Goal: Task Accomplishment & Management: Use online tool/utility

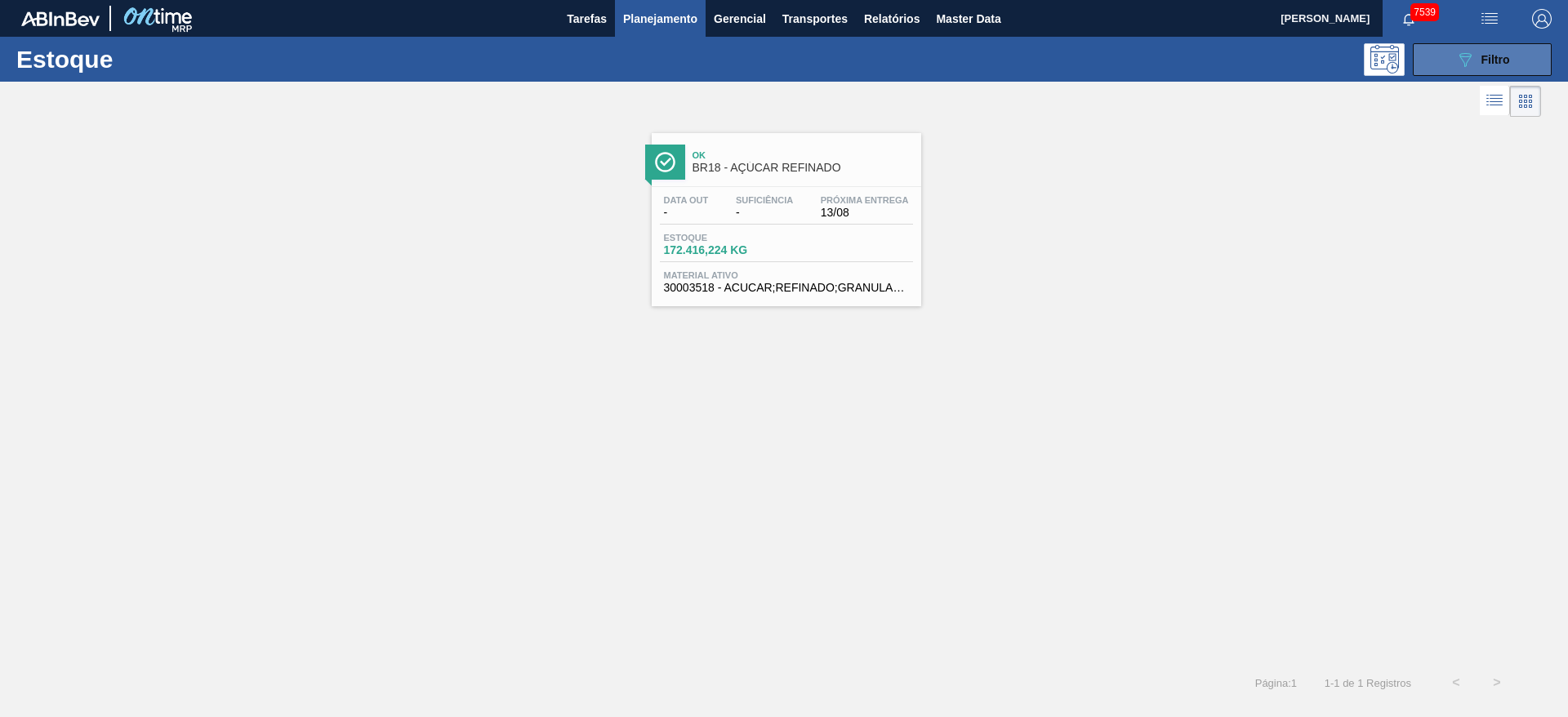
click at [1464, 51] on icon "089F7B8B-B2A5-4AFE-B5C0-19BA573D28AC" at bounding box center [1465, 59] width 20 height 20
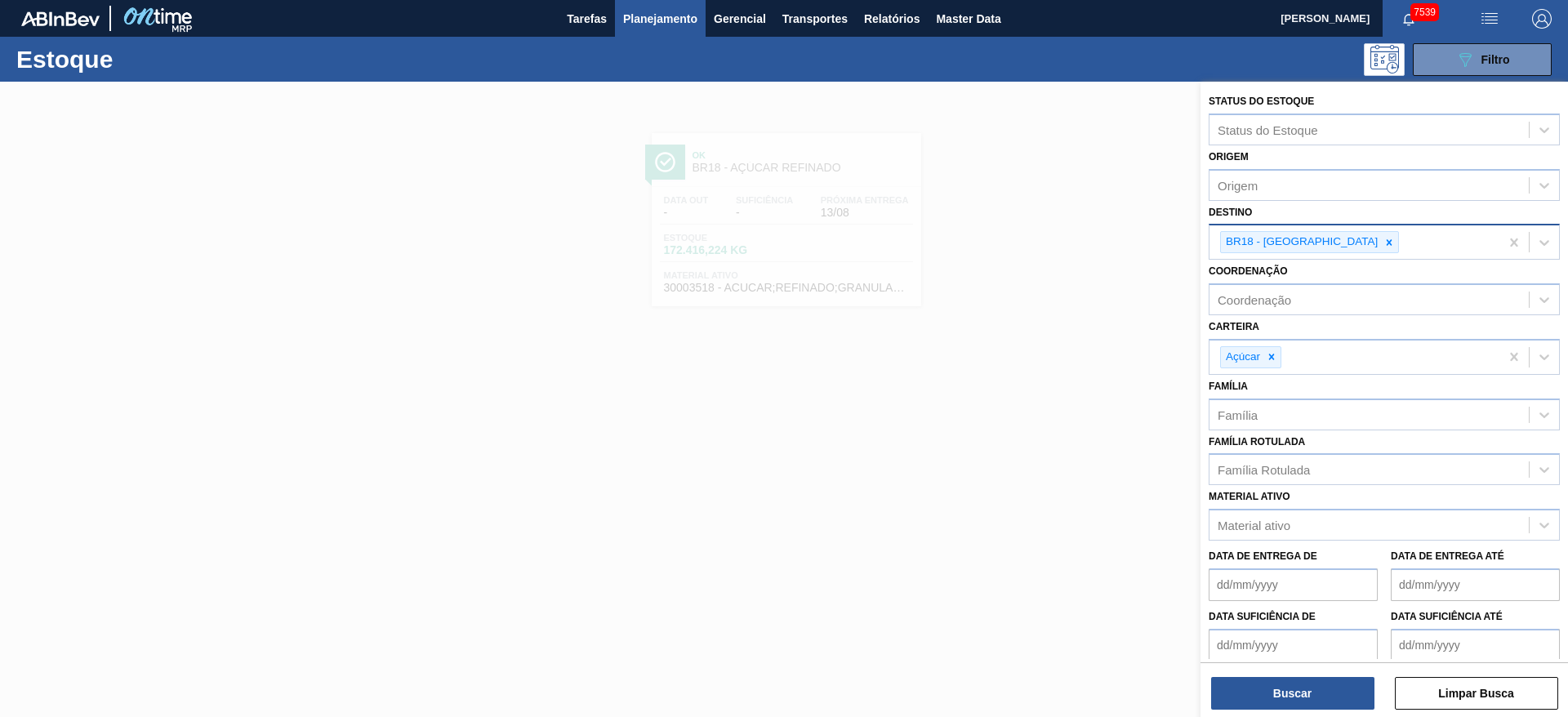
click at [1337, 253] on div "BR18 - Pernambuco" at bounding box center [1354, 242] width 290 height 34
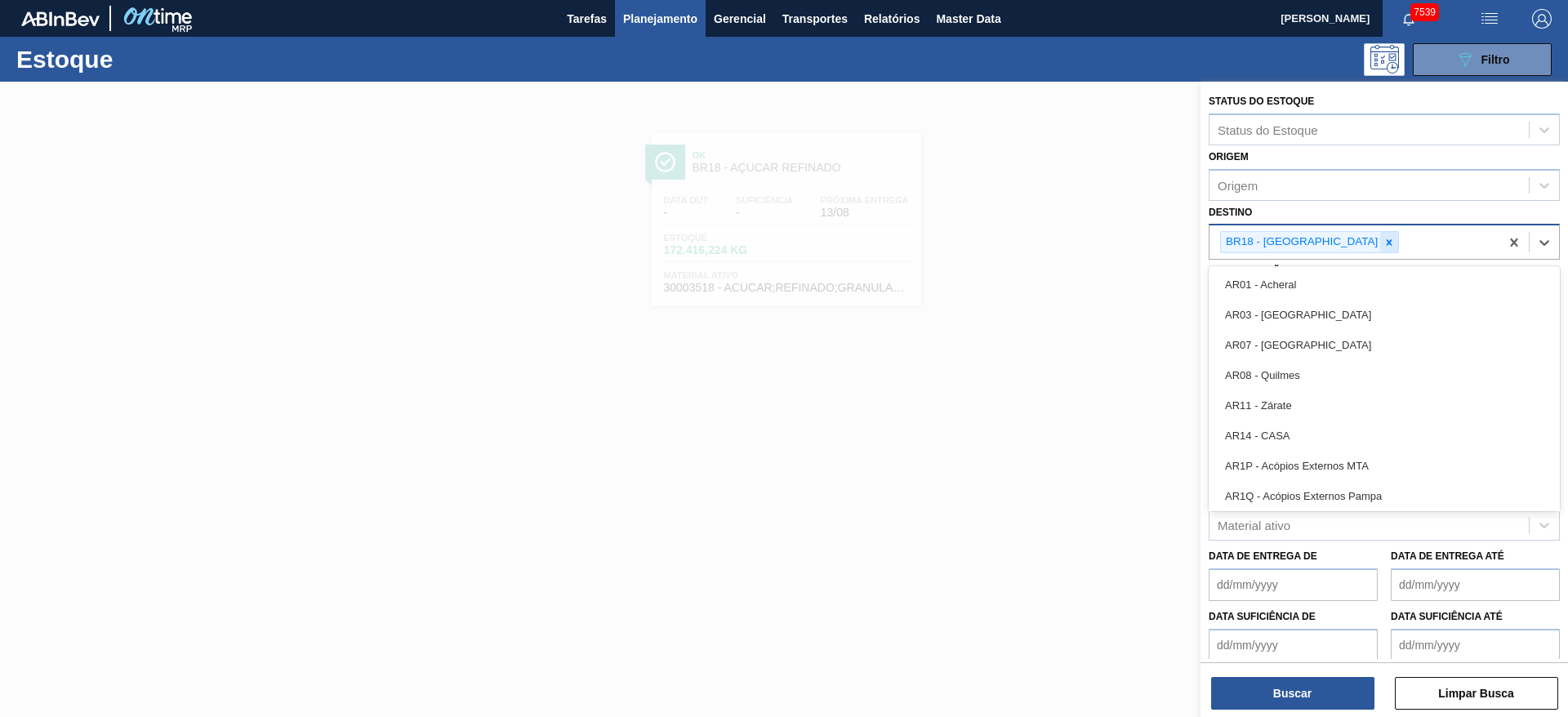
click at [1386, 242] on icon at bounding box center [1389, 242] width 6 height 6
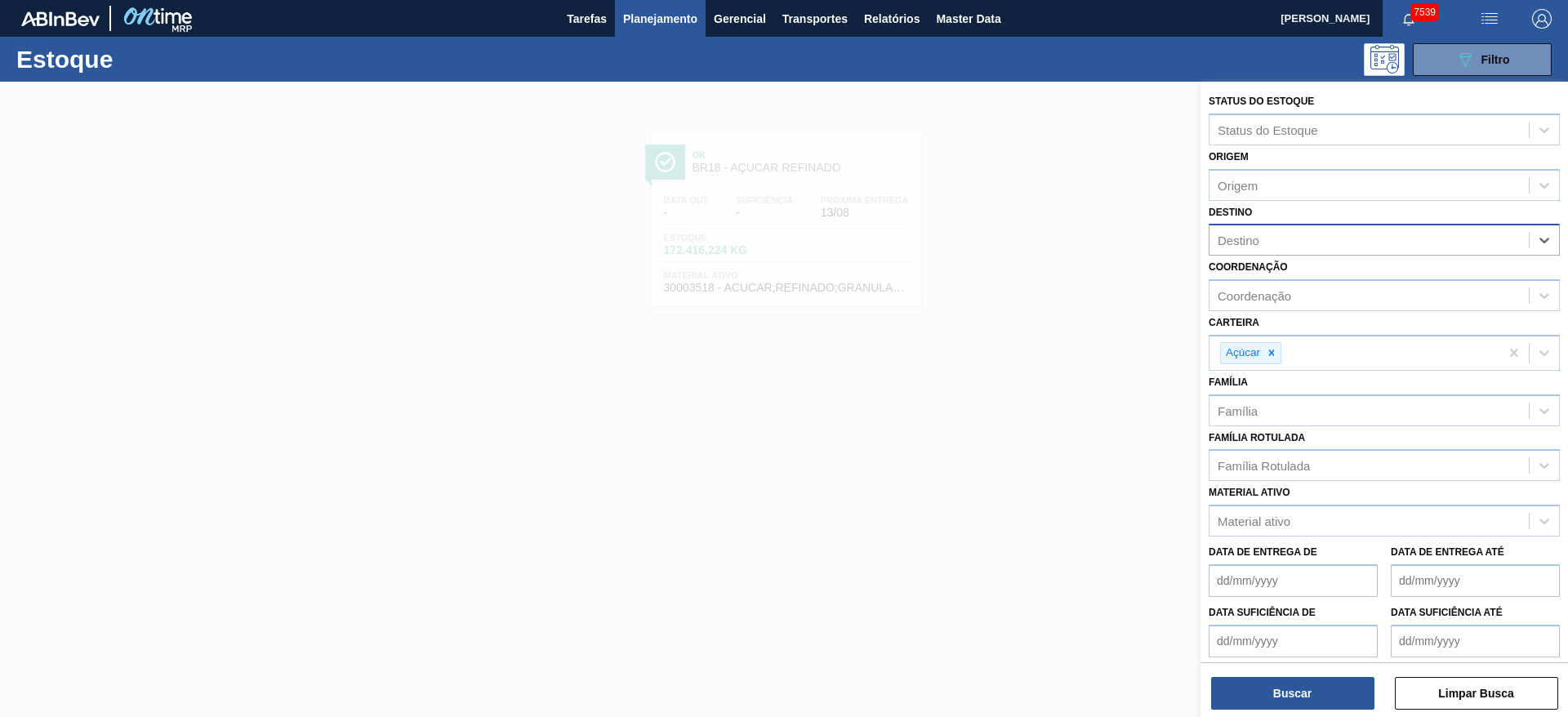
click at [1337, 242] on div "Destino" at bounding box center [1369, 241] width 320 height 24
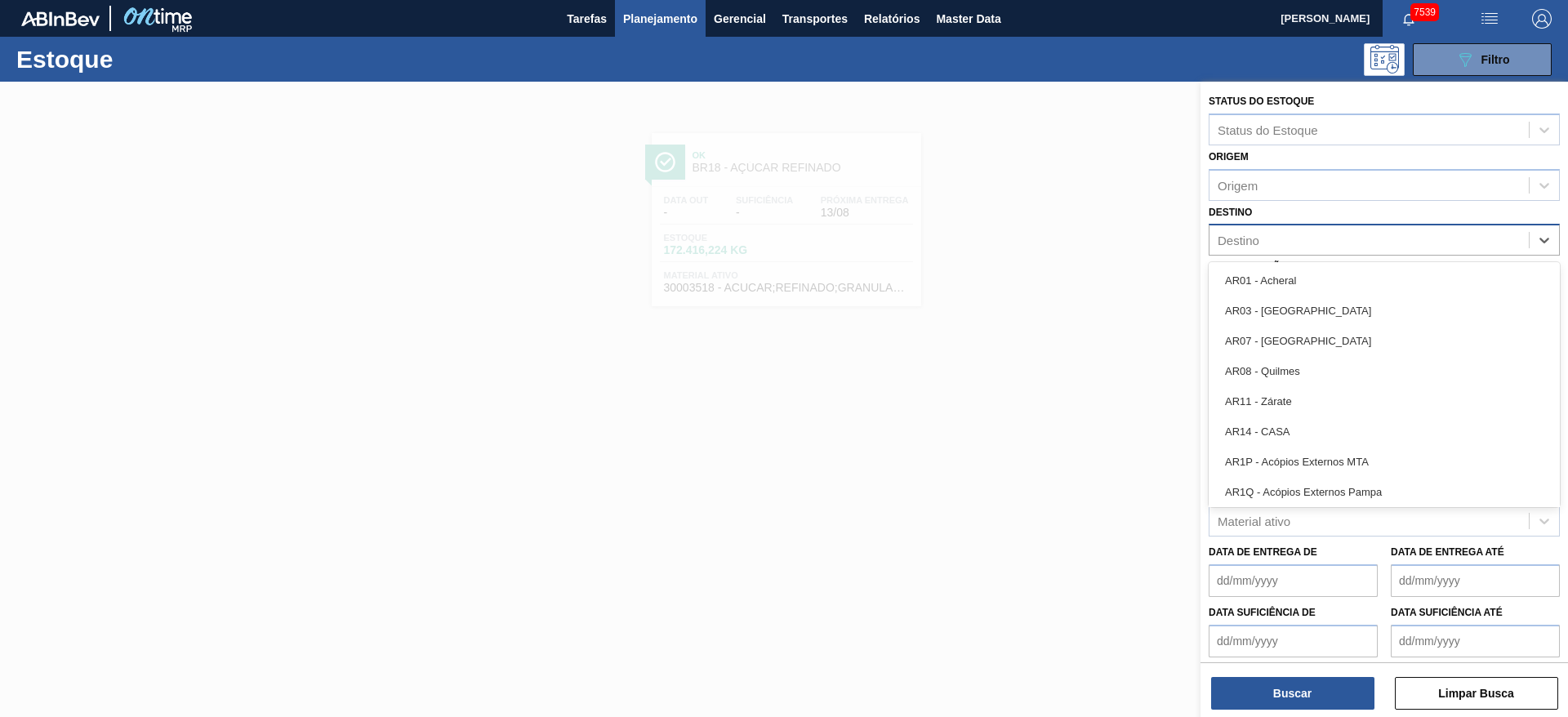
click at [1318, 236] on div "Destino" at bounding box center [1369, 241] width 320 height 24
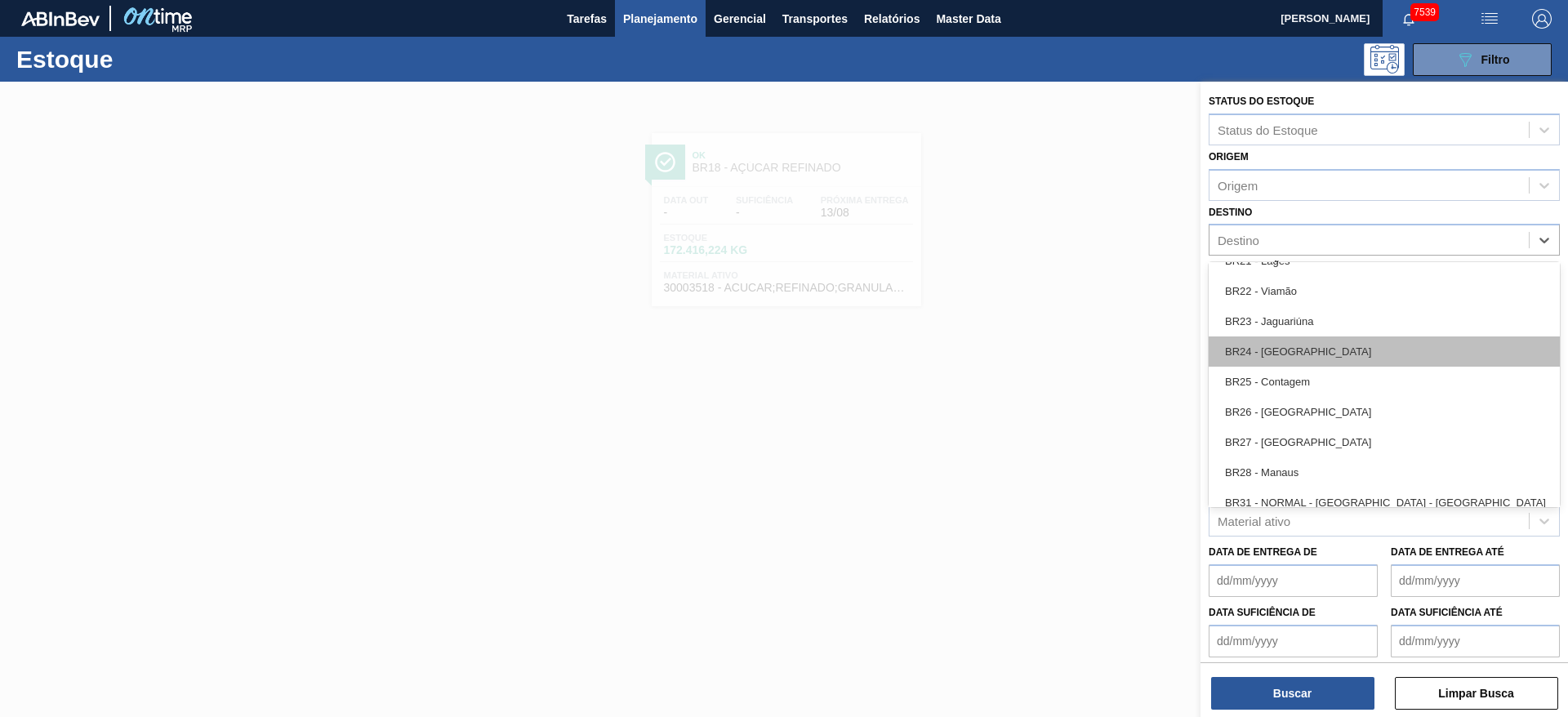
scroll to position [1346, 0]
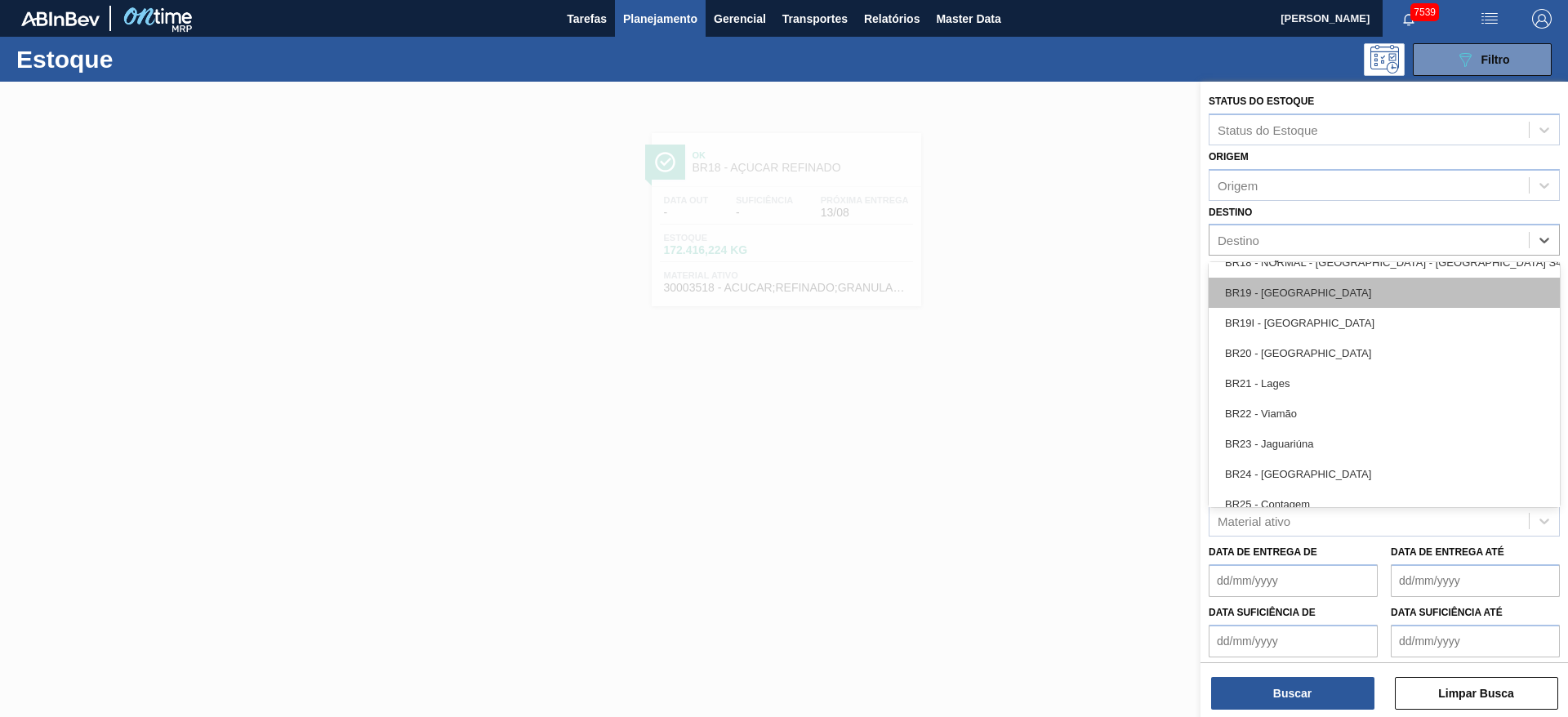
click at [1290, 286] on div "BR19 - Nova Rio" at bounding box center [1384, 292] width 351 height 31
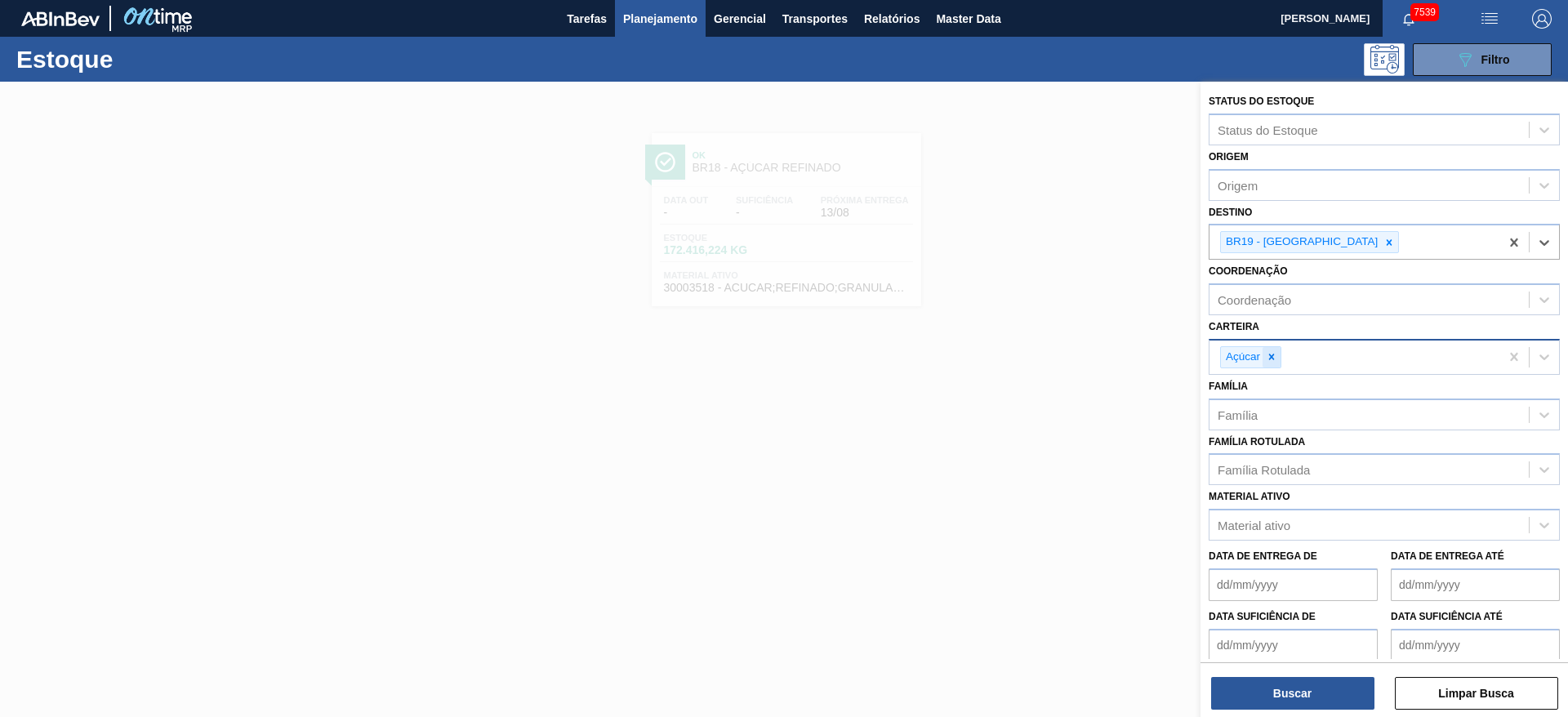
click at [1277, 363] on div at bounding box center [1271, 357] width 18 height 21
click at [1280, 359] on div "Carteira" at bounding box center [1369, 355] width 320 height 24
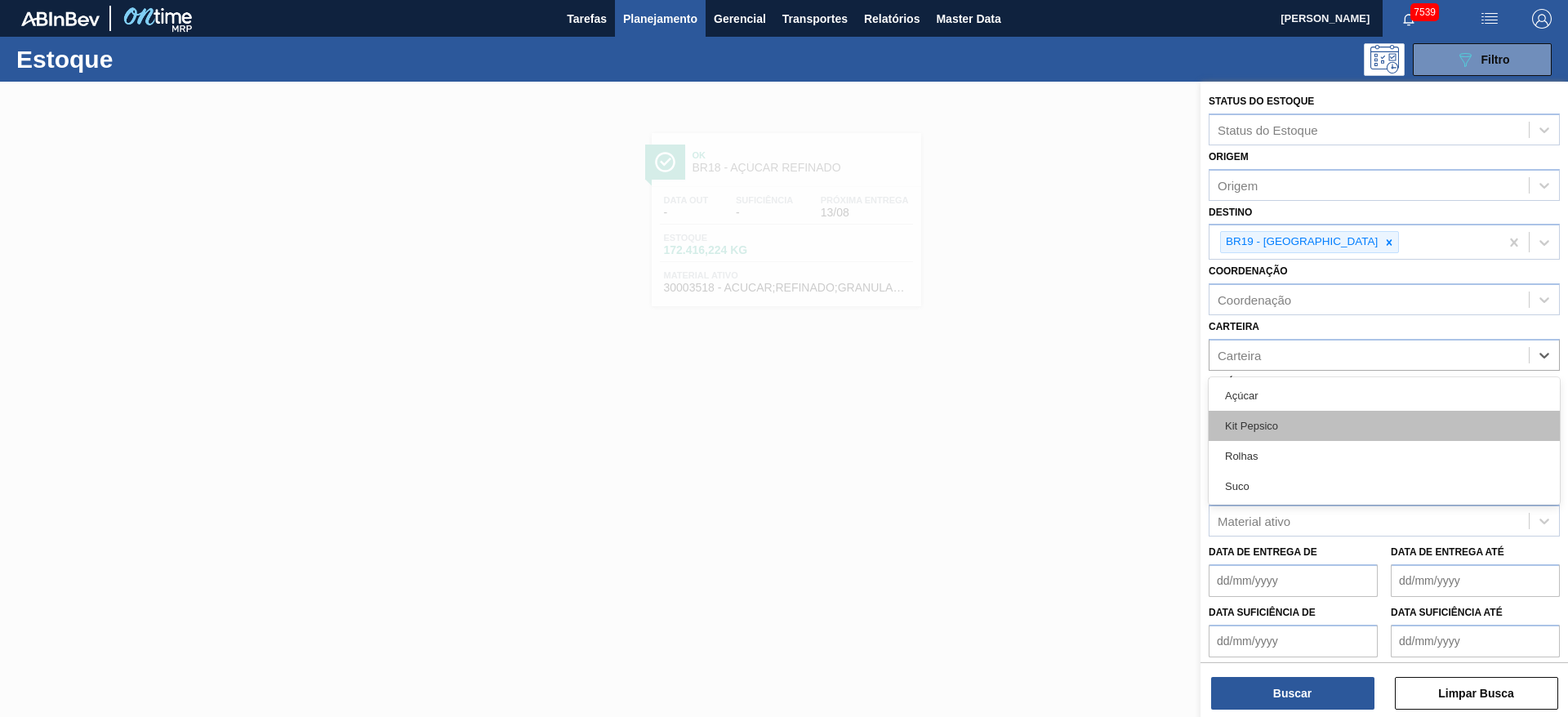
click at [1279, 423] on div "Kit Pepsico" at bounding box center [1384, 425] width 351 height 31
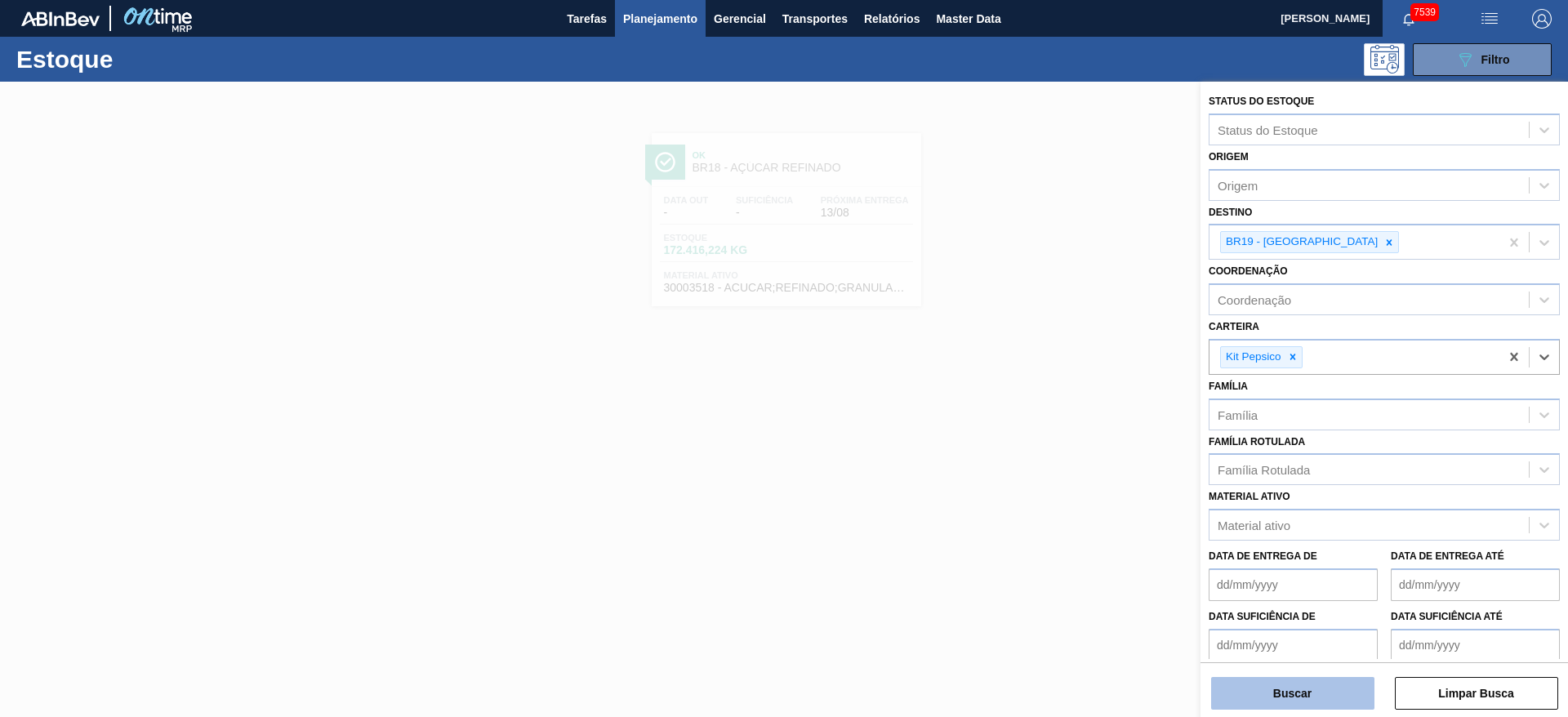
click at [1296, 681] on button "Buscar" at bounding box center [1292, 692] width 163 height 33
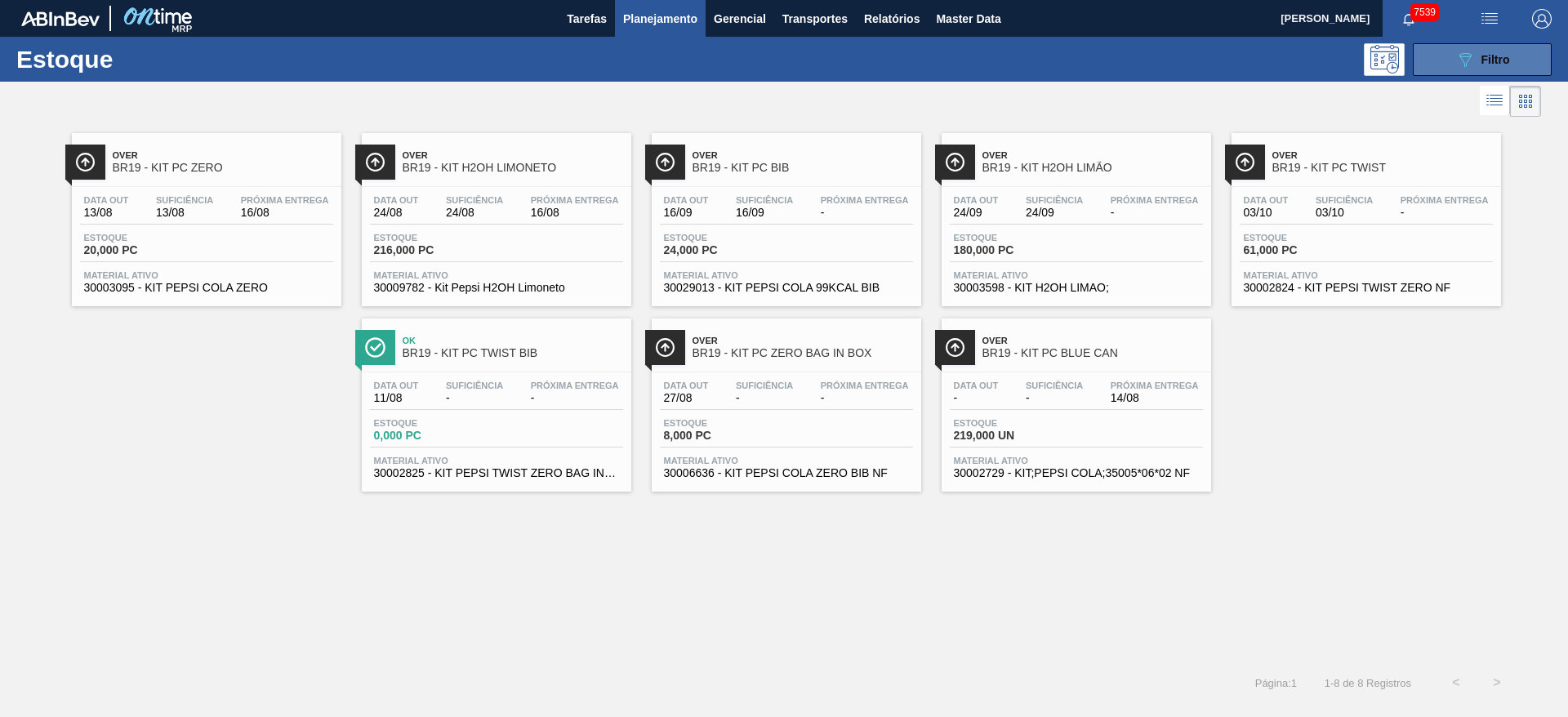
drag, startPoint x: 1512, startPoint y: 46, endPoint x: 1505, endPoint y: 52, distance: 9.2
click at [1510, 48] on button "089F7B8B-B2A5-4AFE-B5C0-19BA573D28AC Filtro" at bounding box center [1482, 59] width 139 height 33
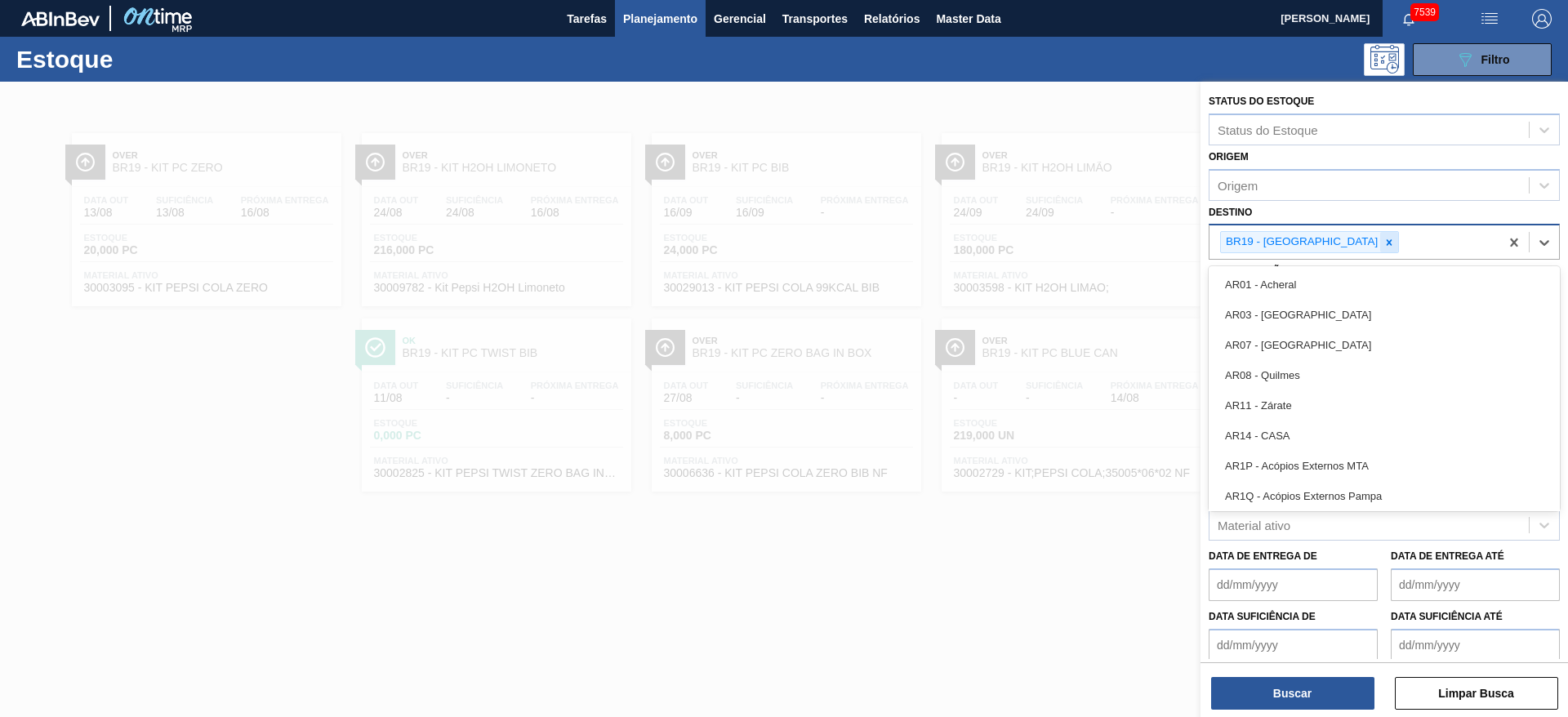
click at [1325, 244] on div "BR19 - Nova Rio" at bounding box center [1354, 242] width 290 height 34
click at [1383, 244] on icon at bounding box center [1389, 243] width 12 height 12
type input "7"
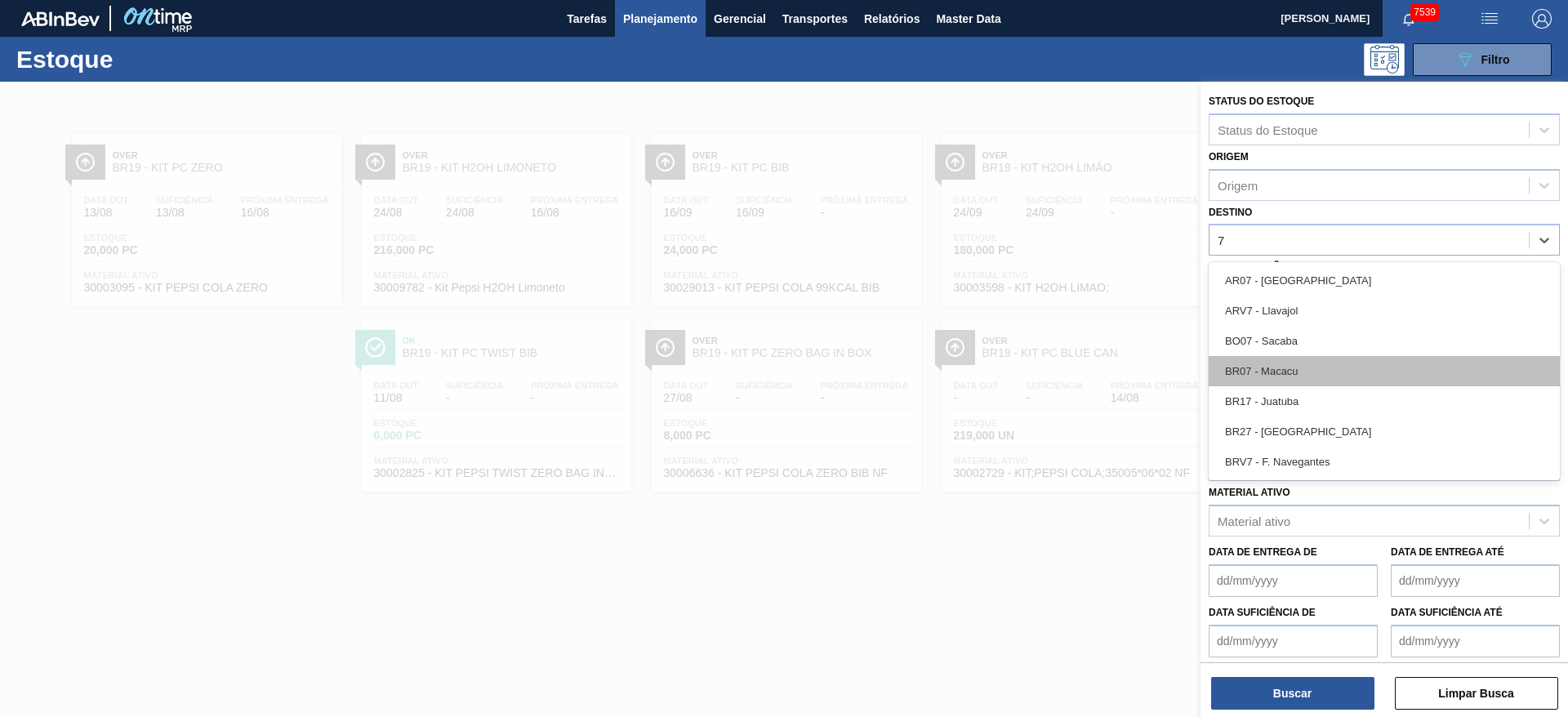
click at [1290, 368] on div "BR07 - Macacu" at bounding box center [1384, 371] width 351 height 31
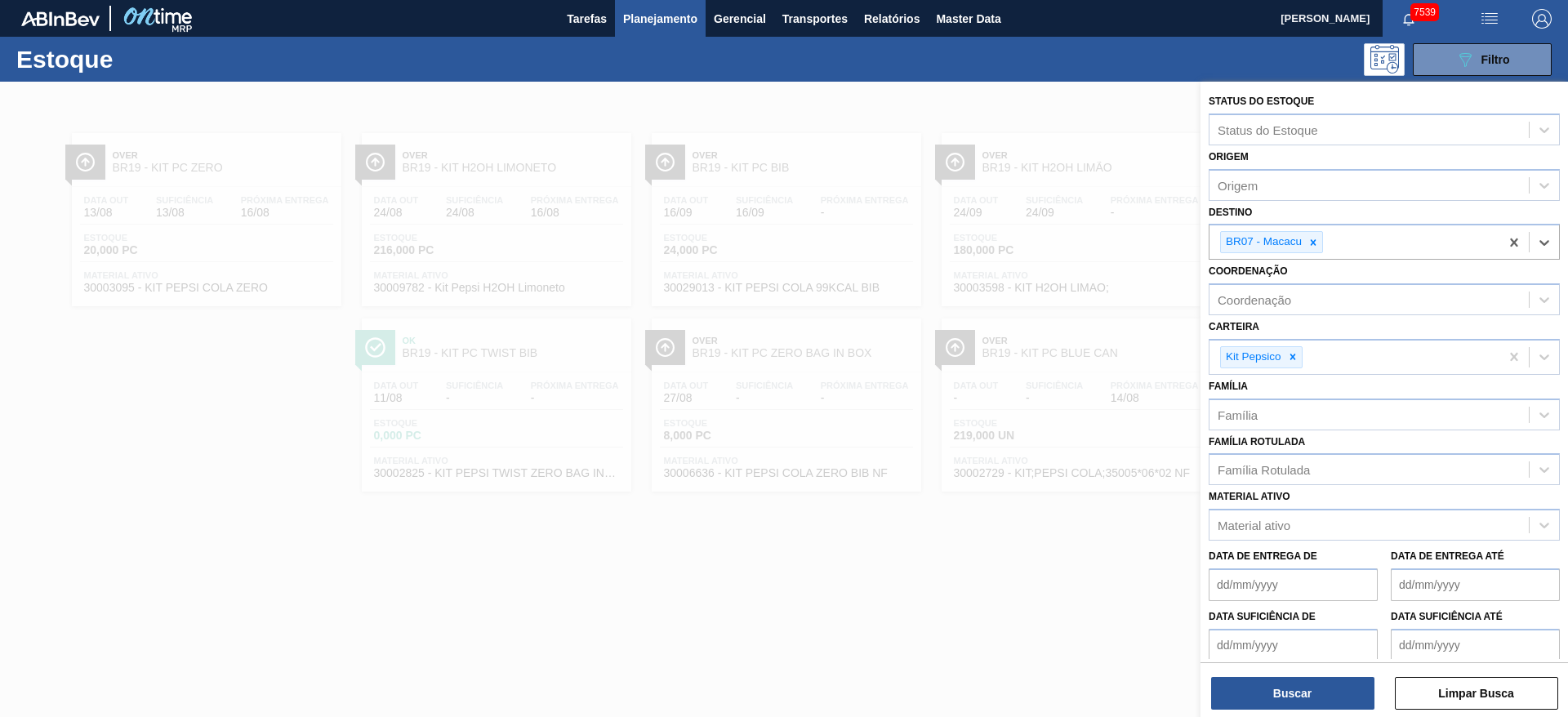
click at [1282, 671] on div "Buscar Limpar Busca" at bounding box center [1383, 684] width 367 height 45
click at [1286, 674] on div "Buscar Limpar Busca" at bounding box center [1383, 684] width 367 height 45
click at [1295, 683] on button "Buscar" at bounding box center [1292, 692] width 163 height 33
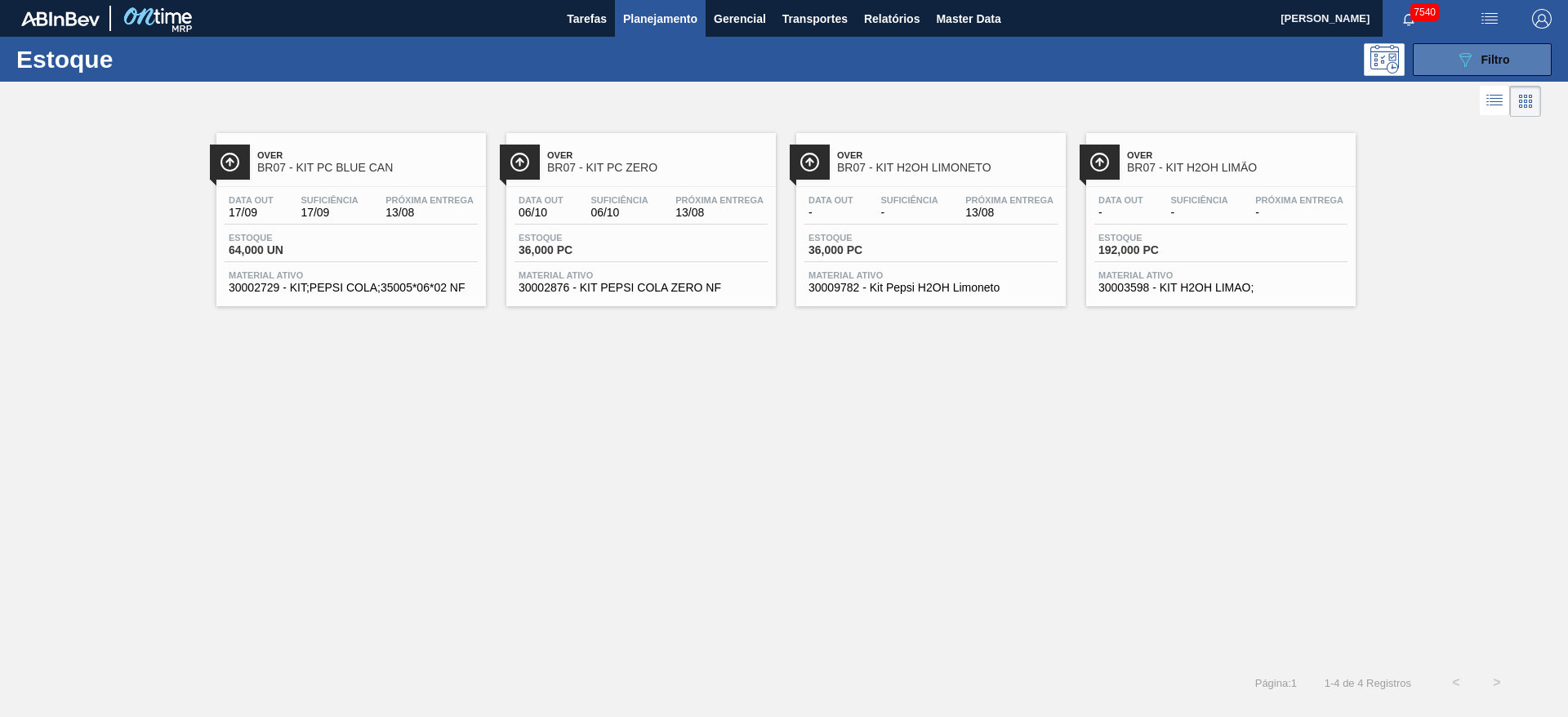
click at [1468, 45] on button "089F7B8B-B2A5-4AFE-B5C0-19BA573D28AC Filtro" at bounding box center [1482, 59] width 139 height 33
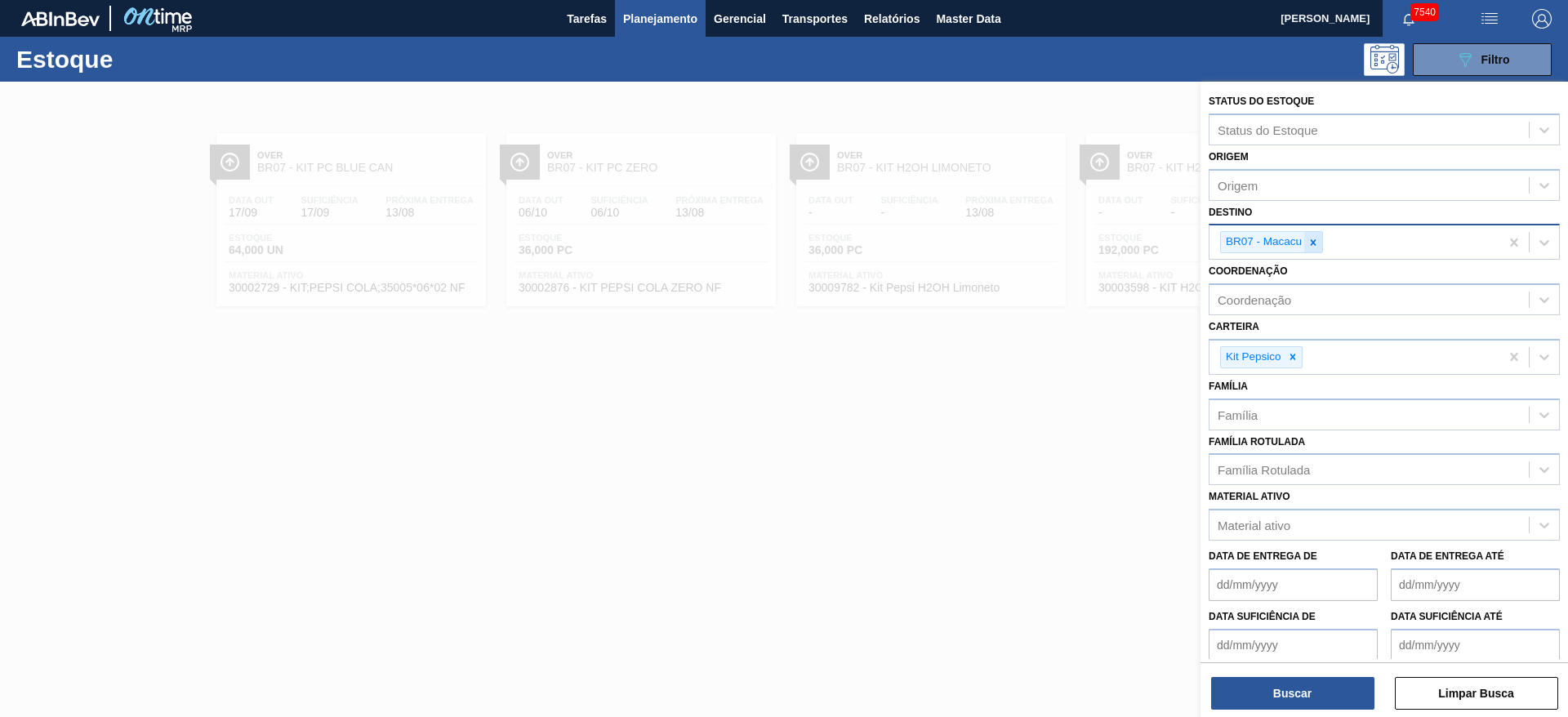
click at [1319, 244] on div "BR07 - Macacu" at bounding box center [1354, 242] width 290 height 34
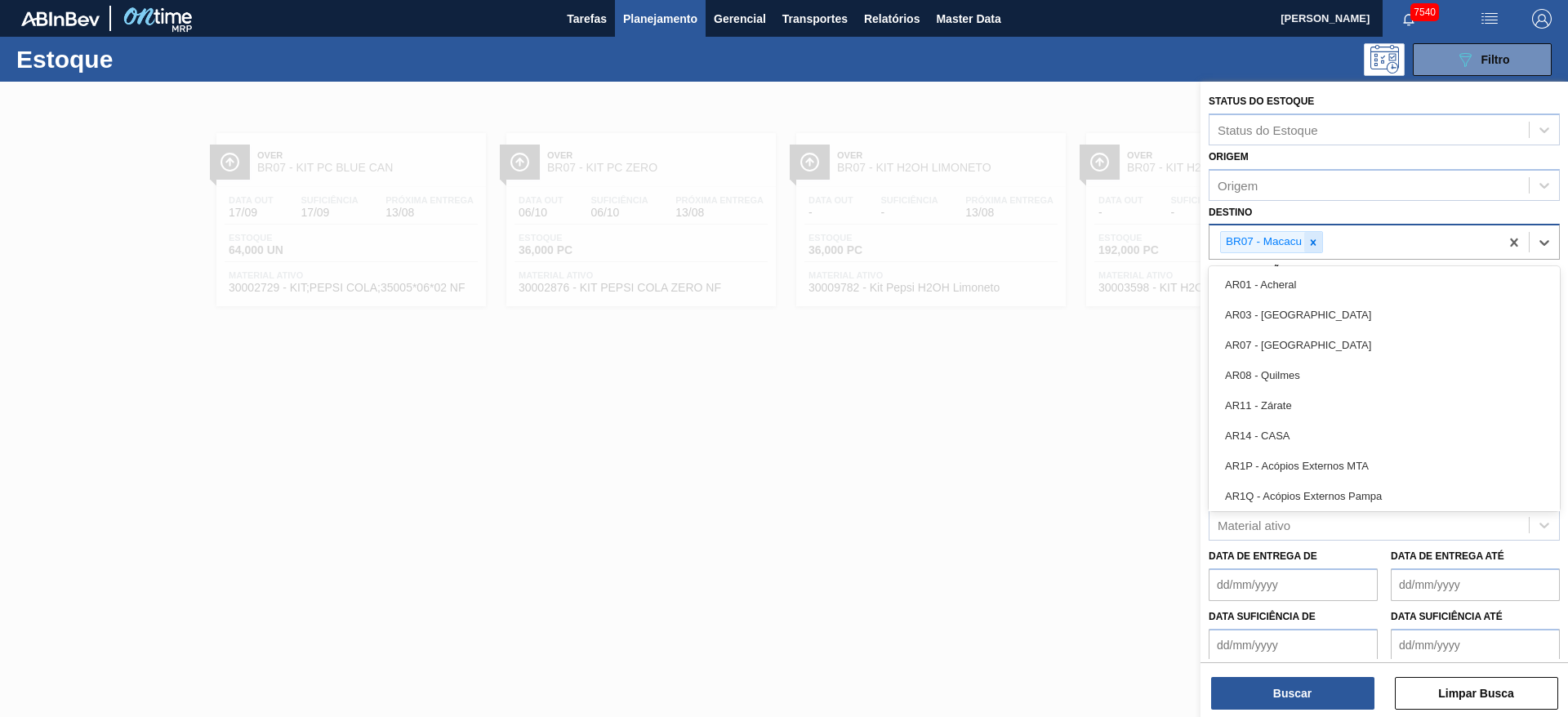
click at [1318, 245] on icon at bounding box center [1313, 243] width 12 height 12
click at [1318, 245] on div "BR07 - Macacu" at bounding box center [1354, 242] width 290 height 34
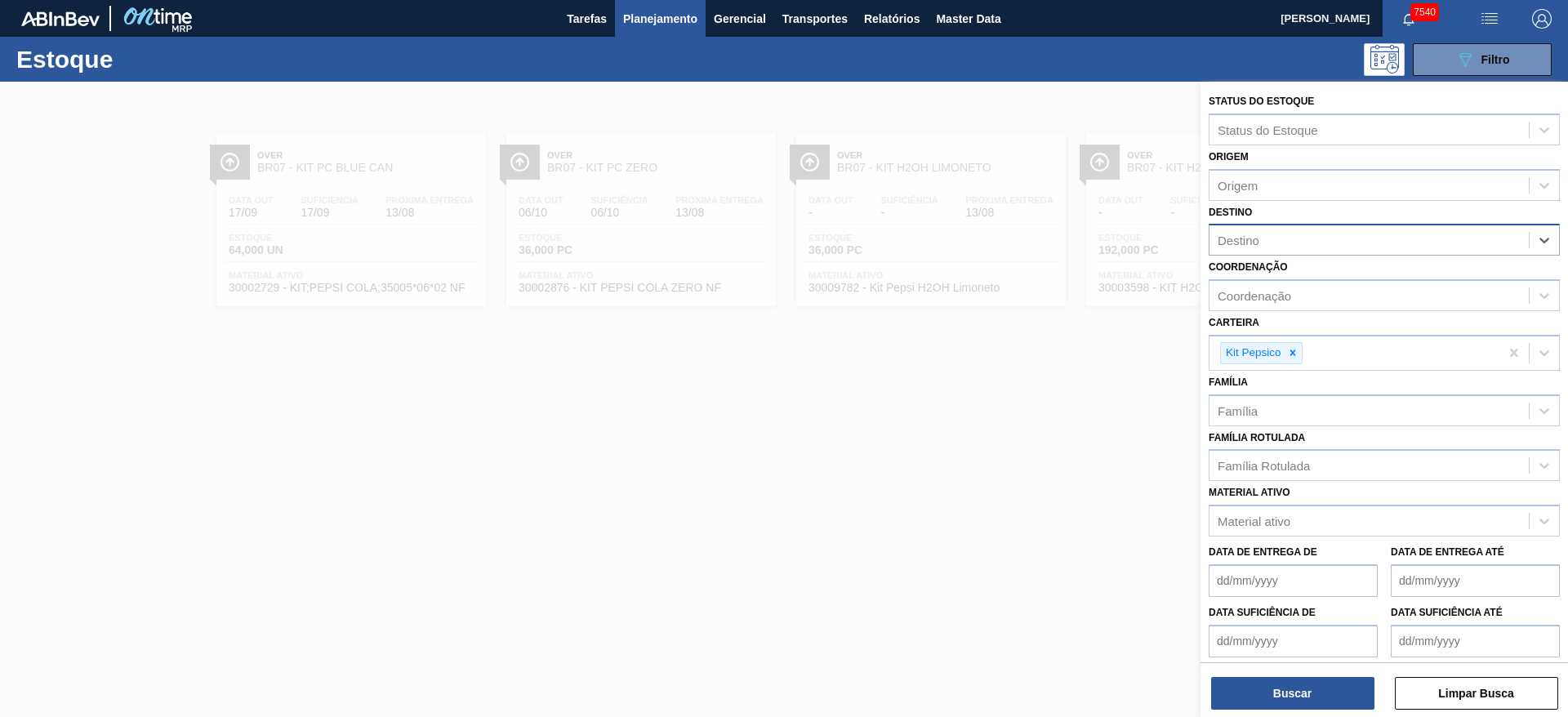
click at [1318, 245] on div "Destino" at bounding box center [1369, 241] width 320 height 24
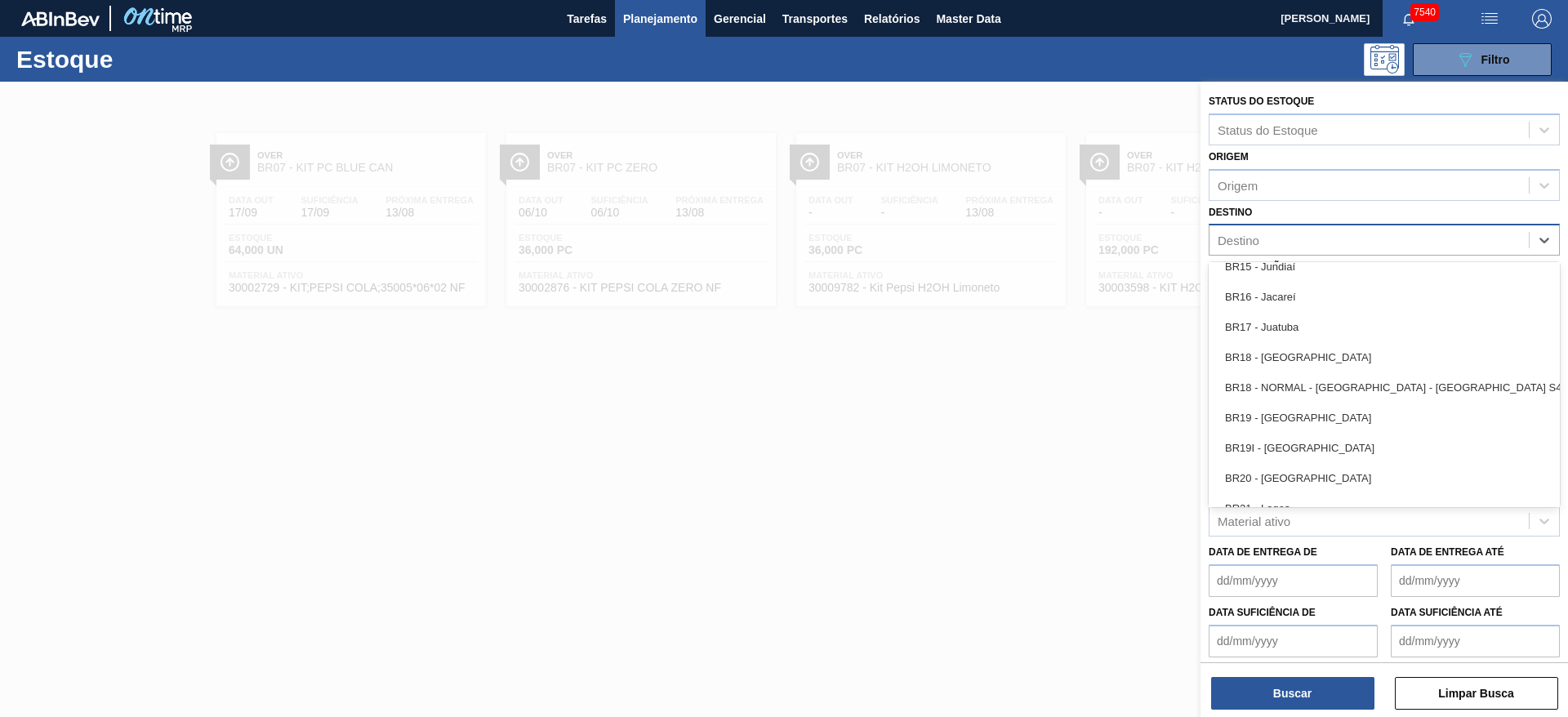
scroll to position [1224, 0]
click at [1302, 276] on div "BR15 - Jundiaí" at bounding box center [1384, 263] width 351 height 31
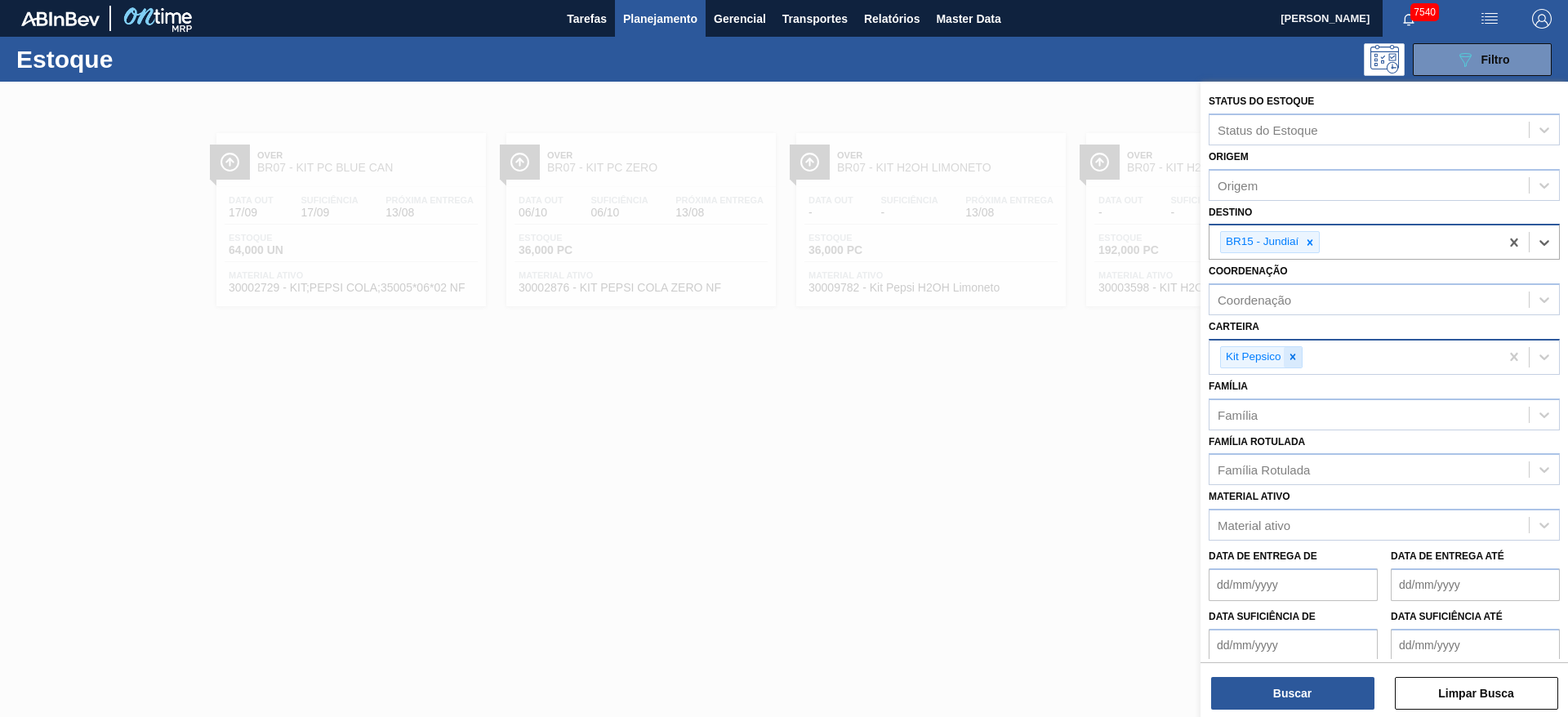
click at [1290, 355] on icon at bounding box center [1293, 357] width 6 height 6
click at [1290, 355] on div "Carteira" at bounding box center [1369, 355] width 320 height 24
click at [1291, 357] on div "Carteira" at bounding box center [1369, 355] width 320 height 24
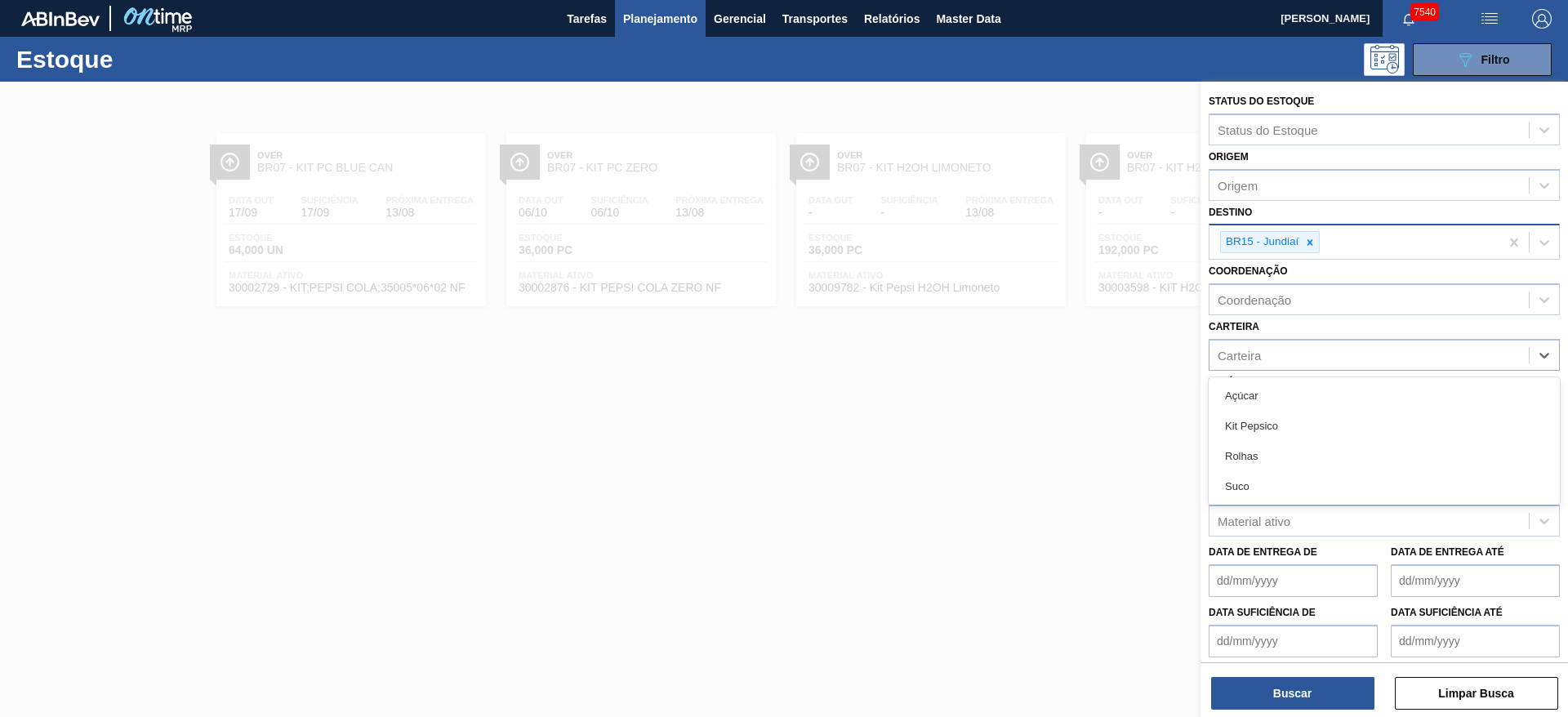
drag, startPoint x: 1277, startPoint y: 383, endPoint x: 1277, endPoint y: 398, distance: 15.0
click at [1277, 395] on div "Açúcar" at bounding box center [1384, 395] width 351 height 31
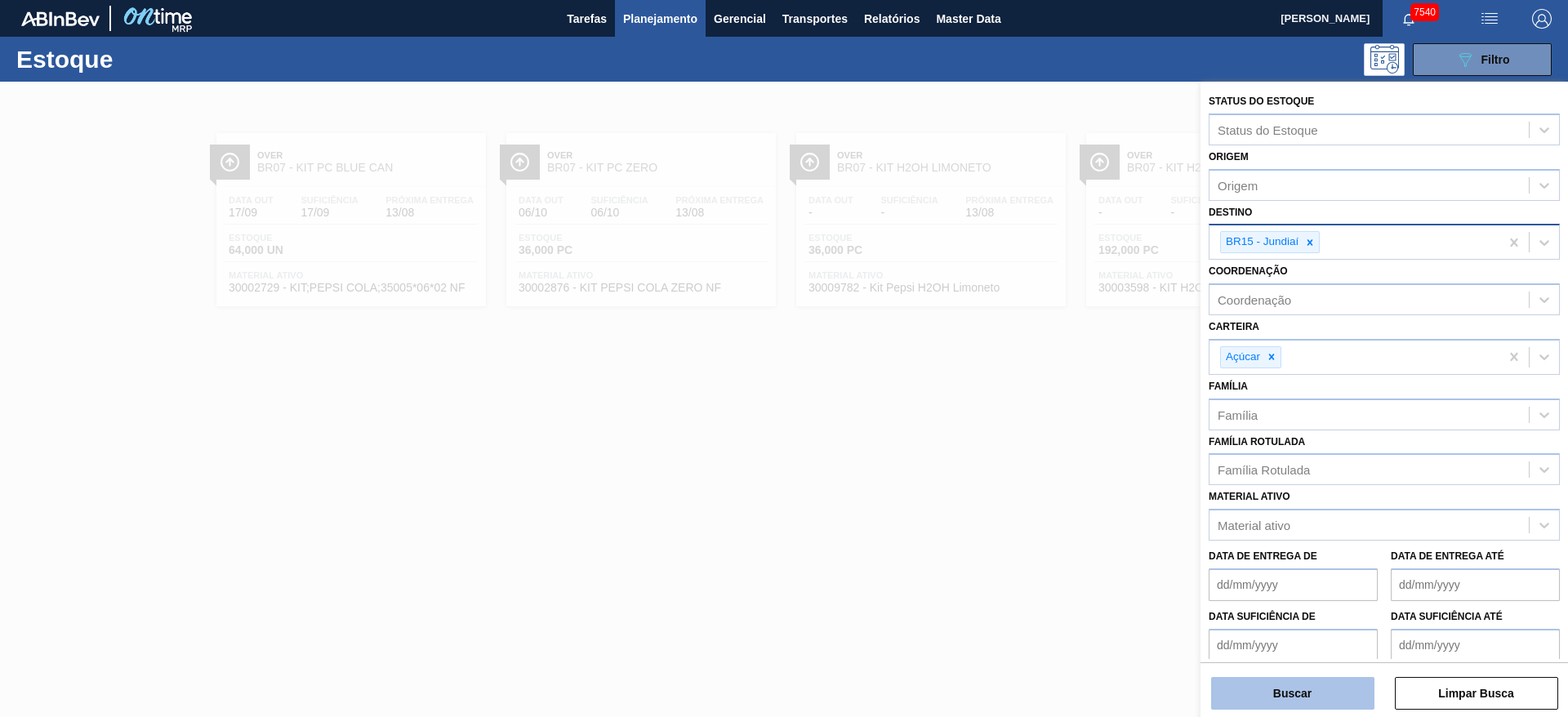
click at [1302, 681] on button "Buscar" at bounding box center [1292, 692] width 163 height 33
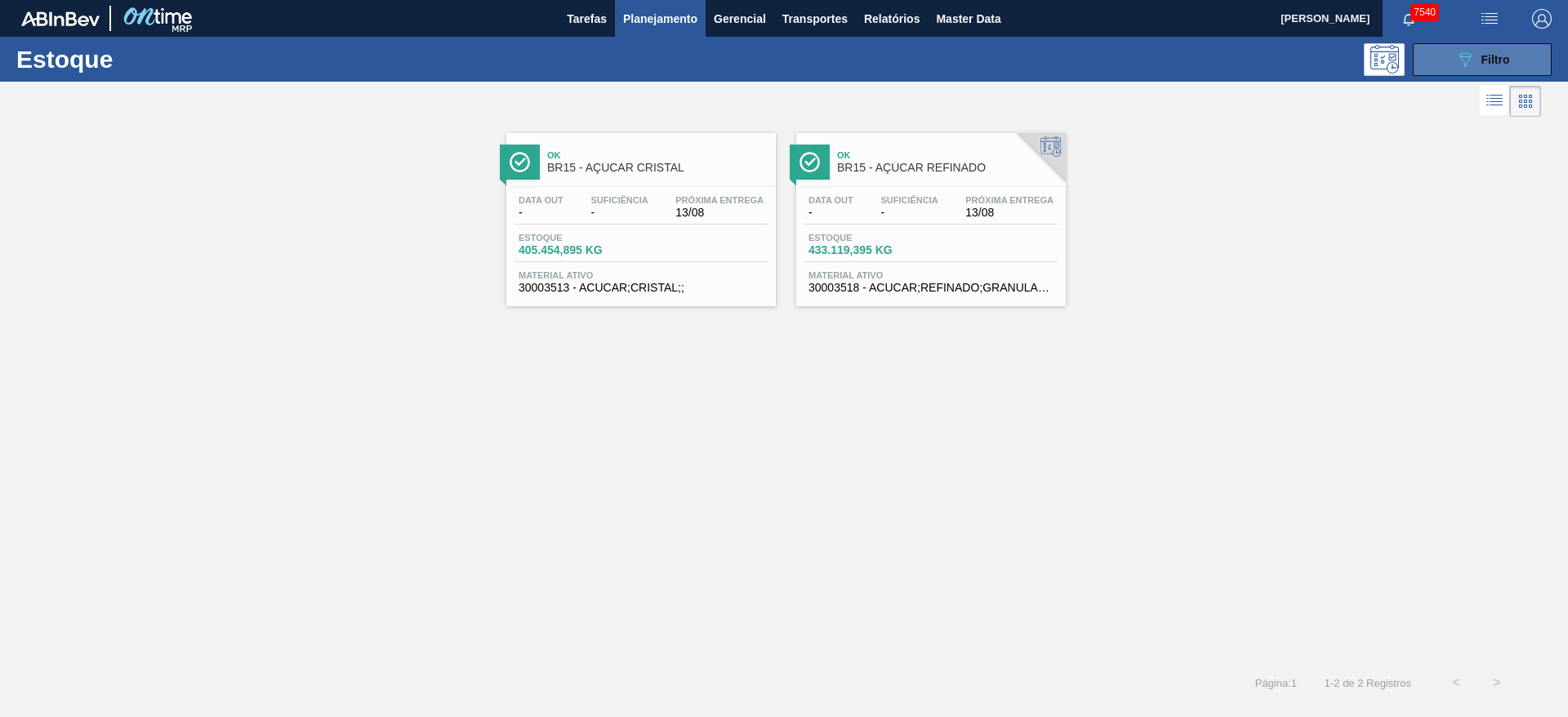
drag, startPoint x: 1470, startPoint y: 59, endPoint x: 1456, endPoint y: 60, distance: 14.0
click at [1463, 59] on icon "089F7B8B-B2A5-4AFE-B5C0-19BA573D28AC" at bounding box center [1465, 59] width 20 height 20
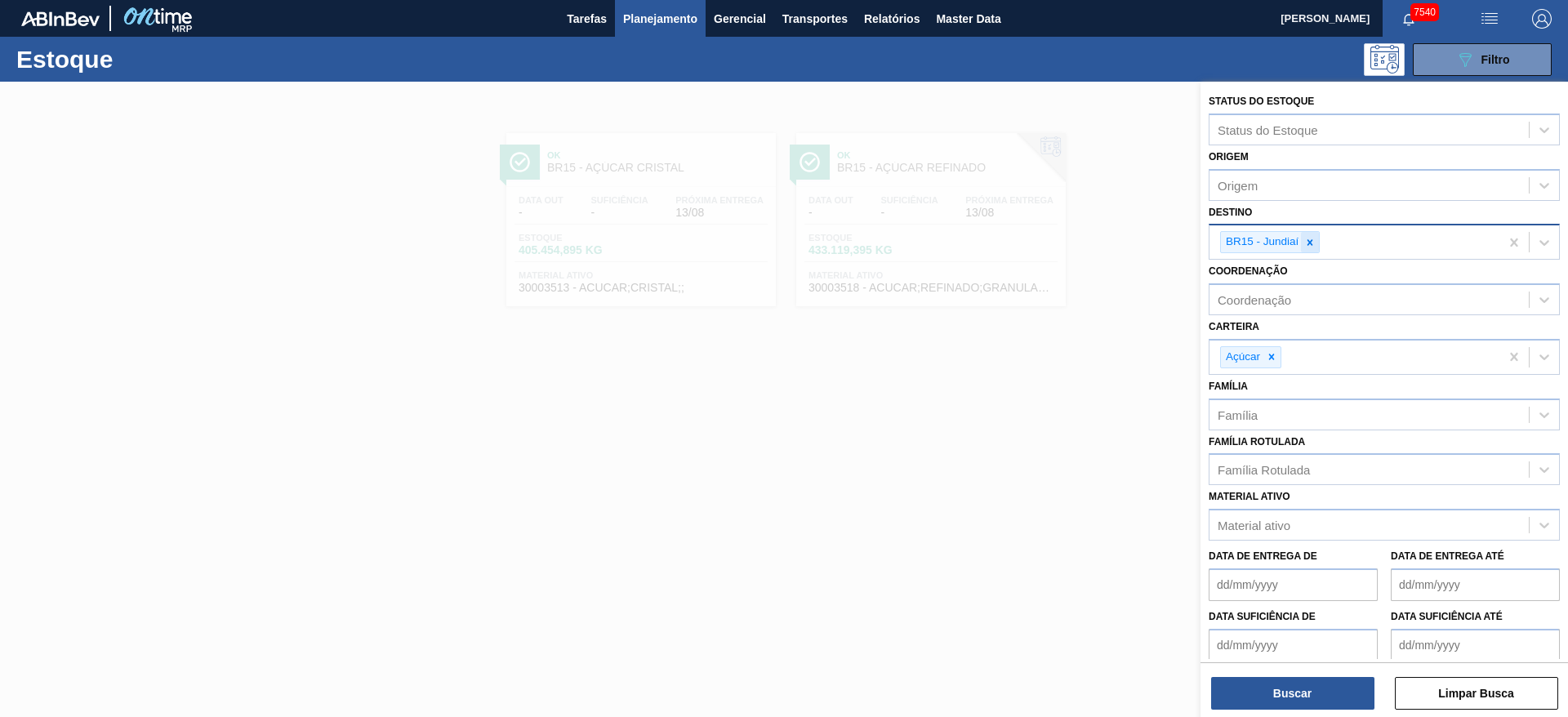
click at [1302, 244] on div at bounding box center [1309, 242] width 18 height 21
type input "2"
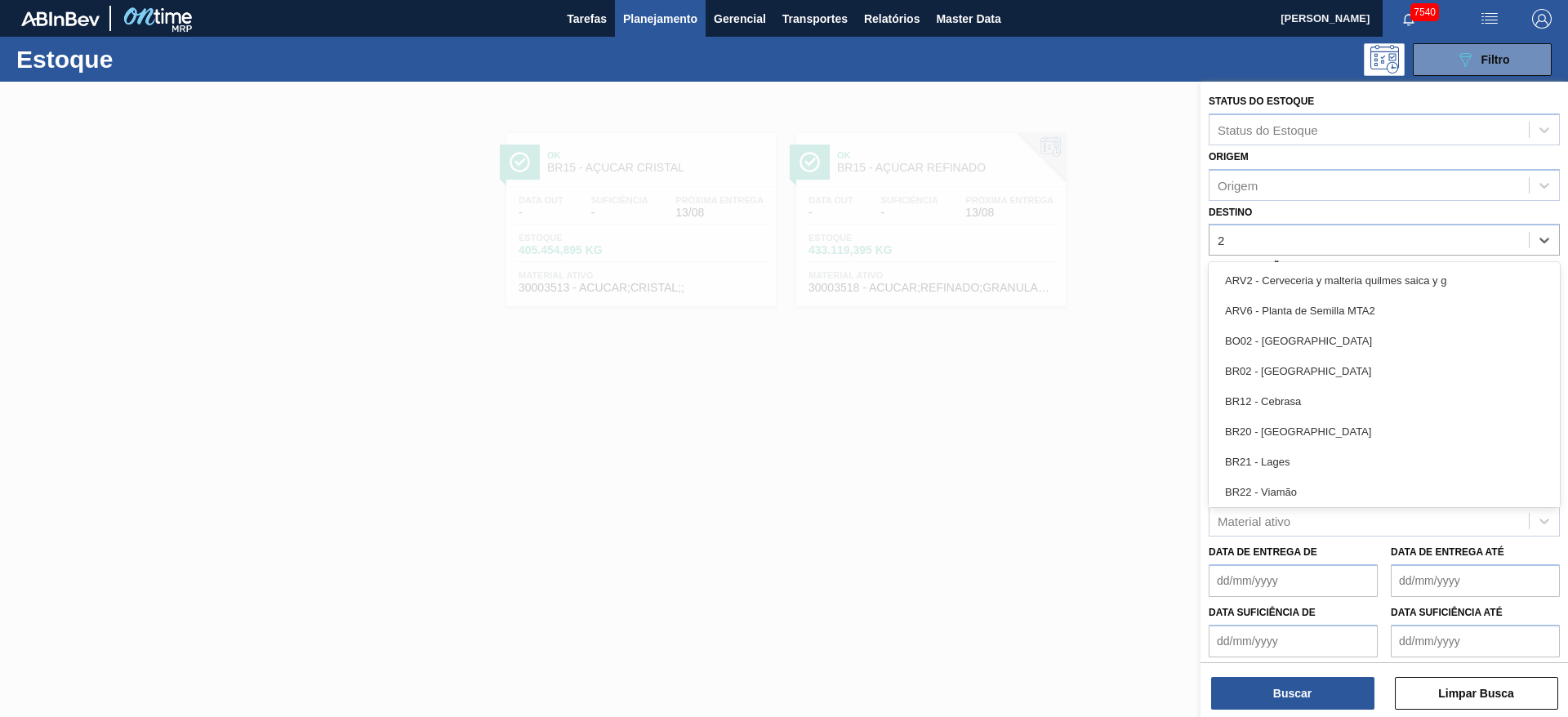
click at [1289, 362] on div "BR02 - Sergipe" at bounding box center [1384, 371] width 351 height 31
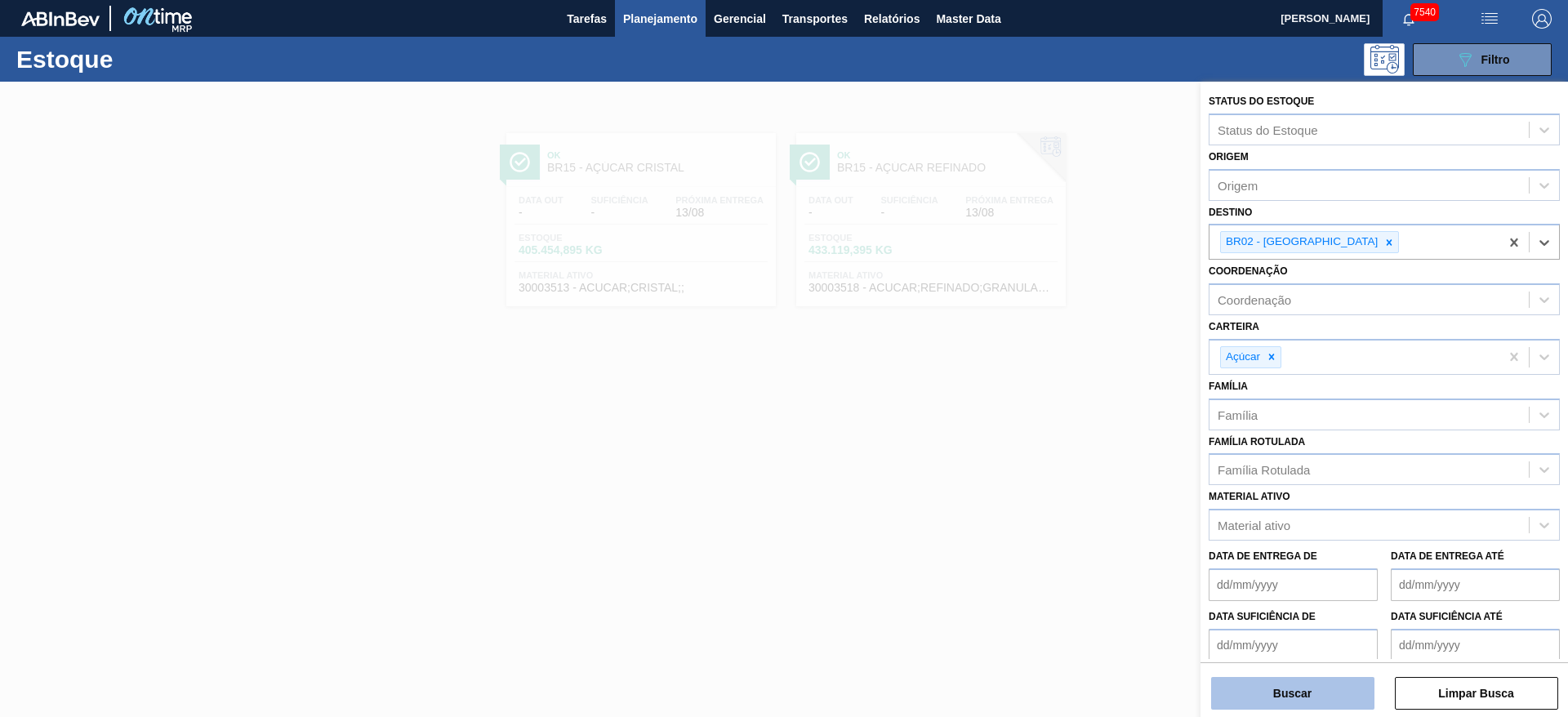
click at [1294, 691] on button "Buscar" at bounding box center [1292, 692] width 163 height 33
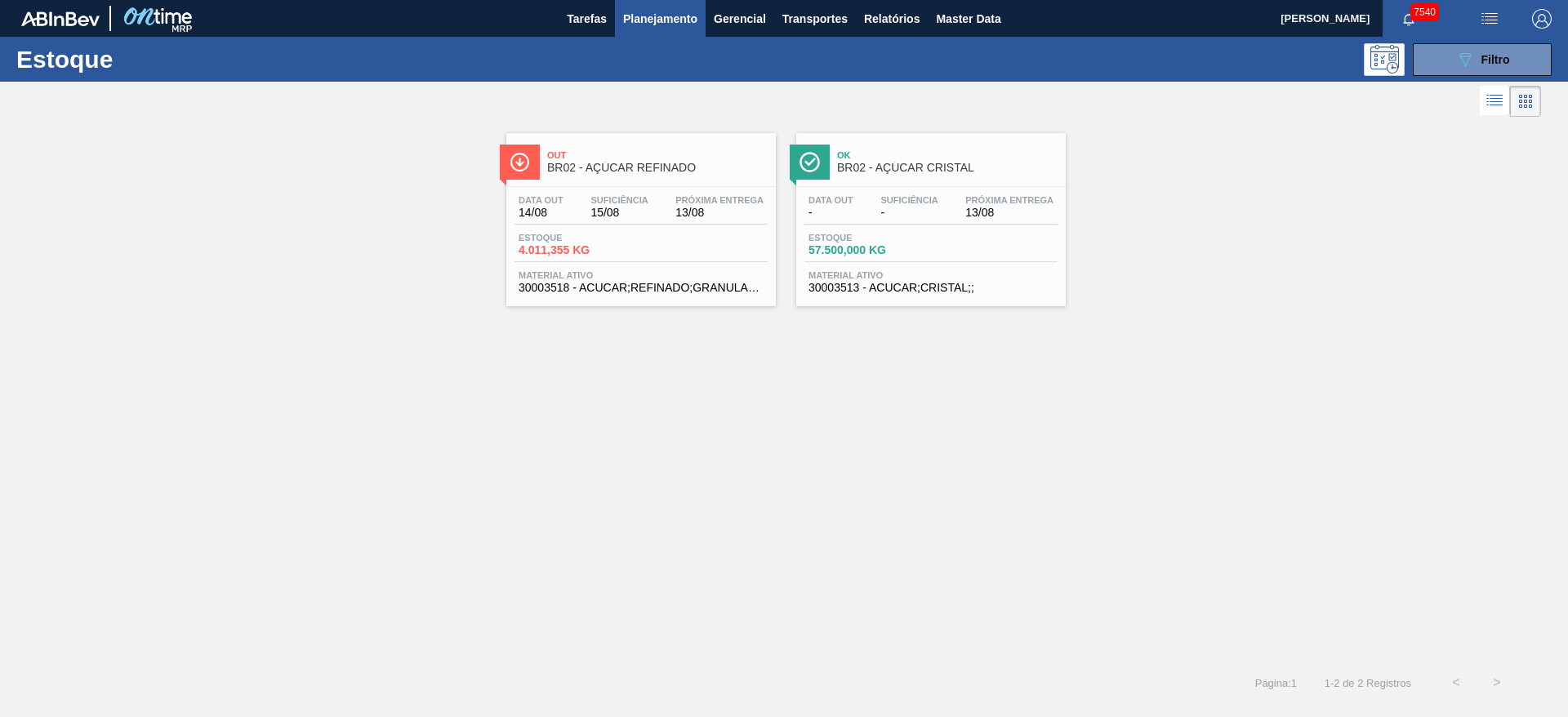
drag, startPoint x: 665, startPoint y: 191, endPoint x: 739, endPoint y: 203, distance: 75.0
drag, startPoint x: 867, startPoint y: 186, endPoint x: 841, endPoint y: 174, distance: 28.6
click at [1488, 56] on span "Filtro" at bounding box center [1495, 59] width 29 height 13
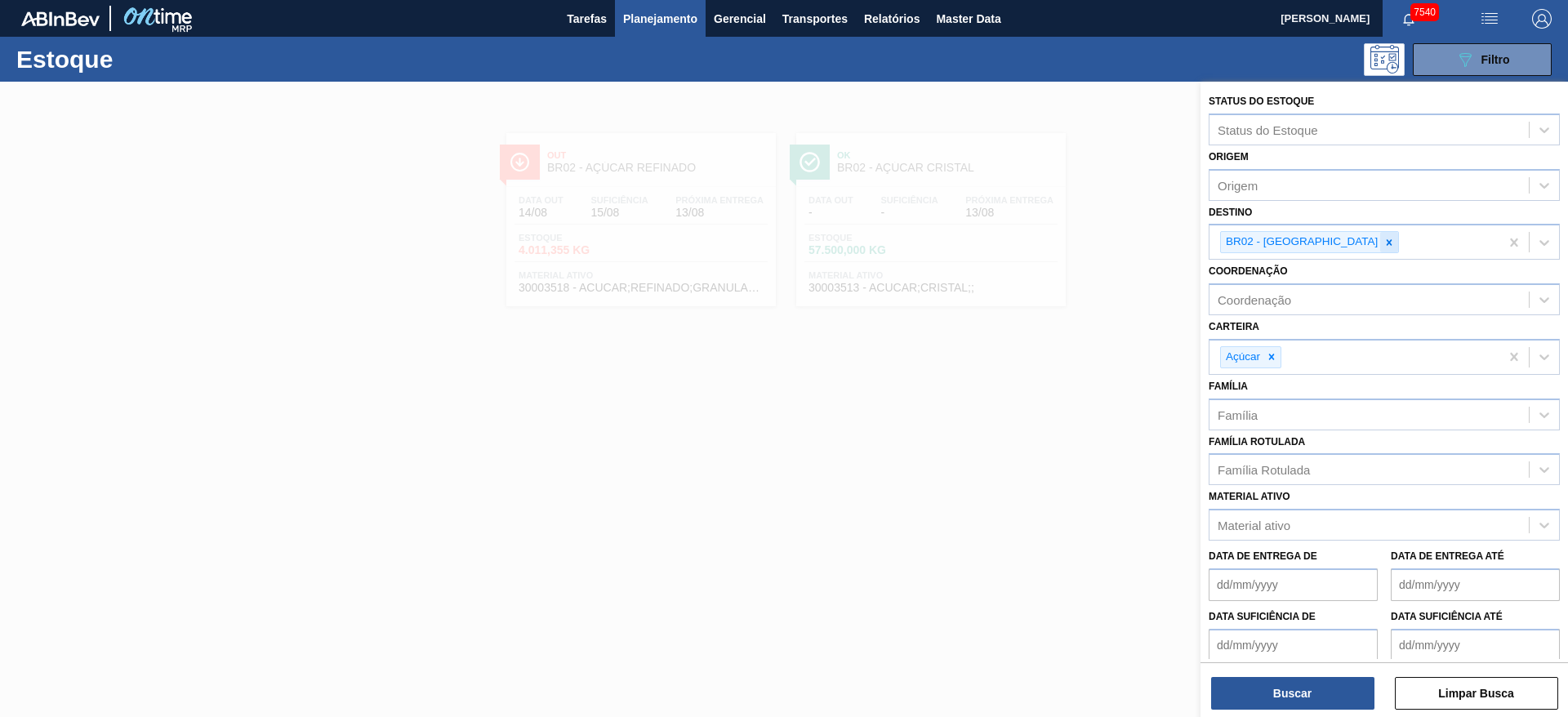
click at [1383, 242] on icon at bounding box center [1389, 243] width 12 height 12
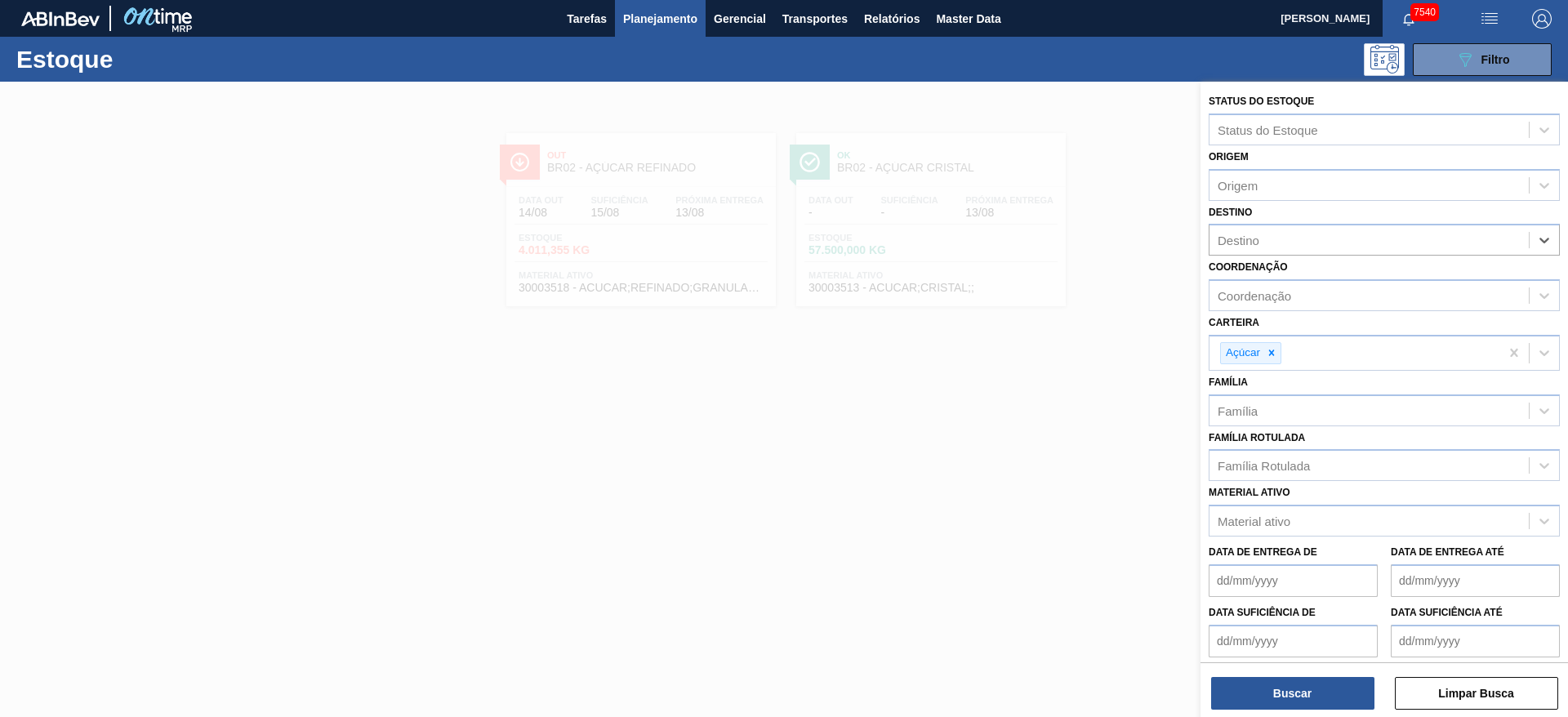
type input "7"
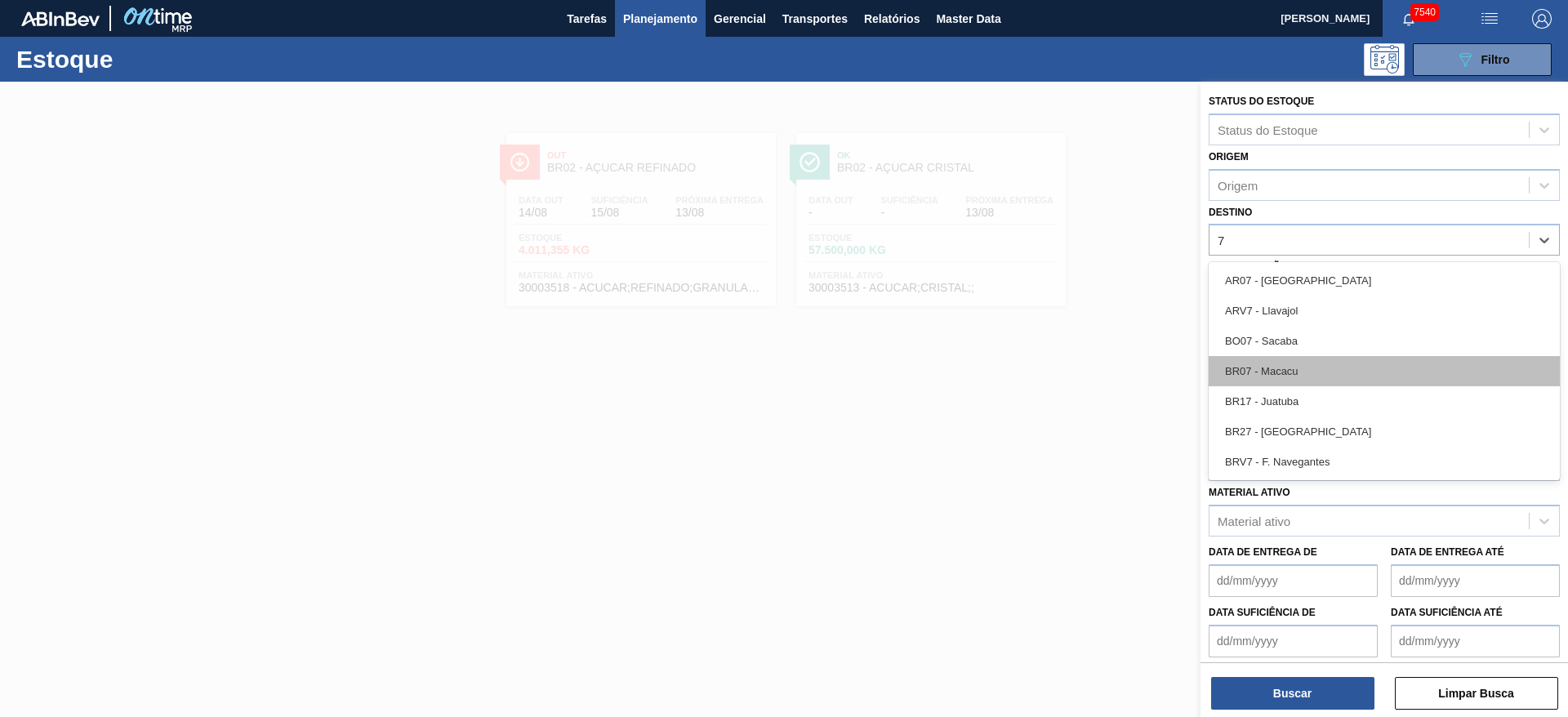
click at [1308, 378] on div "BR07 - Macacu" at bounding box center [1384, 371] width 351 height 31
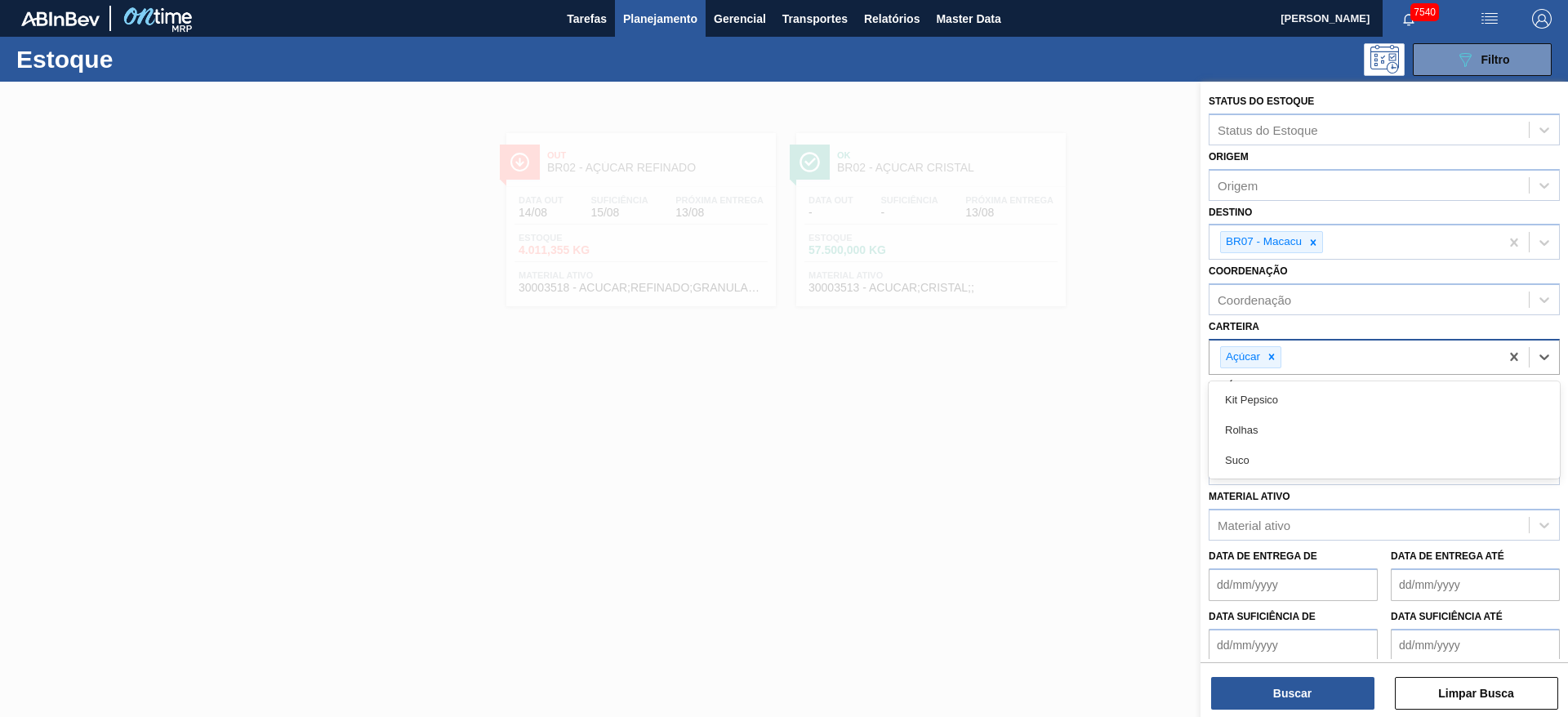
click at [1275, 367] on div "Açúcar" at bounding box center [1250, 357] width 61 height 22
click at [1276, 367] on div "Açúcar" at bounding box center [1250, 357] width 61 height 22
click at [1275, 366] on div at bounding box center [1271, 357] width 18 height 21
click at [1275, 366] on div "Açúcar" at bounding box center [1354, 357] width 290 height 34
click at [1275, 366] on div "Carteira" at bounding box center [1369, 355] width 320 height 24
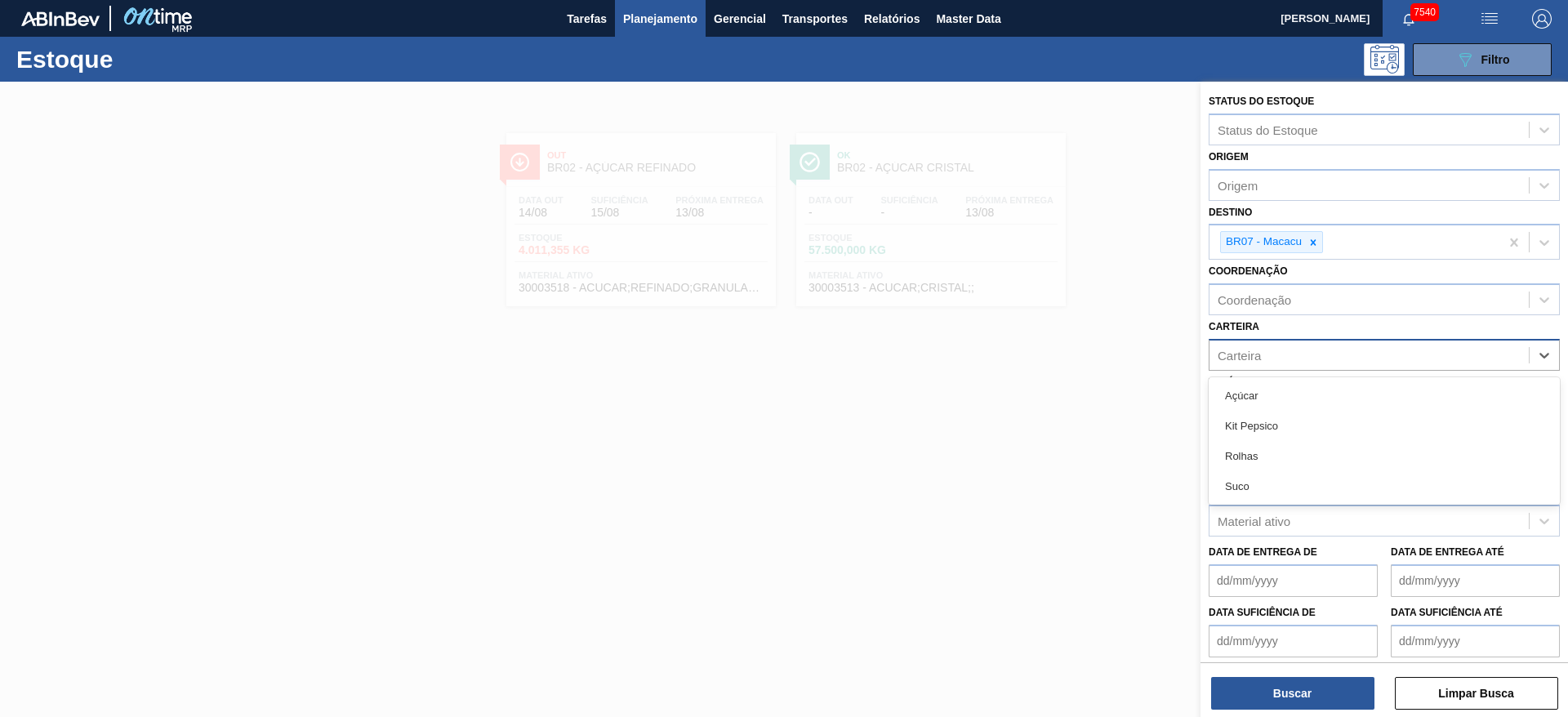
click at [1276, 364] on div "Carteira" at bounding box center [1369, 355] width 320 height 24
click at [1276, 457] on div "Rolhas" at bounding box center [1384, 456] width 351 height 31
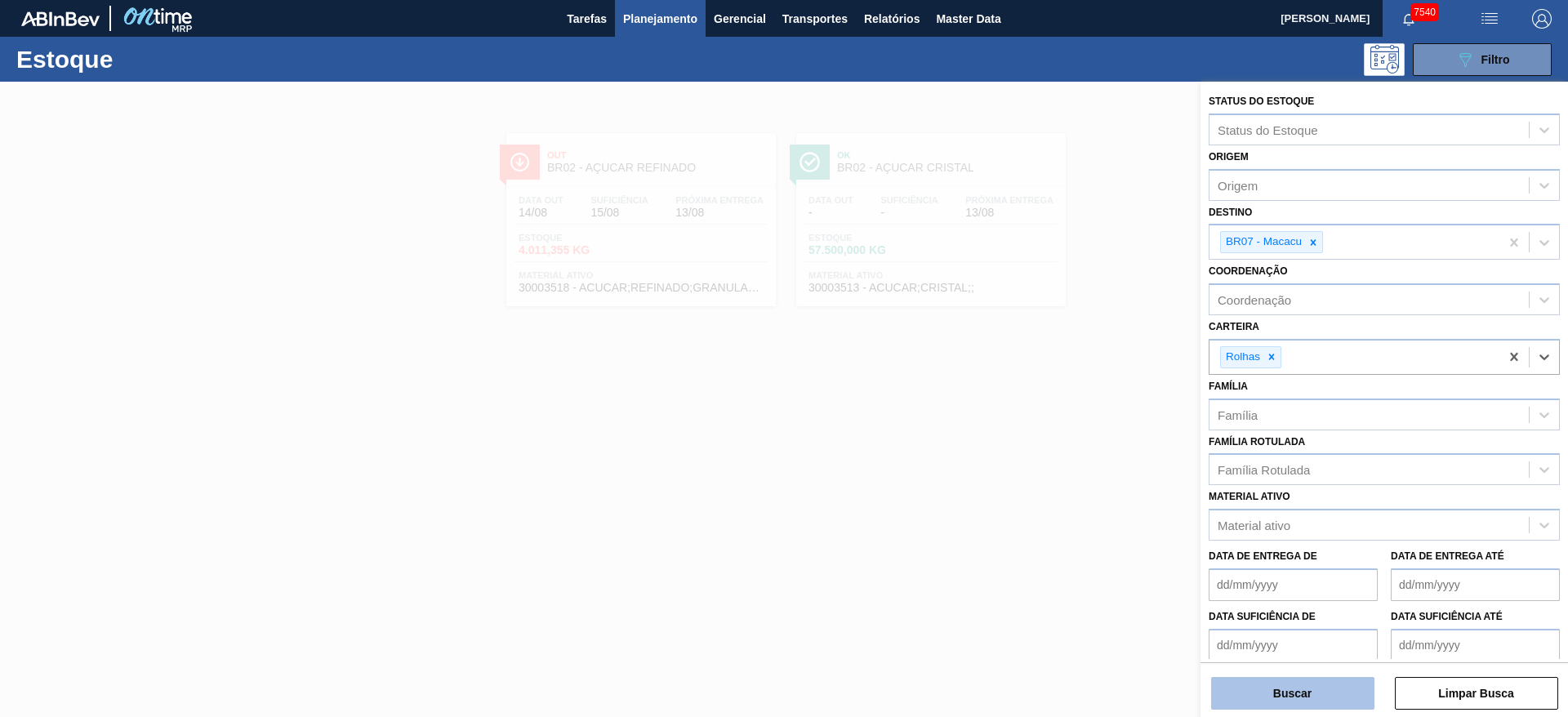
click at [1322, 682] on button "Buscar" at bounding box center [1292, 692] width 163 height 33
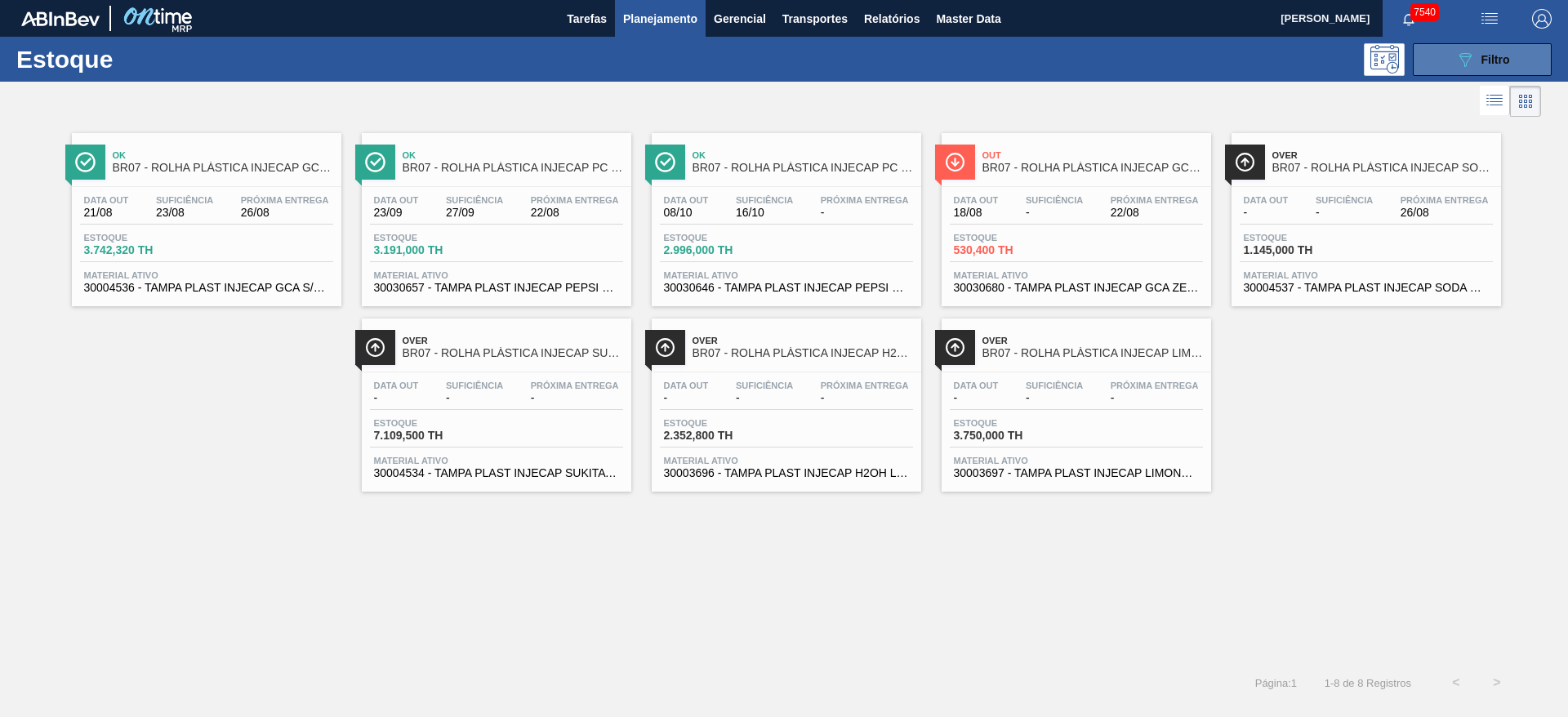
click at [1478, 54] on div "089F7B8B-B2A5-4AFE-B5C0-19BA573D28AC Filtro" at bounding box center [1482, 59] width 54 height 20
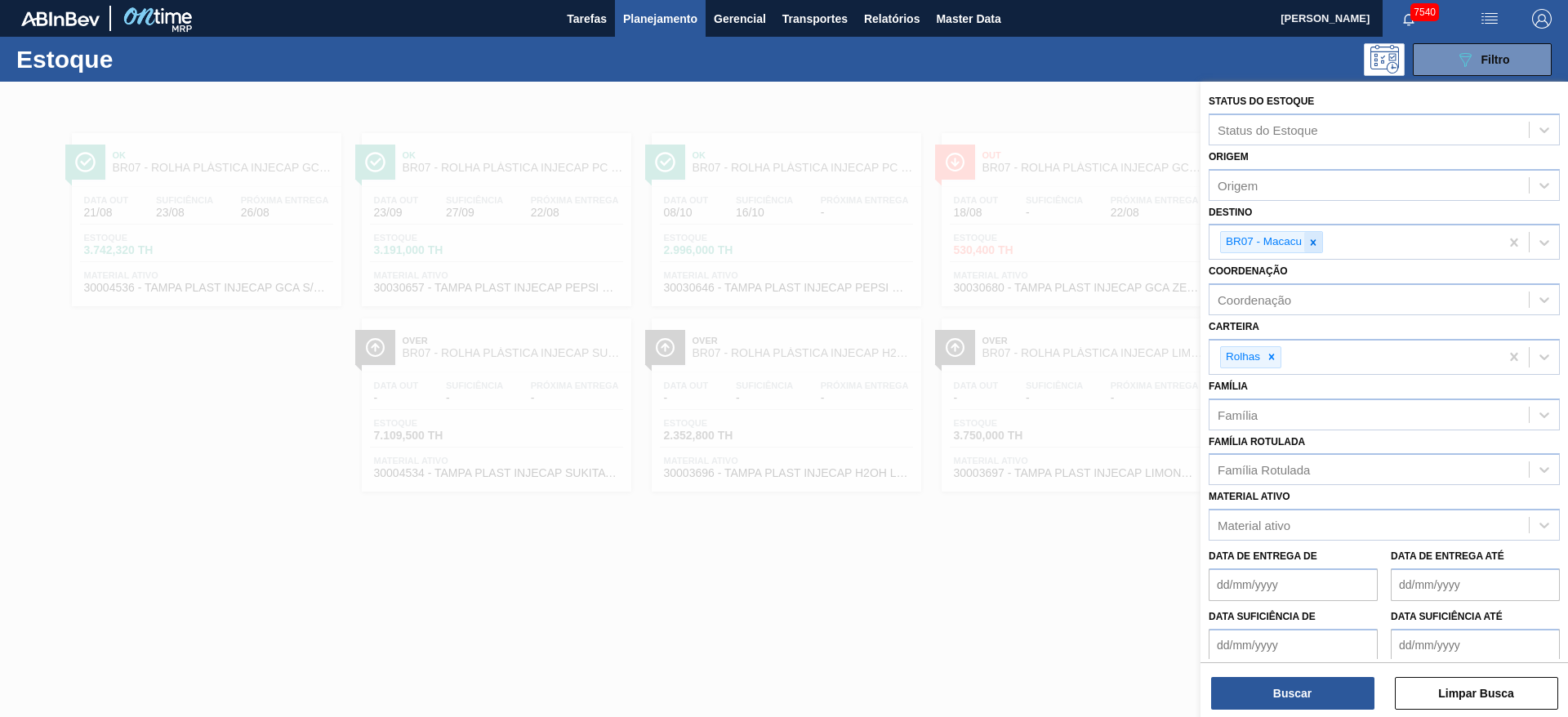
click at [1315, 241] on icon at bounding box center [1313, 243] width 12 height 12
type input "23"
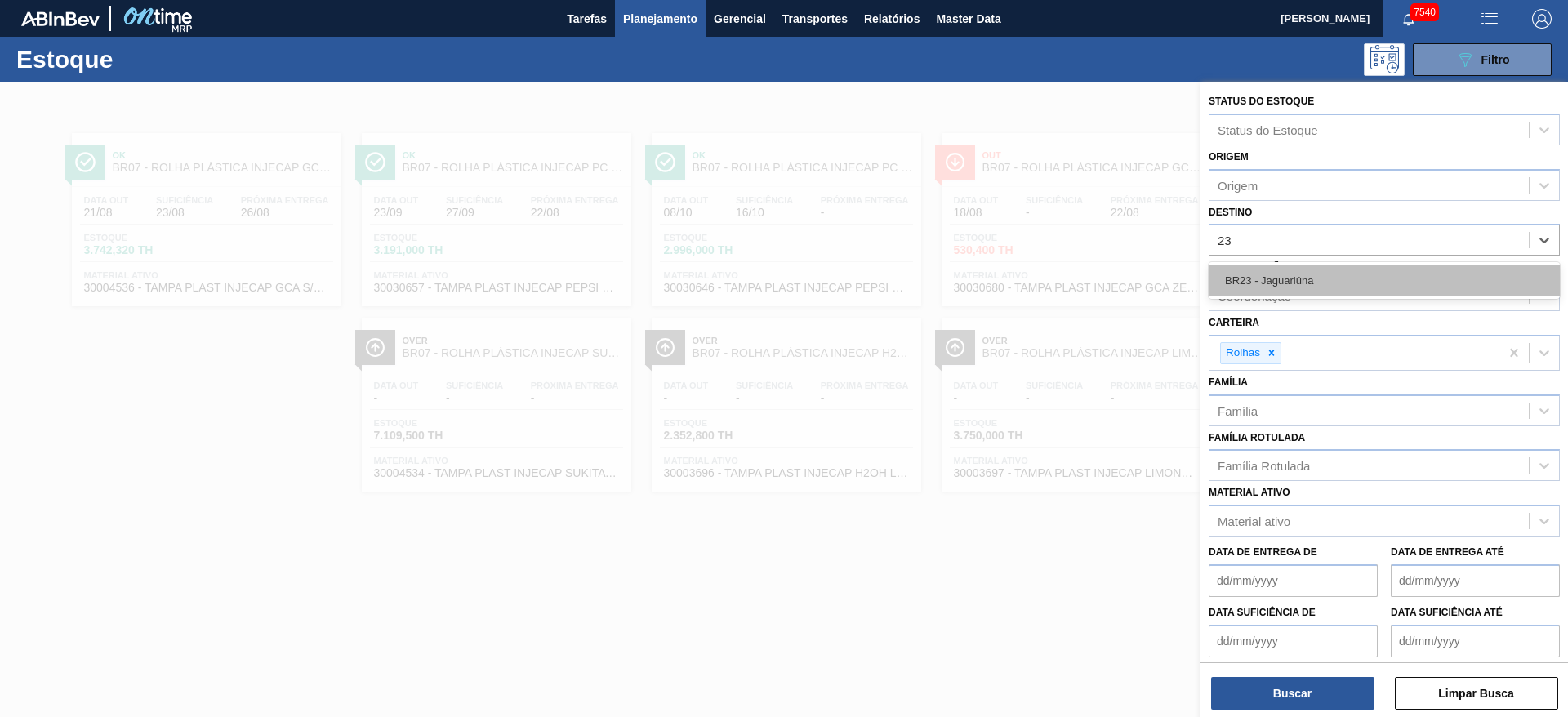
click at [1289, 273] on div "BR23 - Jaguariúna" at bounding box center [1384, 280] width 351 height 31
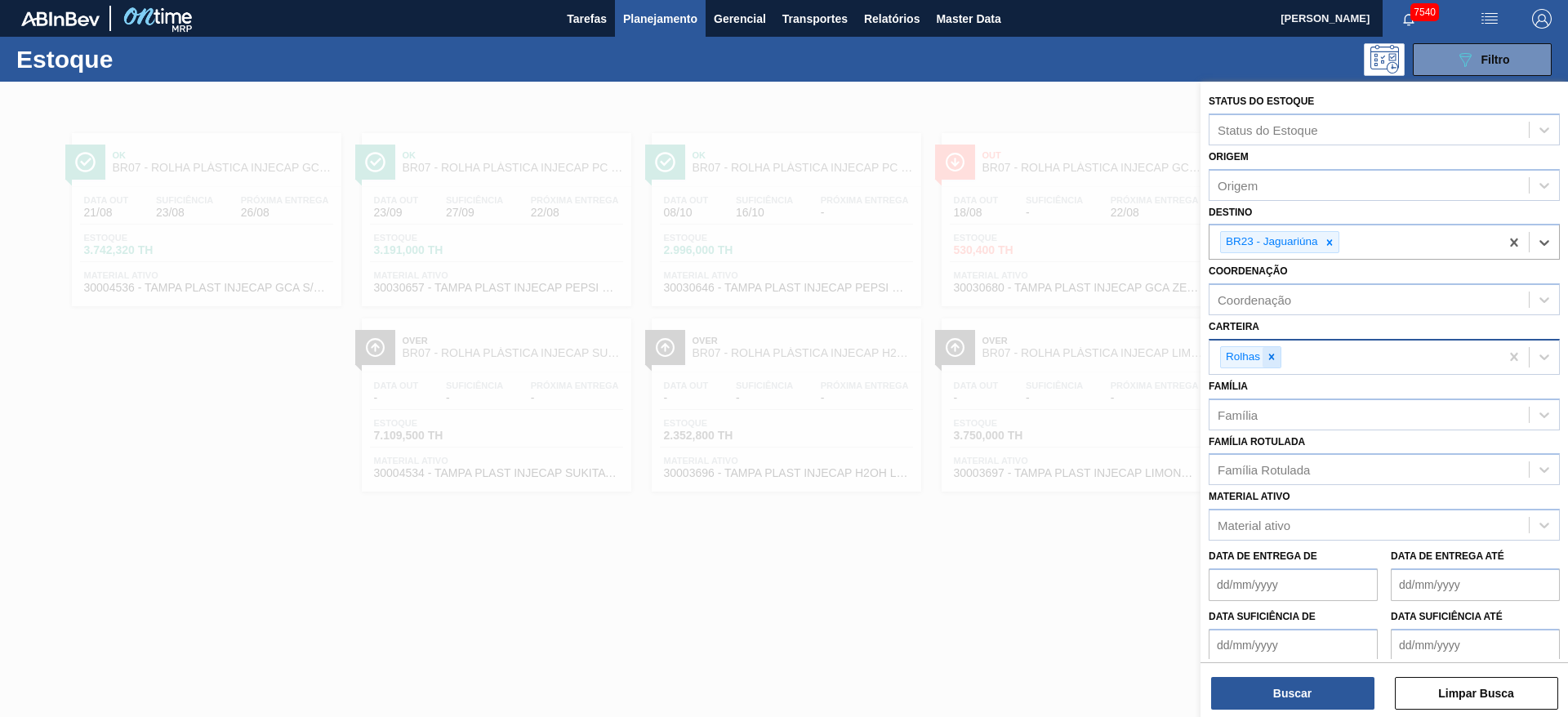
click at [1271, 362] on div at bounding box center [1271, 357] width 18 height 21
click at [1271, 362] on div "Carteira" at bounding box center [1369, 355] width 320 height 24
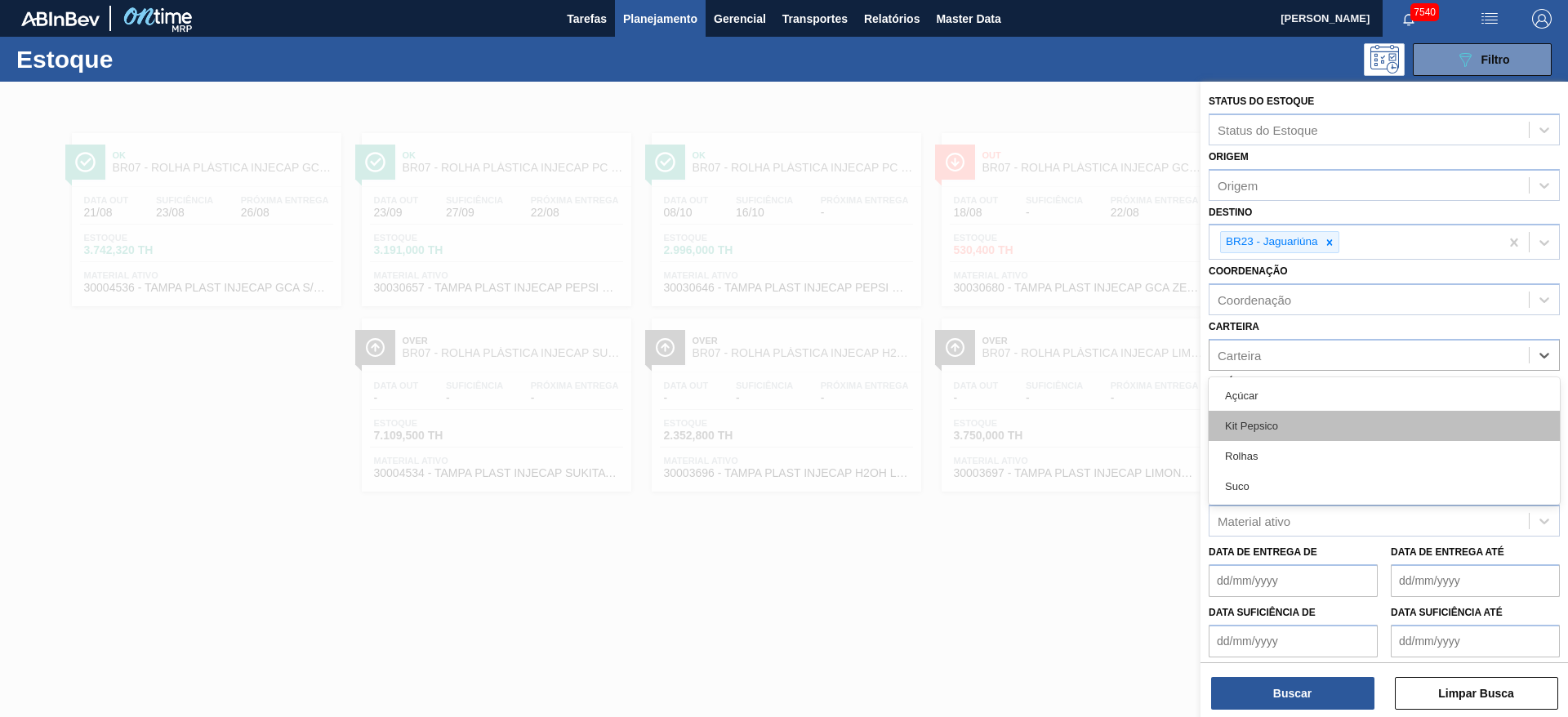
click at [1275, 430] on div "Kit Pepsico" at bounding box center [1384, 425] width 351 height 31
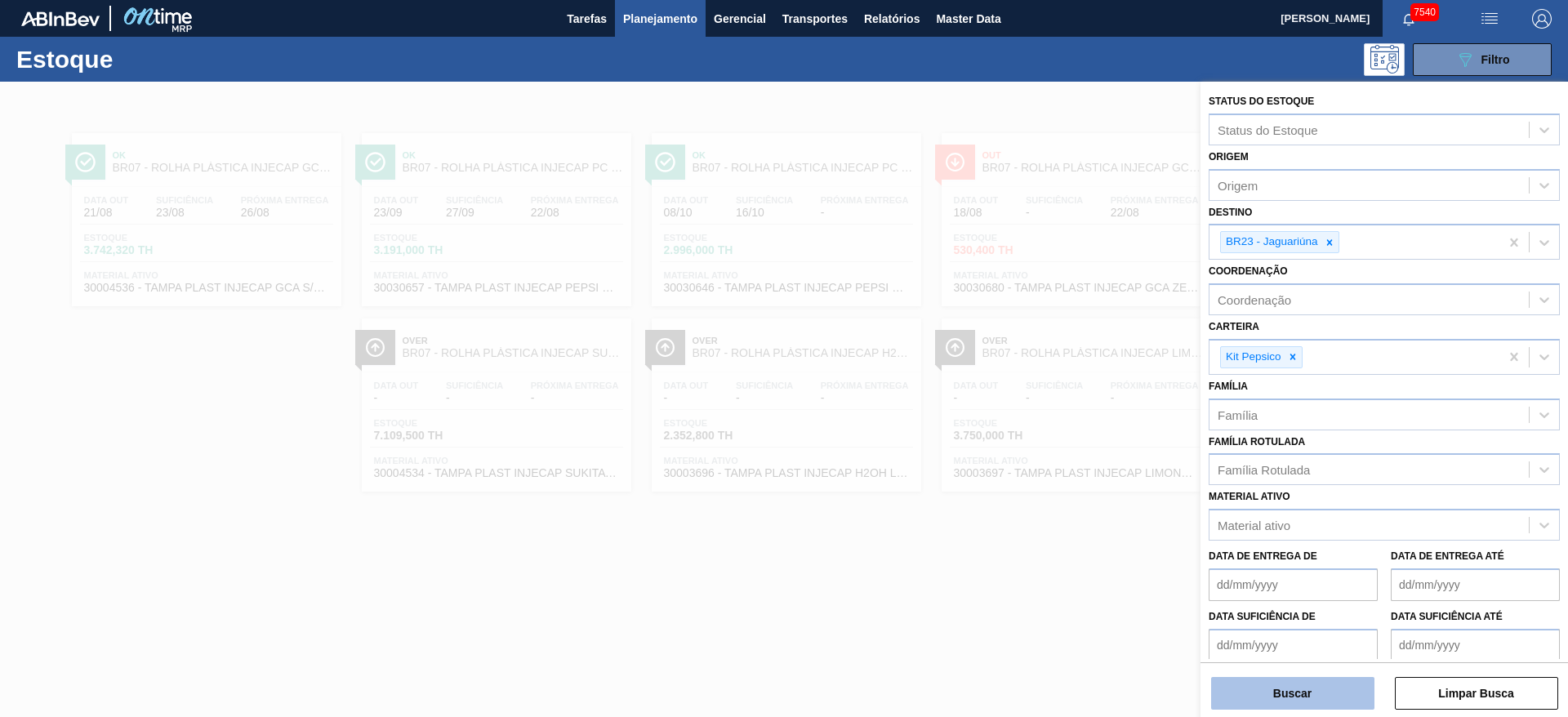
click at [1283, 698] on button "Buscar" at bounding box center [1292, 692] width 163 height 33
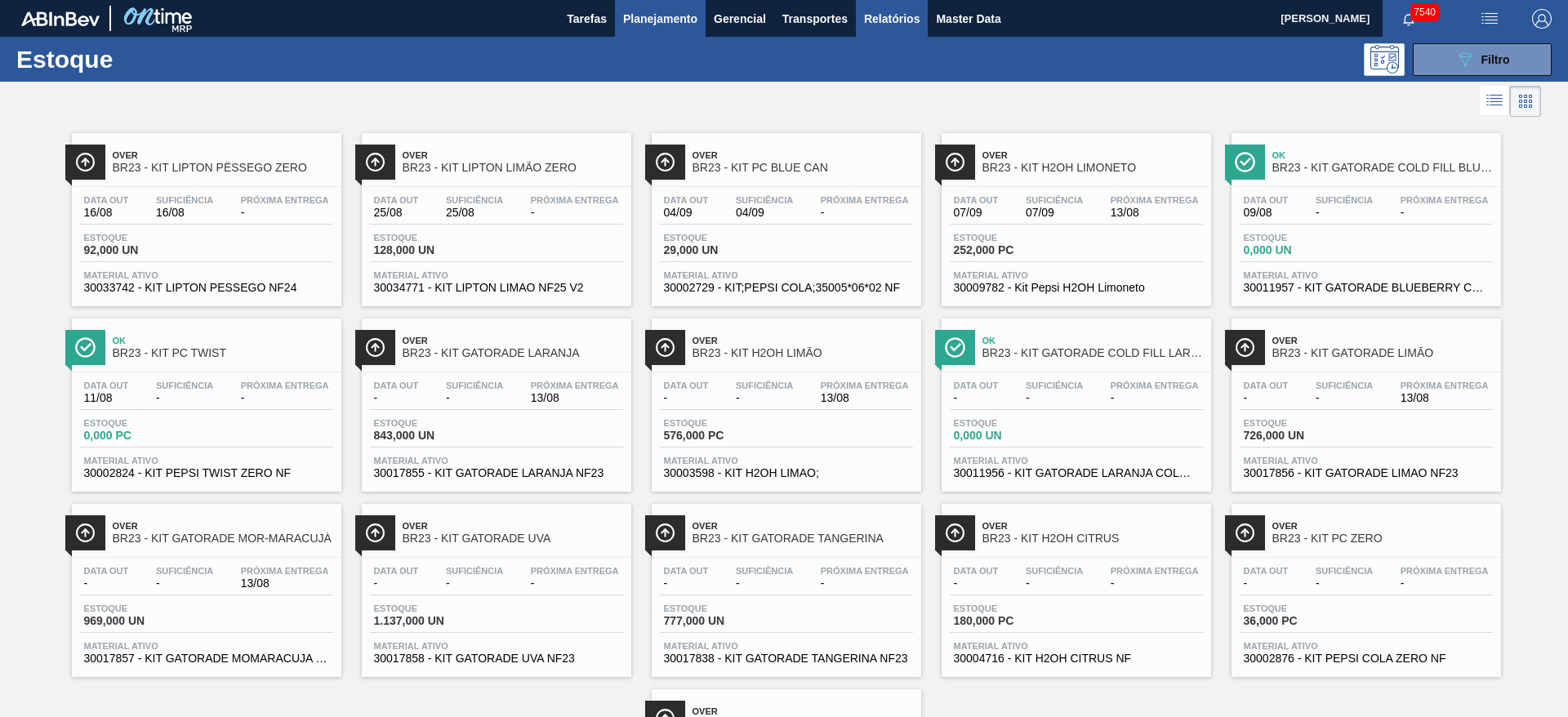
click at [889, 26] on span "Relatórios" at bounding box center [891, 19] width 55 height 20
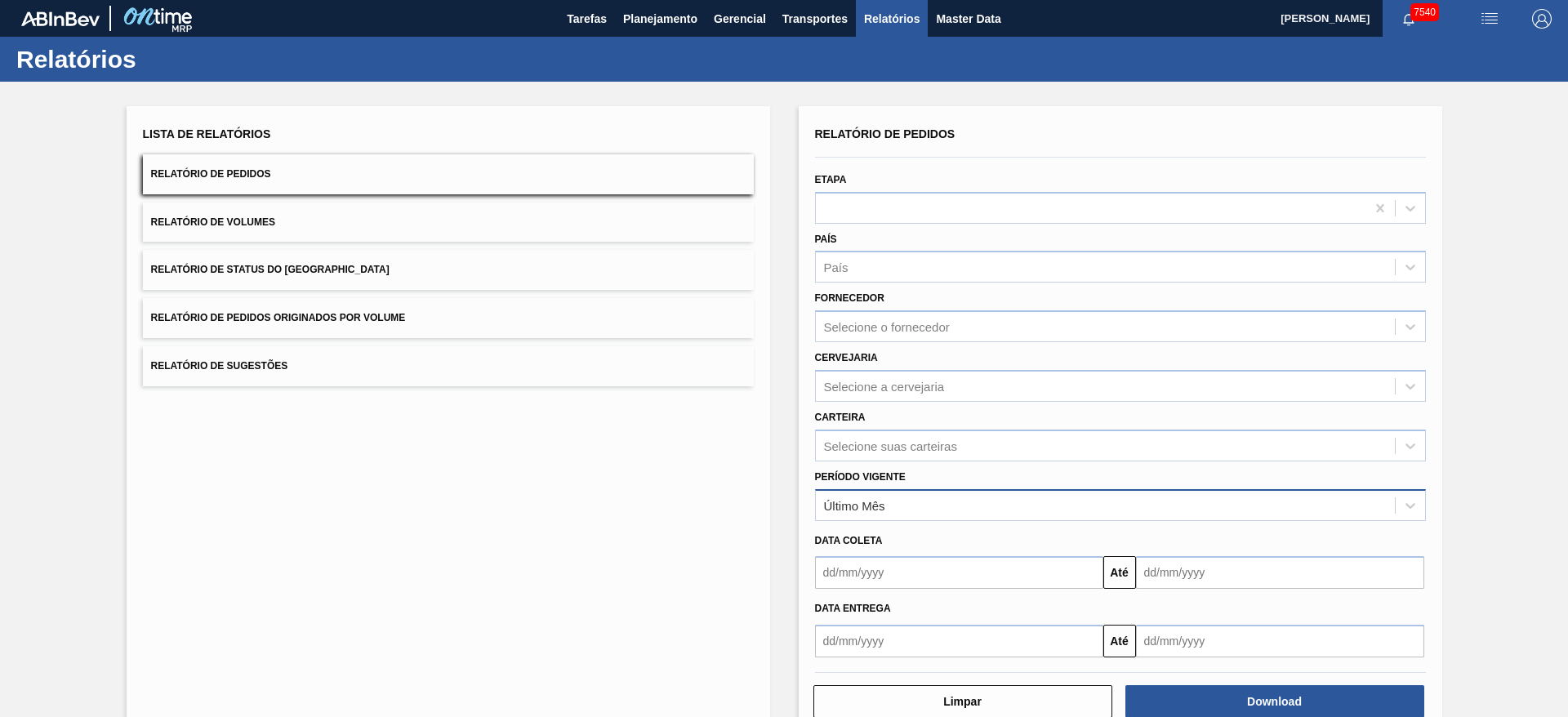
click at [935, 522] on div "Data coleta Até" at bounding box center [1120, 555] width 624 height 69
click at [926, 450] on div "Selecione suas carteiras" at bounding box center [890, 445] width 133 height 14
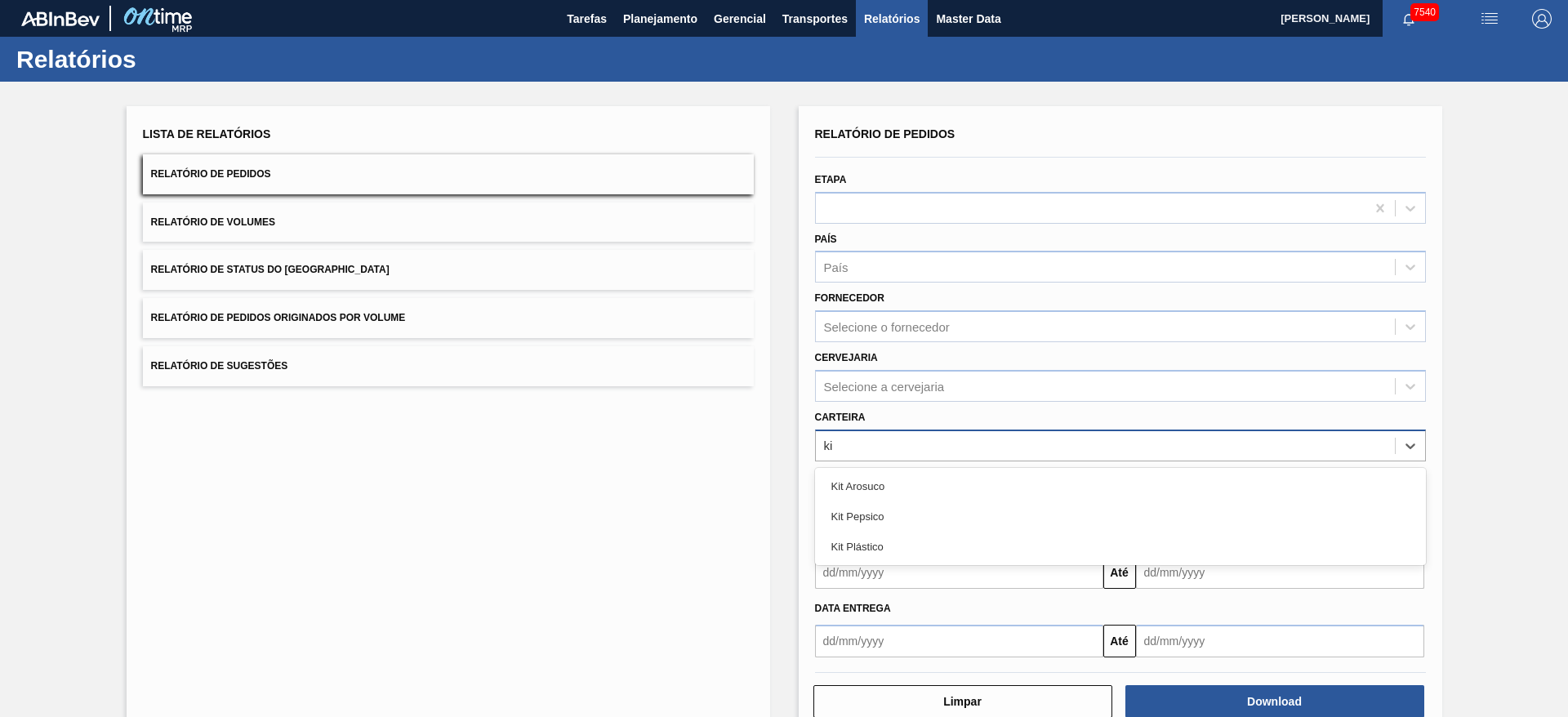
type input "kit"
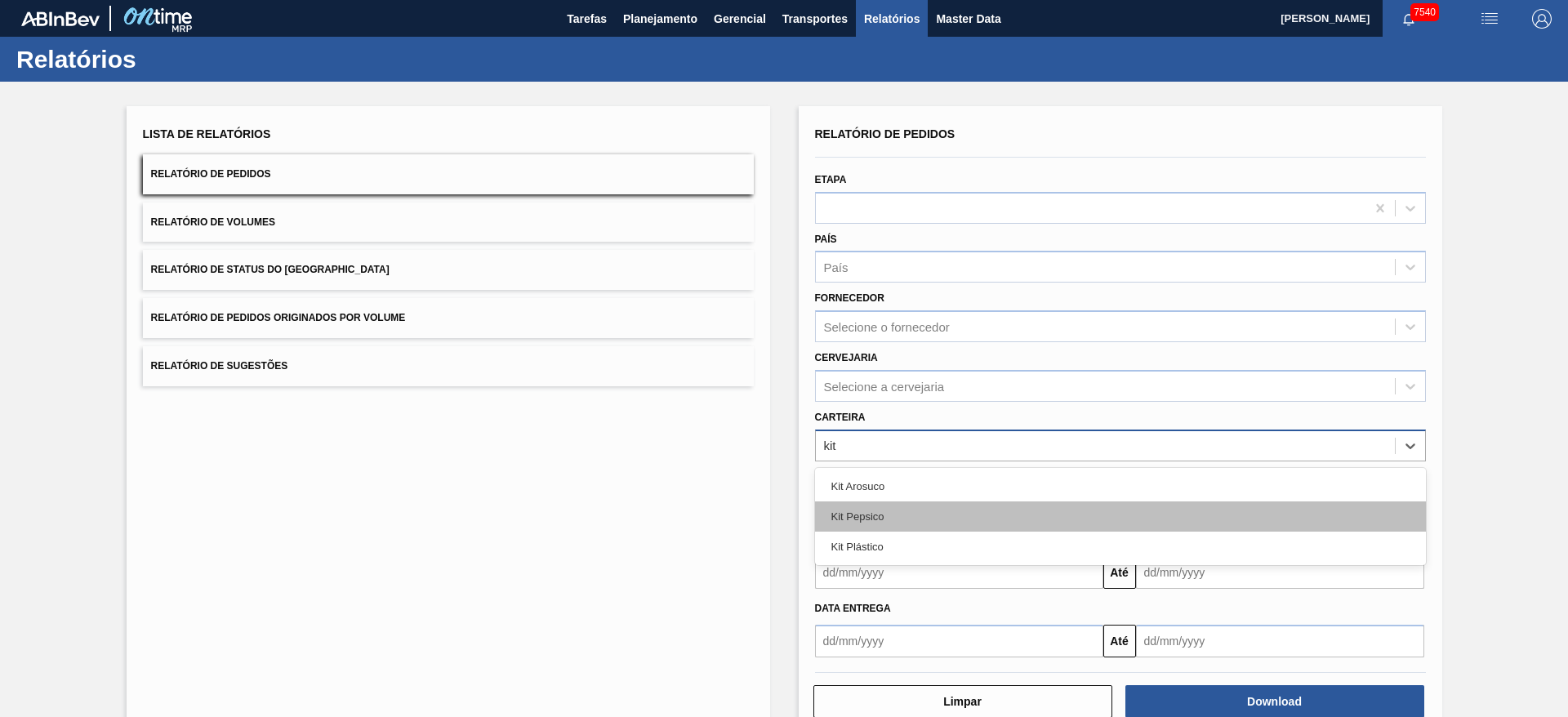
click at [889, 519] on div "Kit Pepsico" at bounding box center [1120, 516] width 611 height 31
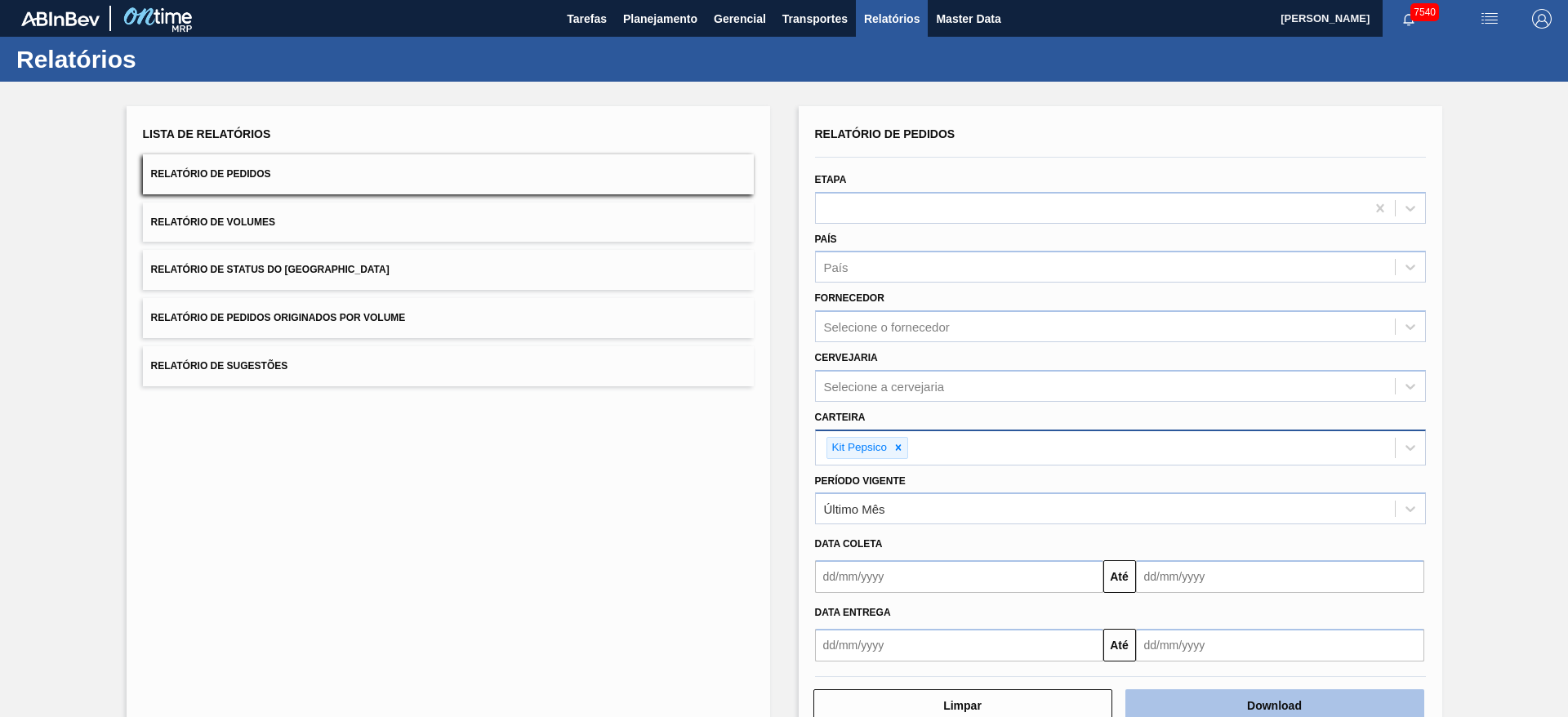
click at [1195, 712] on button "Download" at bounding box center [1274, 704] width 299 height 33
click at [672, 30] on button "Planejamento" at bounding box center [660, 18] width 91 height 36
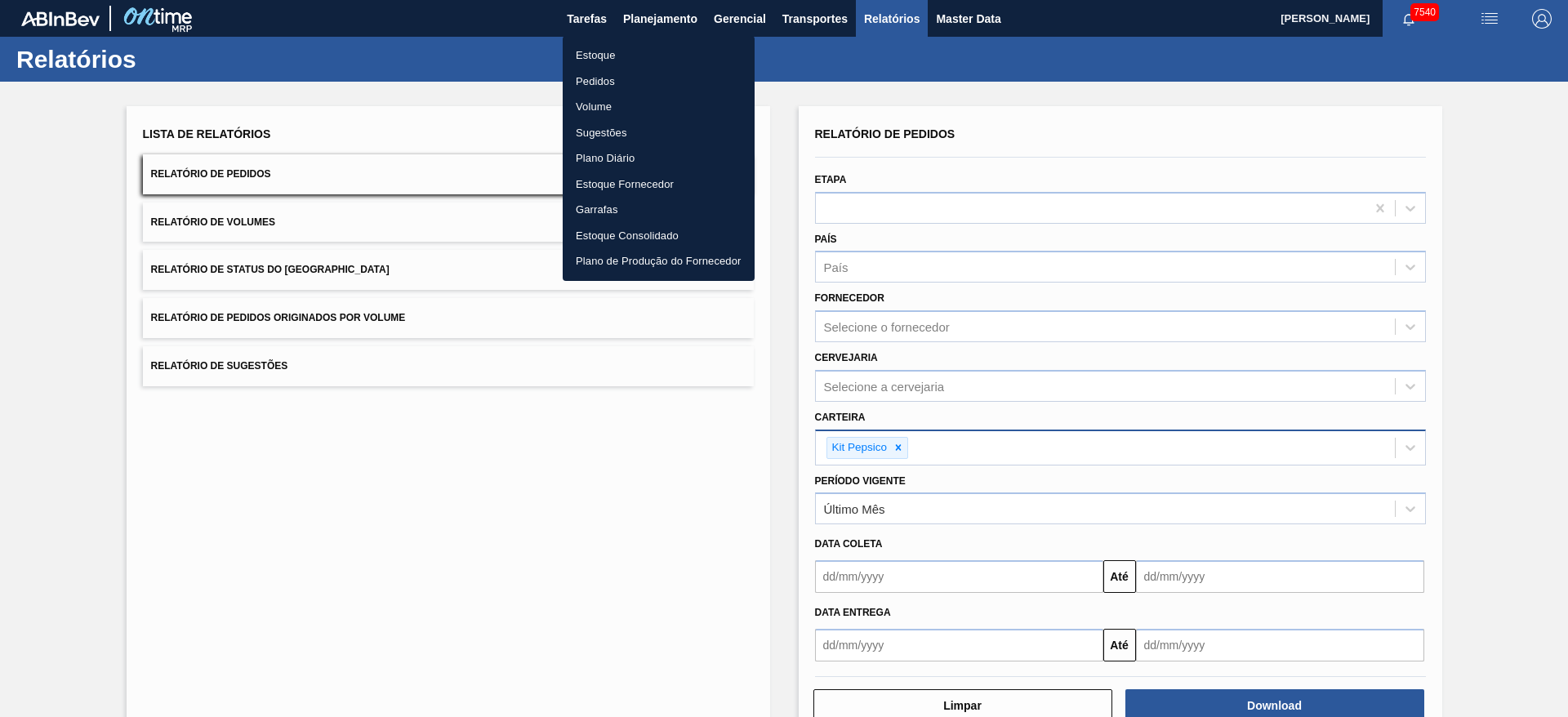
click at [632, 54] on li "Estoque" at bounding box center [658, 55] width 191 height 26
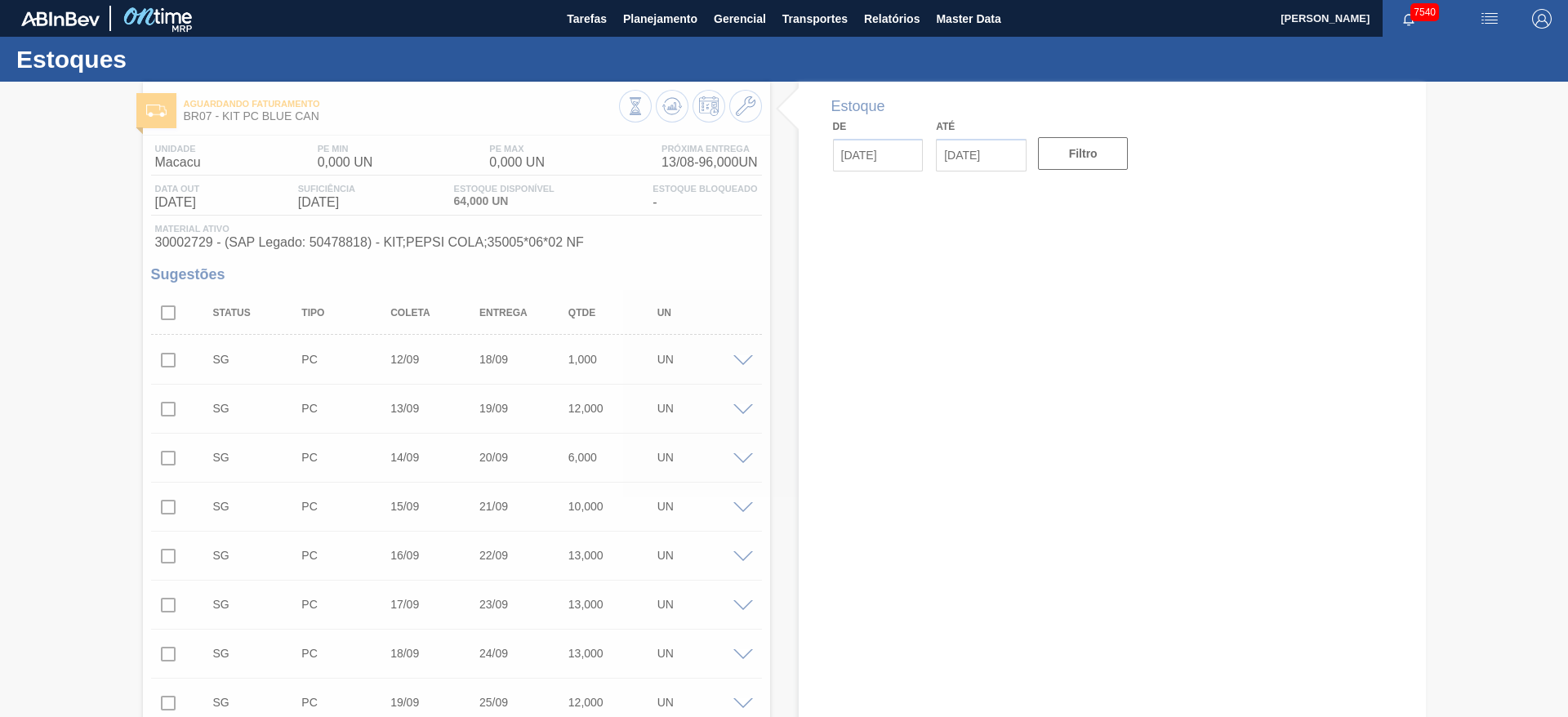
type input "[DATE]"
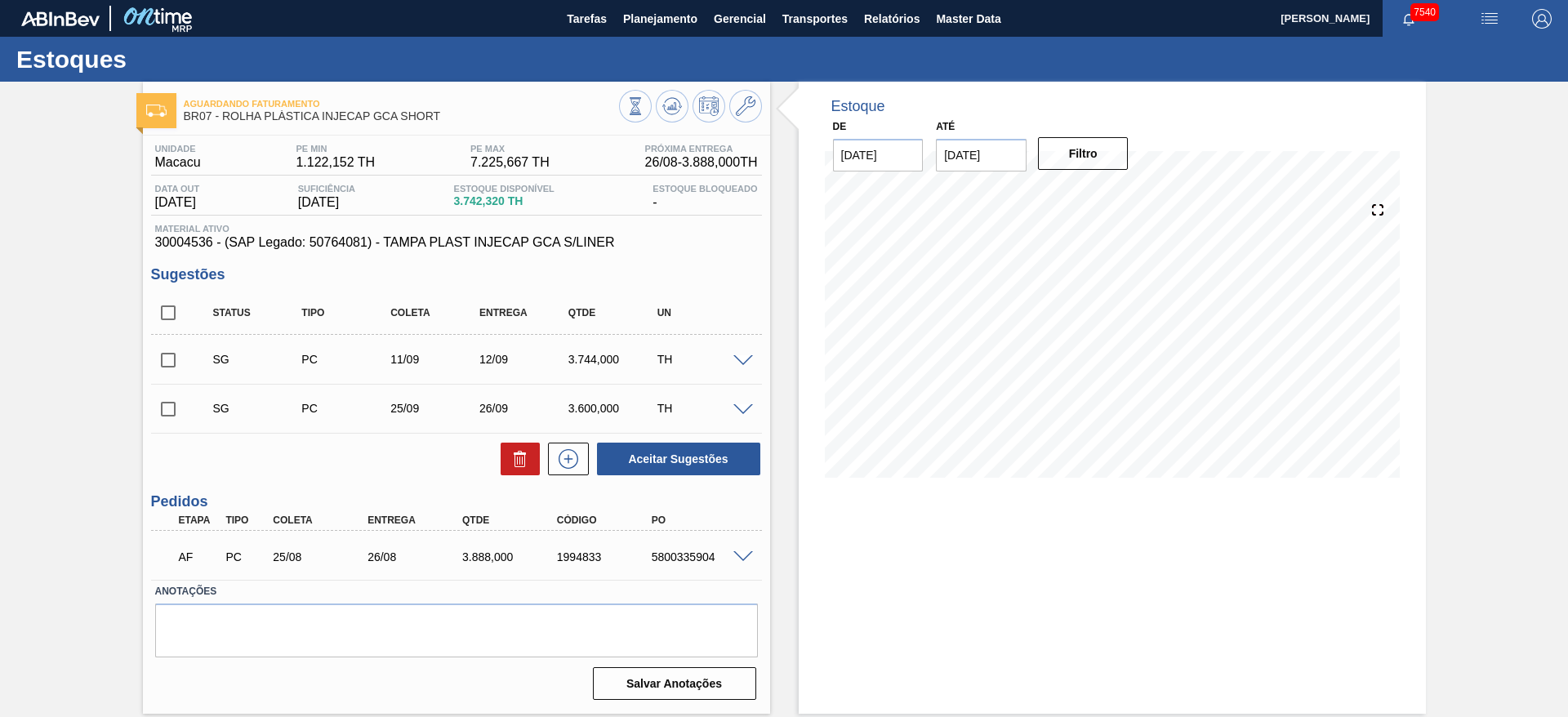
click at [694, 560] on div "5800335904" at bounding box center [701, 556] width 107 height 13
copy div "5800335904"
drag, startPoint x: 173, startPoint y: 355, endPoint x: 168, endPoint y: 397, distance: 42.3
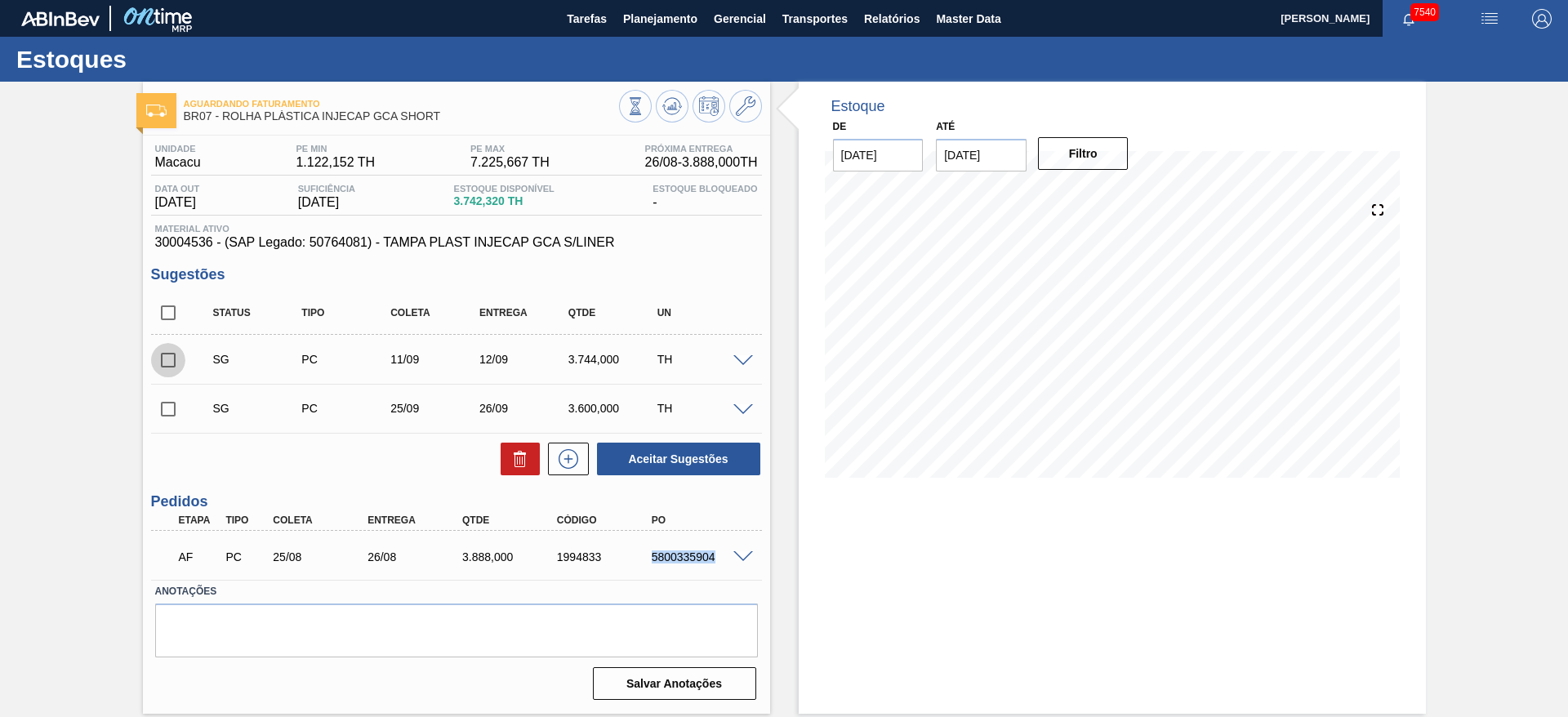
click at [168, 359] on input "checkbox" at bounding box center [168, 360] width 35 height 35
checkbox input "true"
click at [168, 406] on input "checkbox" at bounding box center [168, 408] width 35 height 35
checkbox input "true"
click at [655, 457] on button "Aceitar Sugestões" at bounding box center [678, 458] width 163 height 33
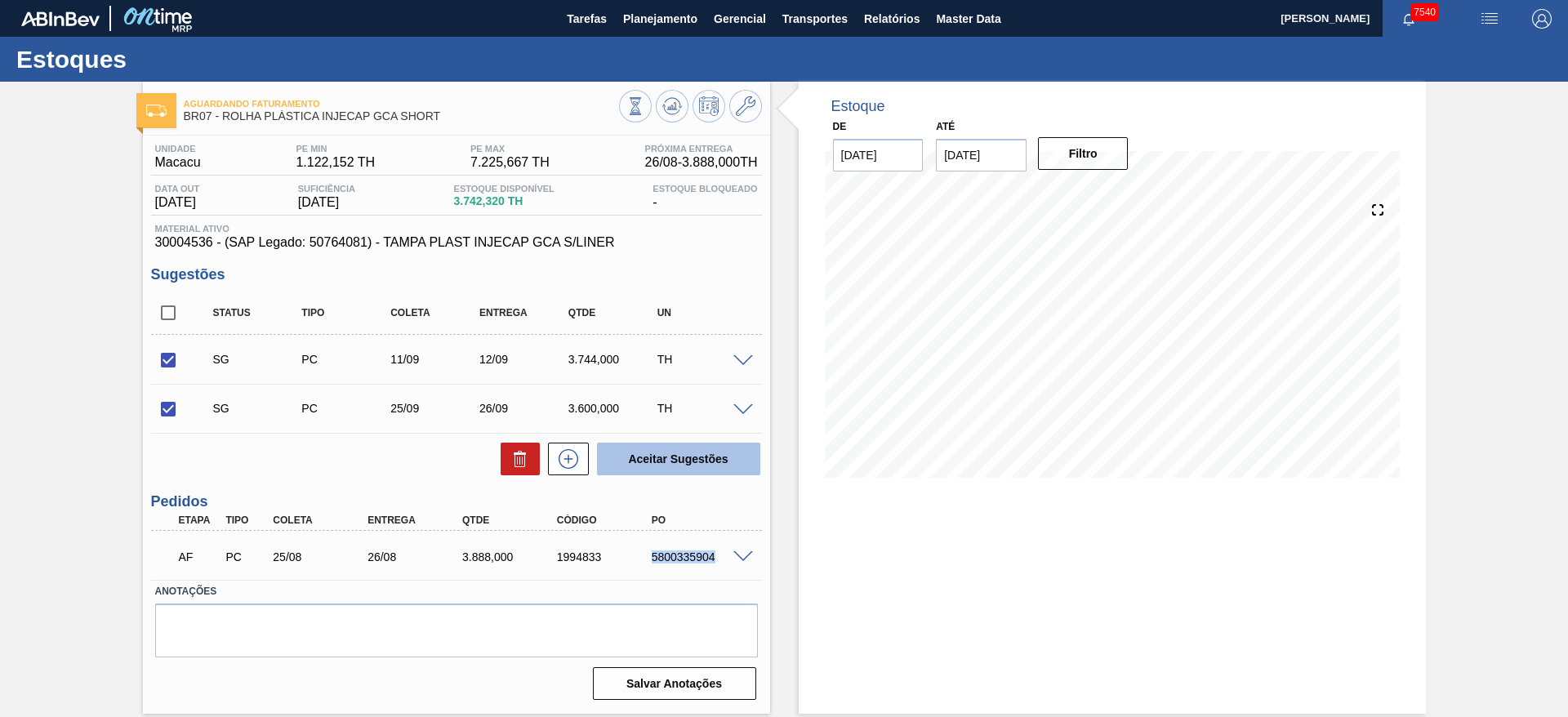
checkbox input "false"
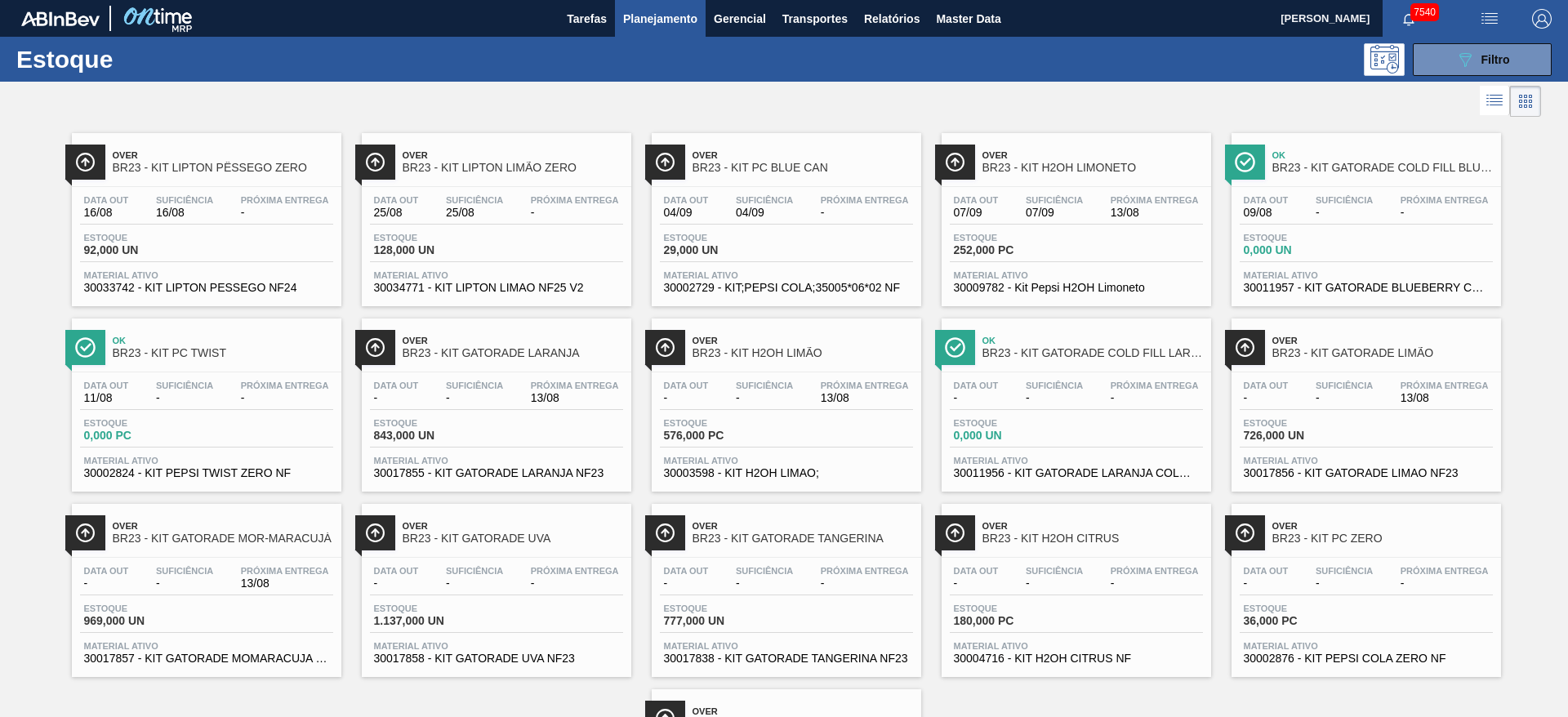
click at [668, 22] on span "Planejamento" at bounding box center [659, 19] width 74 height 20
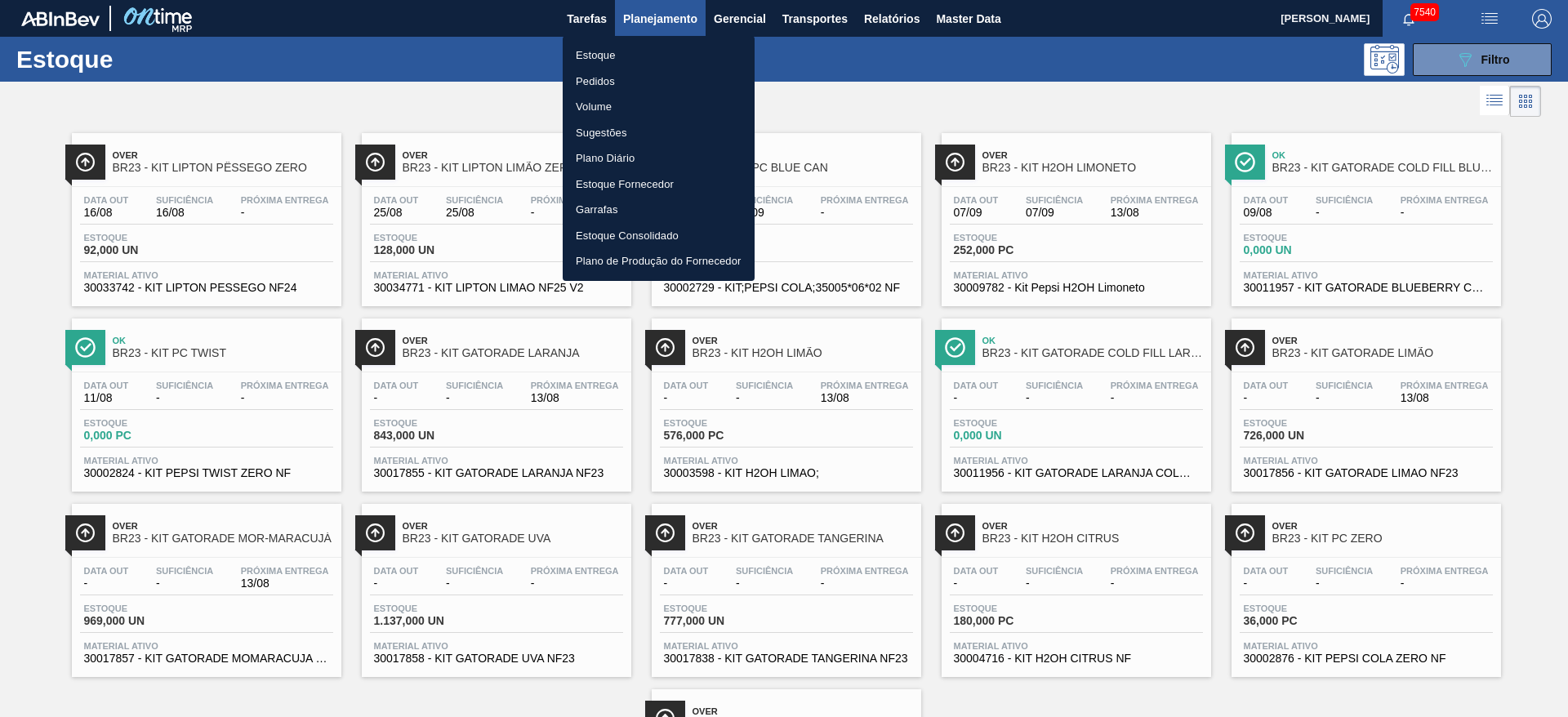
click at [906, 69] on div at bounding box center [784, 358] width 1568 height 717
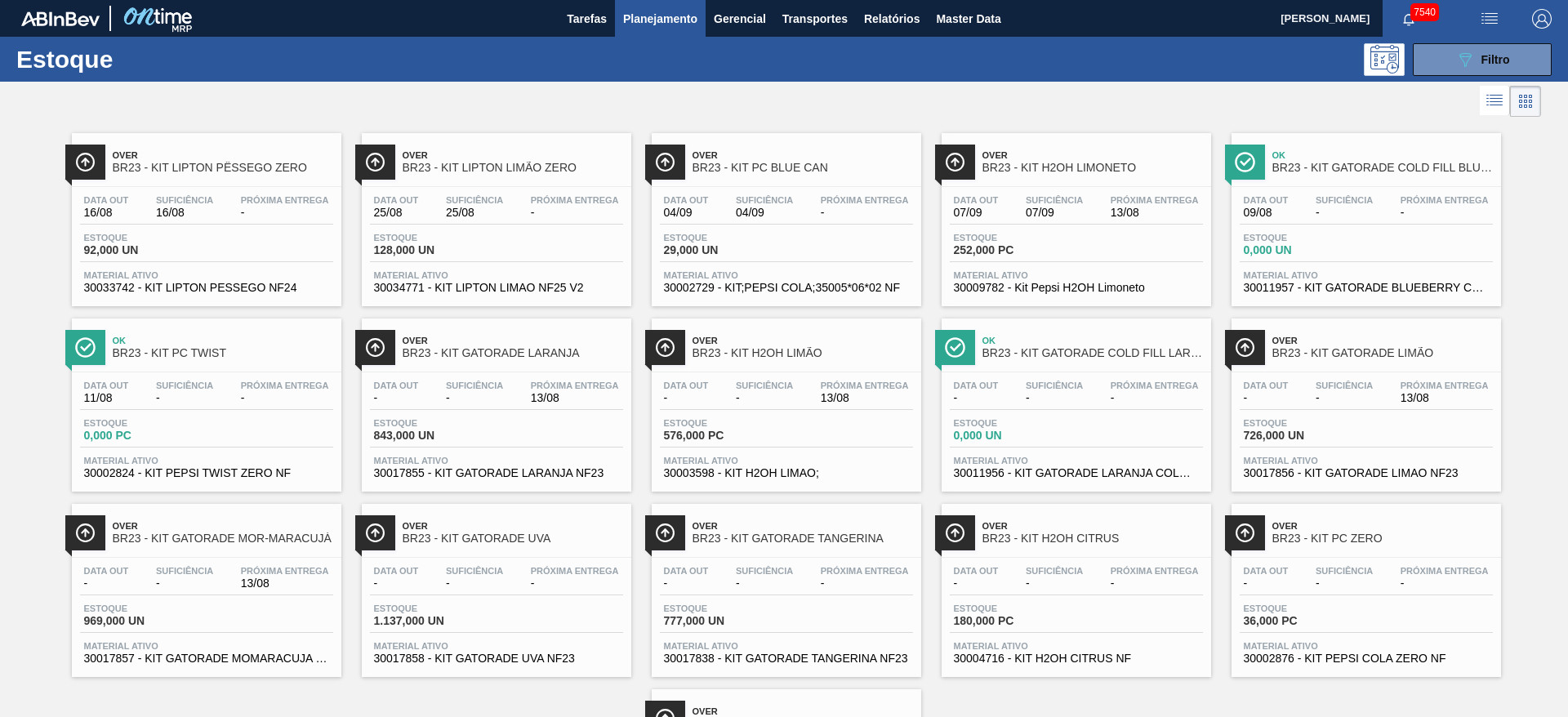
drag, startPoint x: 125, startPoint y: 583, endPoint x: 443, endPoint y: 584, distance: 318.0
click at [1431, 64] on button "089F7B8B-B2A5-4AFE-B5C0-19BA573D28AC Filtro" at bounding box center [1482, 59] width 139 height 33
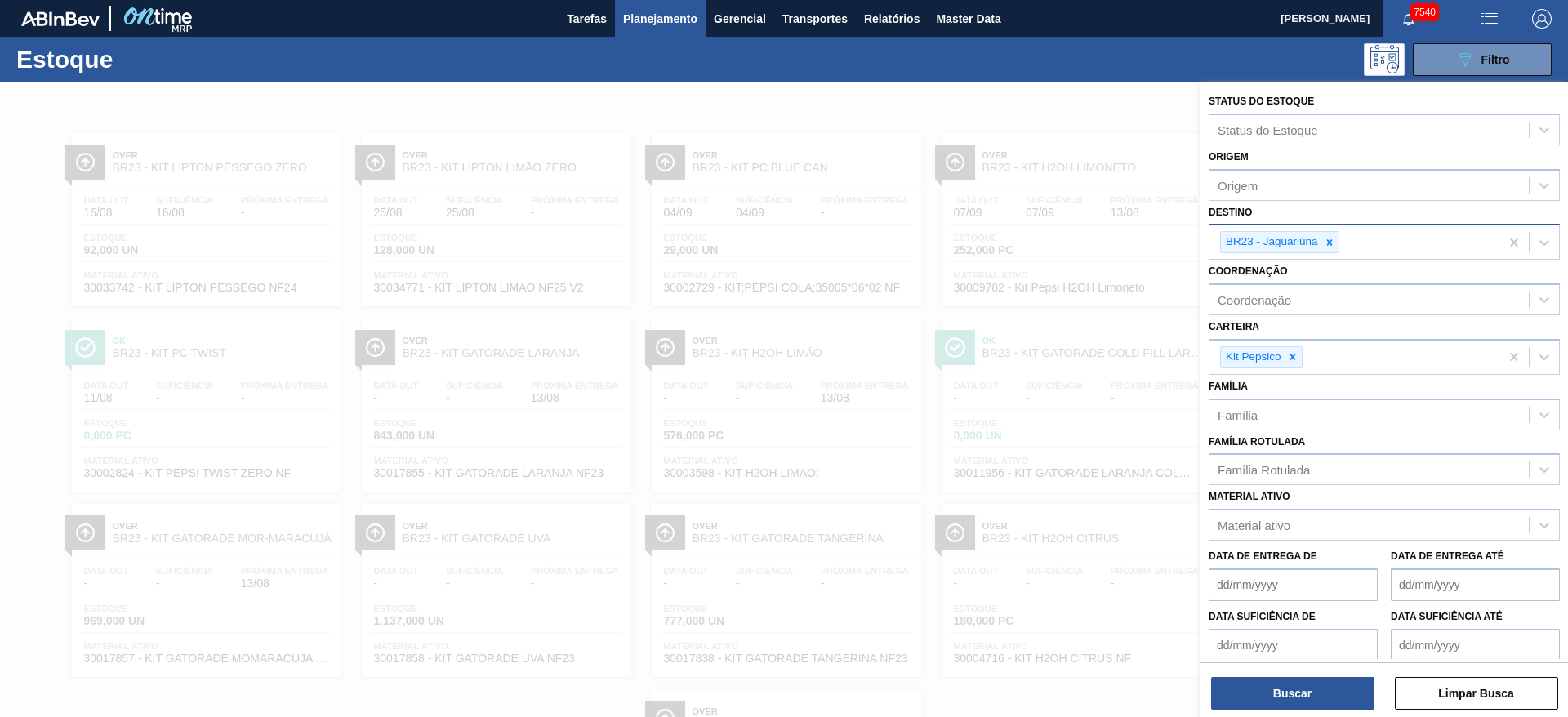
click at [1323, 237] on icon at bounding box center [1329, 243] width 12 height 12
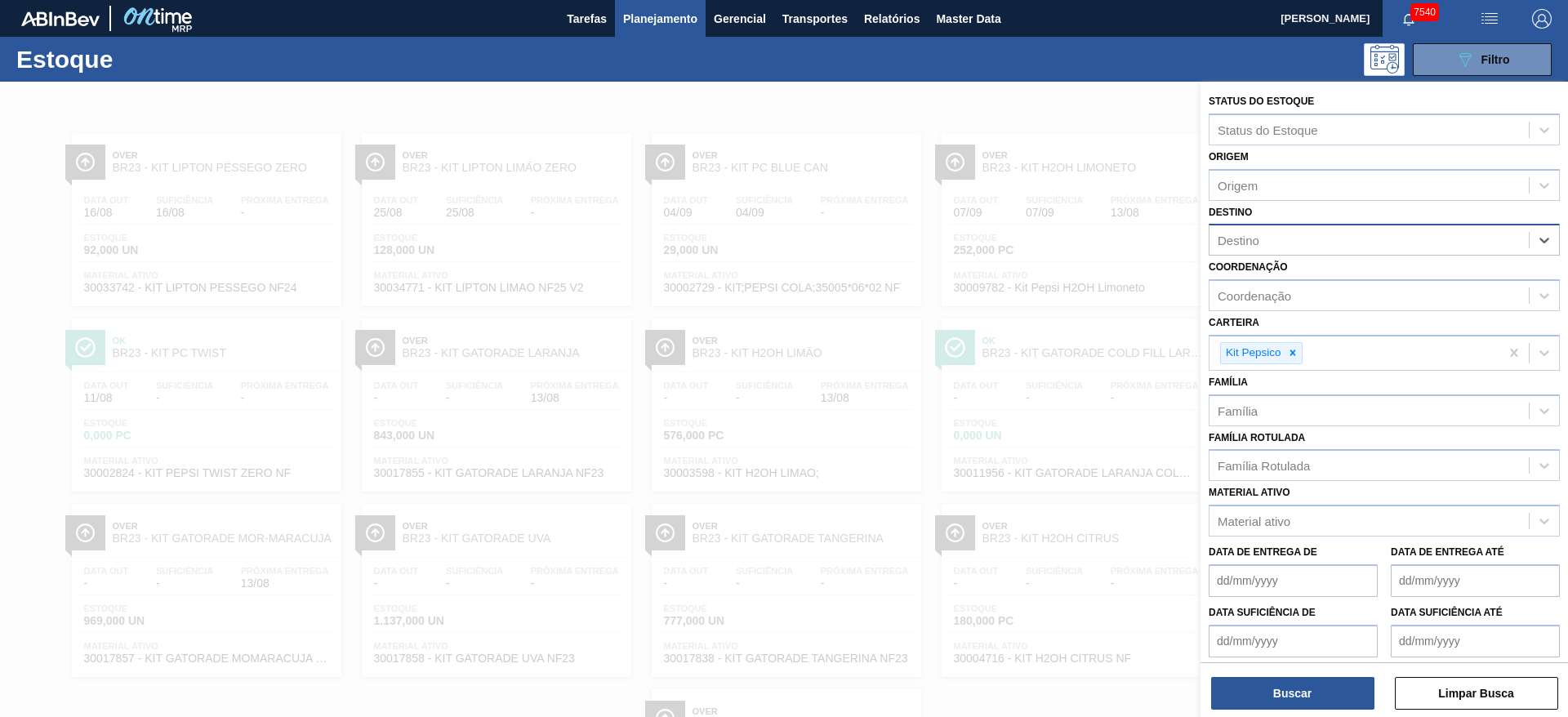
type input "13"
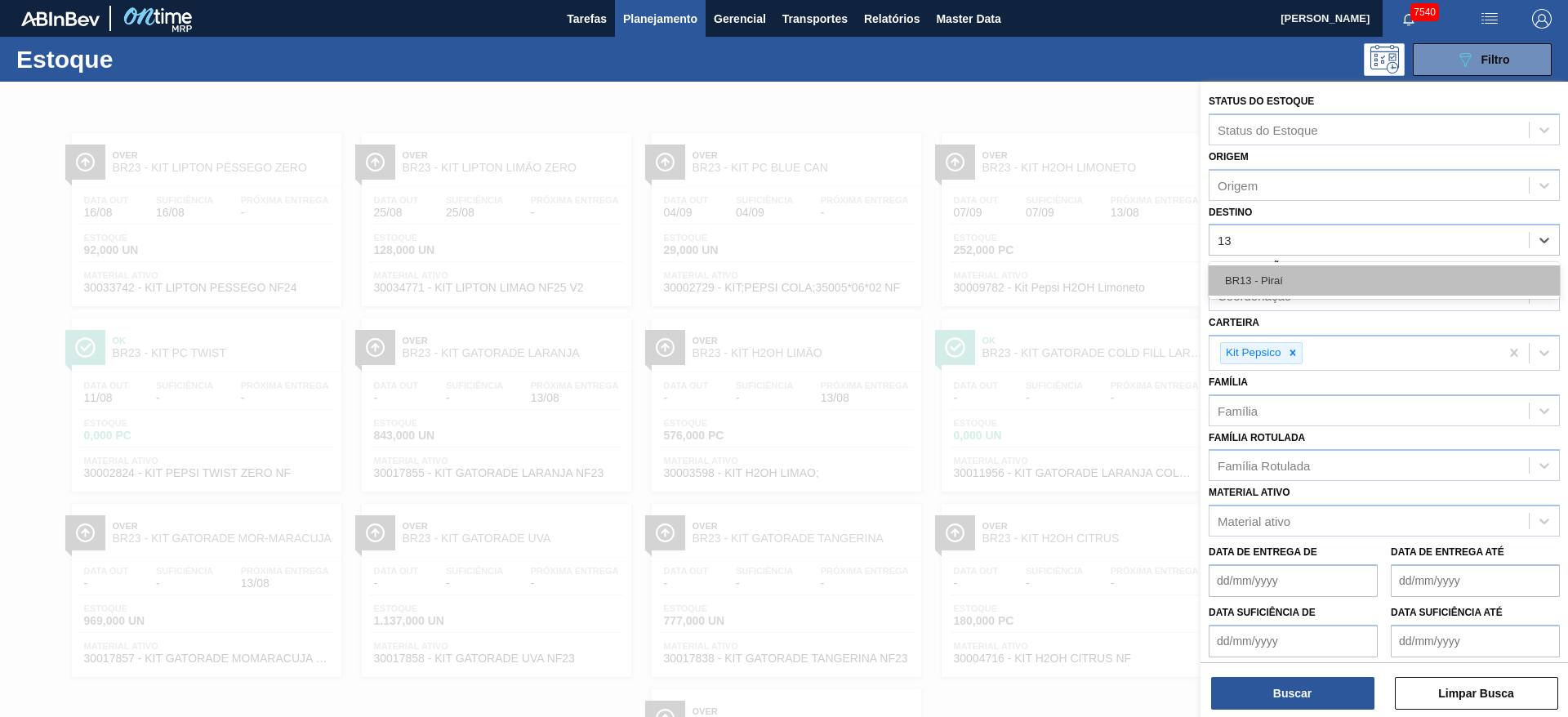
click at [1288, 280] on div "BR13 - Piraí" at bounding box center [1384, 280] width 351 height 31
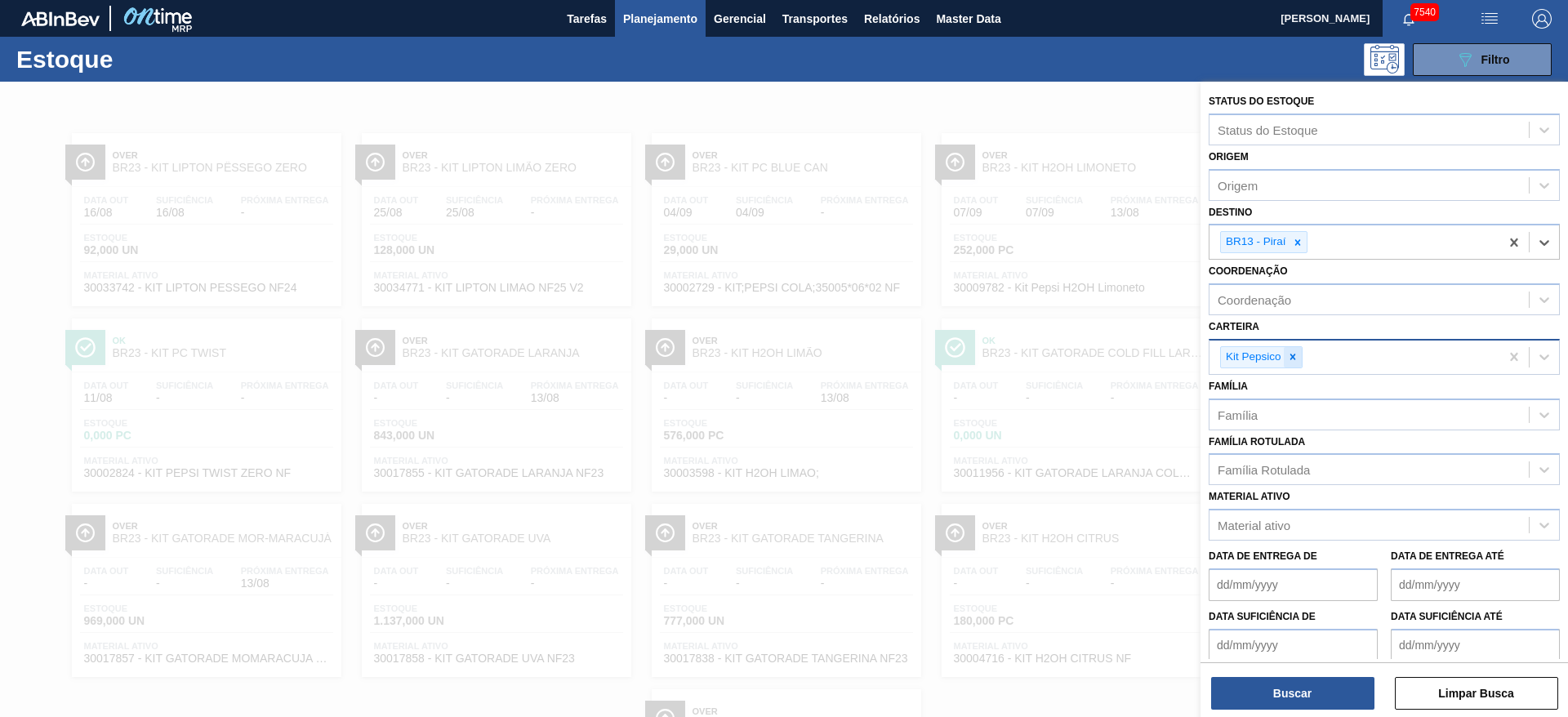
click at [1287, 356] on icon at bounding box center [1293, 357] width 12 height 12
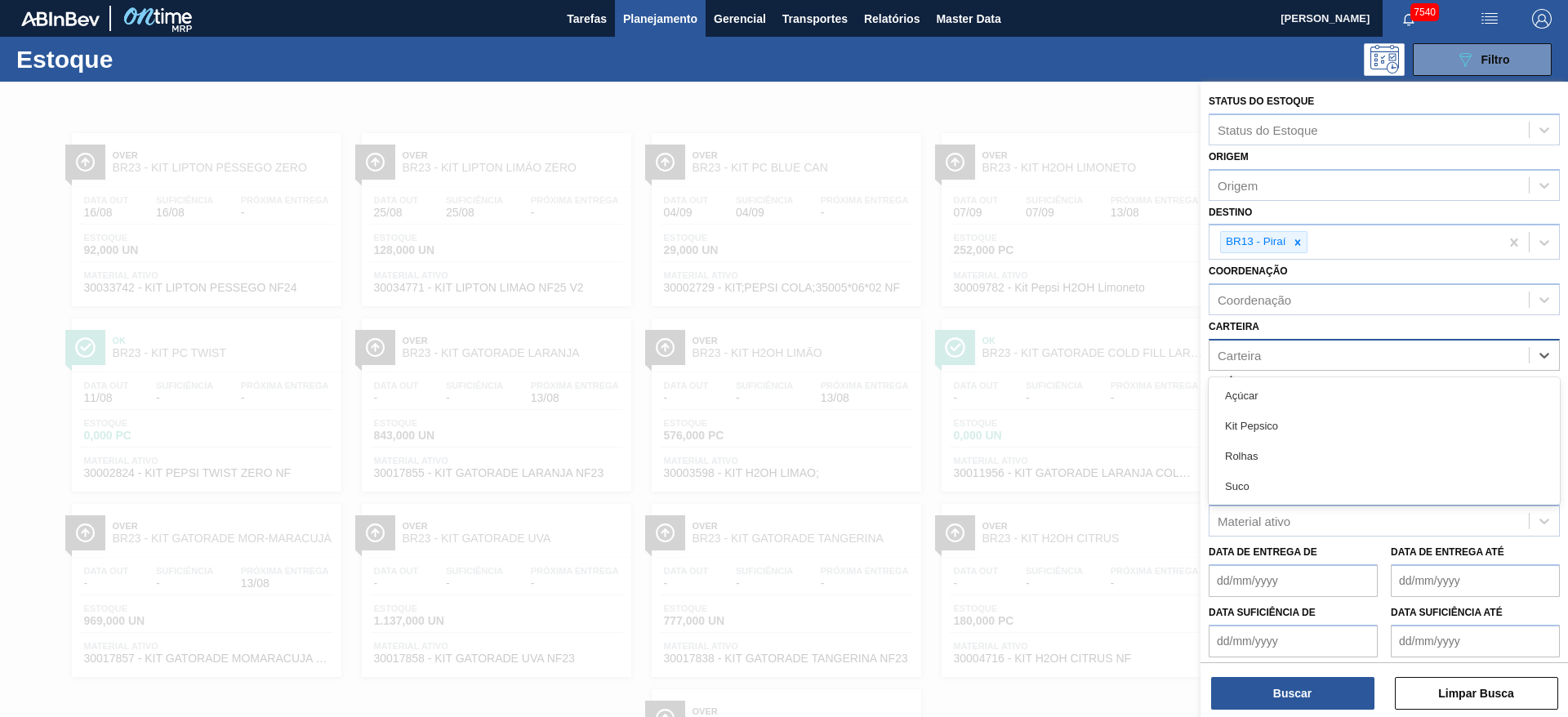
click at [1286, 356] on div "Carteira" at bounding box center [1369, 355] width 320 height 24
click at [1271, 444] on div "Rolhas" at bounding box center [1384, 456] width 351 height 31
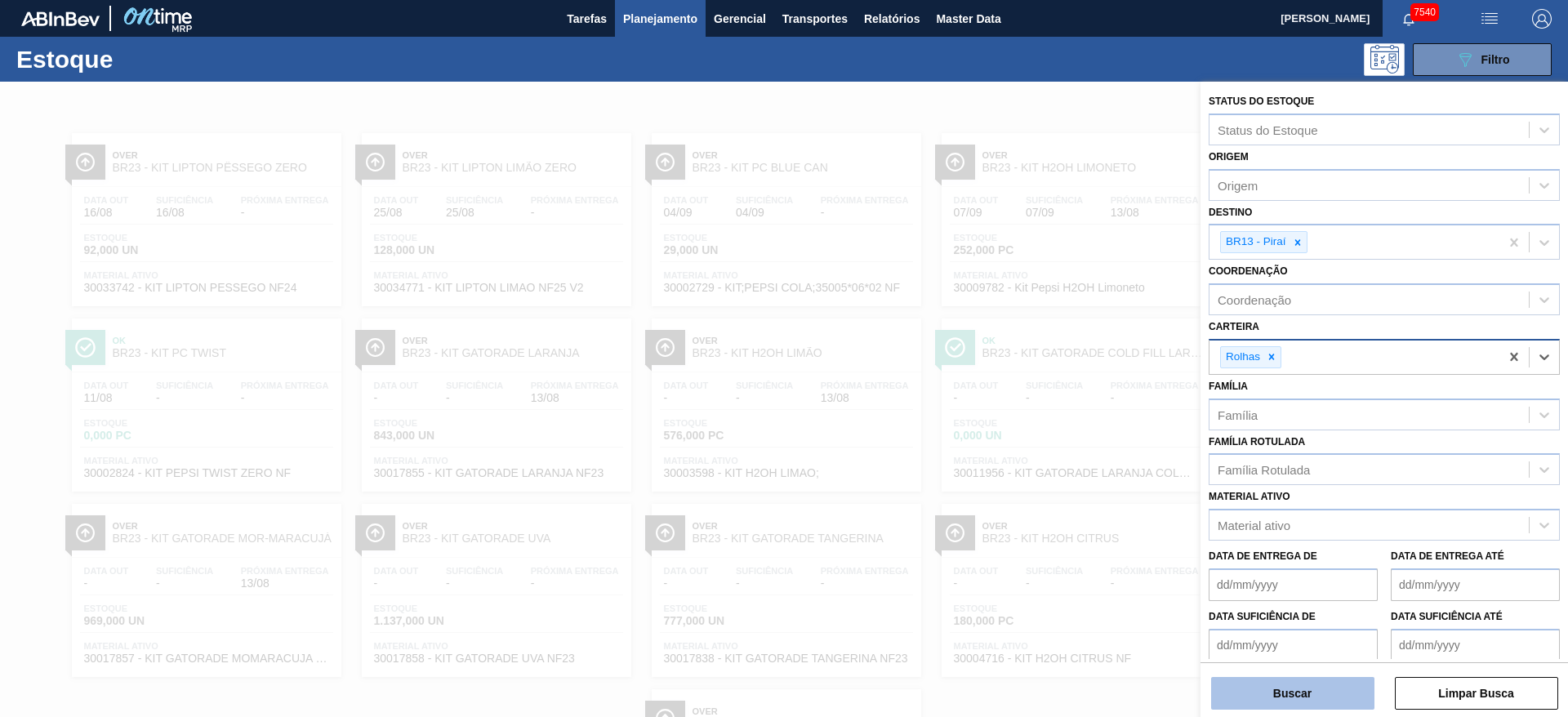
click at [1271, 701] on button "Buscar" at bounding box center [1292, 692] width 163 height 33
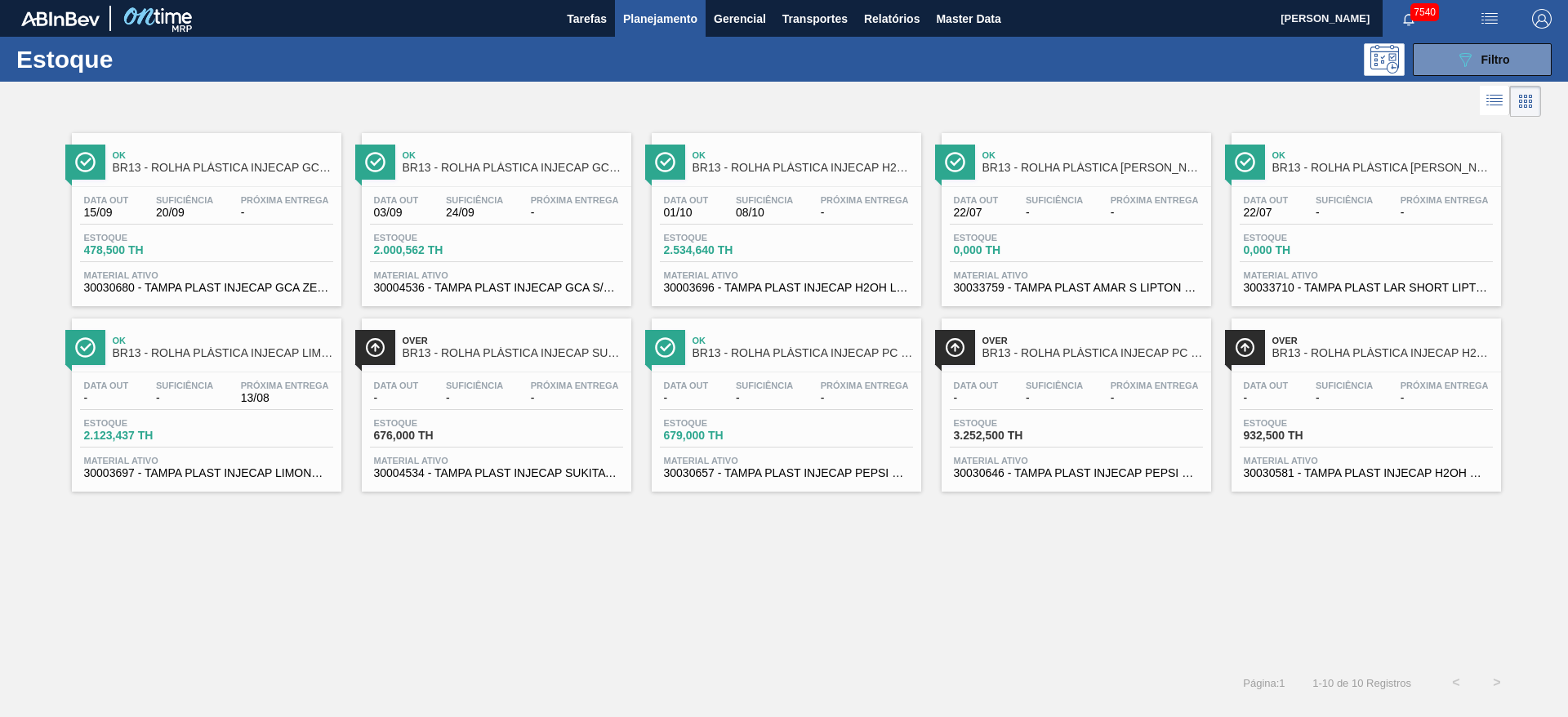
drag, startPoint x: 558, startPoint y: 208, endPoint x: 779, endPoint y: 228, distance: 221.9
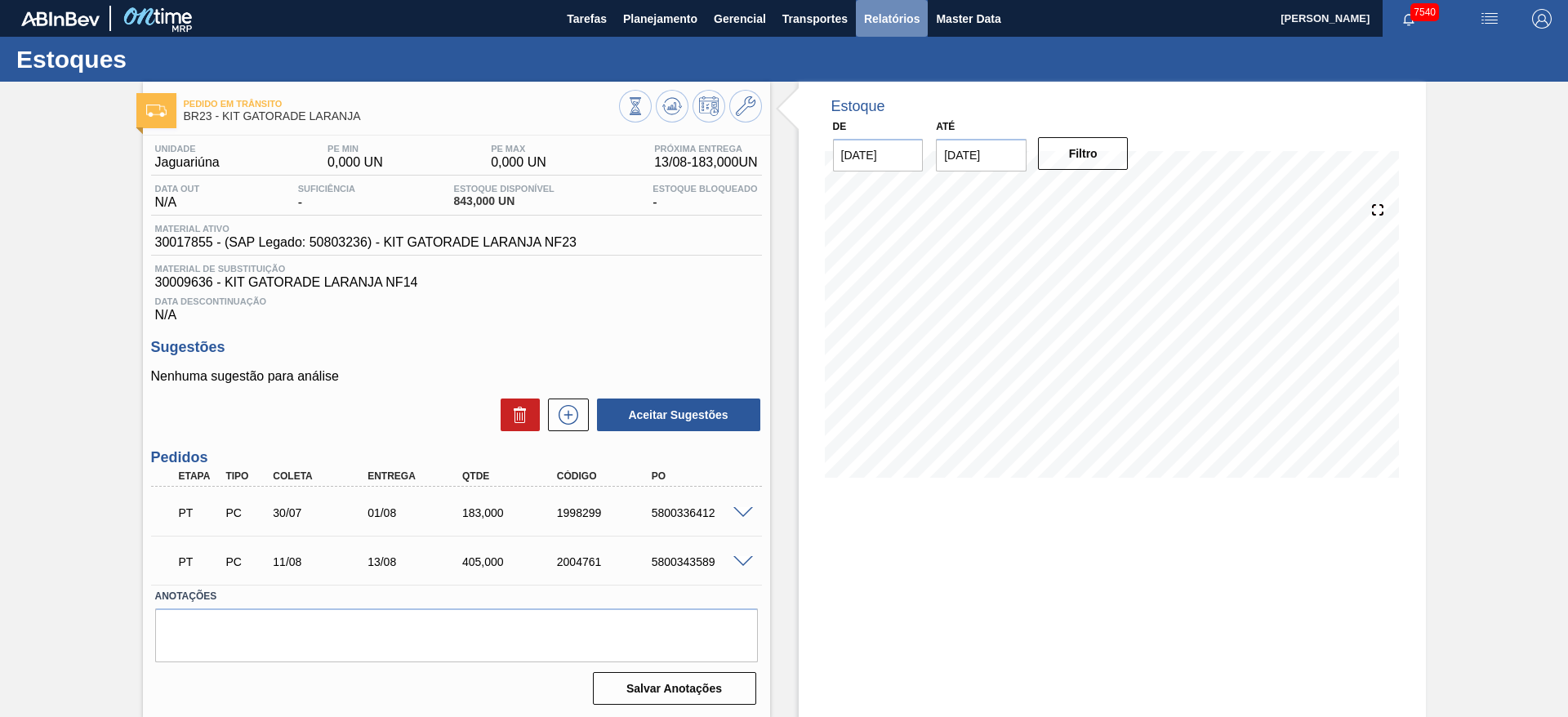
click at [863, 18] on span "Relatórios" at bounding box center [891, 19] width 55 height 20
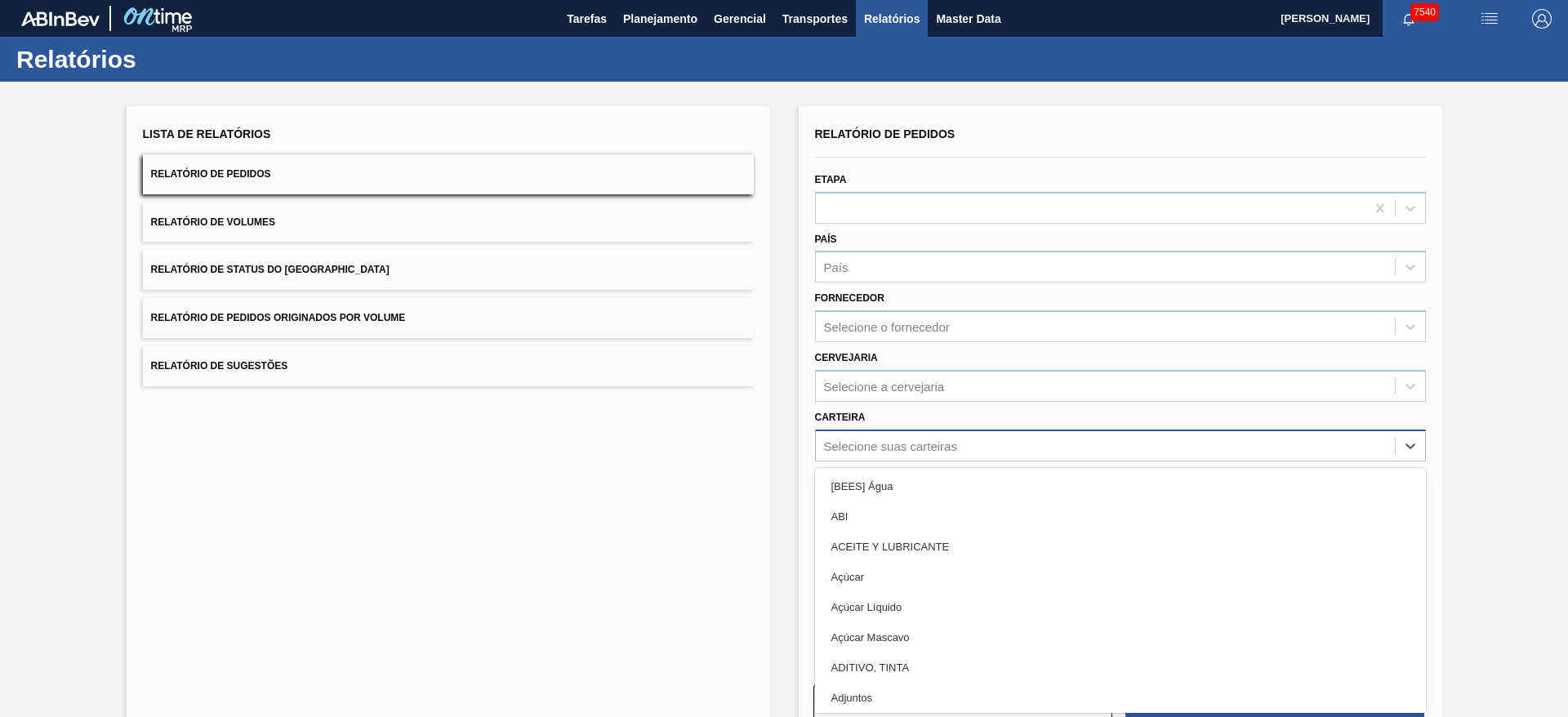
click at [921, 455] on div "Selecione suas carteiras" at bounding box center [1105, 445] width 579 height 24
click at [411, 267] on button "Relatório de Status do [GEOGRAPHIC_DATA]" at bounding box center [448, 269] width 611 height 40
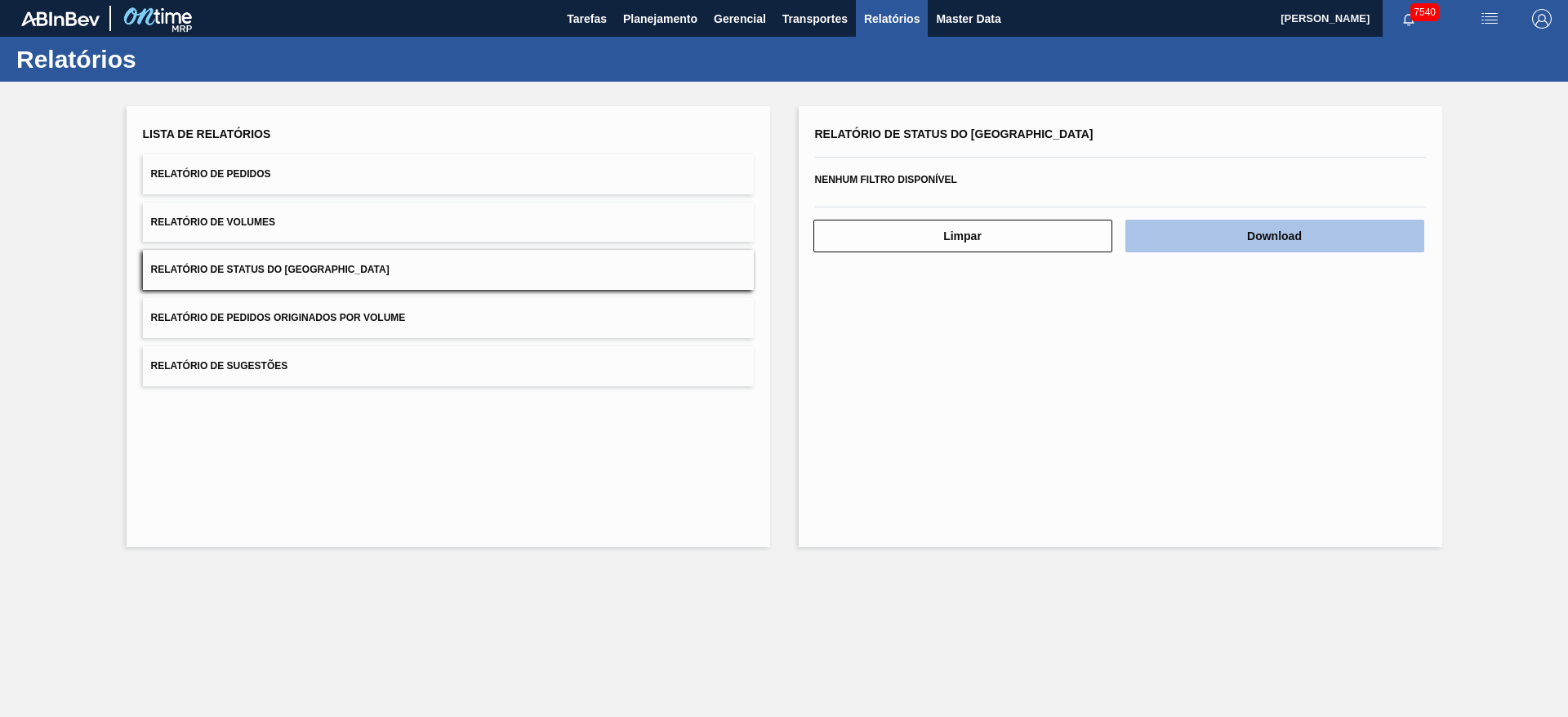
click at [1252, 227] on button "Download" at bounding box center [1274, 236] width 299 height 33
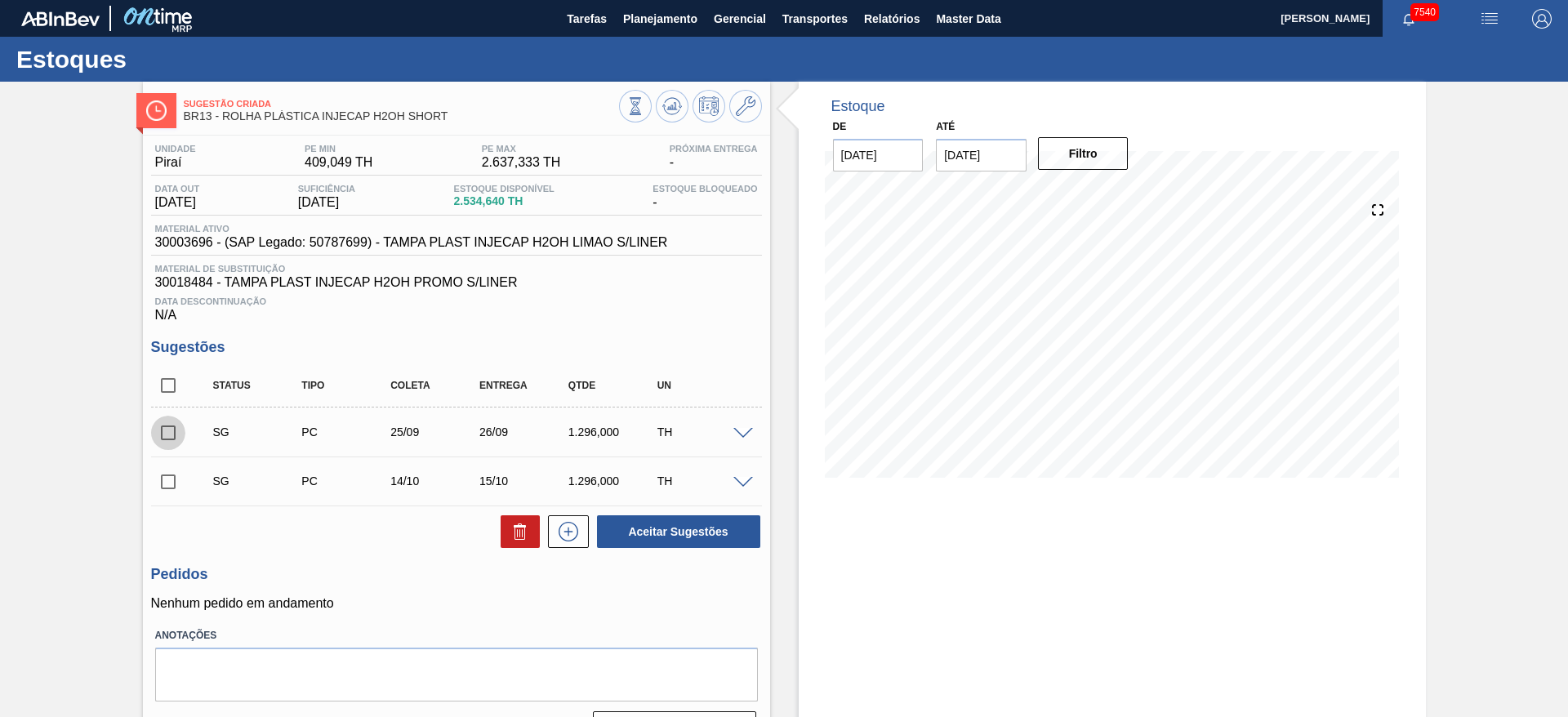
click at [164, 432] on input "checkbox" at bounding box center [168, 432] width 35 height 35
click at [660, 523] on button "Aceitar Sugestões" at bounding box center [678, 531] width 163 height 33
checkbox input "false"
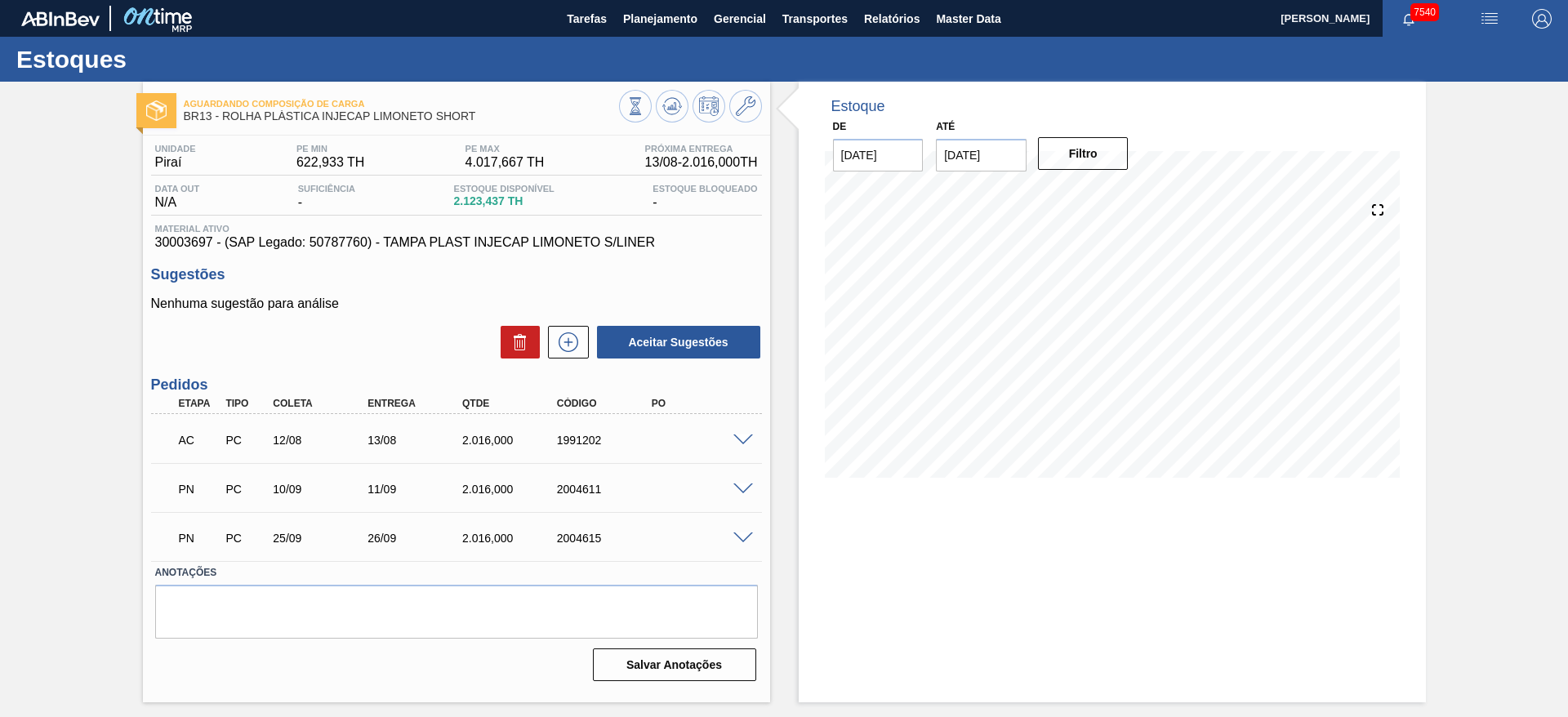
drag, startPoint x: 745, startPoint y: 499, endPoint x: 736, endPoint y: 485, distance: 16.6
click at [743, 499] on div "PN PC 10/09 11/09 2.016,000 2004611" at bounding box center [456, 486] width 611 height 40
click at [736, 485] on span at bounding box center [743, 489] width 20 height 12
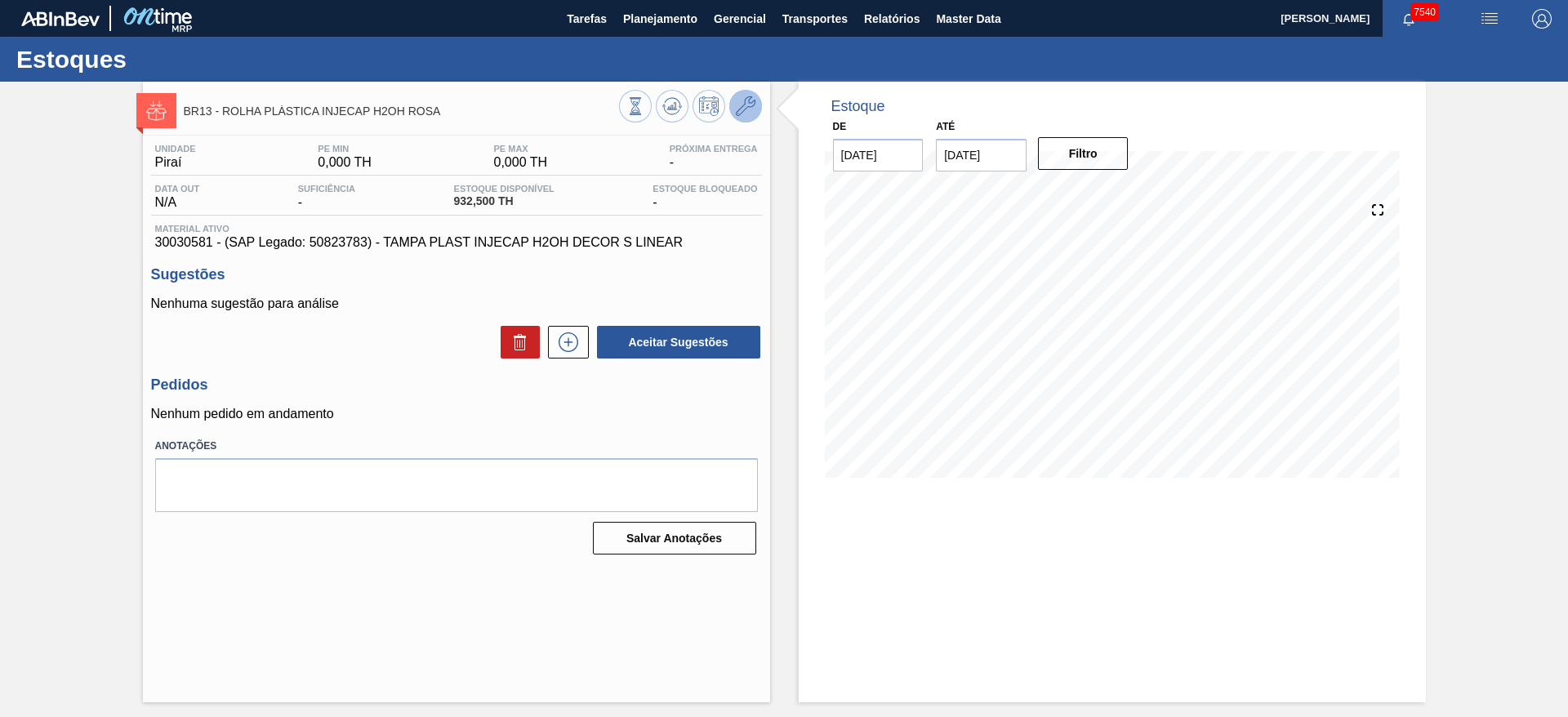
click at [742, 107] on icon at bounding box center [746, 107] width 20 height 20
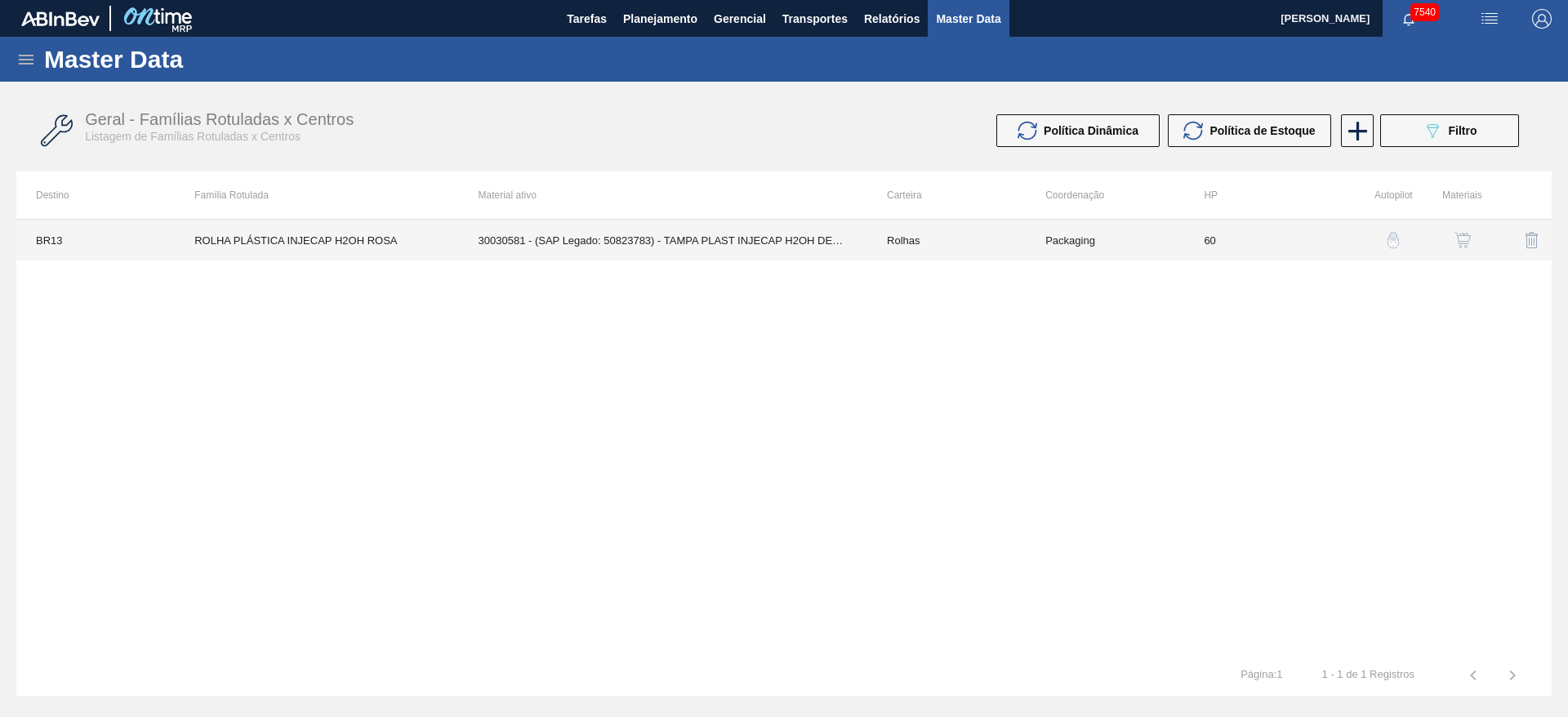
click at [719, 244] on td "30030581 - (SAP Legado: 50823783) - TAMPA PLAST INJECAP H2OH DECOR S LINEAR" at bounding box center [663, 240] width 409 height 40
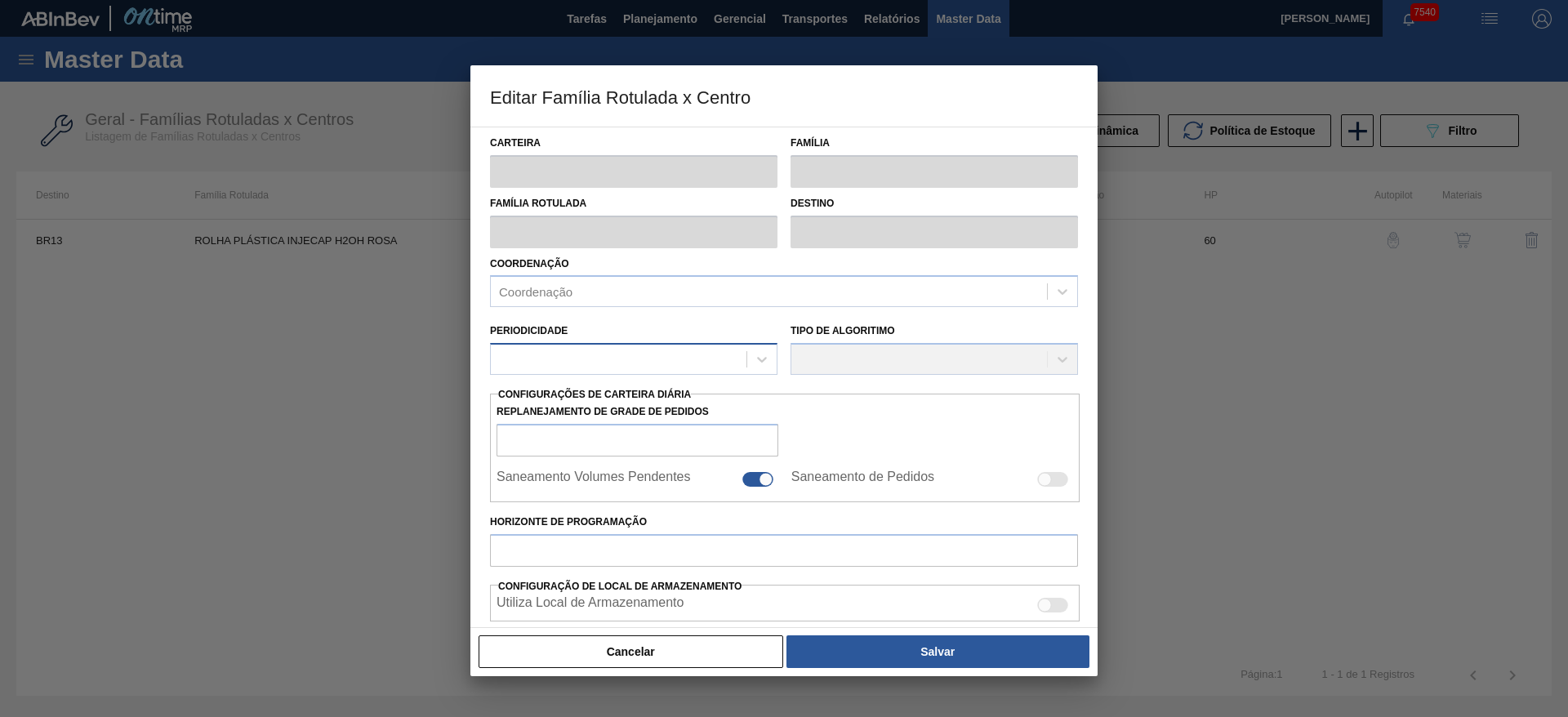
type input "Rolhas"
type input "Rolha Plástica"
type input "ROLHA PLÁSTICA INJECAP H2OH ROSA"
type input "BR13 - Piraí"
type input "60"
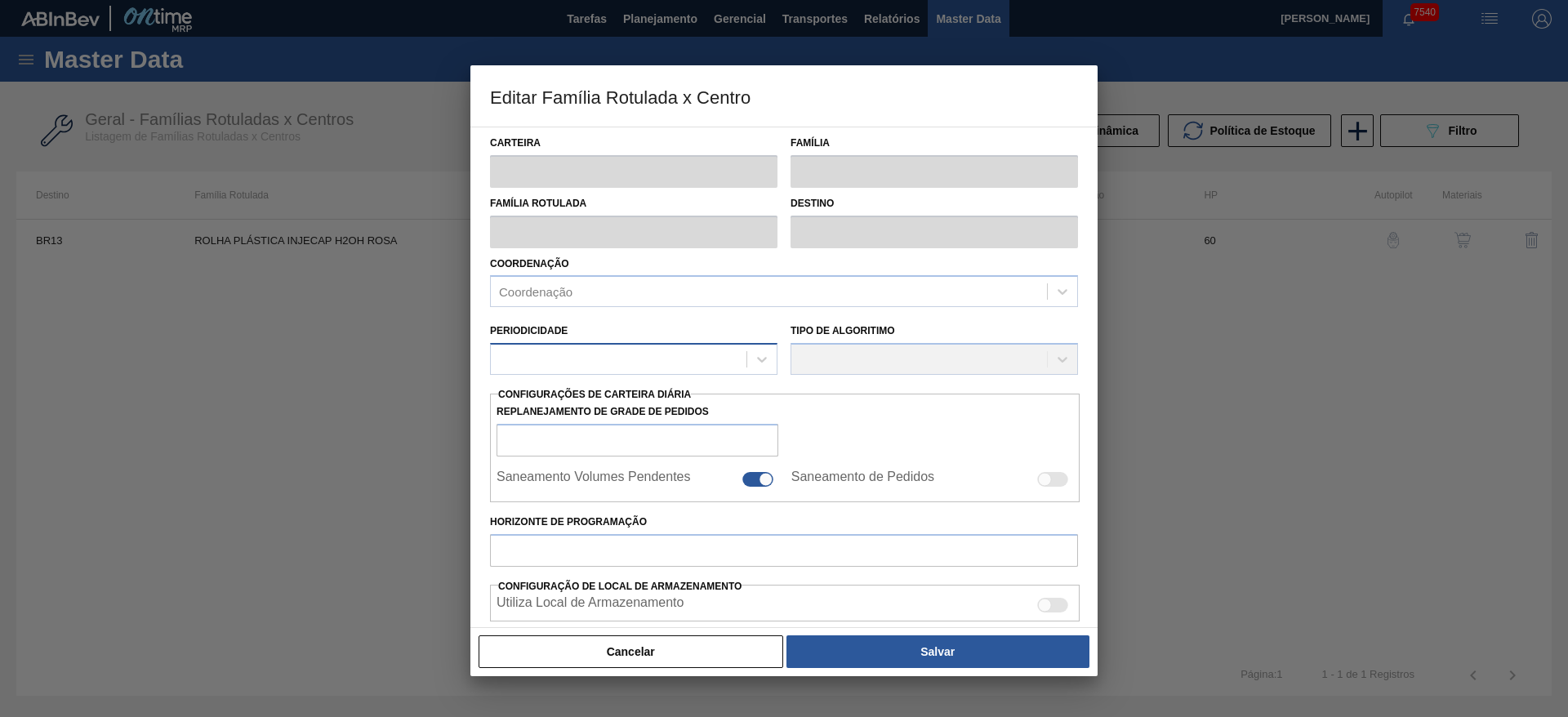
type input "0"
type input "100"
type input "0,000"
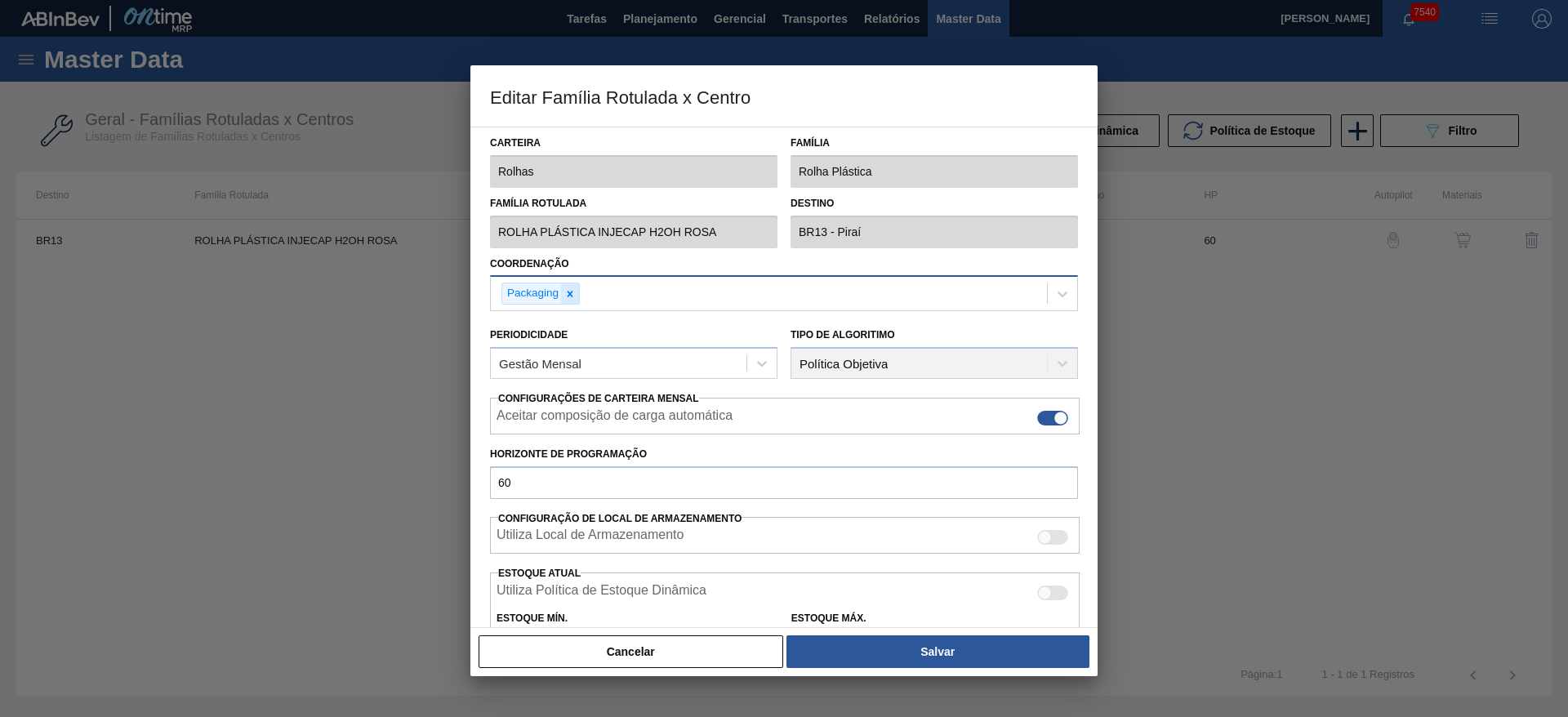
click at [577, 289] on div at bounding box center [569, 293] width 18 height 21
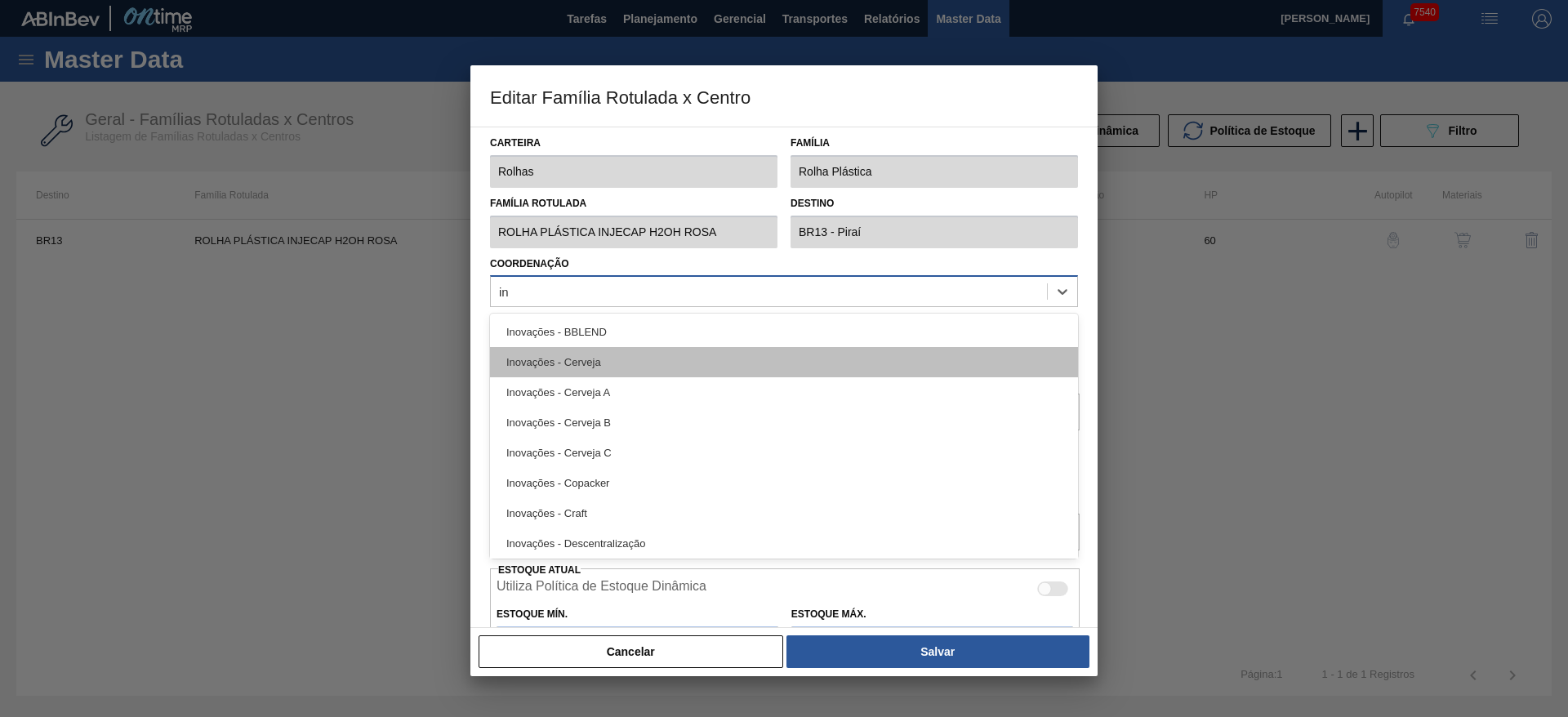
type input "i"
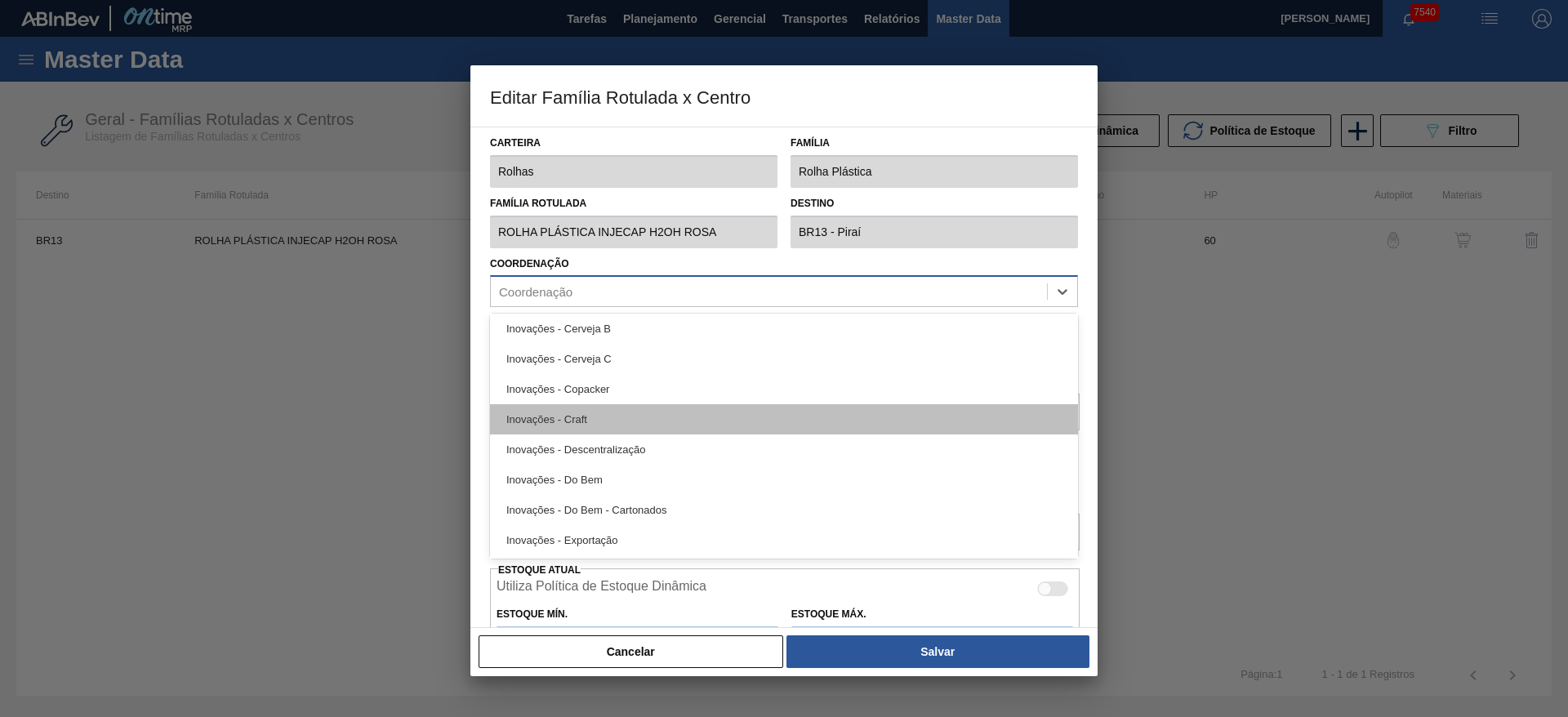
scroll to position [367, 0]
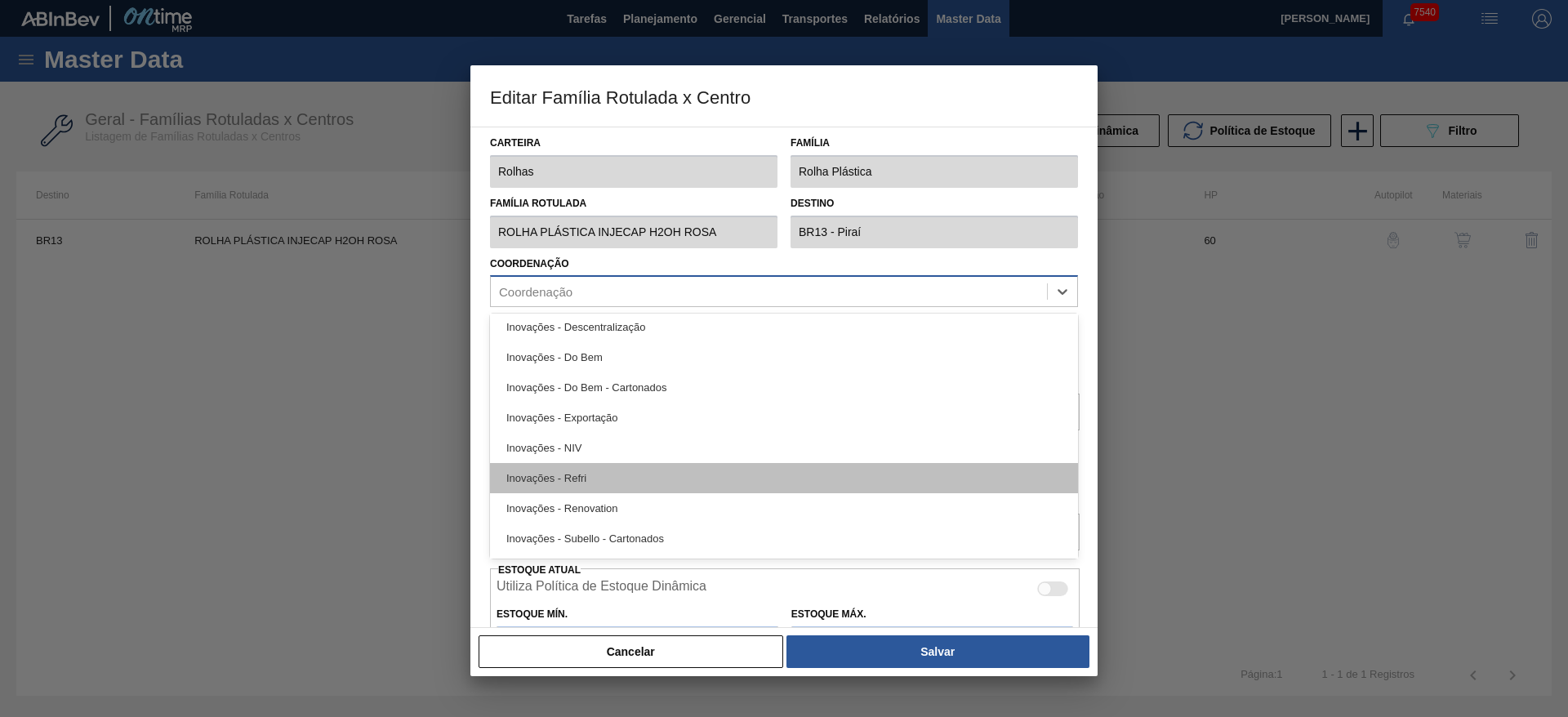
click at [784, 475] on div "Inovações - Refri" at bounding box center [784, 477] width 588 height 31
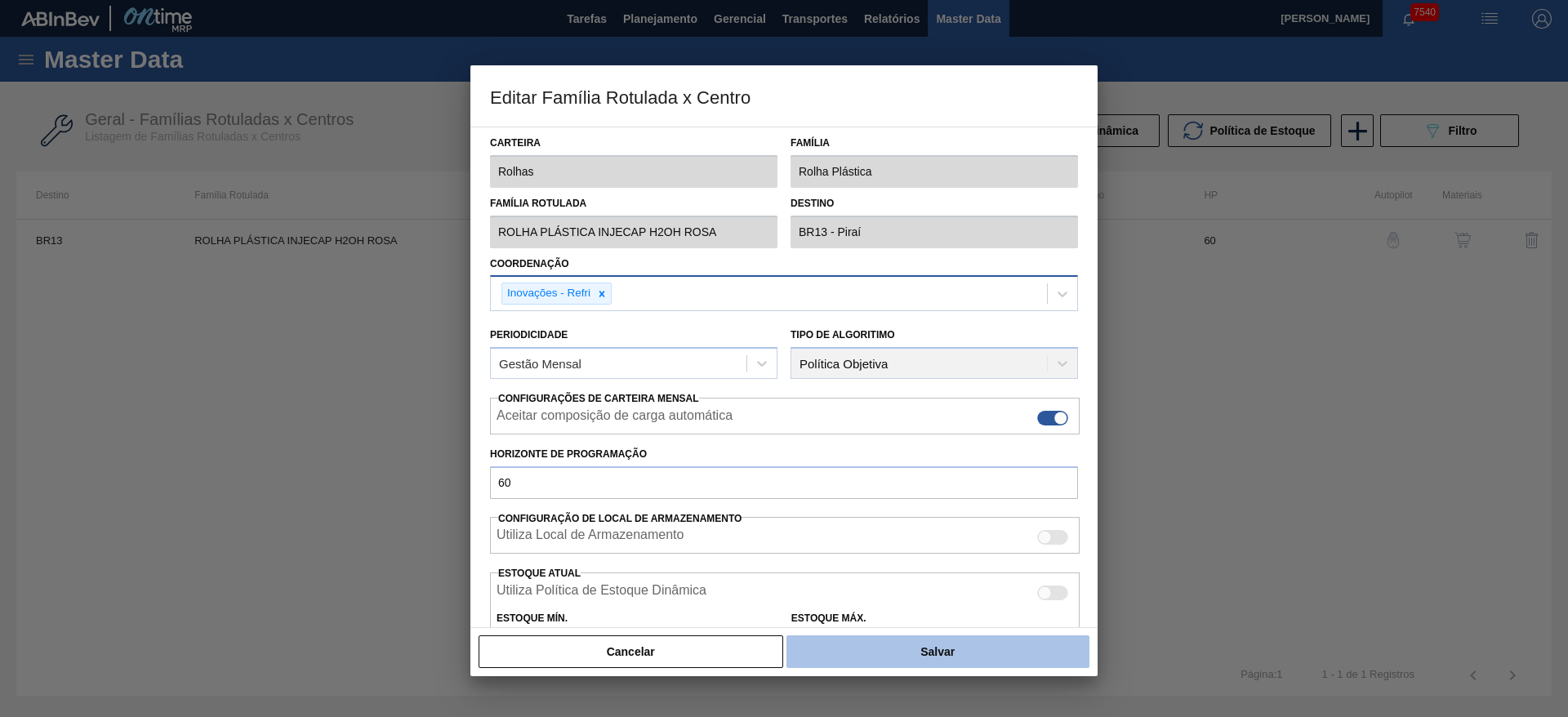
click at [924, 648] on button "Salvar" at bounding box center [937, 651] width 303 height 33
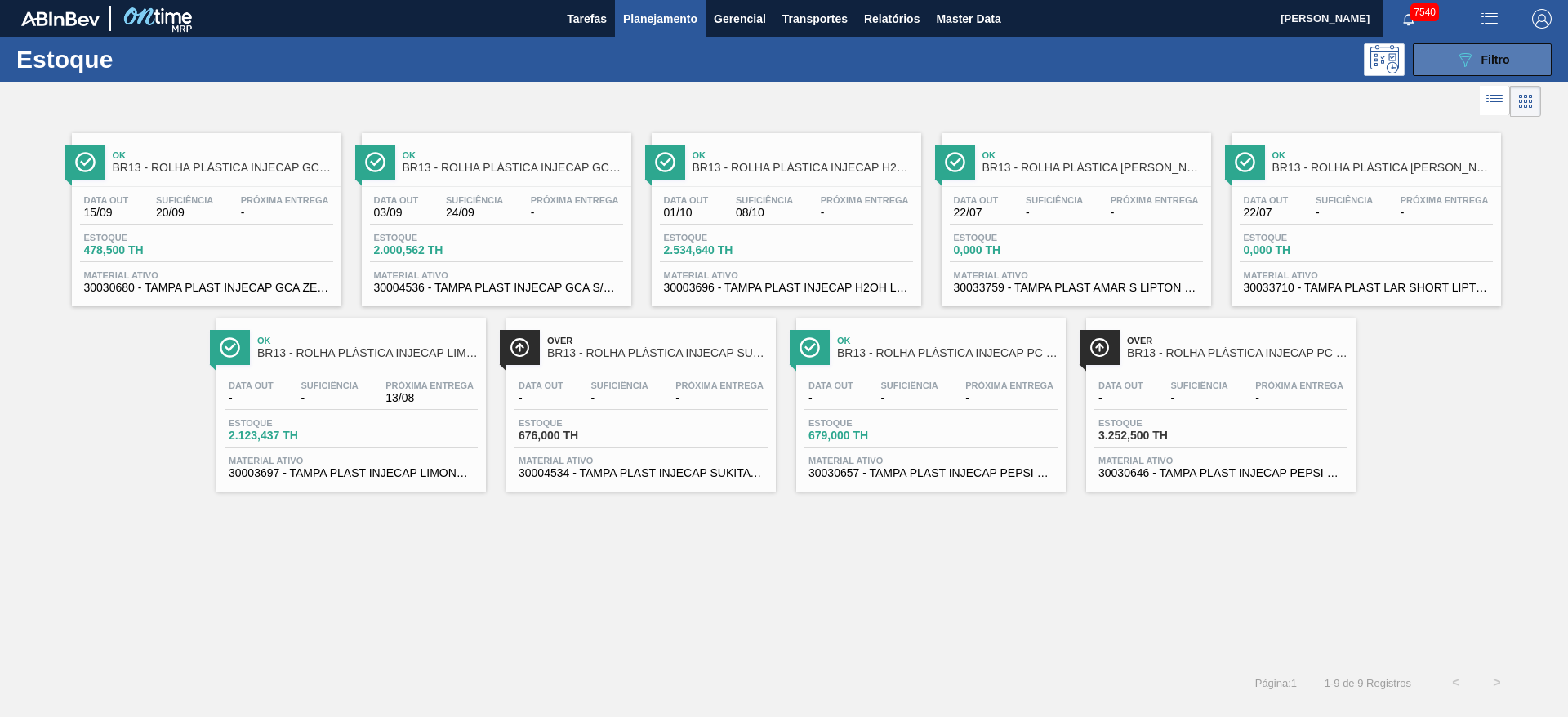
click at [1479, 54] on div "089F7B8B-B2A5-4AFE-B5C0-19BA573D28AC Filtro" at bounding box center [1482, 59] width 54 height 20
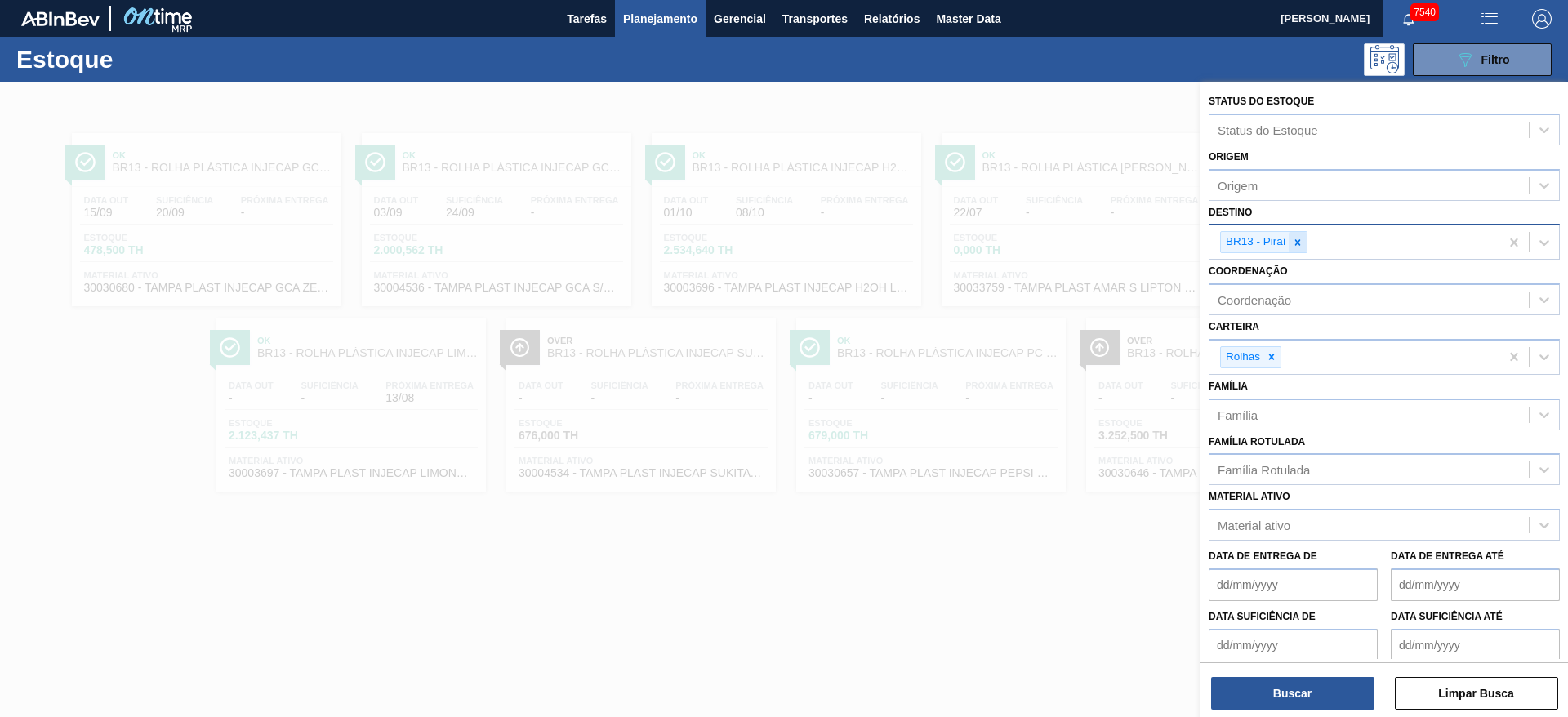
click at [1299, 245] on icon at bounding box center [1298, 243] width 12 height 12
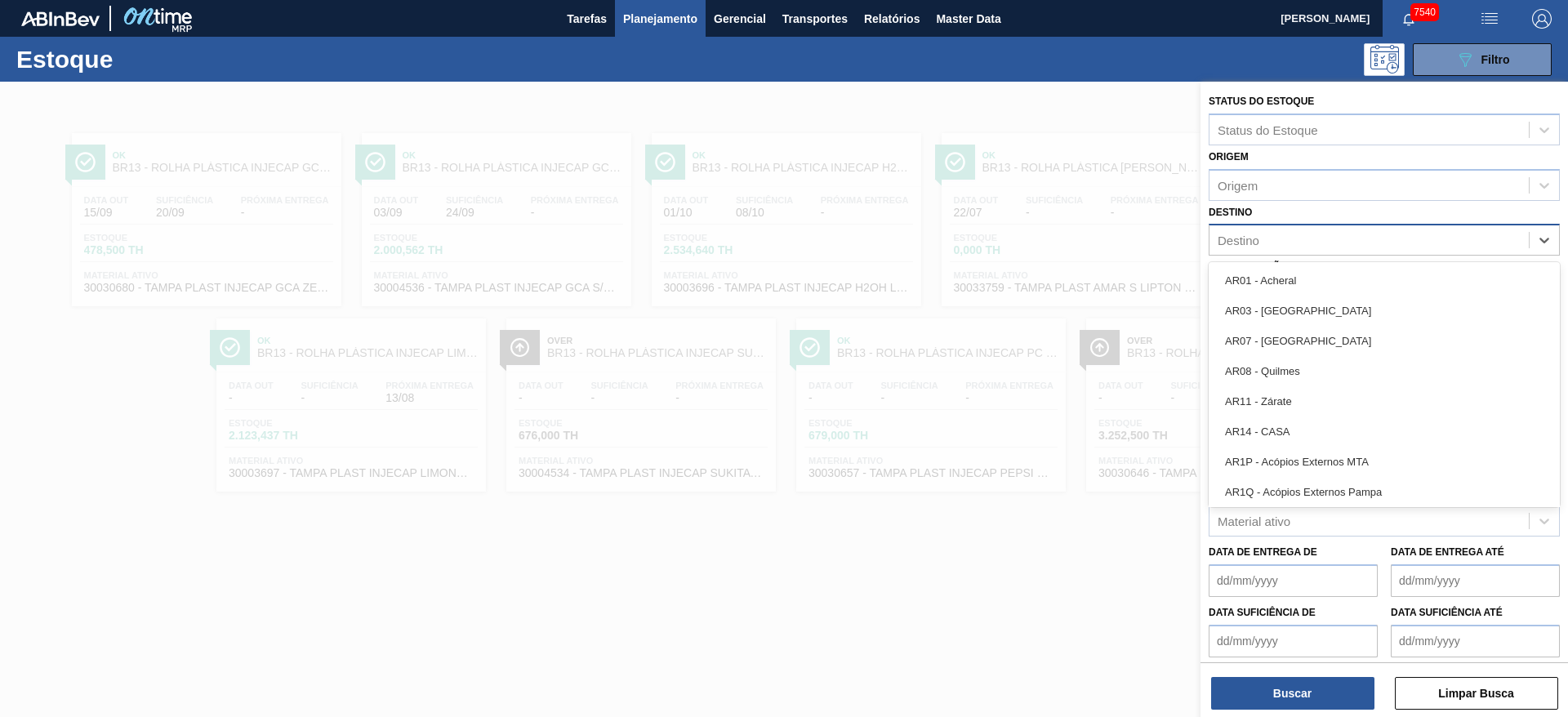
click at [1299, 245] on div "Destino" at bounding box center [1369, 241] width 320 height 24
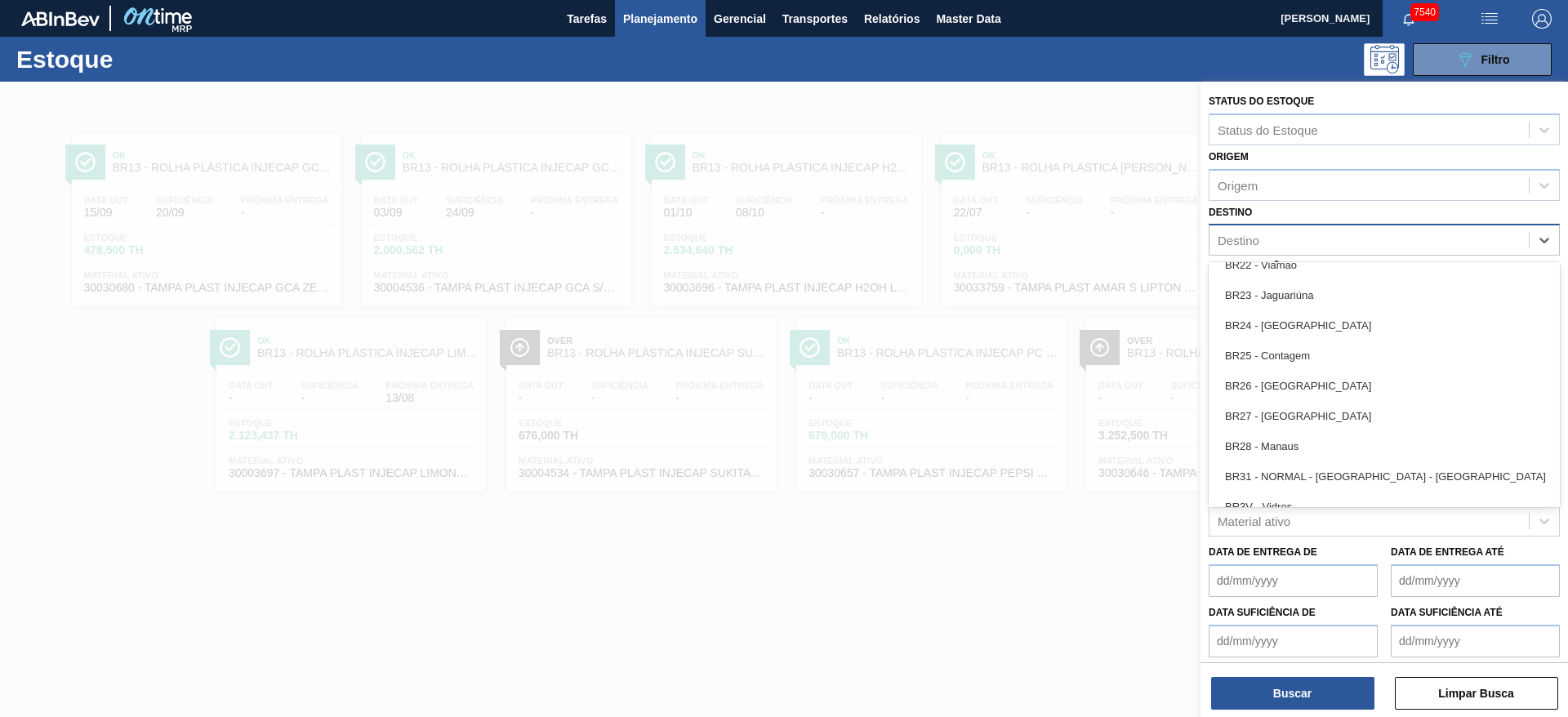
scroll to position [1469, 0]
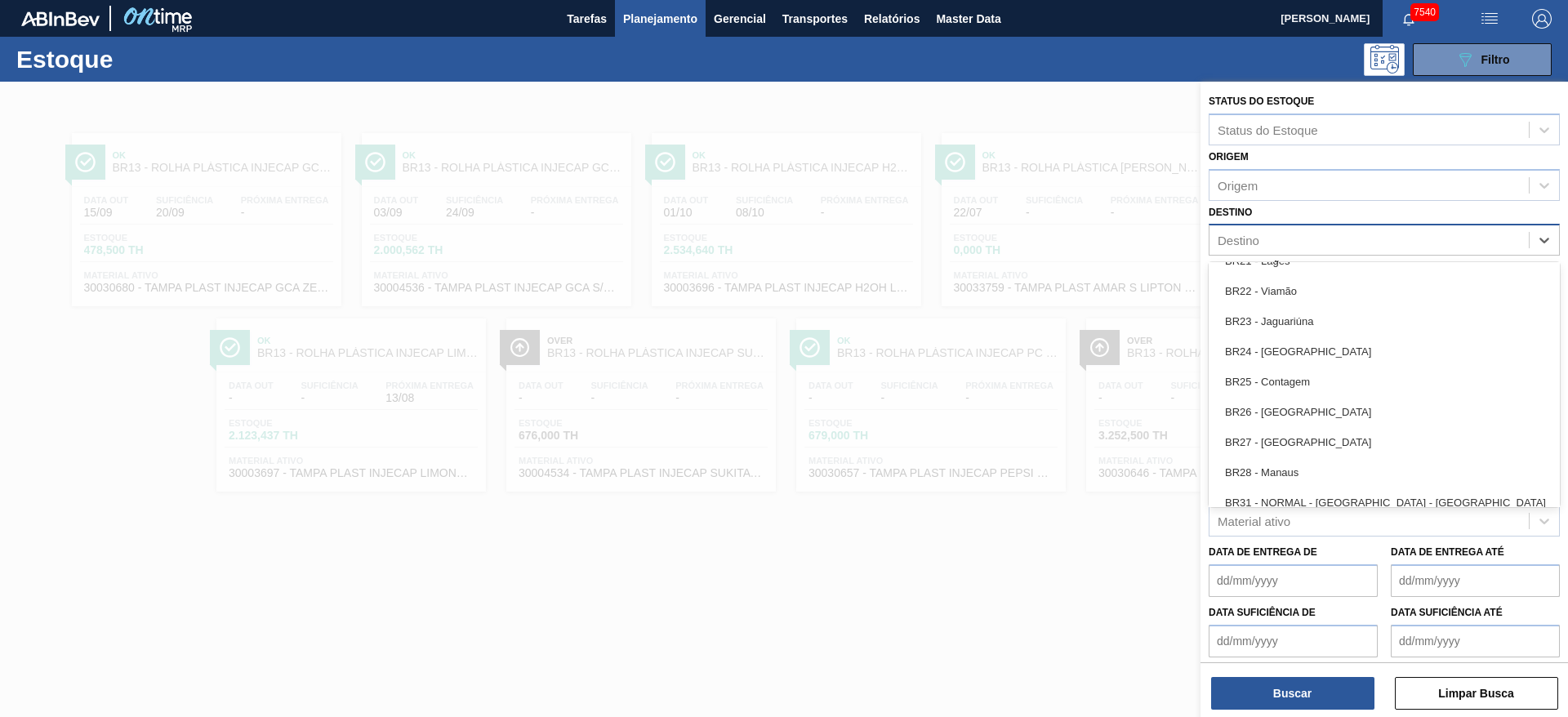
click at [1308, 312] on div "BR23 - Jaguariúna" at bounding box center [1384, 321] width 351 height 31
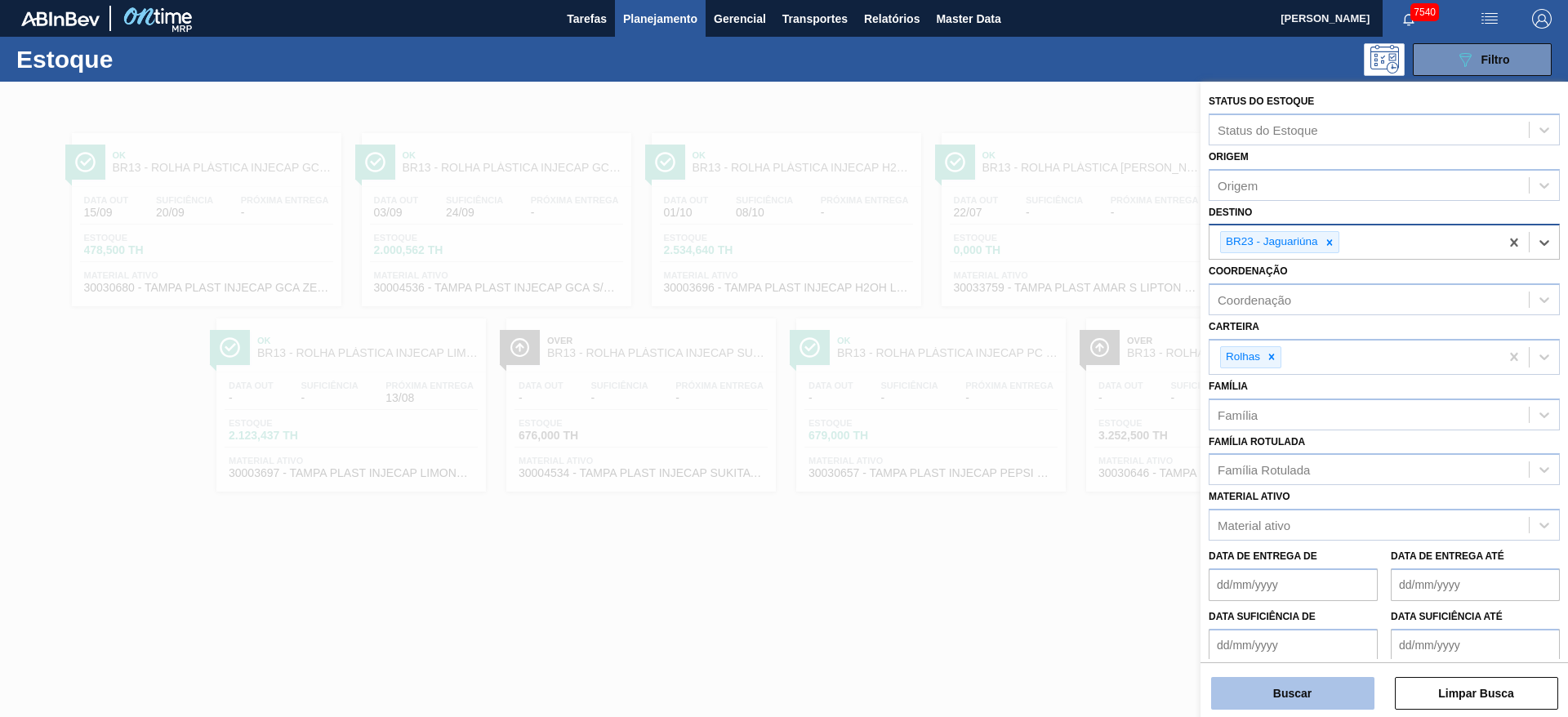
click at [1298, 691] on button "Buscar" at bounding box center [1292, 692] width 163 height 33
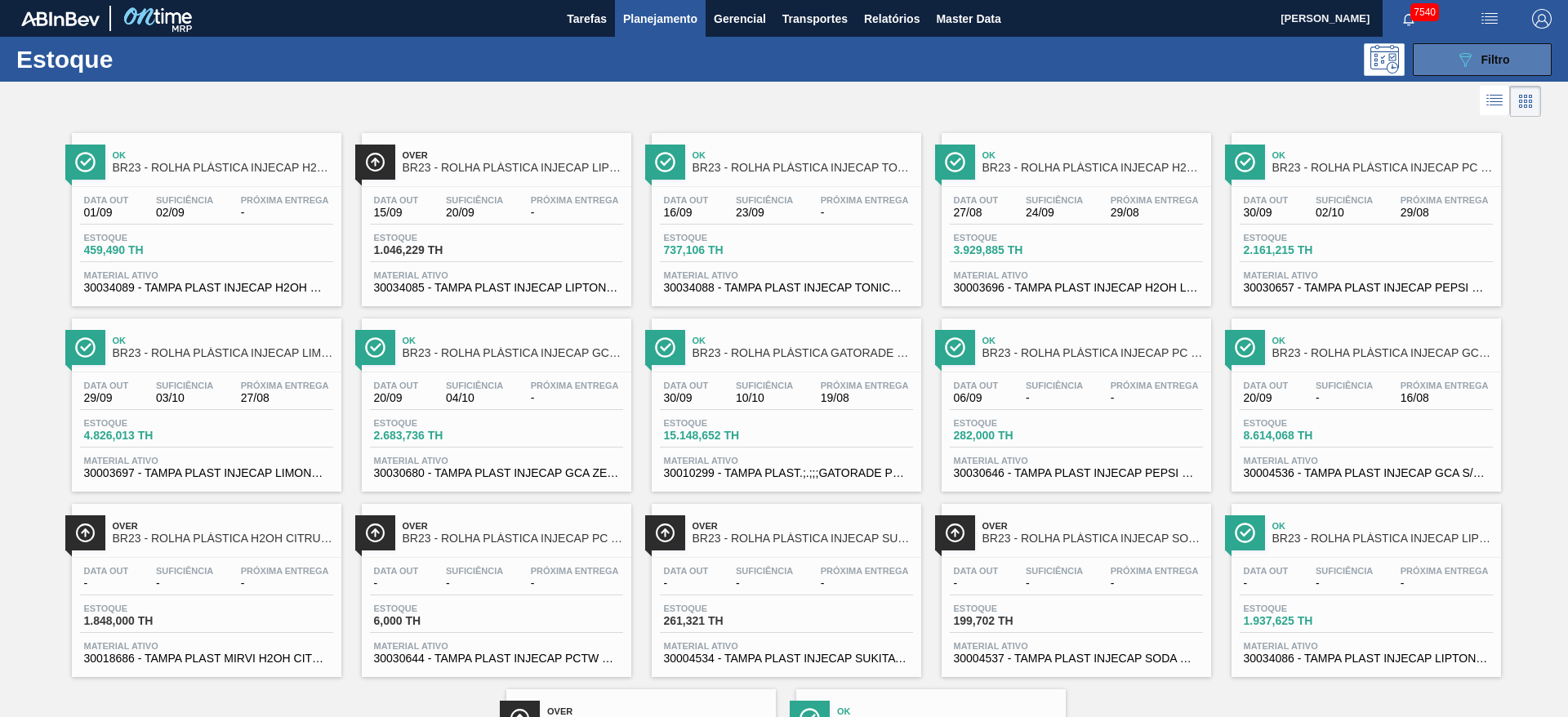
click at [1448, 65] on button "089F7B8B-B2A5-4AFE-B5C0-19BA573D28AC Filtro" at bounding box center [1482, 59] width 139 height 33
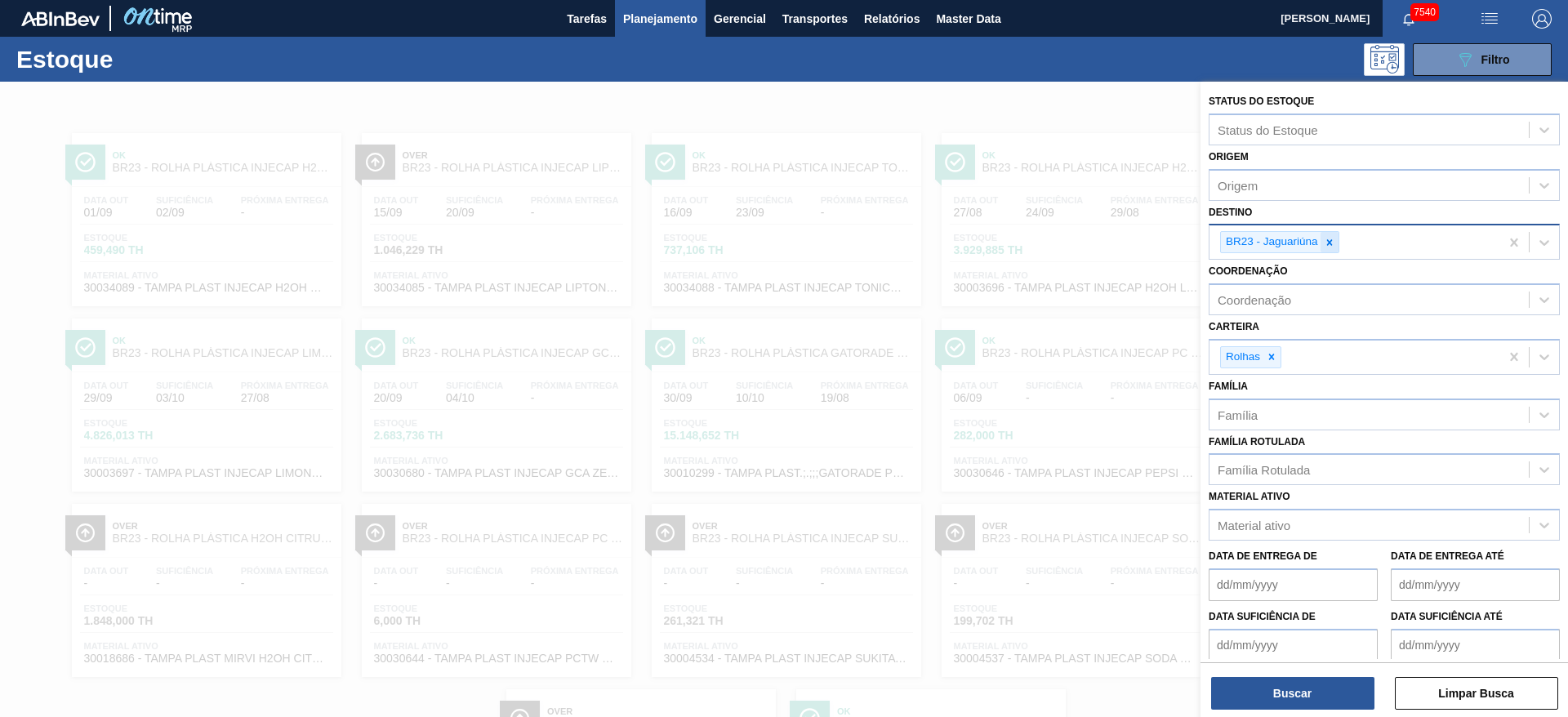
click at [1327, 247] on icon at bounding box center [1329, 243] width 12 height 12
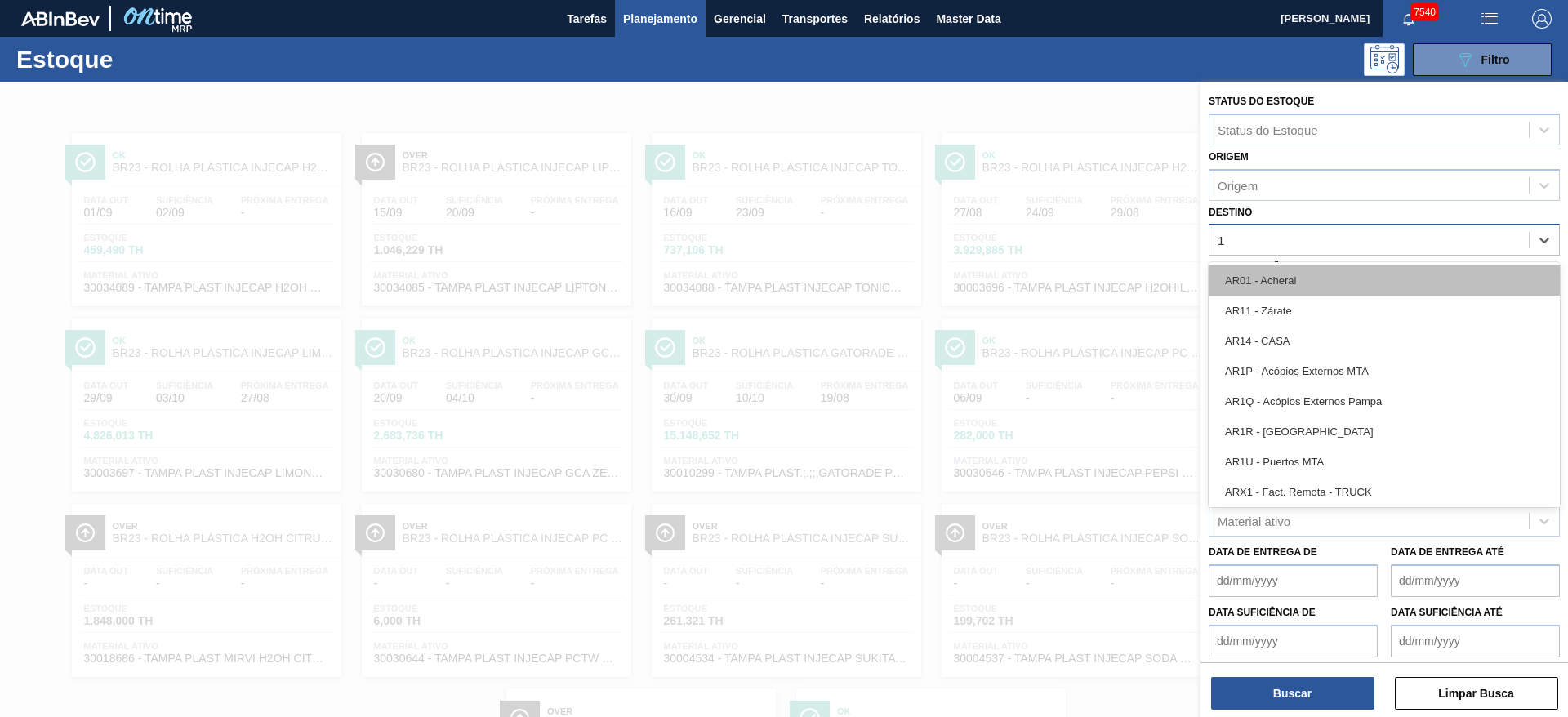
type input "13"
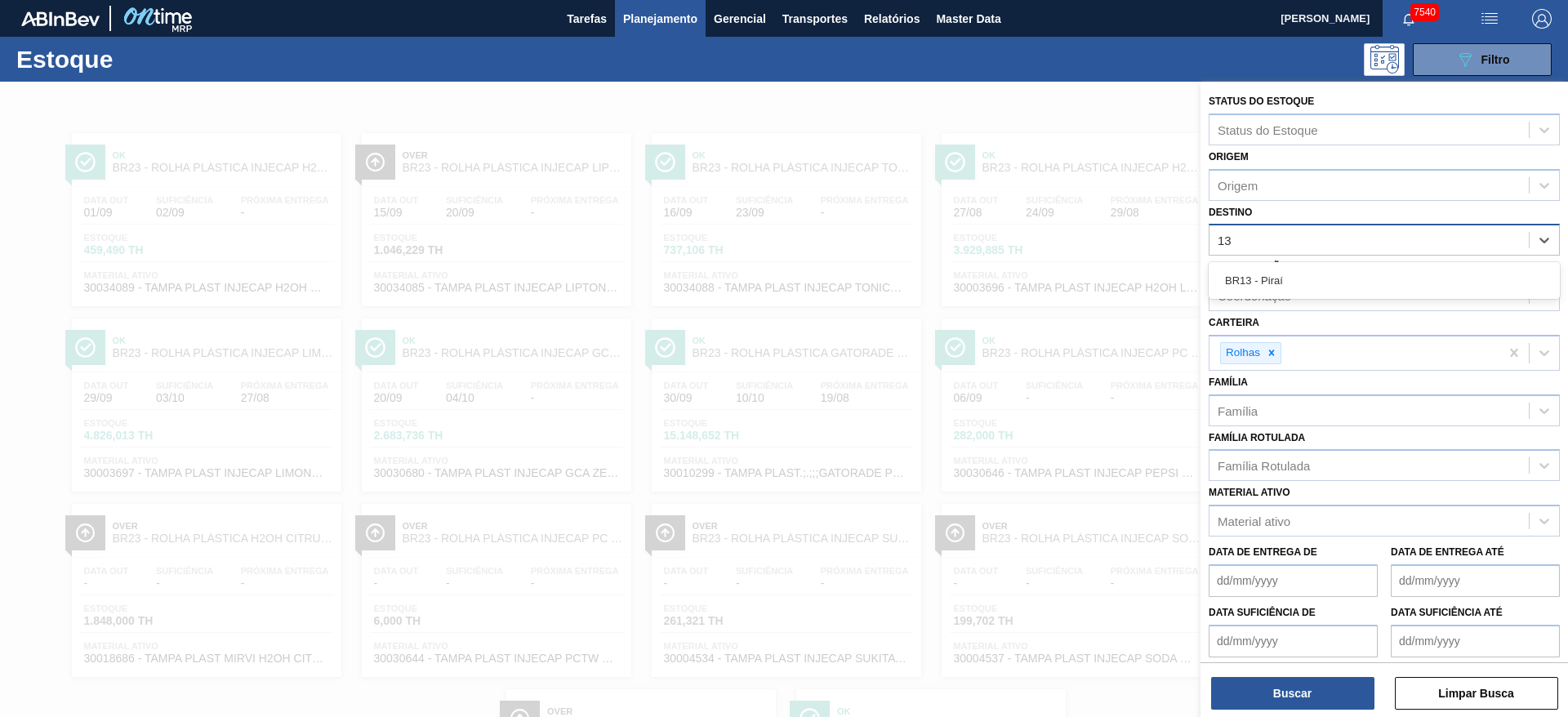
click at [1306, 296] on div "BR13 - Piraí" at bounding box center [1384, 280] width 351 height 36
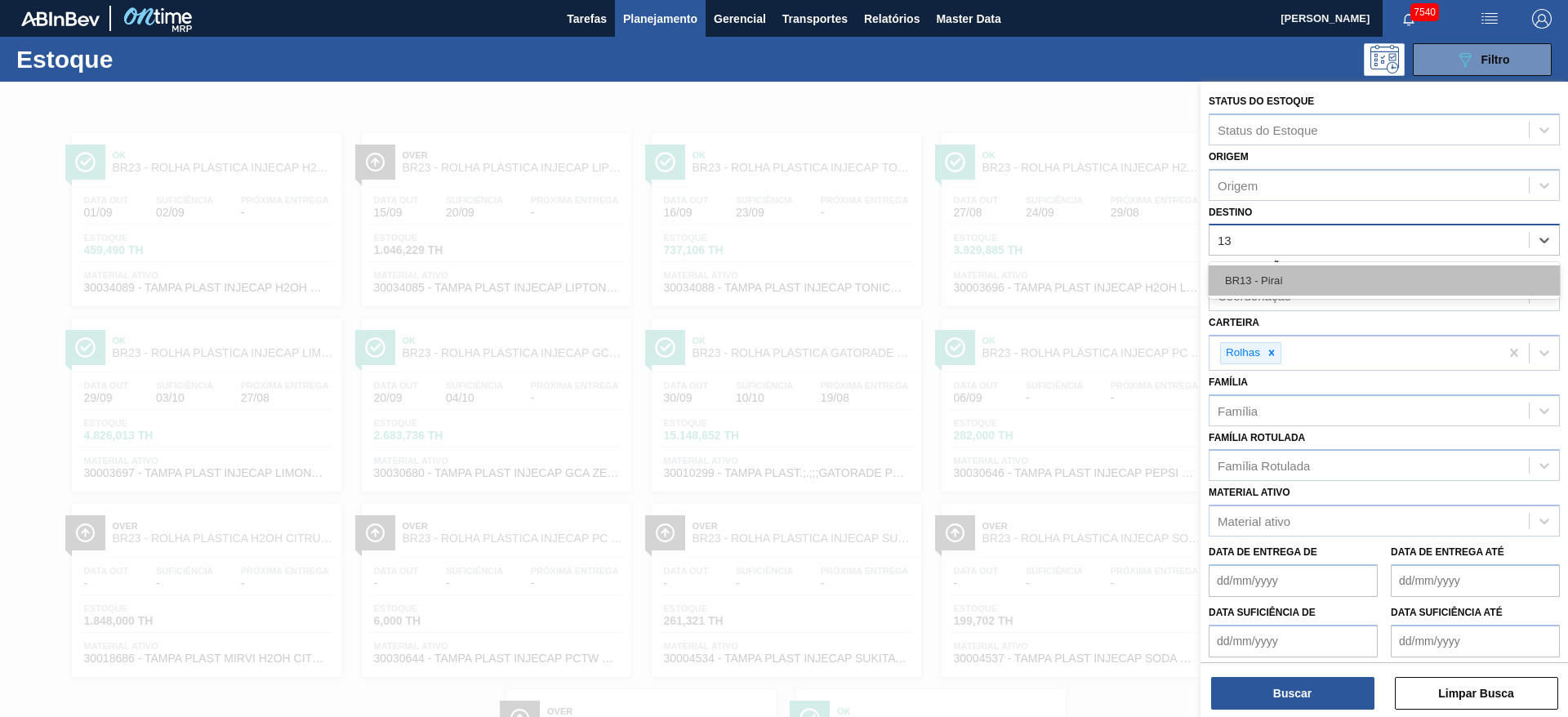
click at [1301, 281] on div "BR13 - Piraí" at bounding box center [1384, 280] width 351 height 31
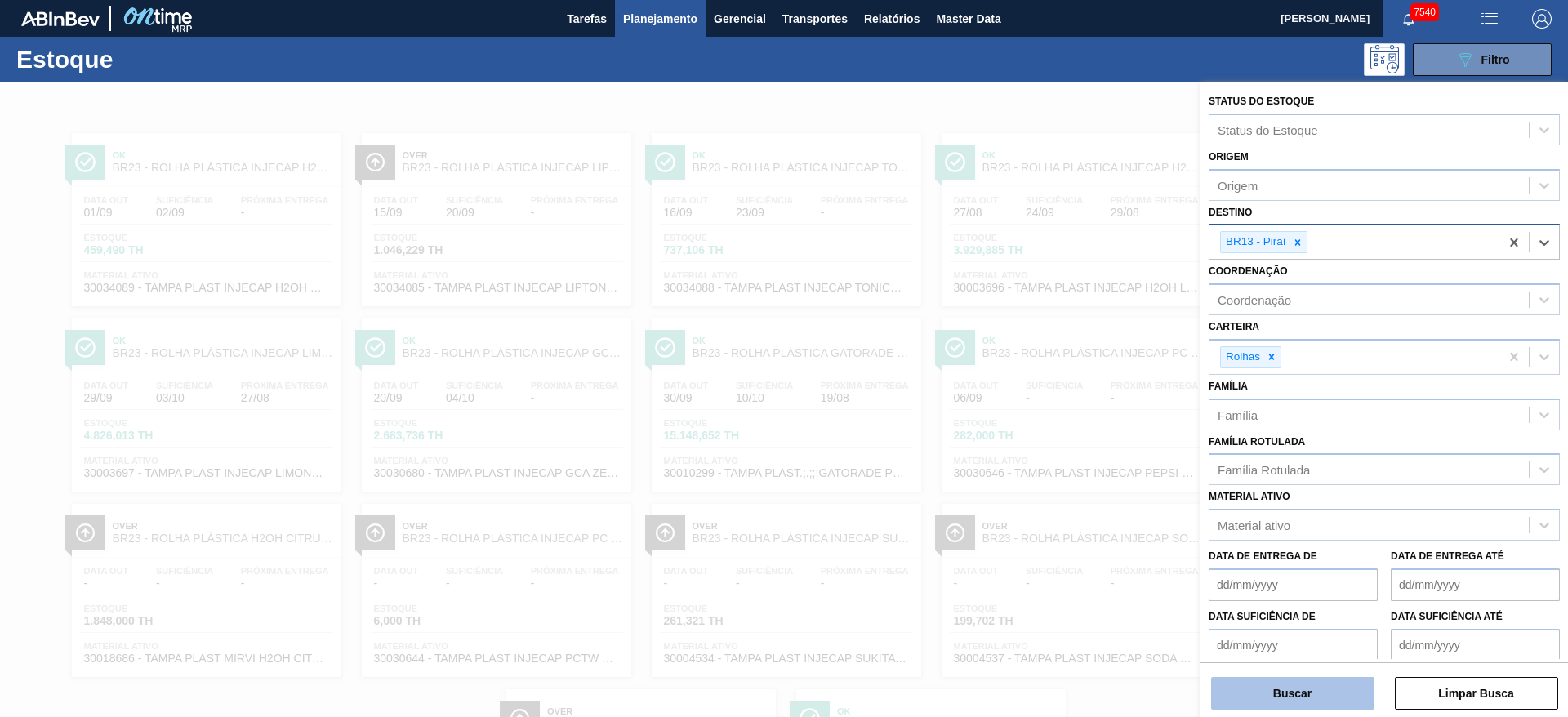
click at [1319, 704] on button "Buscar" at bounding box center [1292, 692] width 163 height 33
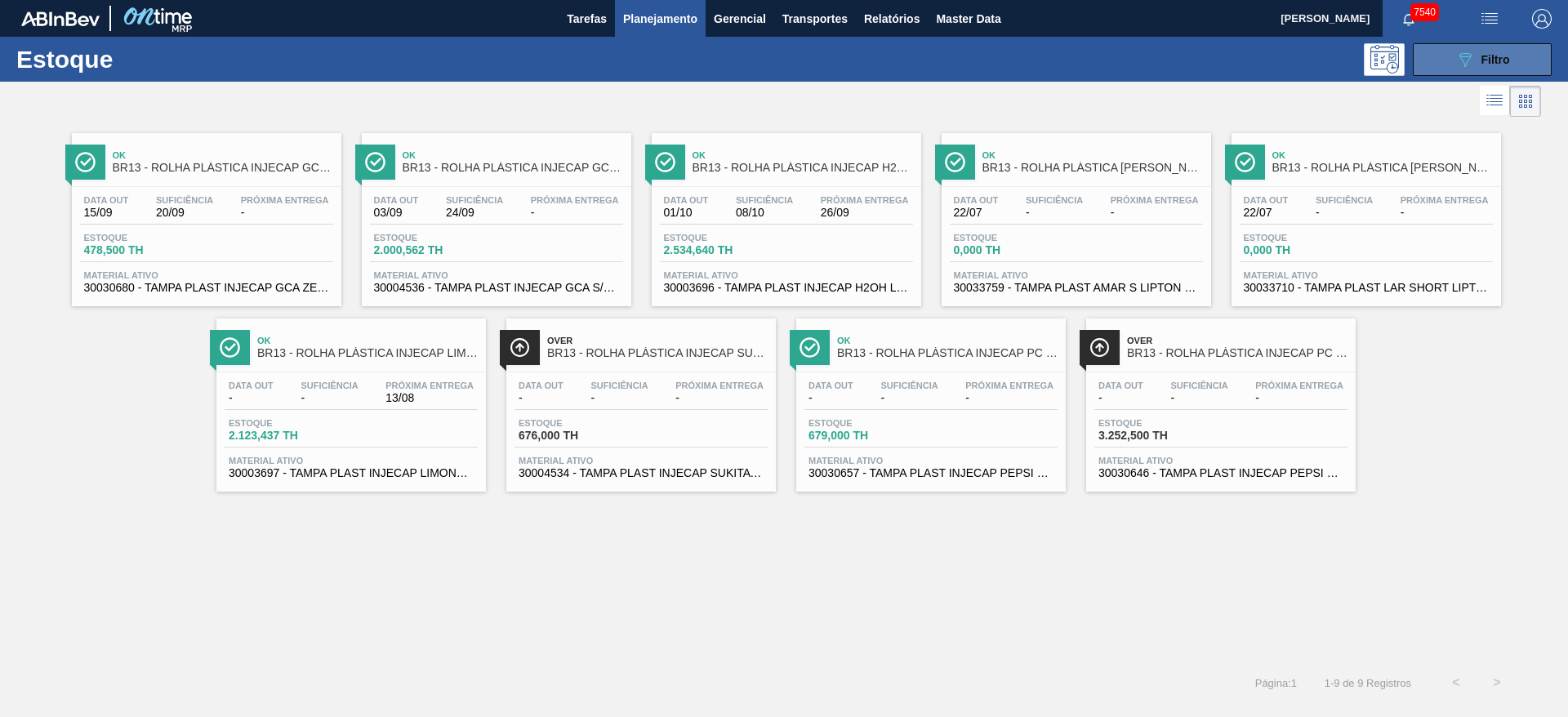
click at [1483, 73] on button "089F7B8B-B2A5-4AFE-B5C0-19BA573D28AC Filtro" at bounding box center [1482, 59] width 139 height 33
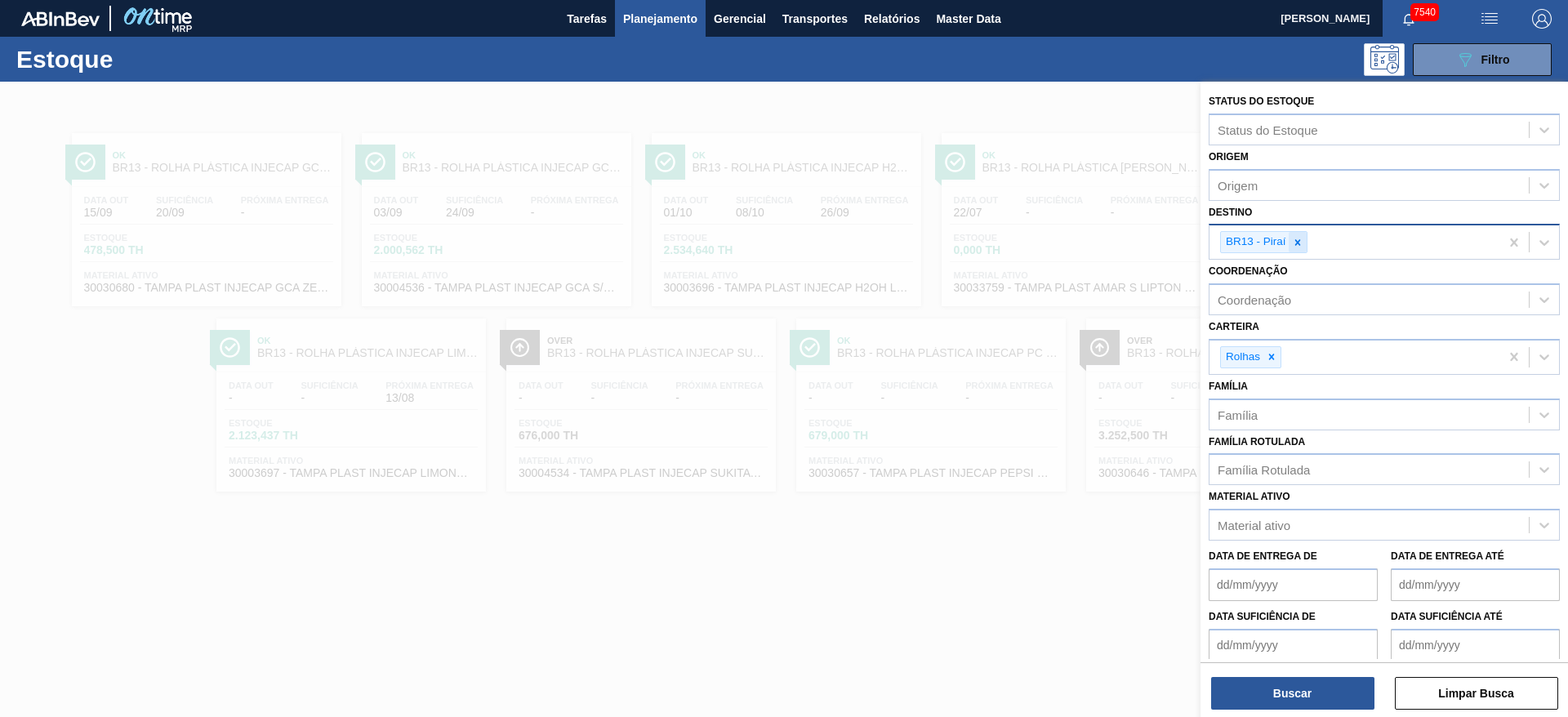
click at [1290, 246] on div at bounding box center [1298, 242] width 18 height 21
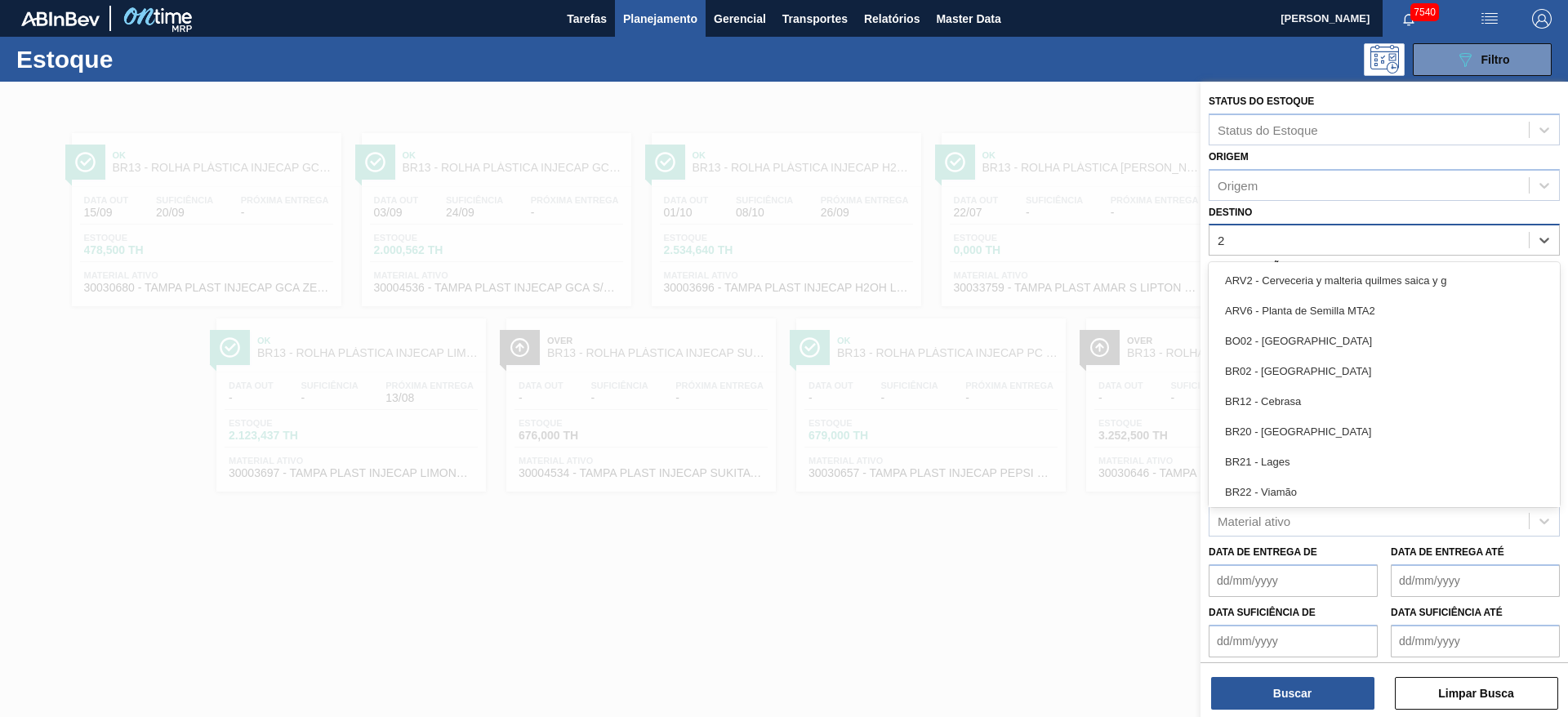
type input "23"
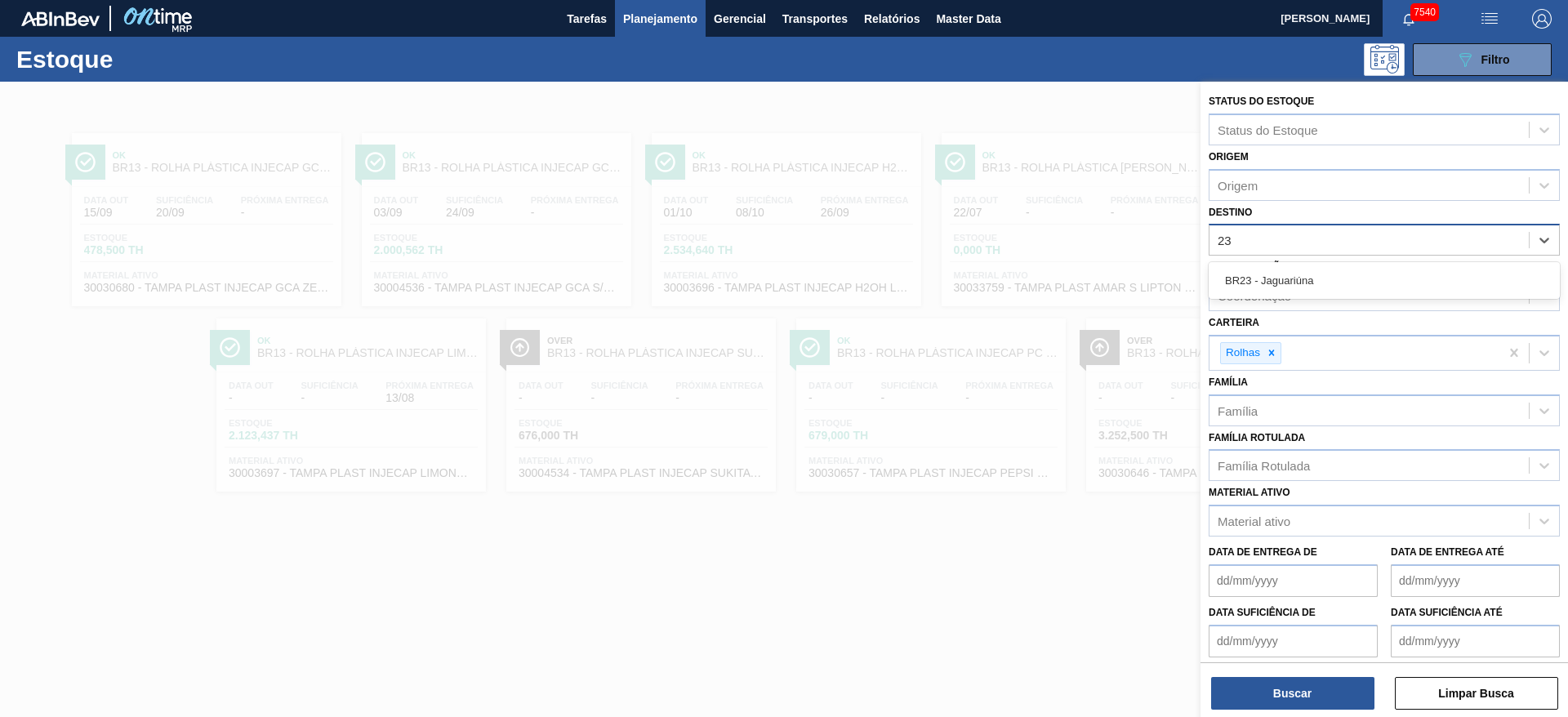
click at [1281, 271] on div "BR23 - Jaguariúna" at bounding box center [1384, 280] width 351 height 31
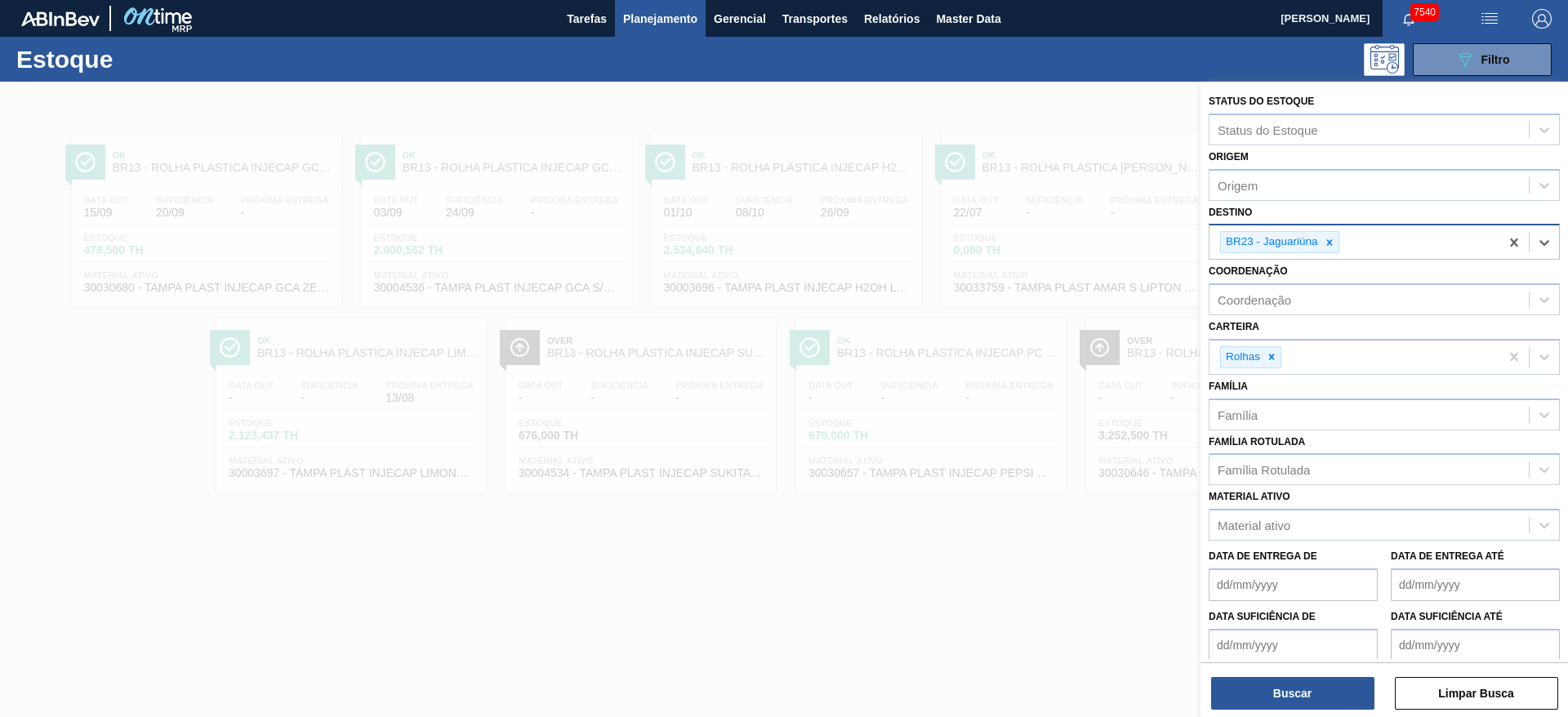
click at [1281, 276] on label "Coordenação" at bounding box center [1248, 271] width 79 height 12
click at [1219, 293] on input "Coordenação" at bounding box center [1219, 300] width 2 height 14
click at [1271, 344] on div "Rolhas" at bounding box center [1354, 357] width 290 height 34
click at [1271, 347] on div at bounding box center [1271, 357] width 18 height 21
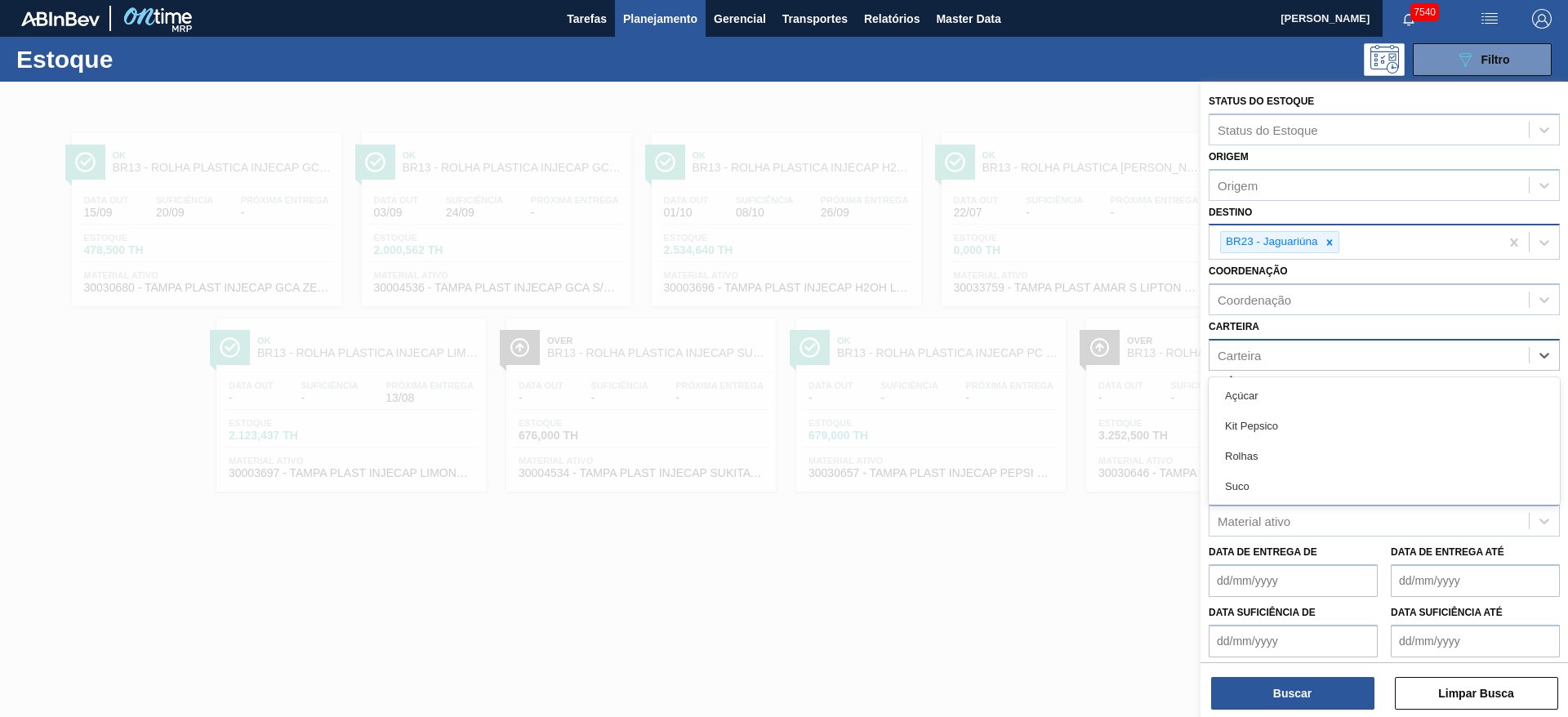
click at [1271, 346] on div "Carteira" at bounding box center [1369, 355] width 320 height 24
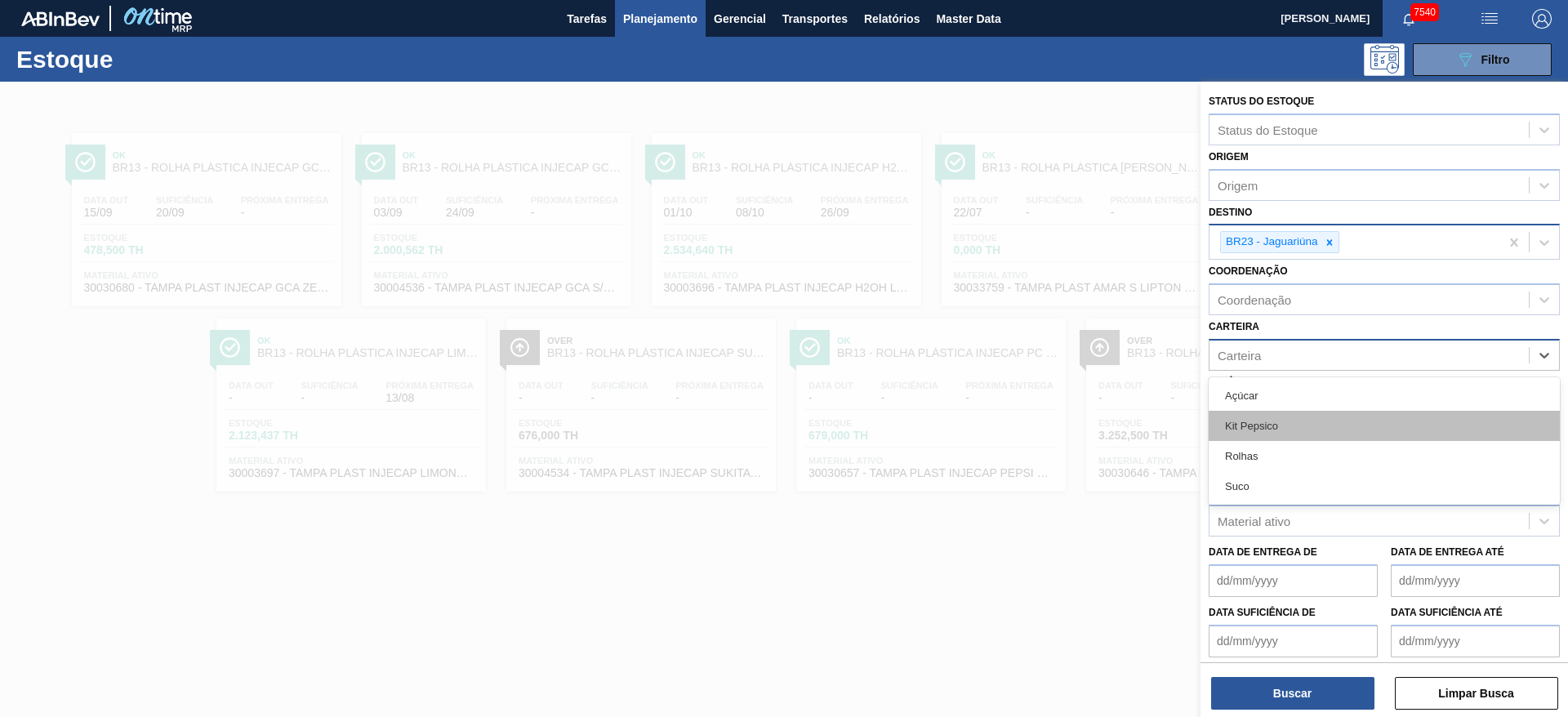
click at [1271, 413] on div "Kit Pepsico" at bounding box center [1384, 425] width 351 height 31
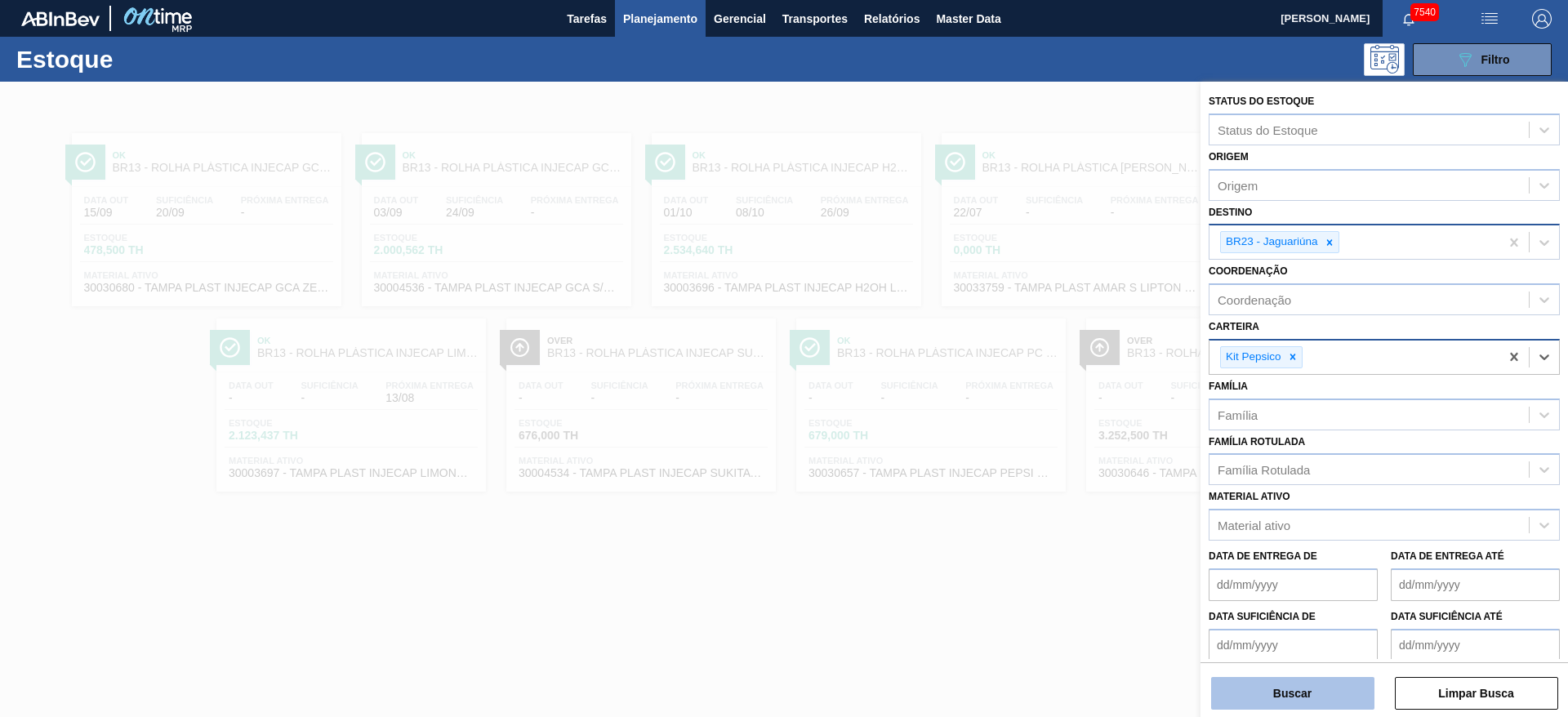
click at [1286, 692] on button "Buscar" at bounding box center [1292, 692] width 163 height 33
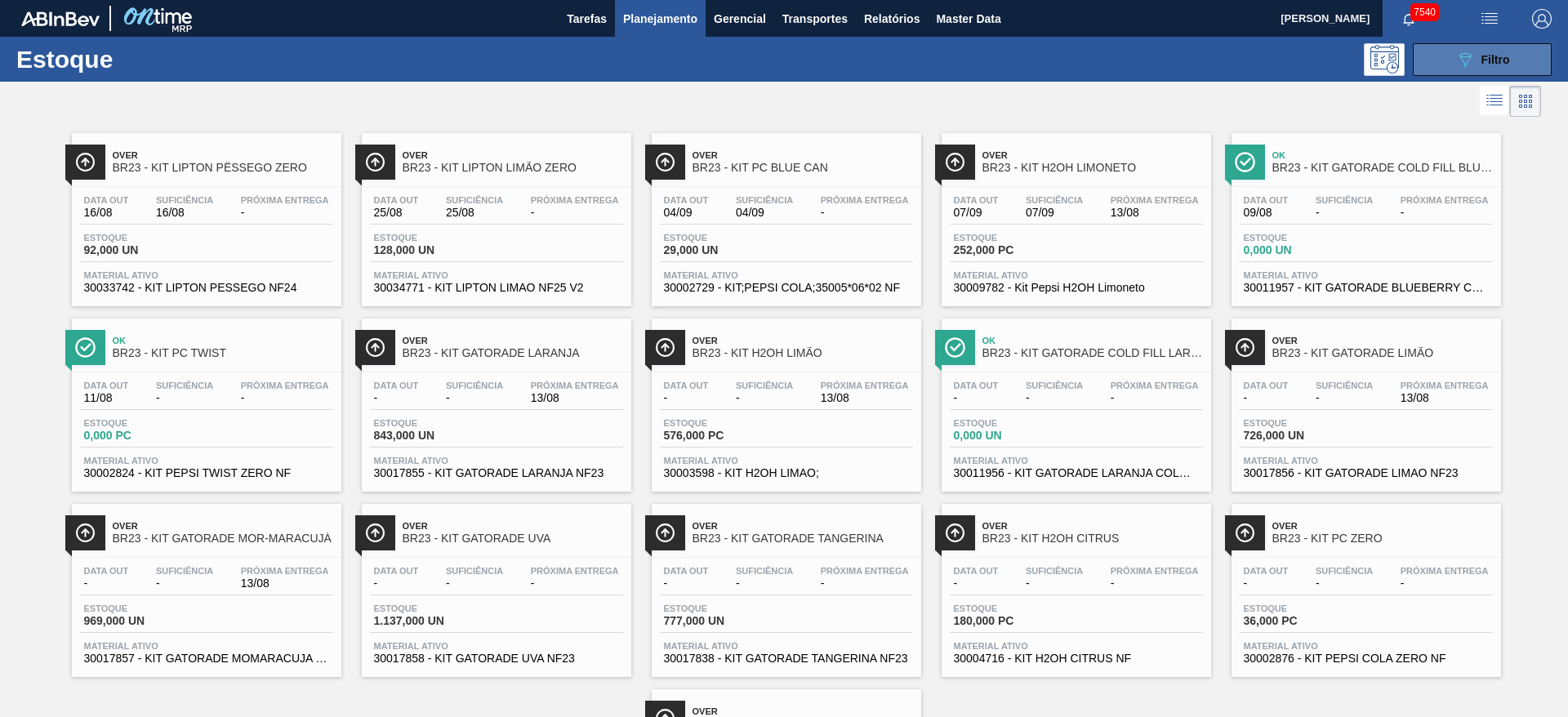
click at [1442, 60] on button "089F7B8B-B2A5-4AFE-B5C0-19BA573D28AC Filtro" at bounding box center [1482, 59] width 139 height 33
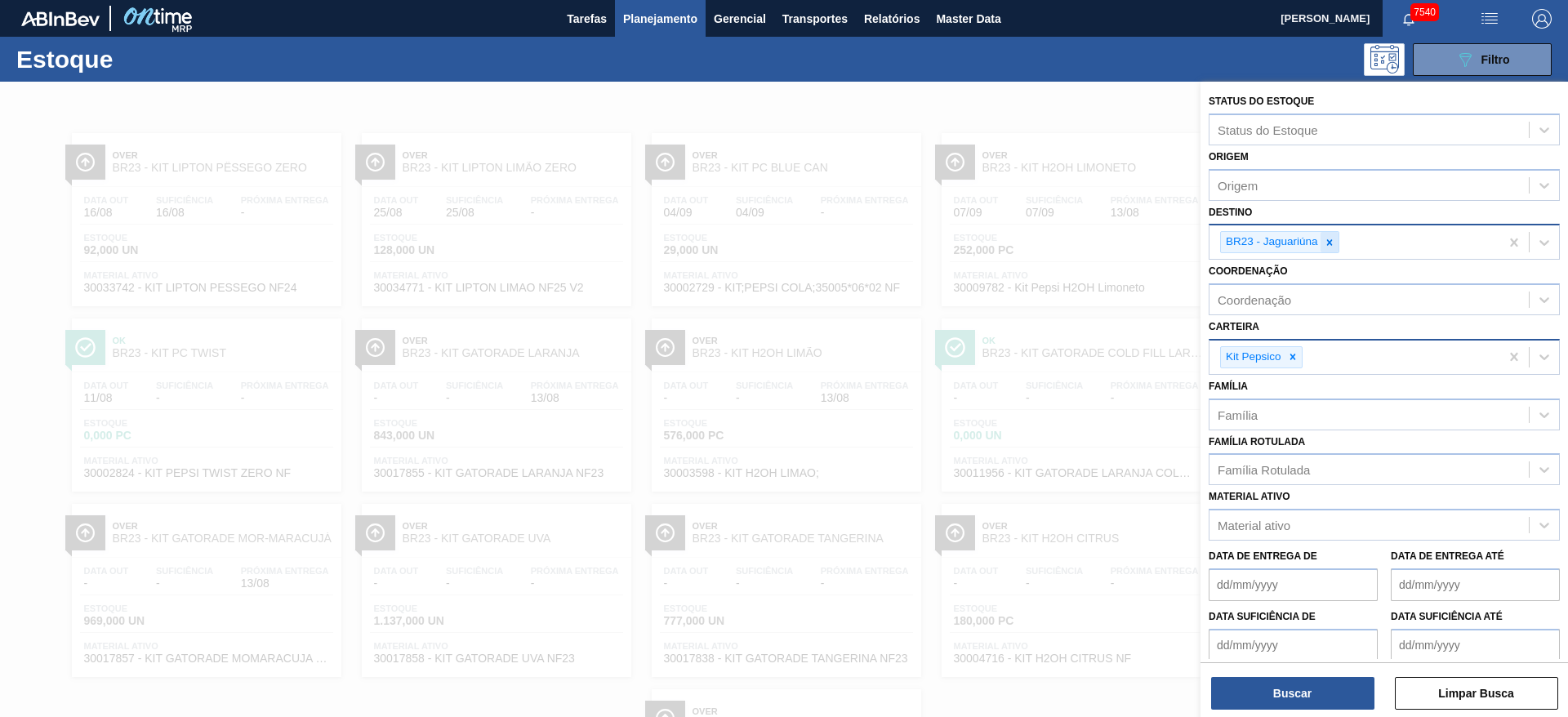
click at [1327, 241] on icon at bounding box center [1329, 242] width 6 height 6
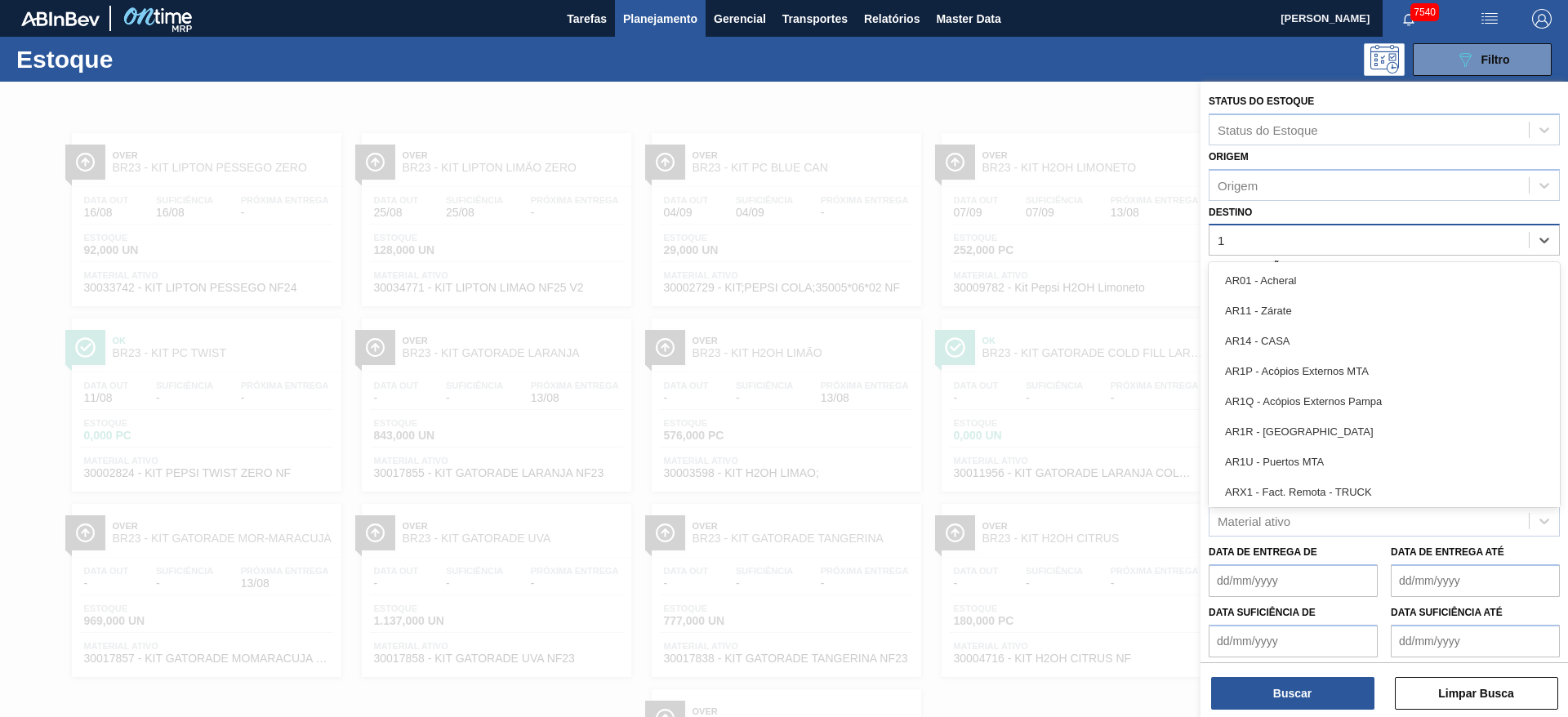
type input "18"
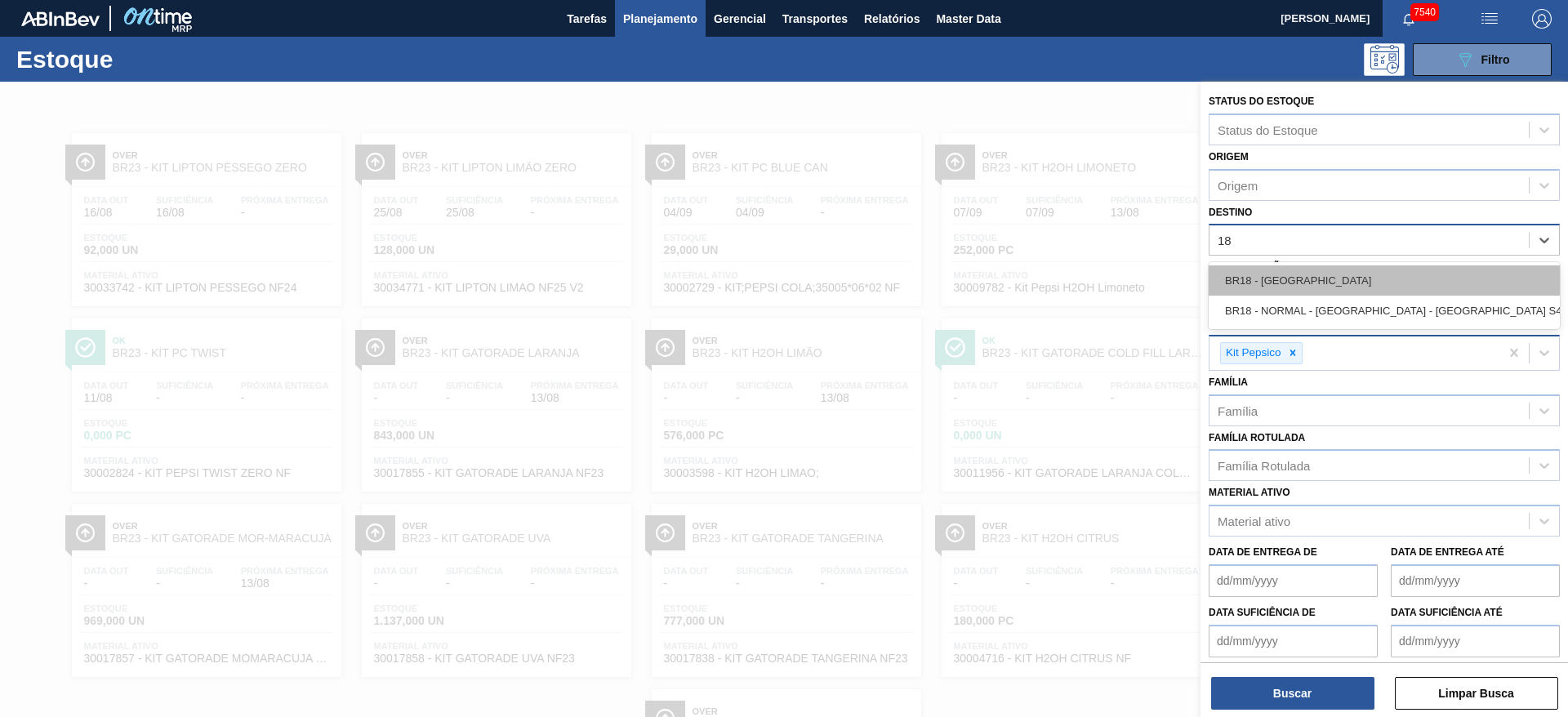
click at [1323, 276] on div "BR18 - Pernambuco" at bounding box center [1384, 280] width 351 height 31
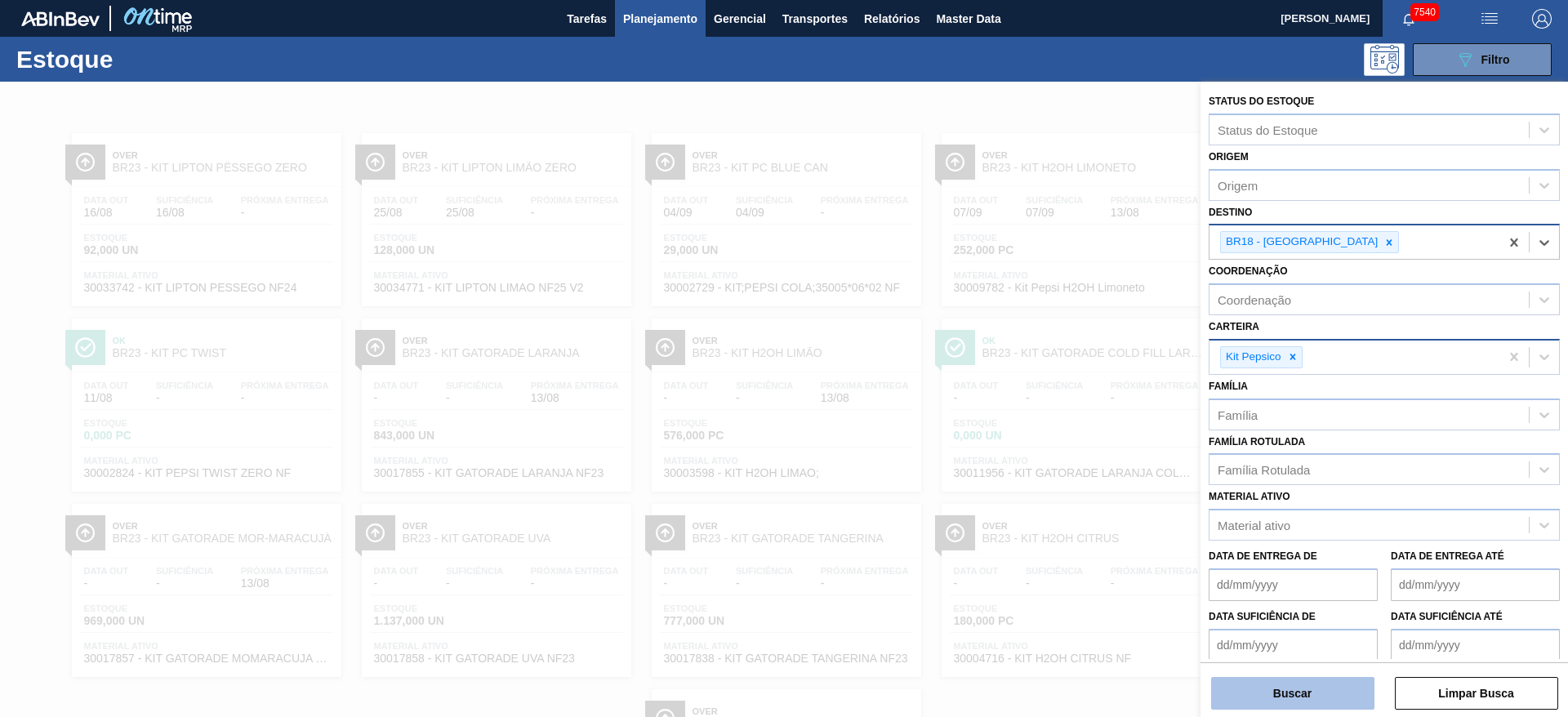
click at [1302, 692] on button "Buscar" at bounding box center [1292, 692] width 163 height 33
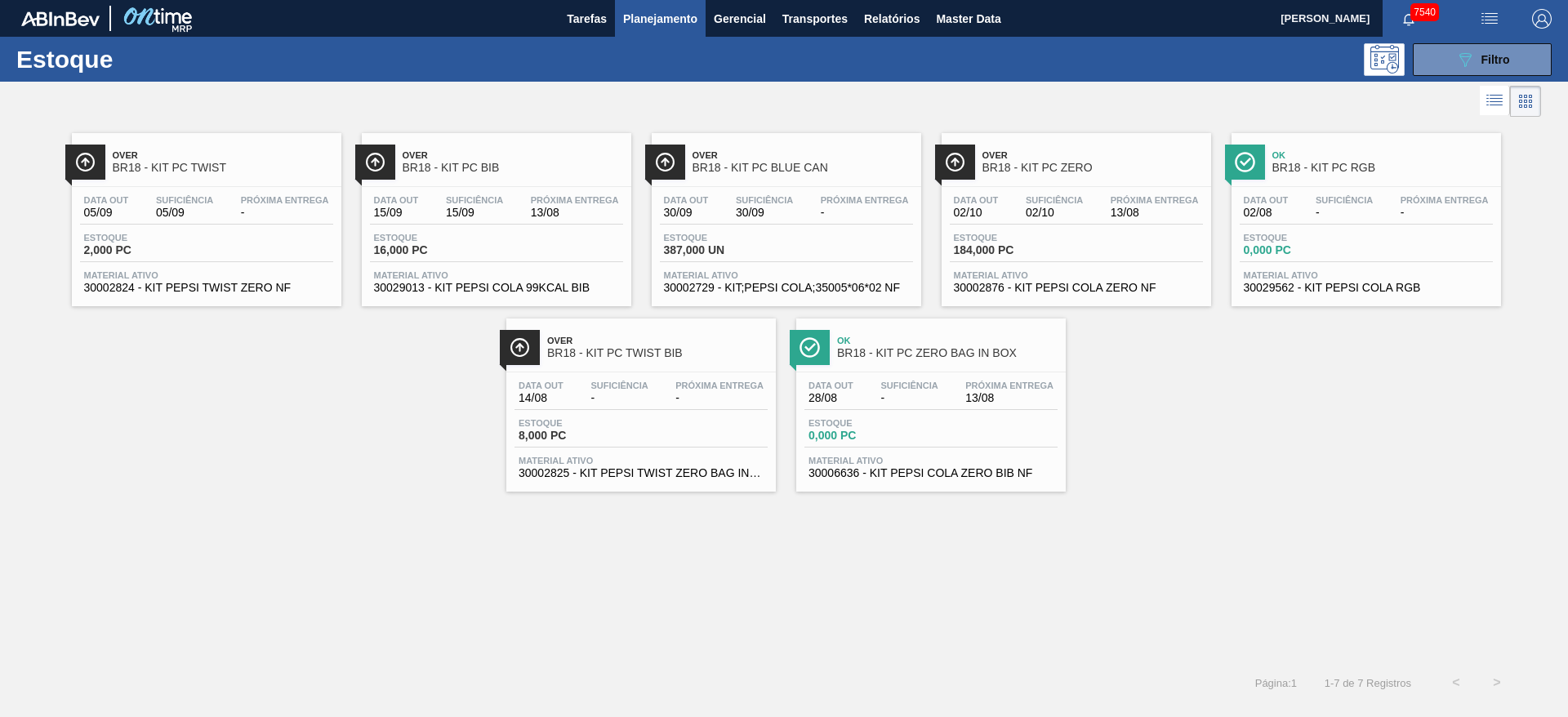
drag, startPoint x: 257, startPoint y: 170, endPoint x: 269, endPoint y: 173, distance: 12.4
click at [1445, 45] on button "089F7B8B-B2A5-4AFE-B5C0-19BA573D28AC Filtro" at bounding box center [1482, 59] width 139 height 33
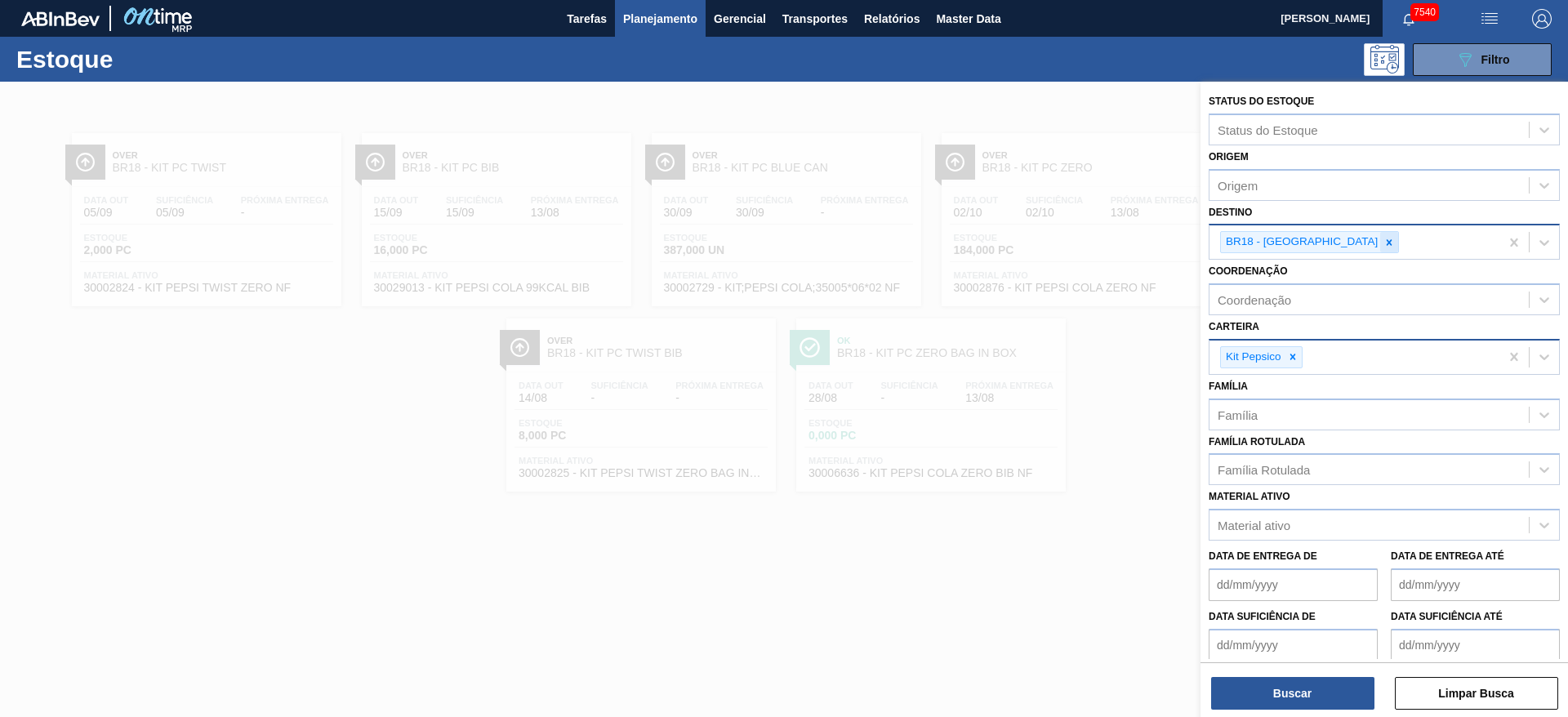
click at [1383, 240] on icon at bounding box center [1389, 243] width 12 height 12
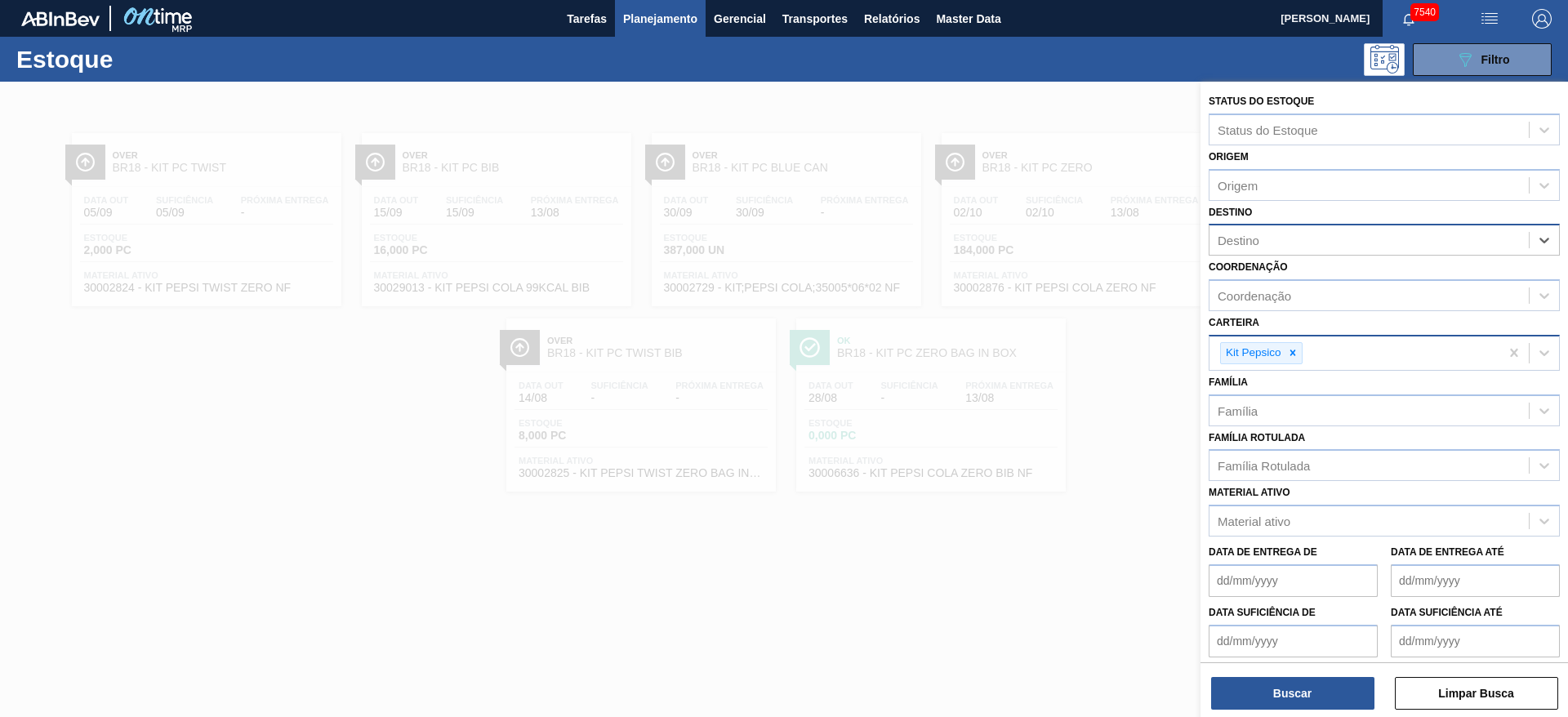
click at [1306, 243] on div "Destino" at bounding box center [1369, 241] width 320 height 24
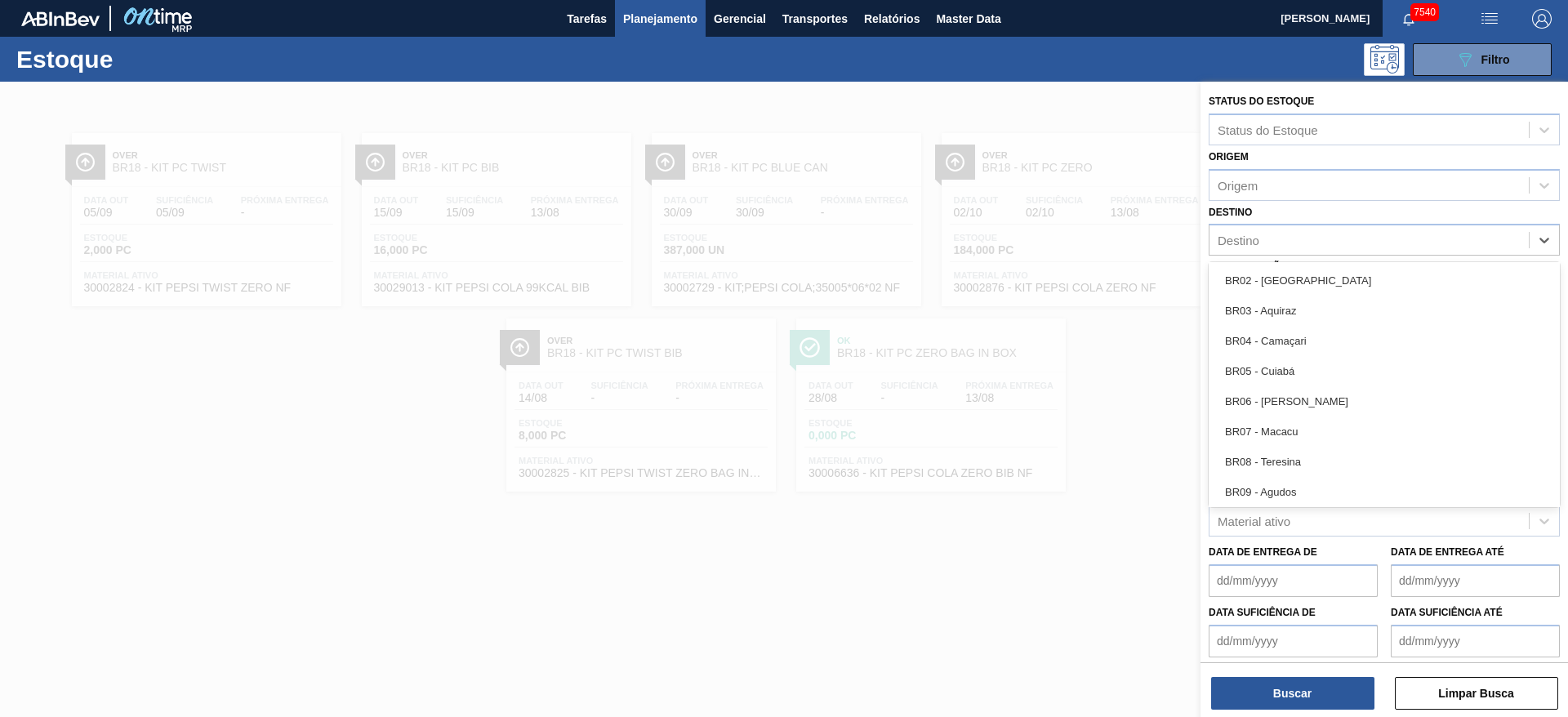
scroll to position [857, 0]
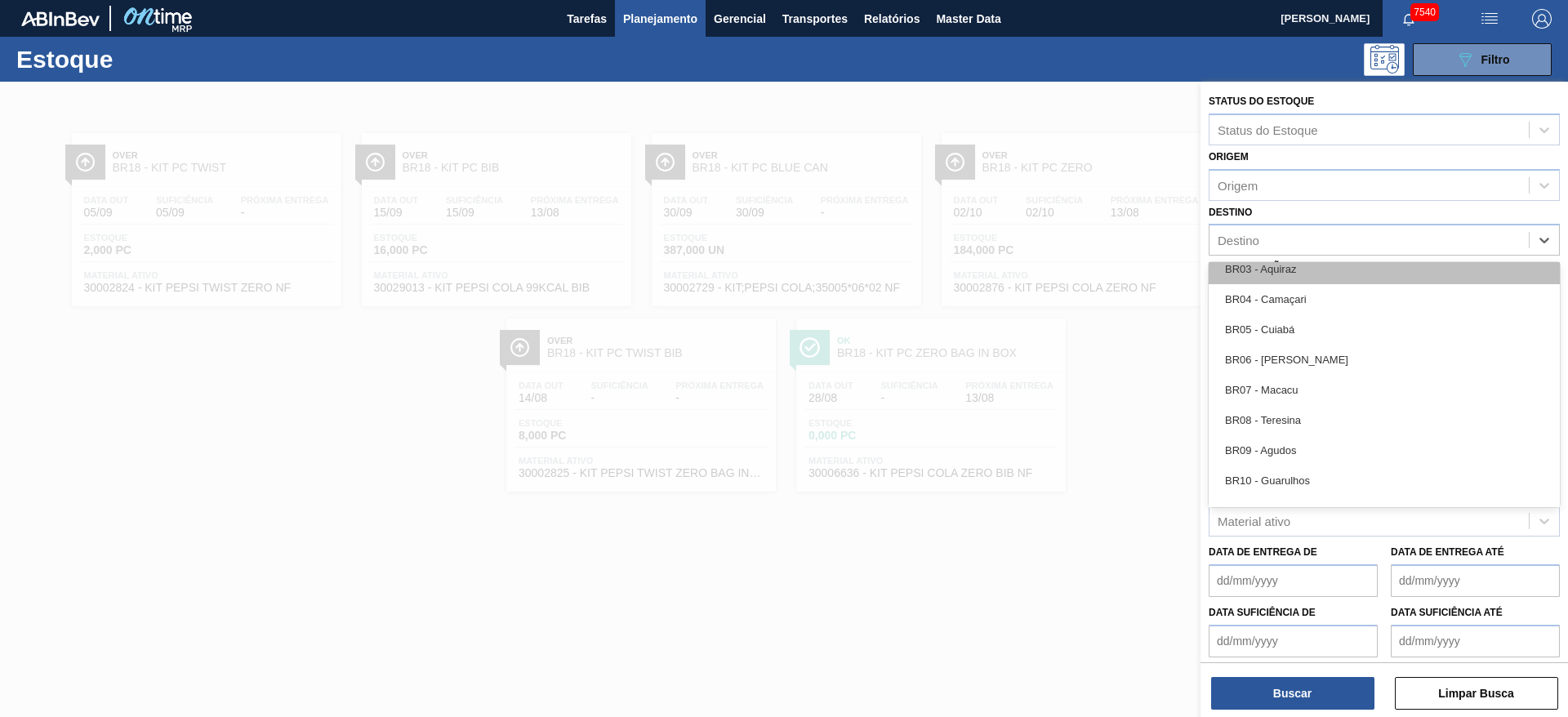
click at [1304, 273] on div "BR03 - Aquiraz" at bounding box center [1384, 268] width 351 height 31
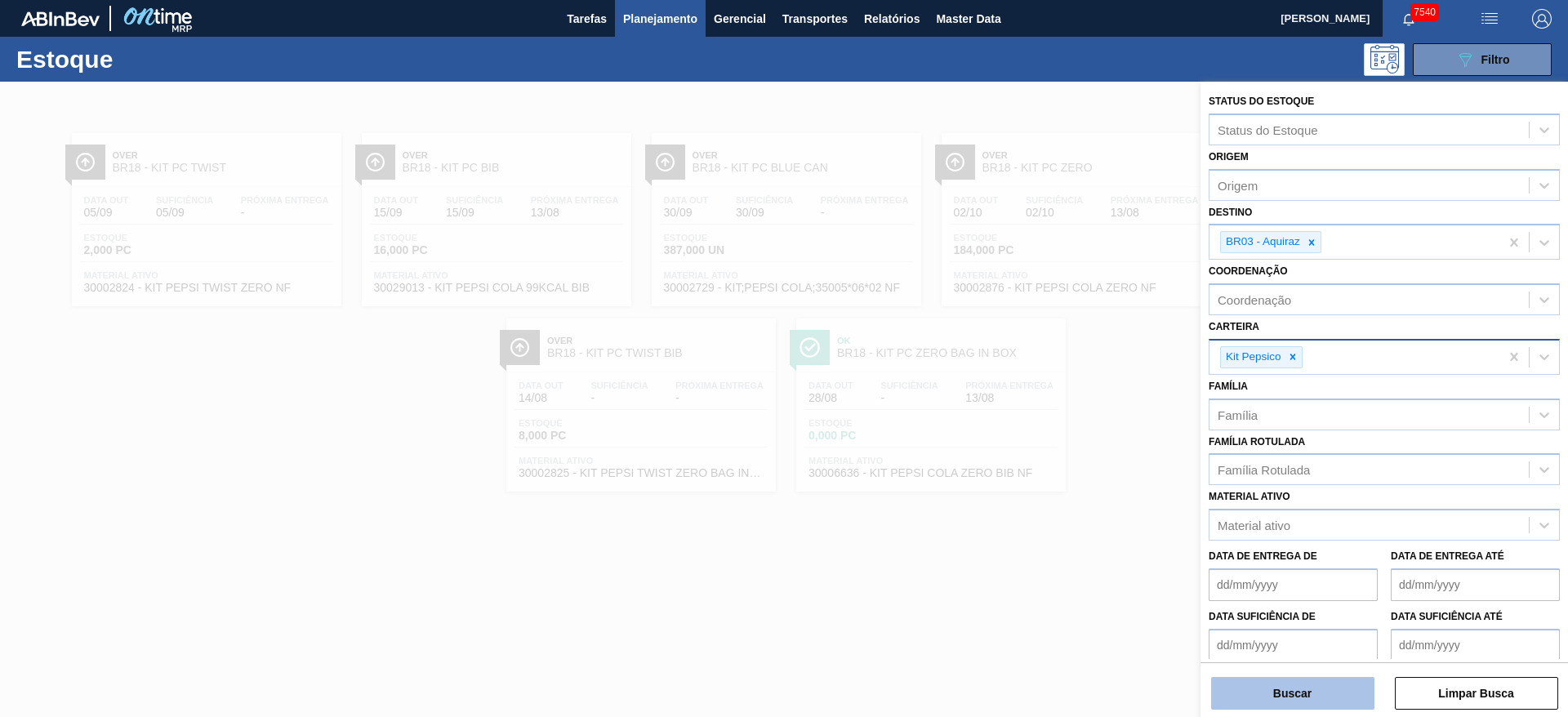
click at [1311, 704] on button "Buscar" at bounding box center [1292, 692] width 163 height 33
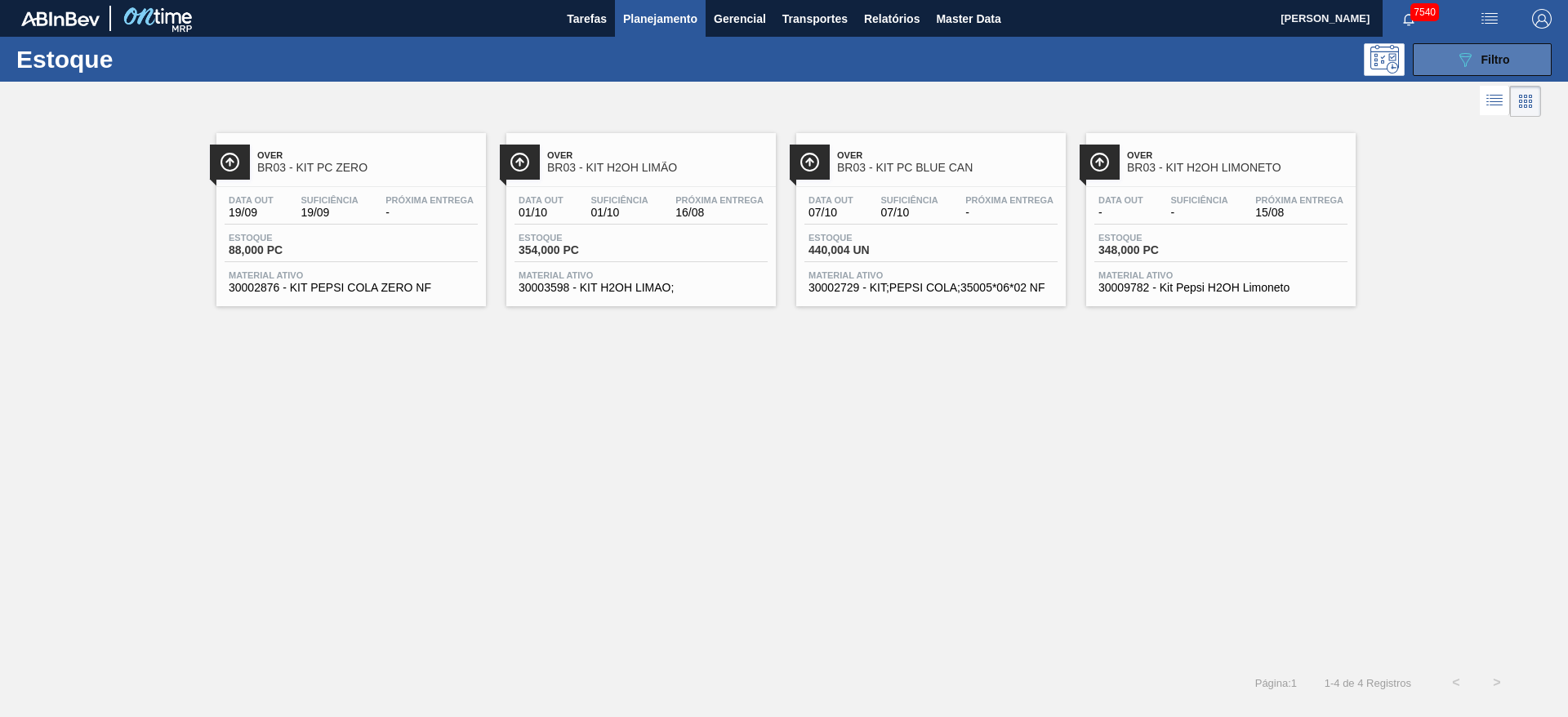
click at [1460, 56] on icon "089F7B8B-B2A5-4AFE-B5C0-19BA573D28AC" at bounding box center [1465, 59] width 20 height 20
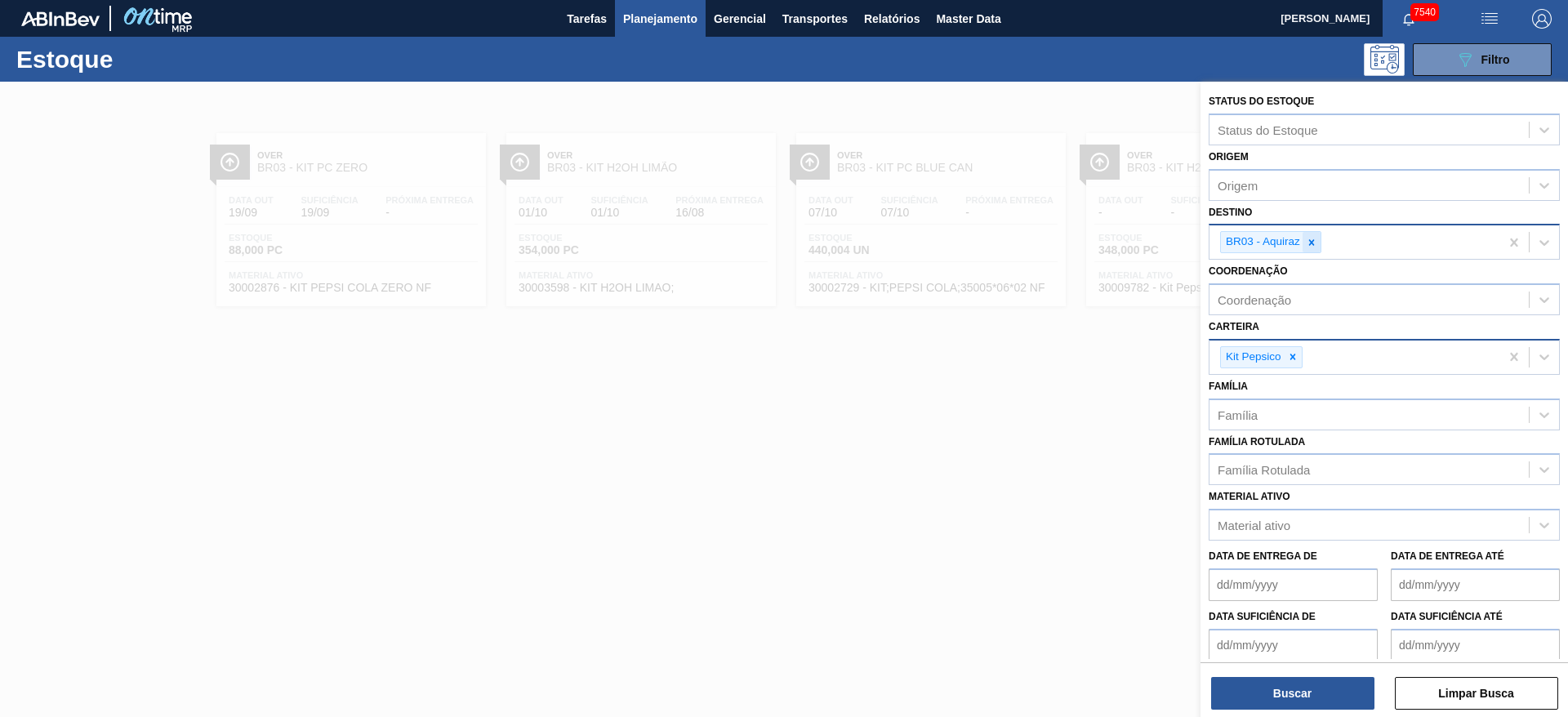
click at [1309, 243] on icon at bounding box center [1311, 243] width 12 height 12
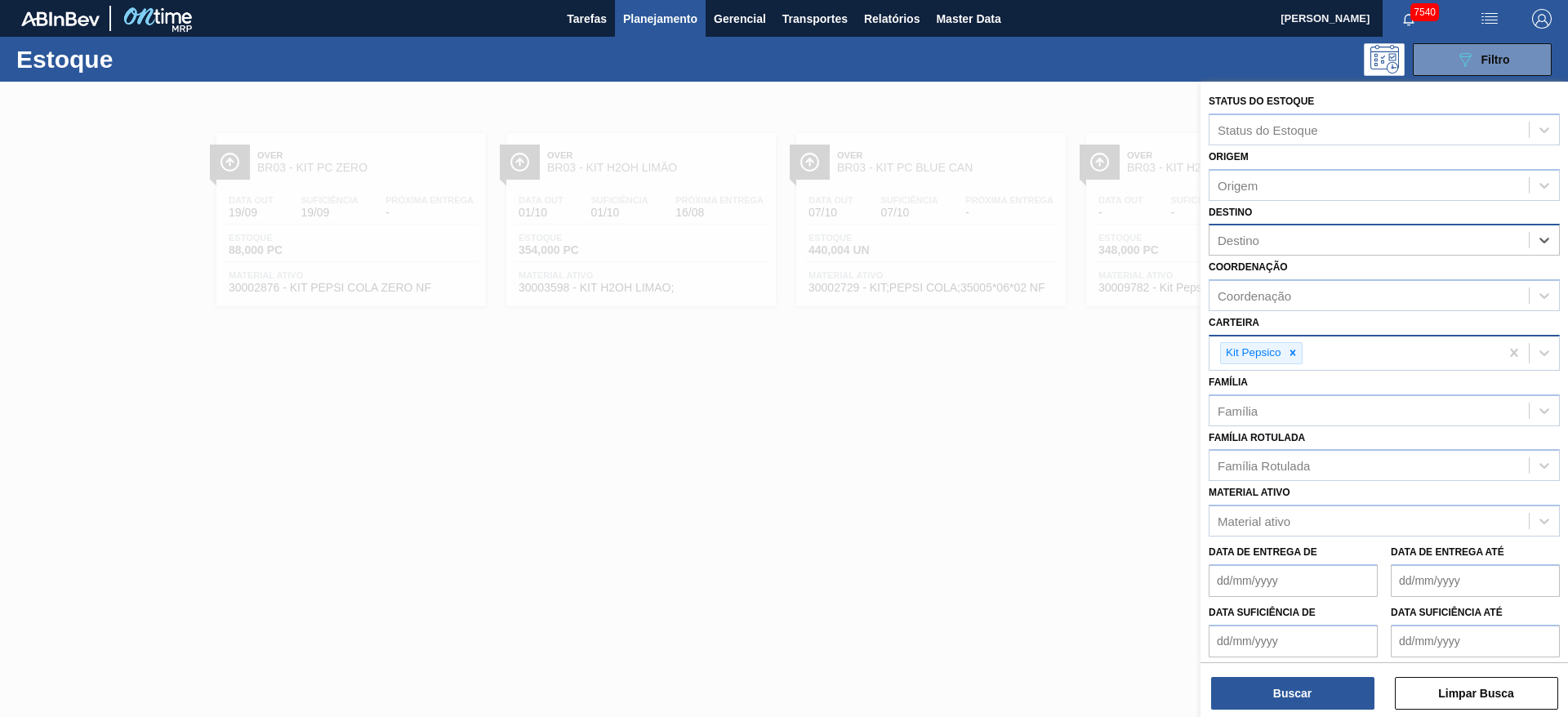
type input "13"
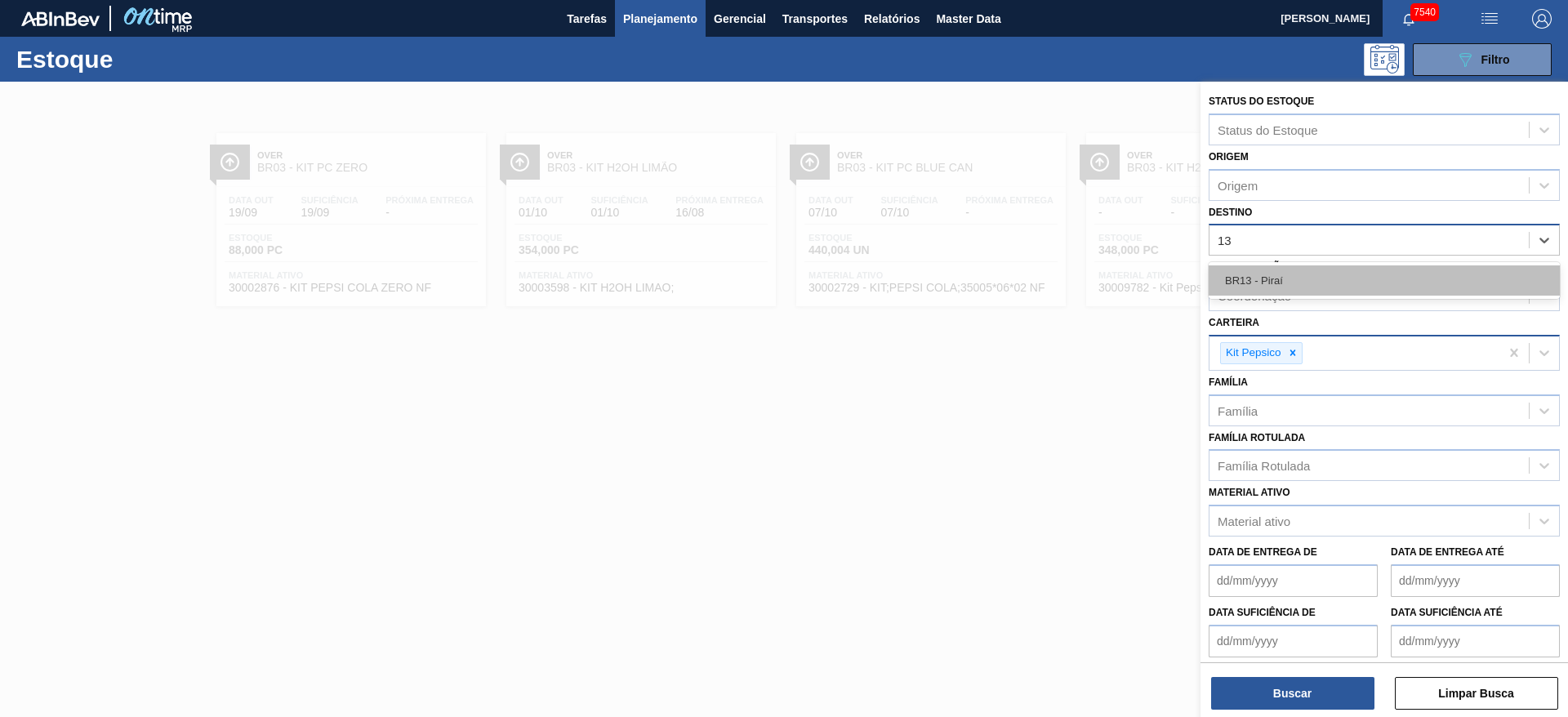
click at [1277, 279] on div "BR13 - Piraí" at bounding box center [1384, 280] width 351 height 31
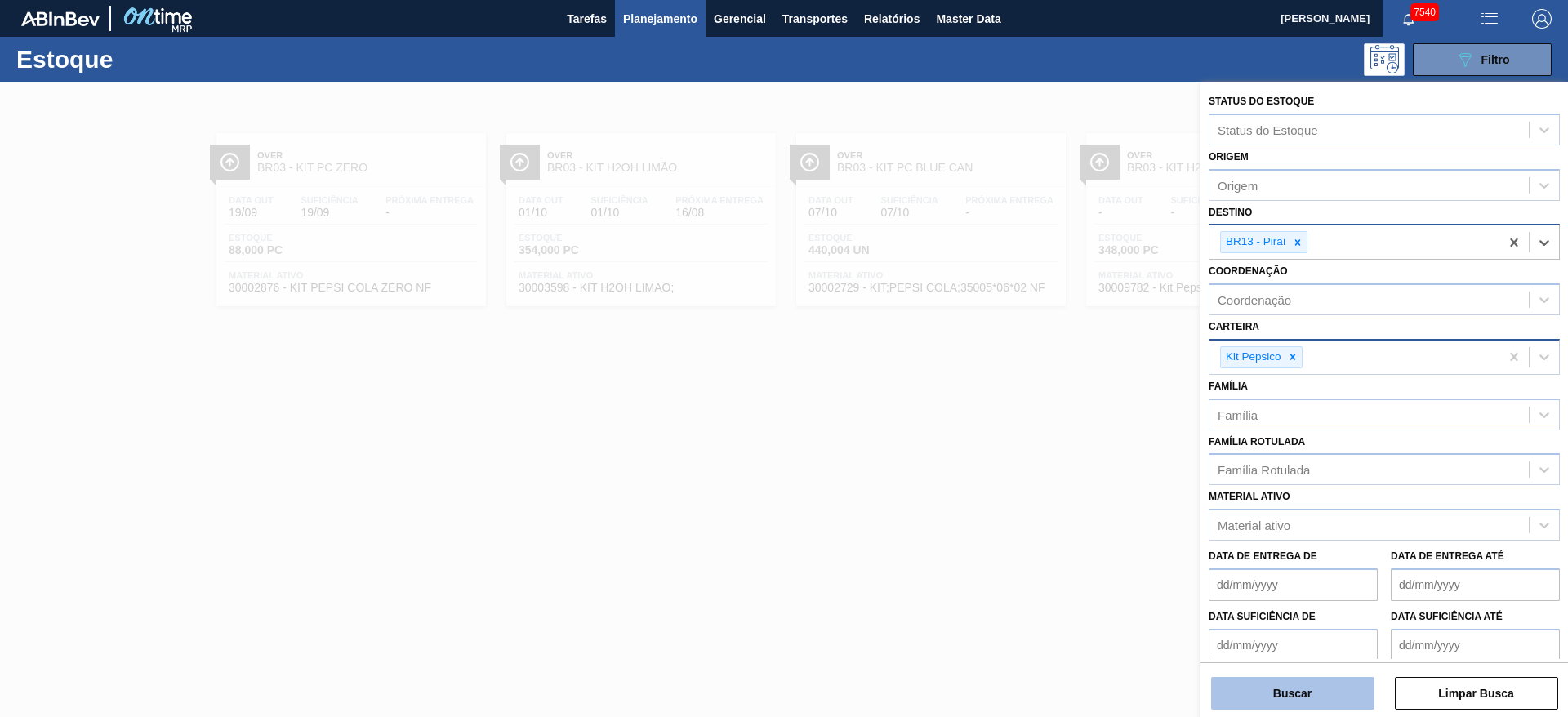
click at [1276, 686] on button "Buscar" at bounding box center [1292, 692] width 163 height 33
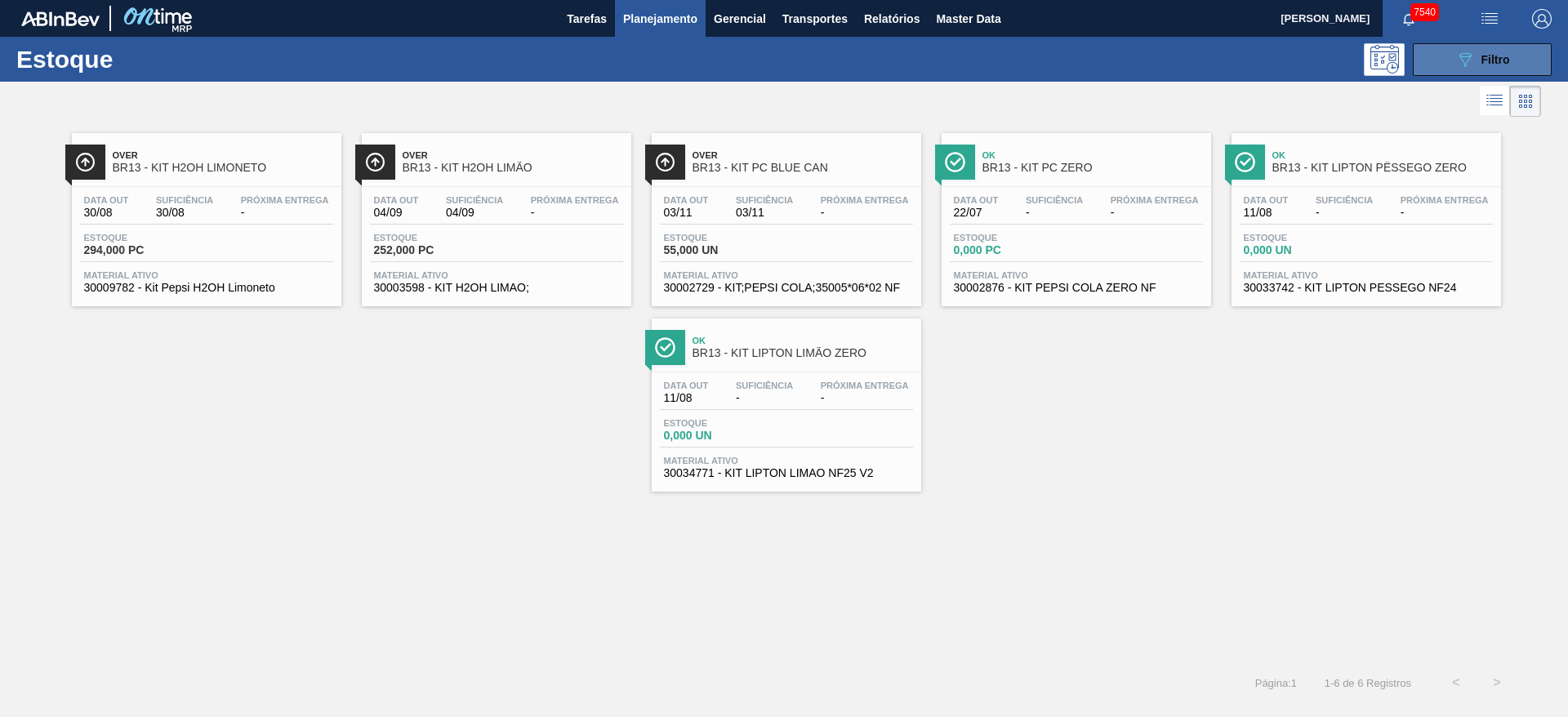
click at [1469, 63] on icon "089F7B8B-B2A5-4AFE-B5C0-19BA573D28AC" at bounding box center [1465, 59] width 20 height 20
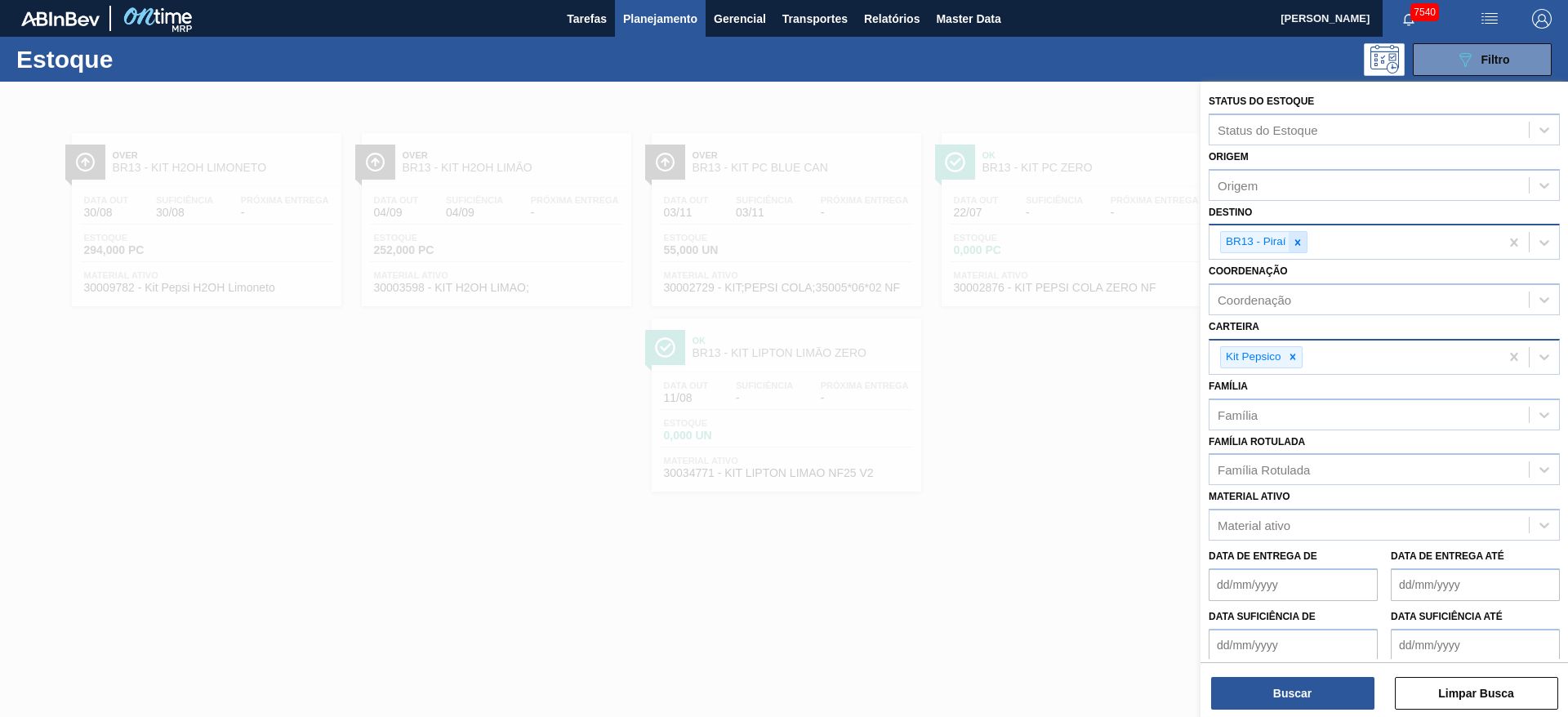
click at [1302, 240] on icon at bounding box center [1298, 243] width 12 height 12
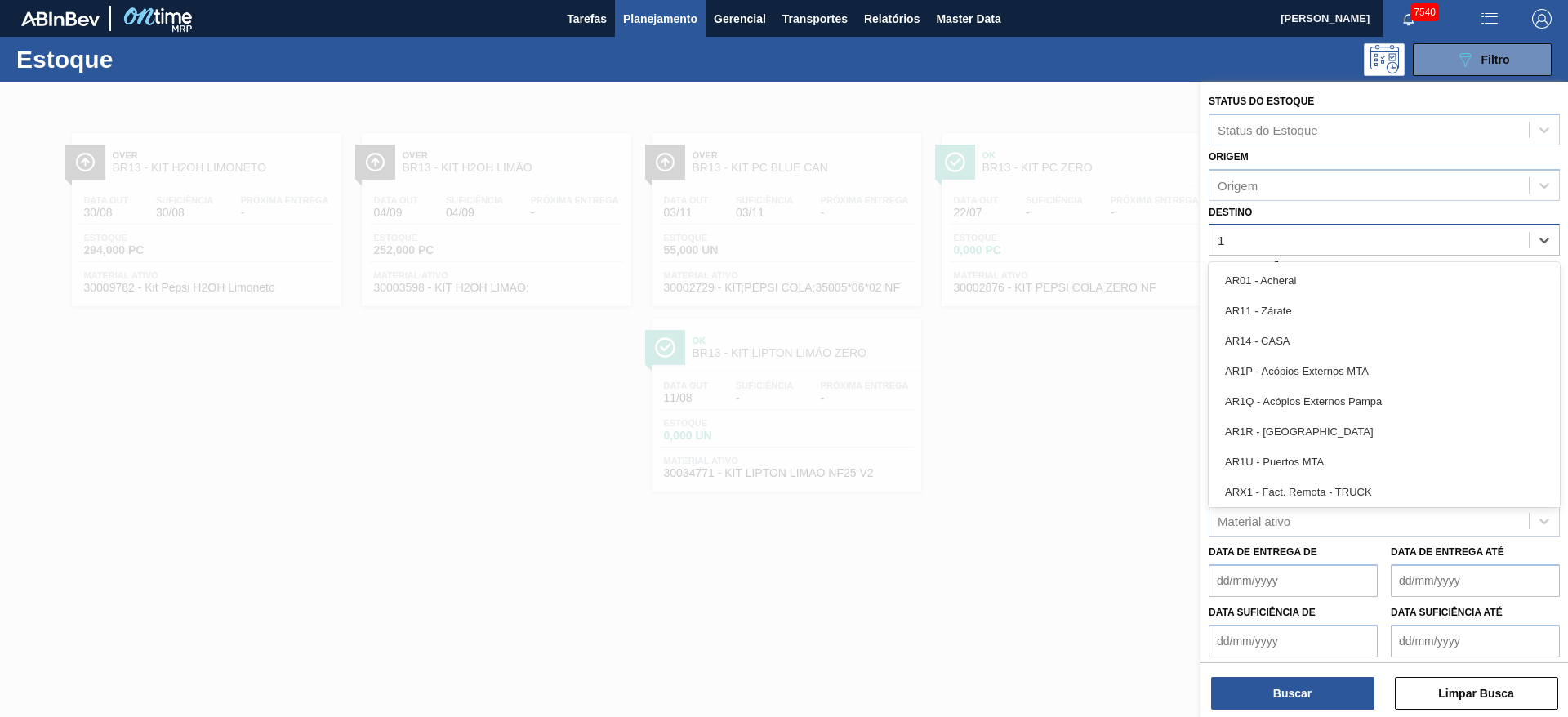
type input "19"
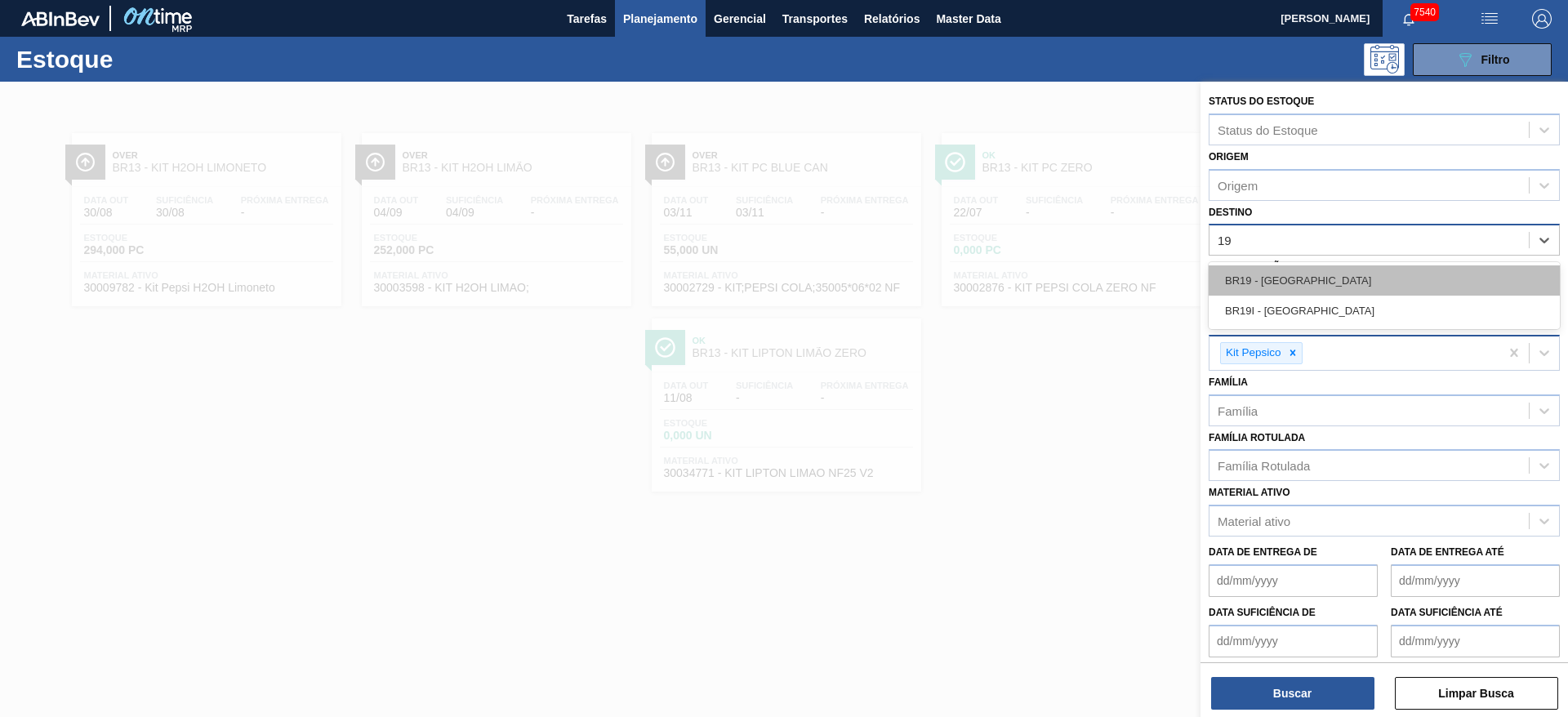
click at [1297, 274] on div "BR19 - Nova Rio" at bounding box center [1384, 280] width 351 height 31
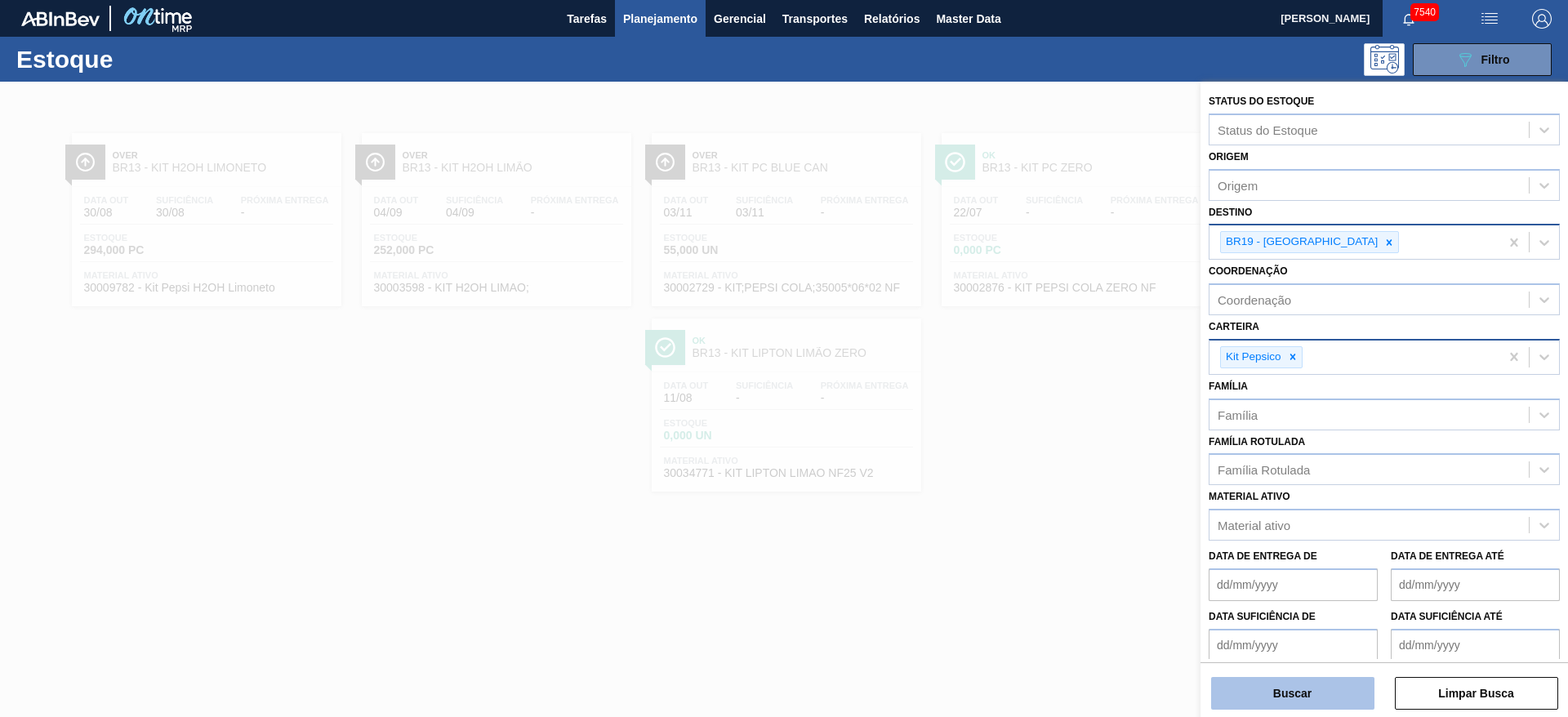
click at [1302, 685] on button "Buscar" at bounding box center [1292, 692] width 163 height 33
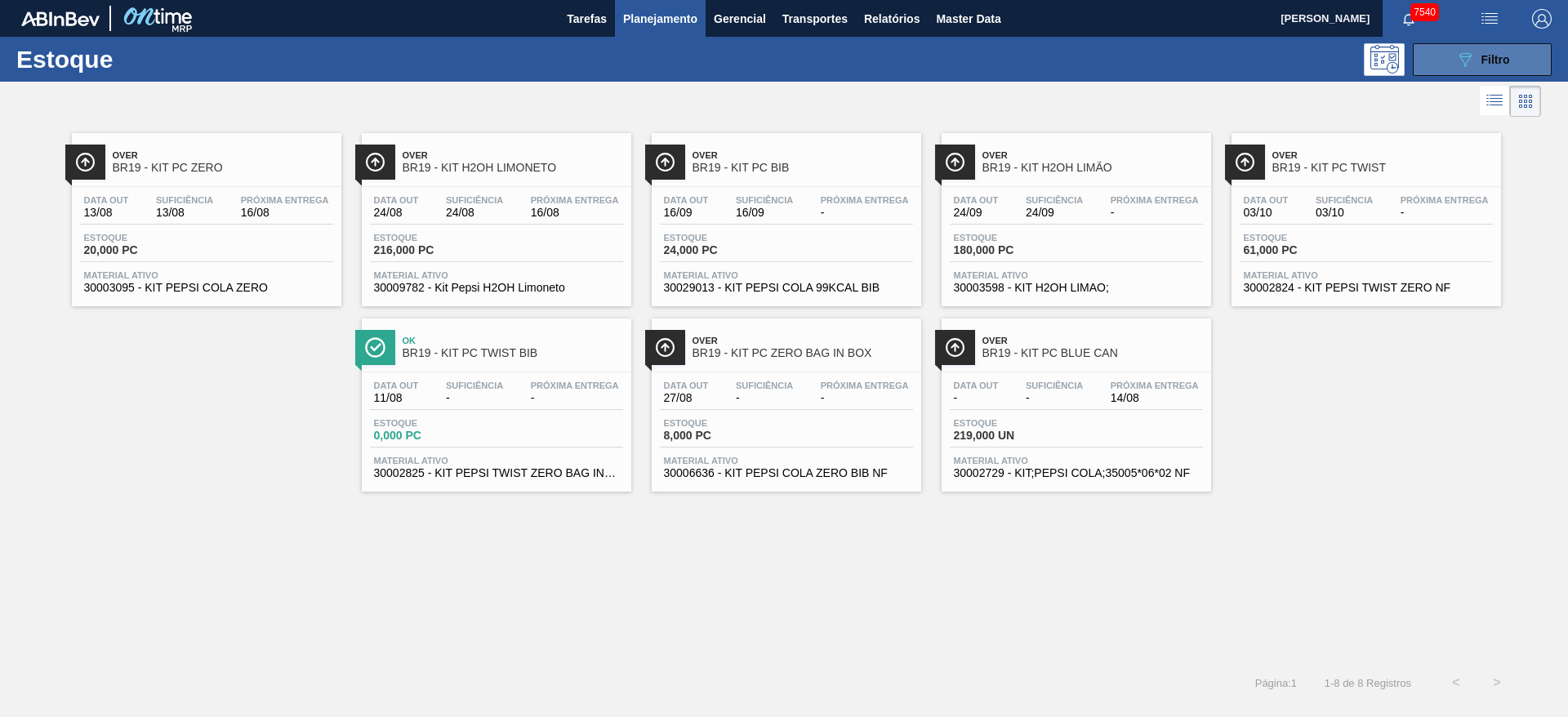
click at [1464, 70] on button "089F7B8B-B2A5-4AFE-B5C0-19BA573D28AC Filtro" at bounding box center [1482, 59] width 139 height 33
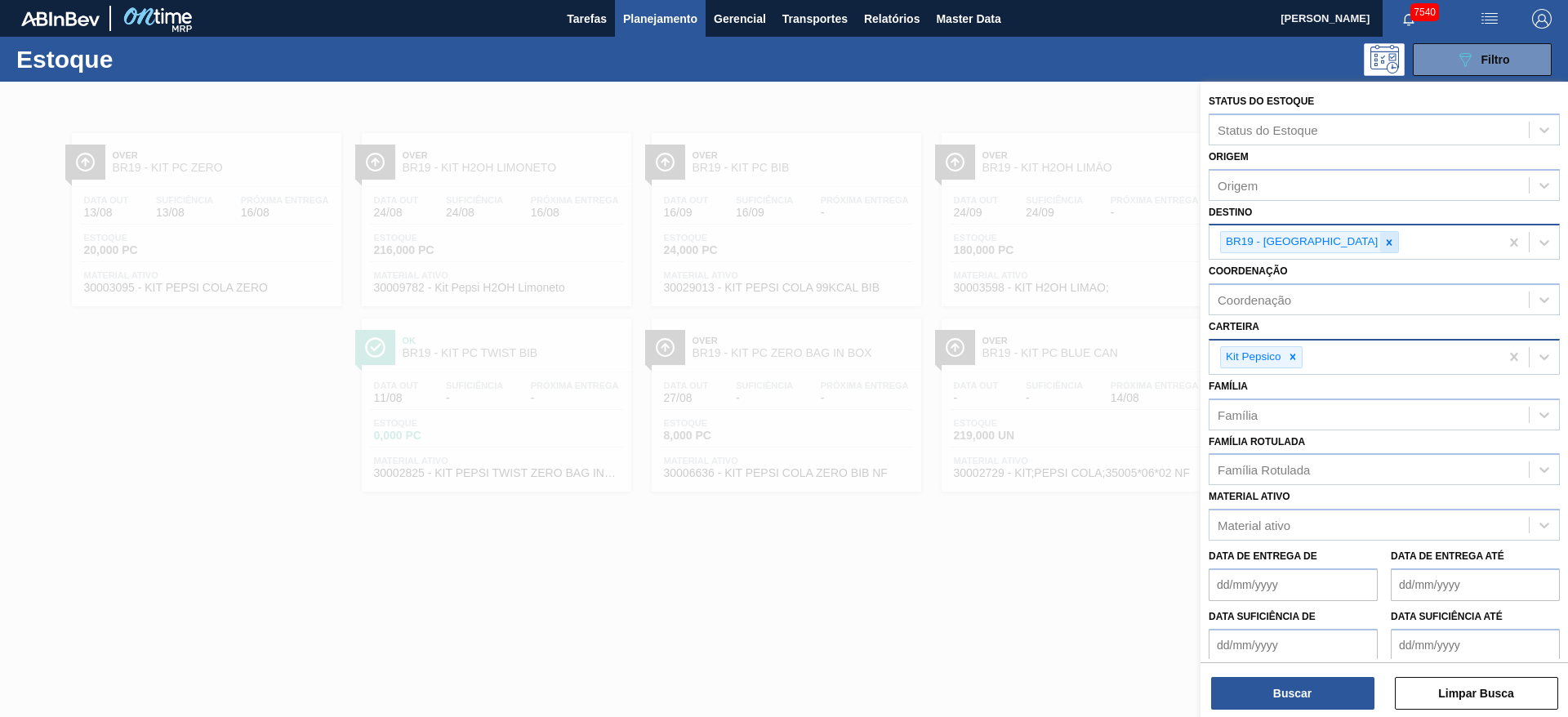
click at [1383, 244] on icon at bounding box center [1389, 243] width 12 height 12
type input "13"
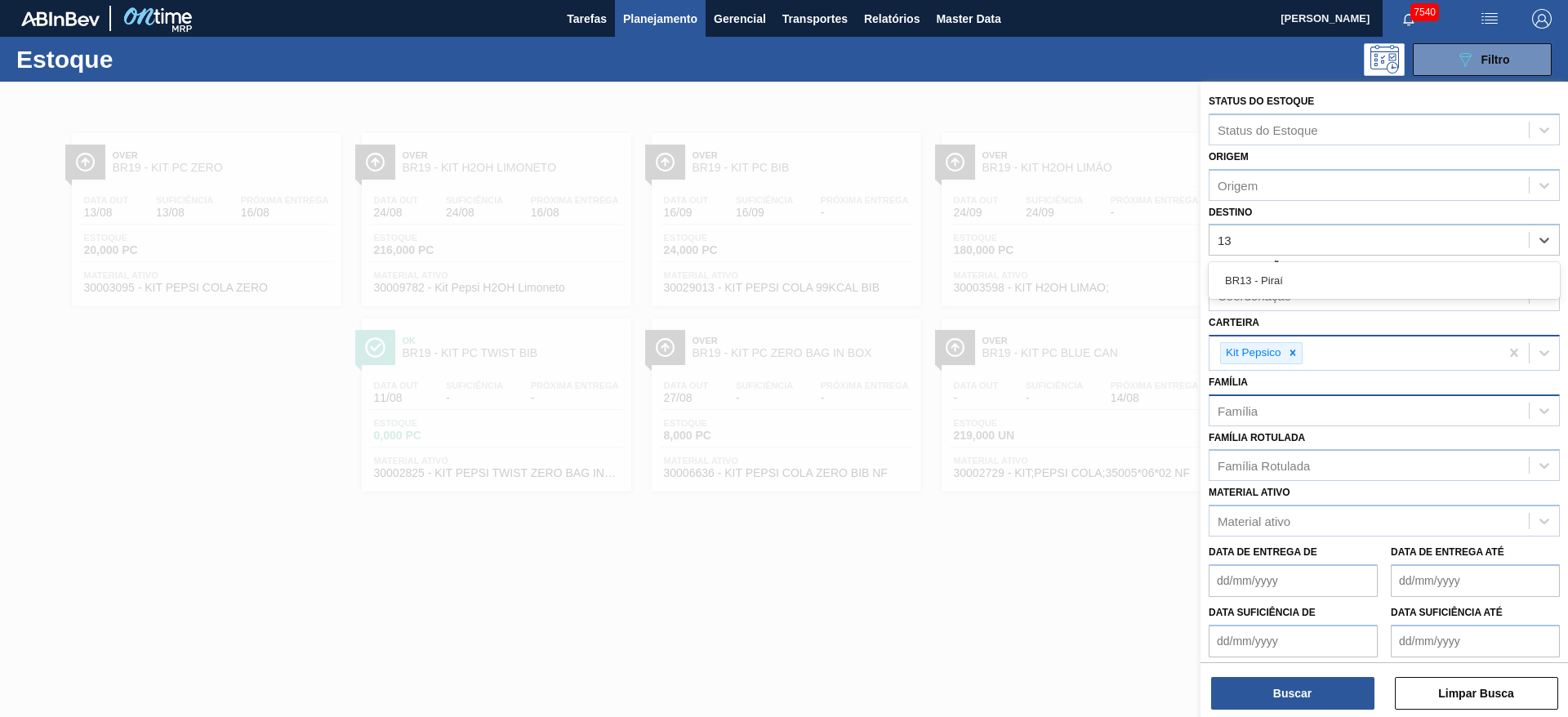
drag, startPoint x: 1303, startPoint y: 275, endPoint x: 1285, endPoint y: 420, distance: 146.1
click at [1298, 278] on div "BR13 - Piraí" at bounding box center [1384, 280] width 351 height 31
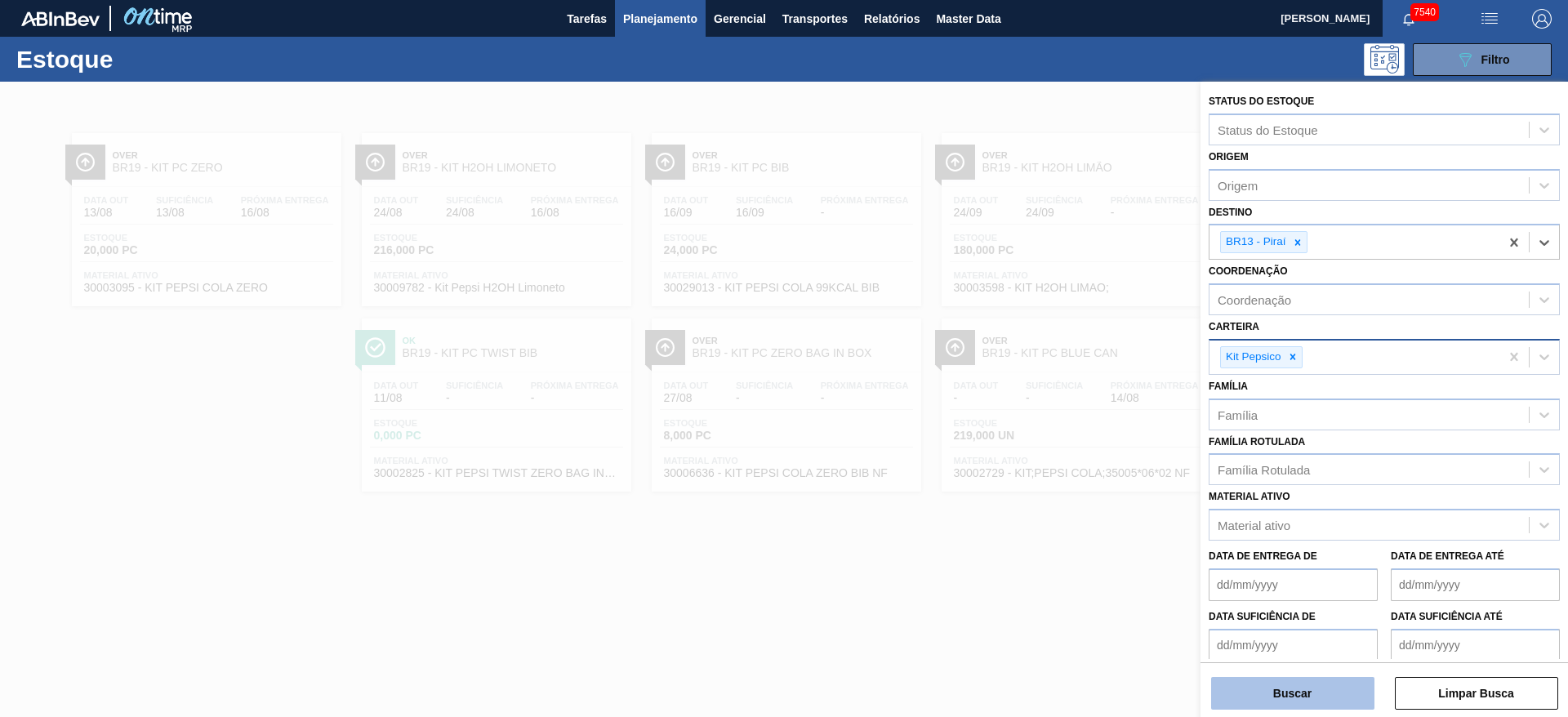
click at [1303, 684] on button "Buscar" at bounding box center [1292, 692] width 163 height 33
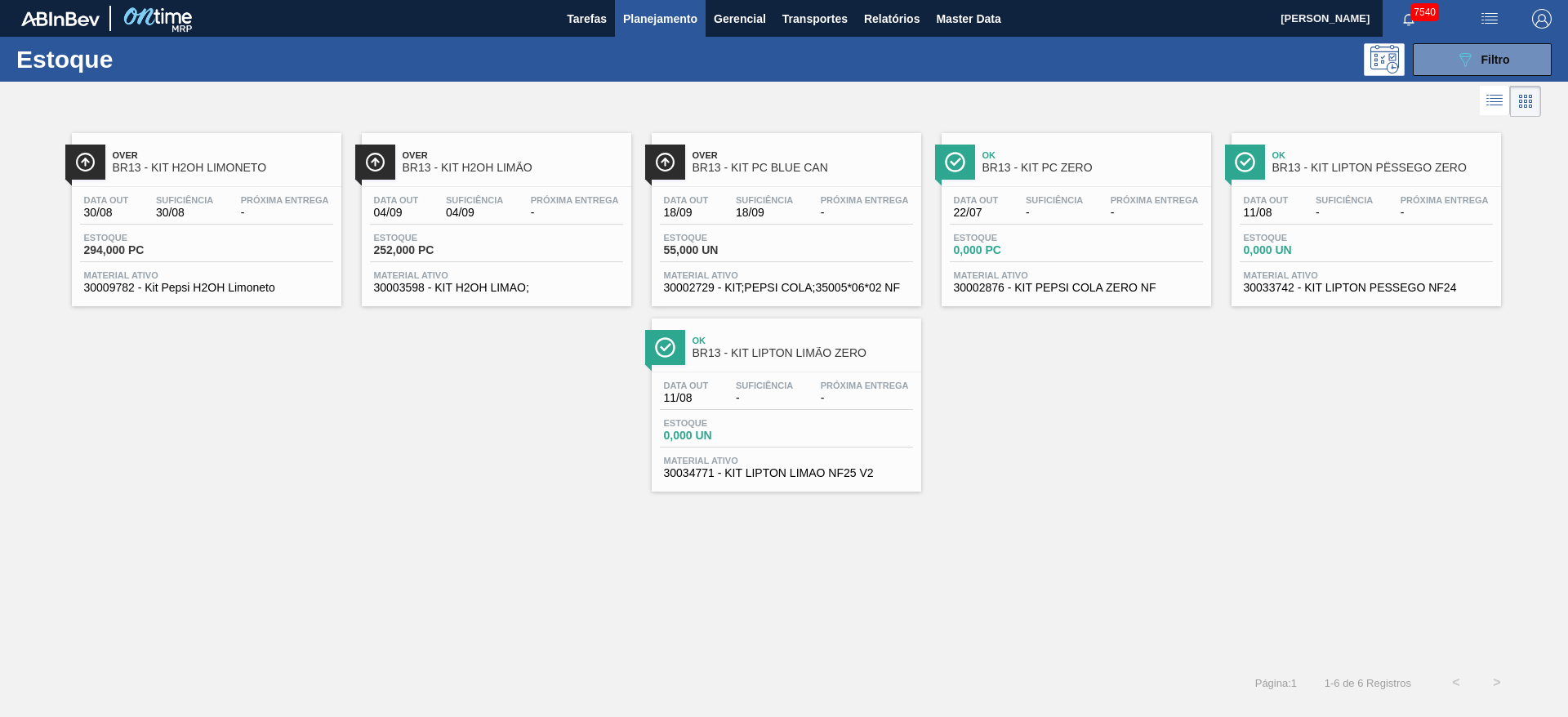
drag, startPoint x: 192, startPoint y: 190, endPoint x: 205, endPoint y: 190, distance: 13.0
click at [810, 26] on span "Transportes" at bounding box center [815, 19] width 65 height 20
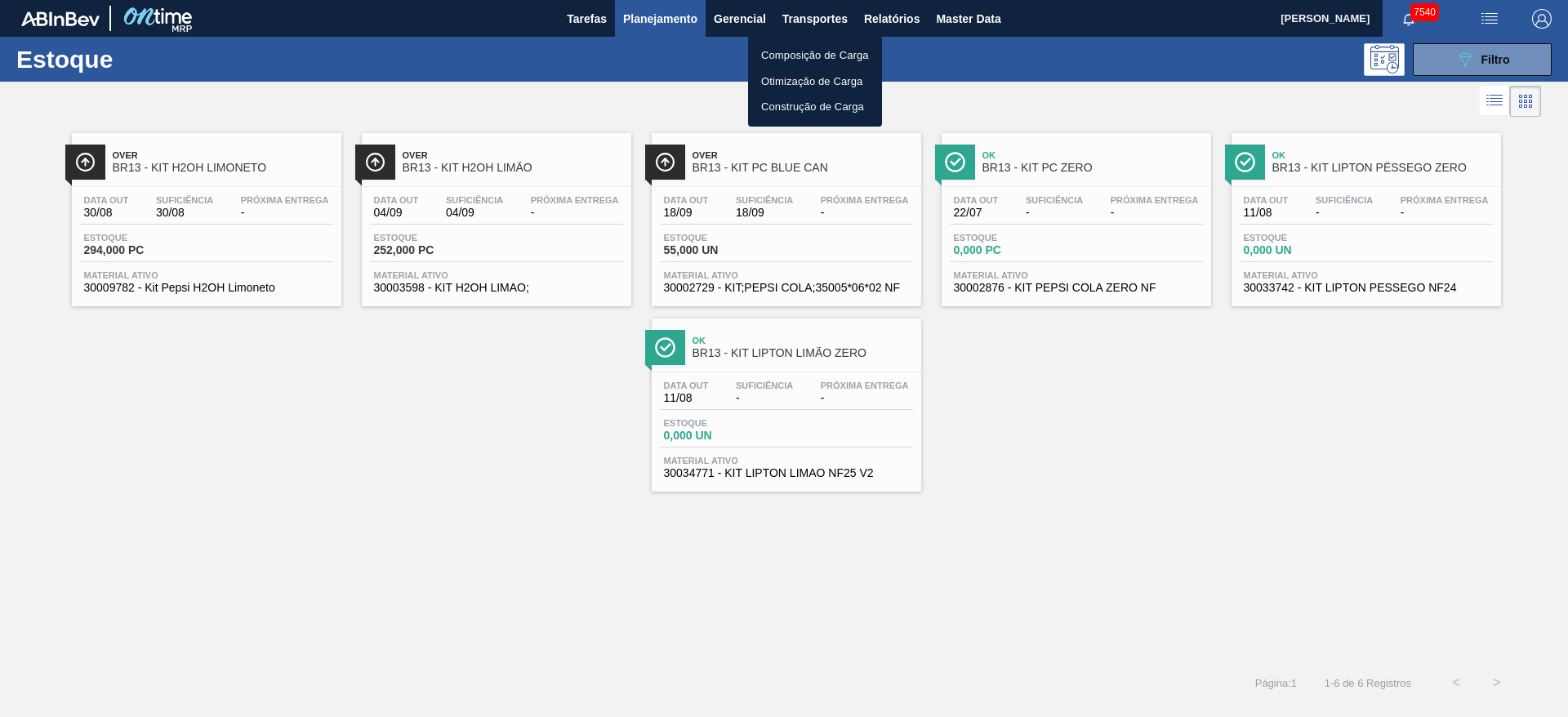
click at [771, 78] on li "Otimização de Carga" at bounding box center [815, 82] width 134 height 26
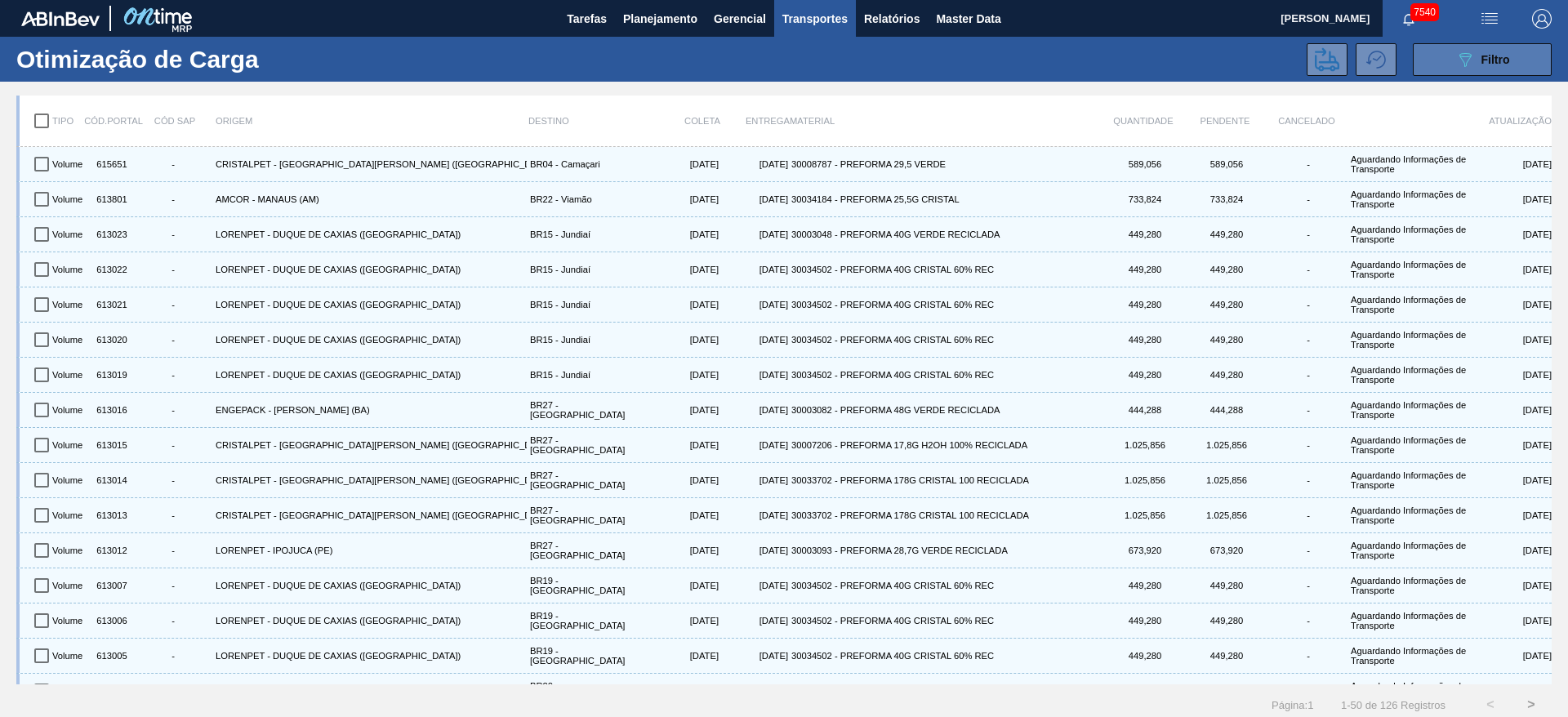
click at [1425, 50] on button "089F7B8B-B2A5-4AFE-B5C0-19BA573D28AC Filtro" at bounding box center [1482, 59] width 139 height 33
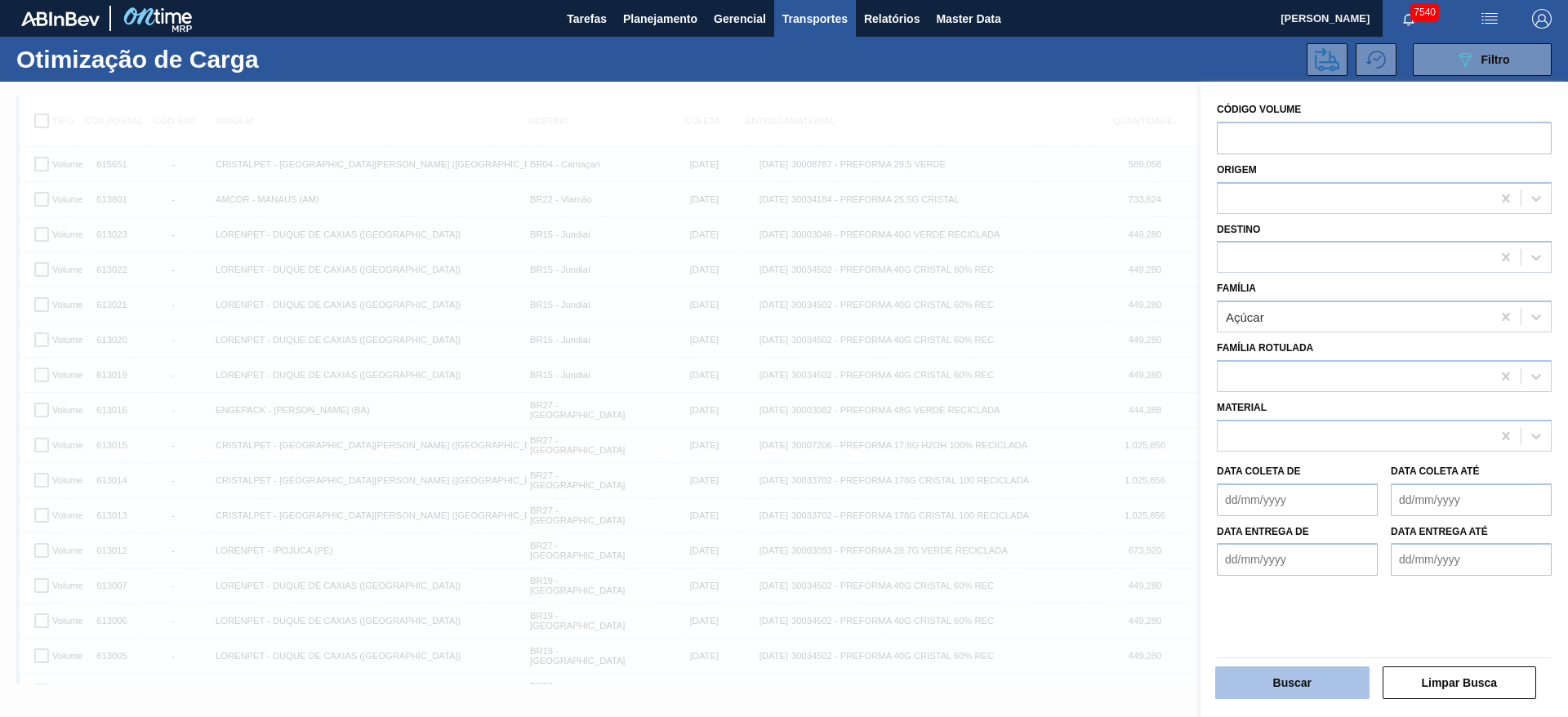
click at [1283, 670] on button "Buscar" at bounding box center [1292, 681] width 154 height 33
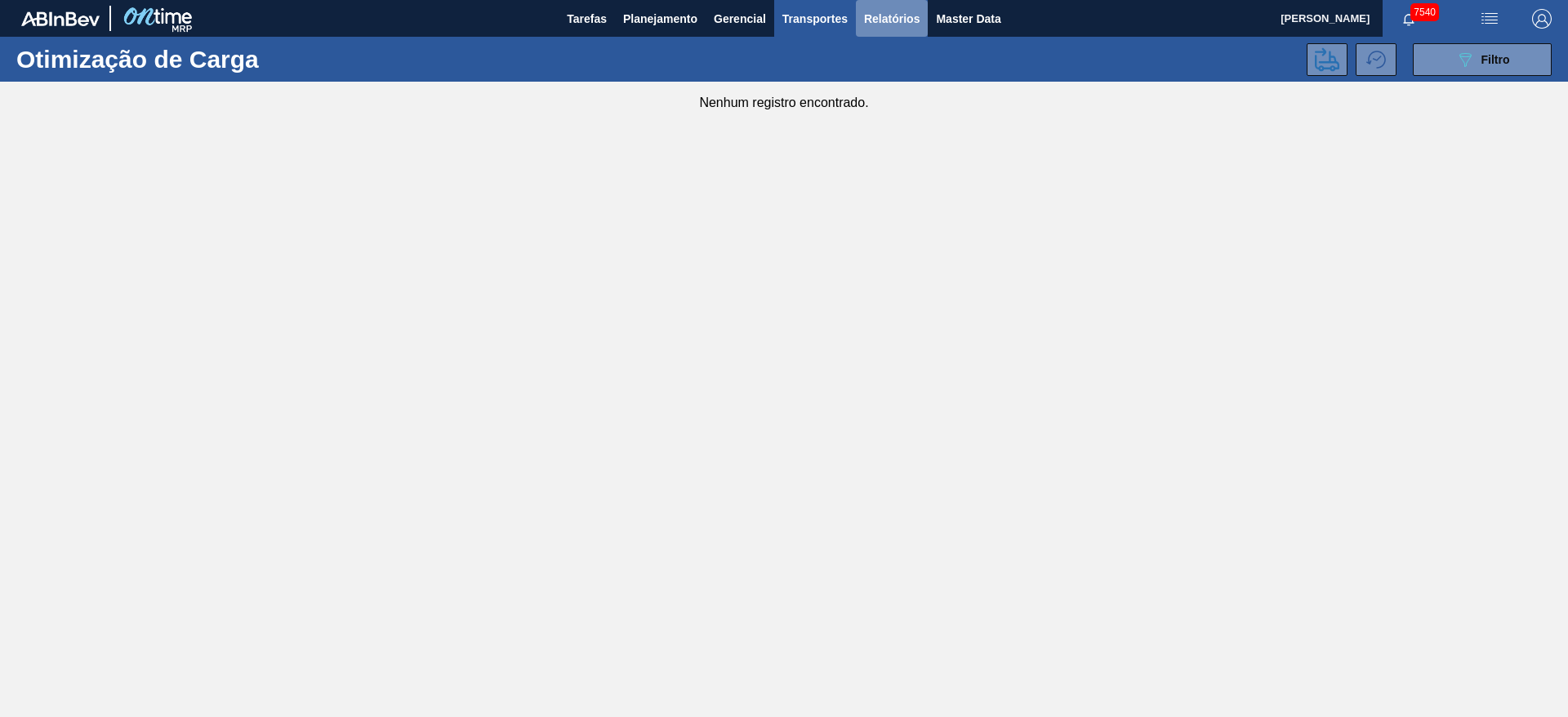
click at [916, 10] on span "Relatórios" at bounding box center [891, 19] width 55 height 20
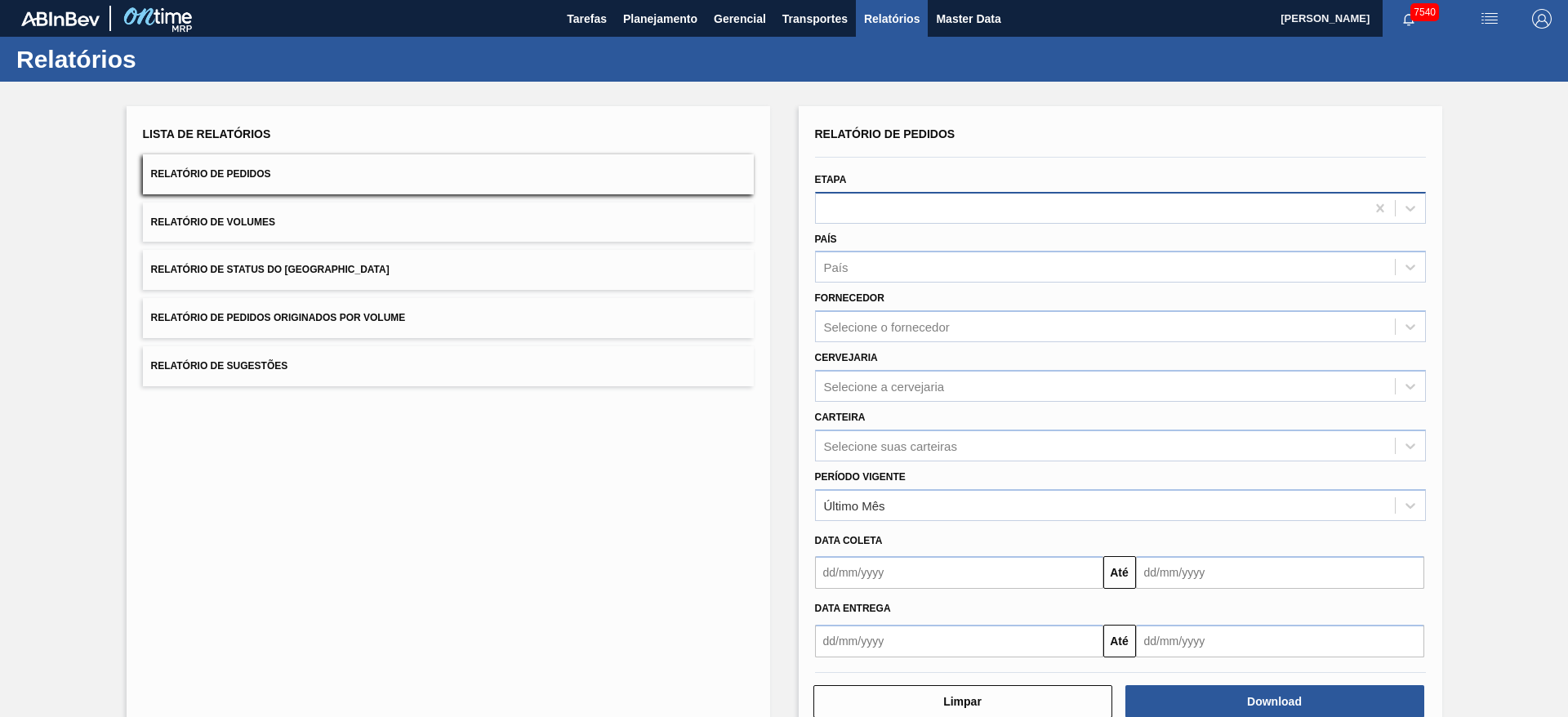
click at [843, 206] on div at bounding box center [1090, 208] width 550 height 24
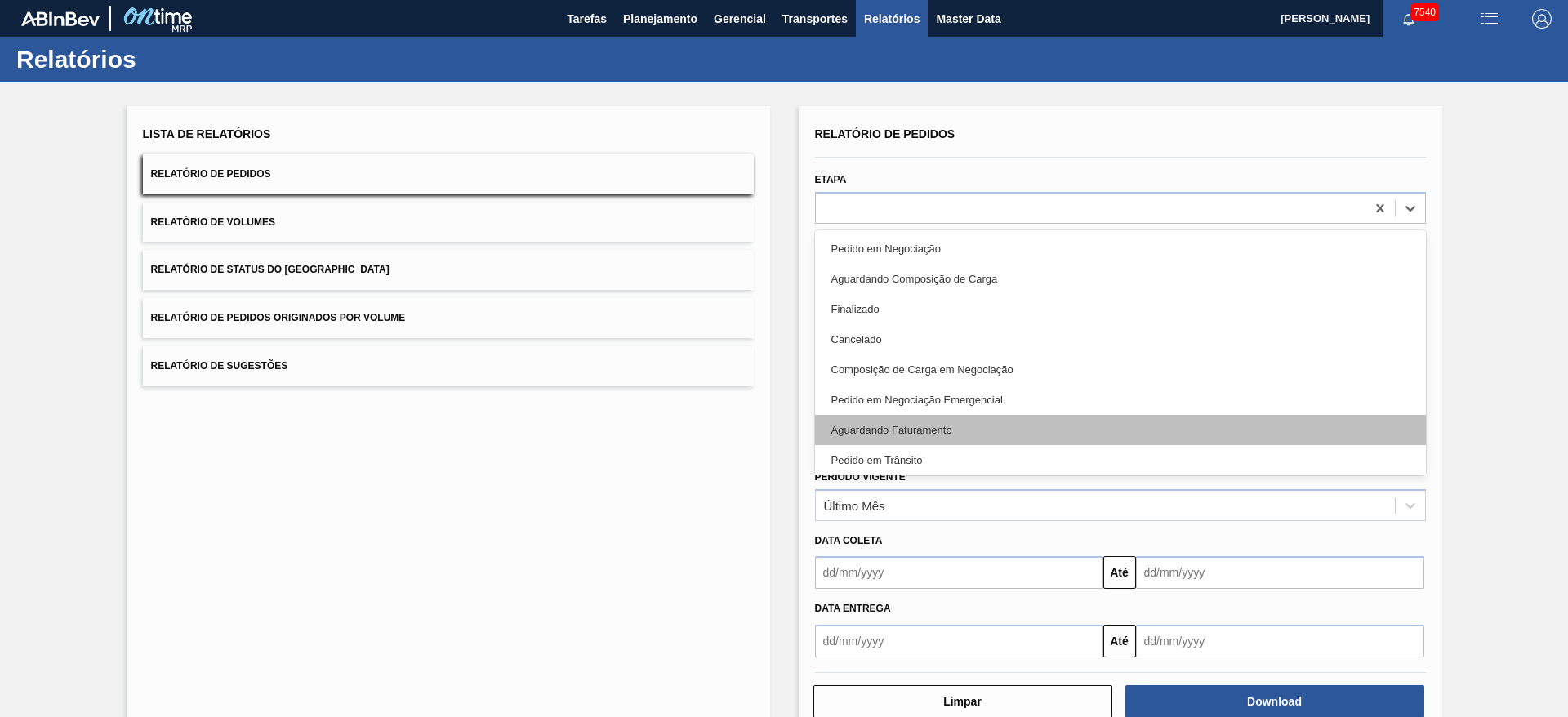
click at [926, 429] on div "Aguardando Faturamento" at bounding box center [1120, 429] width 611 height 31
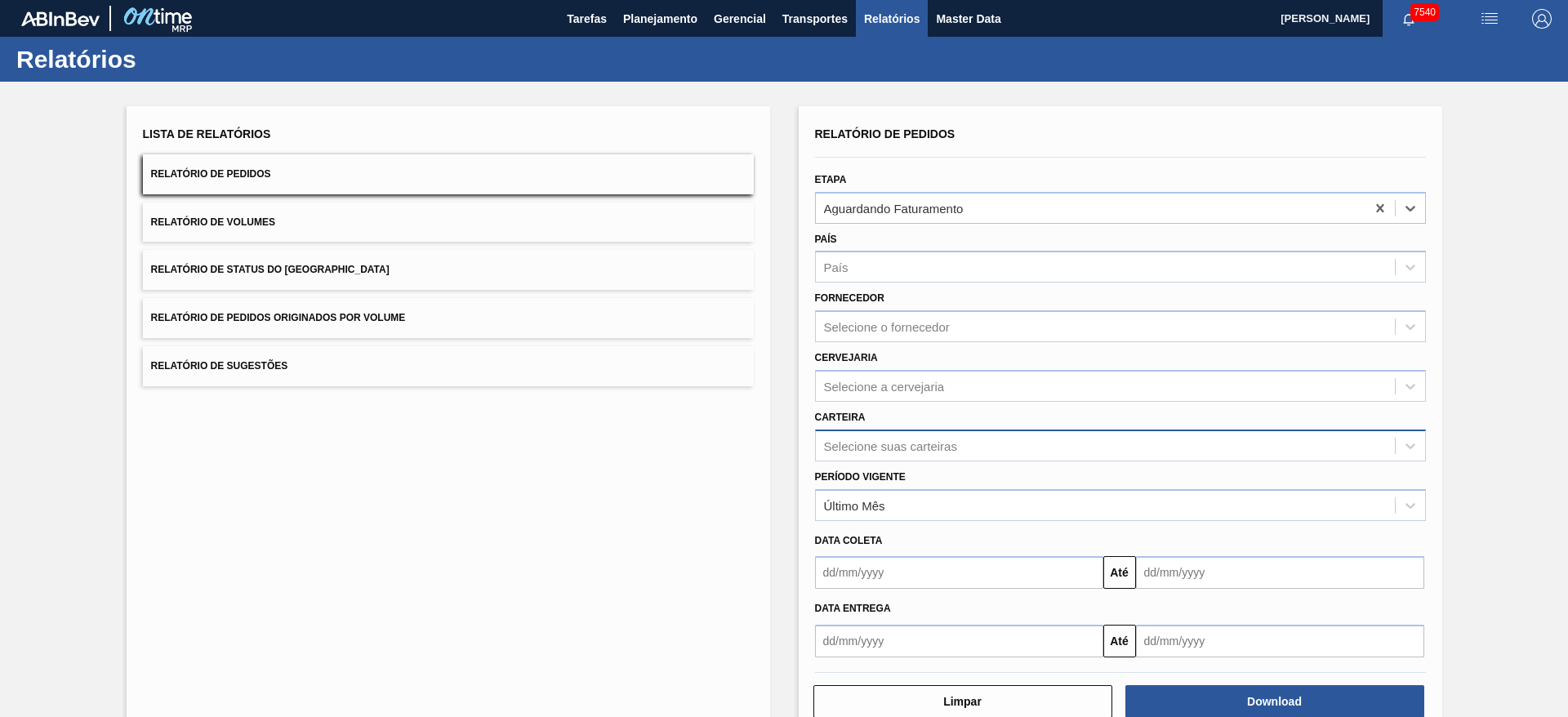
click at [906, 457] on div "Selecione suas carteiras" at bounding box center [1120, 445] width 611 height 32
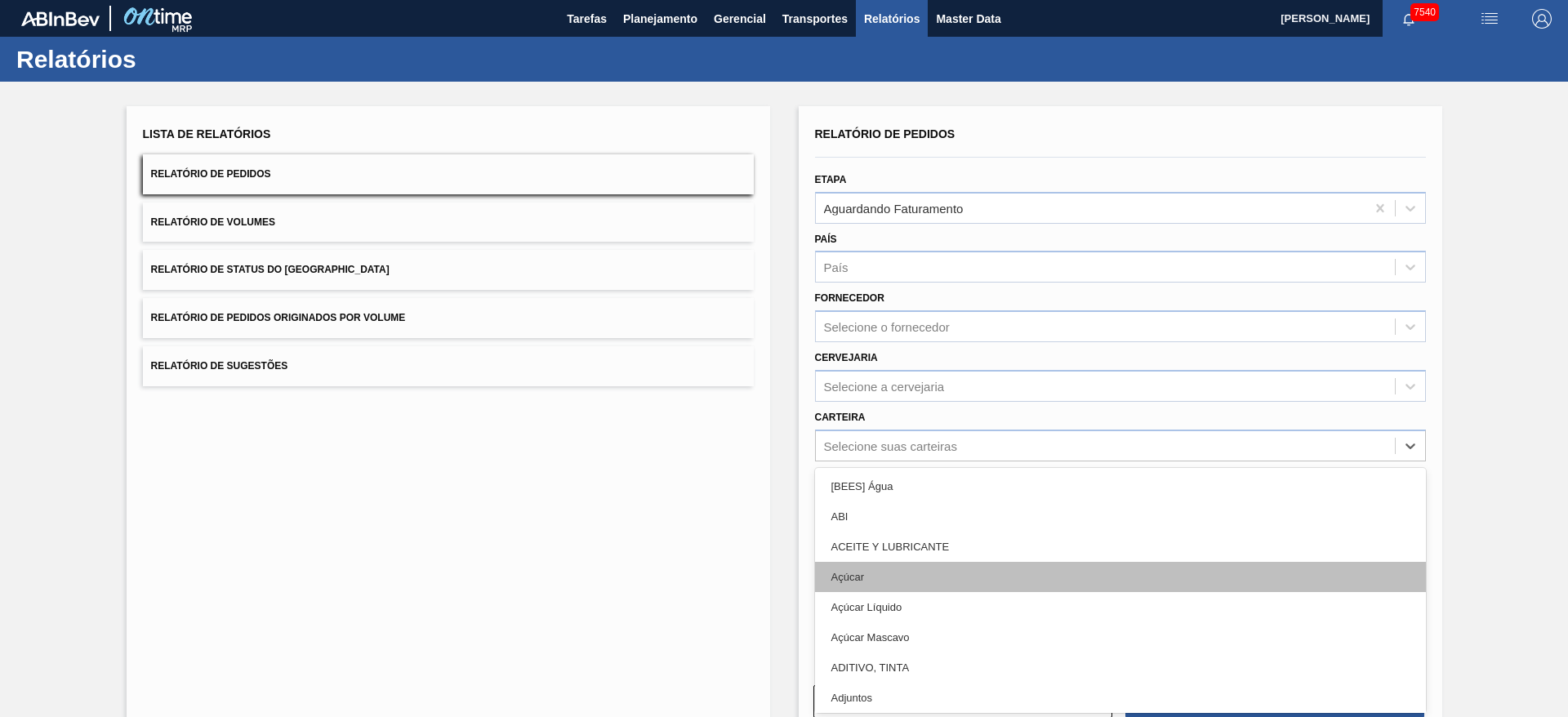
click at [929, 568] on div "Açúcar" at bounding box center [1120, 576] width 611 height 31
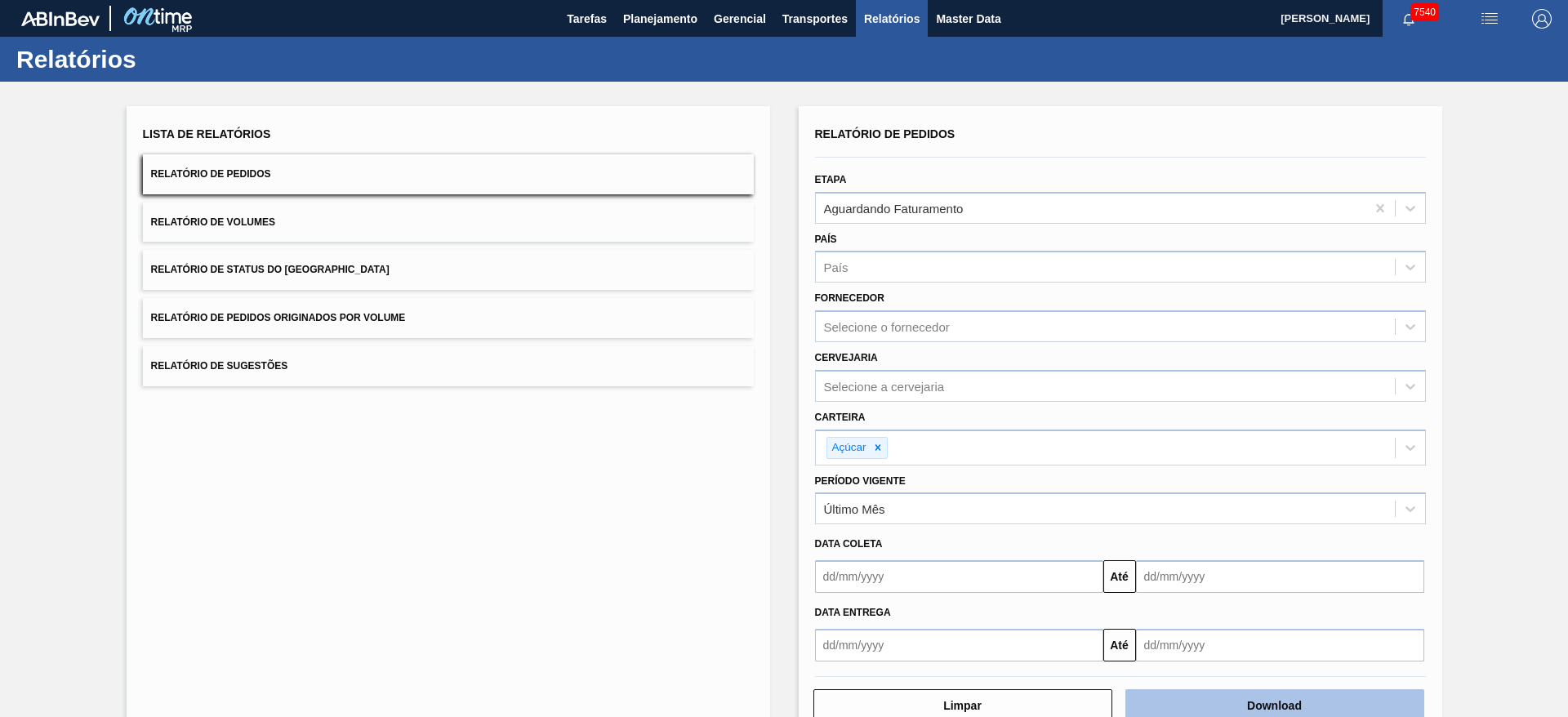
click at [1267, 707] on button "Download" at bounding box center [1274, 704] width 299 height 33
click at [676, 26] on span "Planejamento" at bounding box center [659, 19] width 74 height 20
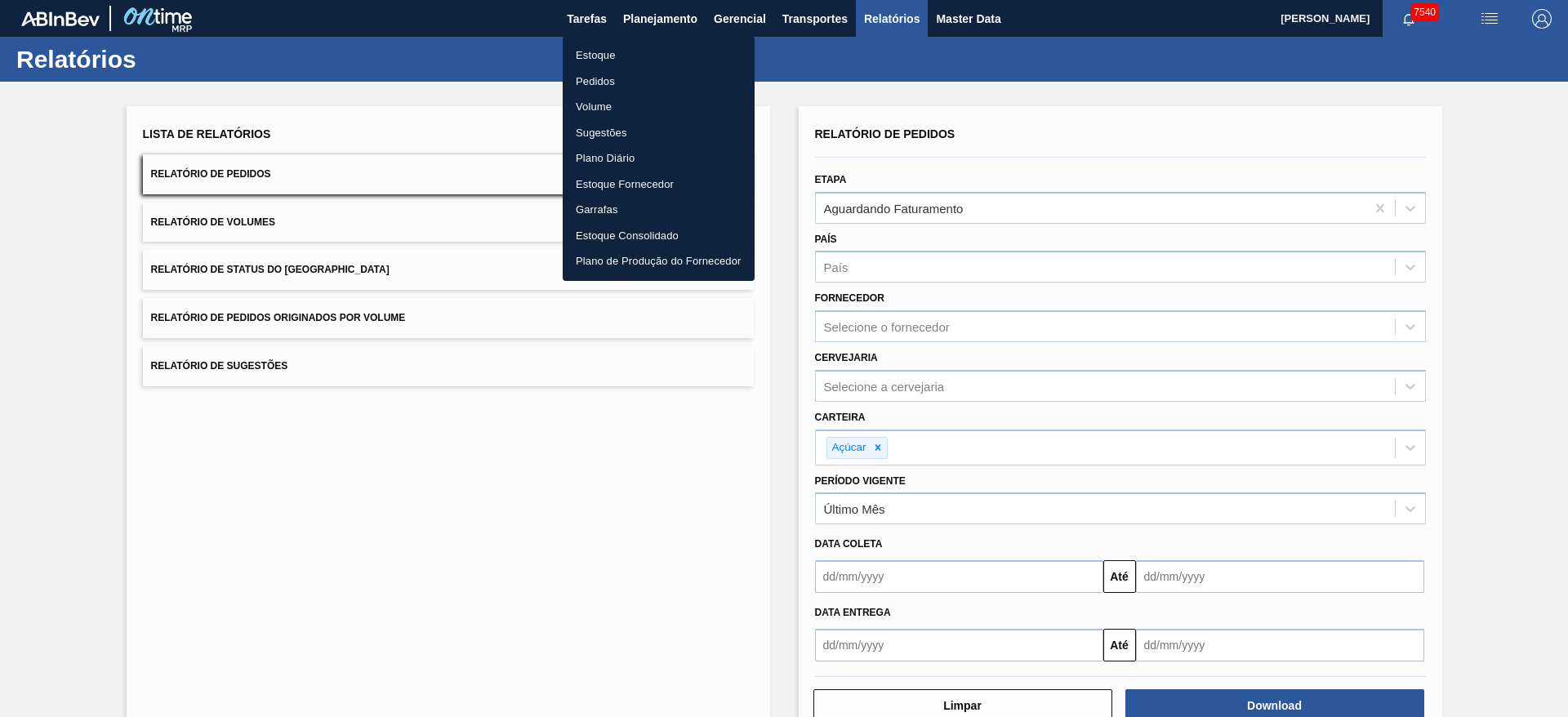
click at [662, 48] on li "Estoque" at bounding box center [658, 55] width 191 height 26
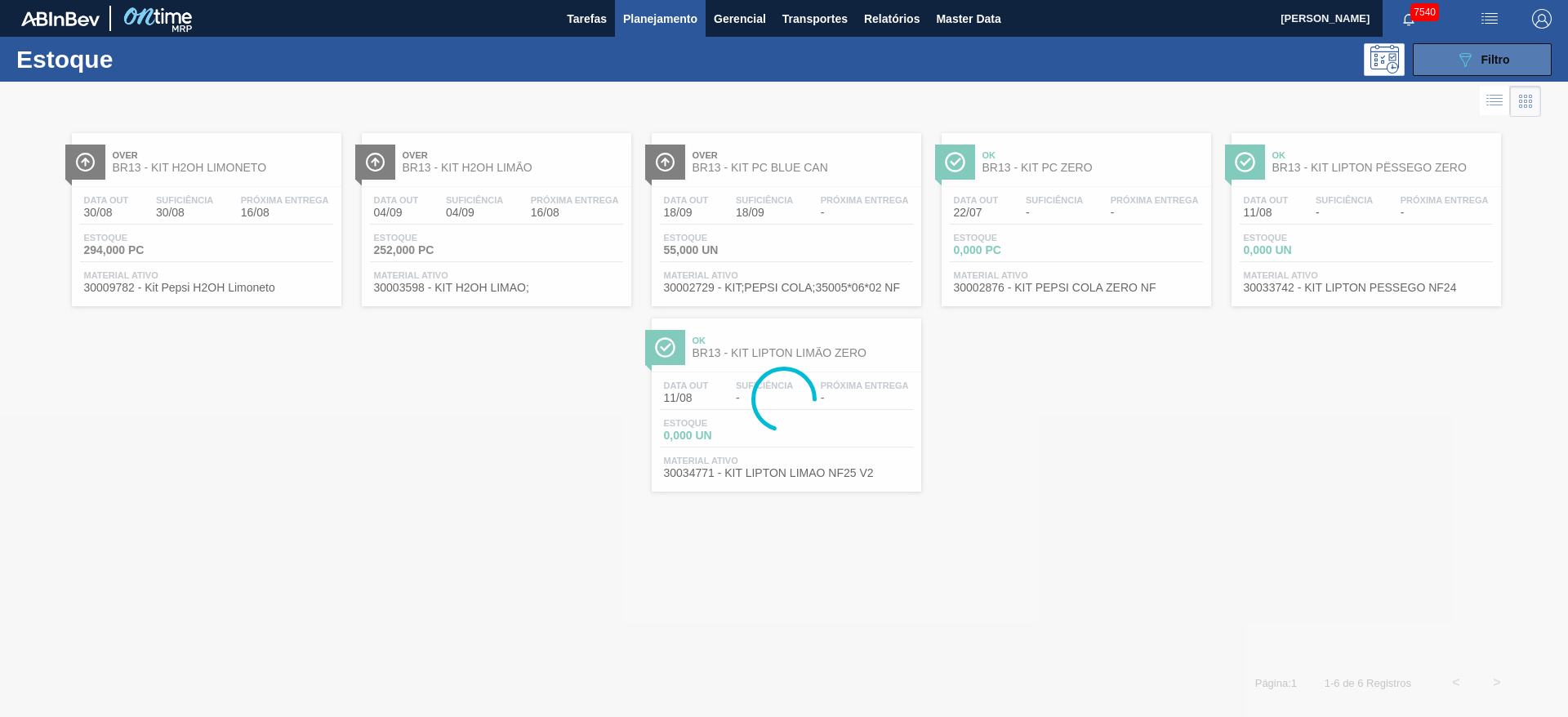
click at [1465, 56] on icon "089F7B8B-B2A5-4AFE-B5C0-19BA573D28AC" at bounding box center [1465, 59] width 20 height 20
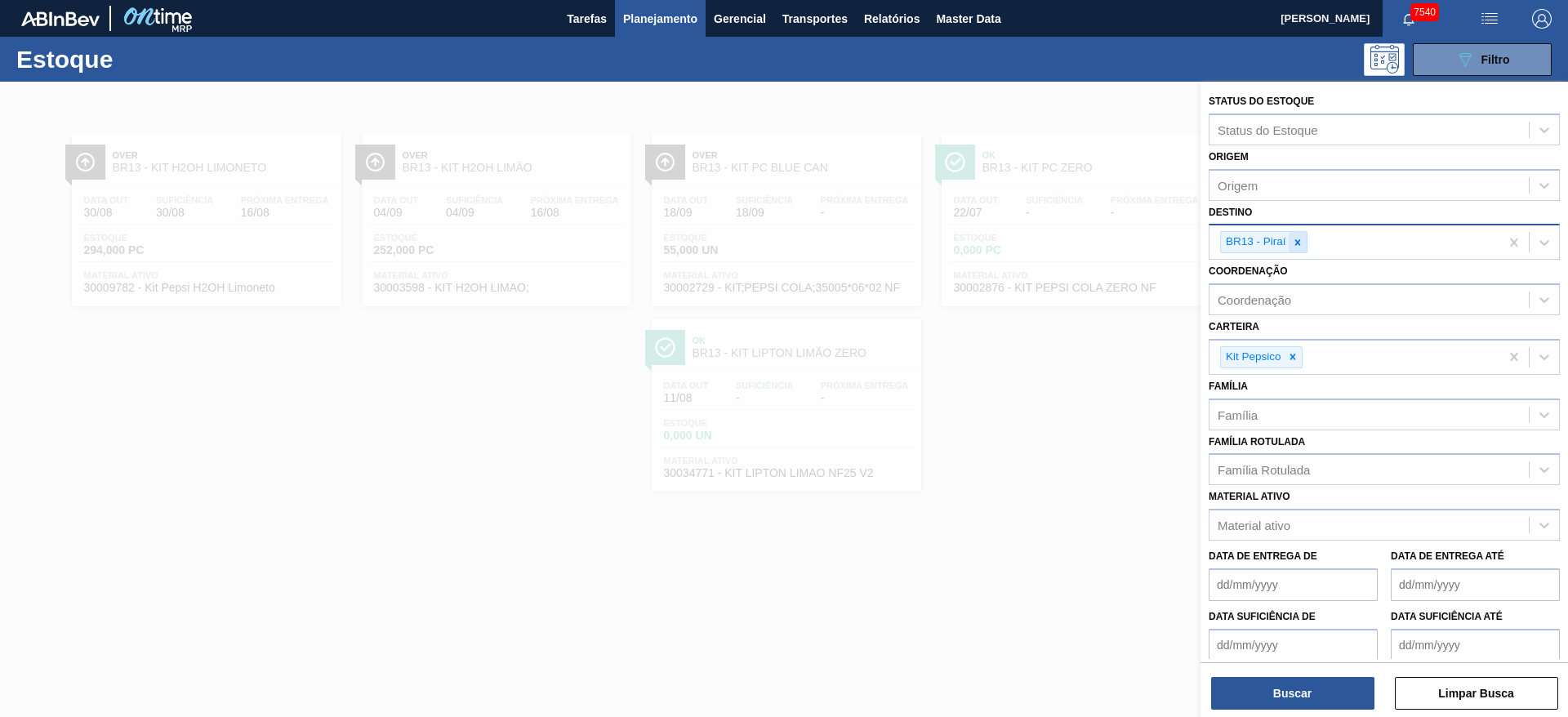
click at [1292, 241] on icon at bounding box center [1298, 243] width 12 height 12
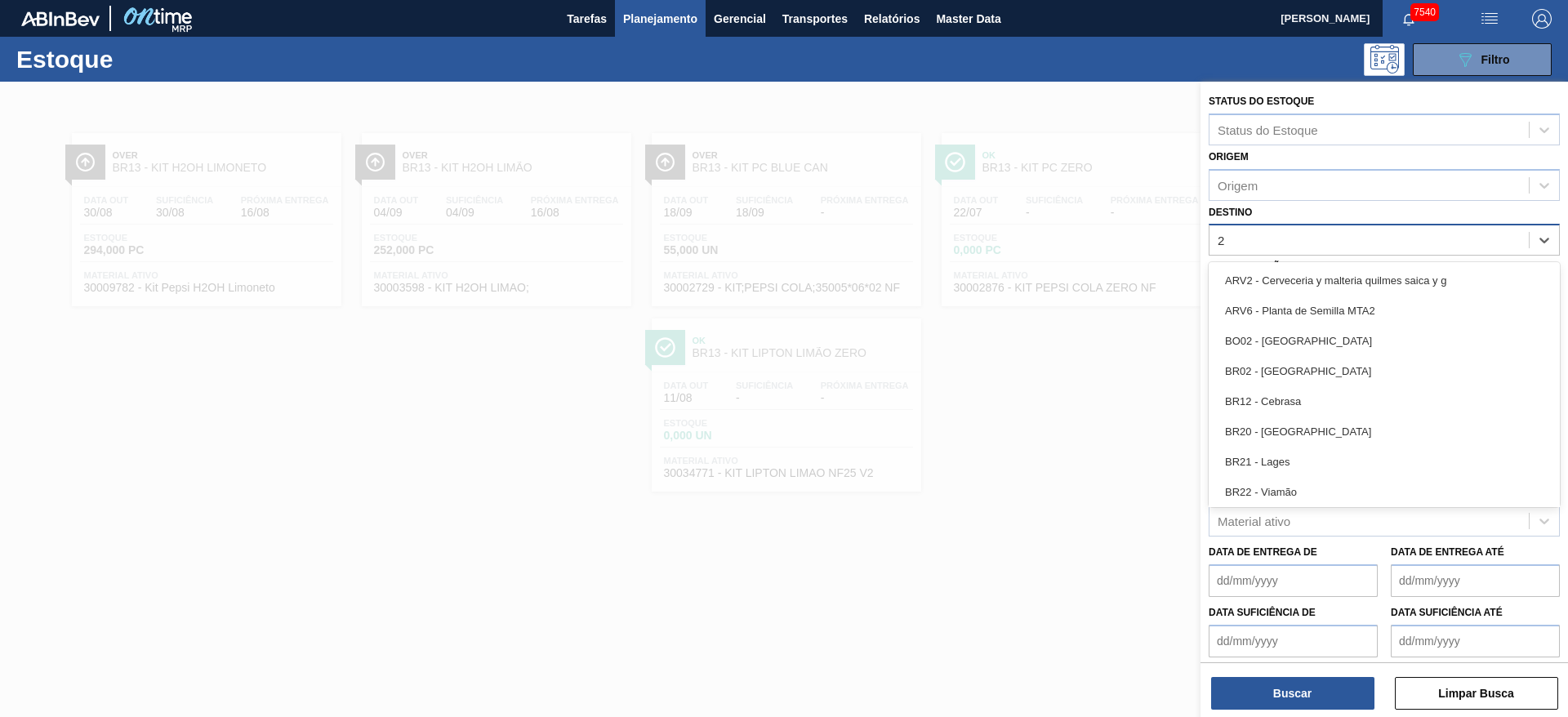
type input "28"
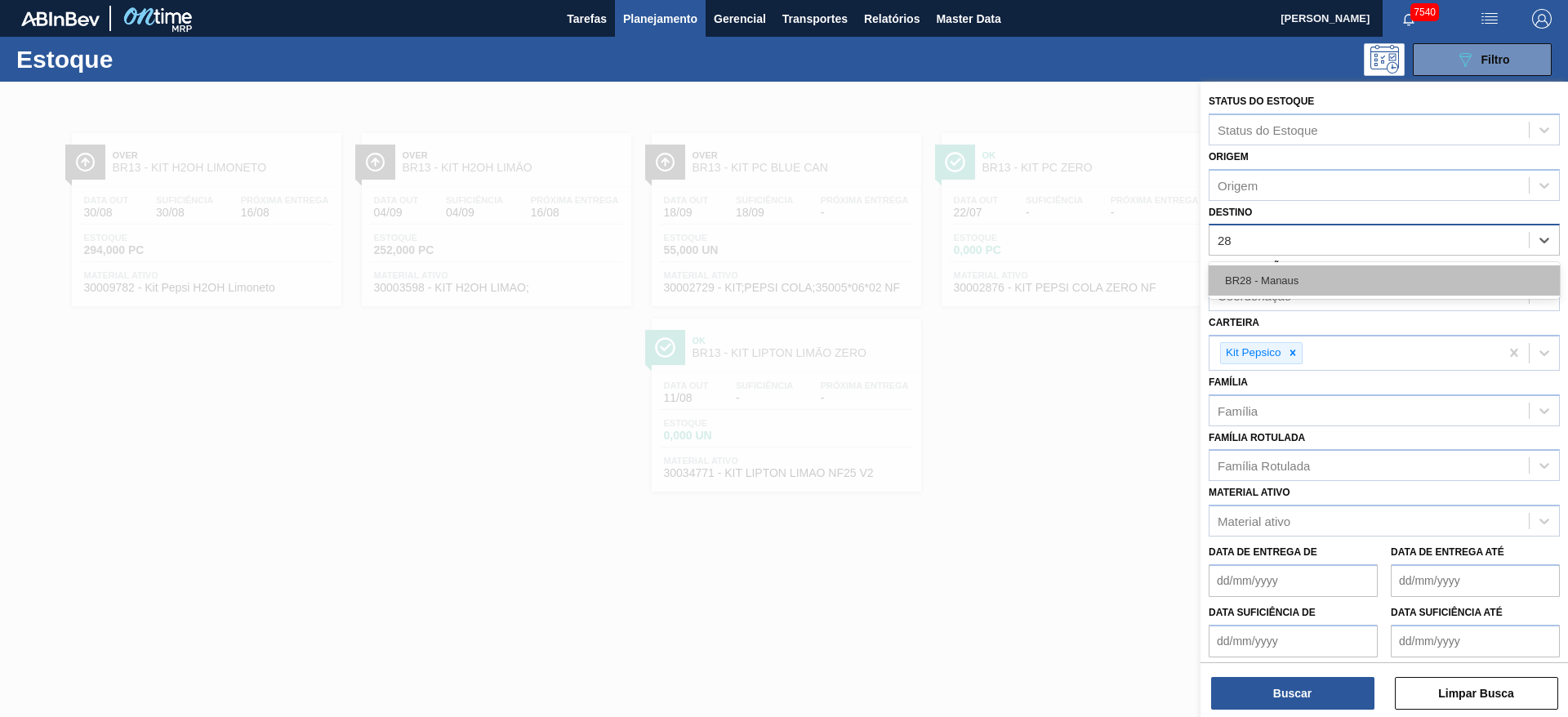
click at [1301, 270] on div "BR28 - Manaus" at bounding box center [1384, 280] width 351 height 31
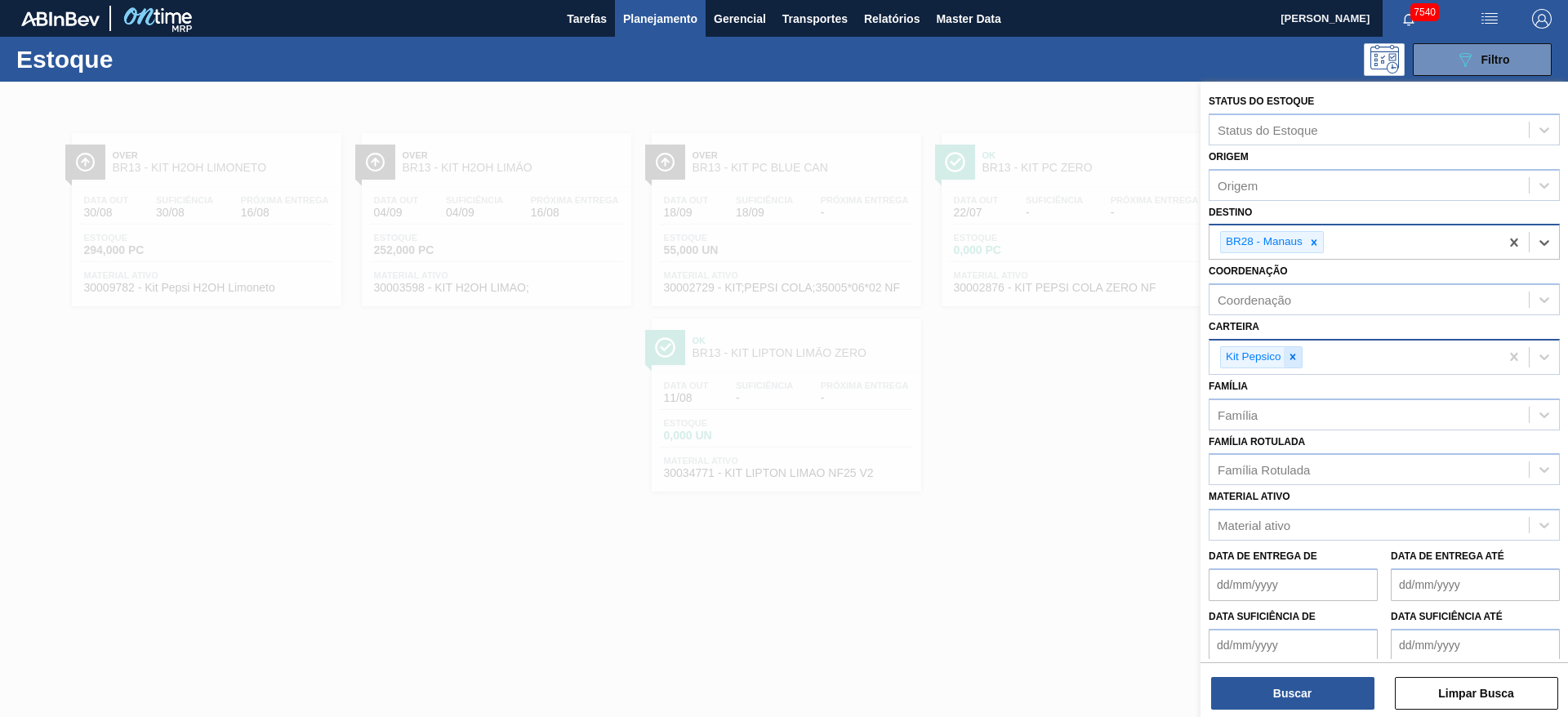
click at [1289, 357] on icon at bounding box center [1293, 357] width 12 height 12
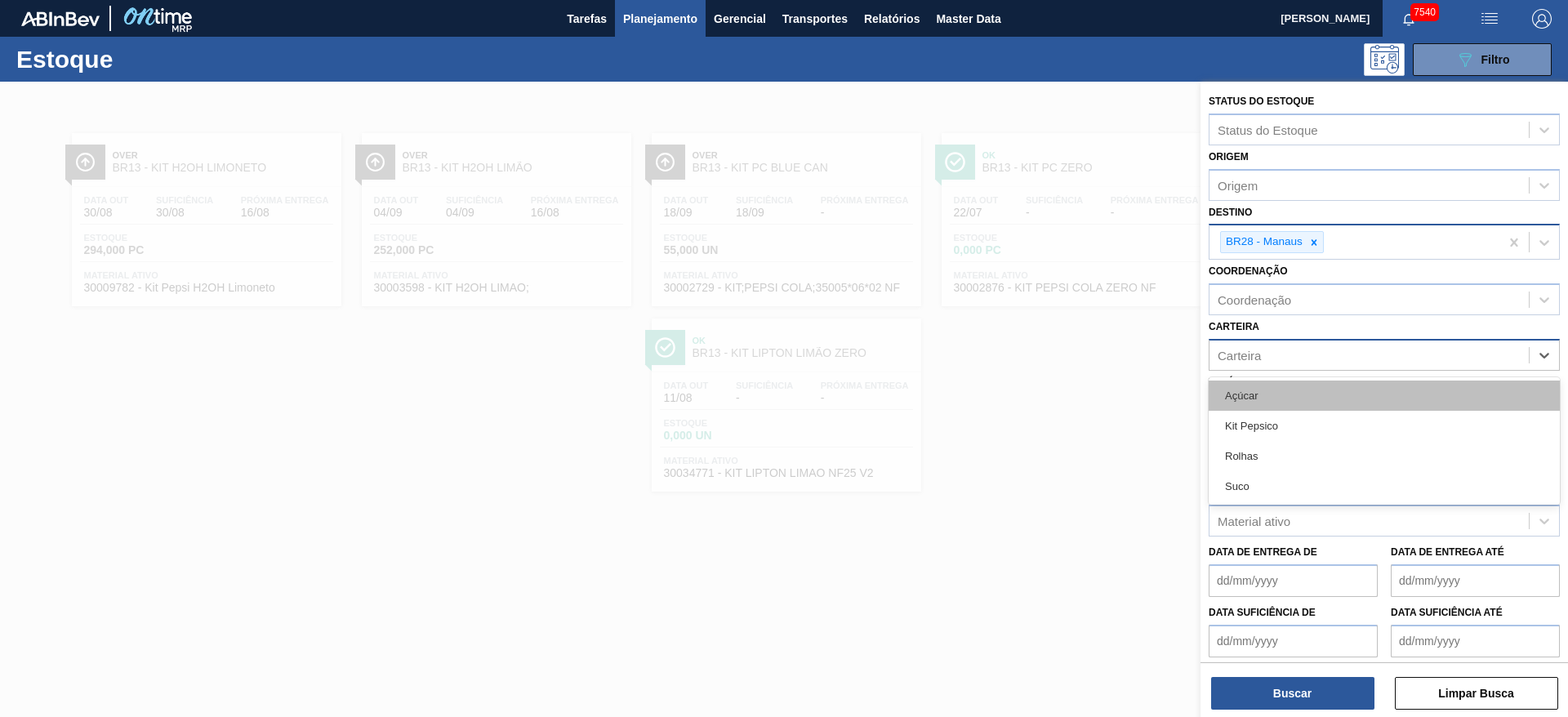
drag, startPoint x: 1289, startPoint y: 357, endPoint x: 1275, endPoint y: 394, distance: 39.6
click at [1285, 359] on div "Carteira" at bounding box center [1369, 355] width 320 height 24
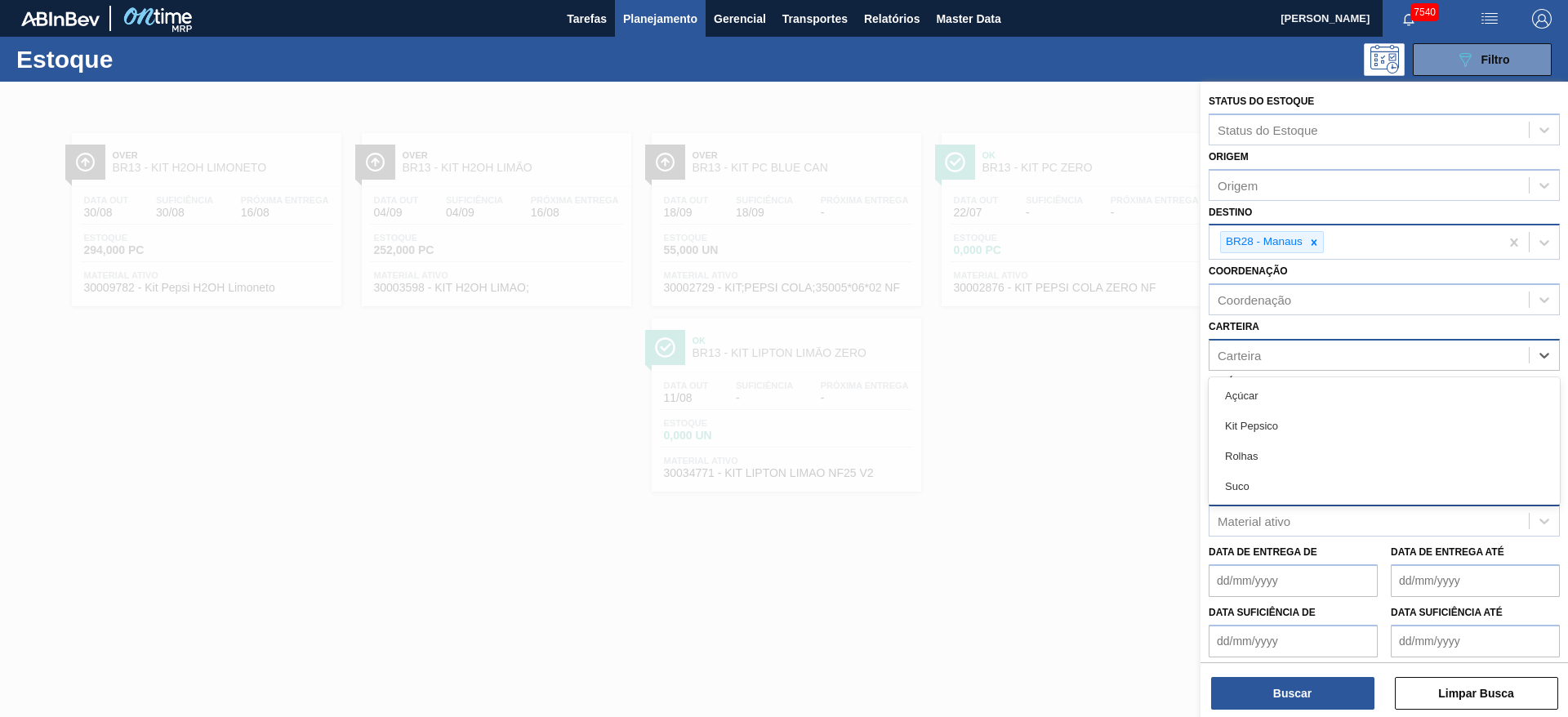
drag, startPoint x: 1273, startPoint y: 394, endPoint x: 1300, endPoint y: 536, distance: 144.5
click at [1273, 397] on div "Açúcar" at bounding box center [1384, 395] width 351 height 31
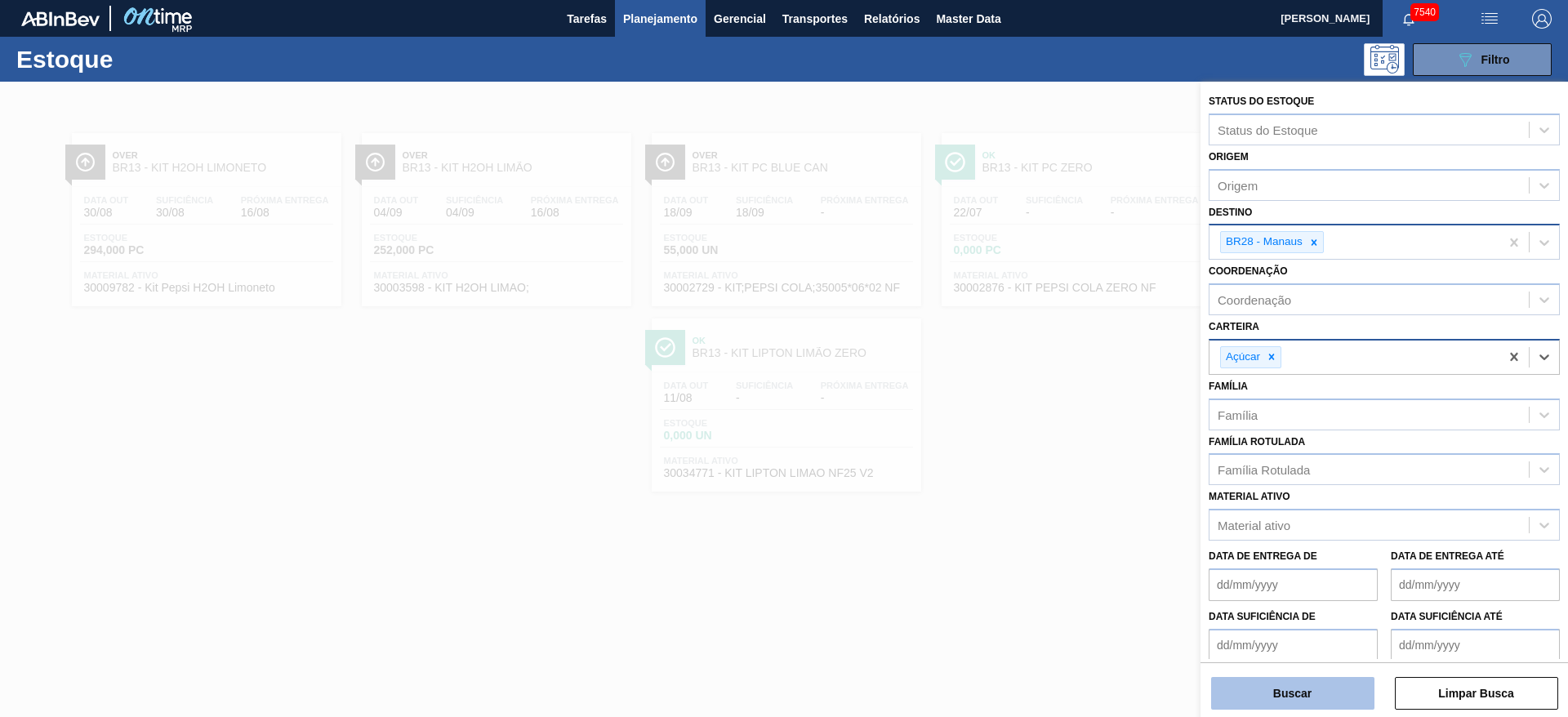
click at [1268, 682] on button "Buscar" at bounding box center [1292, 692] width 163 height 33
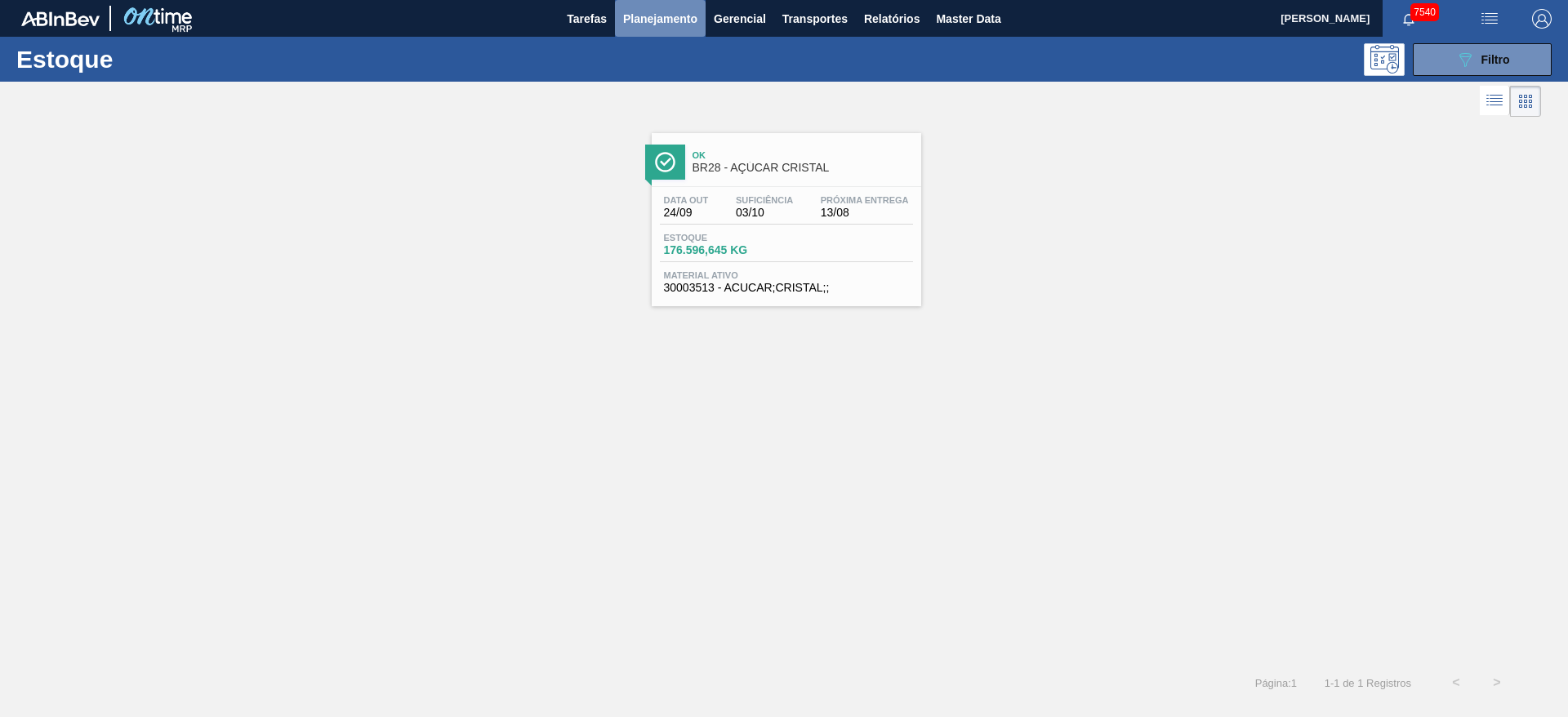
click at [661, 26] on span "Planejamento" at bounding box center [659, 19] width 74 height 20
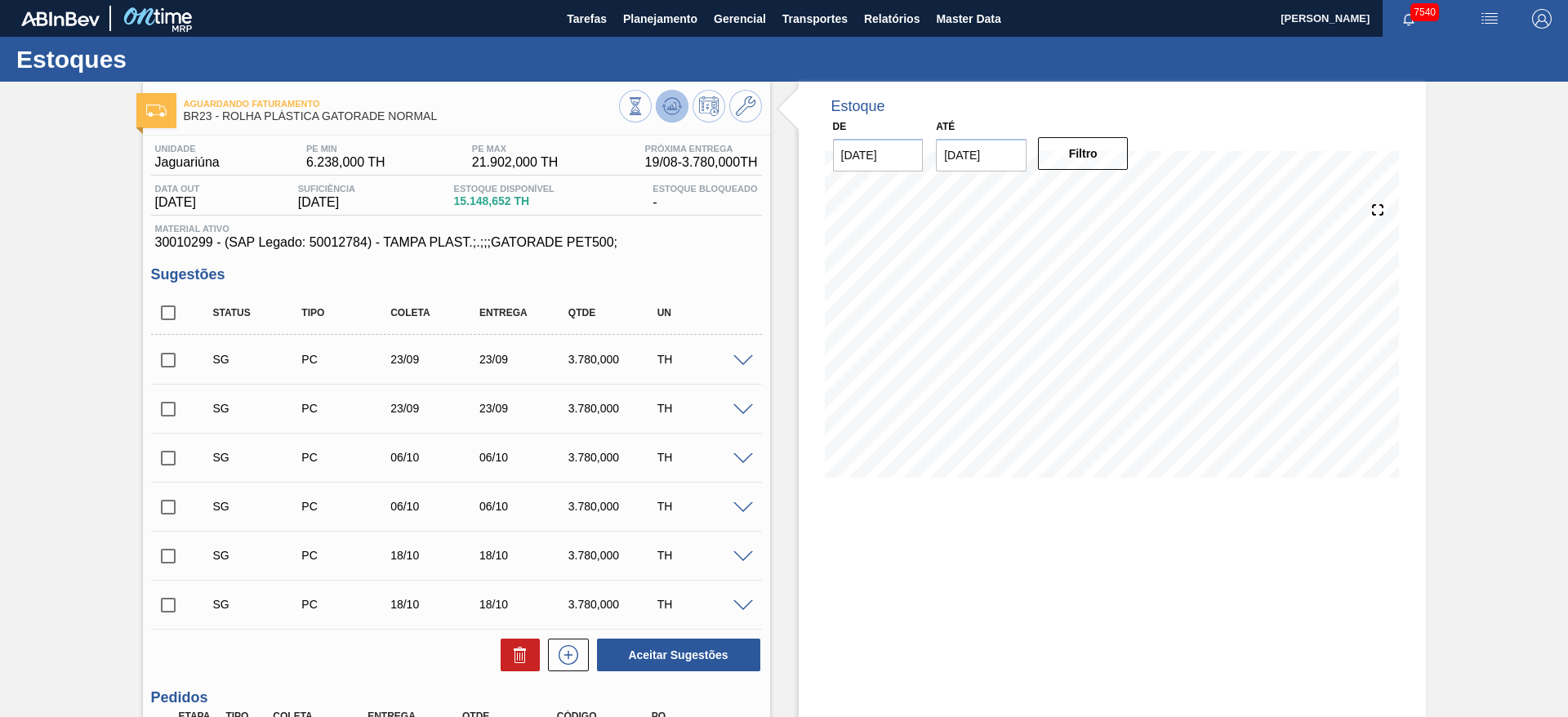
click at [644, 114] on icon at bounding box center [635, 106] width 18 height 18
click at [741, 112] on icon at bounding box center [746, 107] width 20 height 20
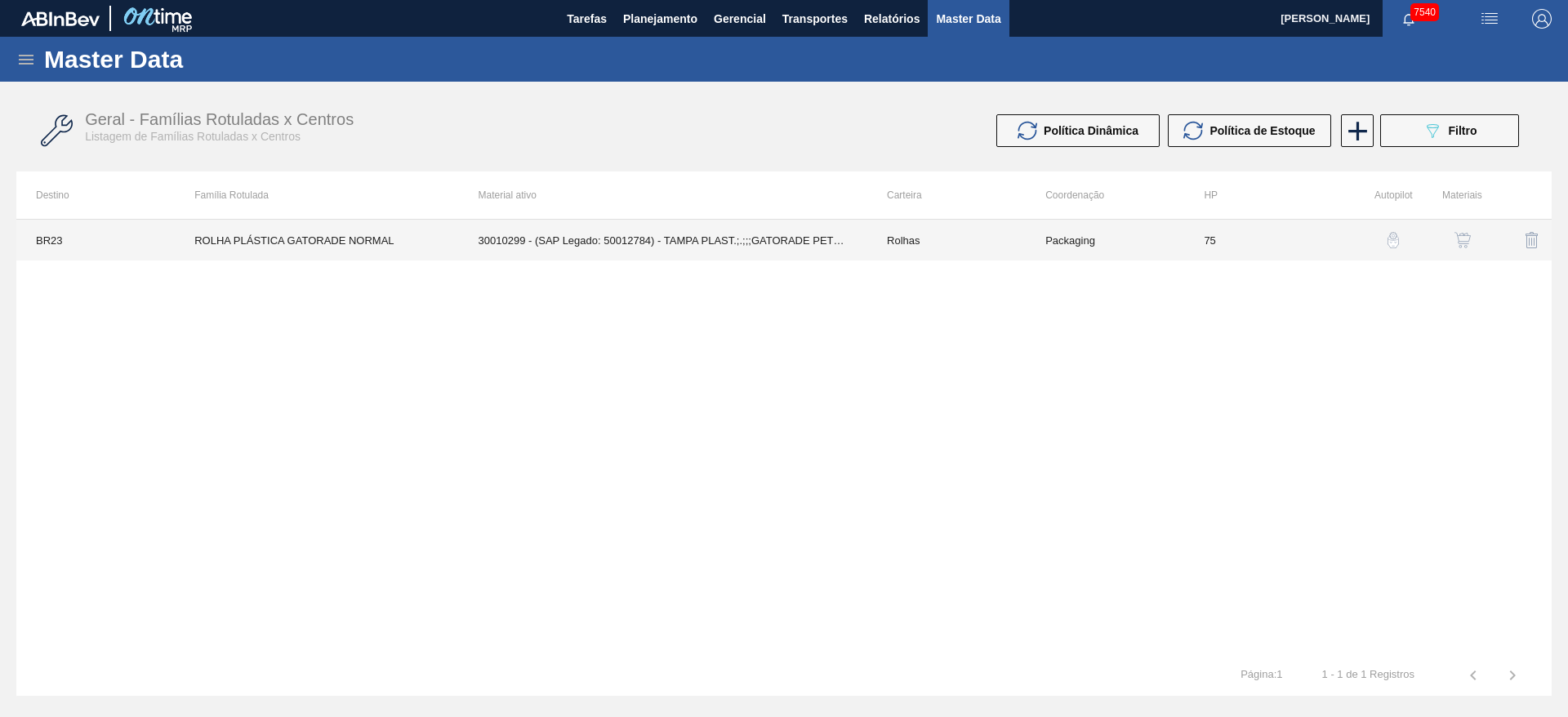
click at [819, 246] on td "30010299 - (SAP Legado: 50012784) - TAMPA PLAST.;.;;;GATORADE PET500;" at bounding box center [663, 240] width 409 height 40
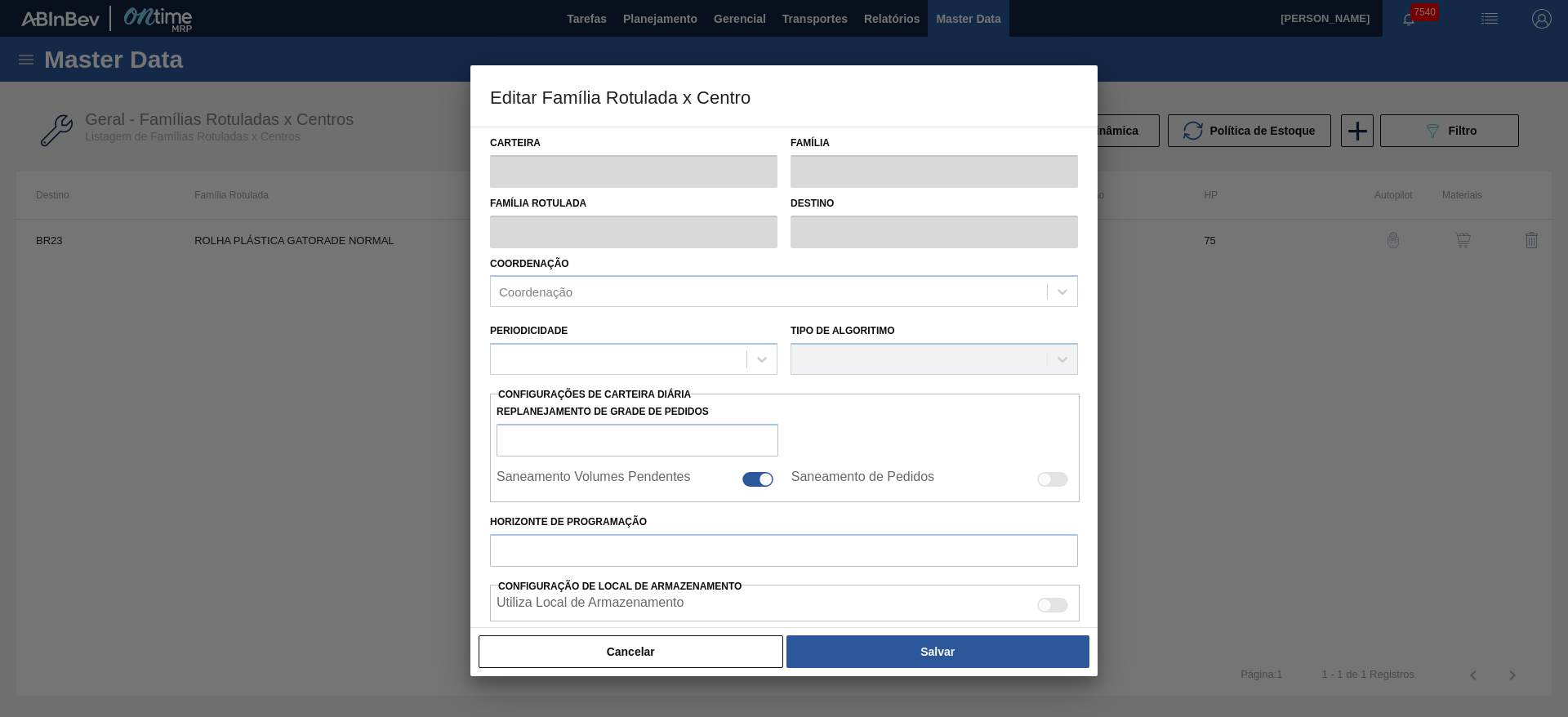
type input "Rolhas"
type input "Rolha Plástica"
type input "ROLHA PLÁSTICA GATORADE NORMAL"
type input "BR23 - Jaguariúna"
type input "75"
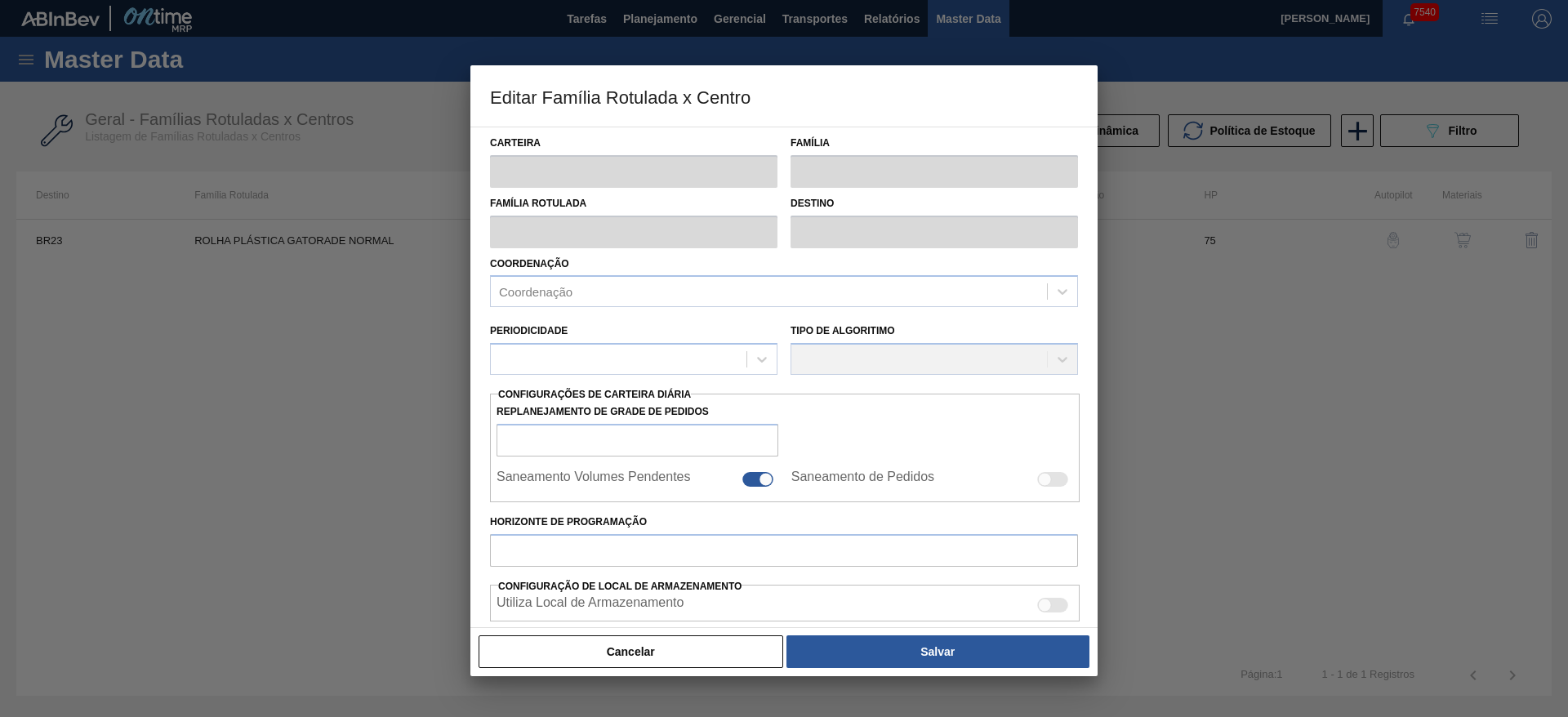
type input "6.238"
type input "21.902"
type input "60"
type input "15.636,400"
checkbox input "true"
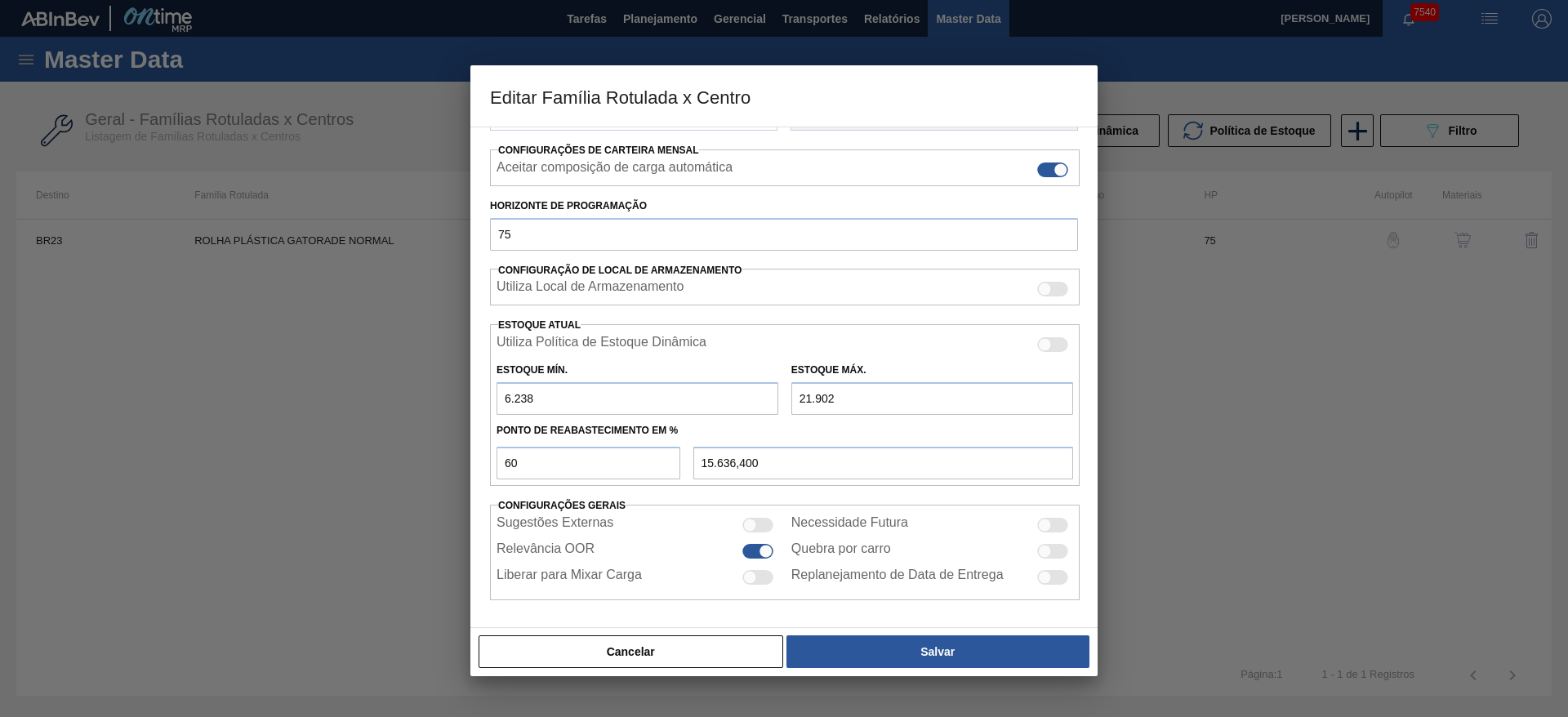
scroll to position [249, 0]
click at [694, 638] on button "Cancelar" at bounding box center [631, 651] width 305 height 33
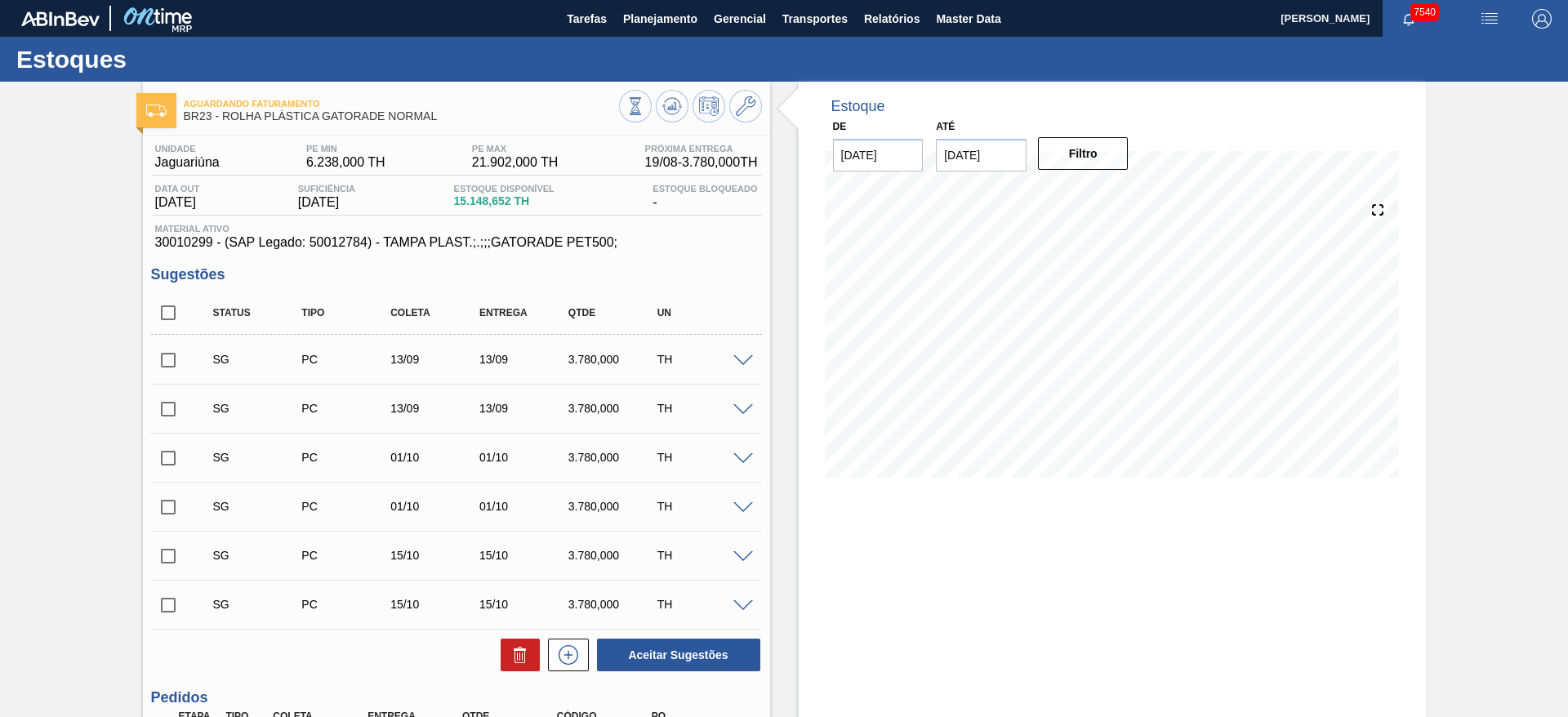
click at [812, 462] on div "Estoque De 13/08/2025 Até 04/10/2025 Filtro 04/09 Projeção de Estoque 10,543.61…" at bounding box center [1111, 292] width 627 height 420
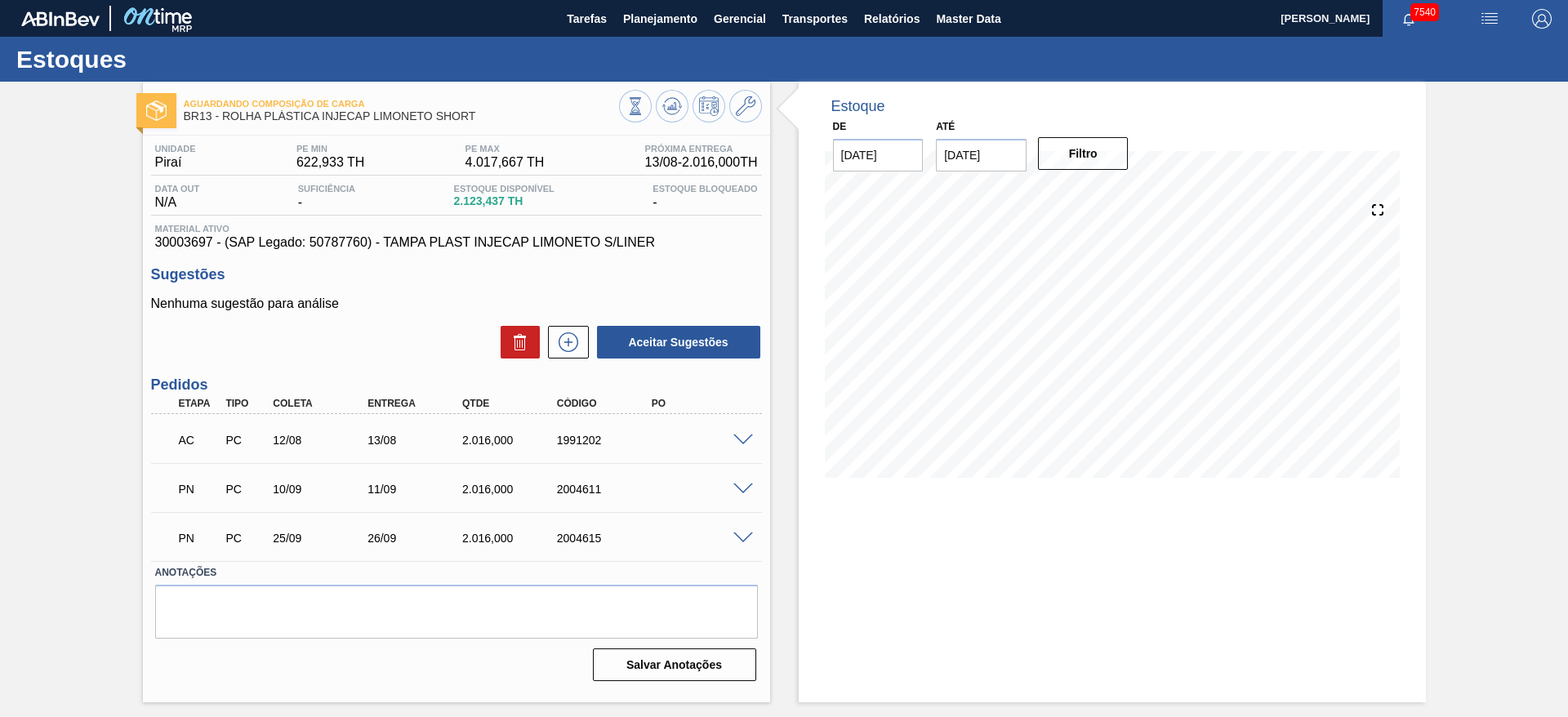
click at [744, 433] on div at bounding box center [745, 439] width 33 height 12
click at [744, 435] on span at bounding box center [743, 440] width 20 height 12
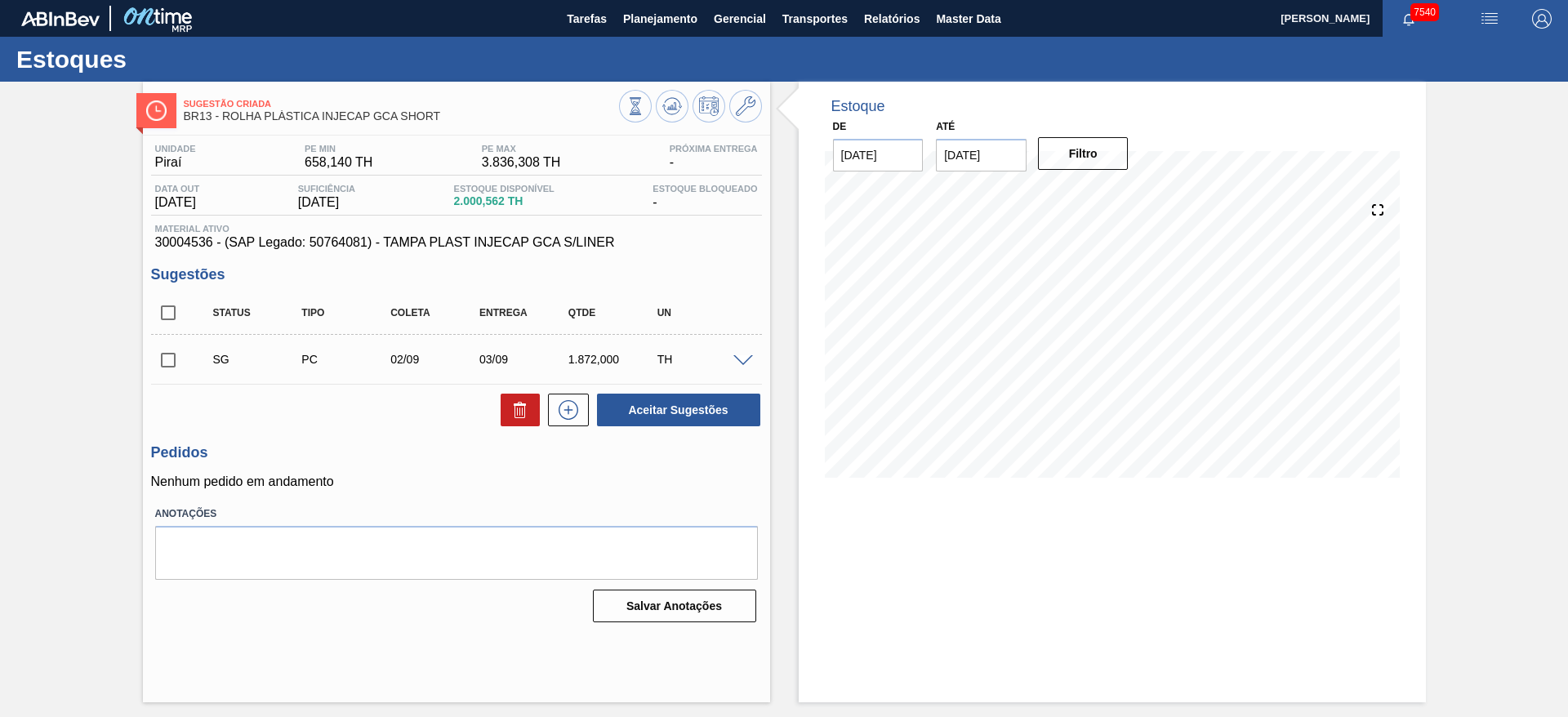
click at [737, 362] on span at bounding box center [743, 361] width 20 height 12
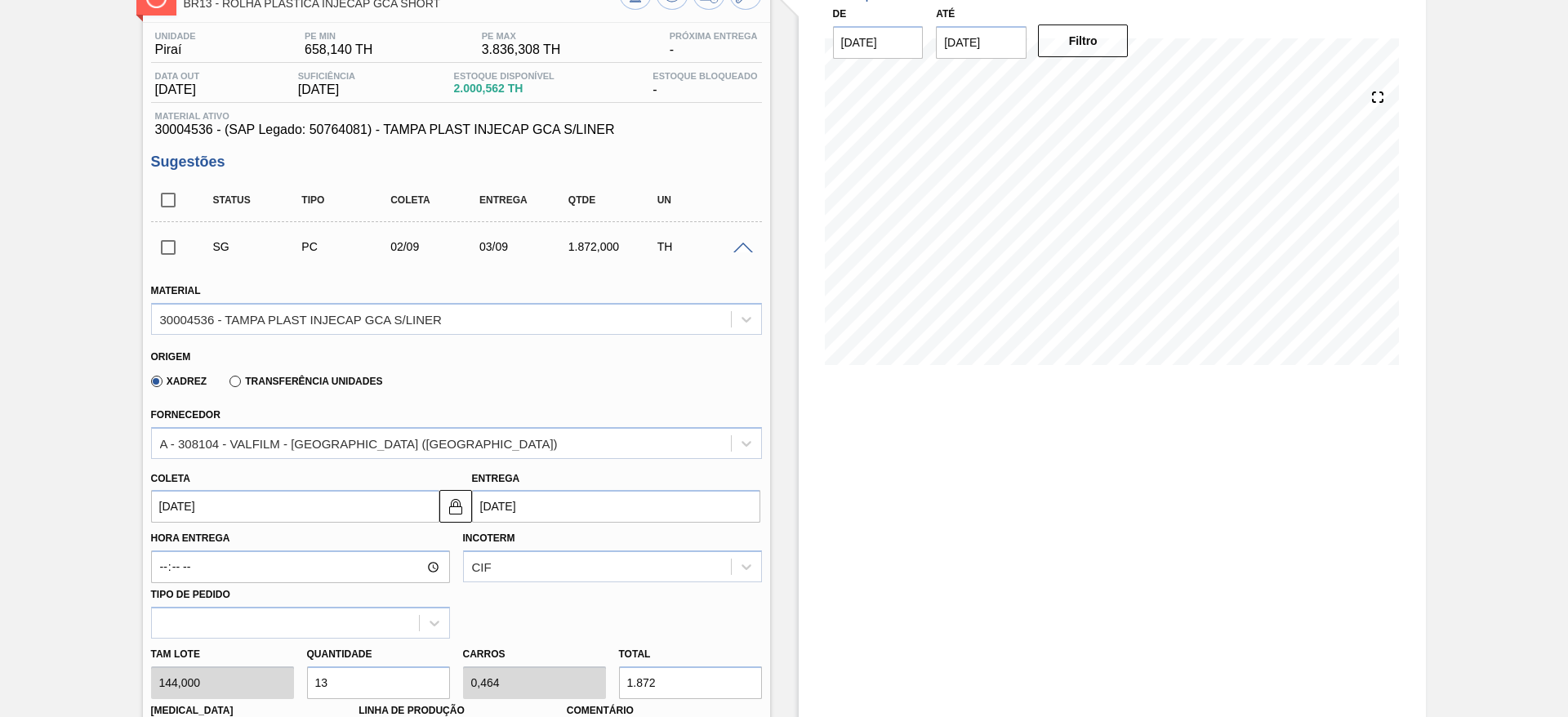
scroll to position [245, 0]
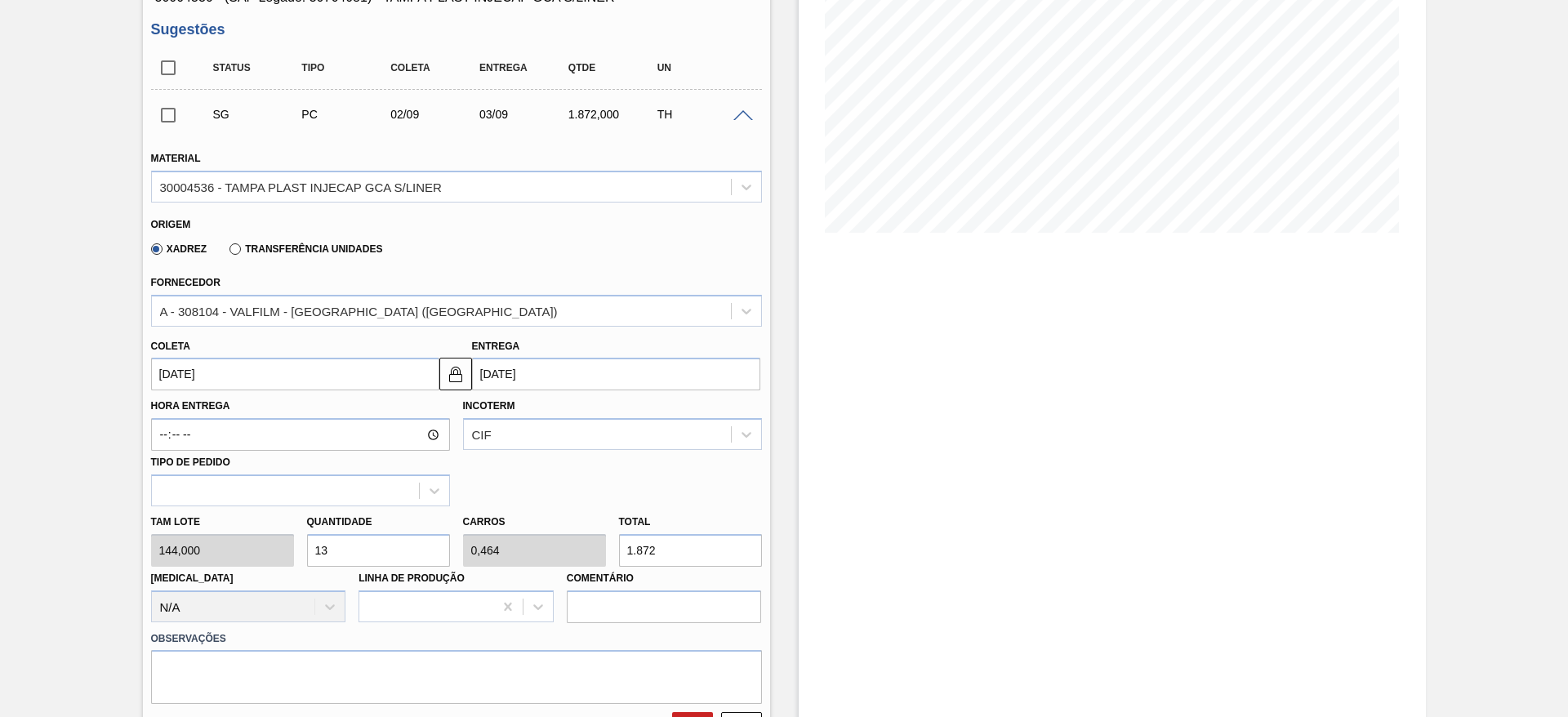
click at [334, 558] on input "13" at bounding box center [378, 549] width 143 height 33
type input "14"
type input "0,5"
type input "2.016"
type input "14"
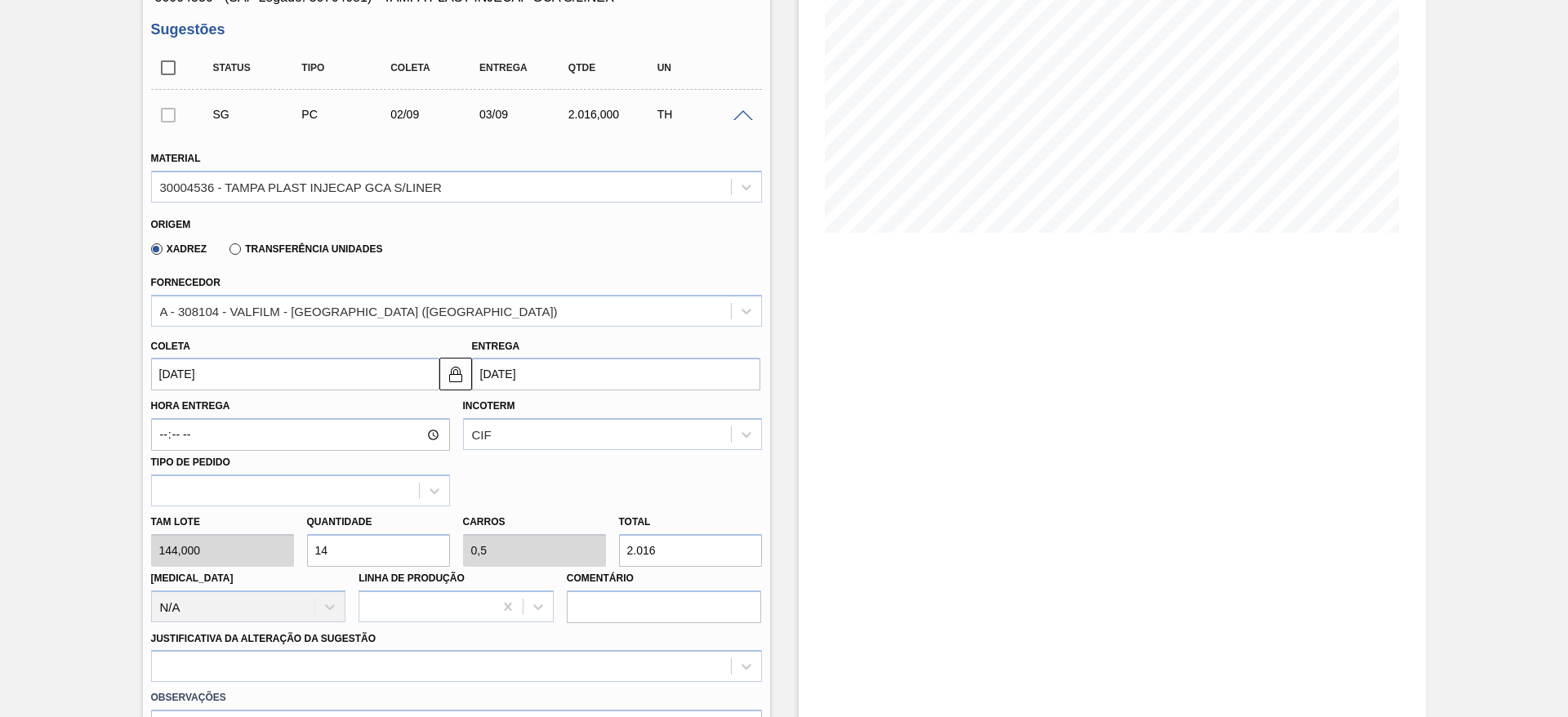
click at [184, 373] on input "[DATE]" at bounding box center [295, 373] width 288 height 33
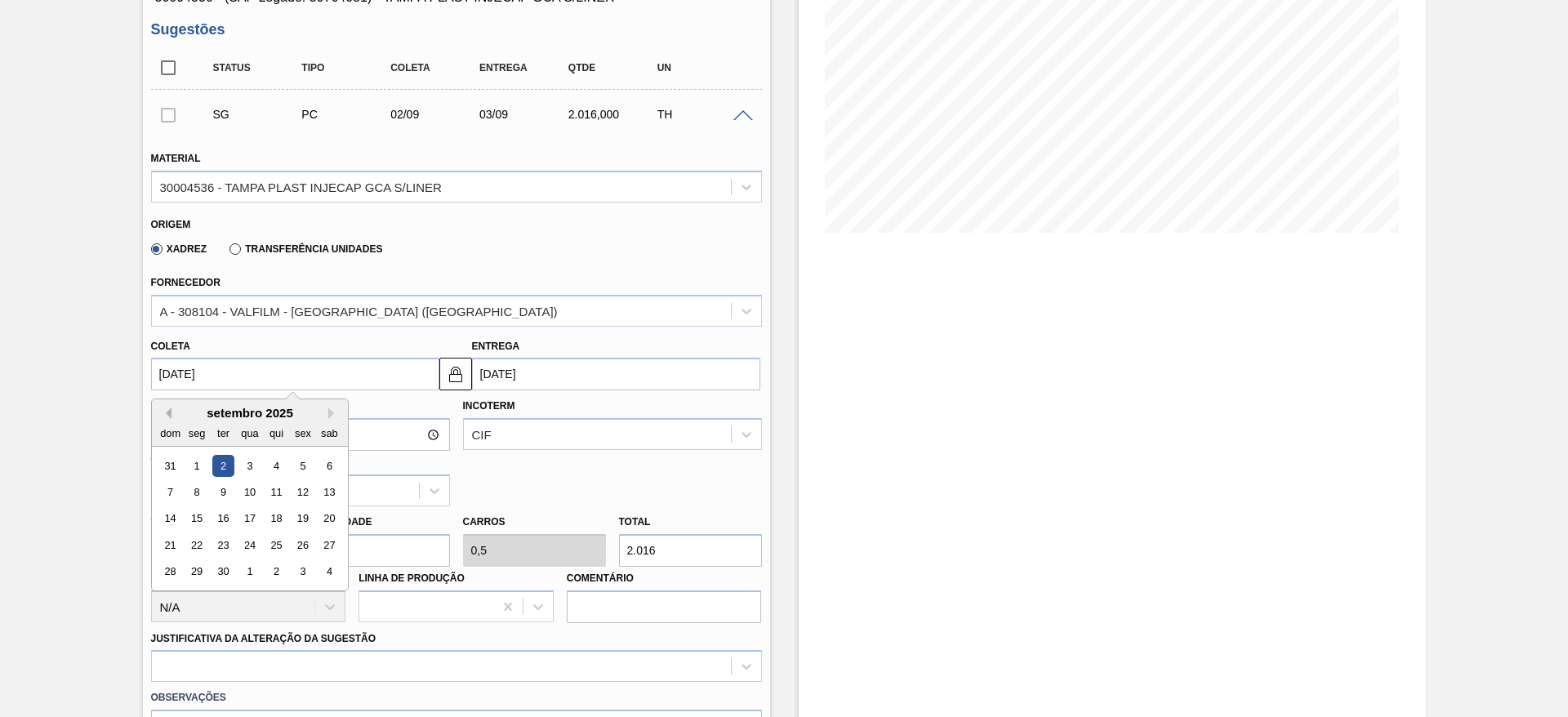
click at [168, 410] on button "Previous Month" at bounding box center [166, 413] width 12 height 12
click at [252, 542] on div "20" at bounding box center [250, 544] width 22 height 22
type input "[DATE]"
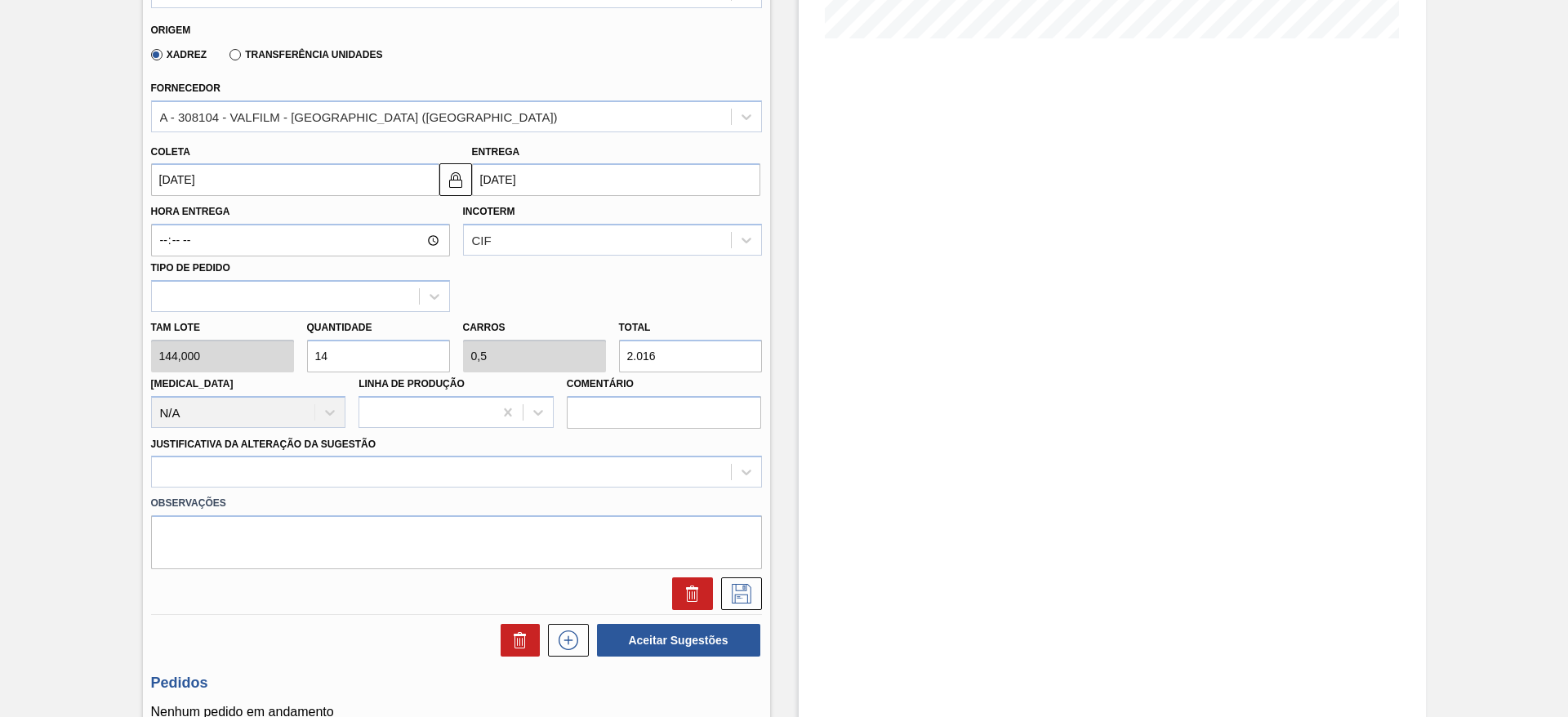
scroll to position [489, 0]
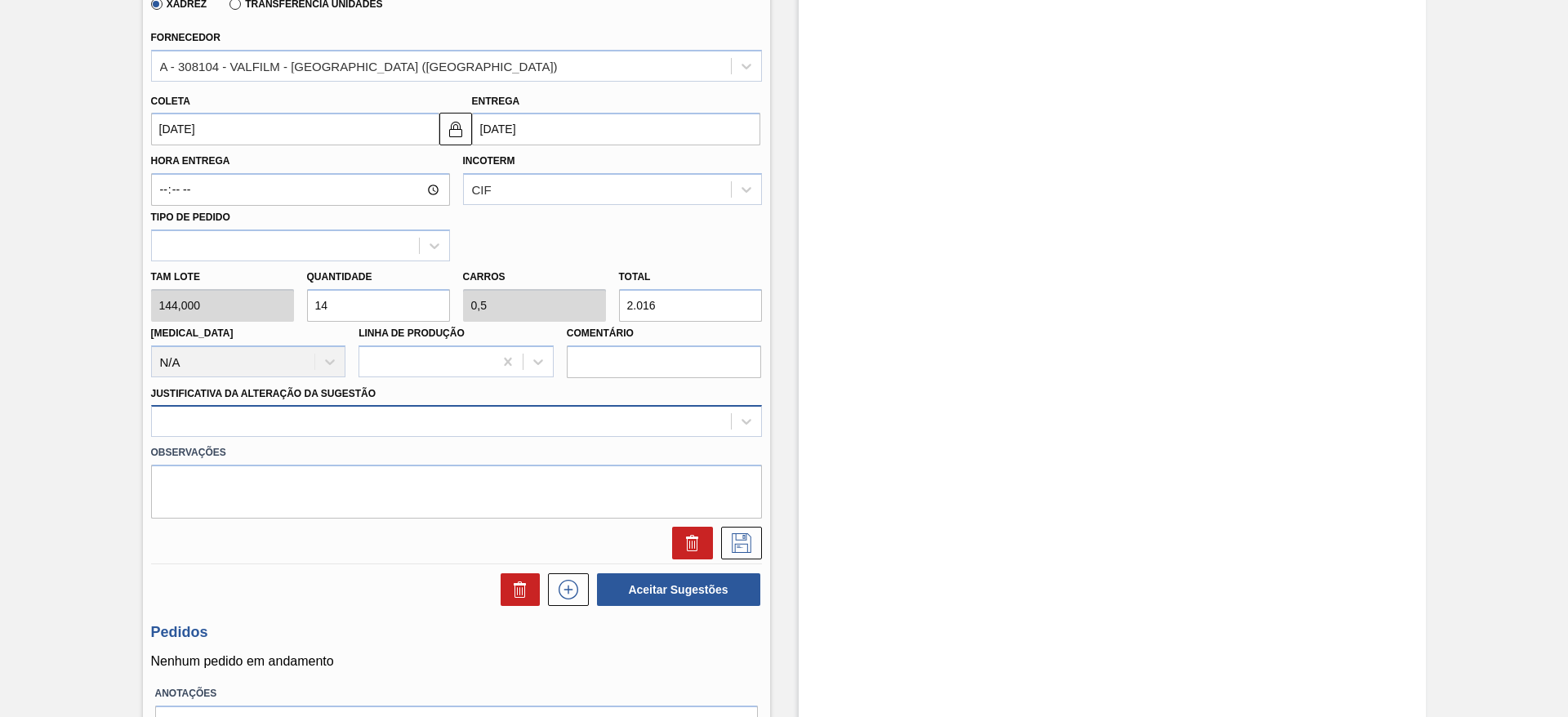
click at [565, 414] on div at bounding box center [441, 421] width 579 height 24
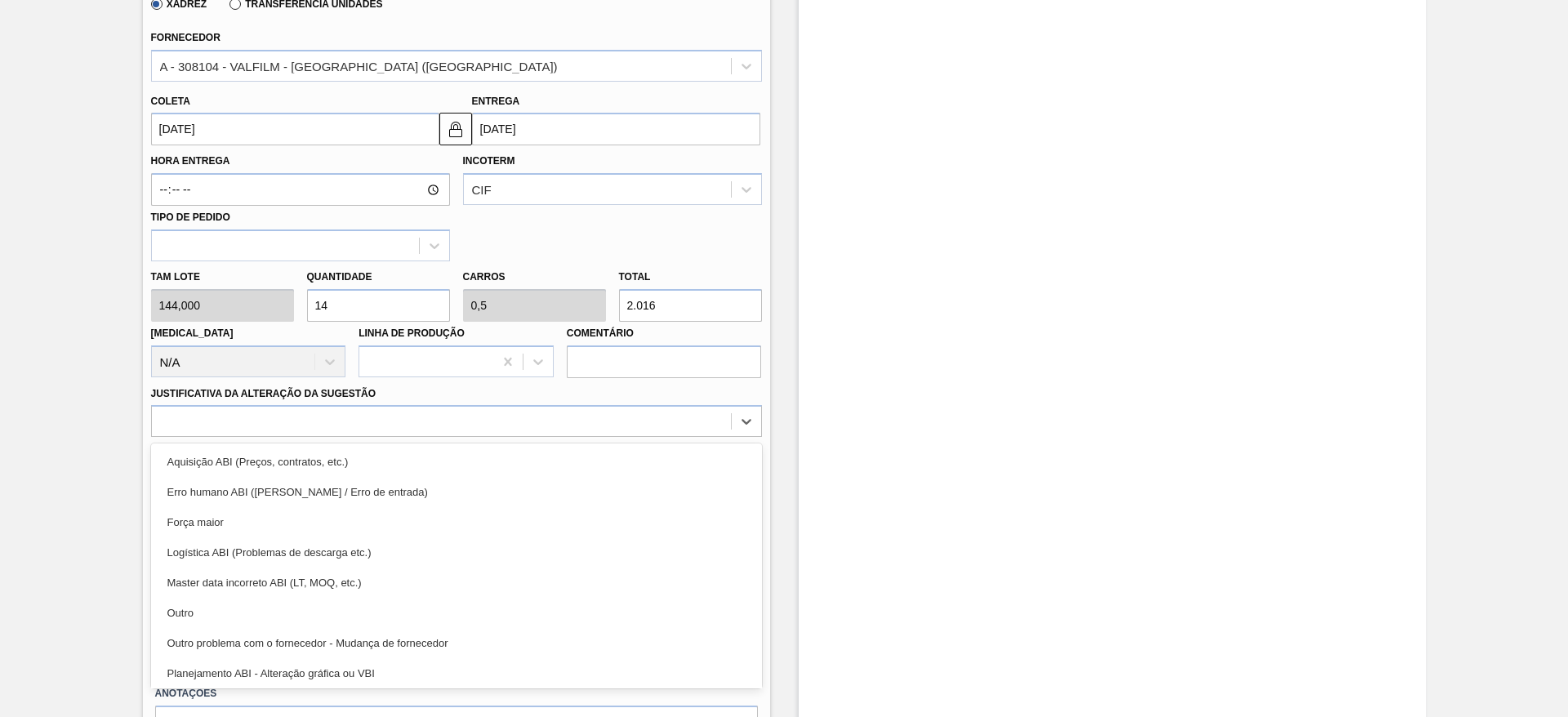
click at [586, 454] on div "Aquisição ABI (Preços, contratos, etc.)" at bounding box center [456, 462] width 611 height 31
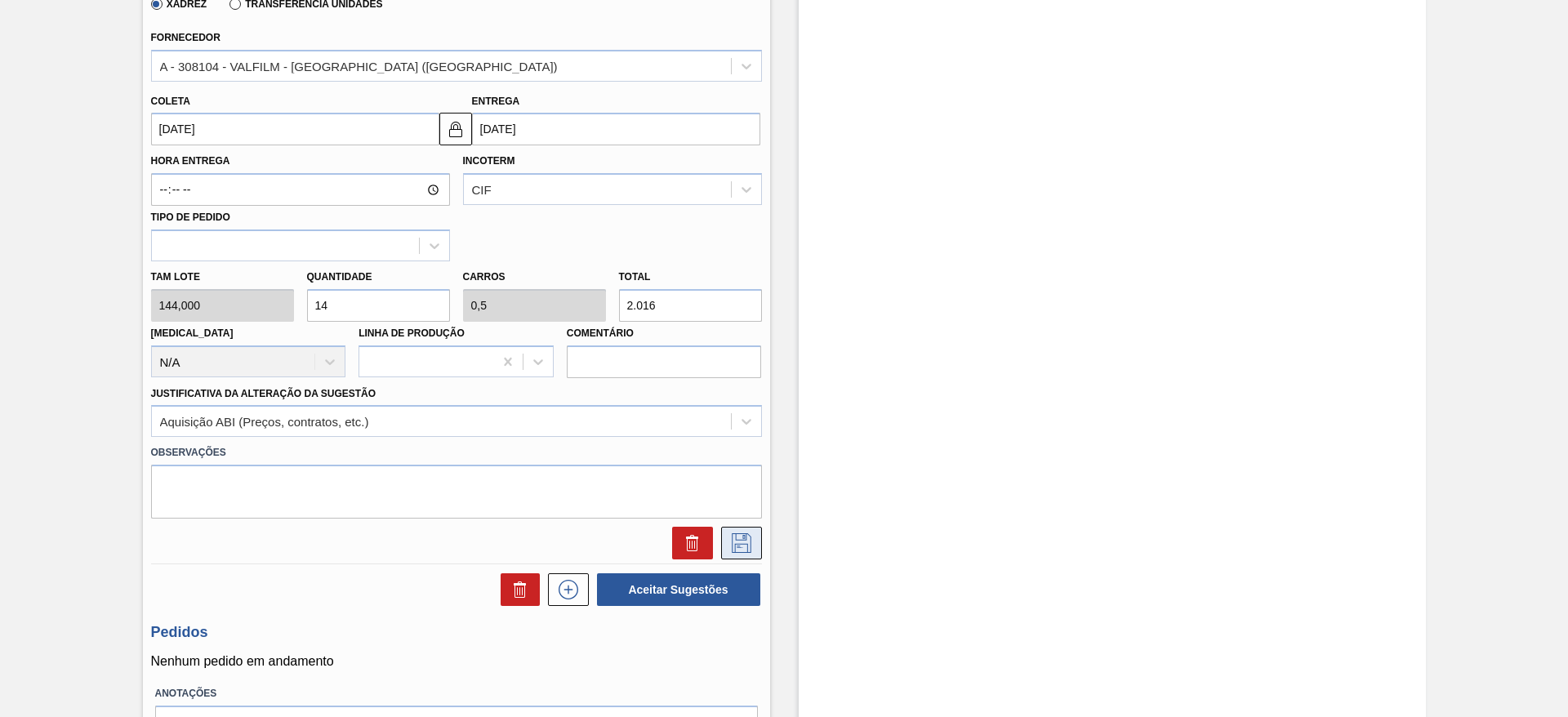
click at [750, 540] on icon at bounding box center [741, 542] width 26 height 20
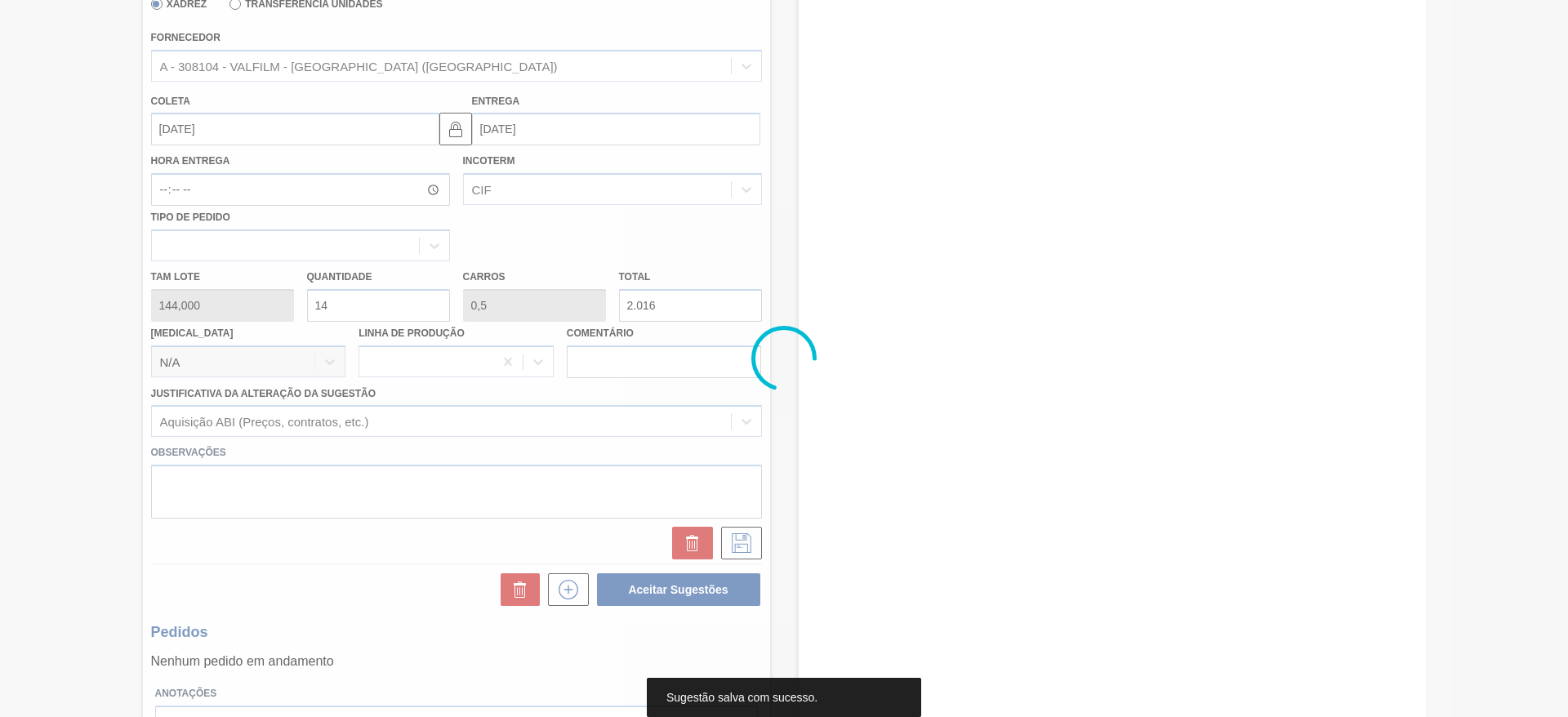
scroll to position [0, 0]
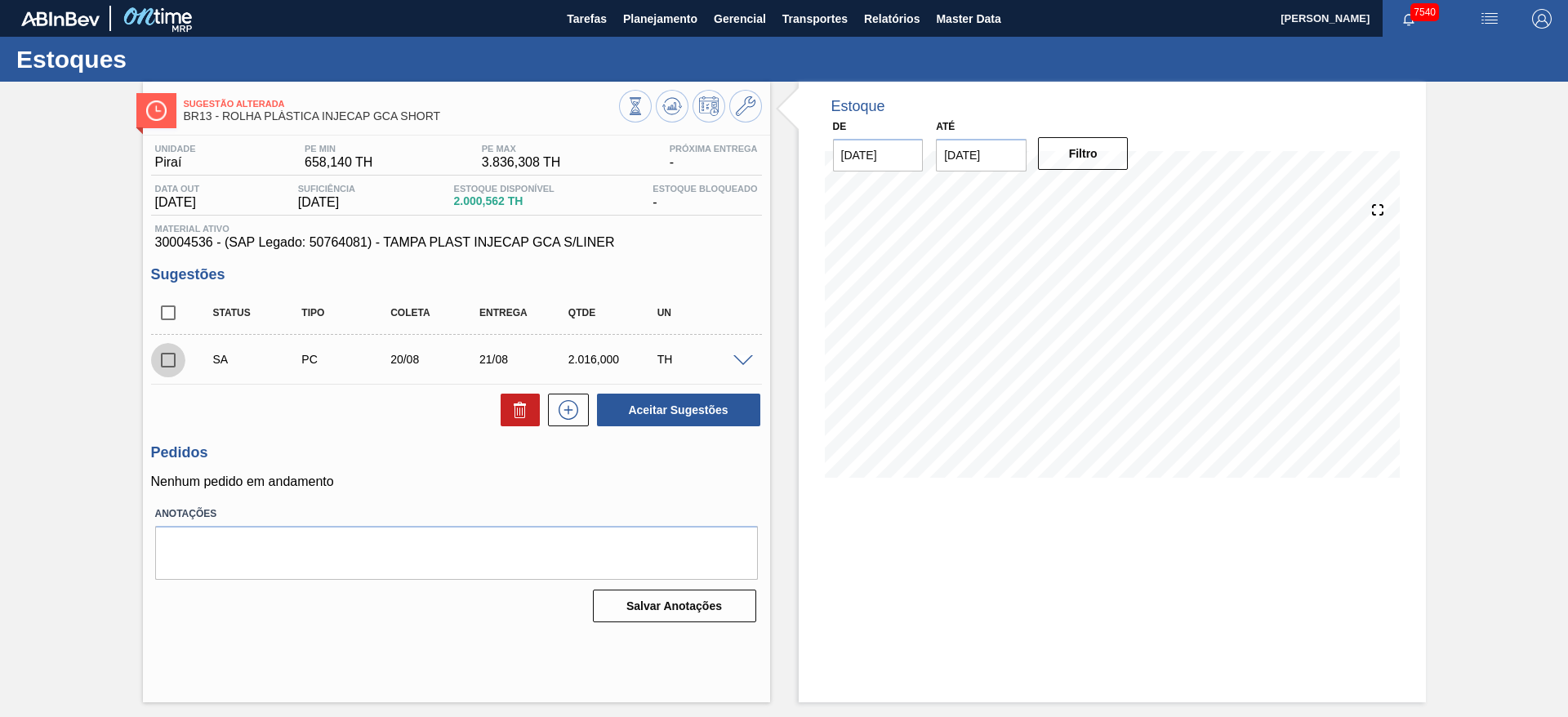
click at [174, 358] on input "checkbox" at bounding box center [168, 360] width 35 height 35
click at [754, 365] on div "SA PC 20/08 21/08 2.016,000 TH" at bounding box center [456, 358] width 611 height 40
click at [742, 360] on span at bounding box center [743, 361] width 20 height 12
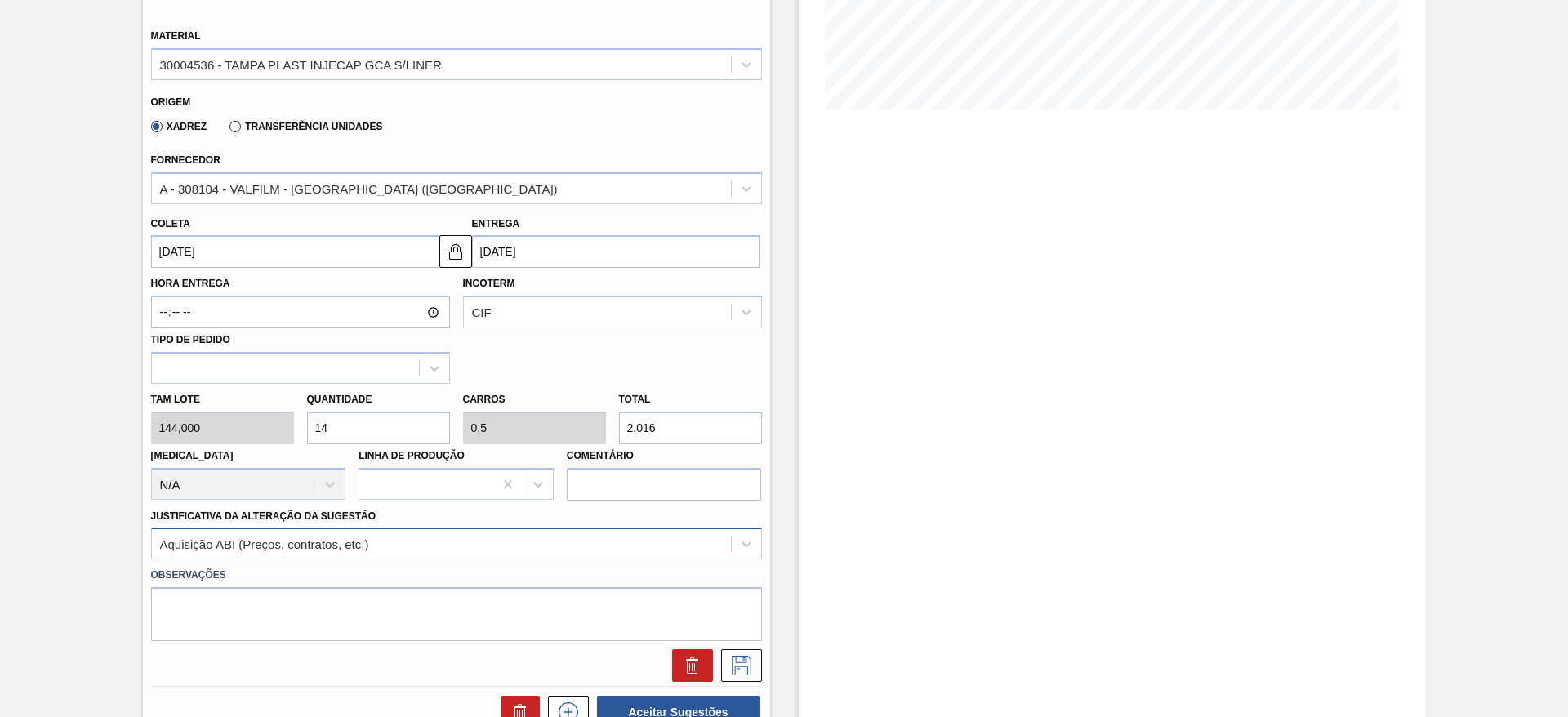
click at [398, 551] on div "Aquisição ABI (Preços, contratos, etc.)" at bounding box center [456, 543] width 611 height 32
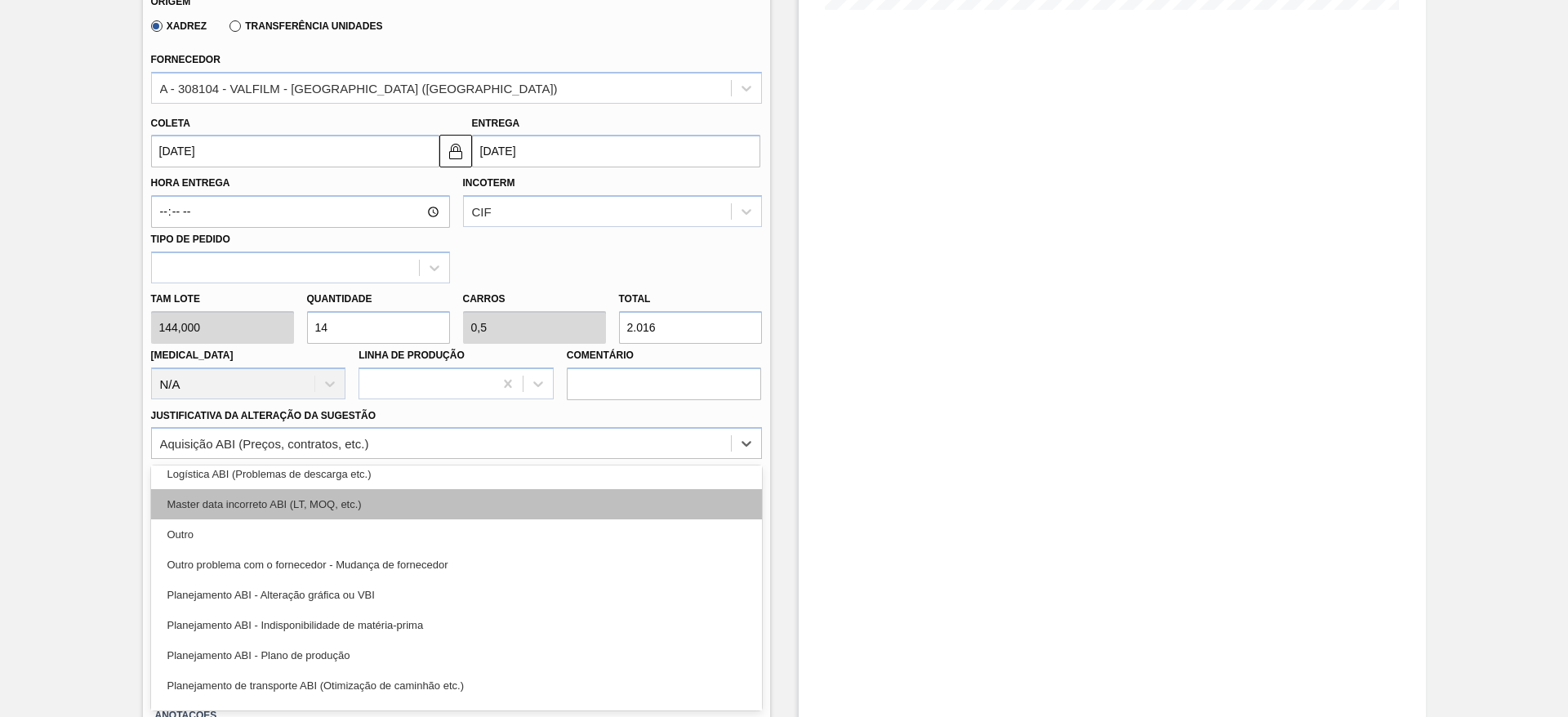
scroll to position [245, 0]
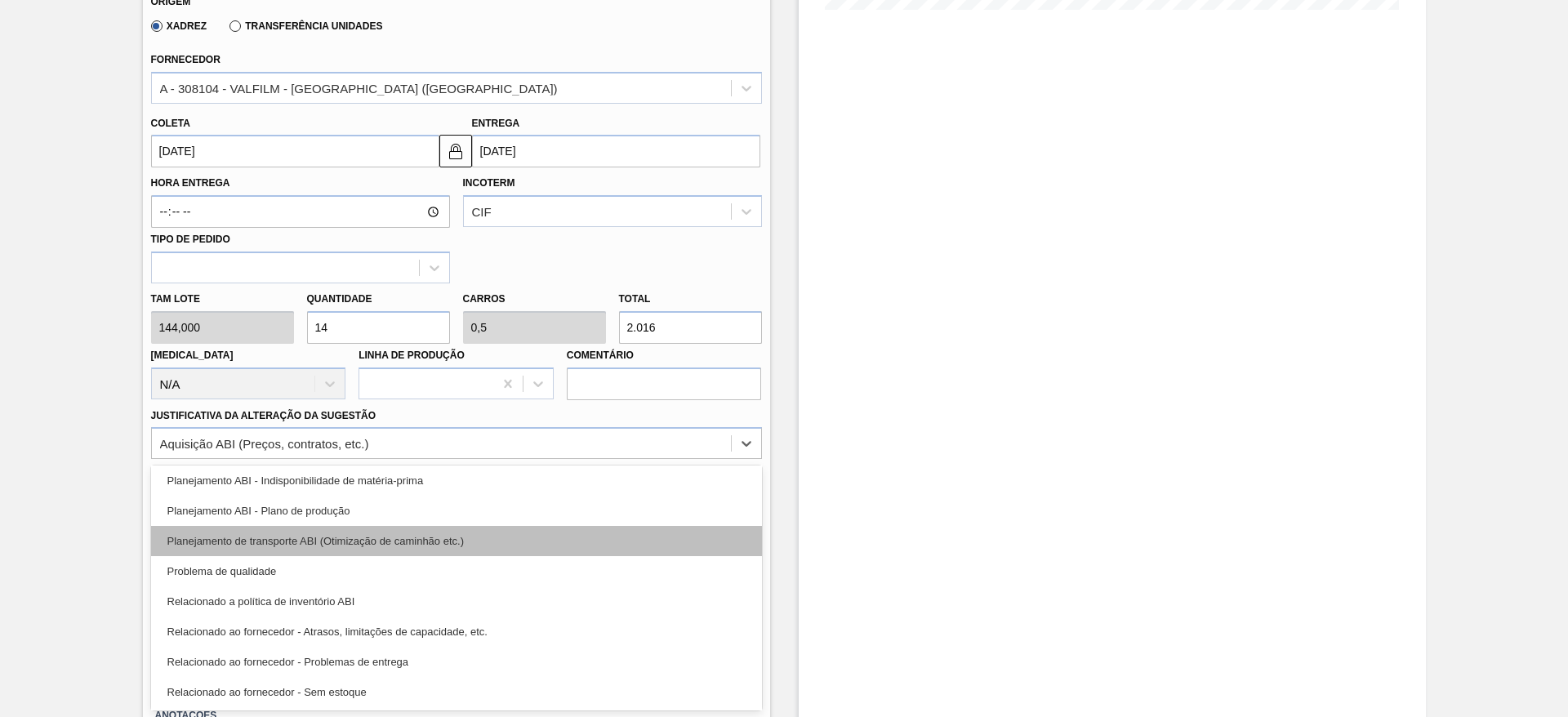
click at [410, 530] on div "Planejamento de transporte ABI (Otimização de caminhão etc.)" at bounding box center [456, 540] width 611 height 31
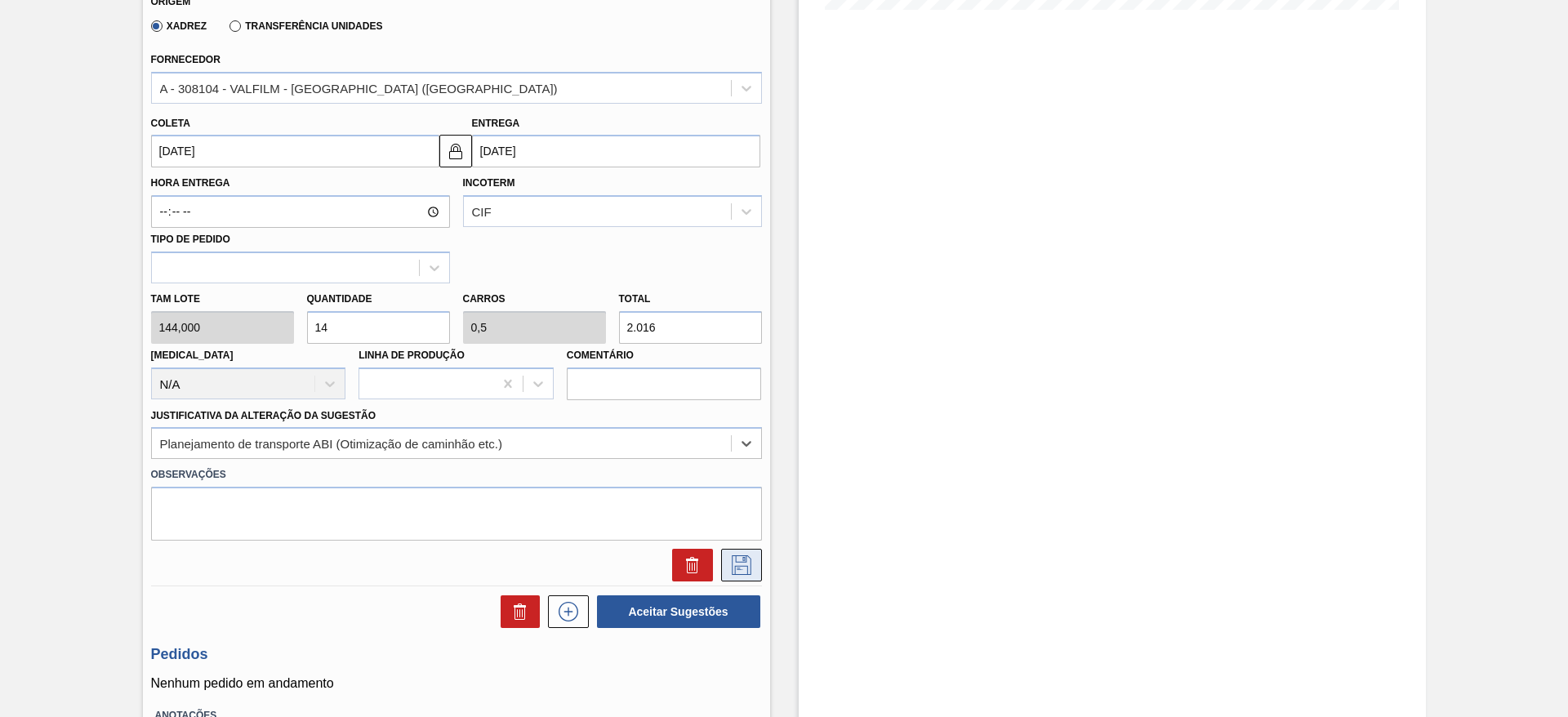
click at [756, 570] on button at bounding box center [741, 564] width 40 height 33
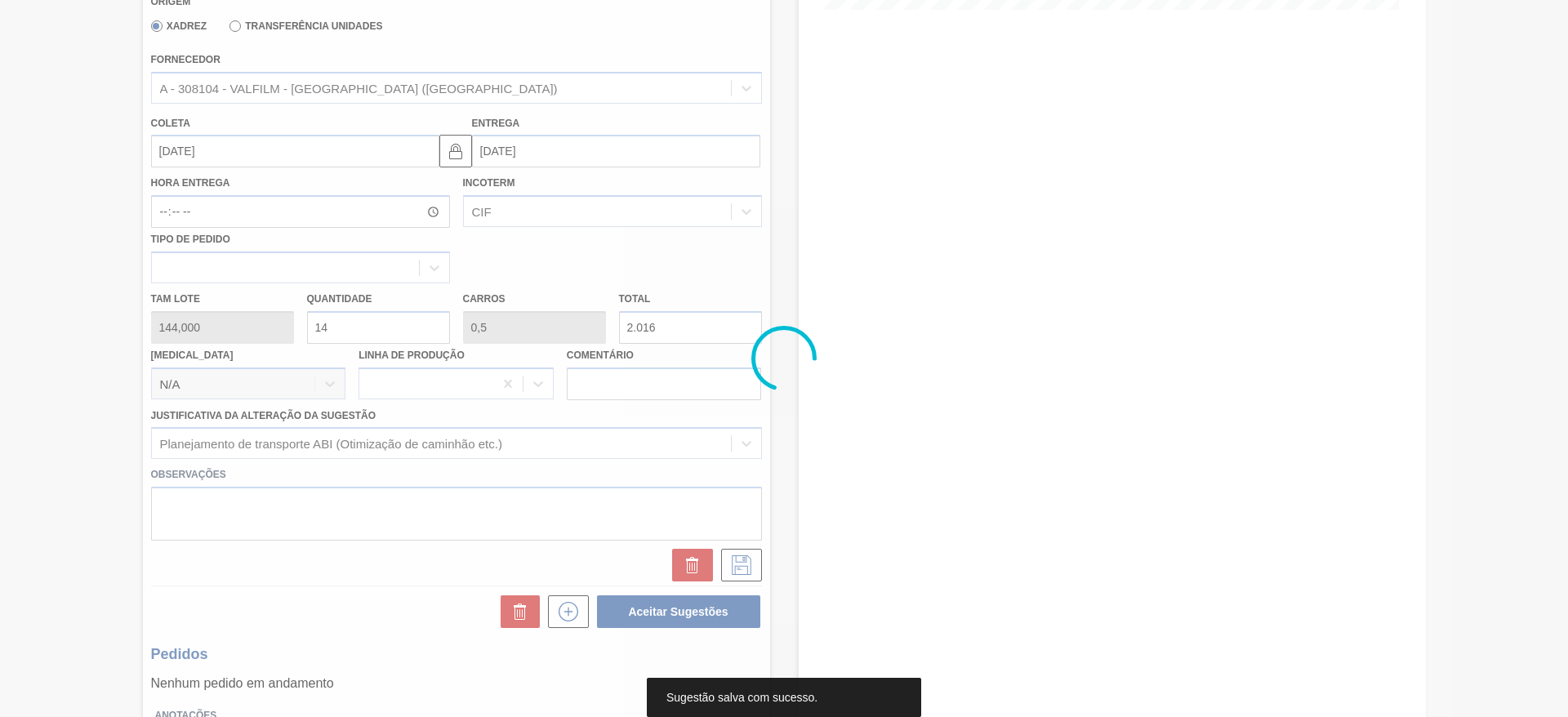
scroll to position [0, 0]
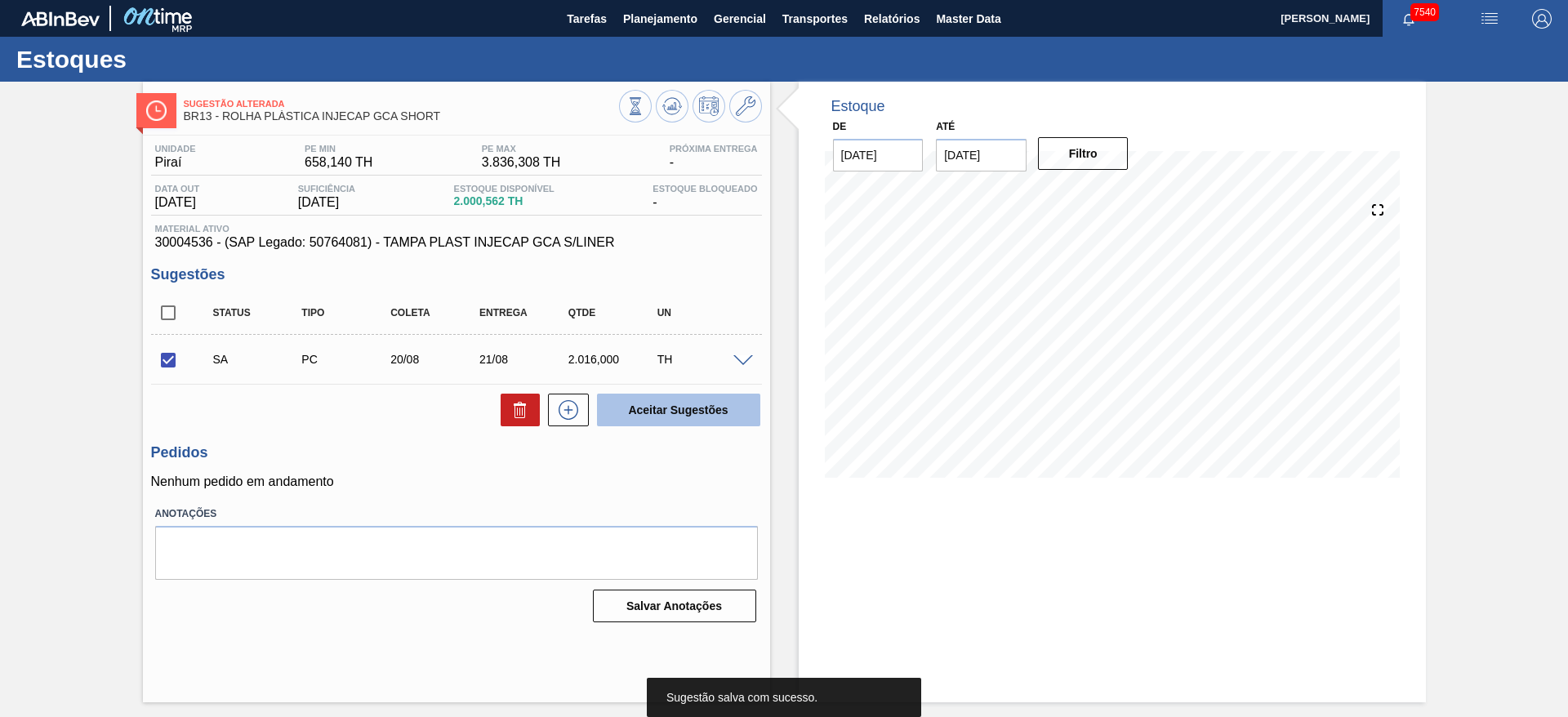
click at [668, 414] on button "Aceitar Sugestões" at bounding box center [678, 409] width 163 height 33
checkbox input "false"
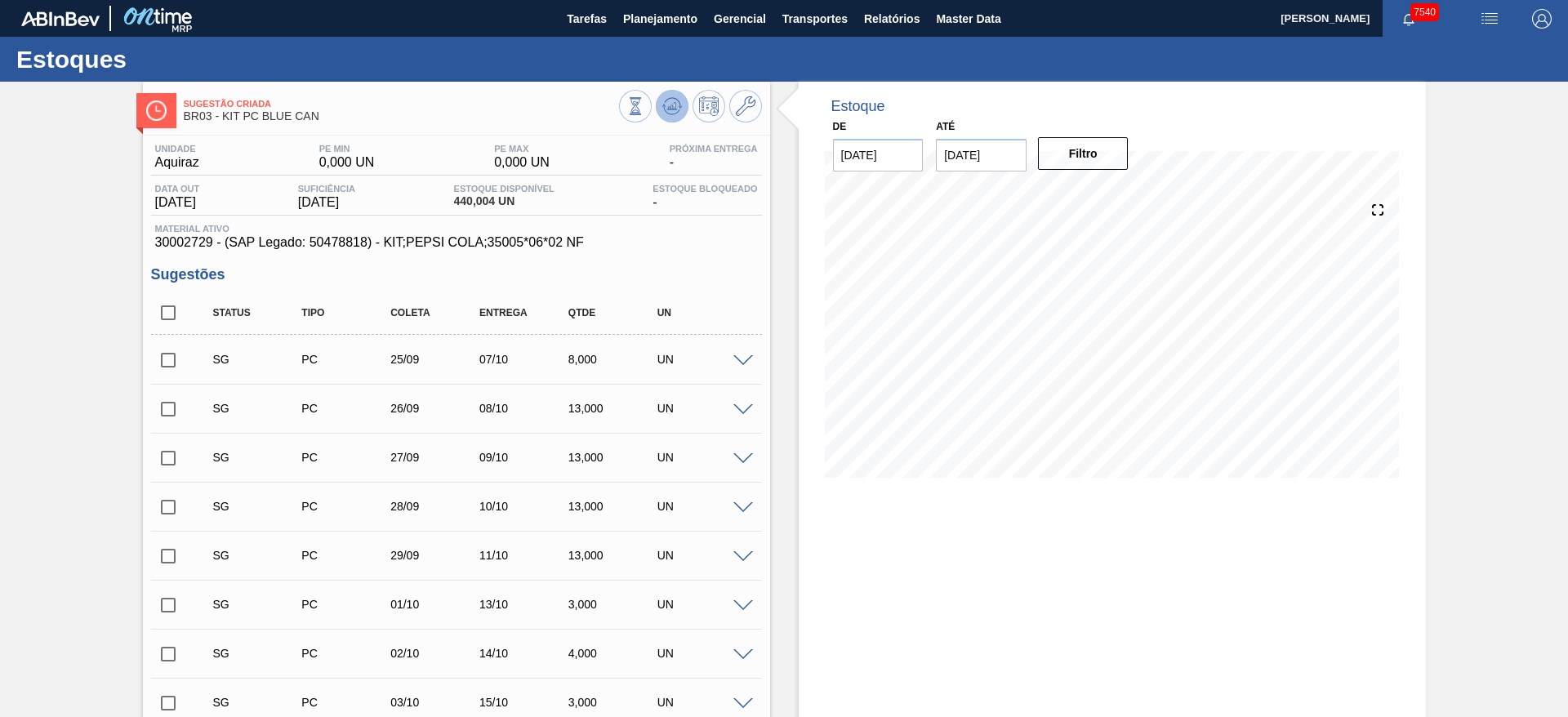
click at [644, 113] on icon at bounding box center [635, 106] width 18 height 18
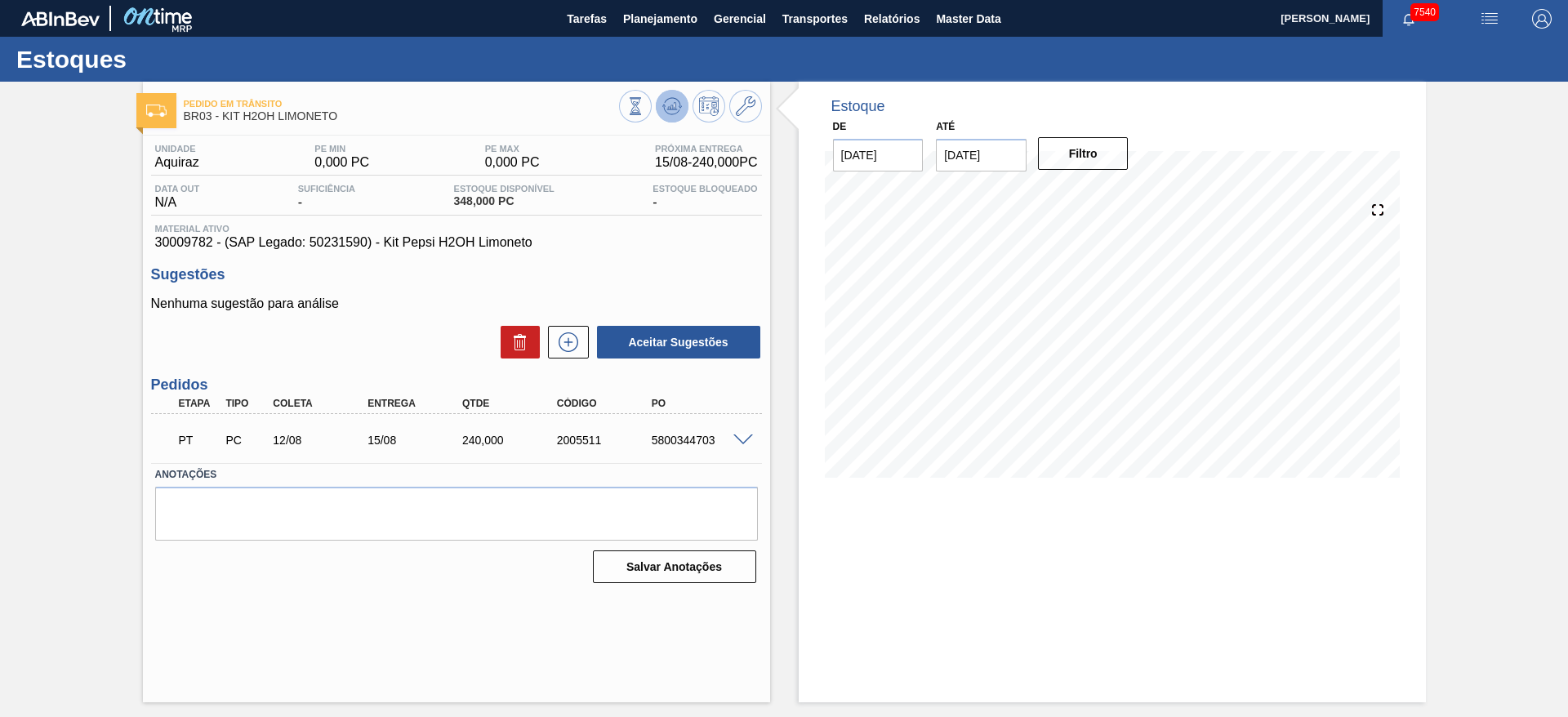
click at [679, 105] on icon at bounding box center [672, 102] width 17 height 9
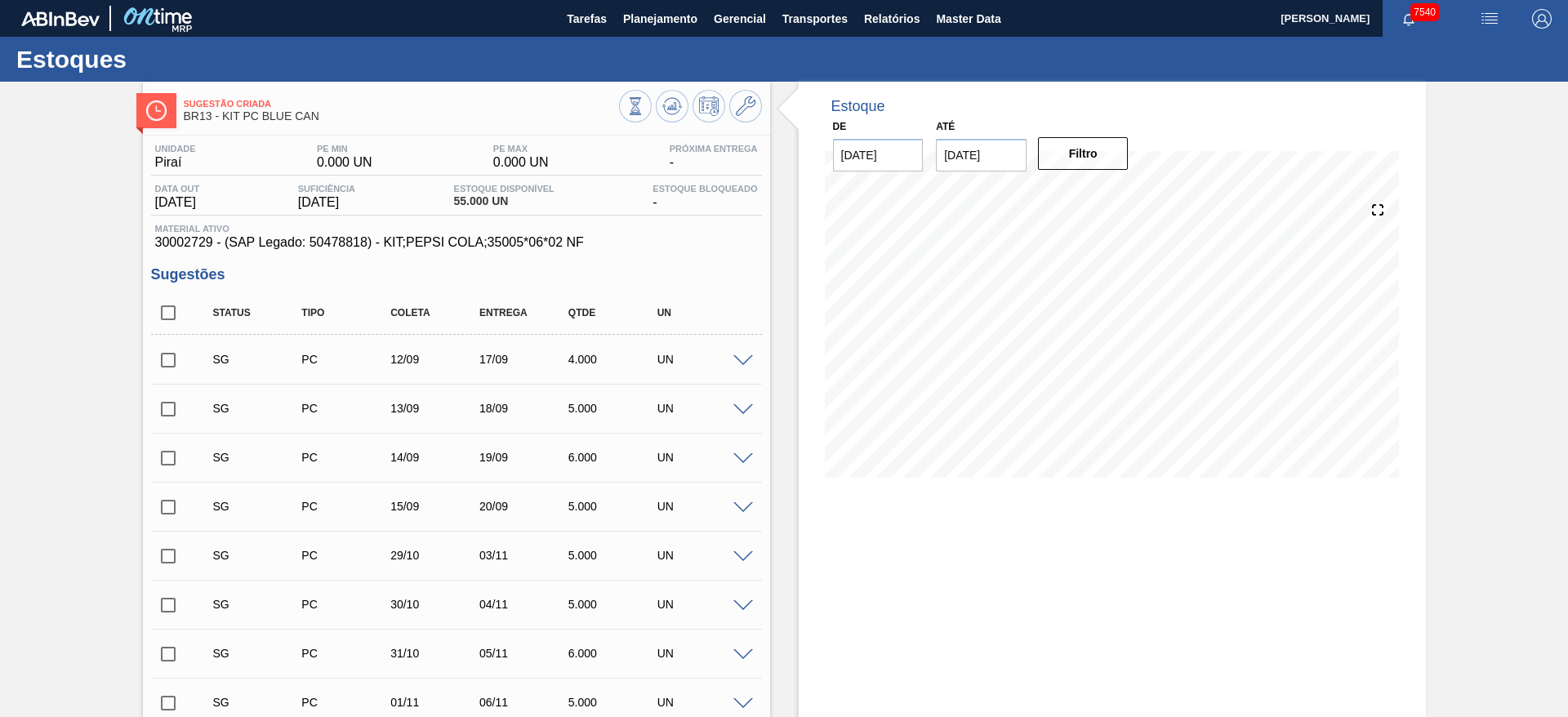
click at [745, 358] on span at bounding box center [743, 361] width 20 height 12
type input "1,000"
type input "0,008"
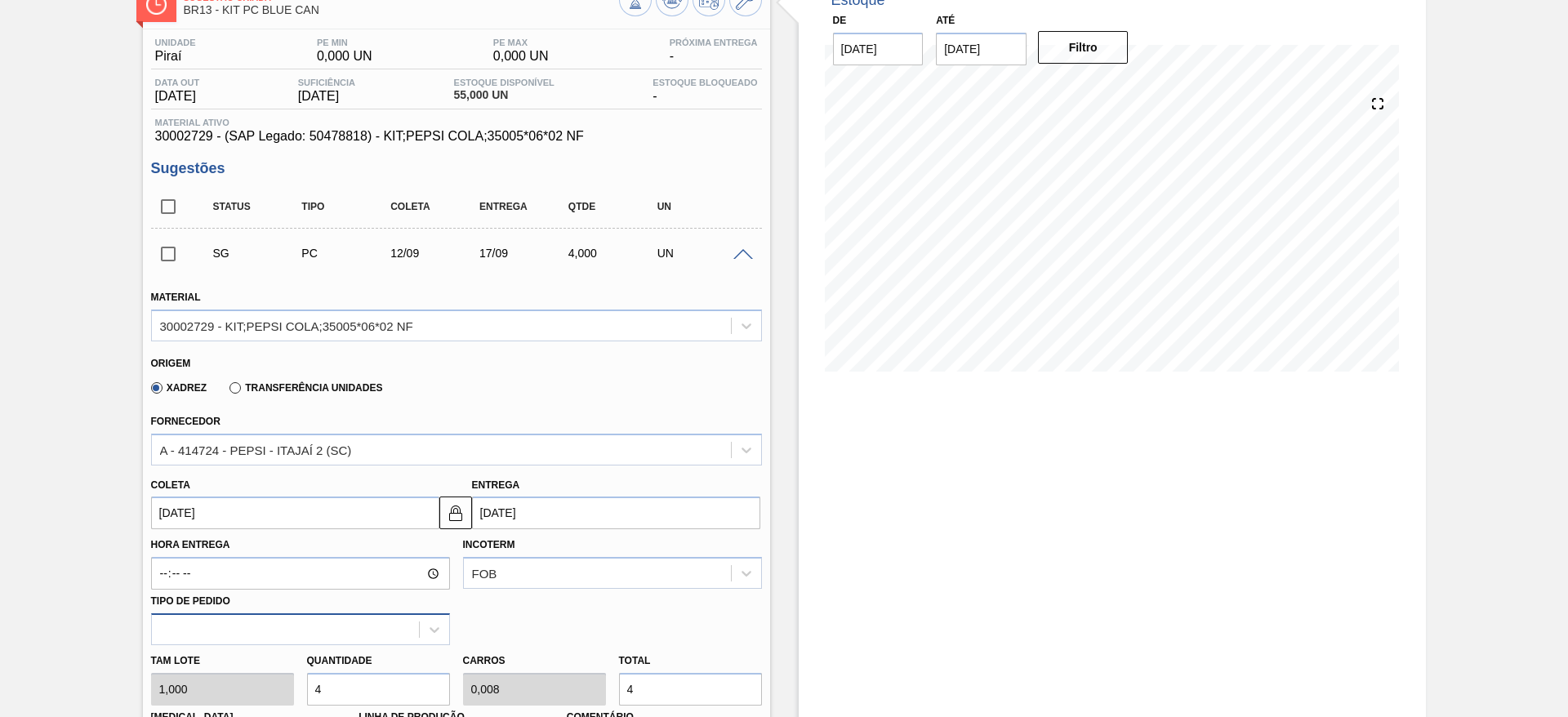
scroll to position [245, 0]
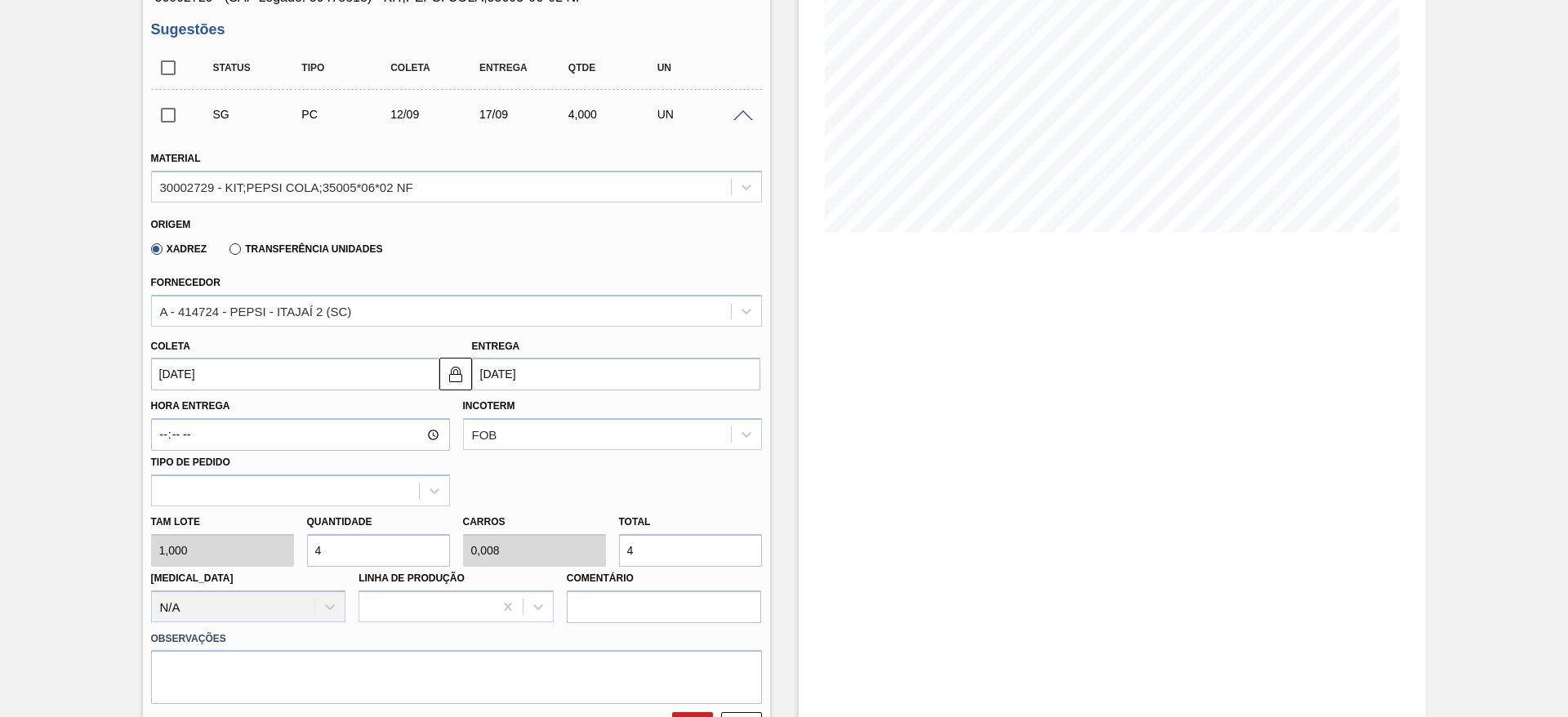
click at [353, 542] on input "4" at bounding box center [378, 549] width 143 height 33
type input "48"
type input "0,096"
type input "48"
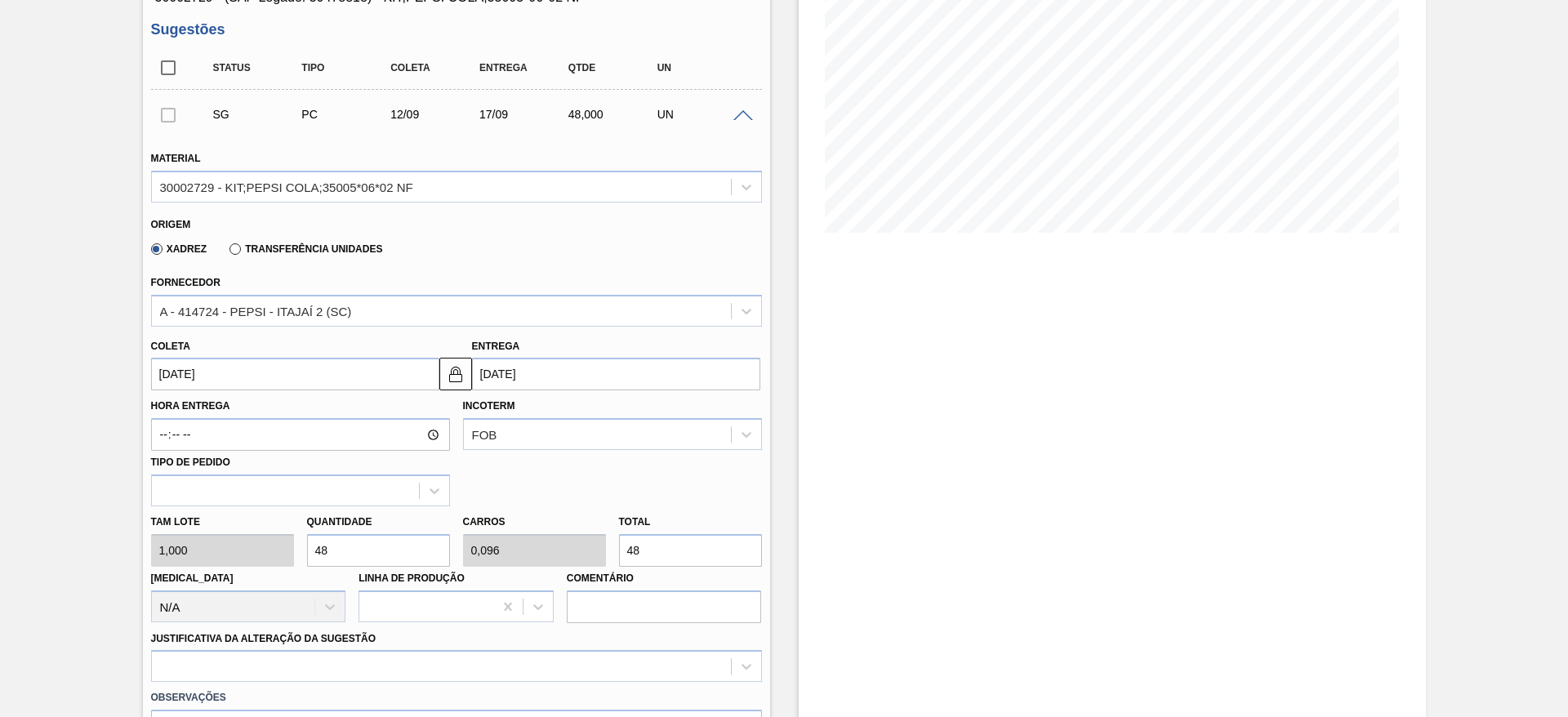
click at [202, 383] on input "12/09/2025" at bounding box center [295, 373] width 288 height 33
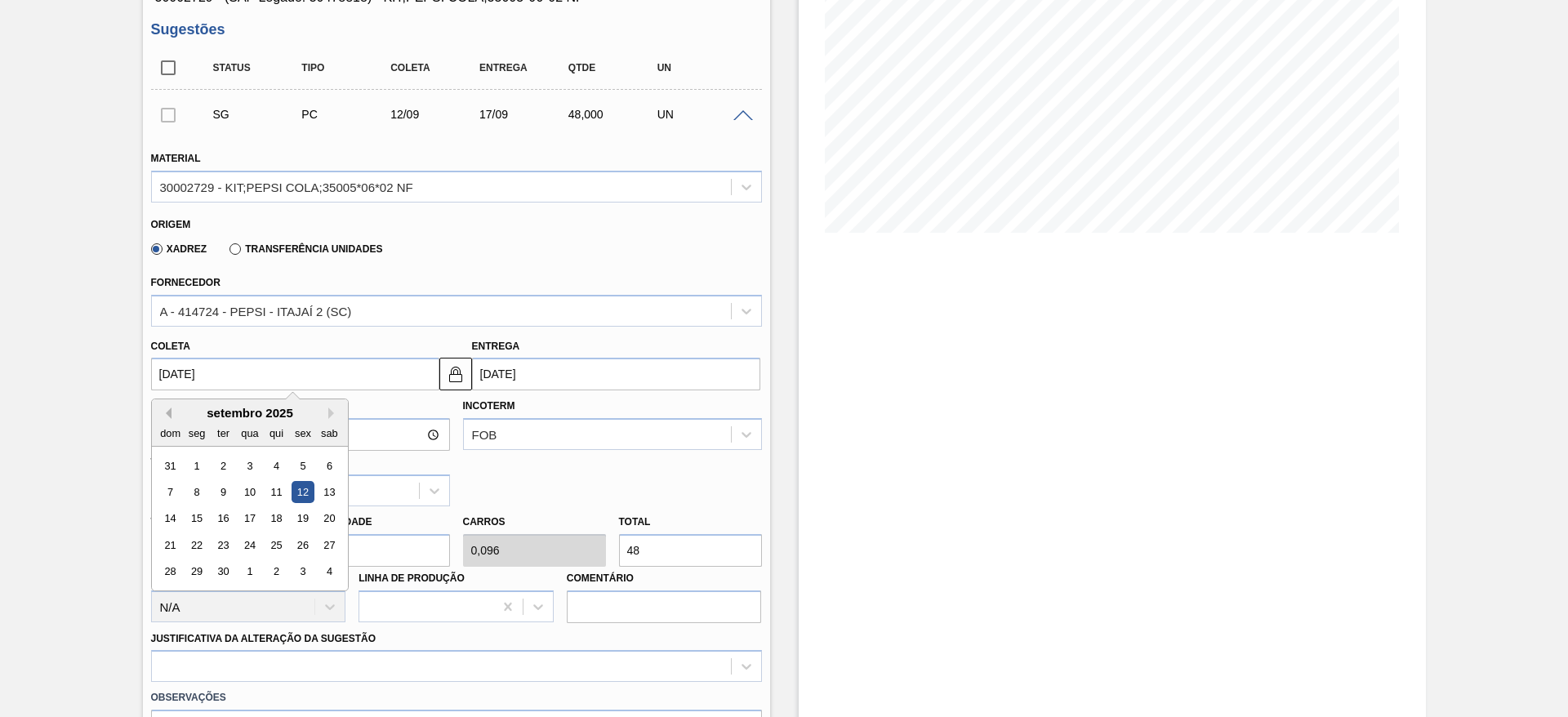
click at [162, 407] on button "Previous Month" at bounding box center [166, 413] width 12 height 12
click at [268, 521] on div "14" at bounding box center [275, 519] width 22 height 22
type input "14/08/2025"
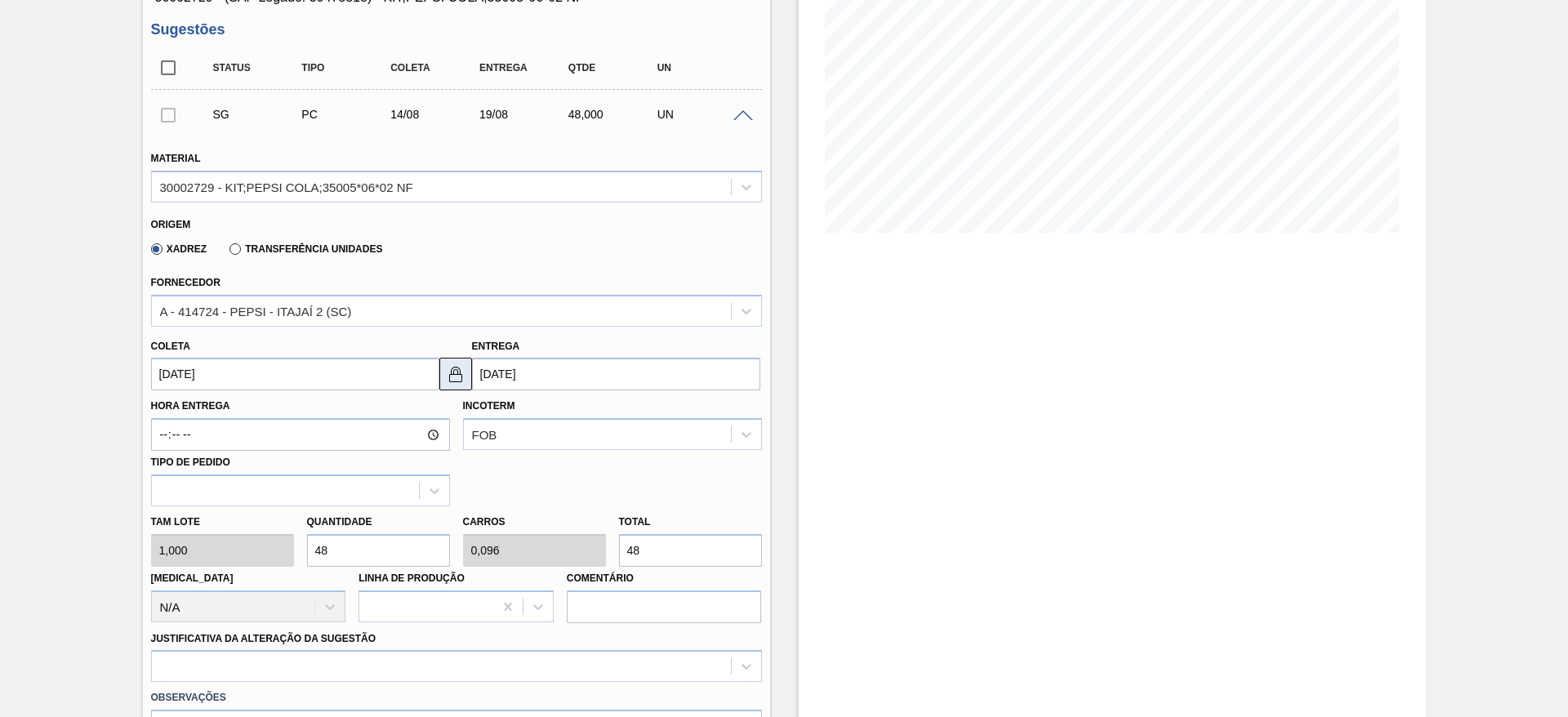
click at [453, 373] on img at bounding box center [456, 374] width 20 height 20
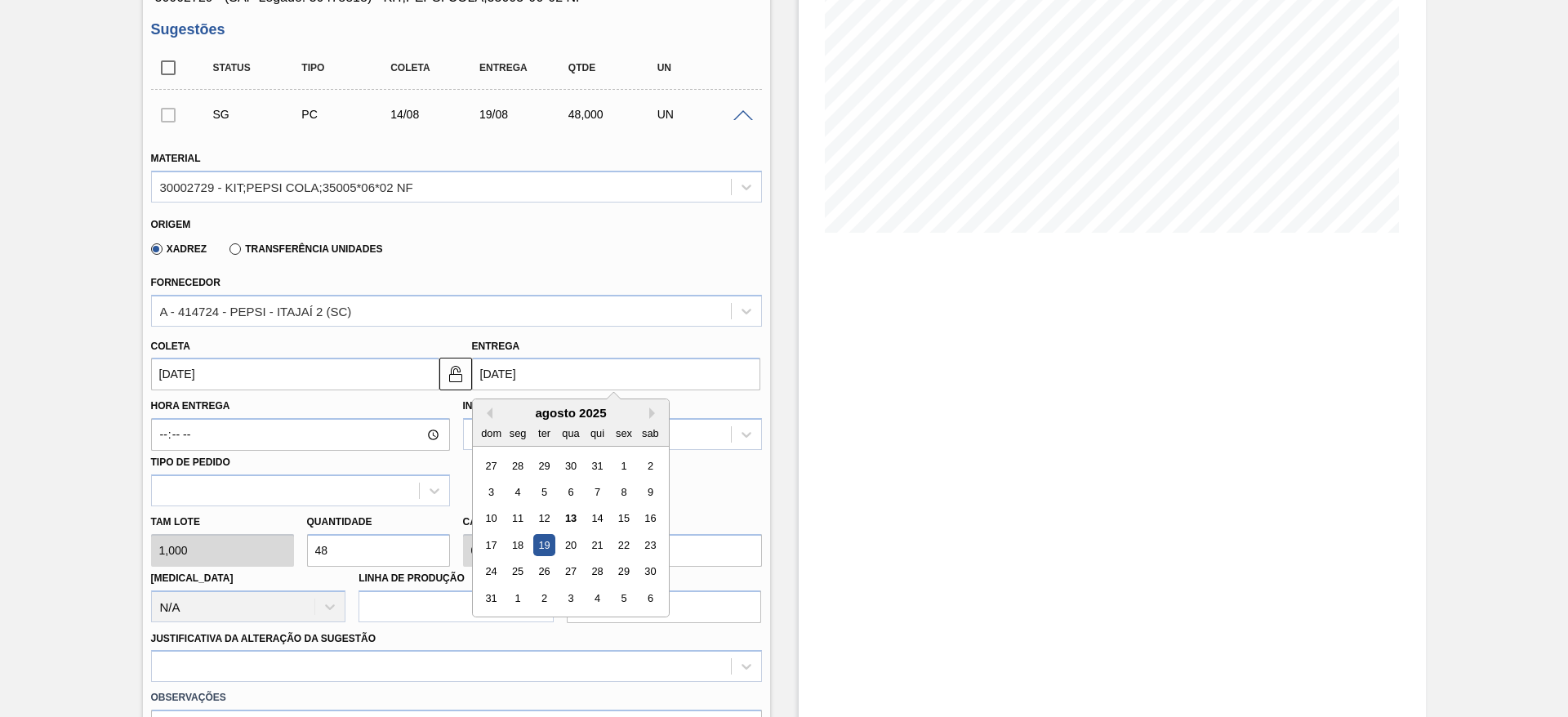
click at [494, 375] on input "19/08/2025" at bounding box center [616, 373] width 288 height 33
click at [654, 518] on div "16" at bounding box center [649, 519] width 22 height 22
type input "16/08/2025"
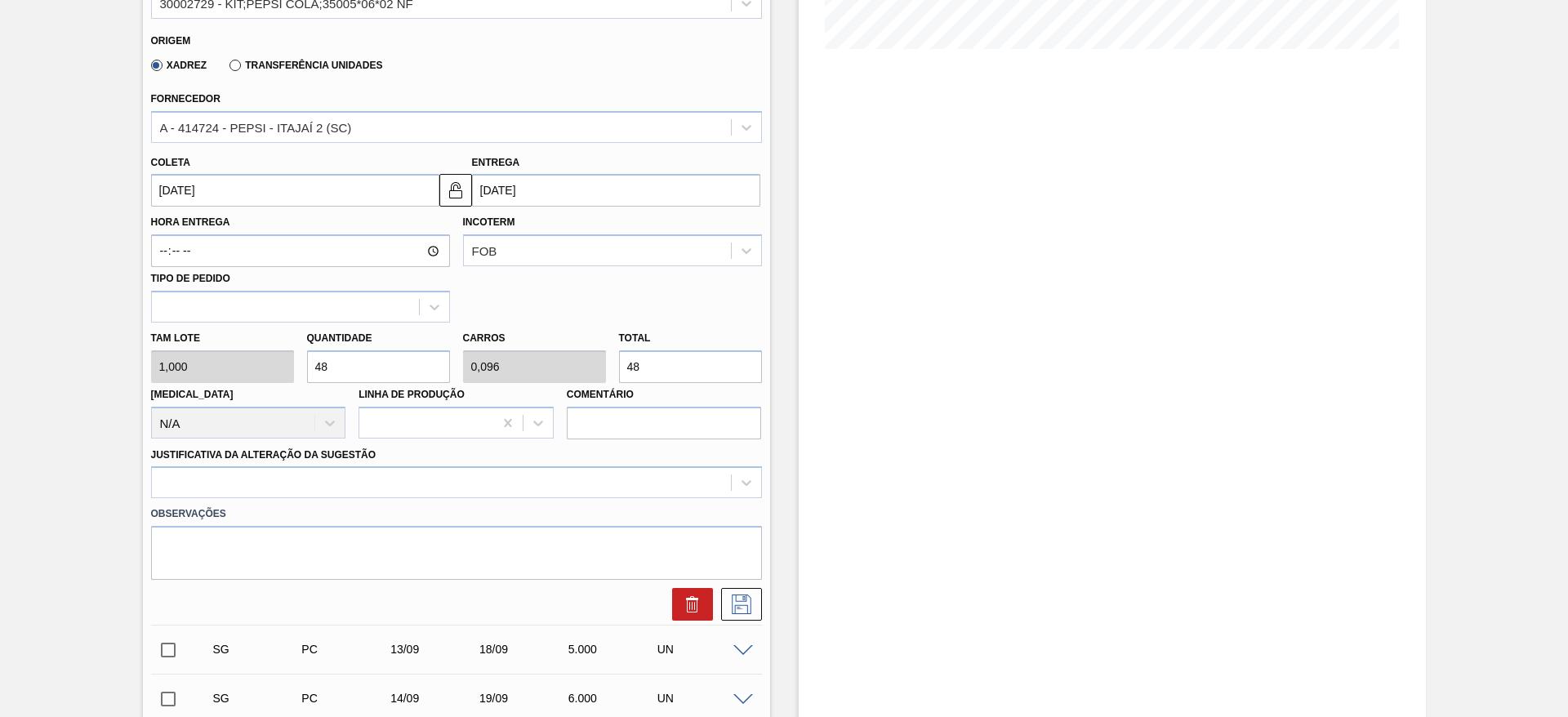
scroll to position [489, 0]
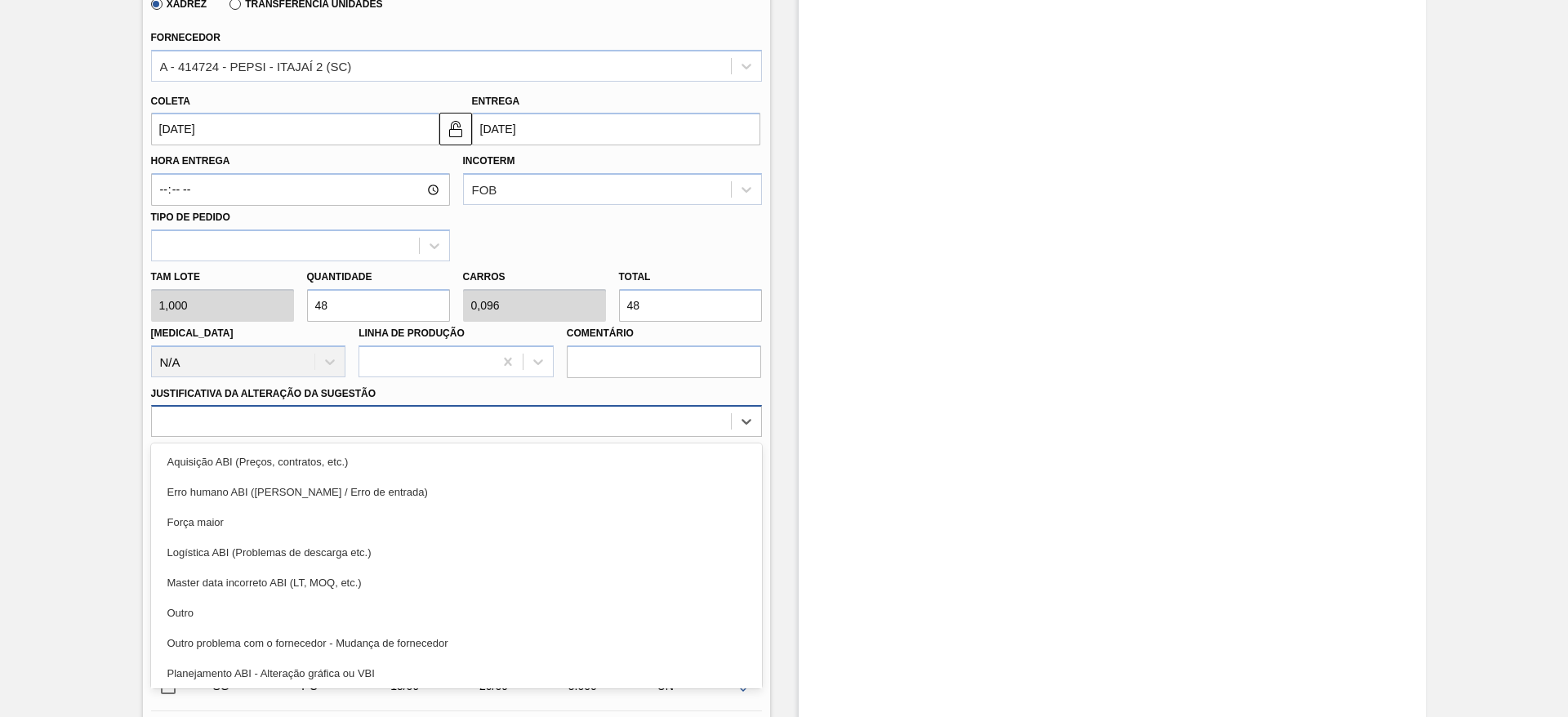
click at [623, 407] on div at bounding box center [456, 420] width 611 height 32
click at [619, 449] on div "Aquisição ABI (Preços, contratos, etc.)" at bounding box center [456, 462] width 611 height 31
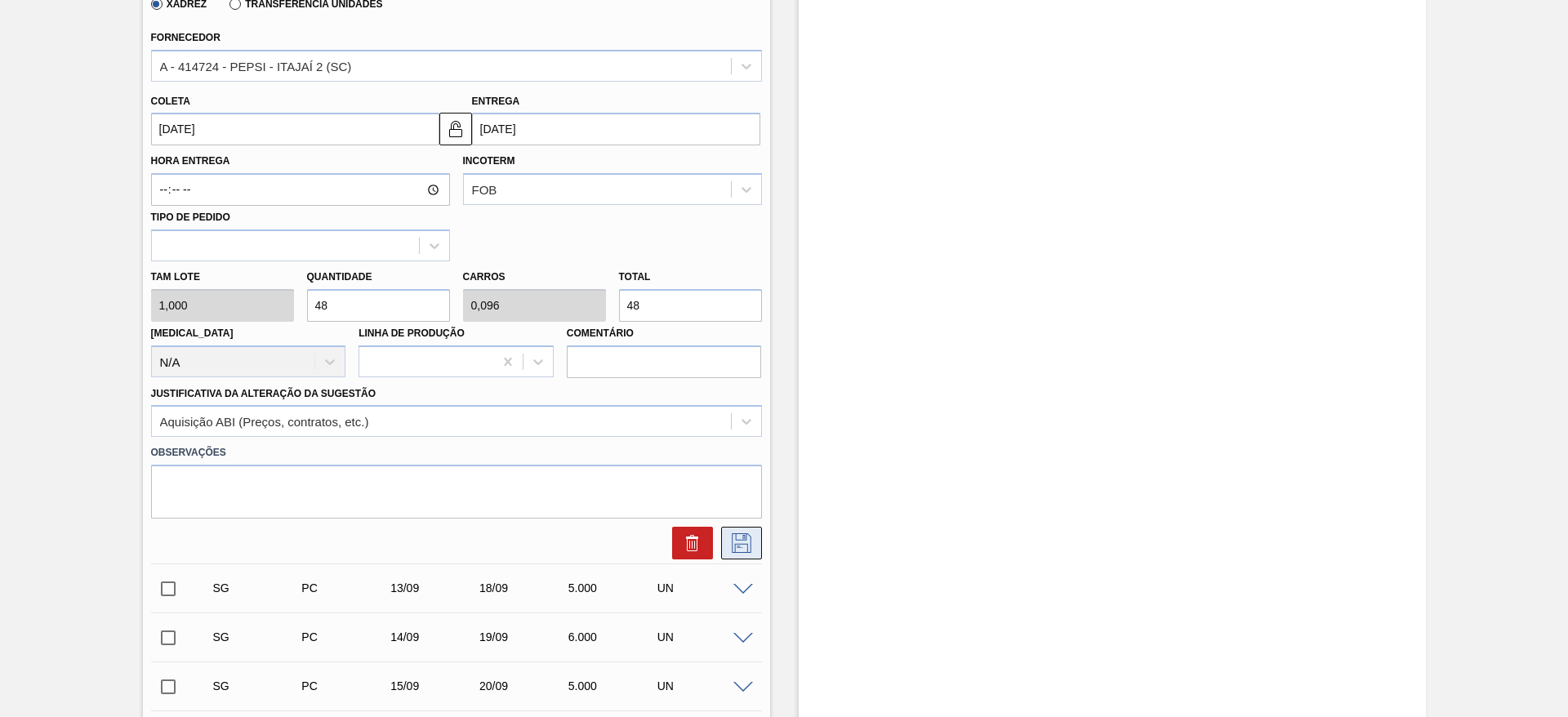
click at [760, 557] on button at bounding box center [741, 542] width 40 height 33
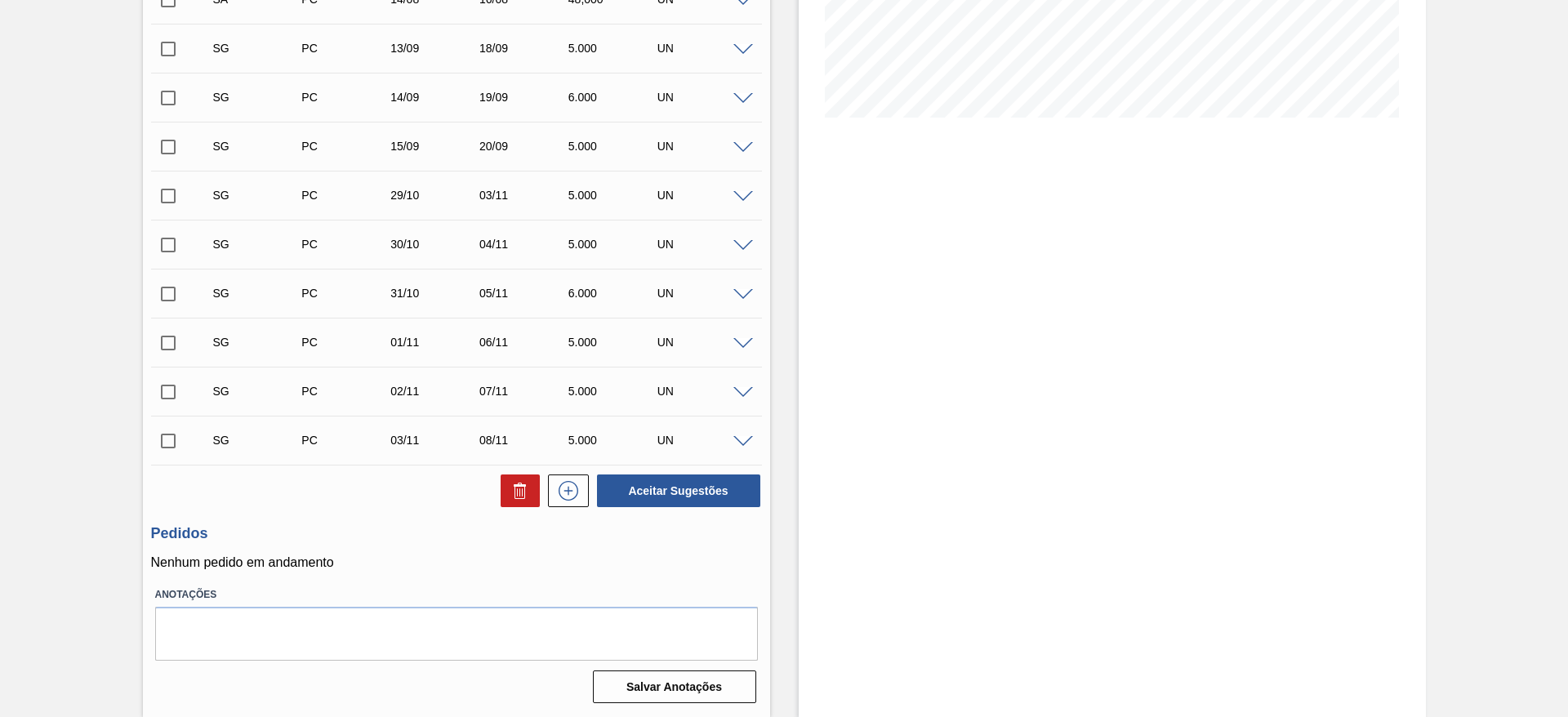
scroll to position [0, 0]
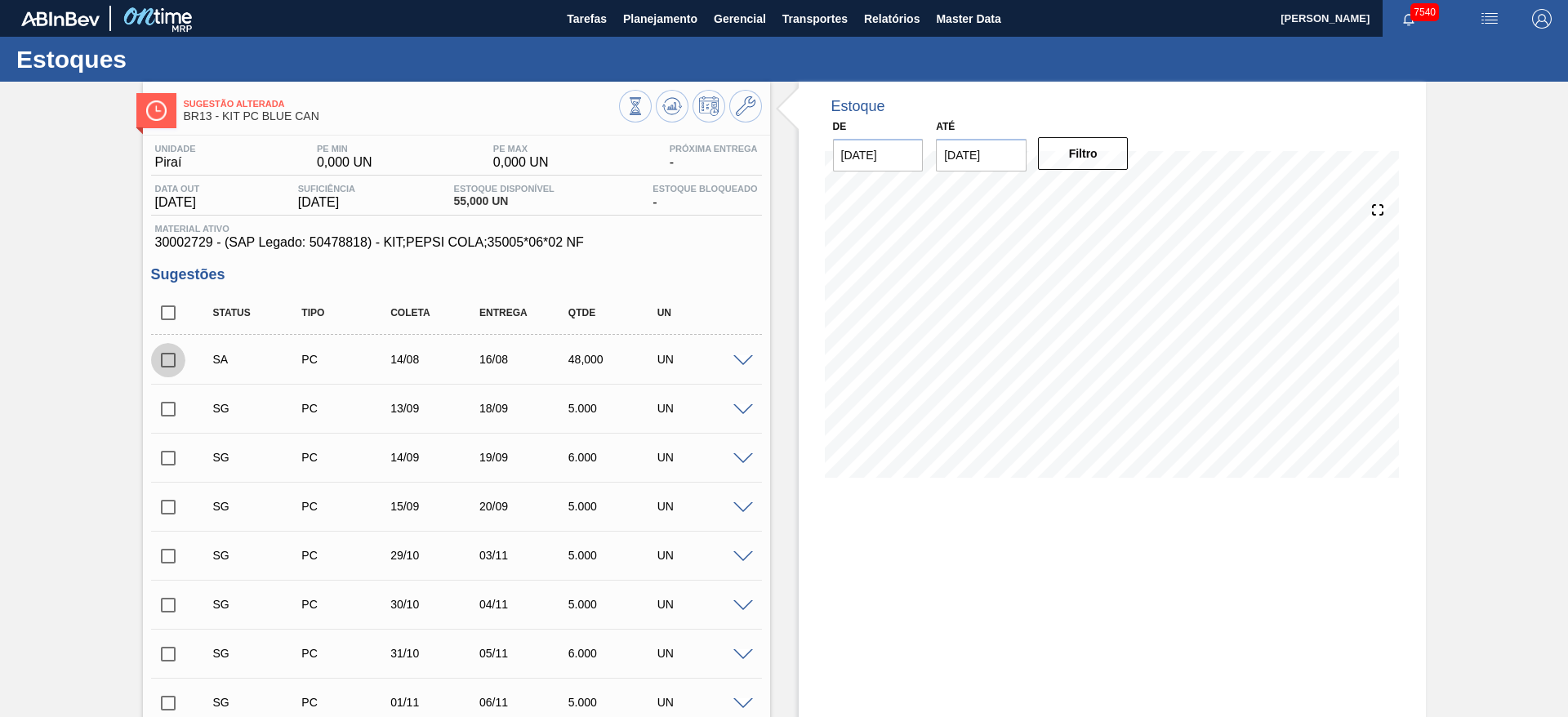
click at [175, 359] on input "checkbox" at bounding box center [168, 360] width 35 height 35
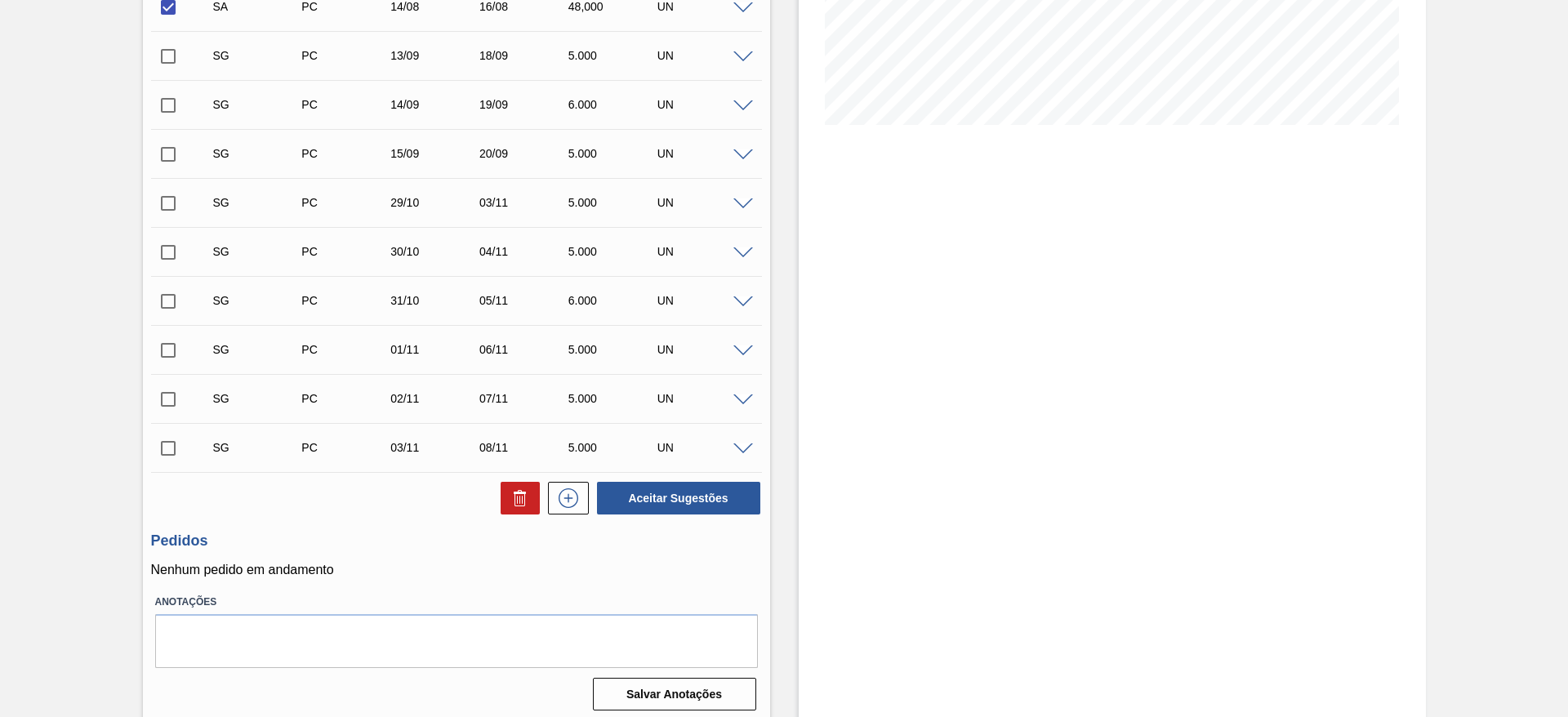
scroll to position [360, 0]
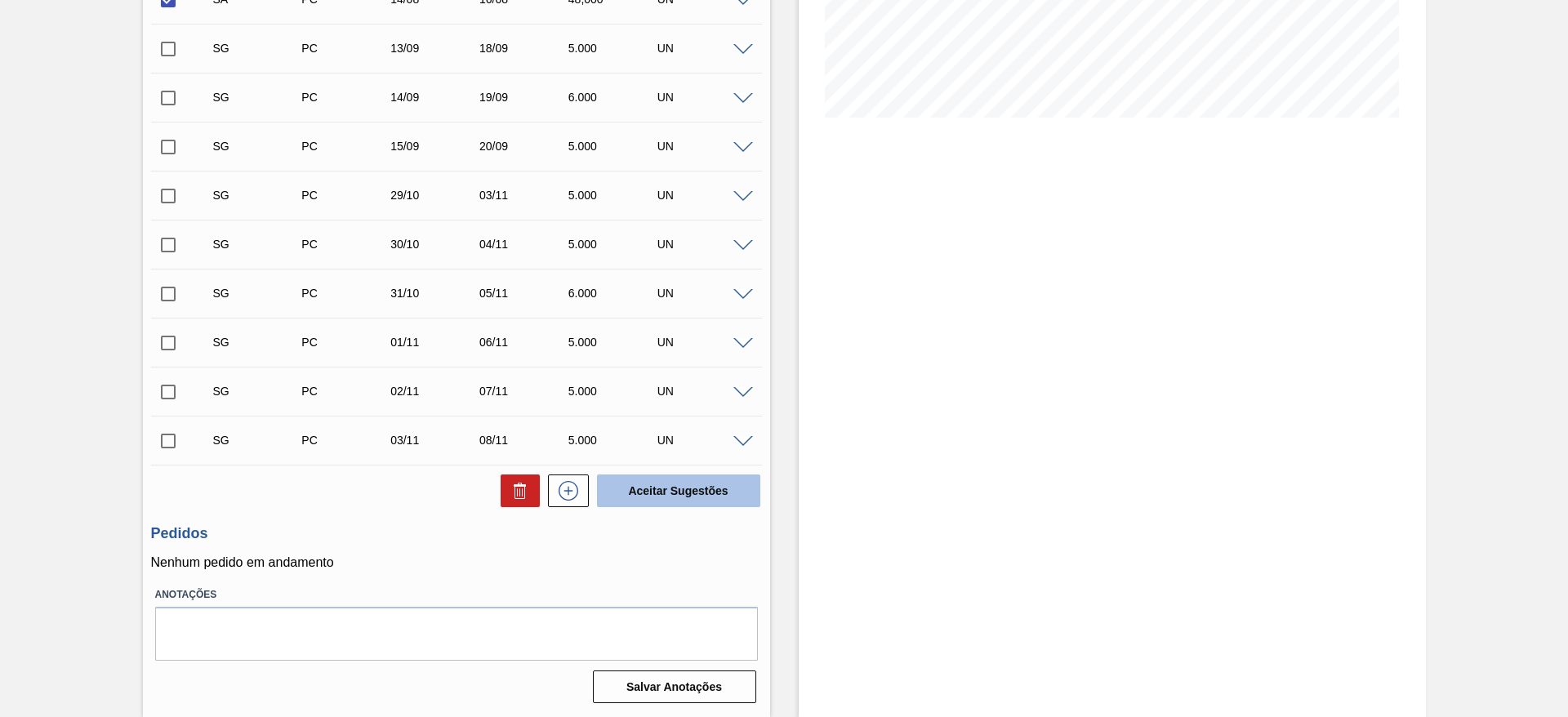
click at [677, 493] on button "Aceitar Sugestões" at bounding box center [678, 490] width 163 height 33
checkbox input "false"
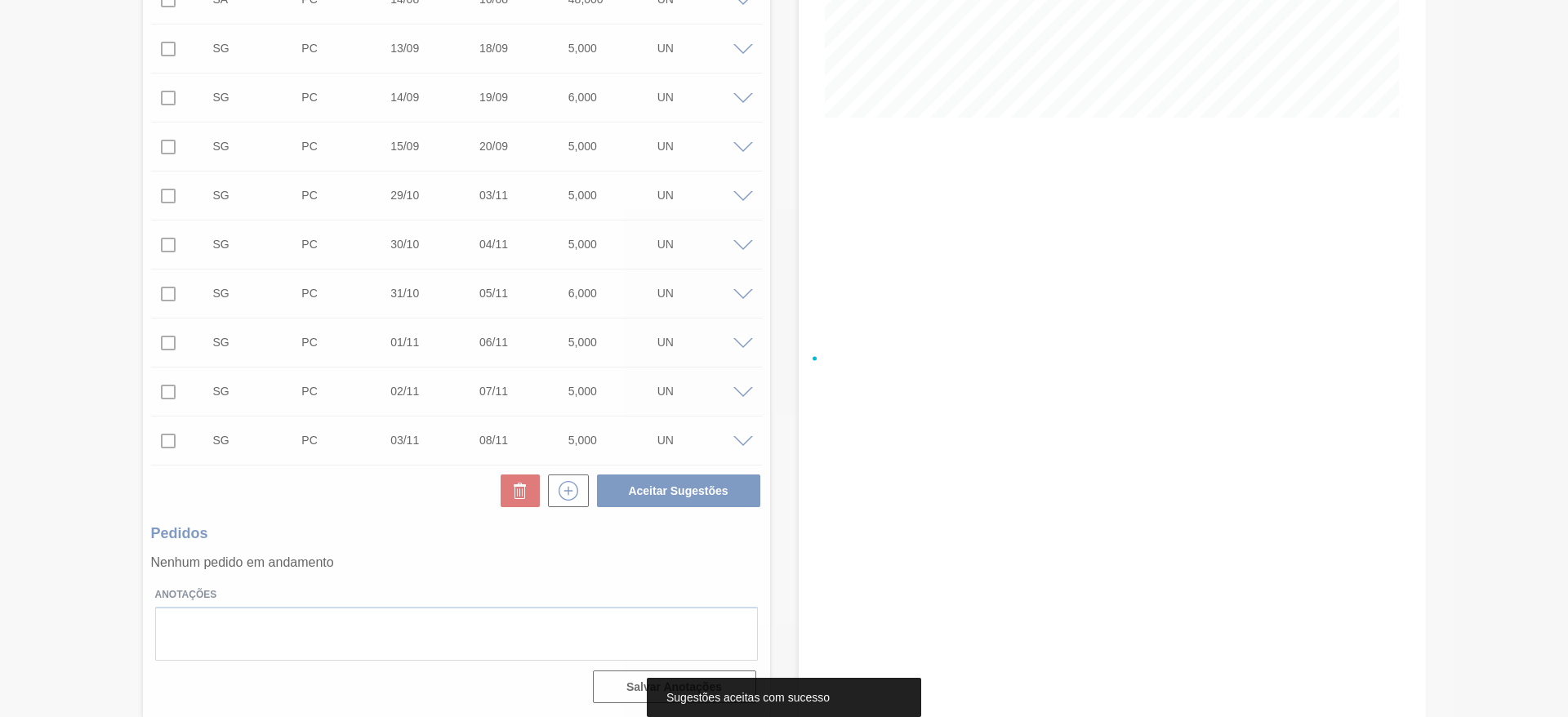
scroll to position [0, 0]
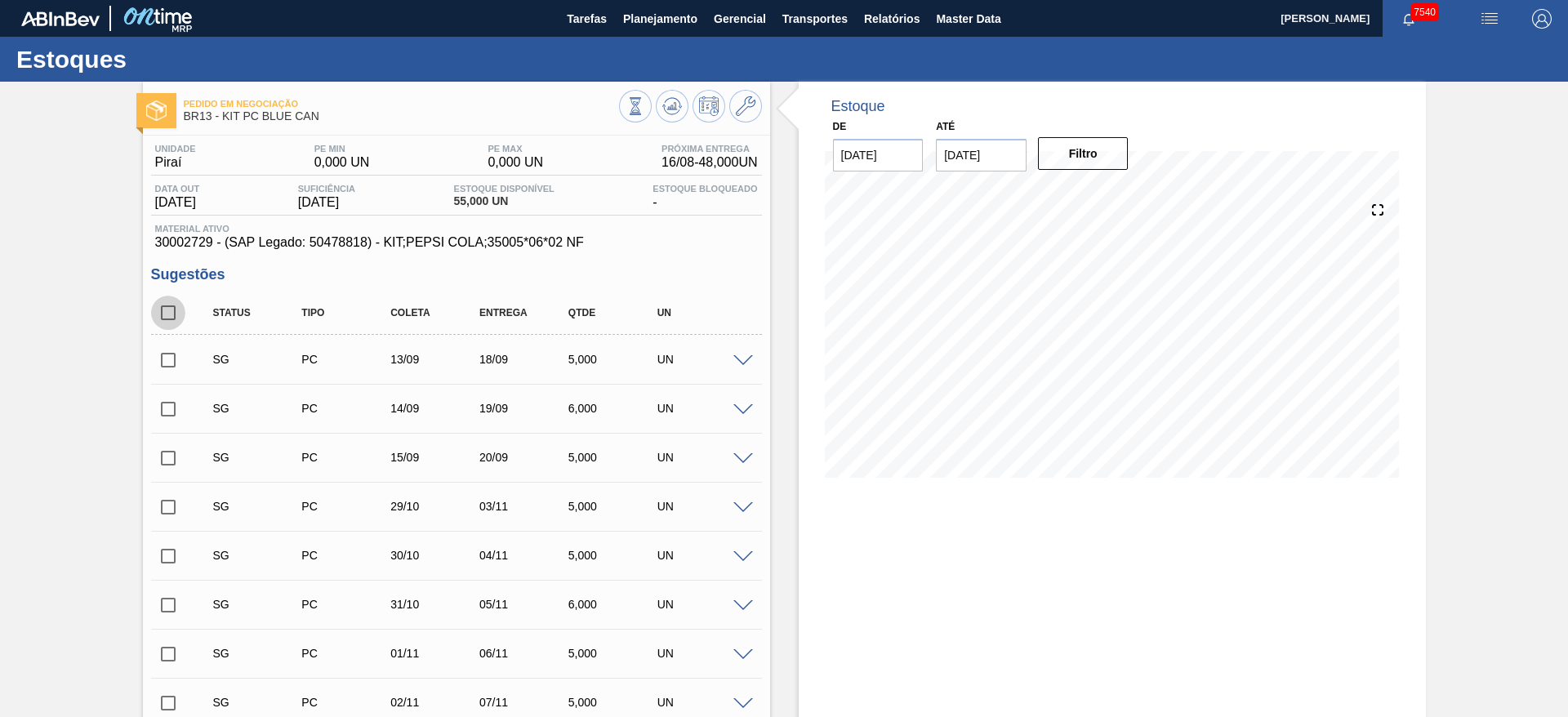
click at [159, 315] on input "checkbox" at bounding box center [168, 313] width 35 height 35
checkbox input "true"
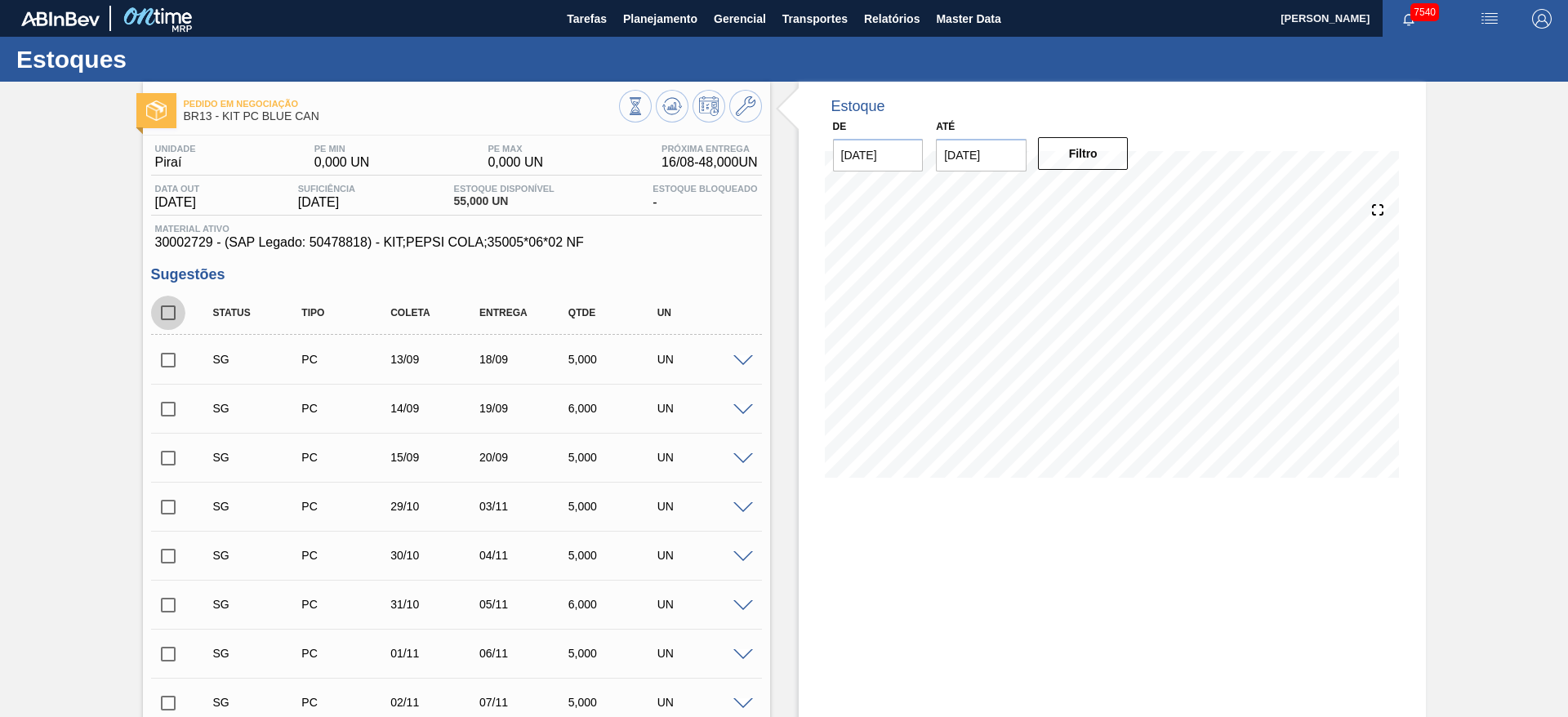
checkbox input "true"
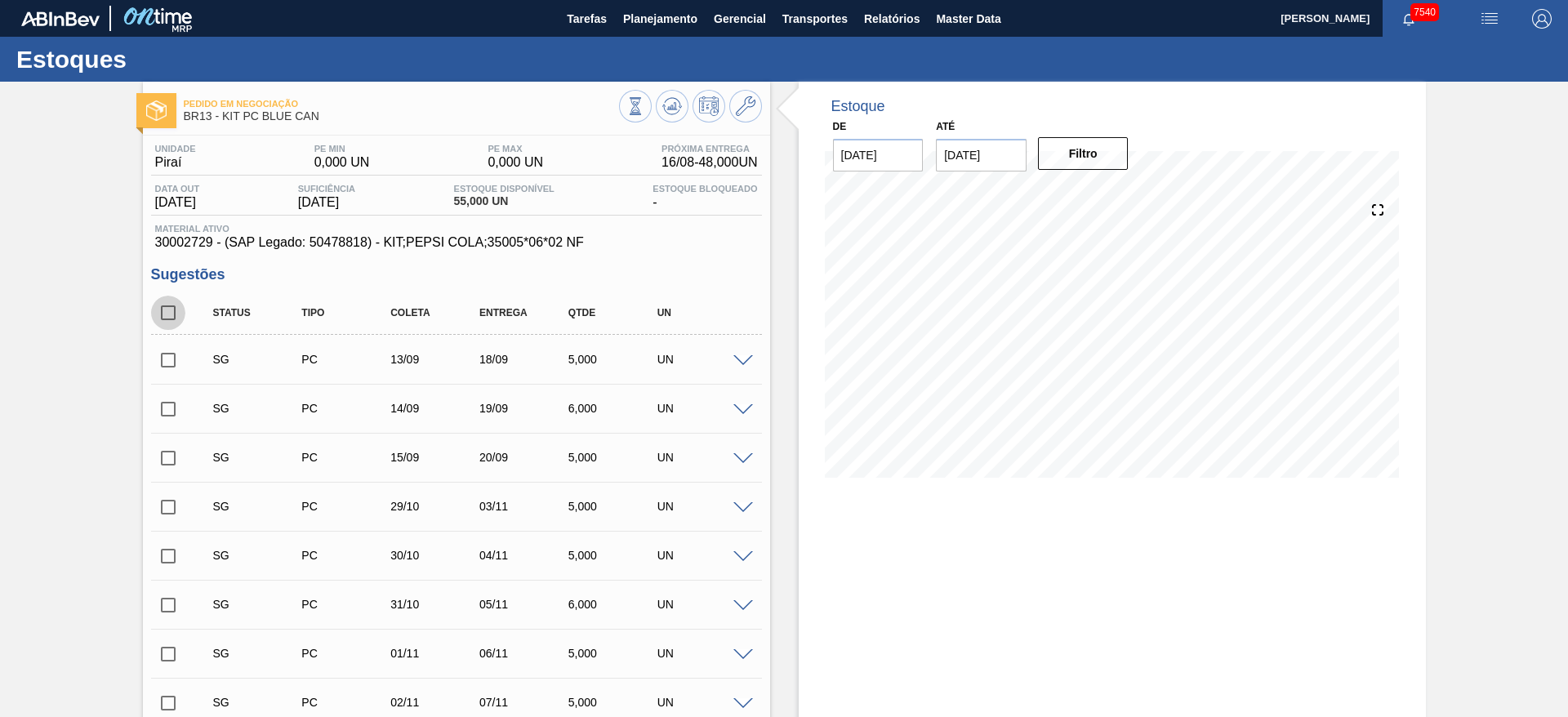
checkbox input "true"
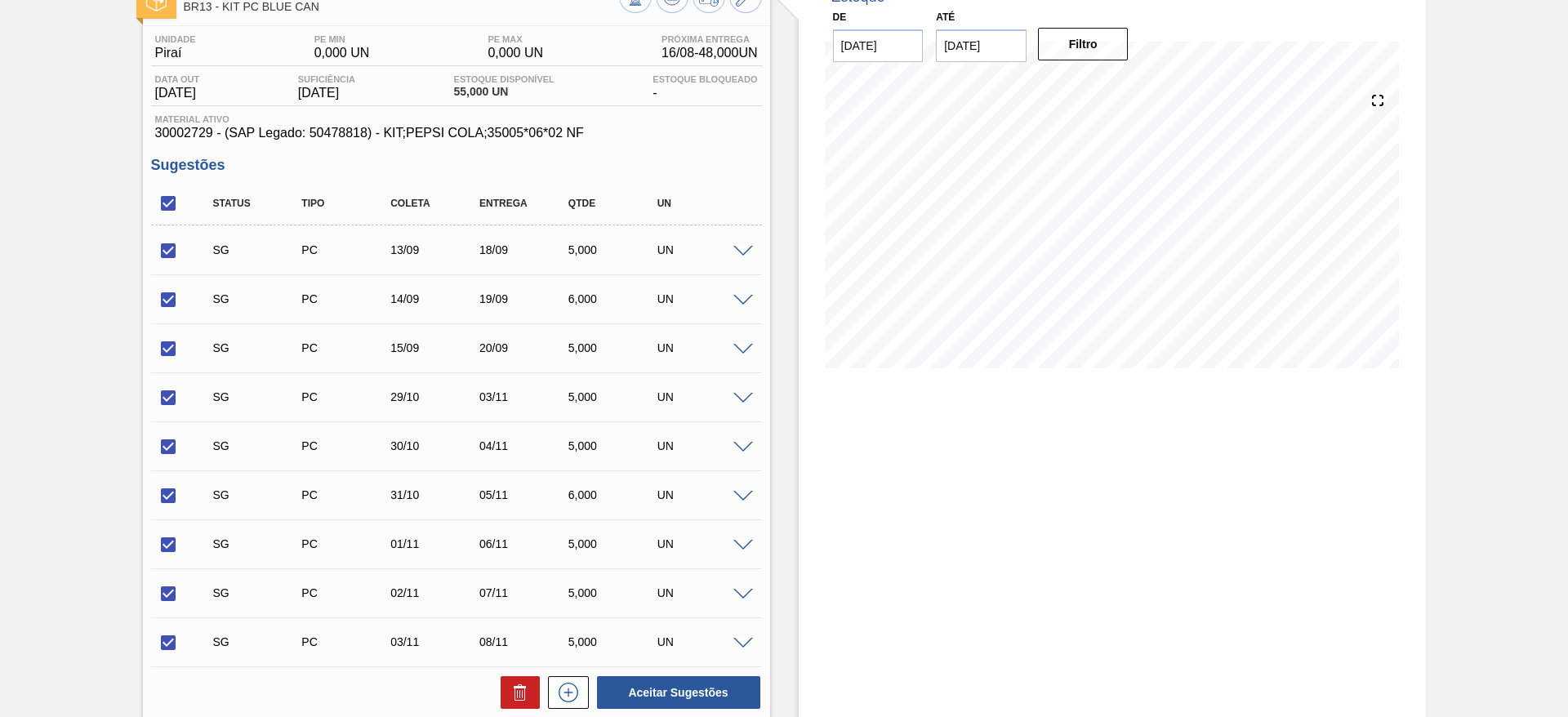
scroll to position [339, 0]
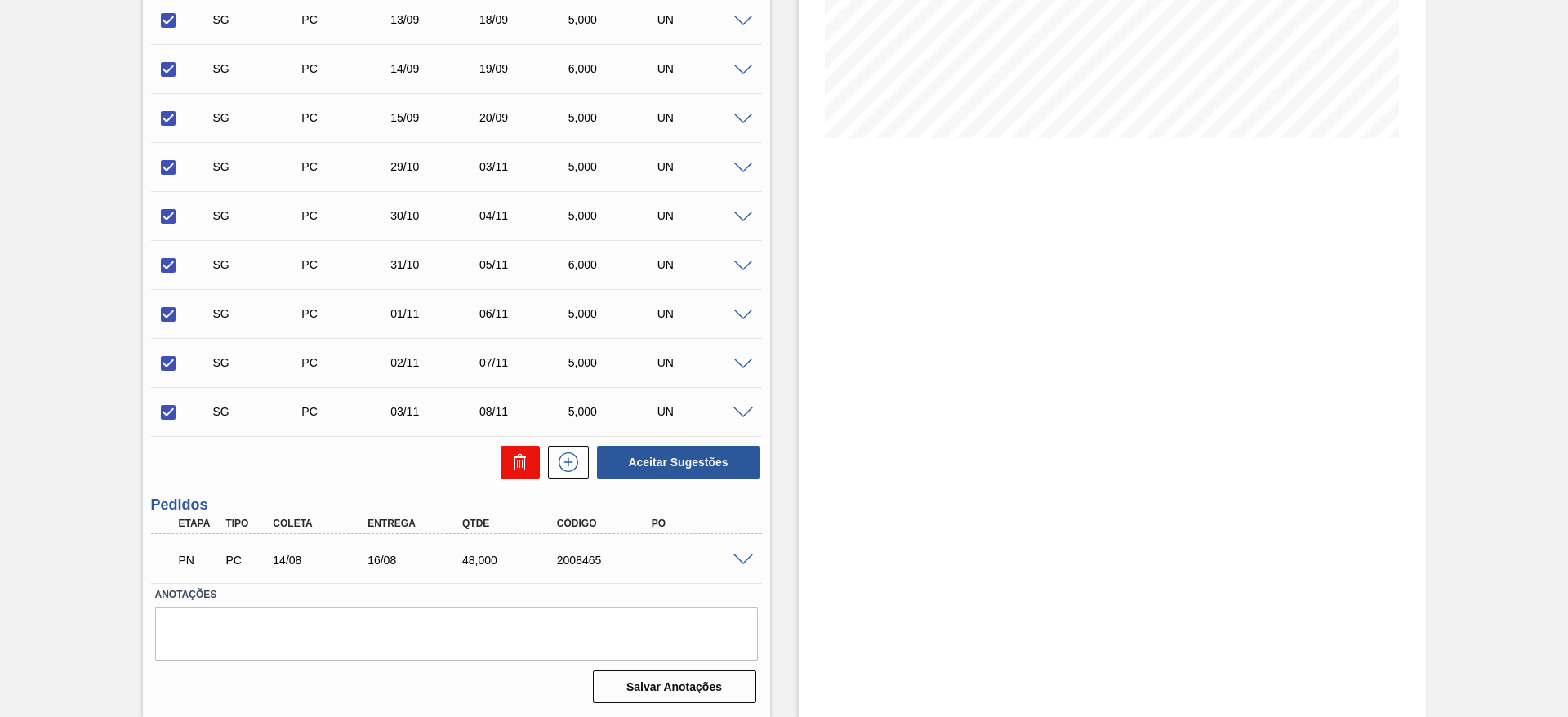
click at [534, 456] on button at bounding box center [520, 462] width 39 height 33
checkbox input "false"
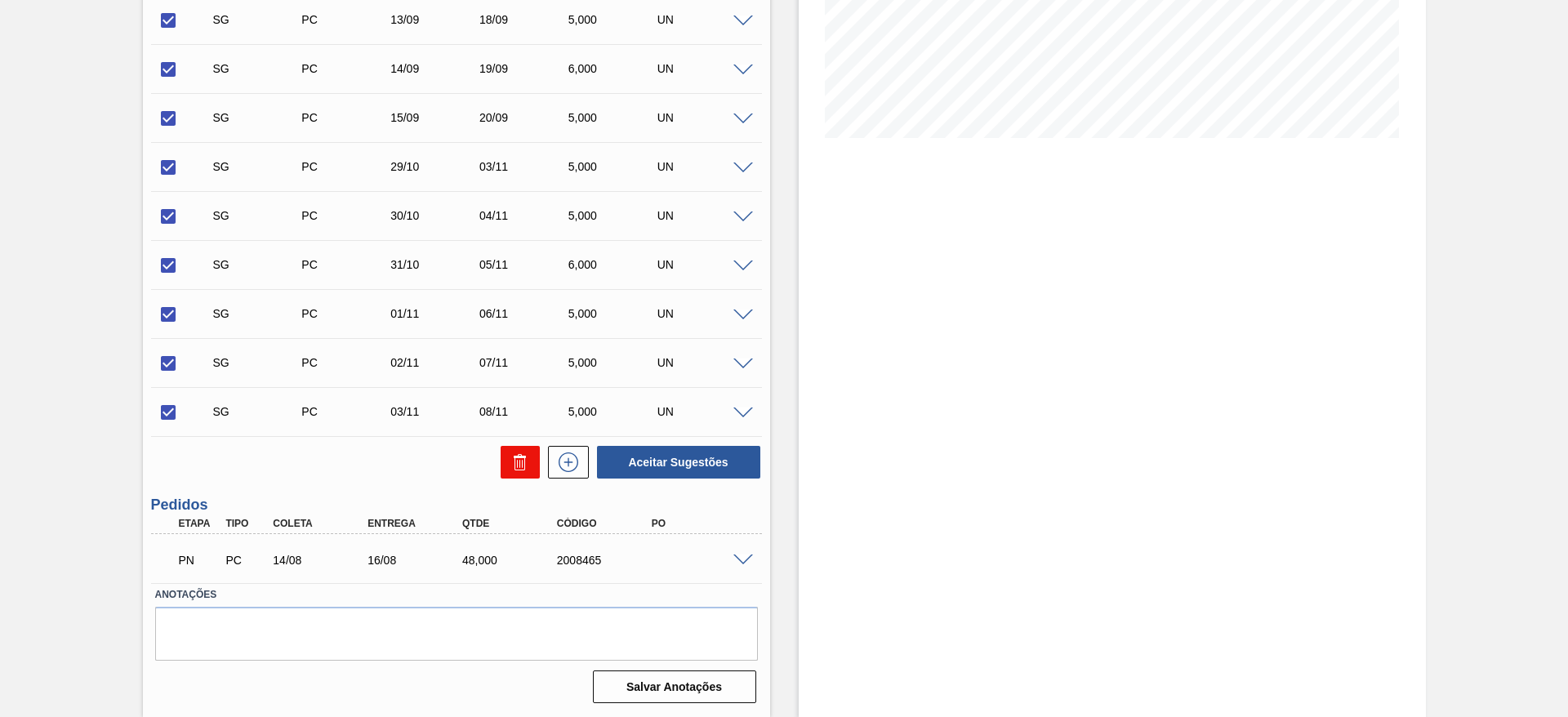
checkbox input "false"
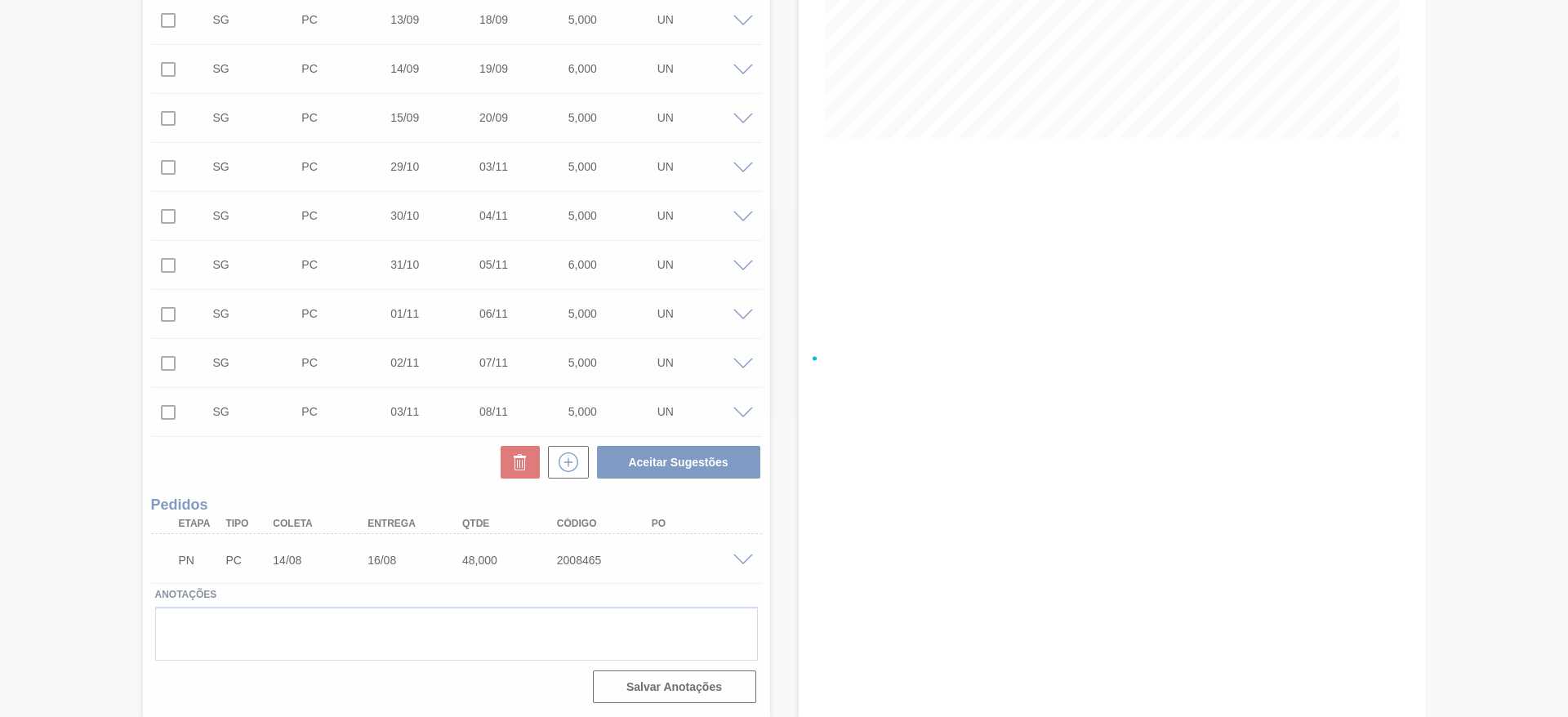
scroll to position [0, 0]
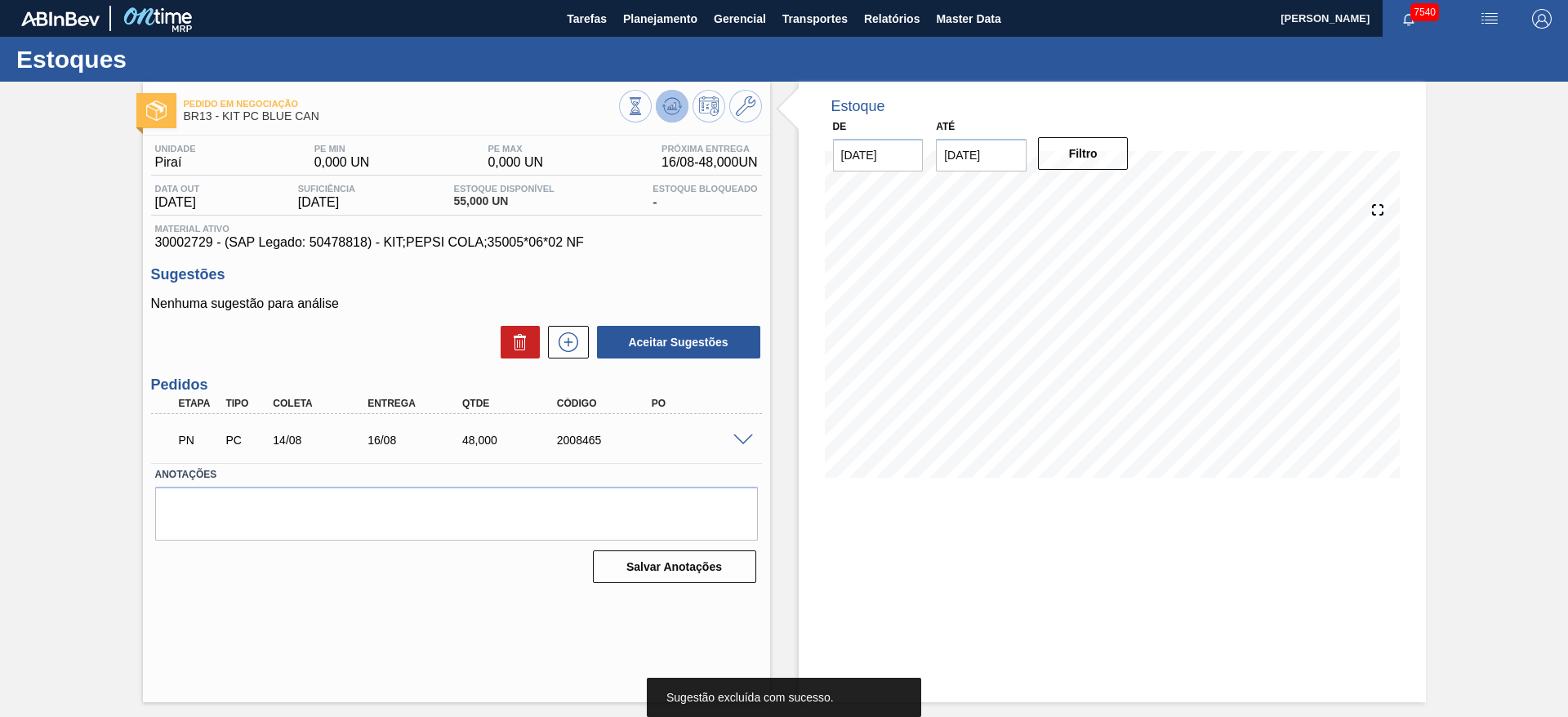
click at [644, 107] on icon at bounding box center [635, 106] width 18 height 18
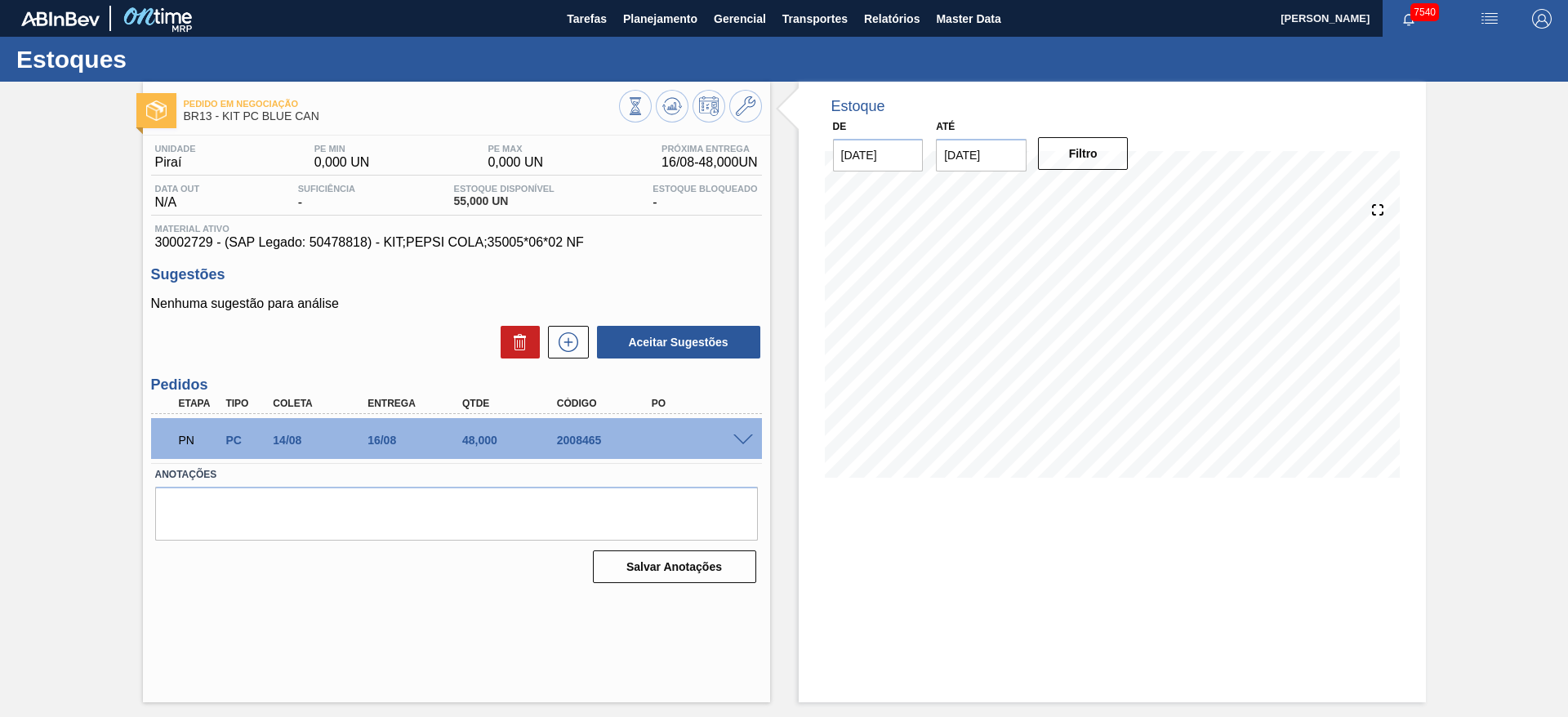
click at [747, 438] on span at bounding box center [743, 440] width 20 height 12
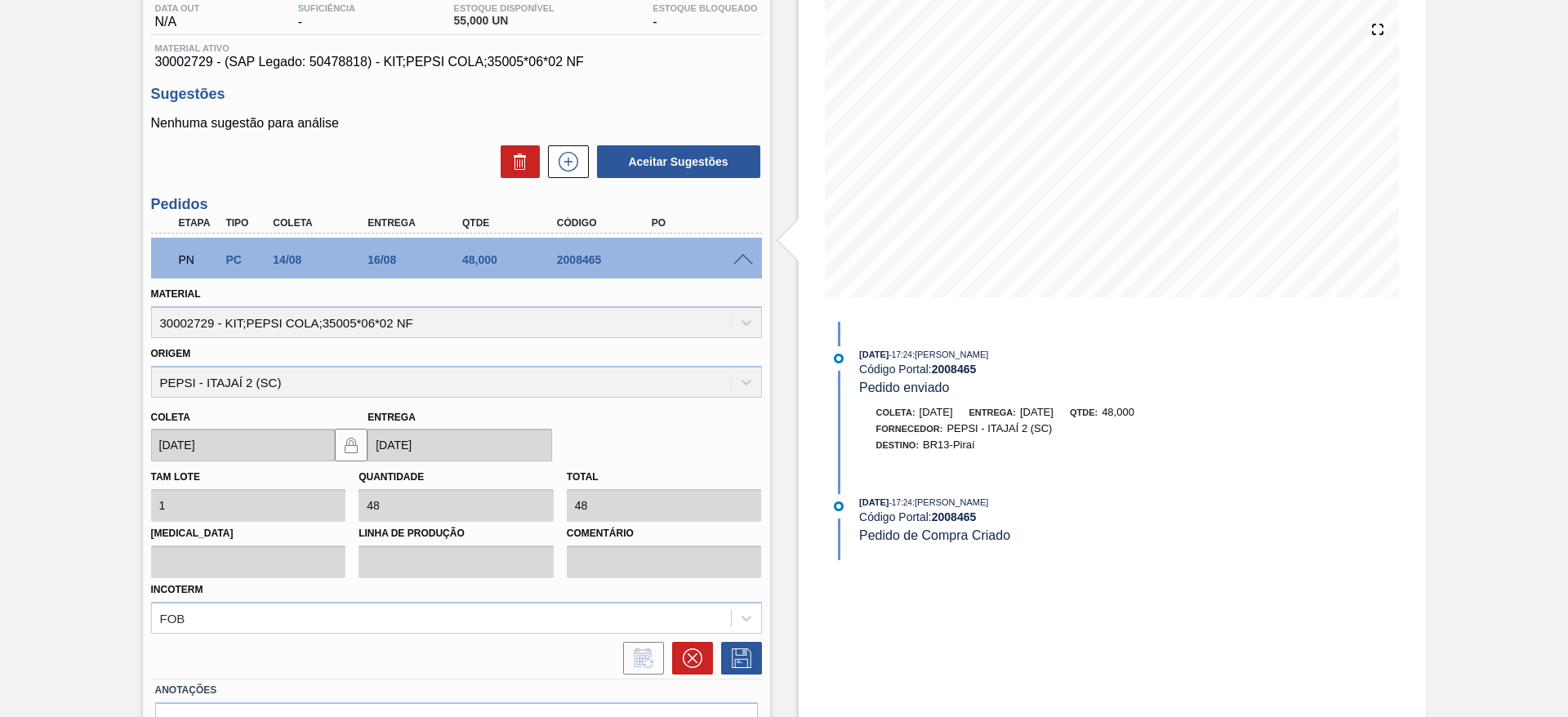
scroll to position [276, 0]
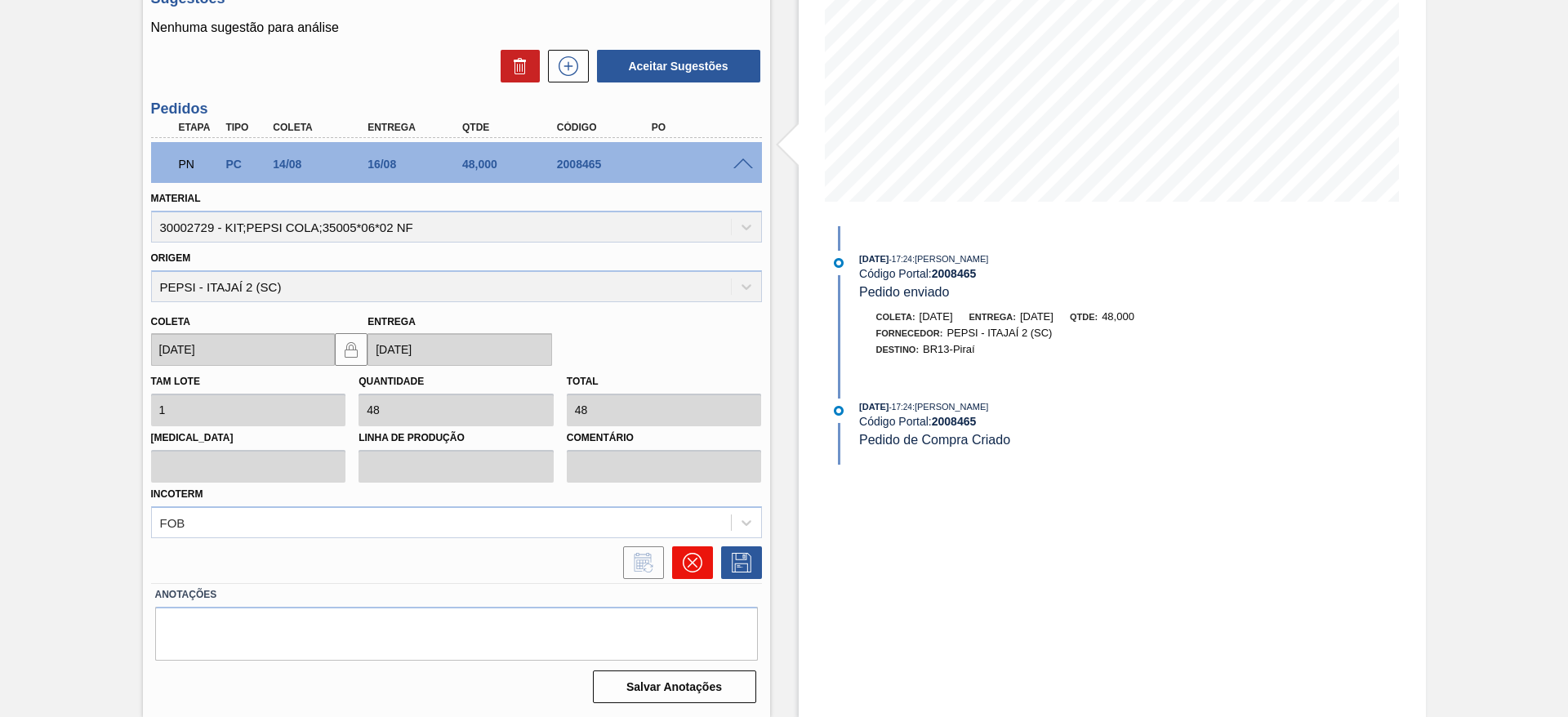
click at [687, 562] on icon at bounding box center [693, 562] width 20 height 20
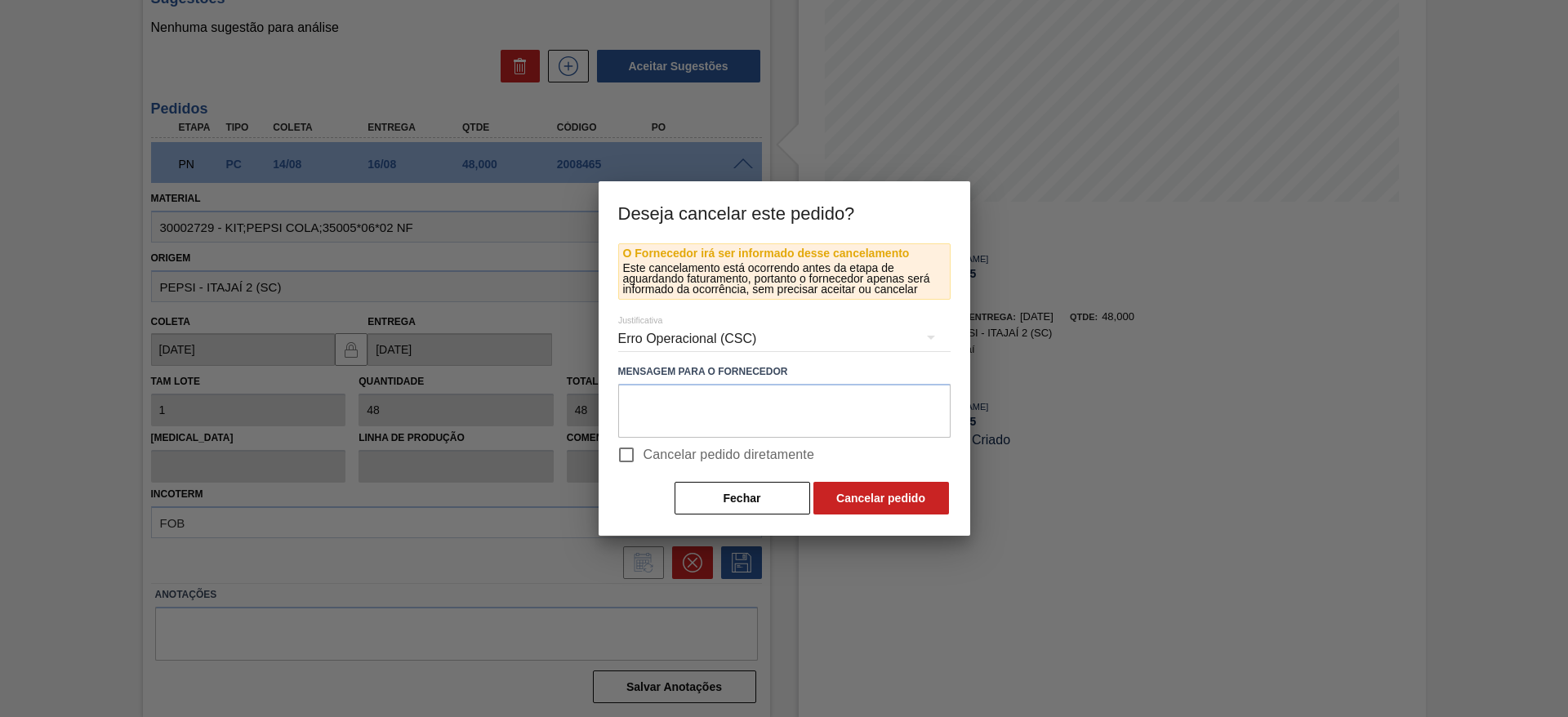
click at [877, 533] on div "O Fornecedor irá ser informado desse cancelamento Este cancelamento está ocorre…" at bounding box center [784, 390] width 371 height 292
click at [885, 500] on button "Cancelar pedido" at bounding box center [880, 497] width 135 height 33
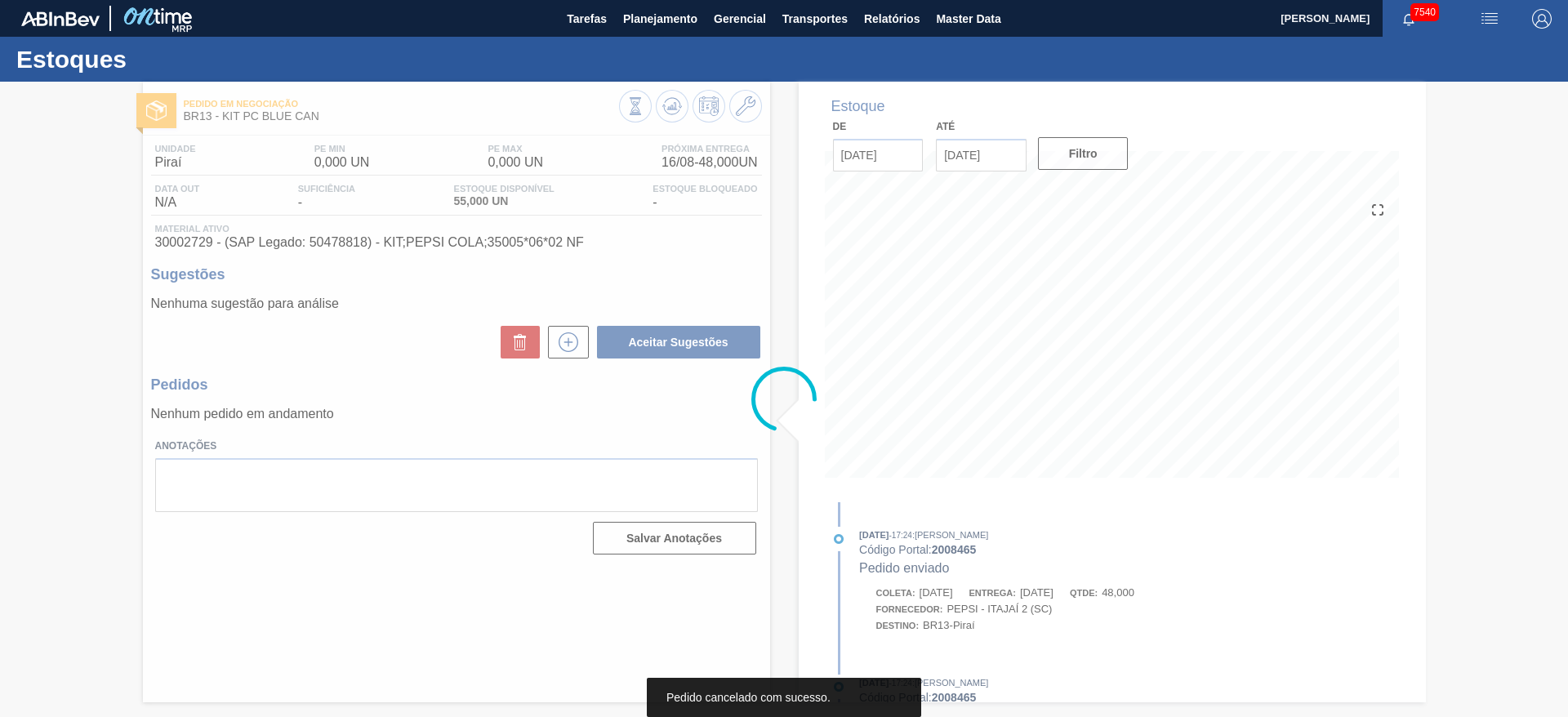
scroll to position [0, 0]
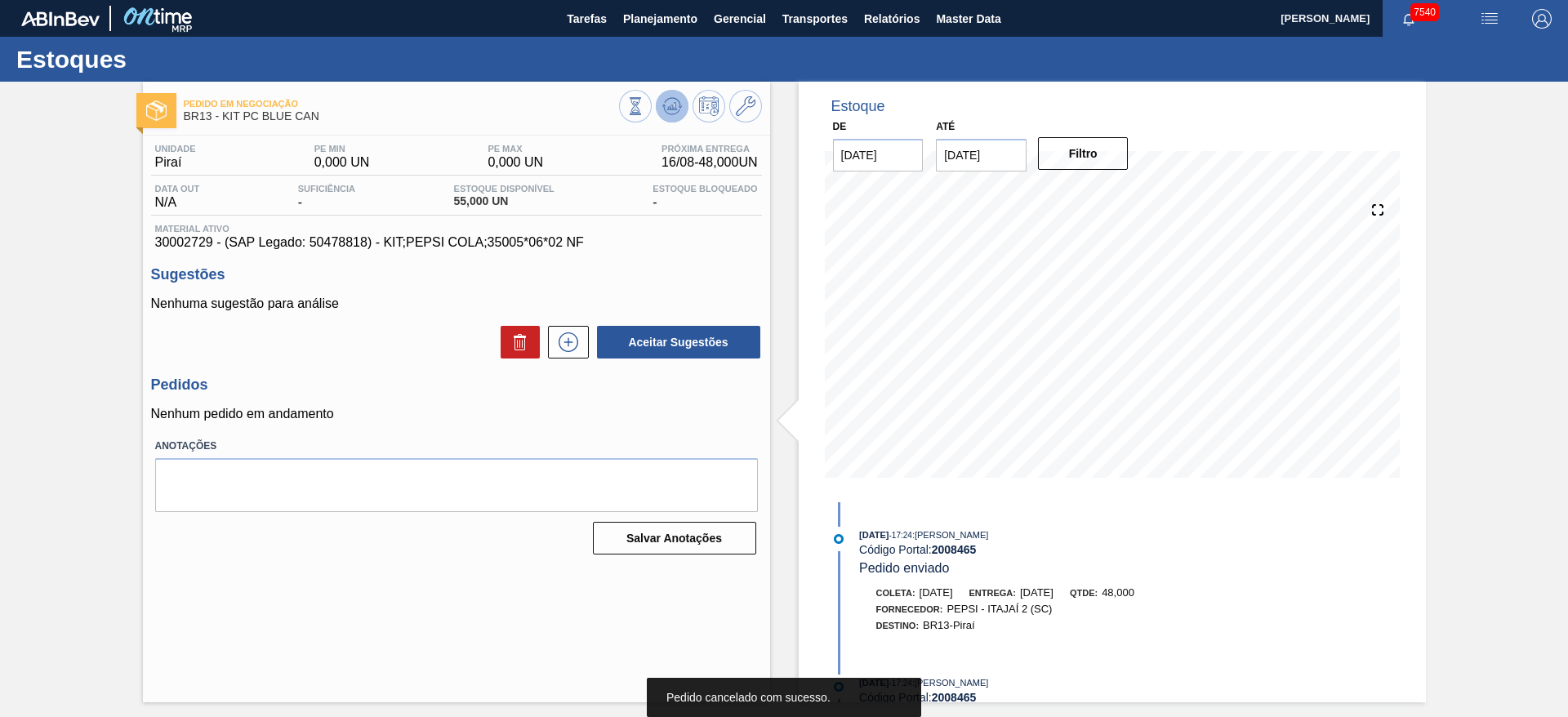
click at [644, 109] on icon at bounding box center [635, 106] width 18 height 18
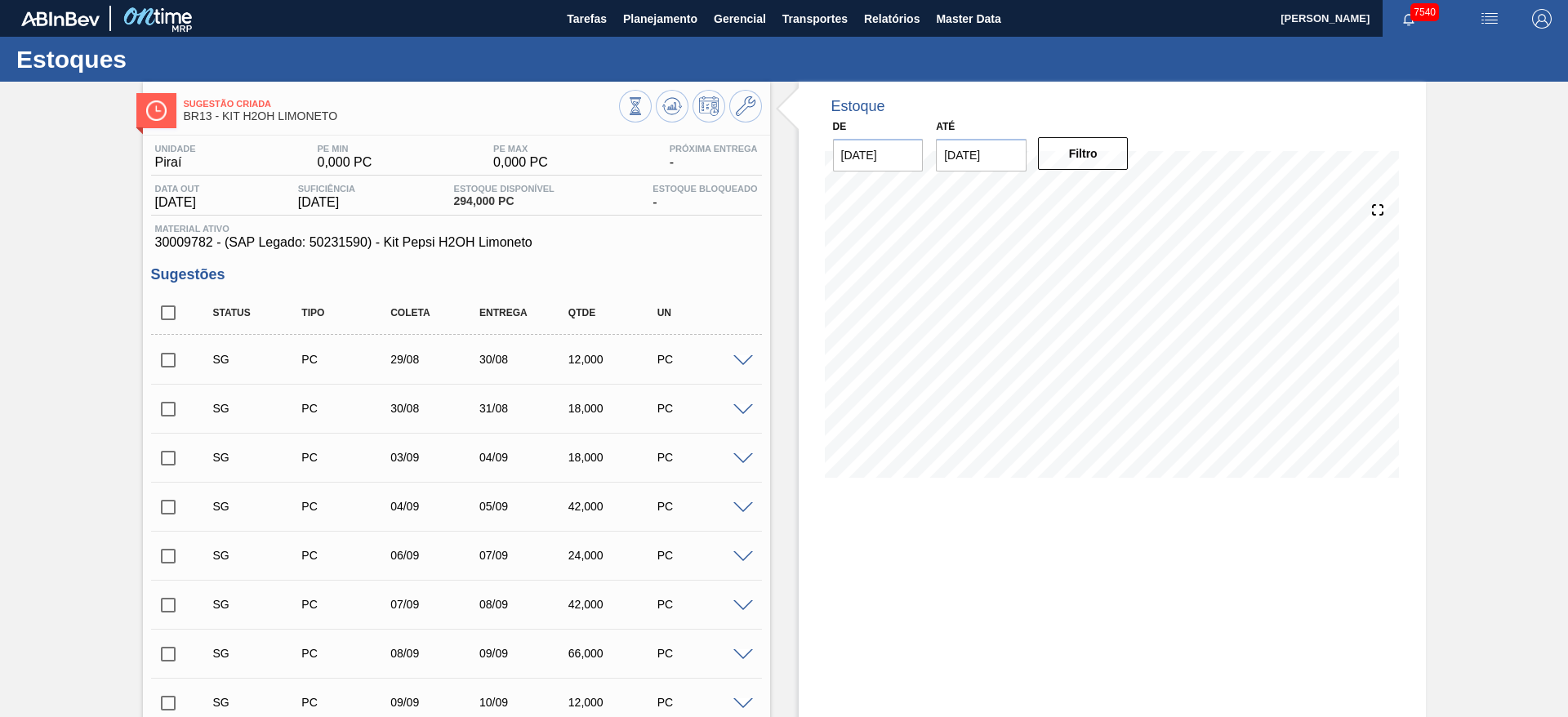
click at [743, 355] on span at bounding box center [743, 361] width 20 height 12
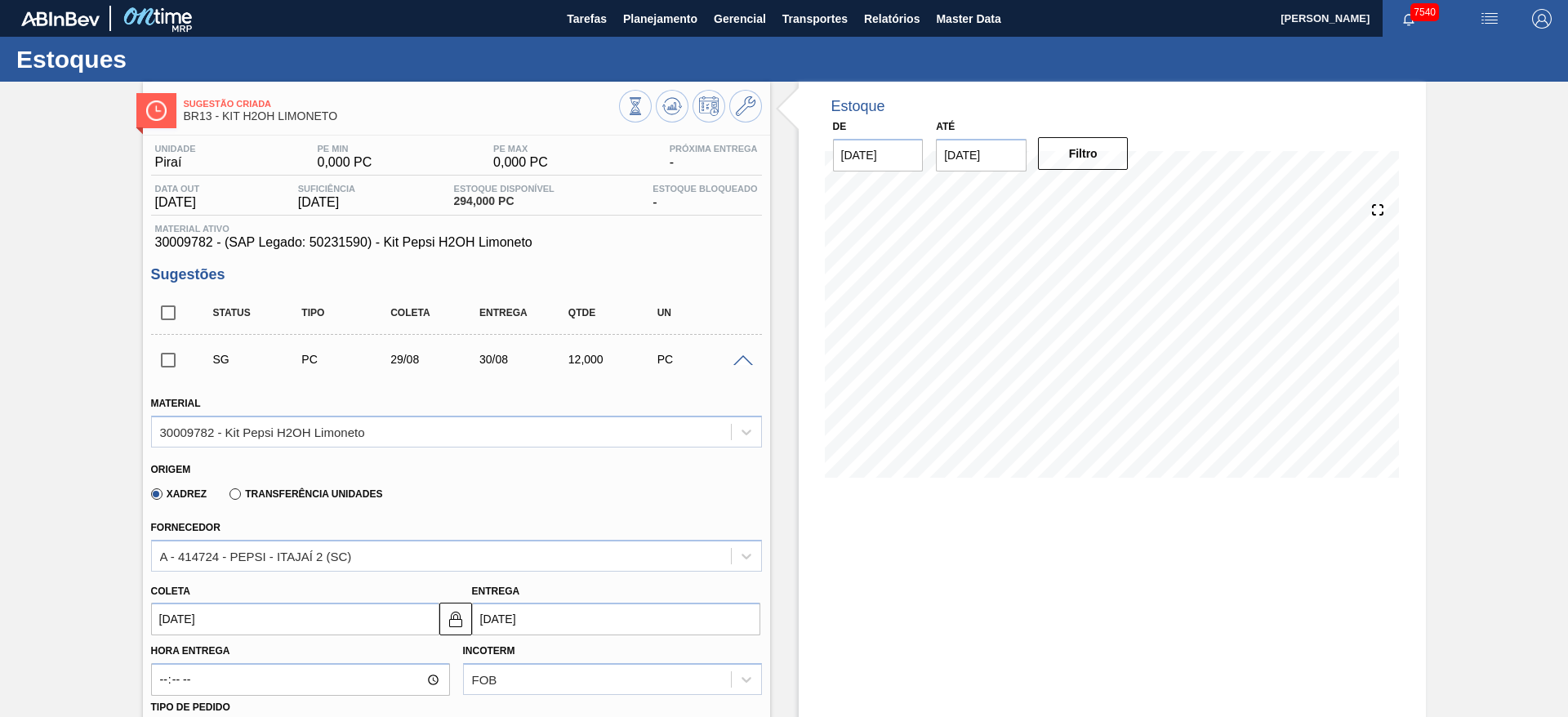
click at [741, 355] on span at bounding box center [743, 361] width 20 height 12
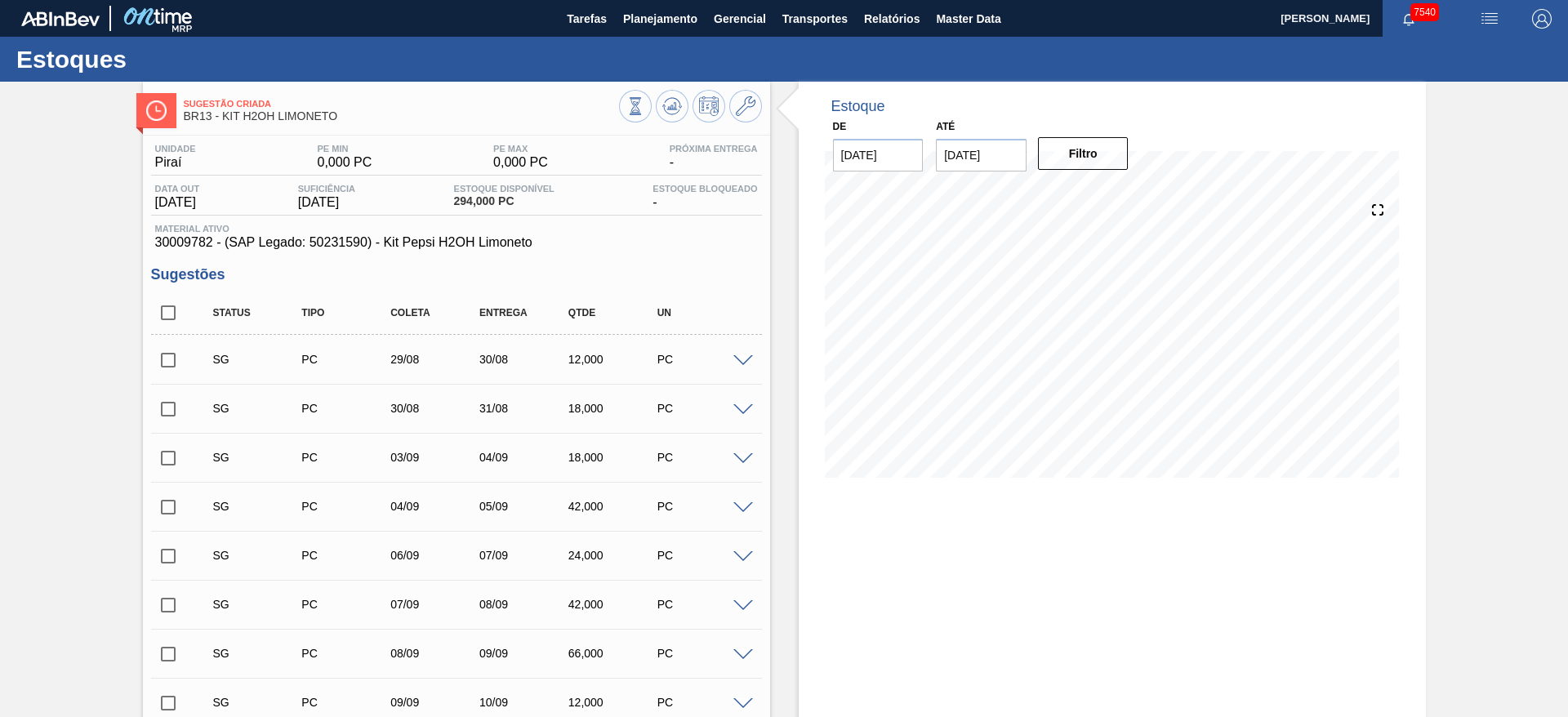
click at [731, 365] on div "PC" at bounding box center [703, 358] width 99 height 13
click at [741, 363] on span at bounding box center [743, 361] width 20 height 12
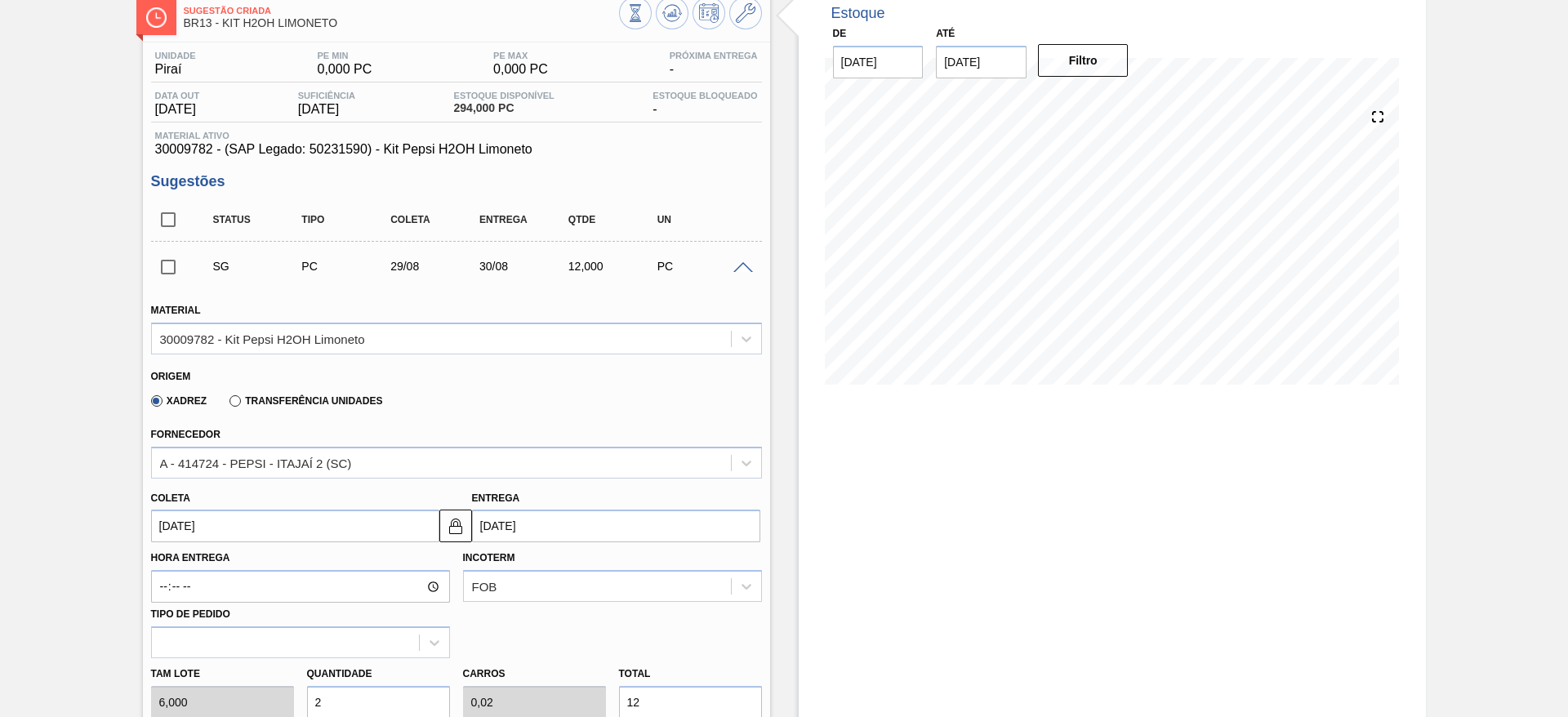
scroll to position [245, 0]
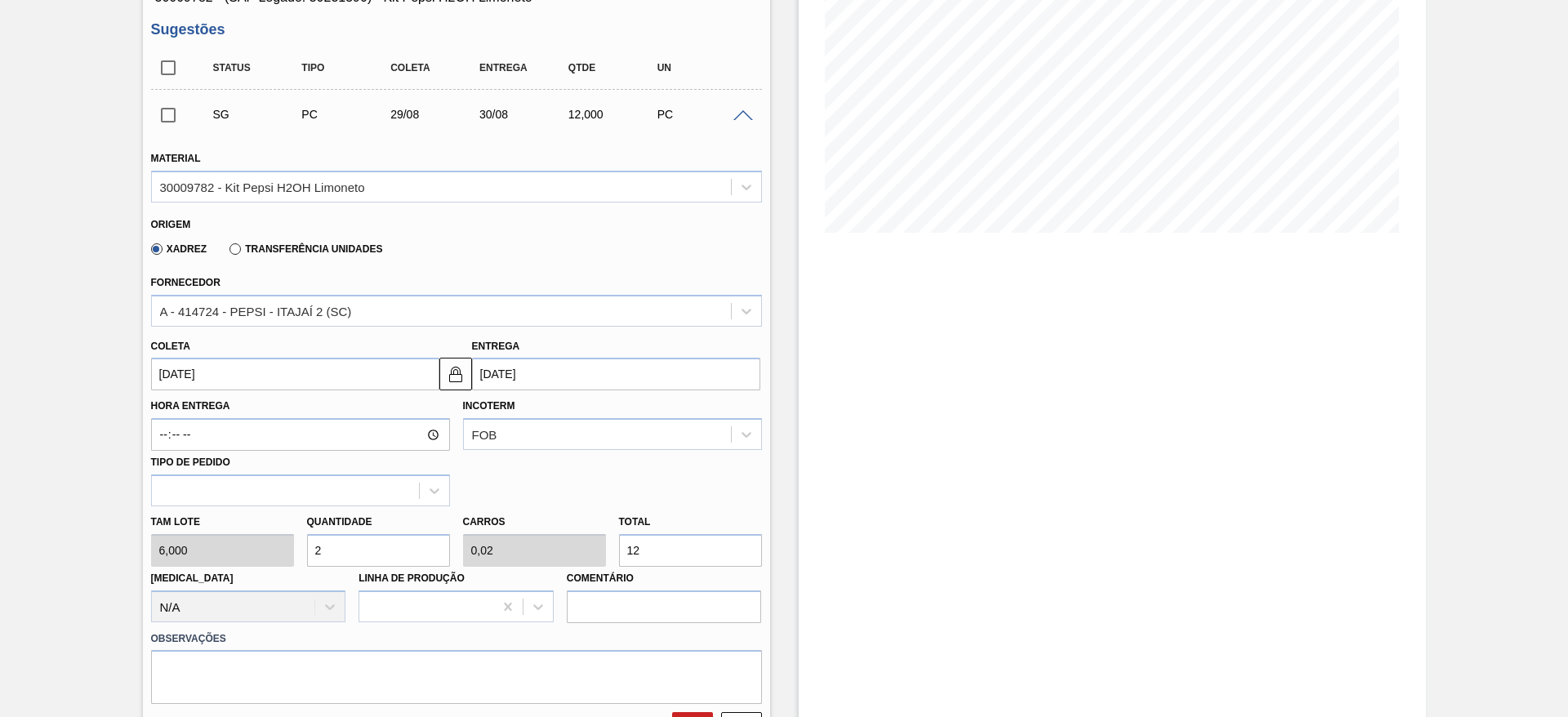
drag, startPoint x: 310, startPoint y: 549, endPoint x: 299, endPoint y: 545, distance: 11.7
click at [301, 545] on div "Quantidade 2" at bounding box center [379, 538] width 156 height 56
type input "1"
type input "0,01"
type input "6"
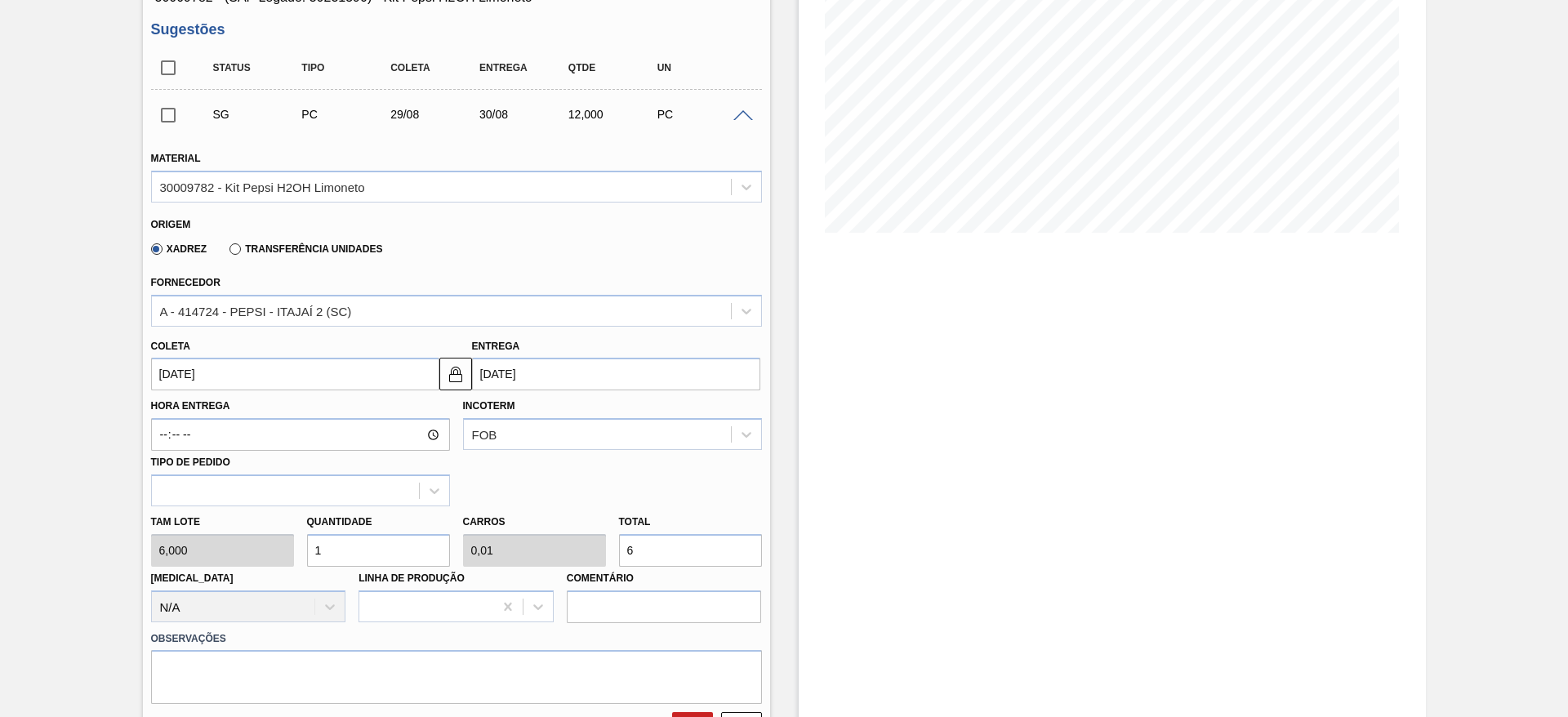
type input "15"
type input "0,15"
type input "90"
type input "15"
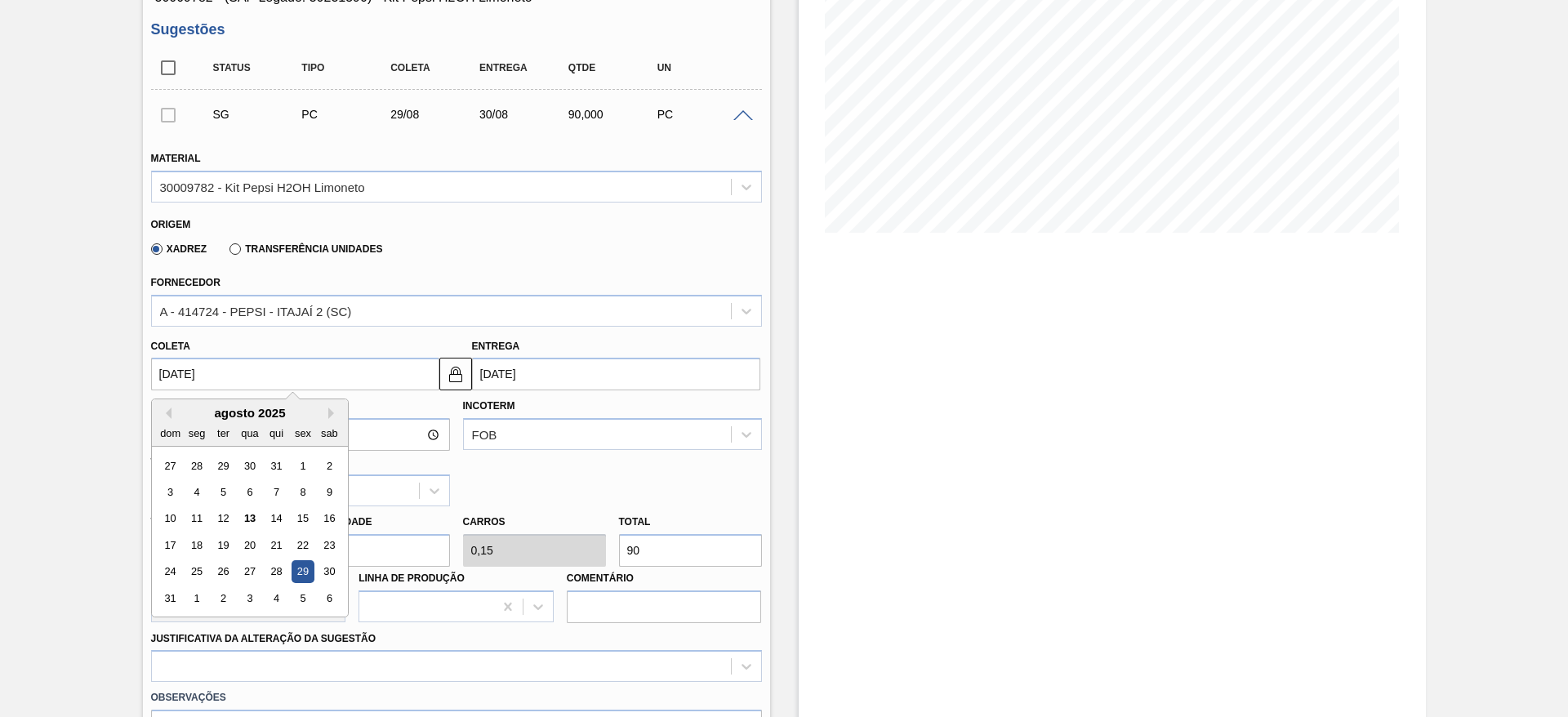
click at [201, 381] on input "[DATE]" at bounding box center [295, 373] width 288 height 33
click at [269, 522] on div "14" at bounding box center [275, 519] width 22 height 22
type input "14/08/2025"
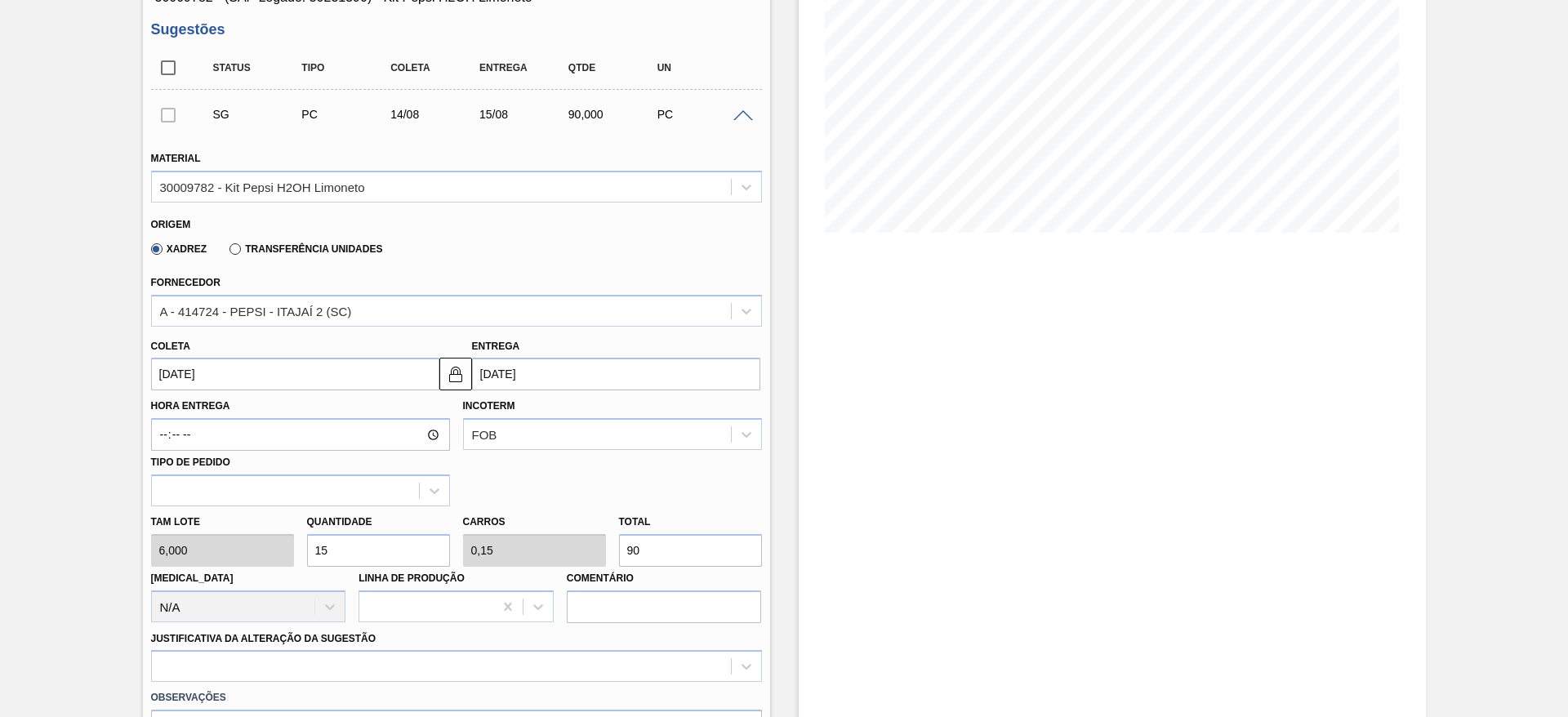
click at [460, 374] on img at bounding box center [456, 374] width 20 height 20
click at [505, 374] on input "15/08/2025" at bounding box center [616, 373] width 288 height 33
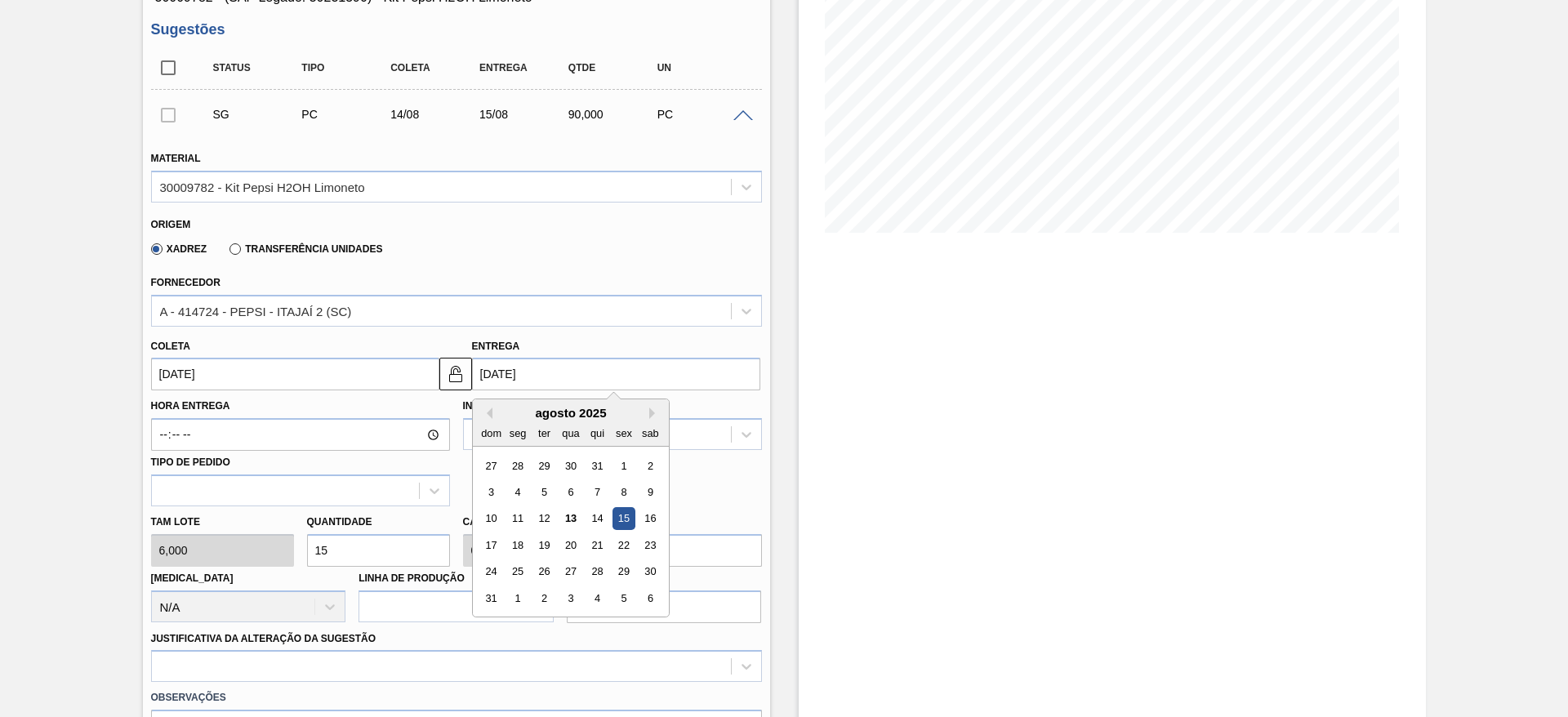
click at [651, 518] on div "16" at bounding box center [649, 519] width 22 height 22
type input "16/08/2025"
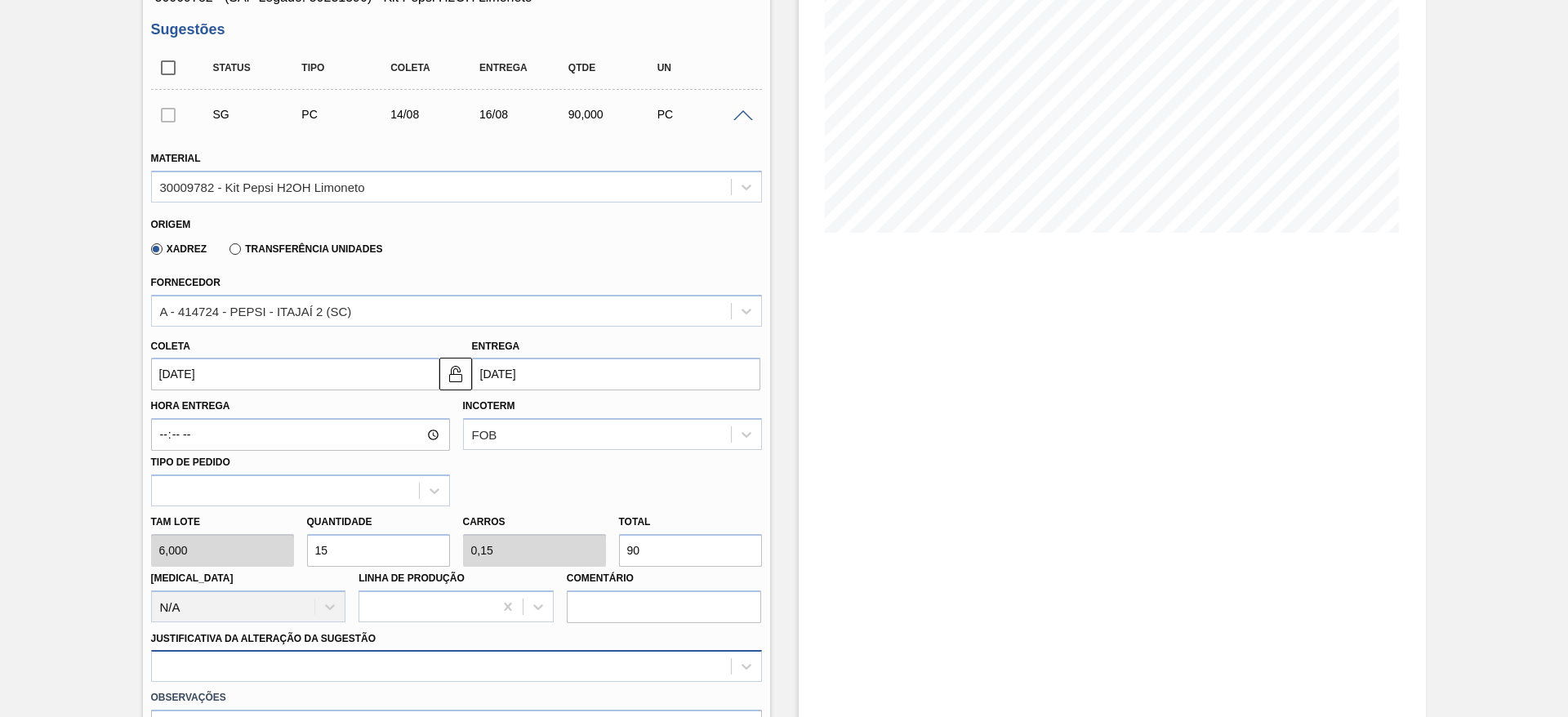
click at [676, 664] on div at bounding box center [456, 666] width 611 height 32
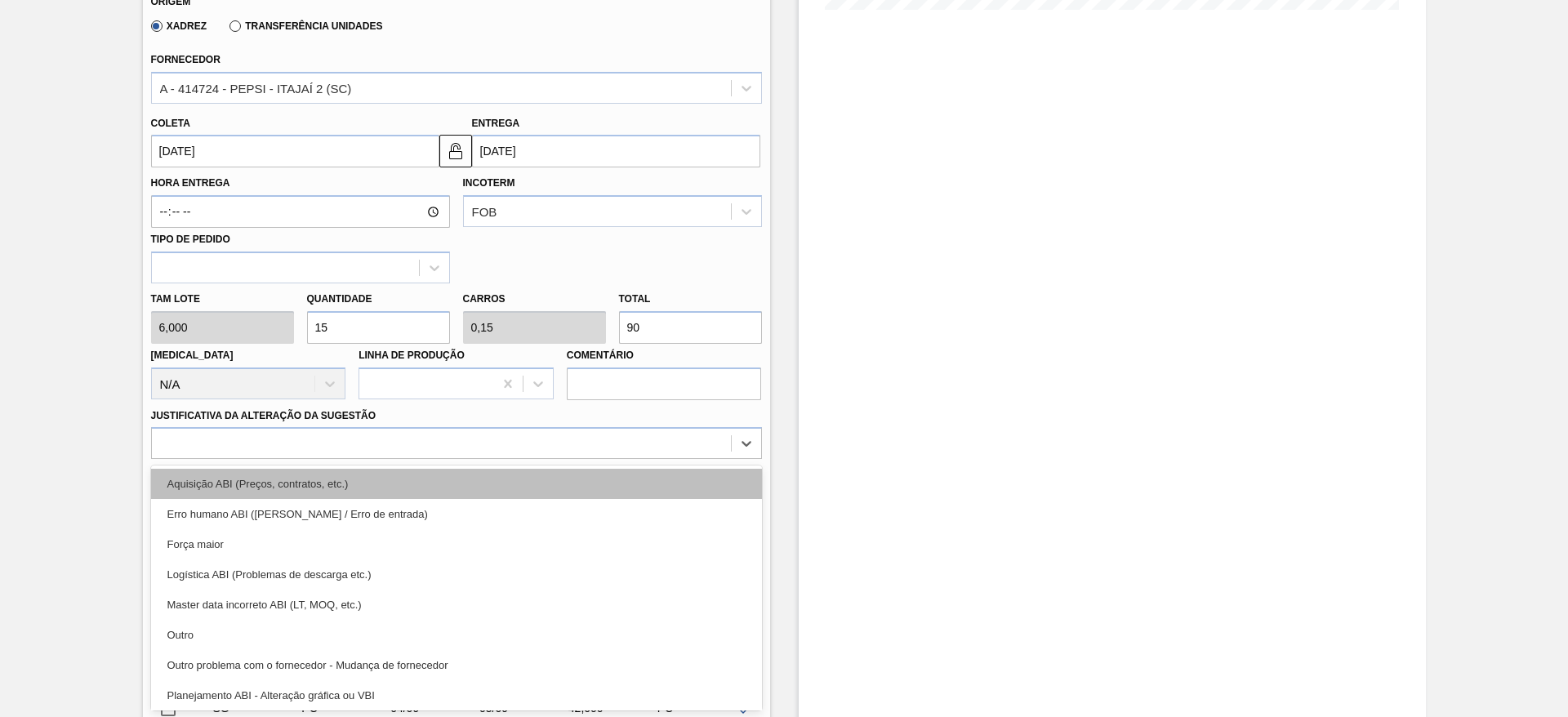
click at [635, 476] on div "Aquisição ABI (Preços, contratos, etc.)" at bounding box center [456, 483] width 611 height 31
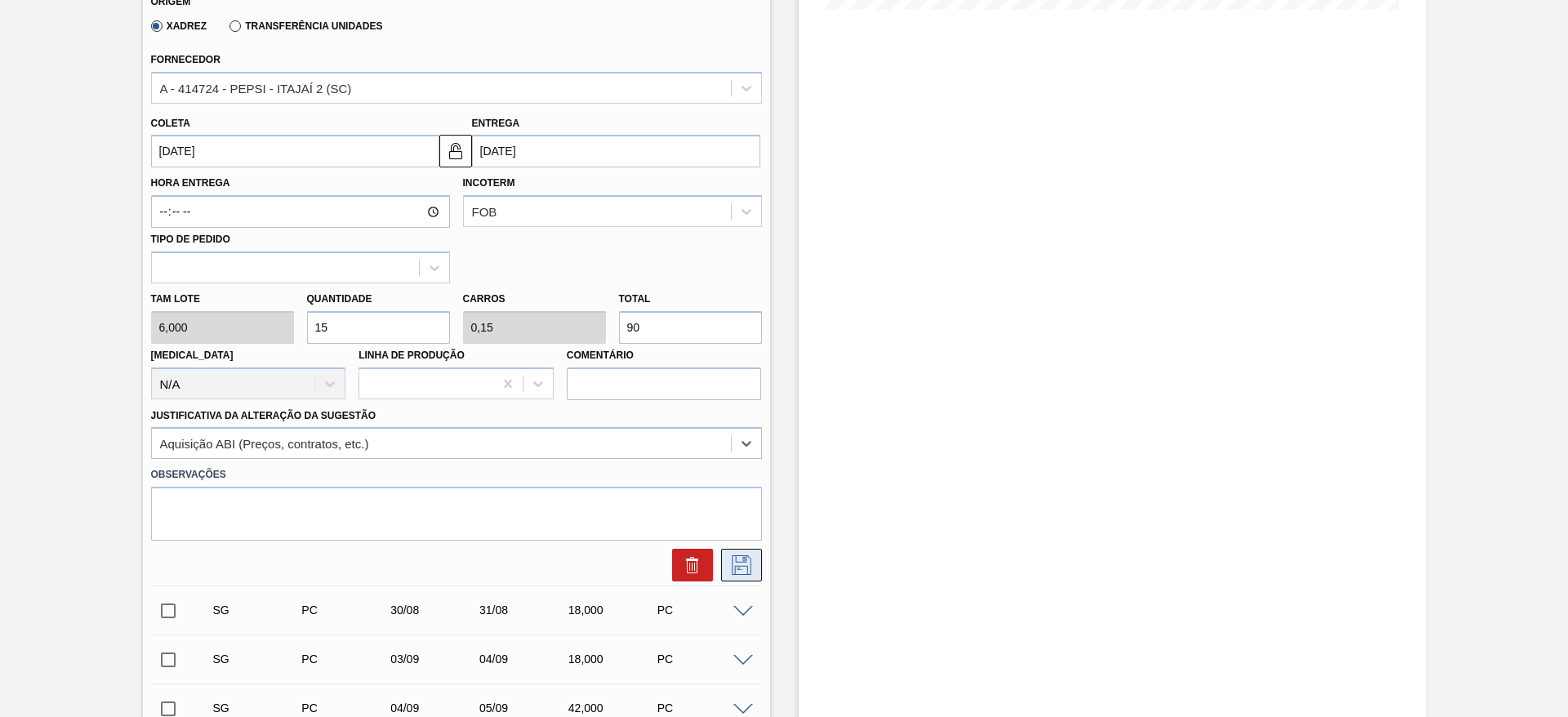
click at [733, 579] on button at bounding box center [741, 564] width 40 height 33
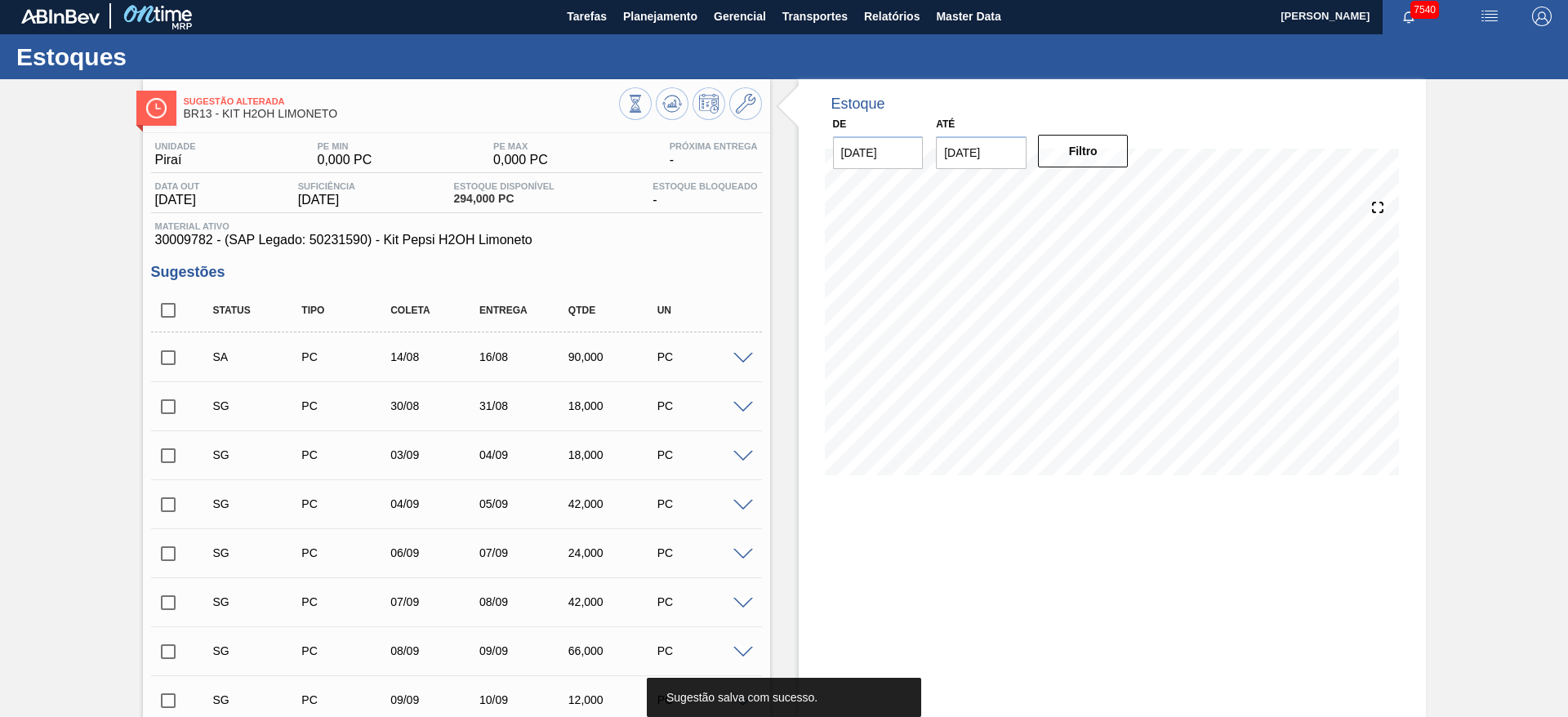
scroll to position [0, 0]
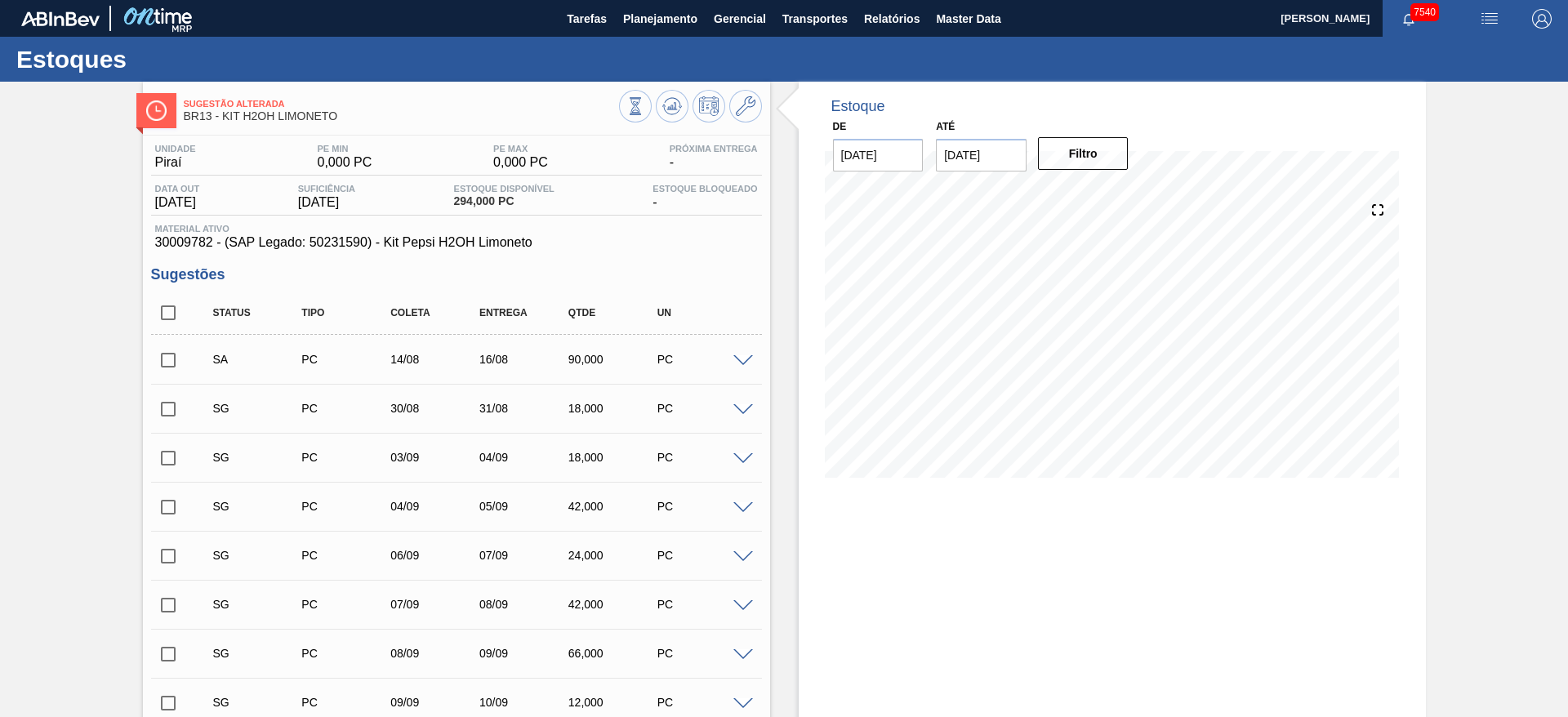
click at [154, 360] on input "checkbox" at bounding box center [168, 360] width 35 height 35
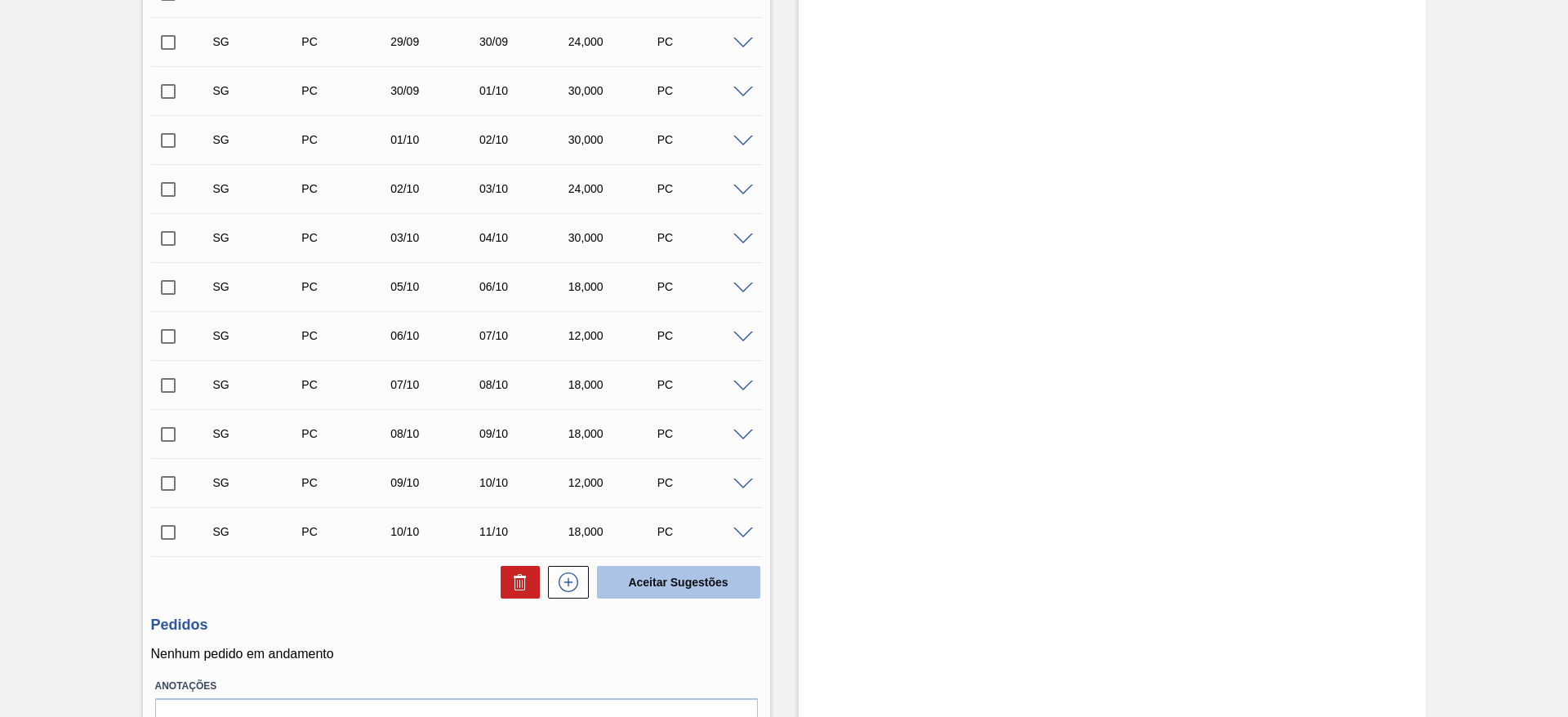
scroll to position [1535, 0]
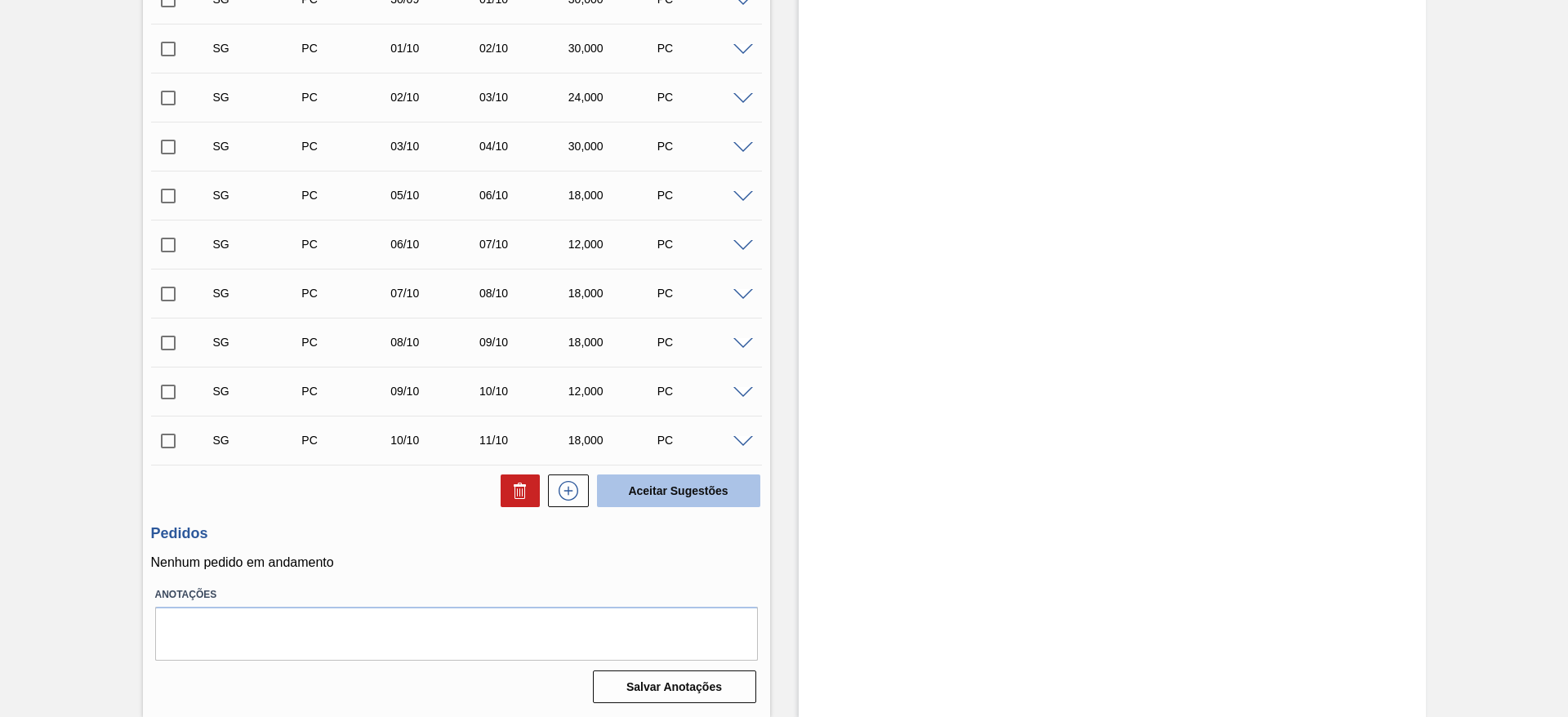
click at [676, 499] on button "Aceitar Sugestões" at bounding box center [678, 490] width 163 height 33
checkbox input "false"
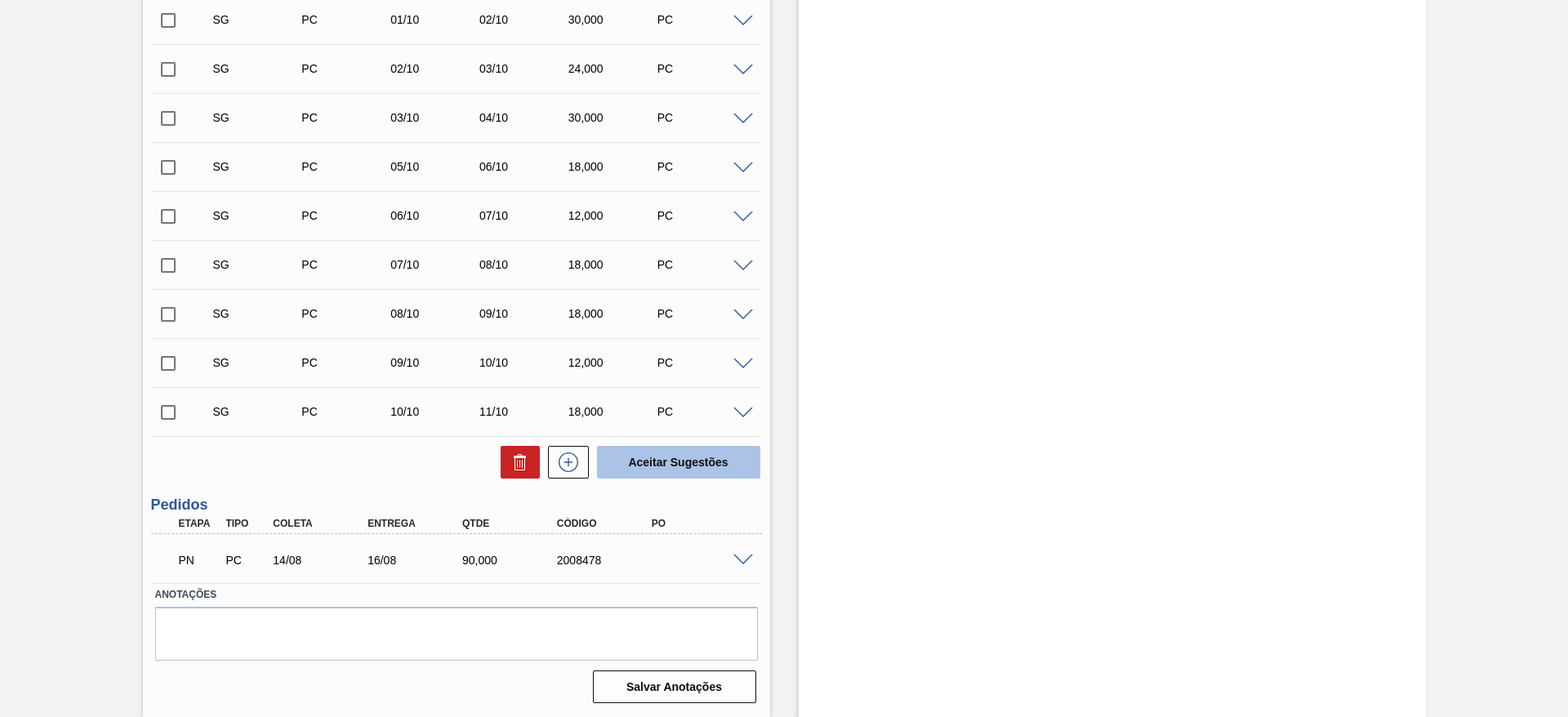
scroll to position [1486, 0]
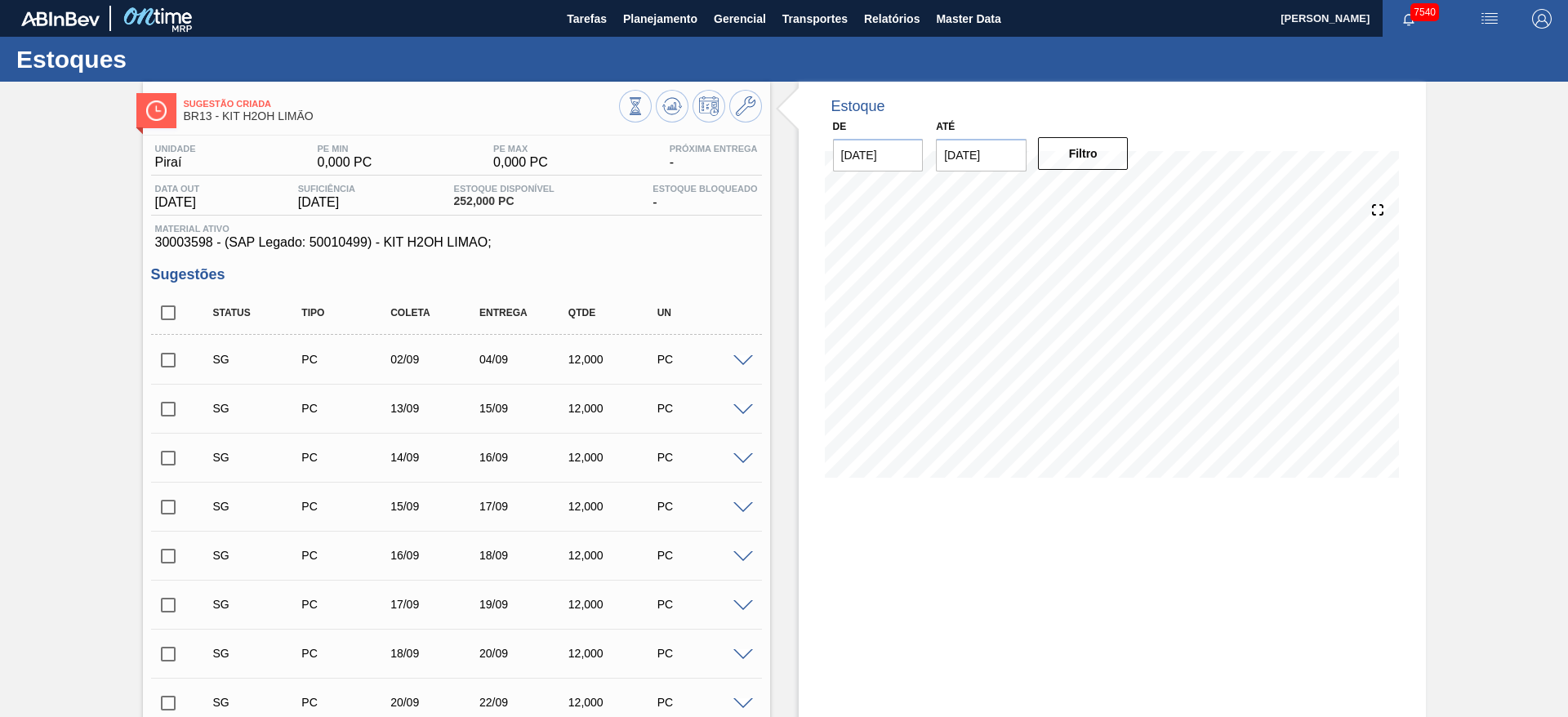
click at [735, 361] on span at bounding box center [743, 361] width 20 height 12
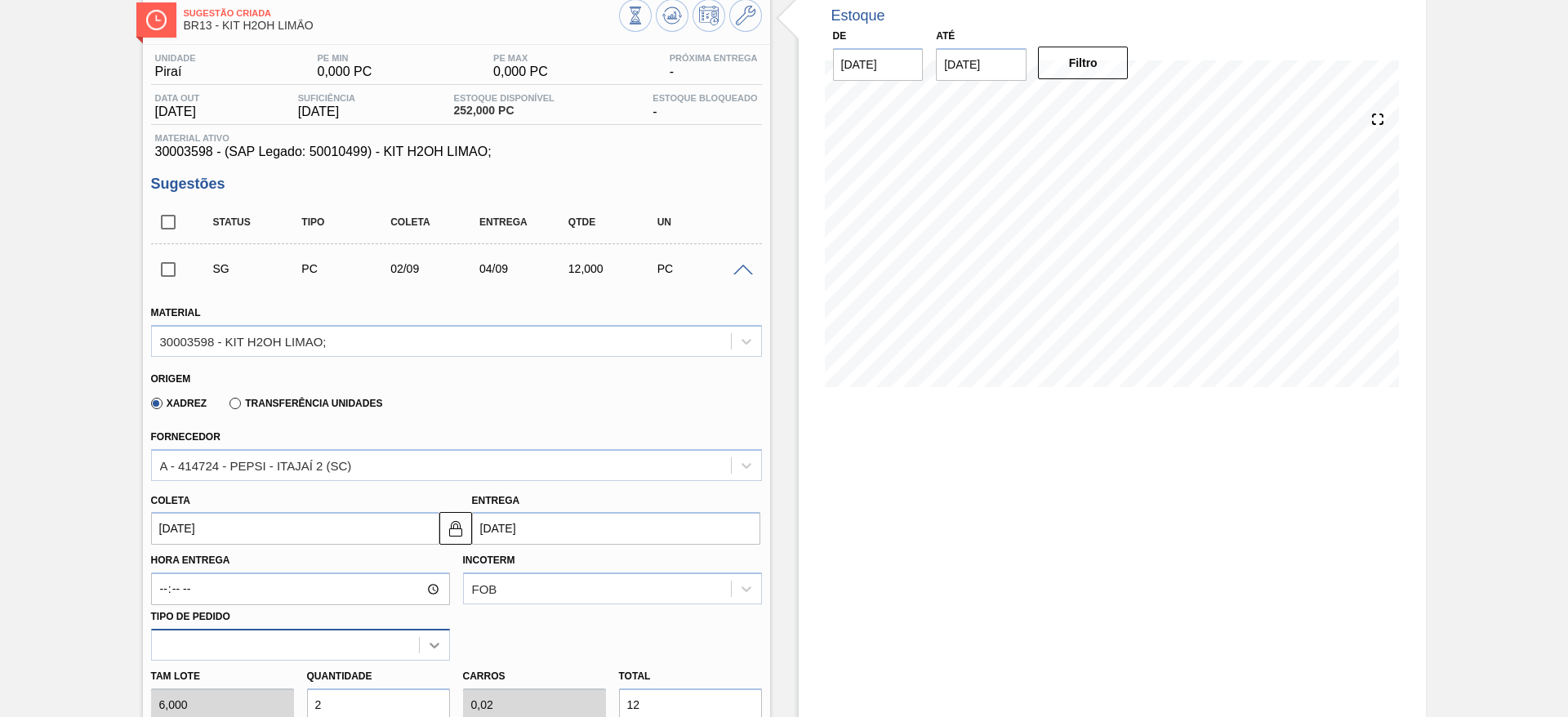
scroll to position [245, 0]
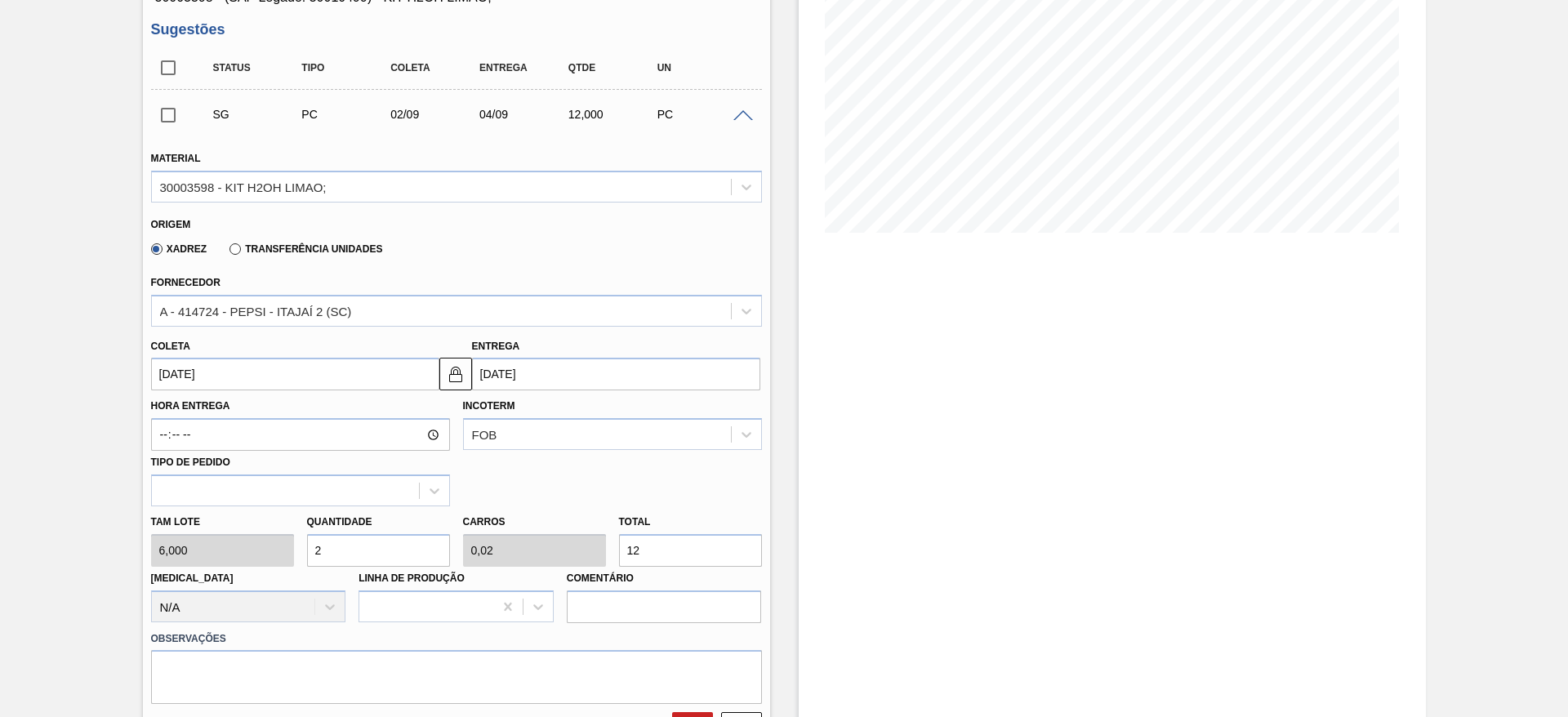
click at [375, 544] on input "2" at bounding box center [378, 549] width 143 height 33
type input "3"
type input "0,03"
type input "18"
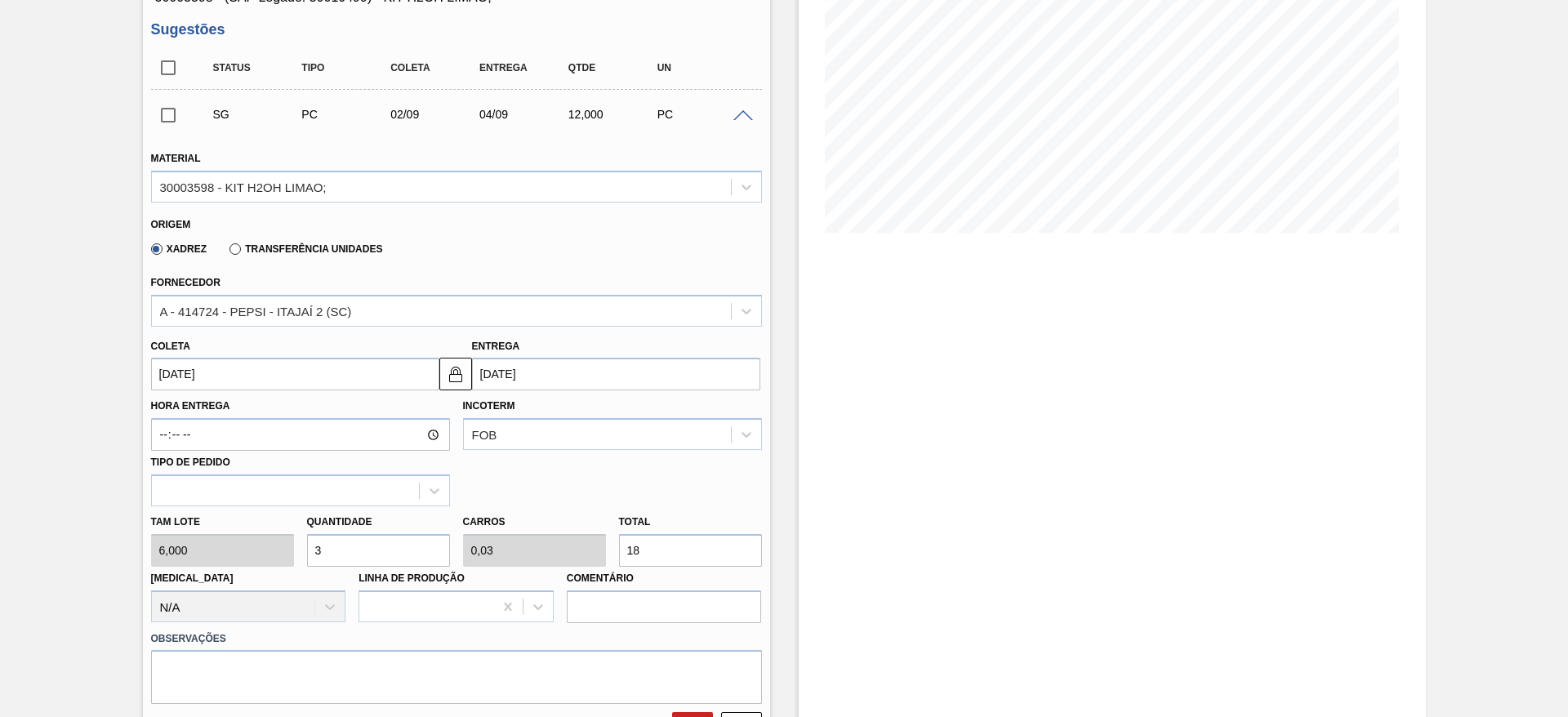
type input "30"
type input "0,3"
type input "180"
type input "30"
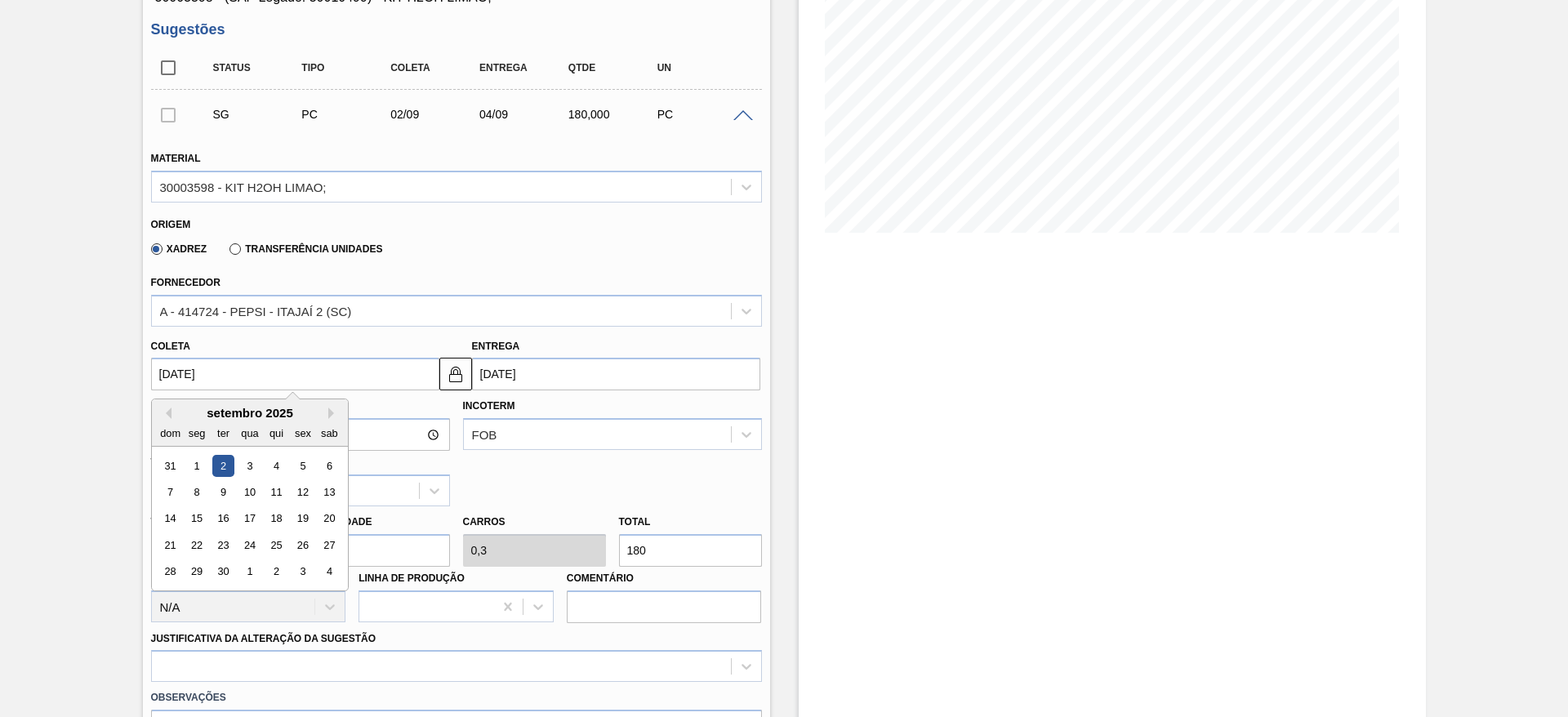
click at [192, 376] on input "02/09/2025" at bounding box center [295, 373] width 288 height 33
click at [163, 408] on div "Previous Month Next Month setembro 2025 dom seg ter qua qui sex sab 31 1 2 3 4 …" at bounding box center [250, 494] width 197 height 192
click at [163, 409] on button "Previous Month" at bounding box center [166, 413] width 12 height 12
click at [267, 518] on div "14" at bounding box center [275, 519] width 22 height 22
type input "14/08/2025"
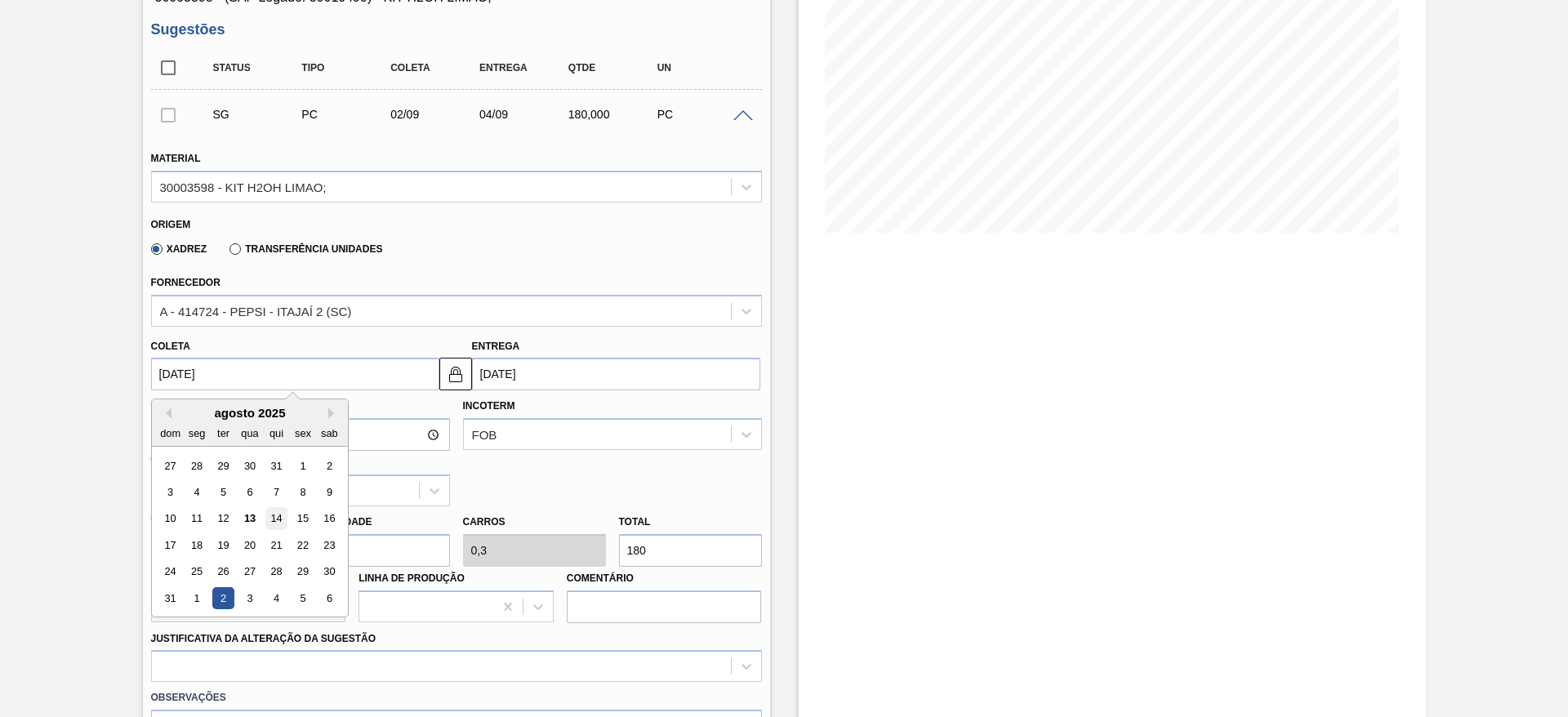
type input "16/08/2025"
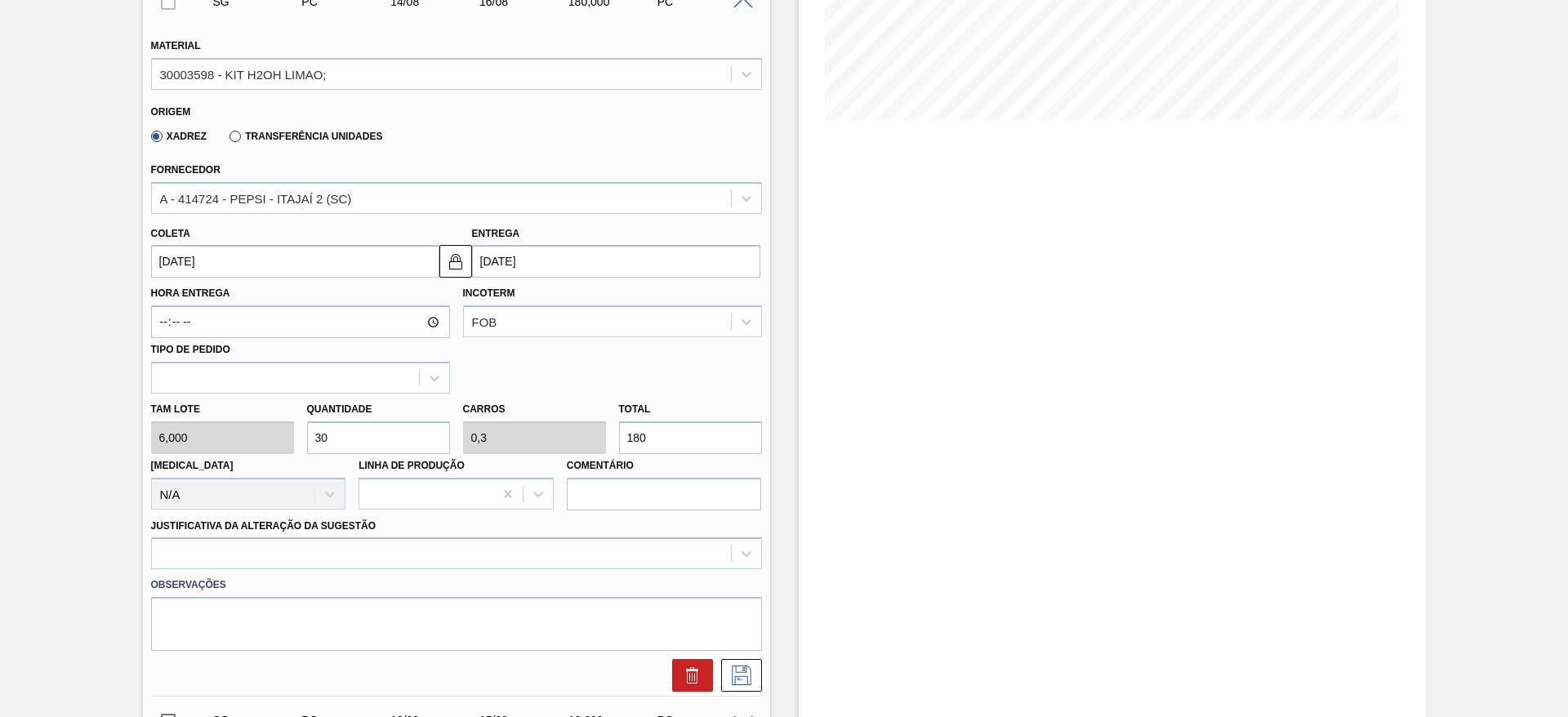
scroll to position [489, 0]
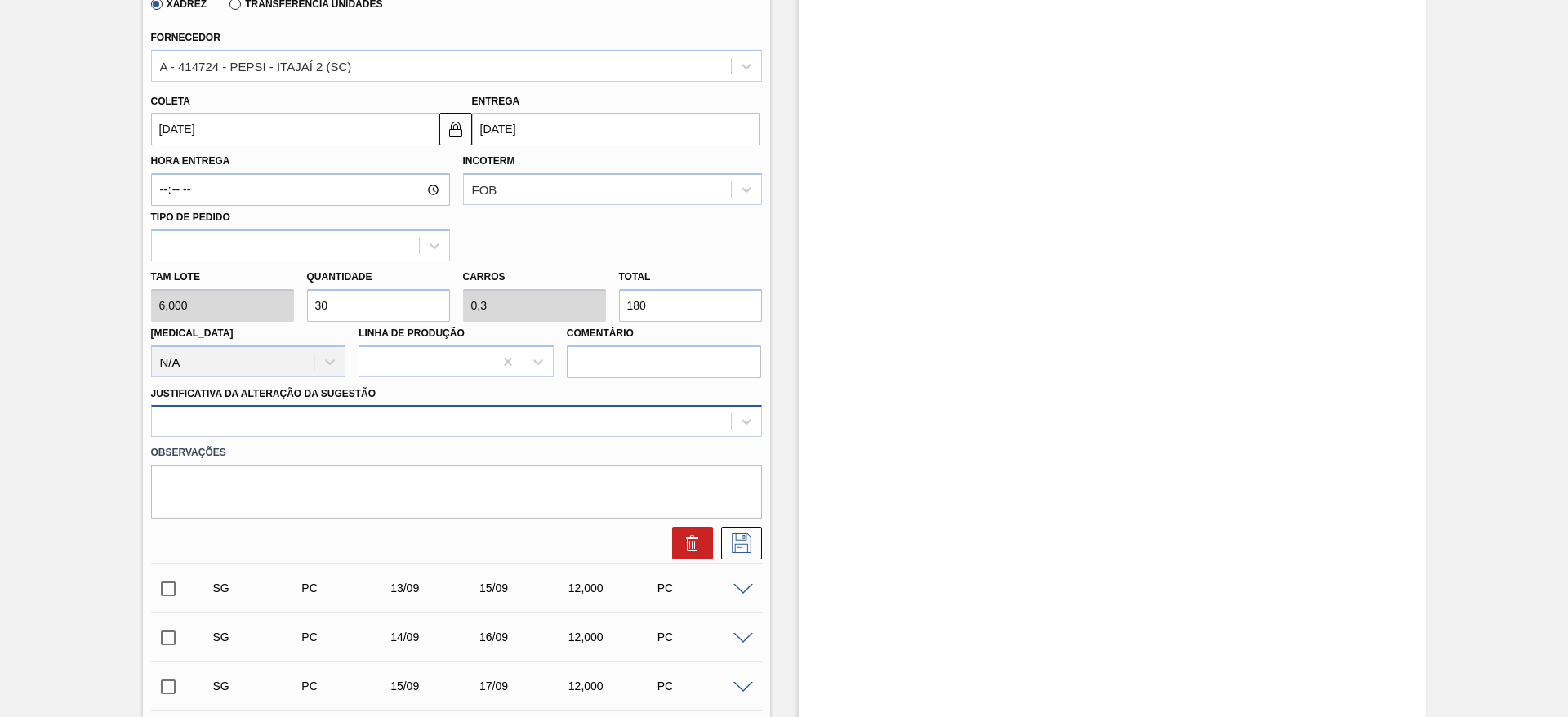
click at [587, 423] on div at bounding box center [441, 421] width 579 height 24
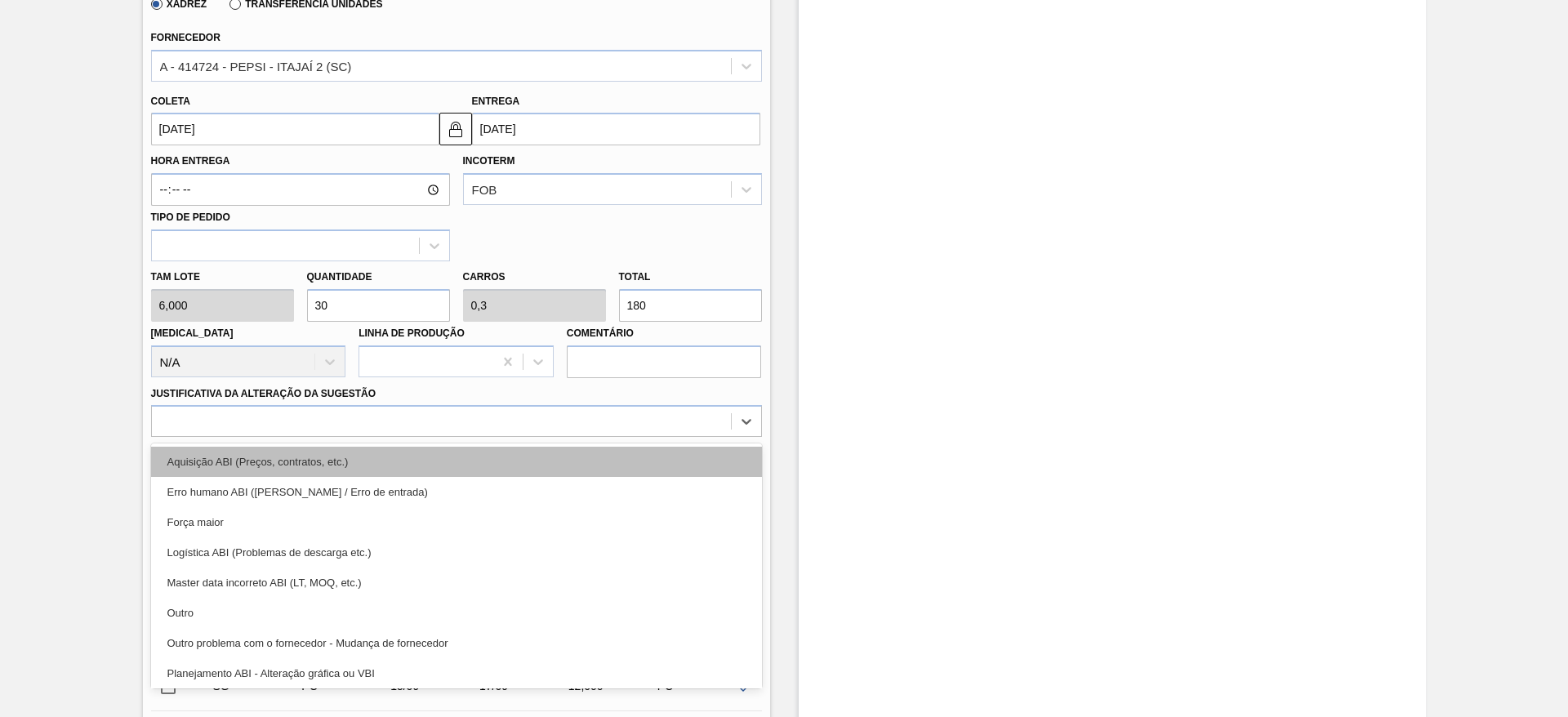
click at [589, 460] on div "Aquisição ABI (Preços, contratos, etc.)" at bounding box center [456, 462] width 611 height 31
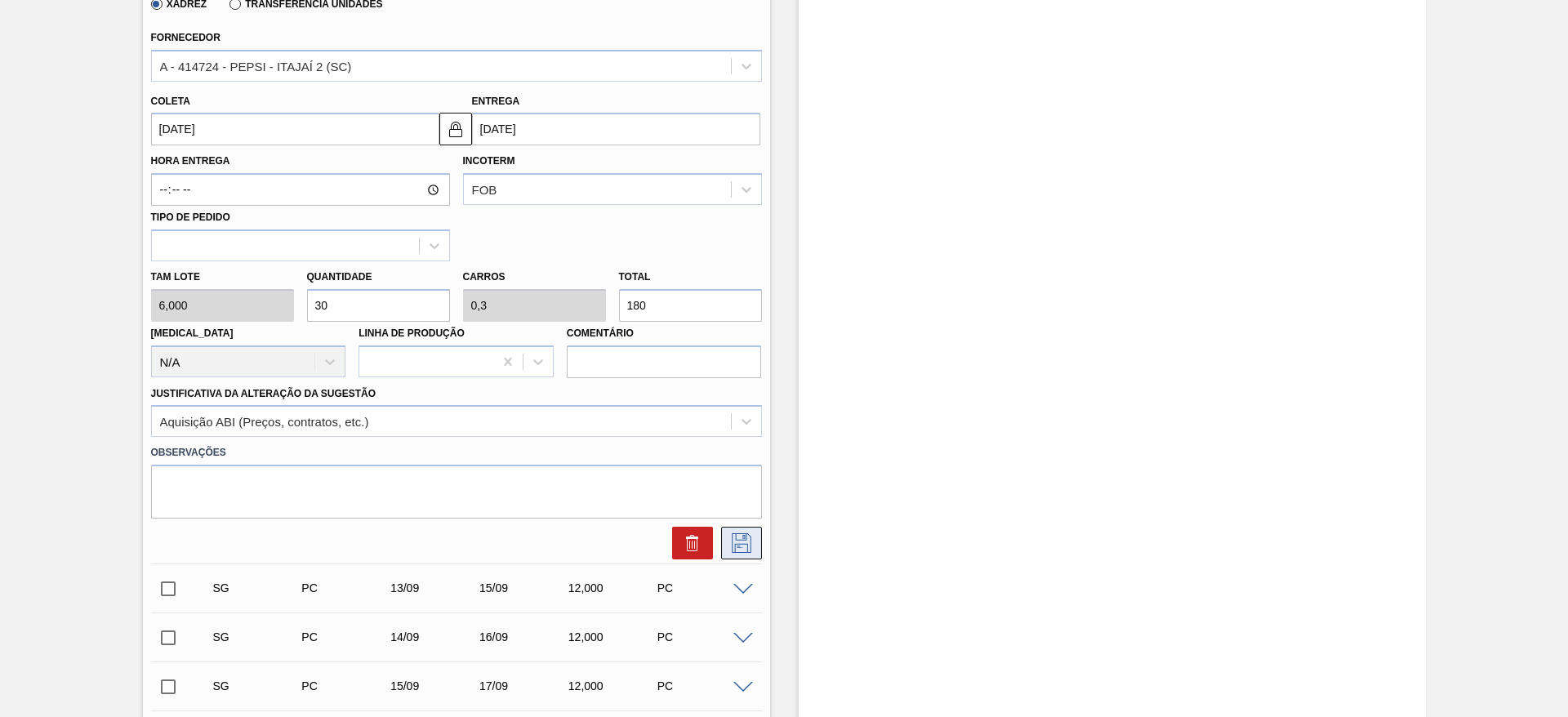
click at [748, 543] on icon at bounding box center [741, 542] width 26 height 20
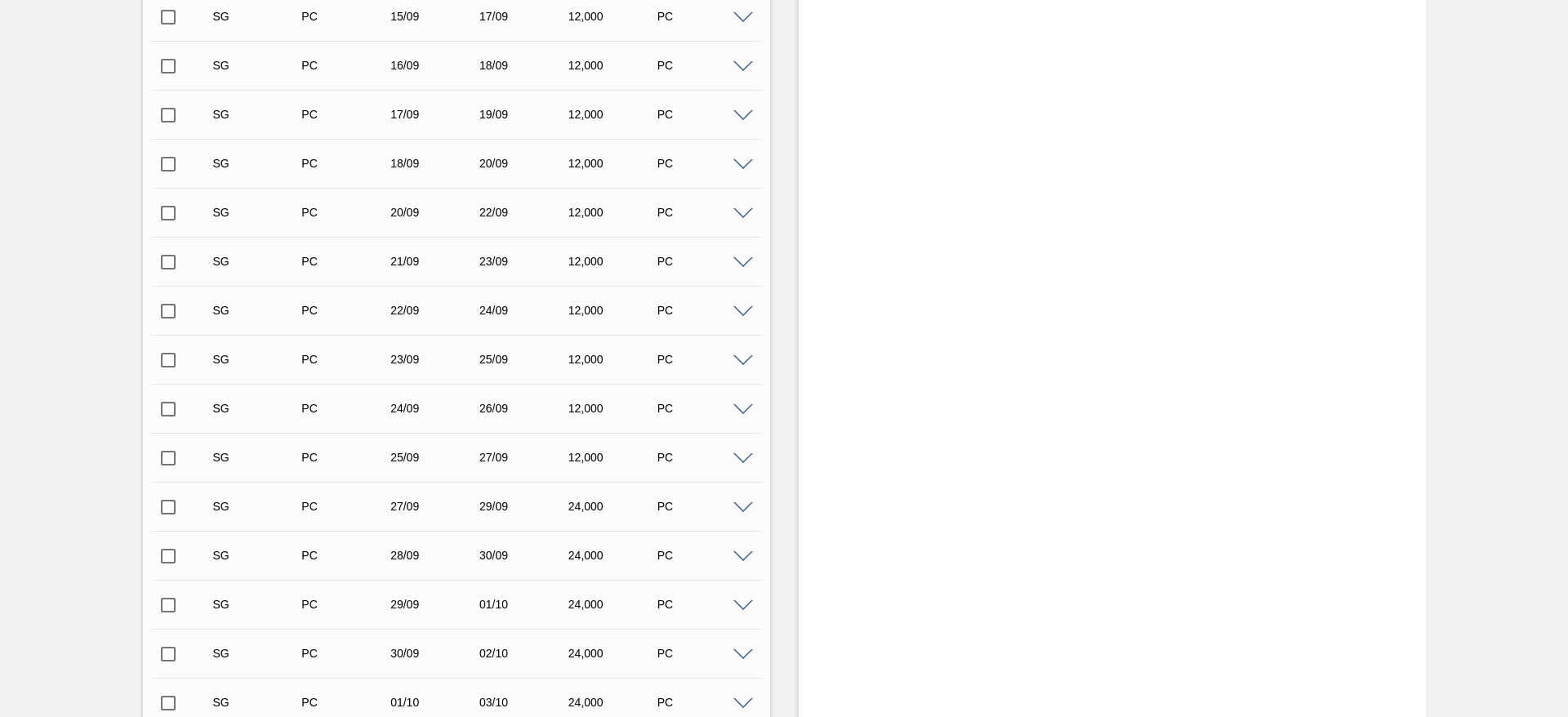
scroll to position [0, 0]
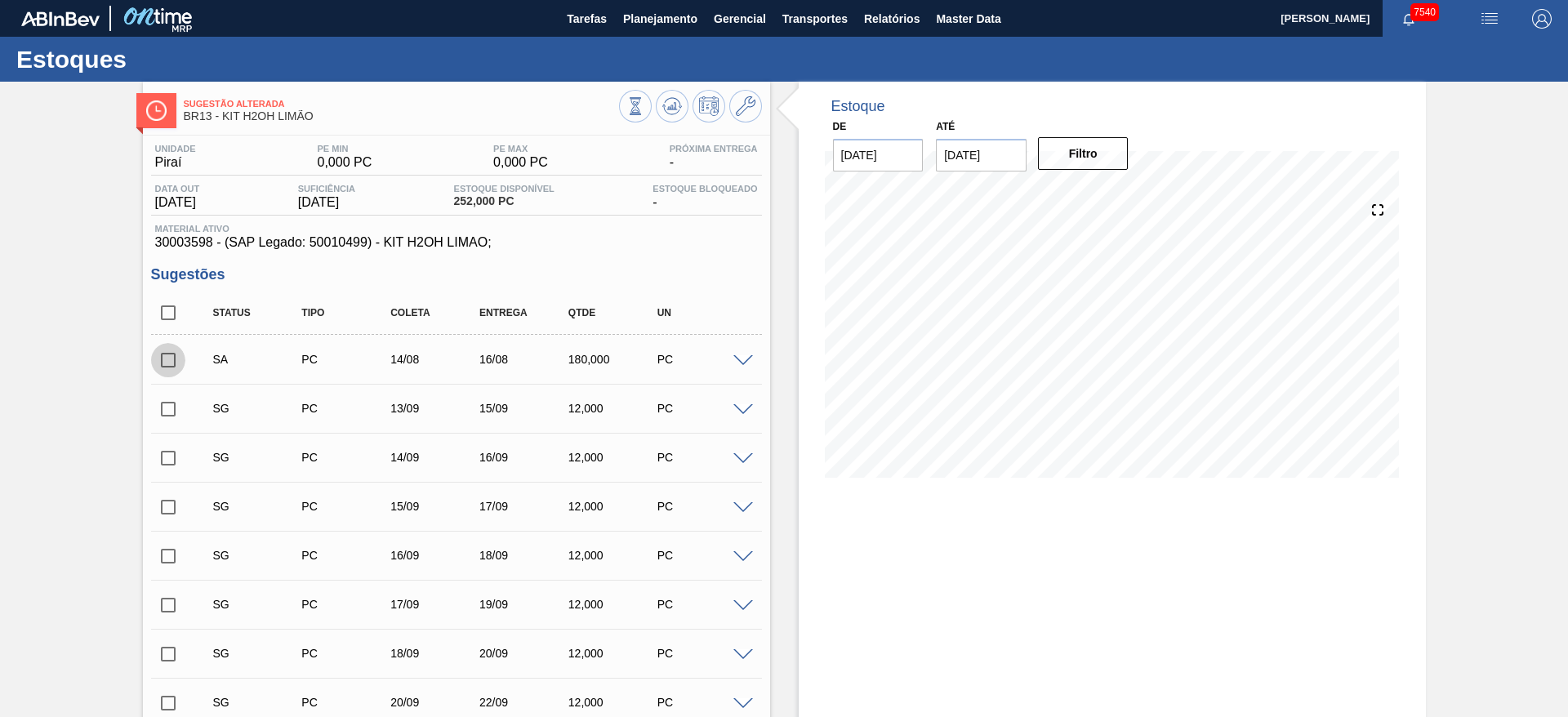
click at [170, 357] on input "checkbox" at bounding box center [168, 360] width 35 height 35
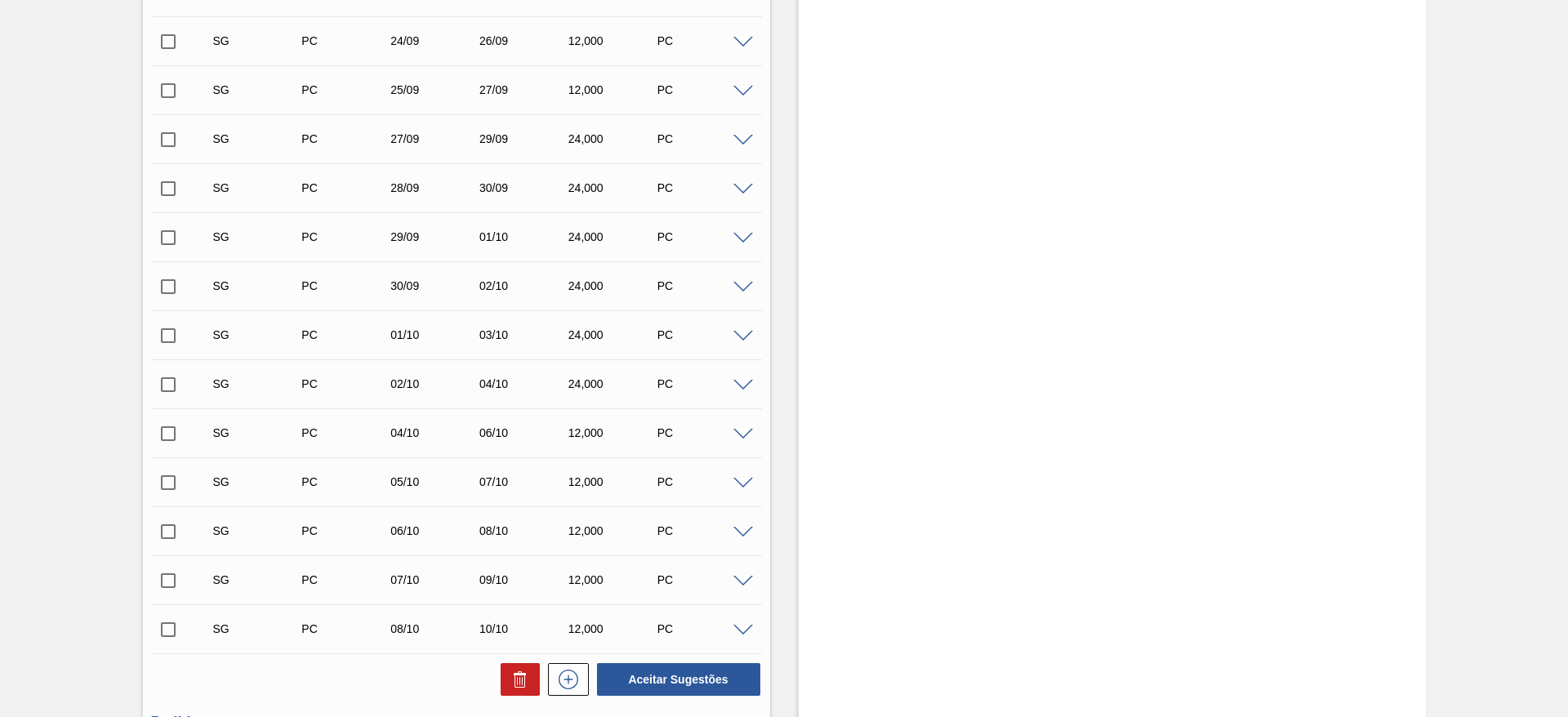
scroll to position [1045, 0]
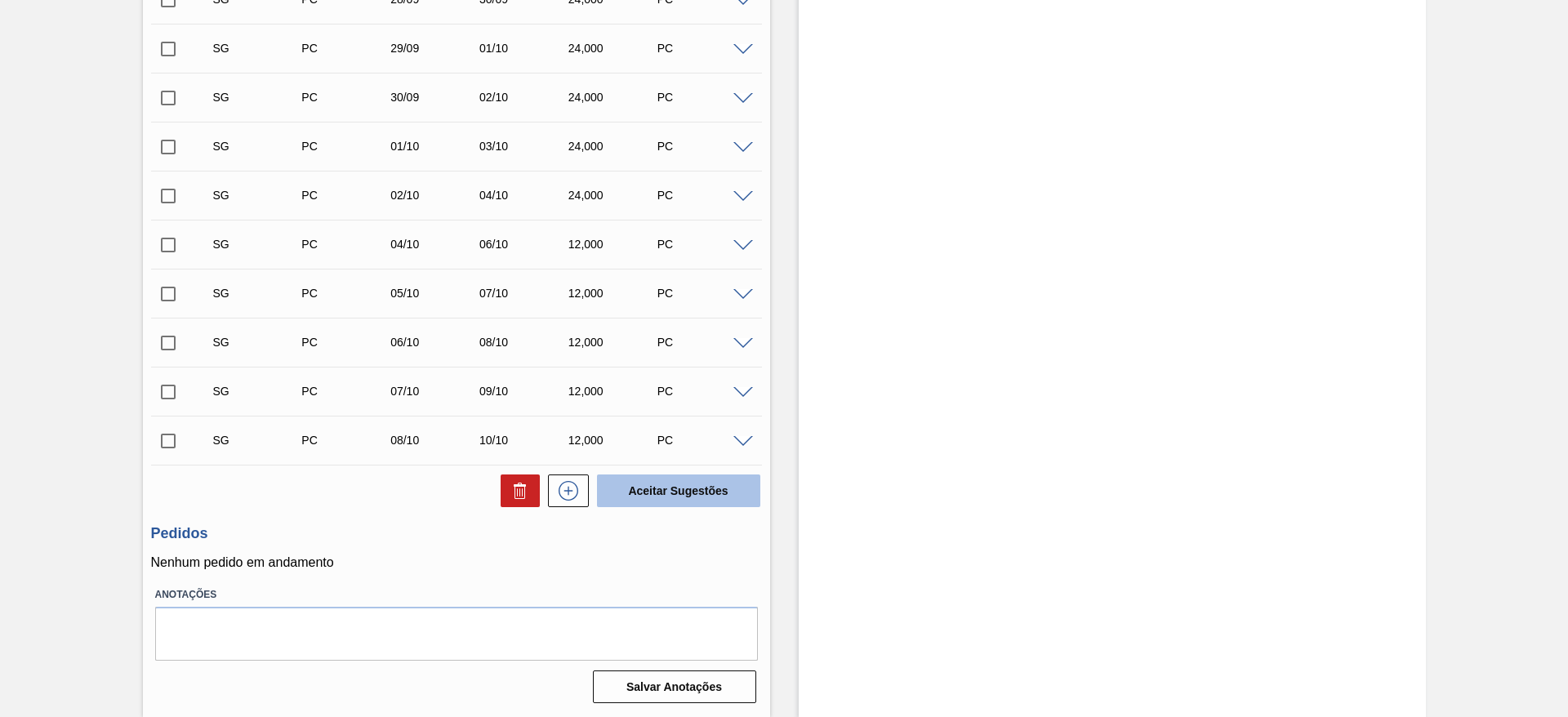
click at [646, 493] on button "Aceitar Sugestões" at bounding box center [678, 490] width 163 height 33
checkbox input "false"
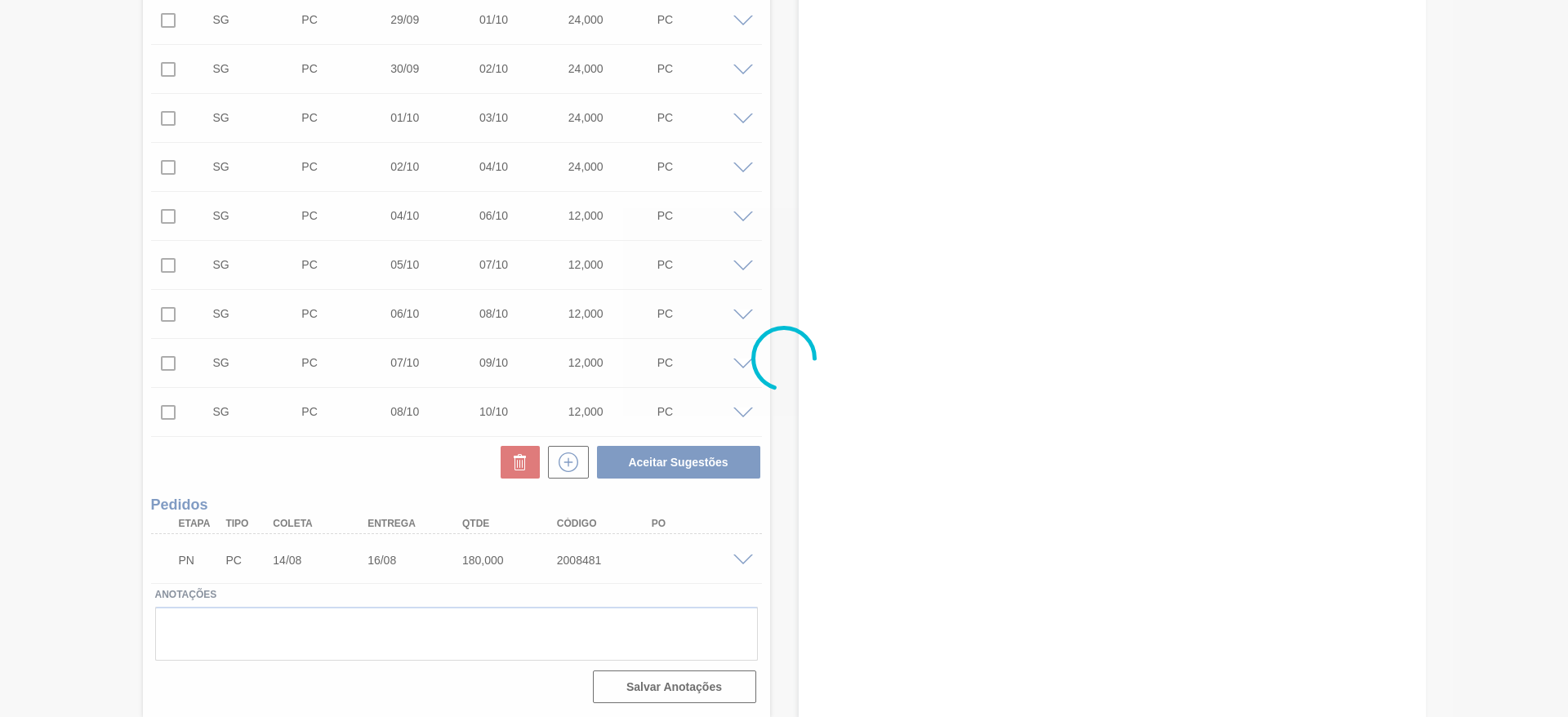
scroll to position [996, 0]
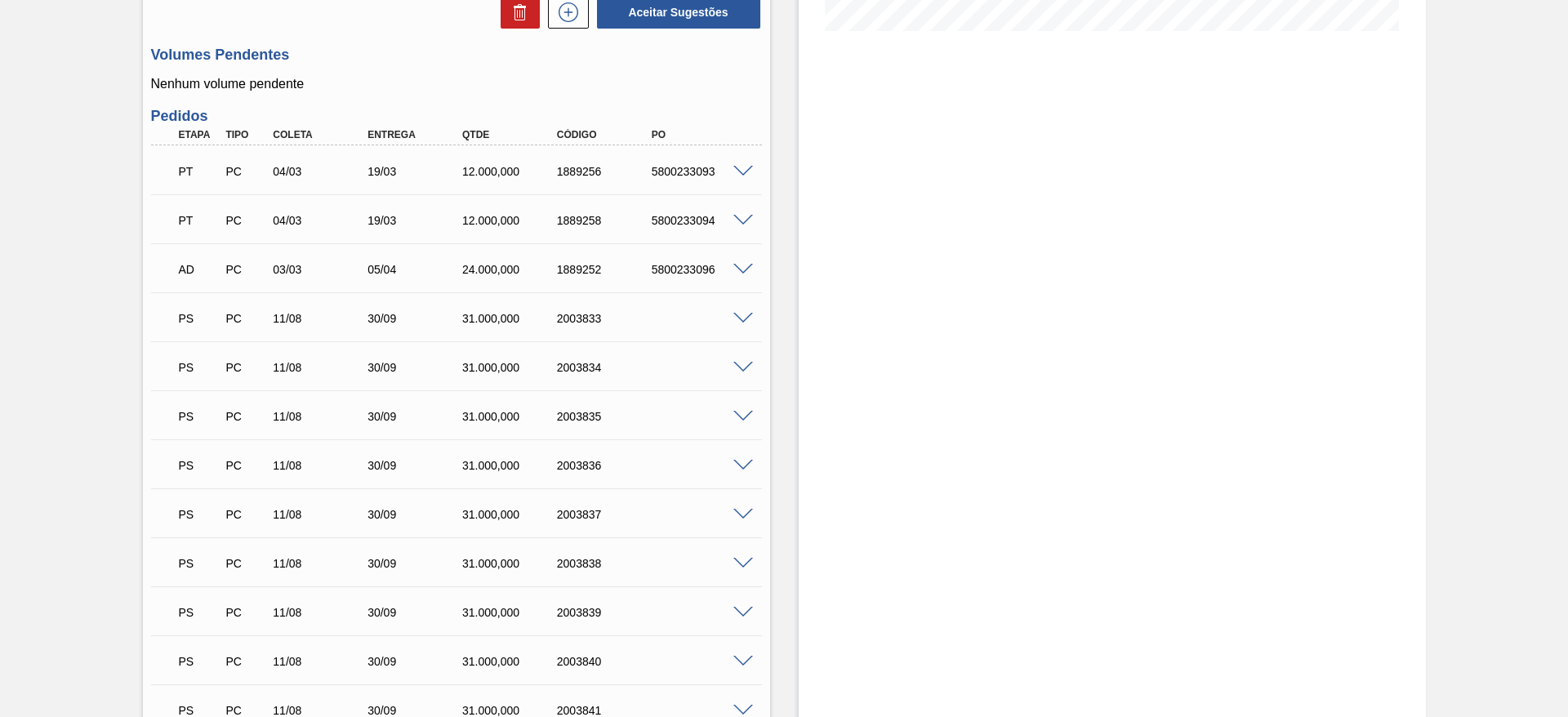
scroll to position [489, 0]
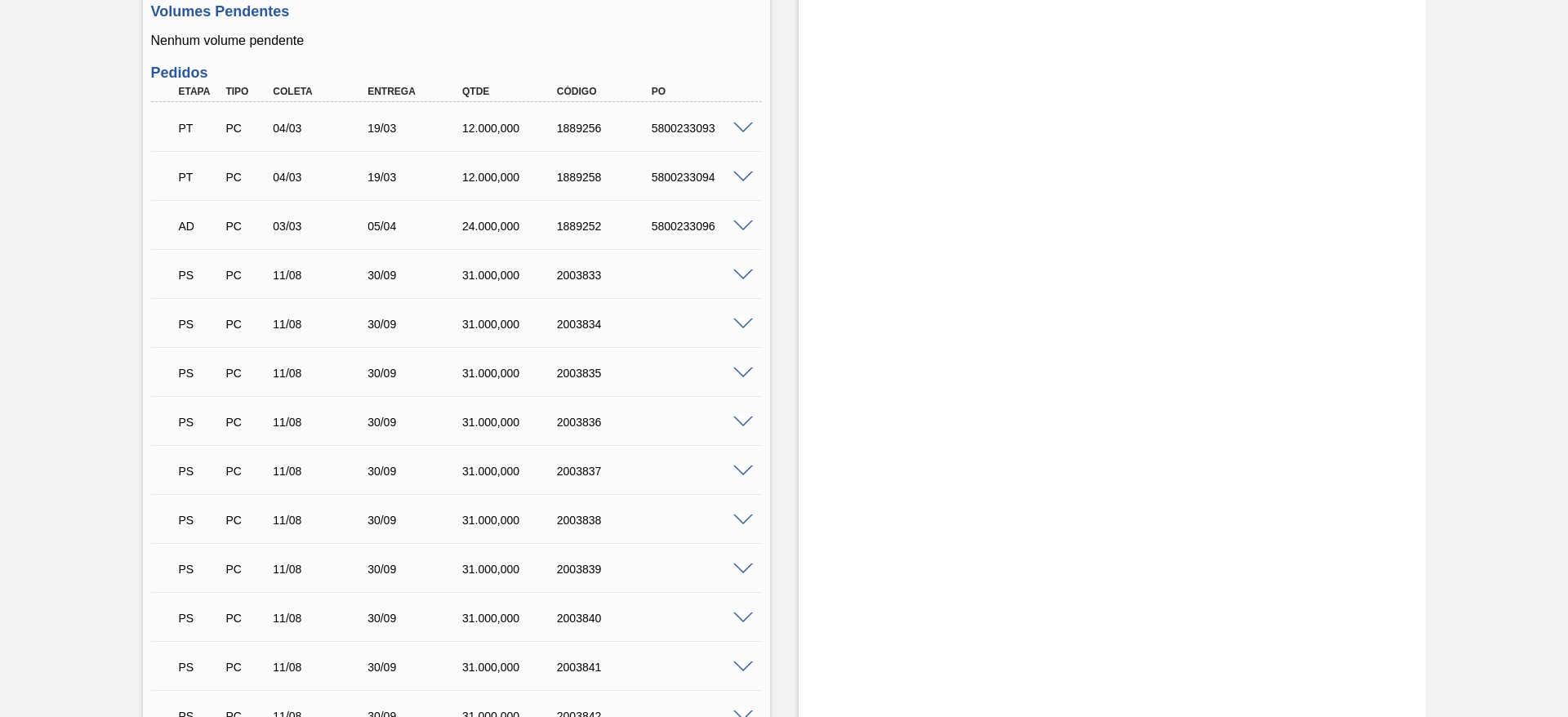
click at [753, 277] on div "PS PC 11/08 30/09 31.000,000 2003833" at bounding box center [456, 273] width 611 height 40
click at [749, 276] on span at bounding box center [743, 275] width 20 height 12
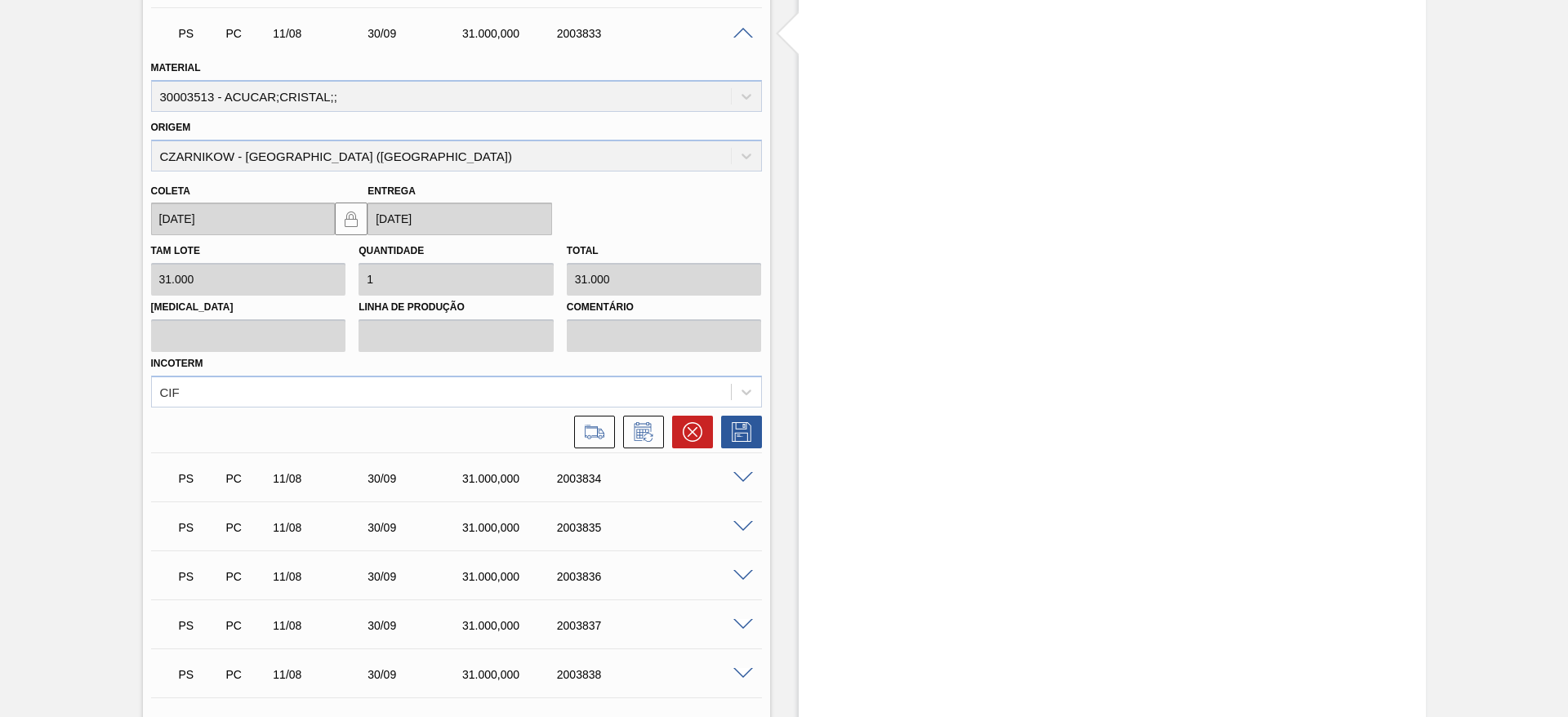
scroll to position [857, 0]
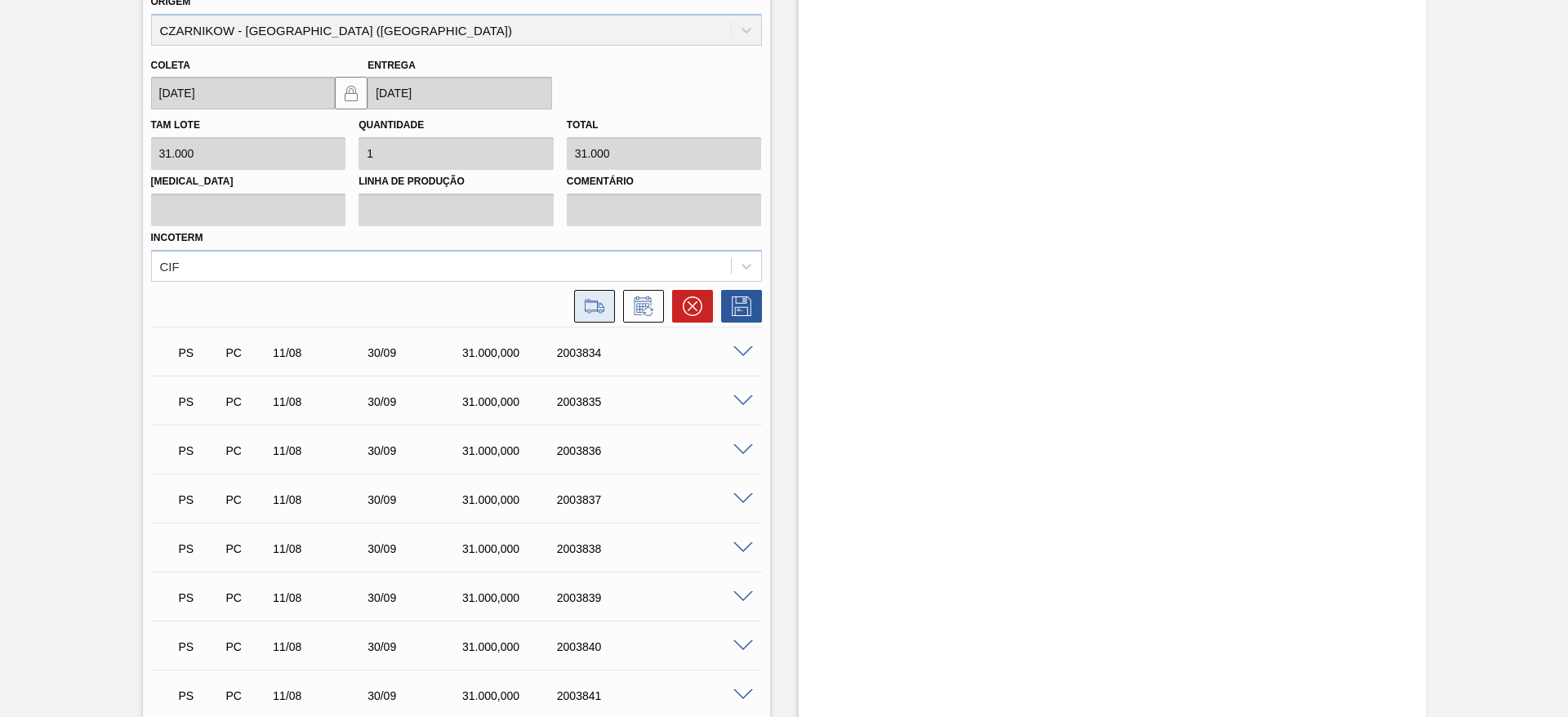
click at [581, 308] on icon at bounding box center [594, 306] width 26 height 20
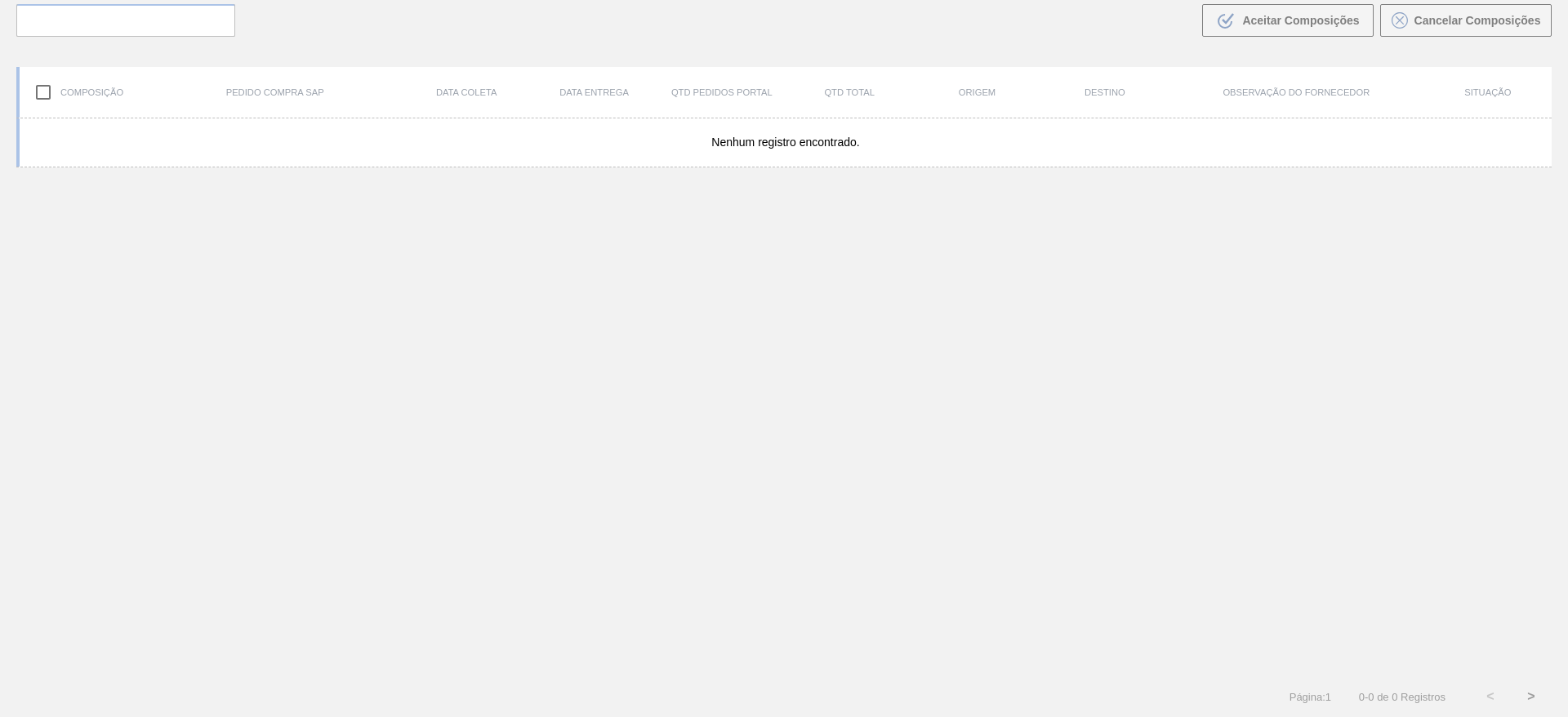
scroll to position [117, 0]
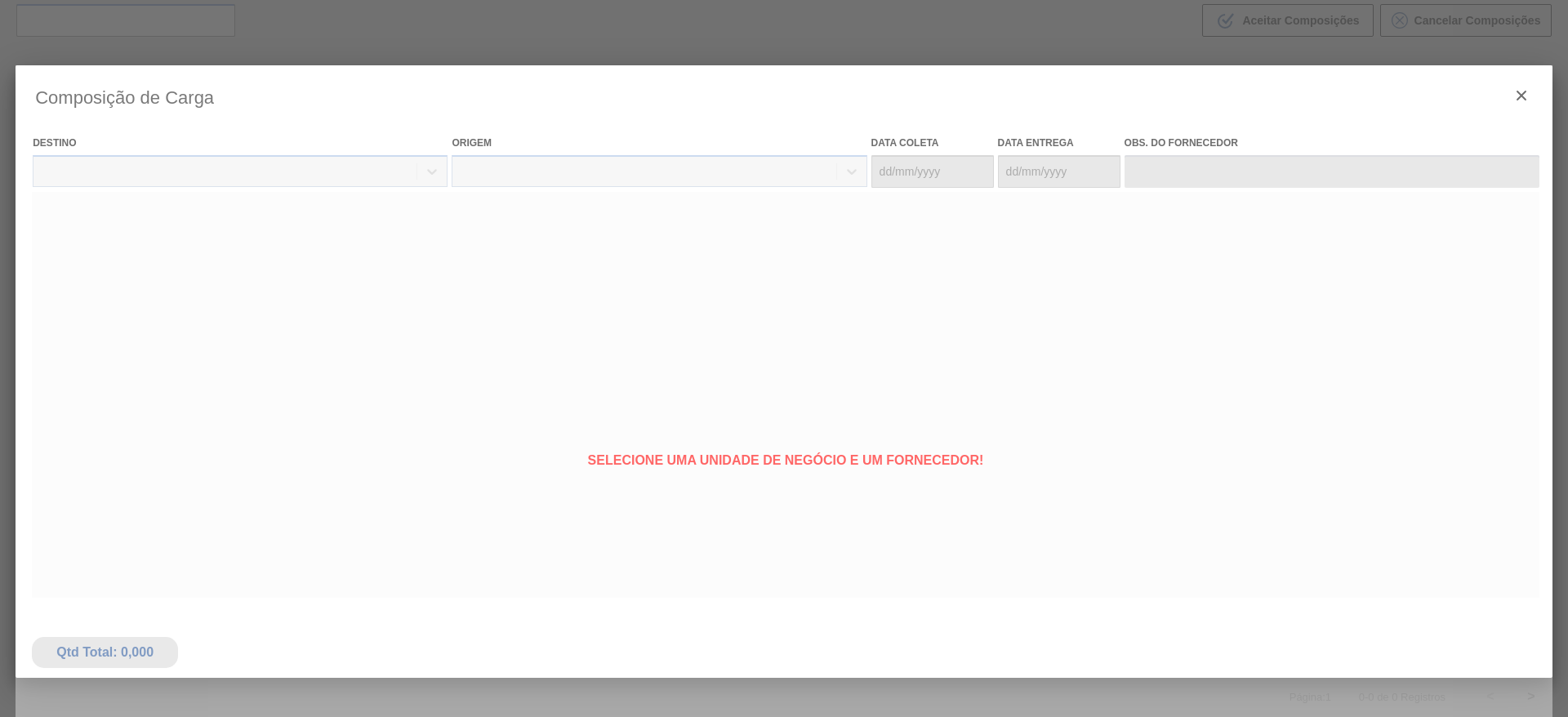
type coleta "[DATE]"
type entrega "[DATE]"
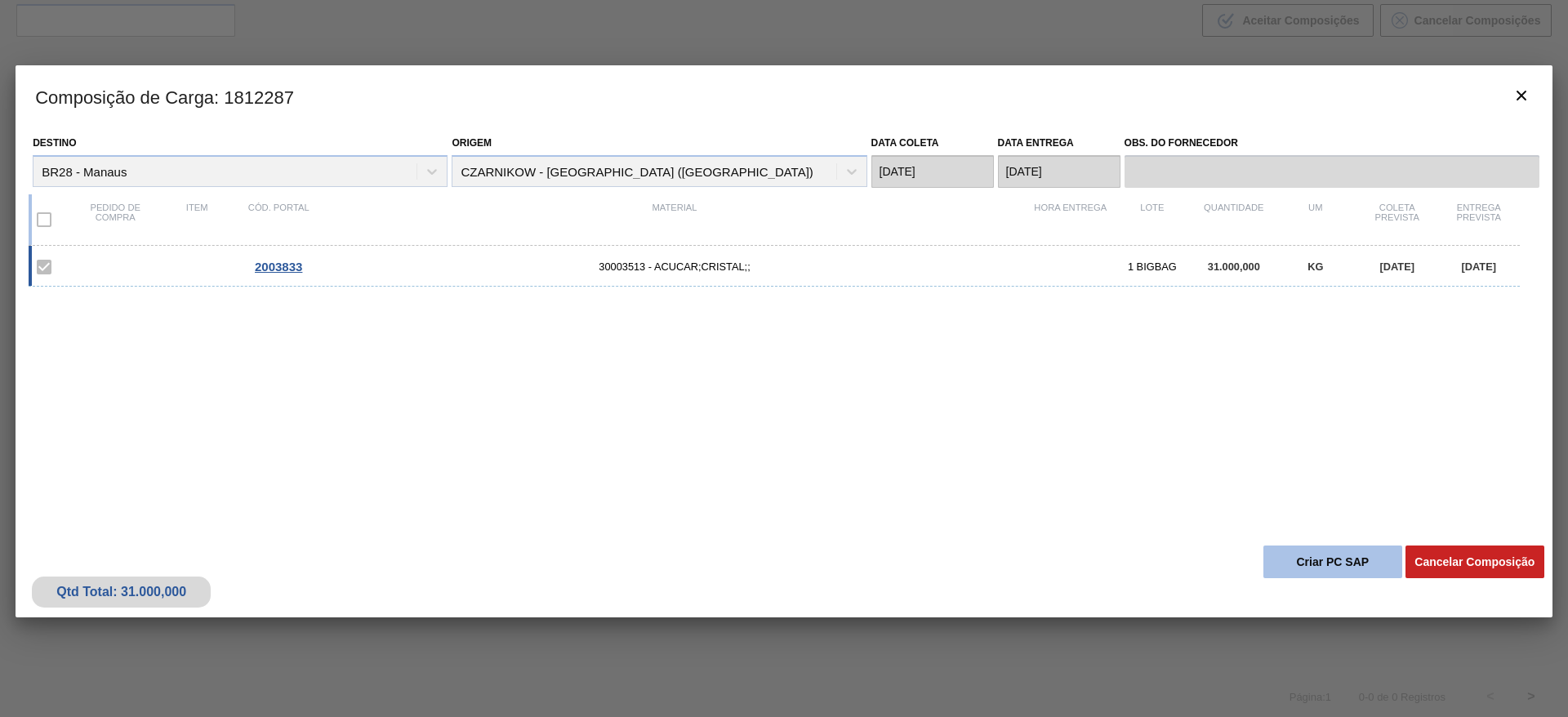
click at [1302, 560] on button "Criar PC SAP" at bounding box center [1332, 561] width 139 height 33
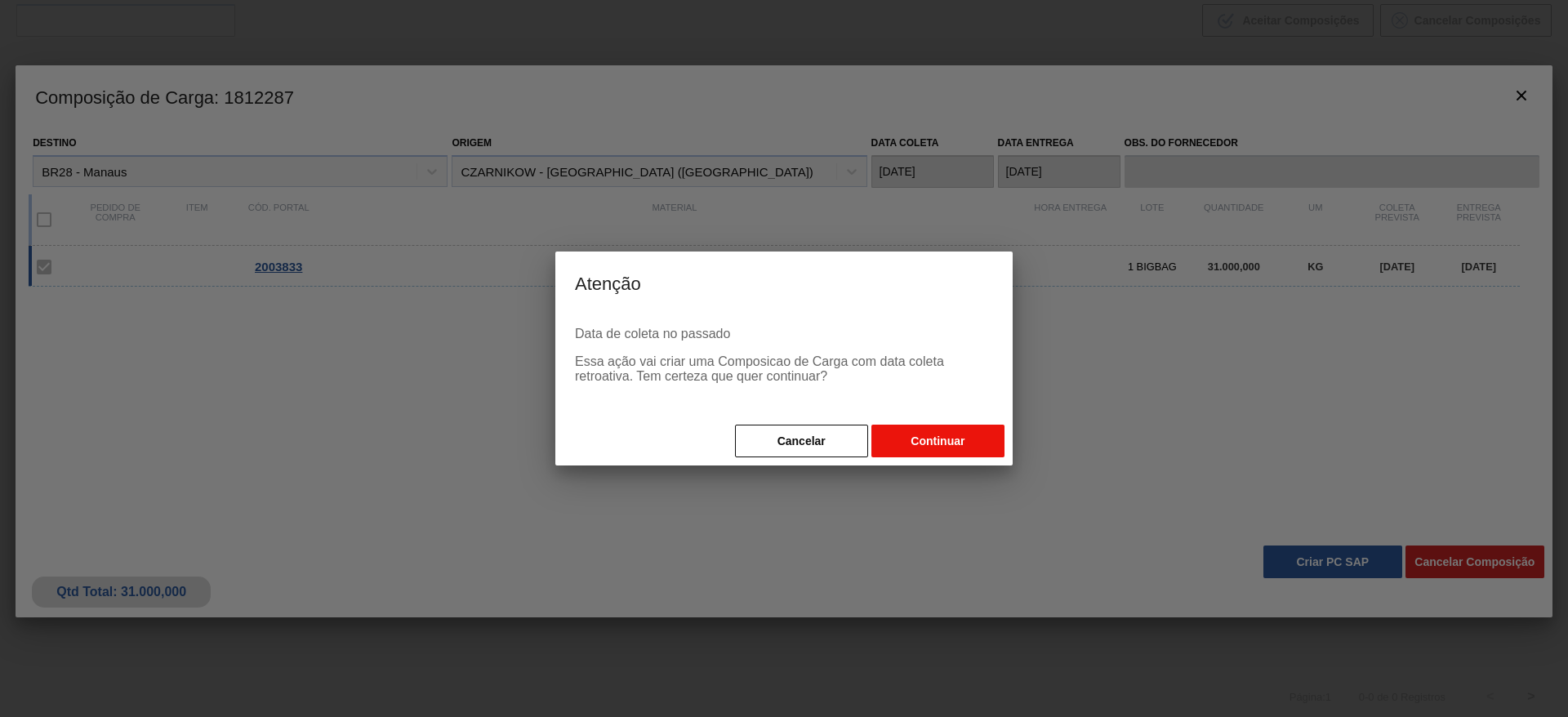
click at [902, 442] on button "Continuar" at bounding box center [937, 440] width 133 height 33
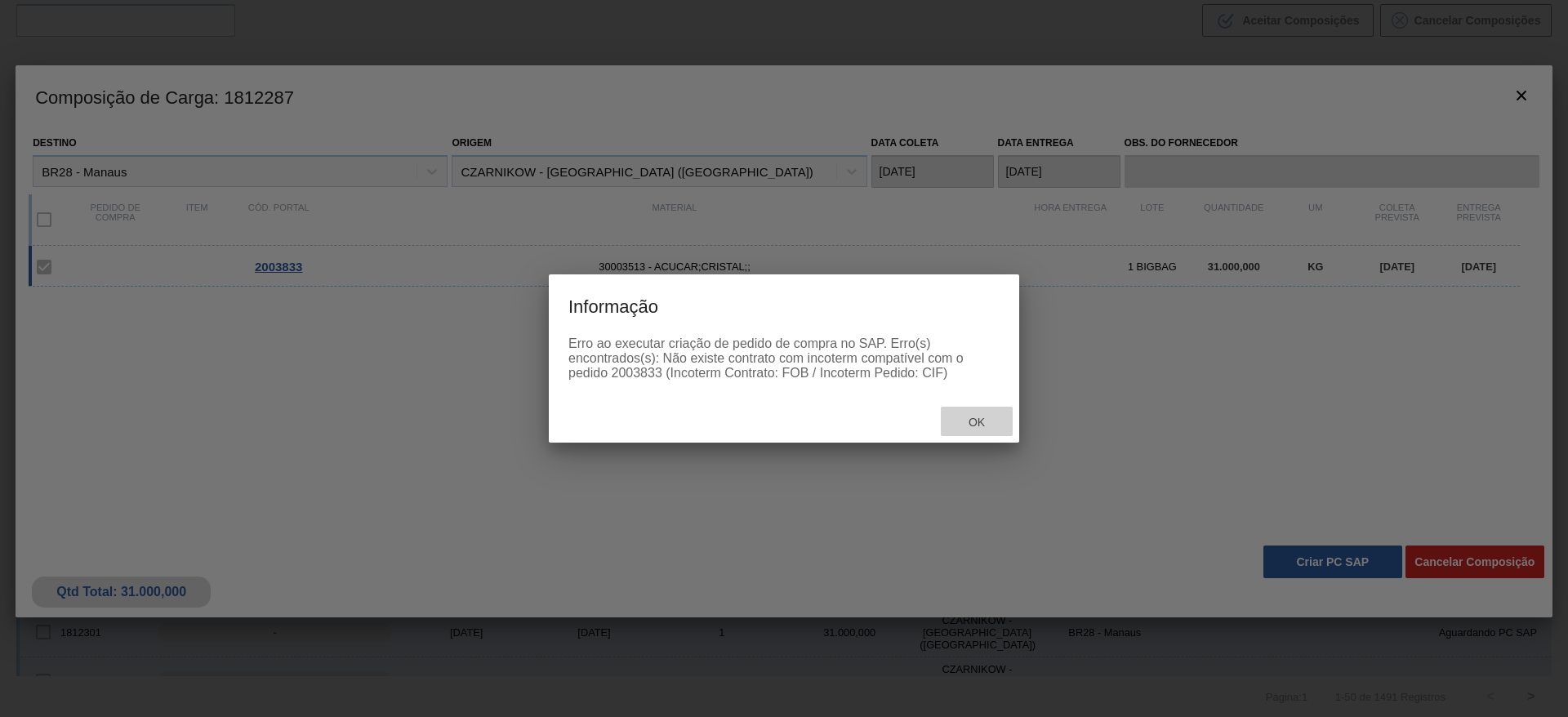
click at [977, 430] on div "Ok" at bounding box center [976, 421] width 72 height 31
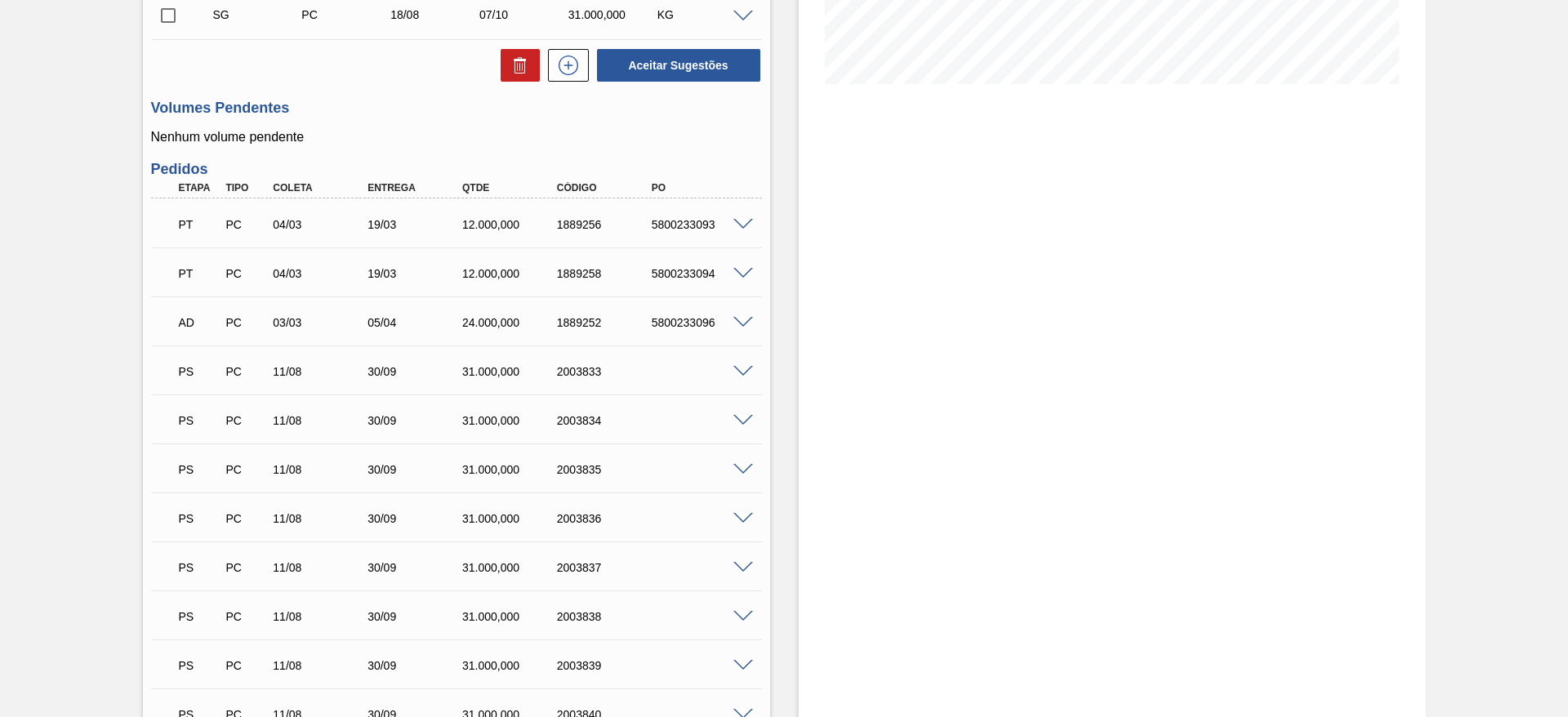
scroll to position [489, 0]
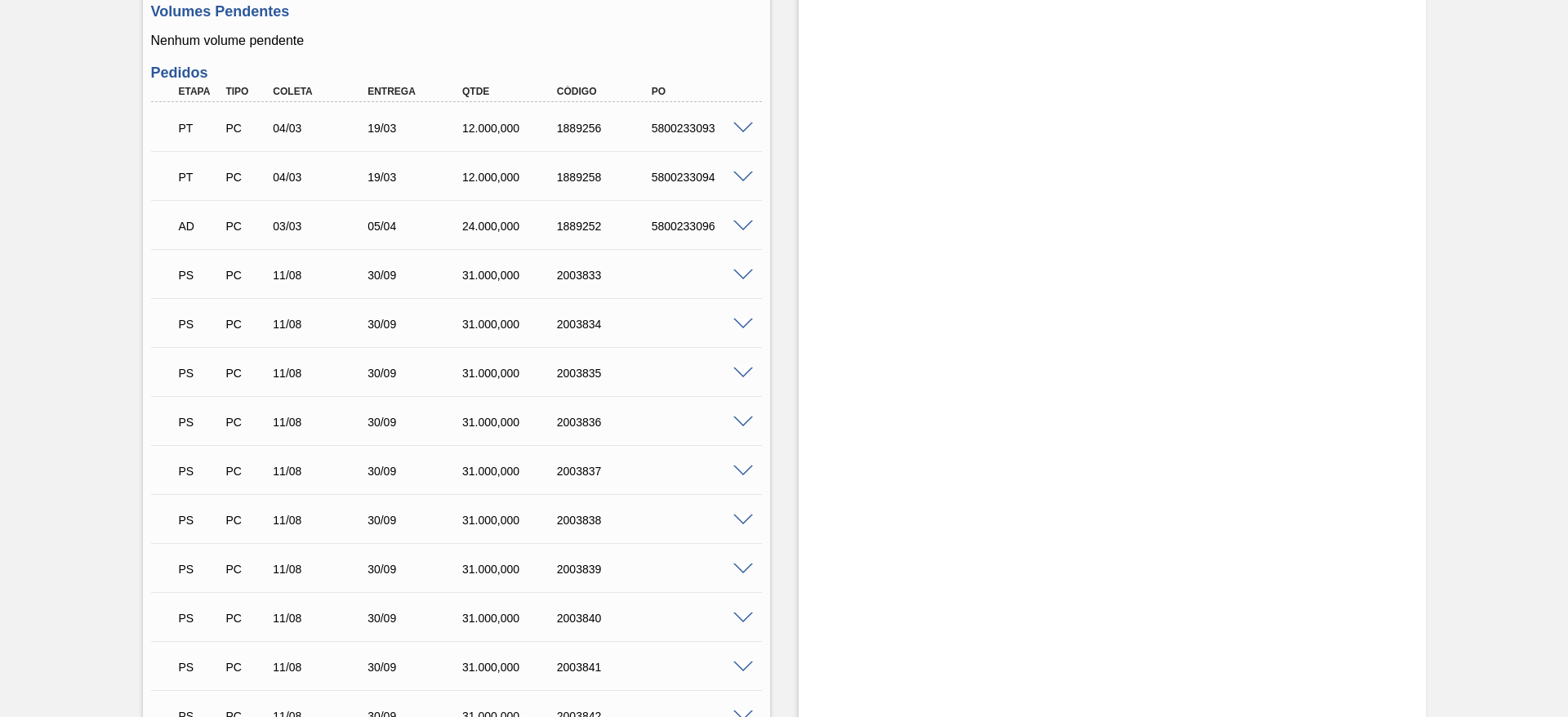
click at [736, 270] on span at bounding box center [743, 275] width 20 height 12
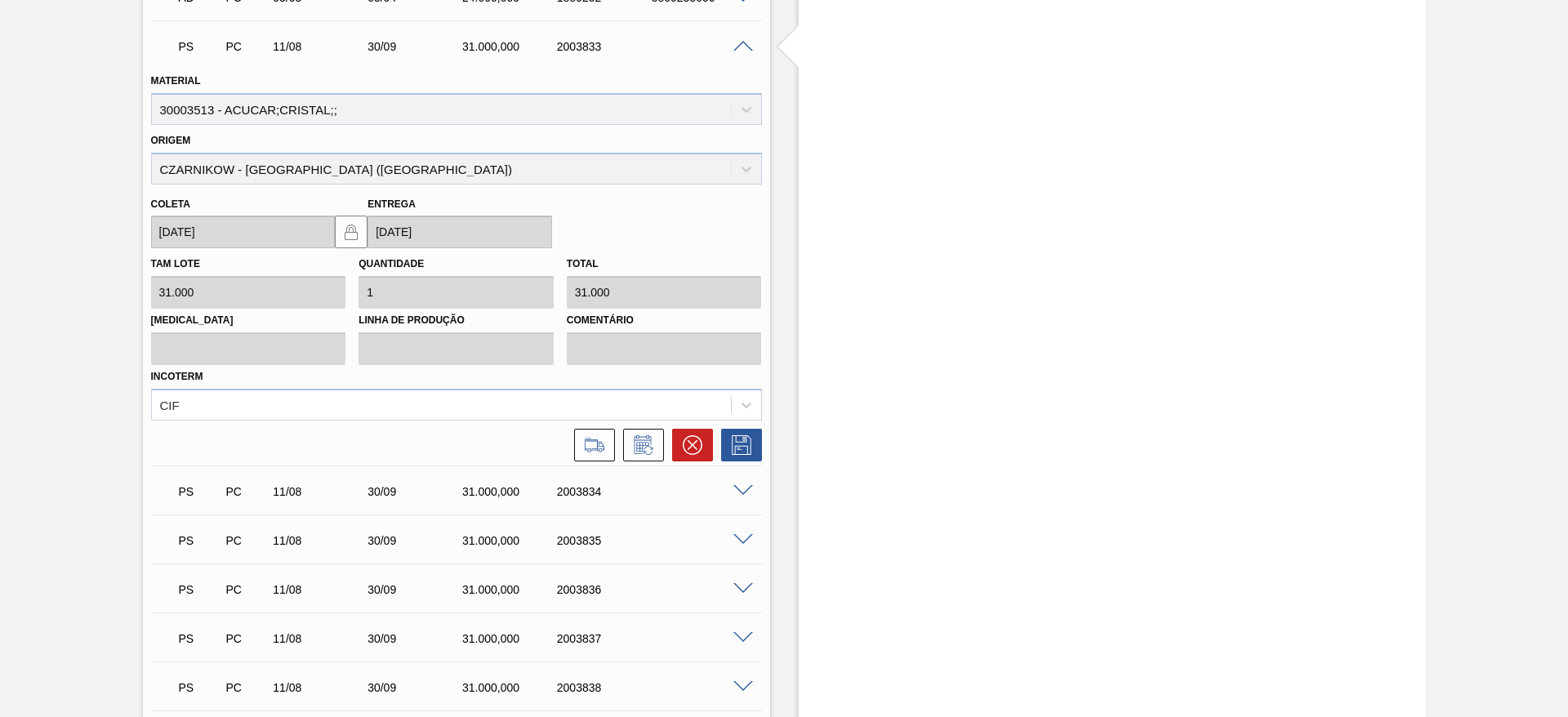
scroll to position [735, 0]
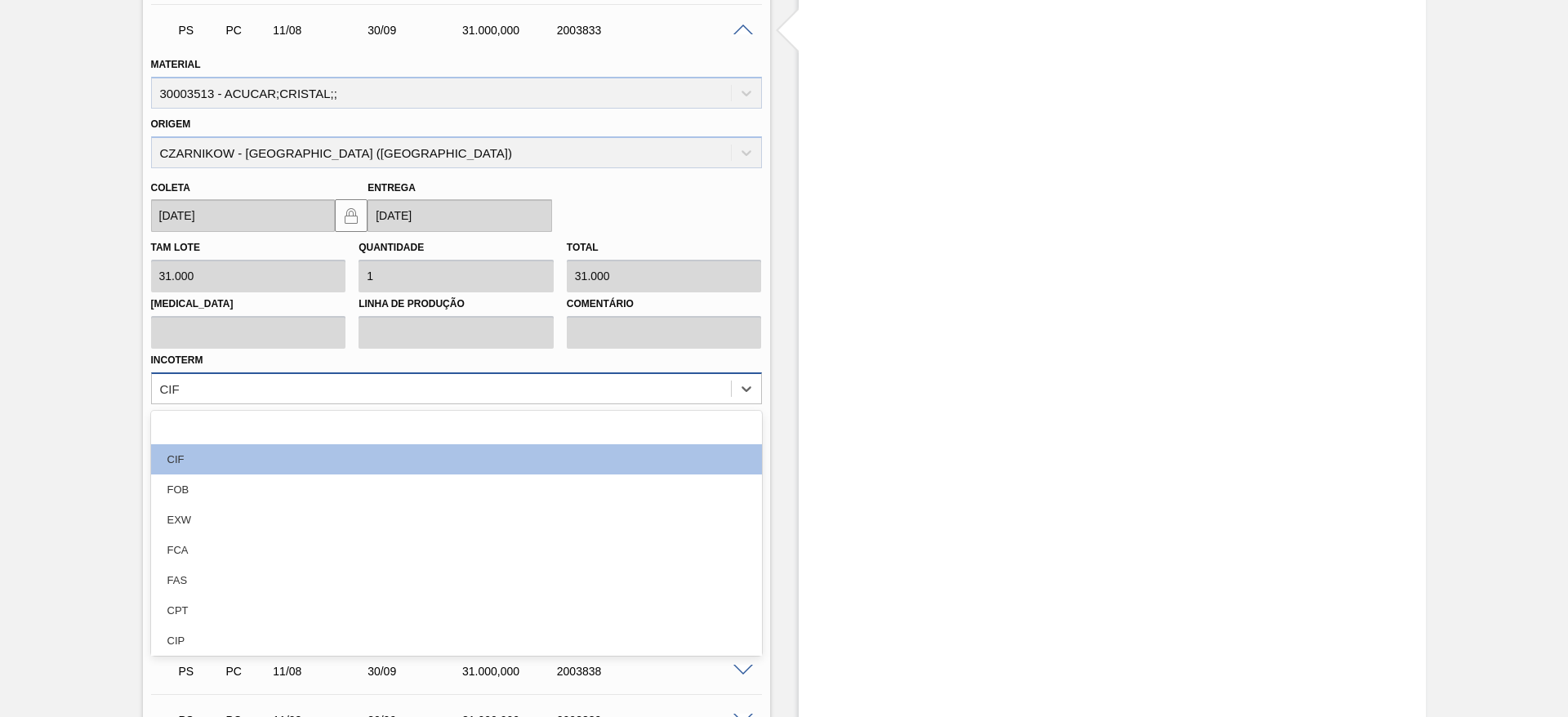
click at [494, 398] on div "CIF" at bounding box center [441, 388] width 579 height 24
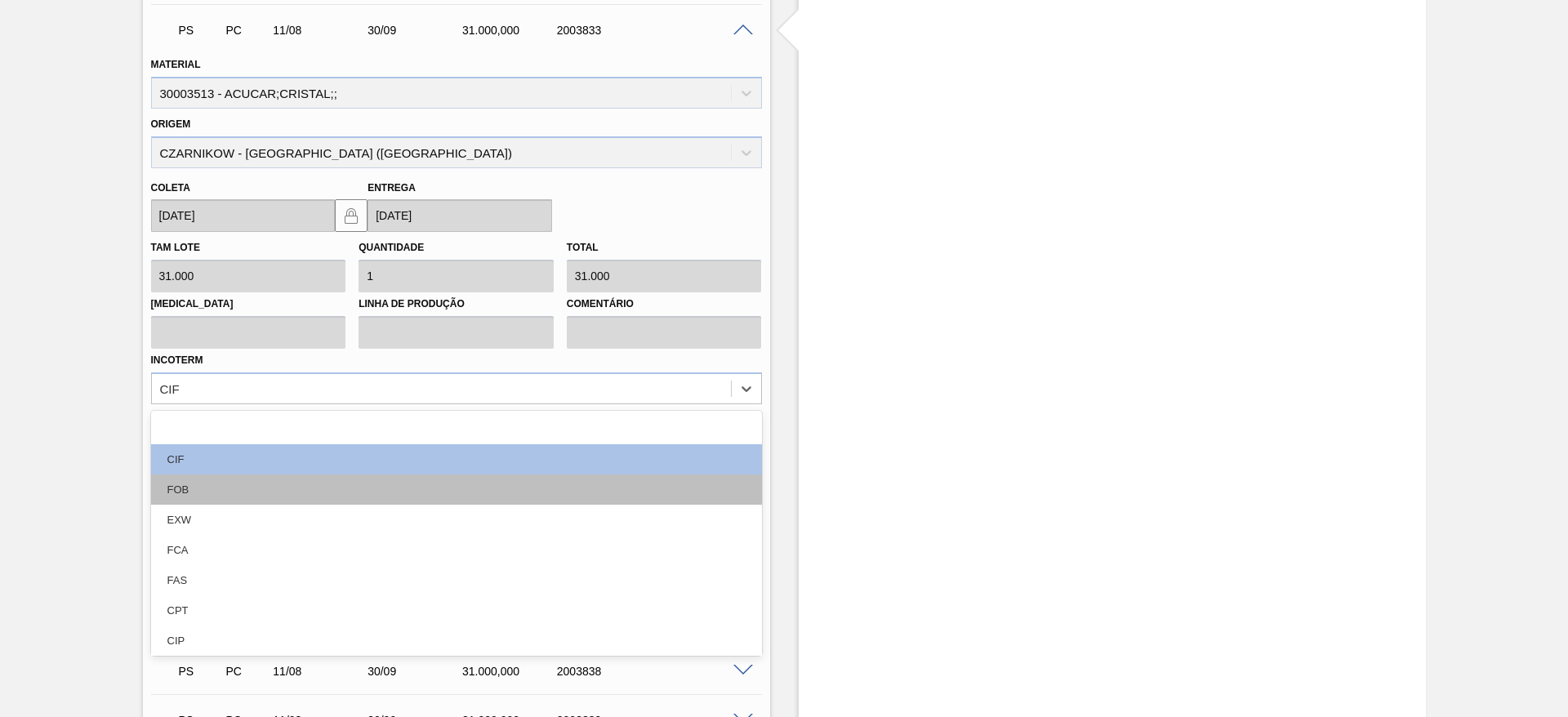
click at [471, 487] on div "FOB" at bounding box center [456, 489] width 611 height 31
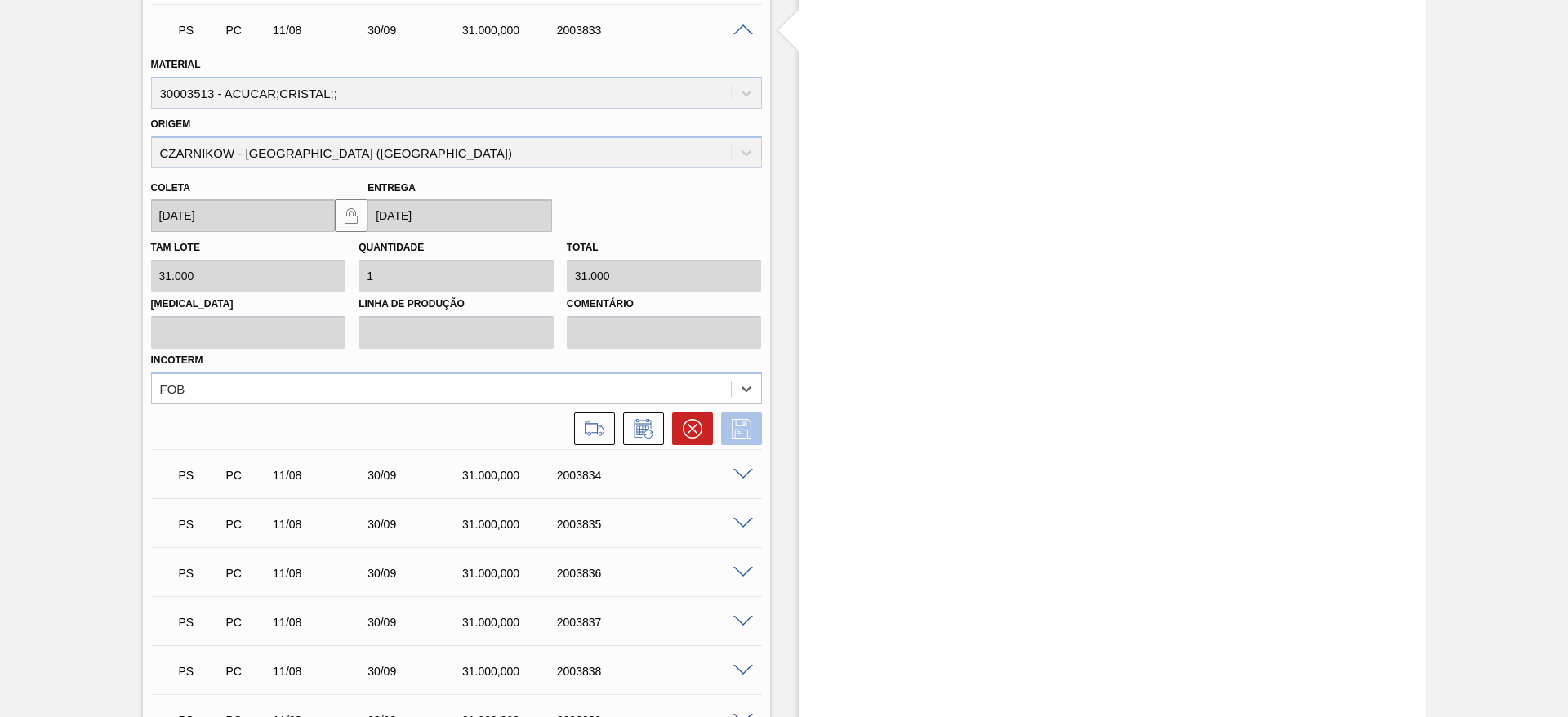
click at [733, 429] on icon at bounding box center [741, 428] width 20 height 20
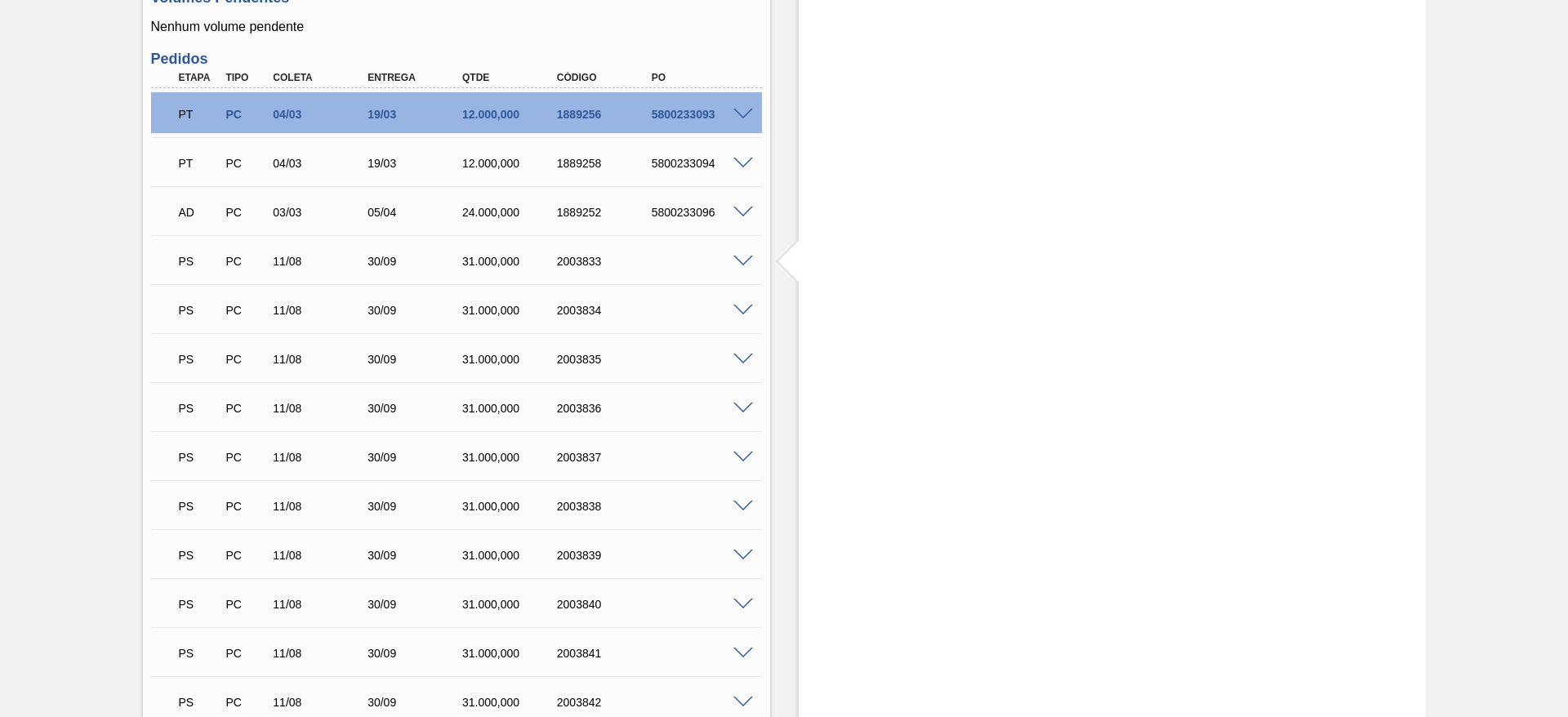
scroll to position [489, 0]
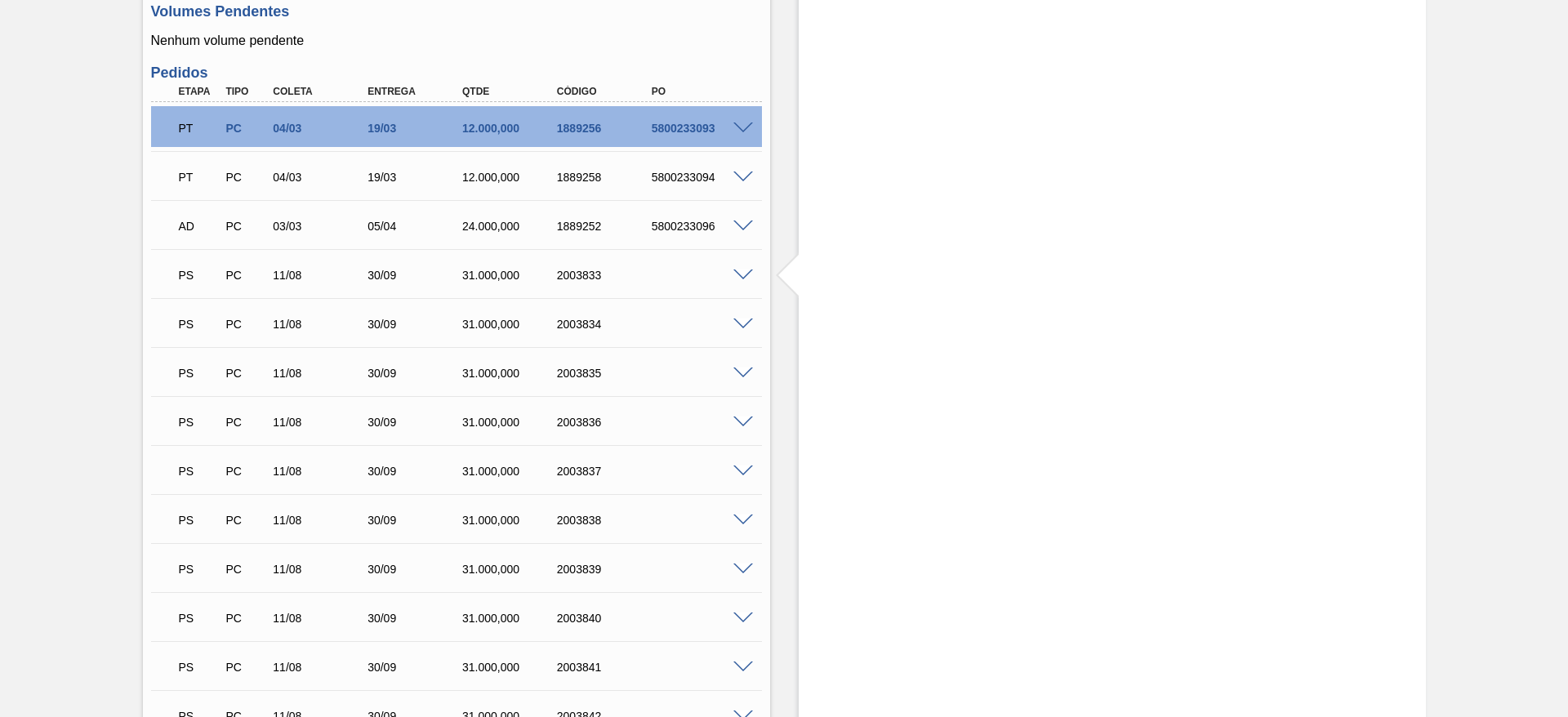
click at [744, 324] on span at bounding box center [743, 324] width 20 height 12
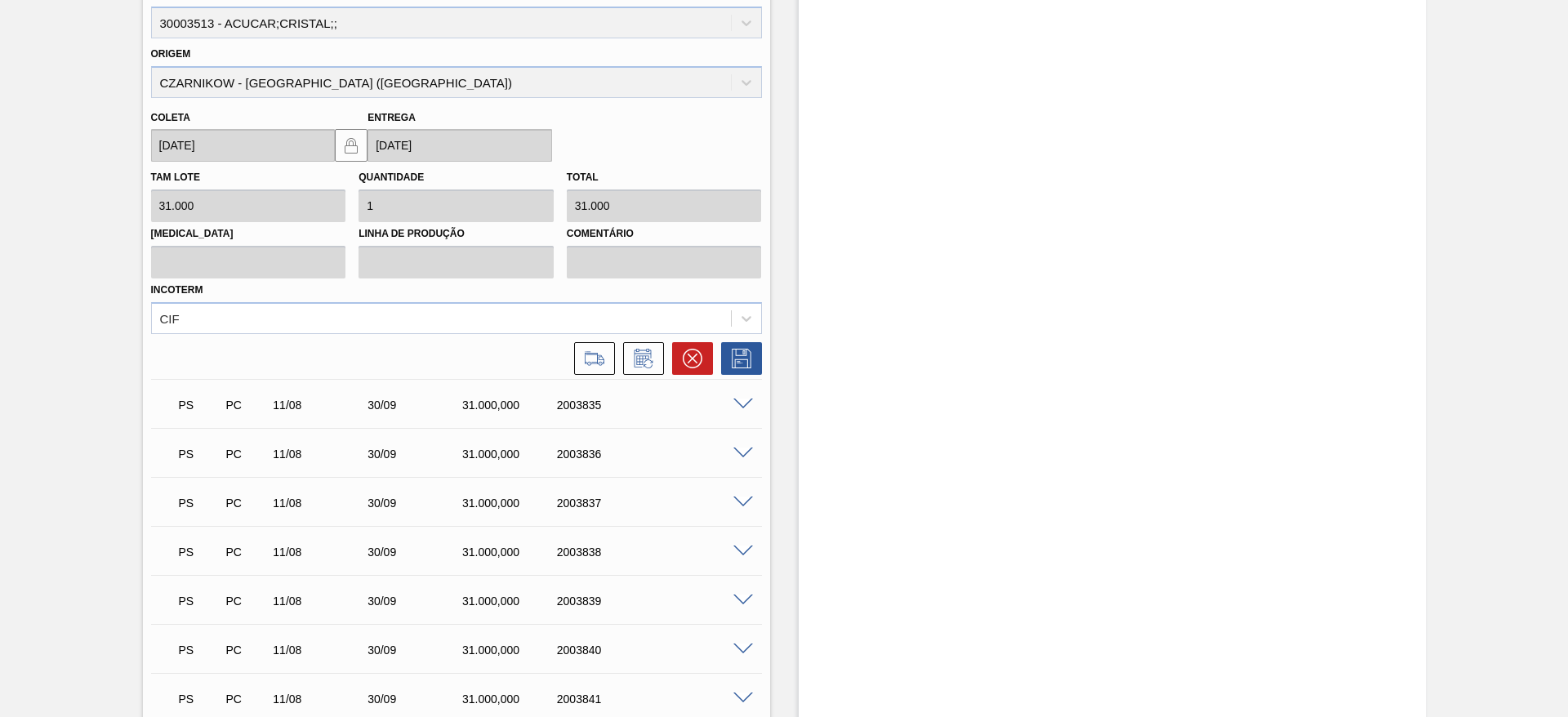
scroll to position [857, 0]
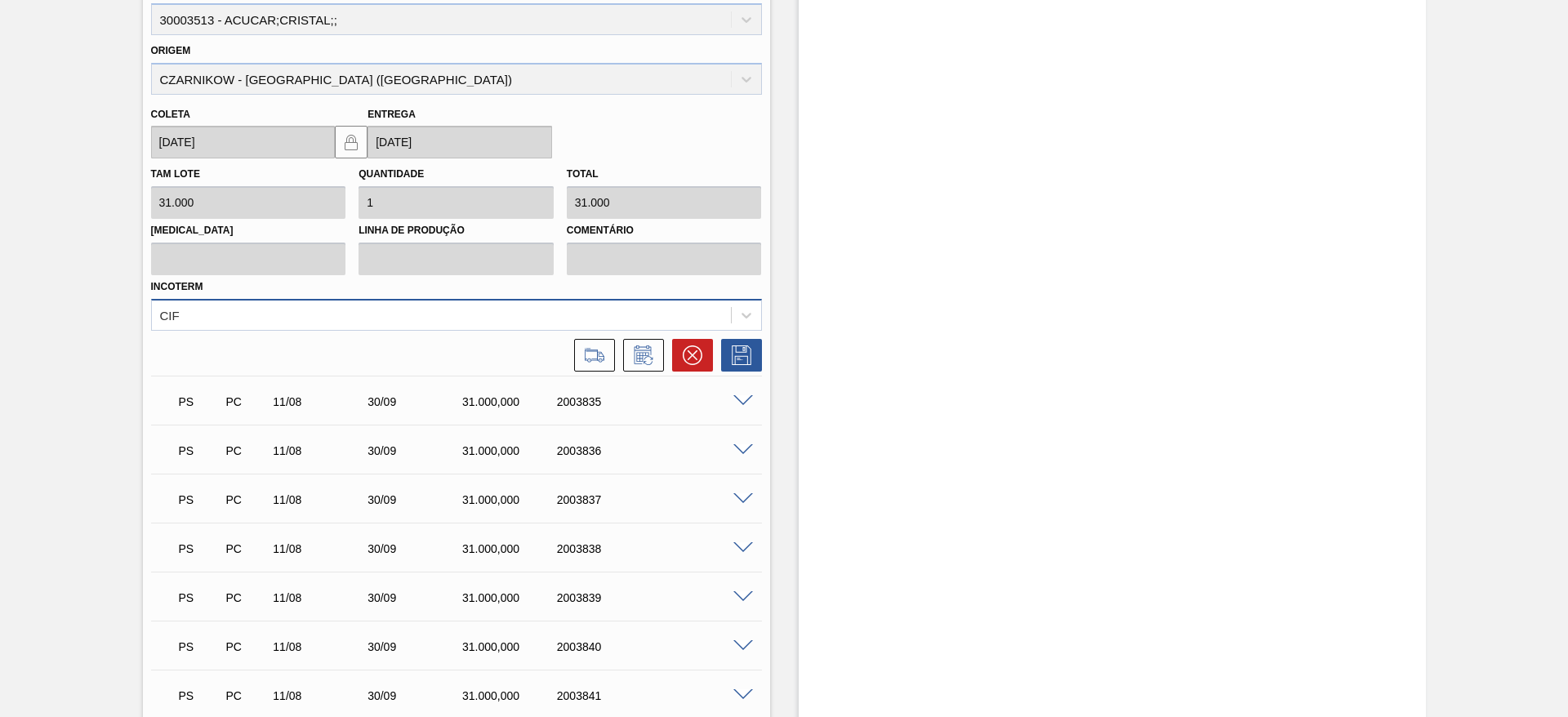
click at [513, 303] on div "CIF" at bounding box center [441, 315] width 579 height 24
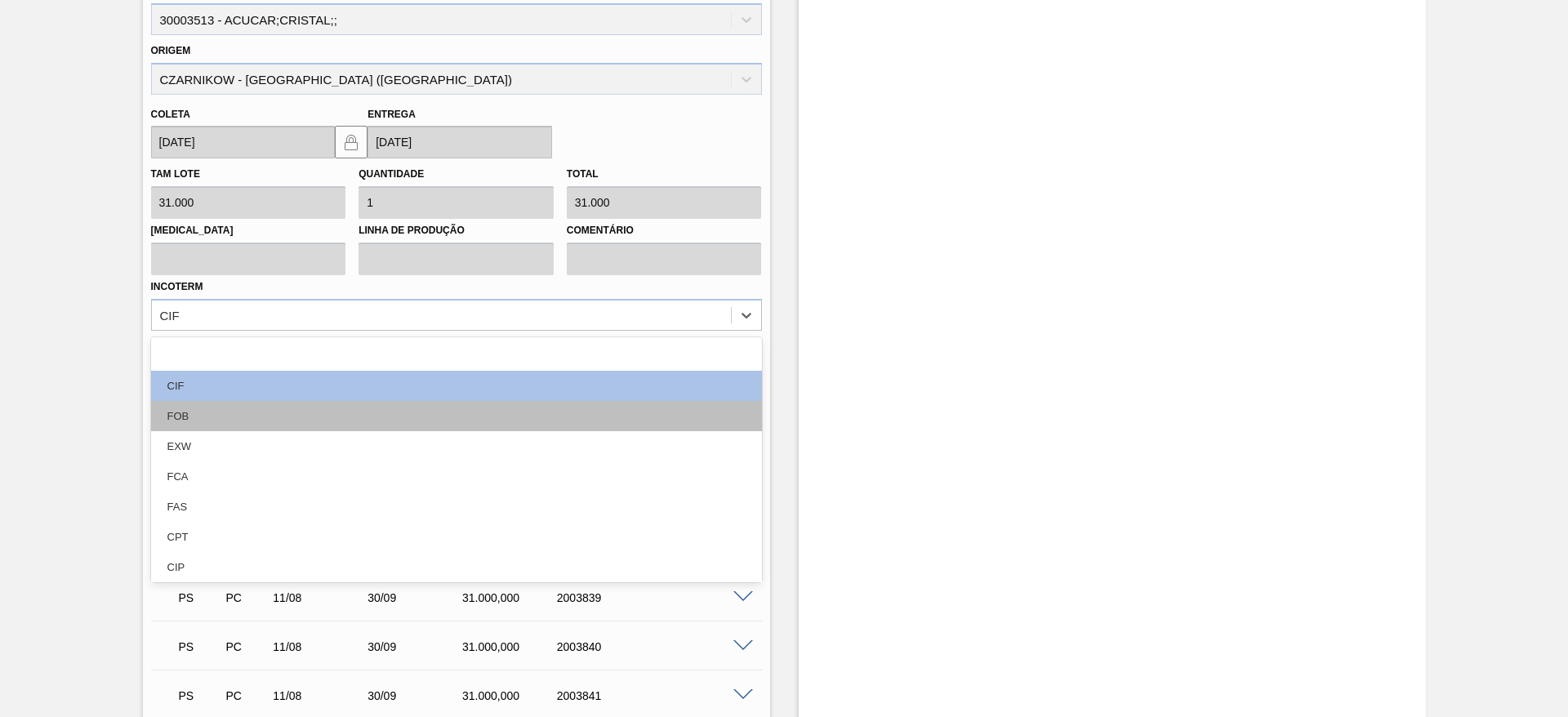
click at [504, 410] on div "FOB" at bounding box center [456, 415] width 611 height 31
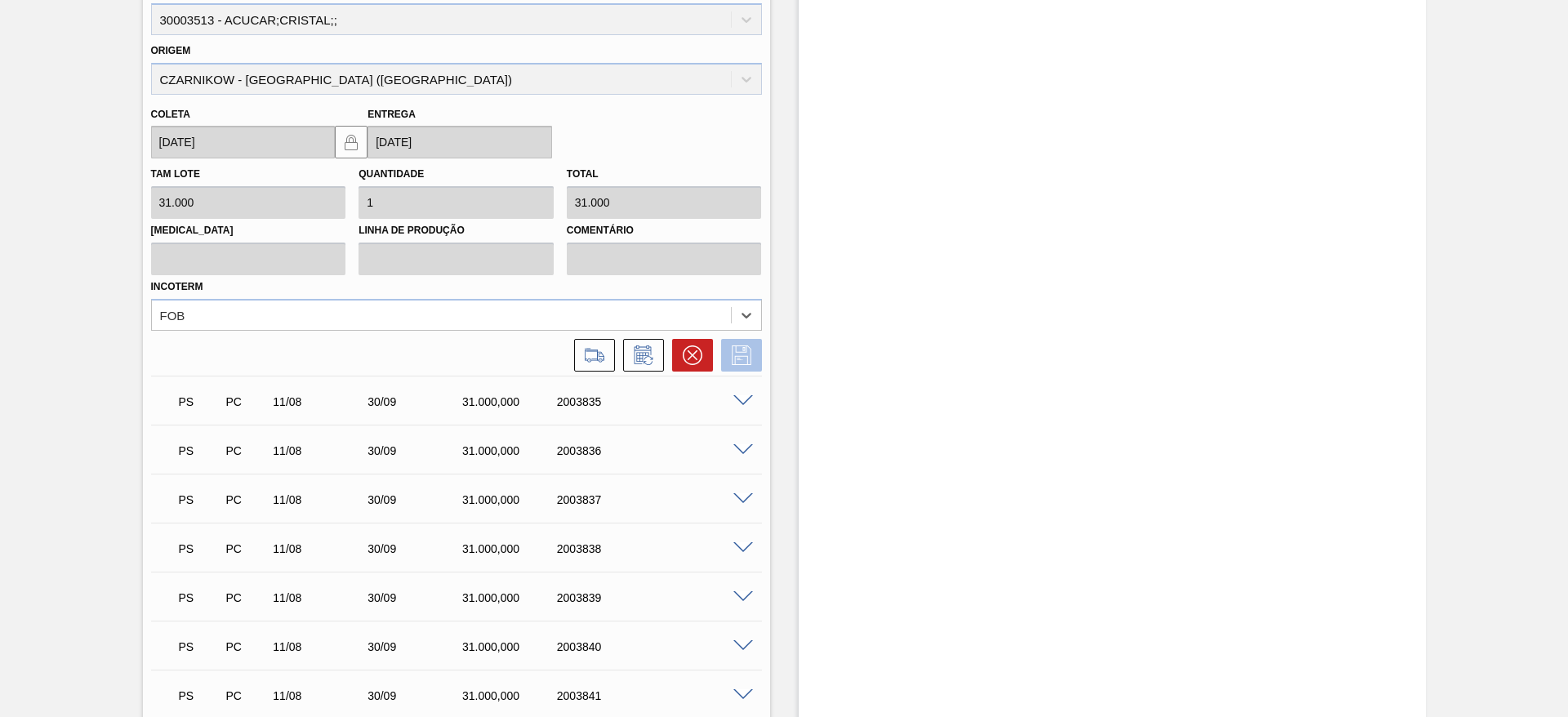
click at [725, 361] on button at bounding box center [741, 354] width 40 height 33
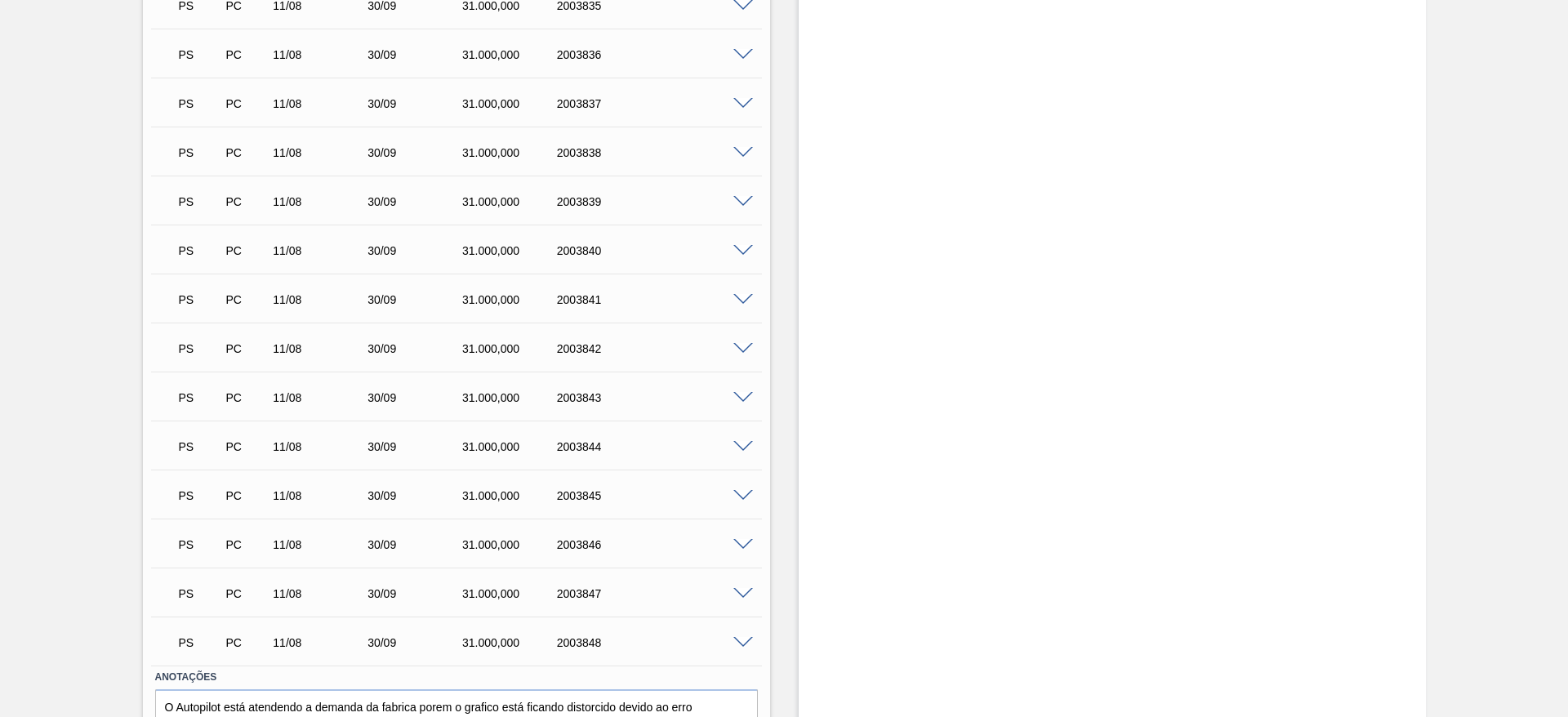
click at [740, 2] on span at bounding box center [743, 6] width 20 height 12
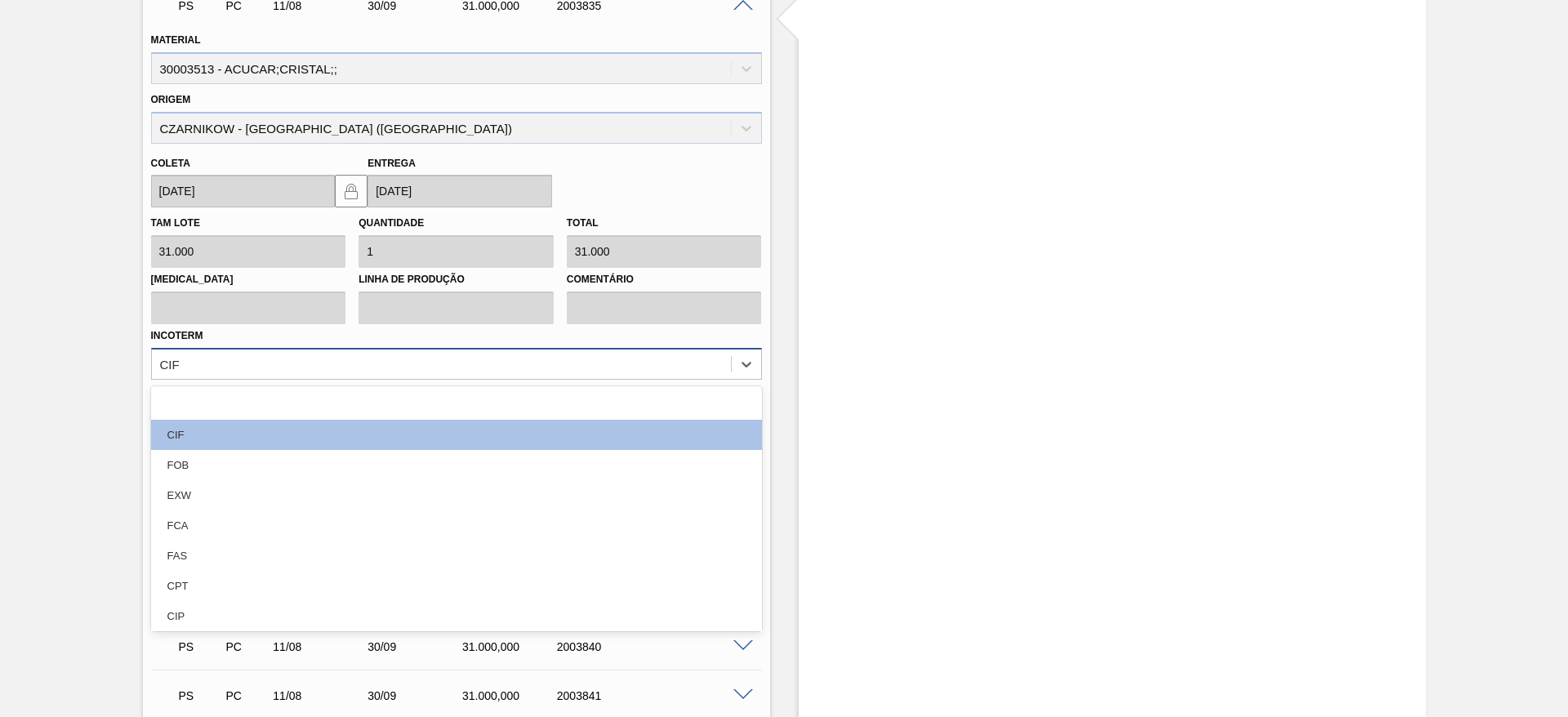
click at [660, 359] on div "CIF" at bounding box center [441, 364] width 579 height 24
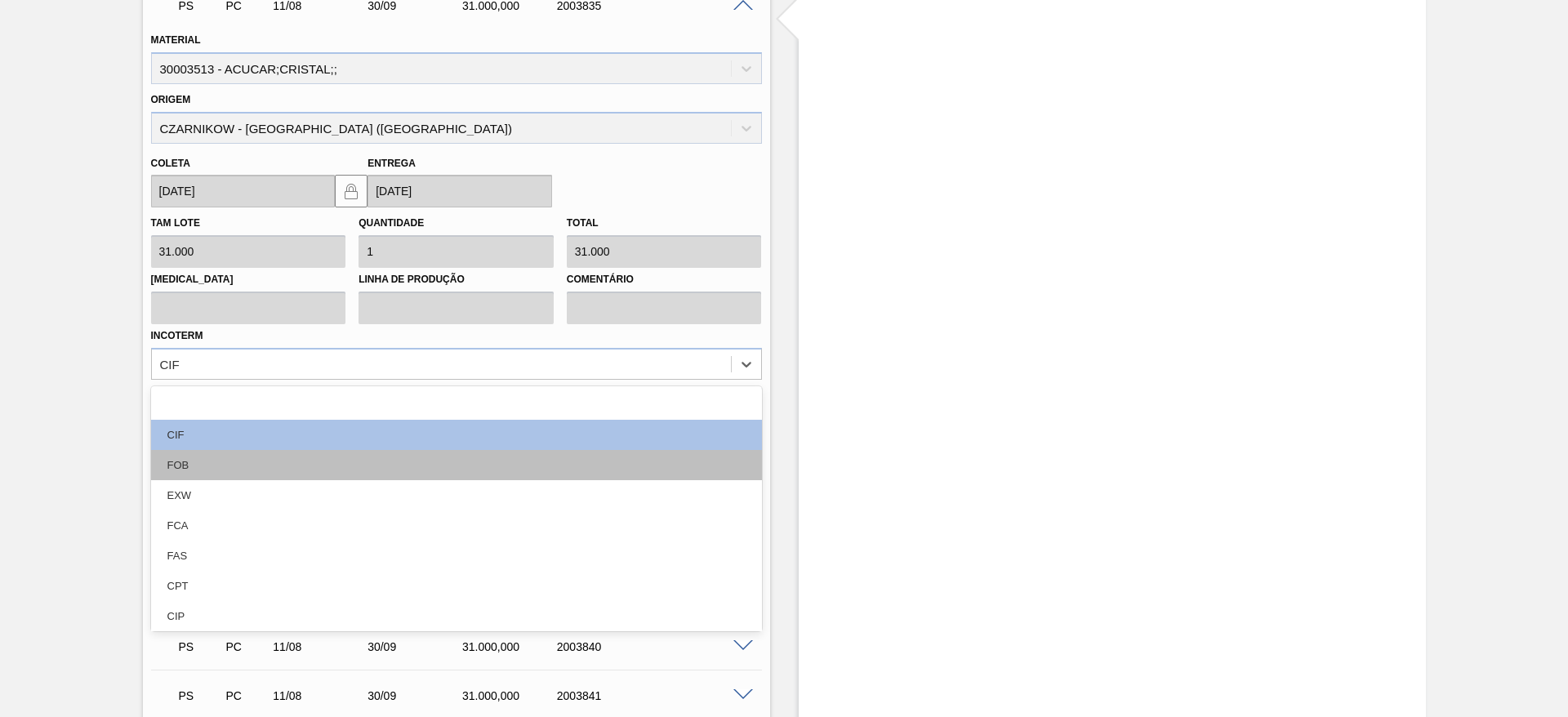
click at [635, 467] on div "FOB" at bounding box center [456, 465] width 611 height 31
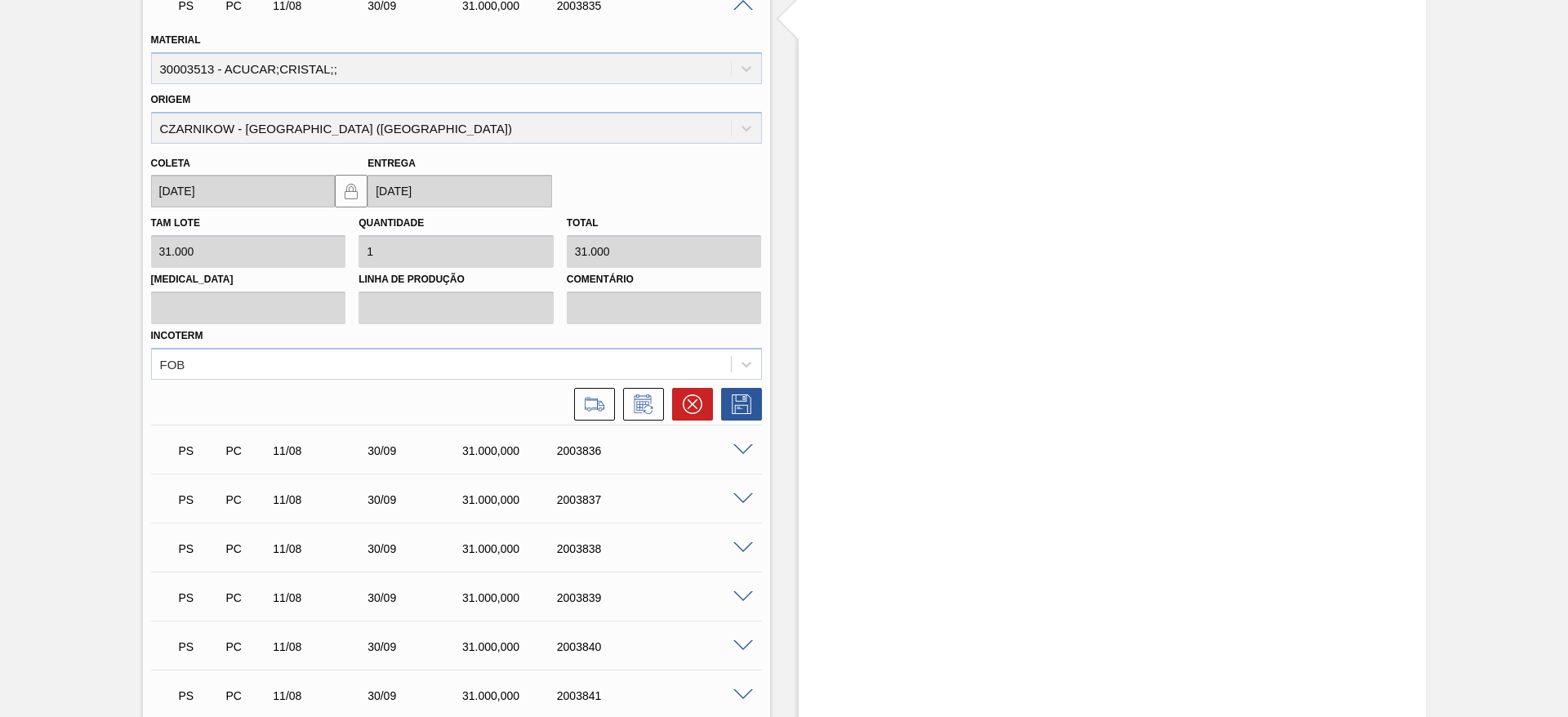
click at [731, 385] on div at bounding box center [456, 399] width 624 height 40
click at [731, 394] on icon at bounding box center [741, 404] width 26 height 20
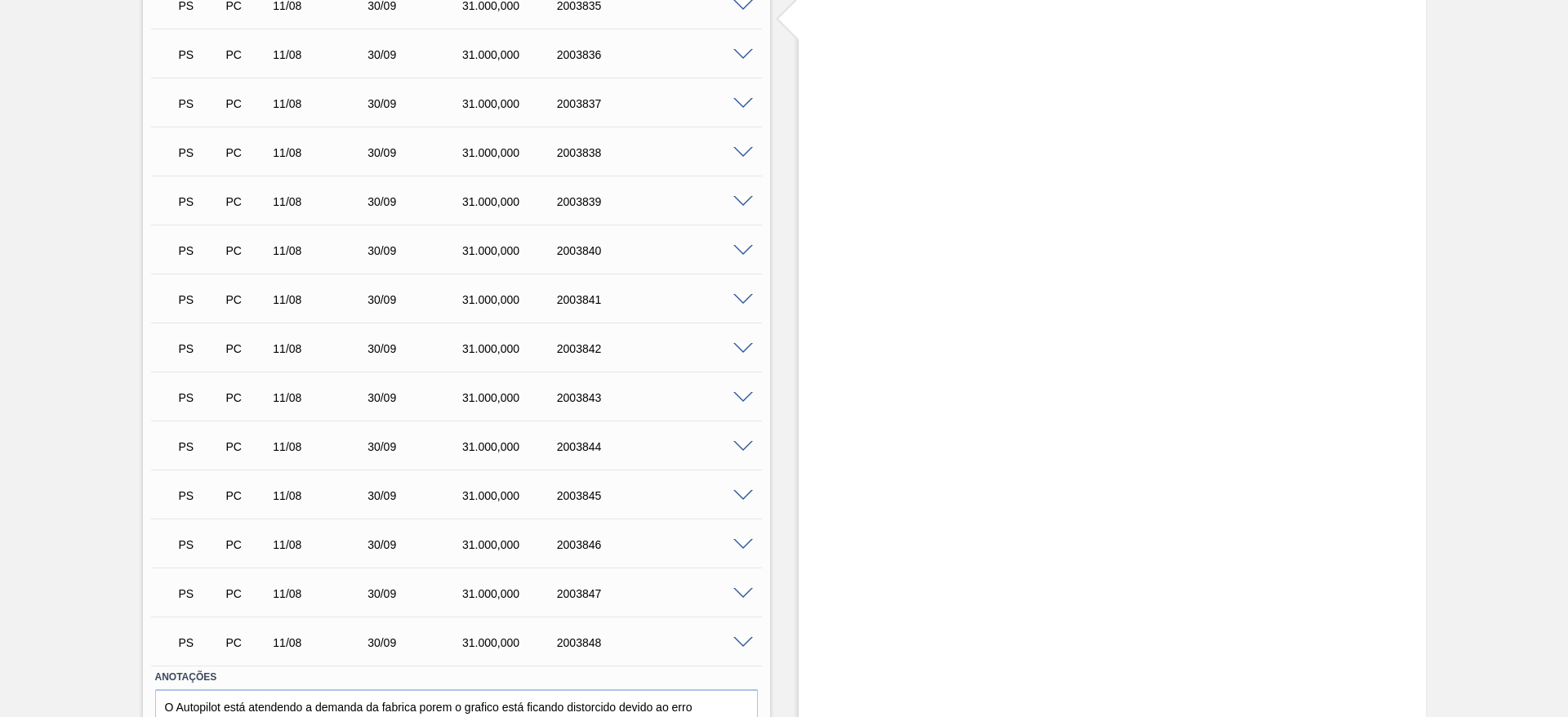
click at [741, 52] on span at bounding box center [743, 55] width 20 height 12
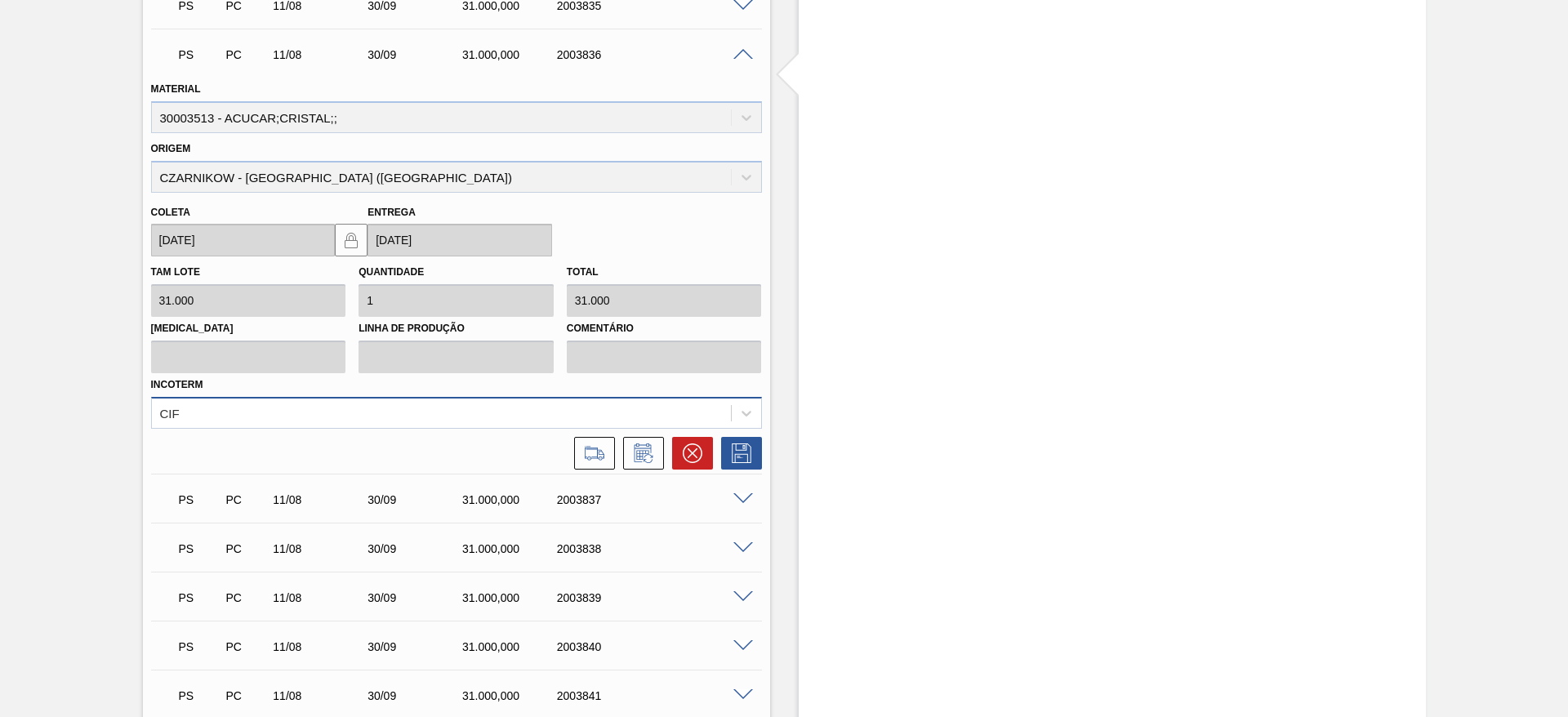
click at [536, 408] on div "CIF" at bounding box center [441, 412] width 579 height 24
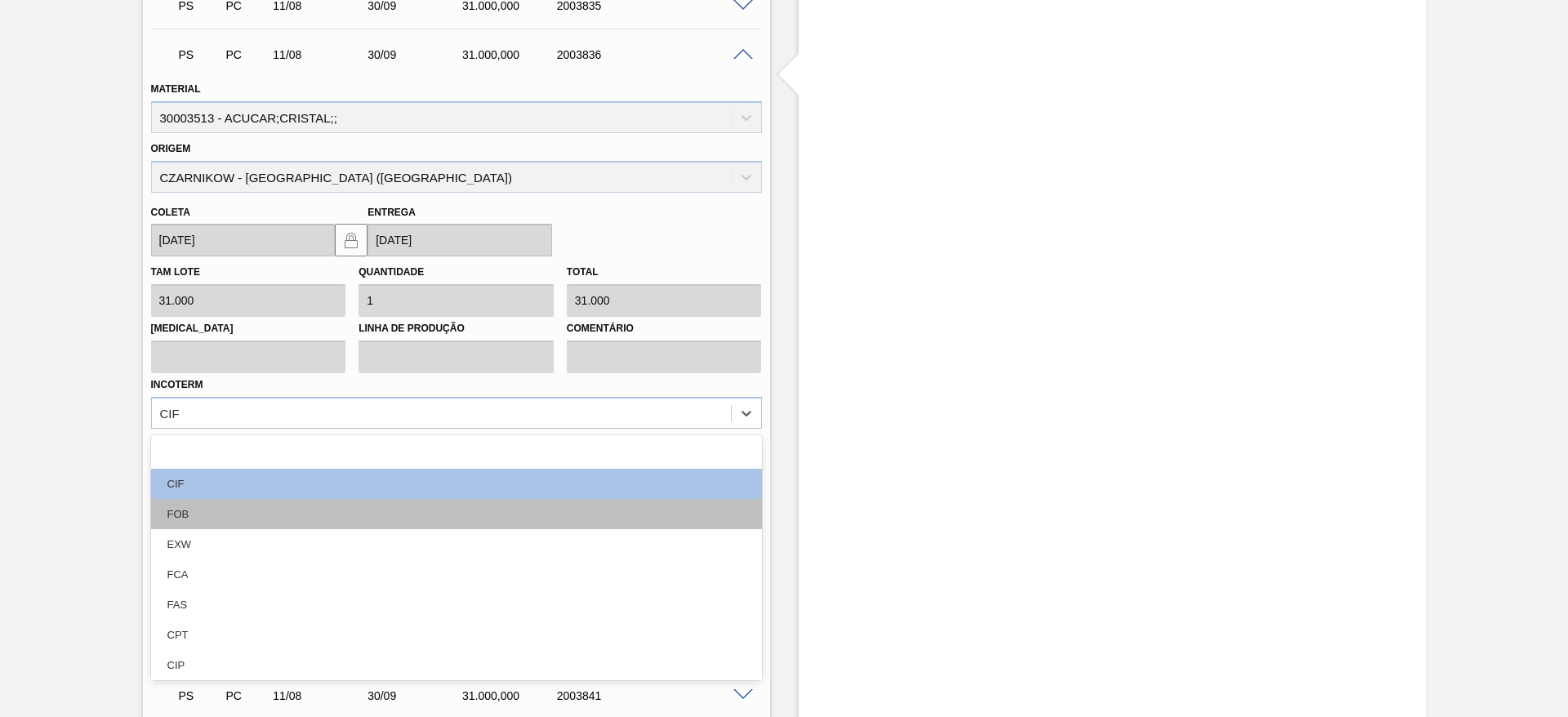
click at [513, 506] on div "FOB" at bounding box center [456, 514] width 611 height 31
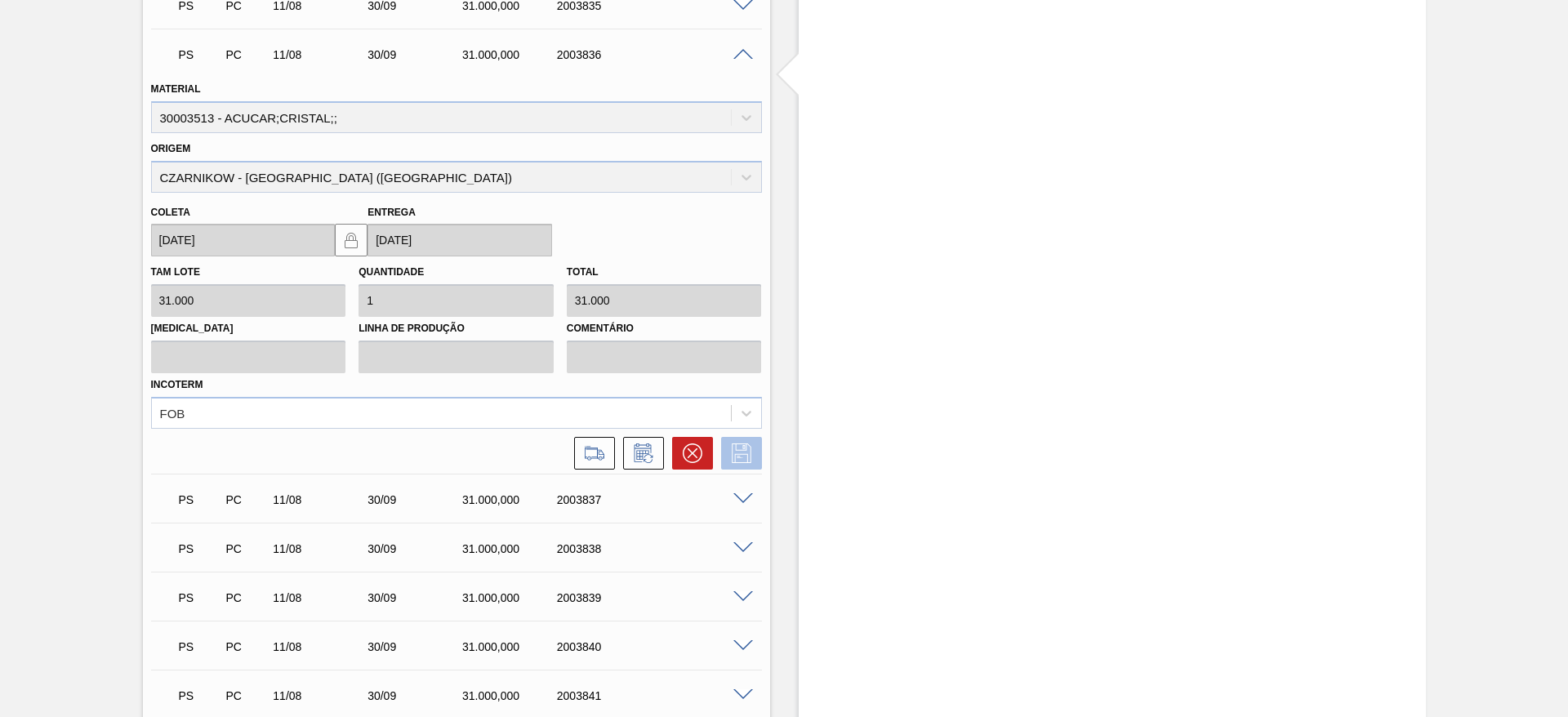
click at [751, 452] on icon at bounding box center [741, 453] width 26 height 20
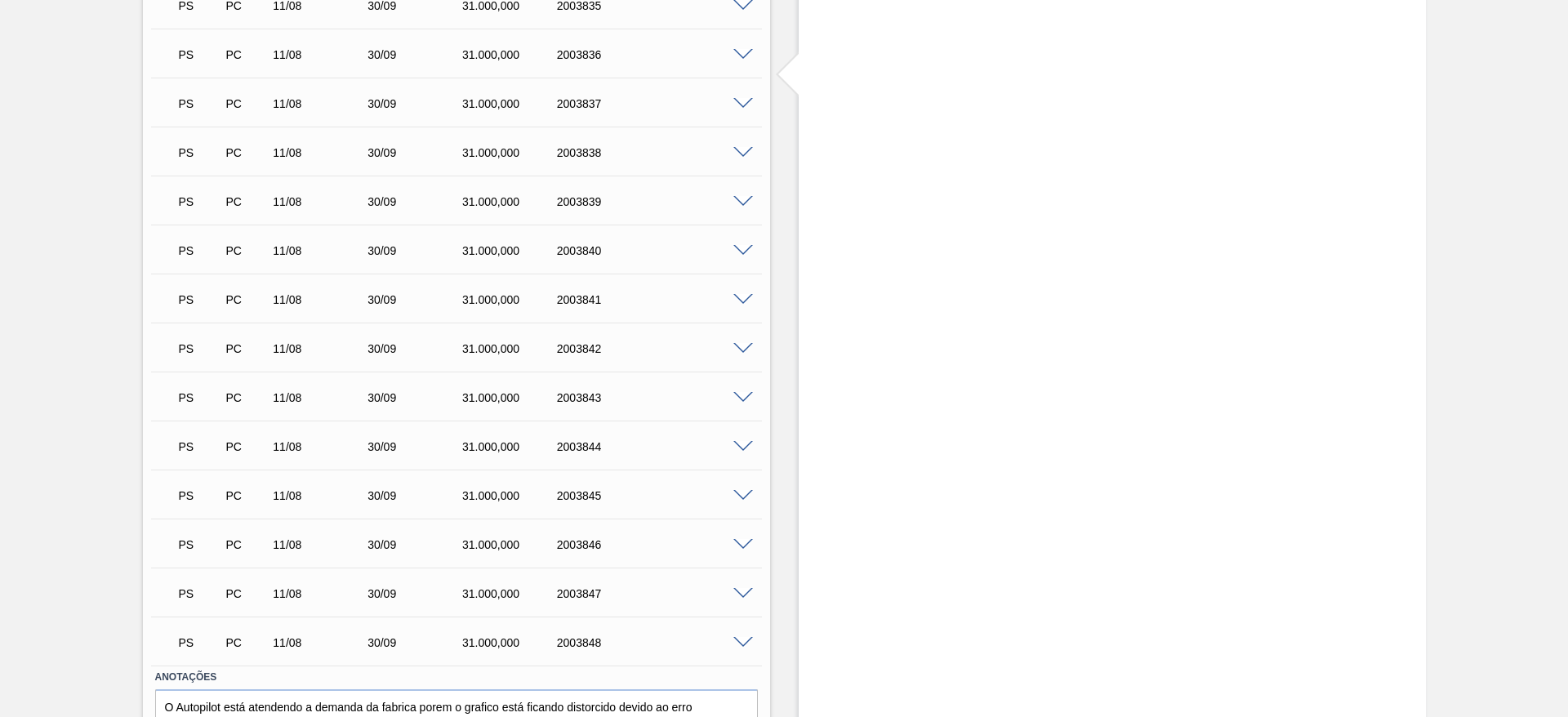
click at [741, 106] on span at bounding box center [743, 104] width 20 height 12
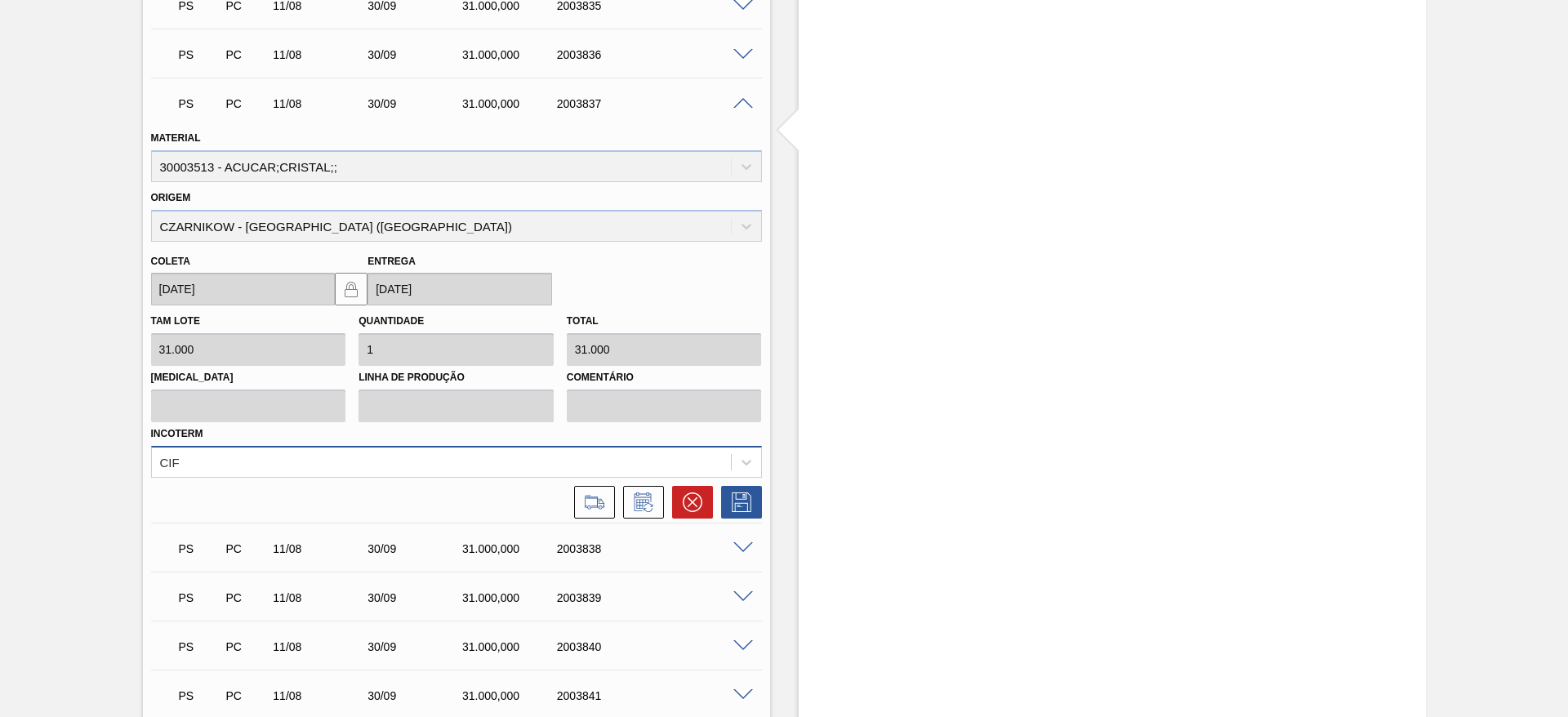
scroll to position [876, 0]
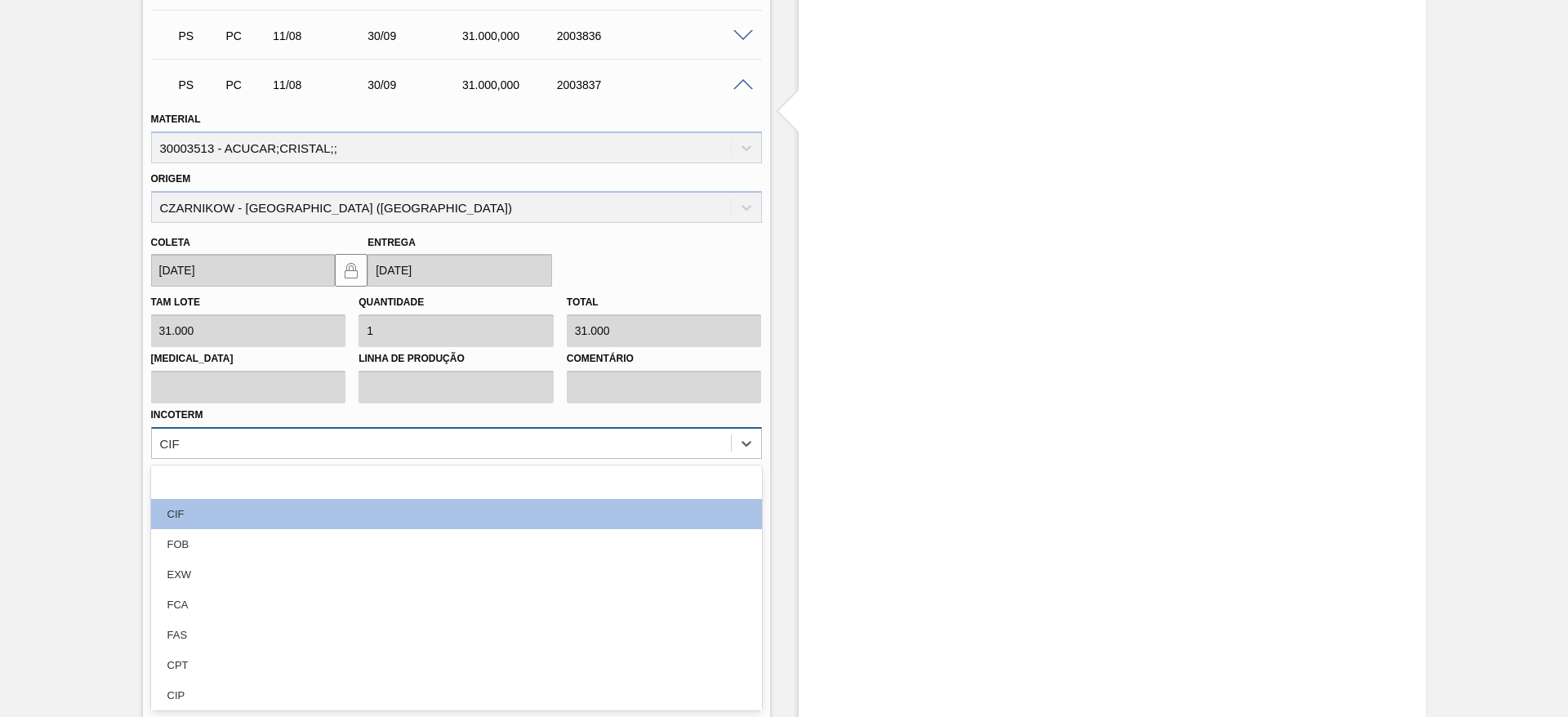
click at [475, 461] on div "Material 30003513 - ACUCAR;CRISTAL;; Origem CZARNIKOW - SÃO PAULO (SP) Coleta 1…" at bounding box center [456, 301] width 611 height 395
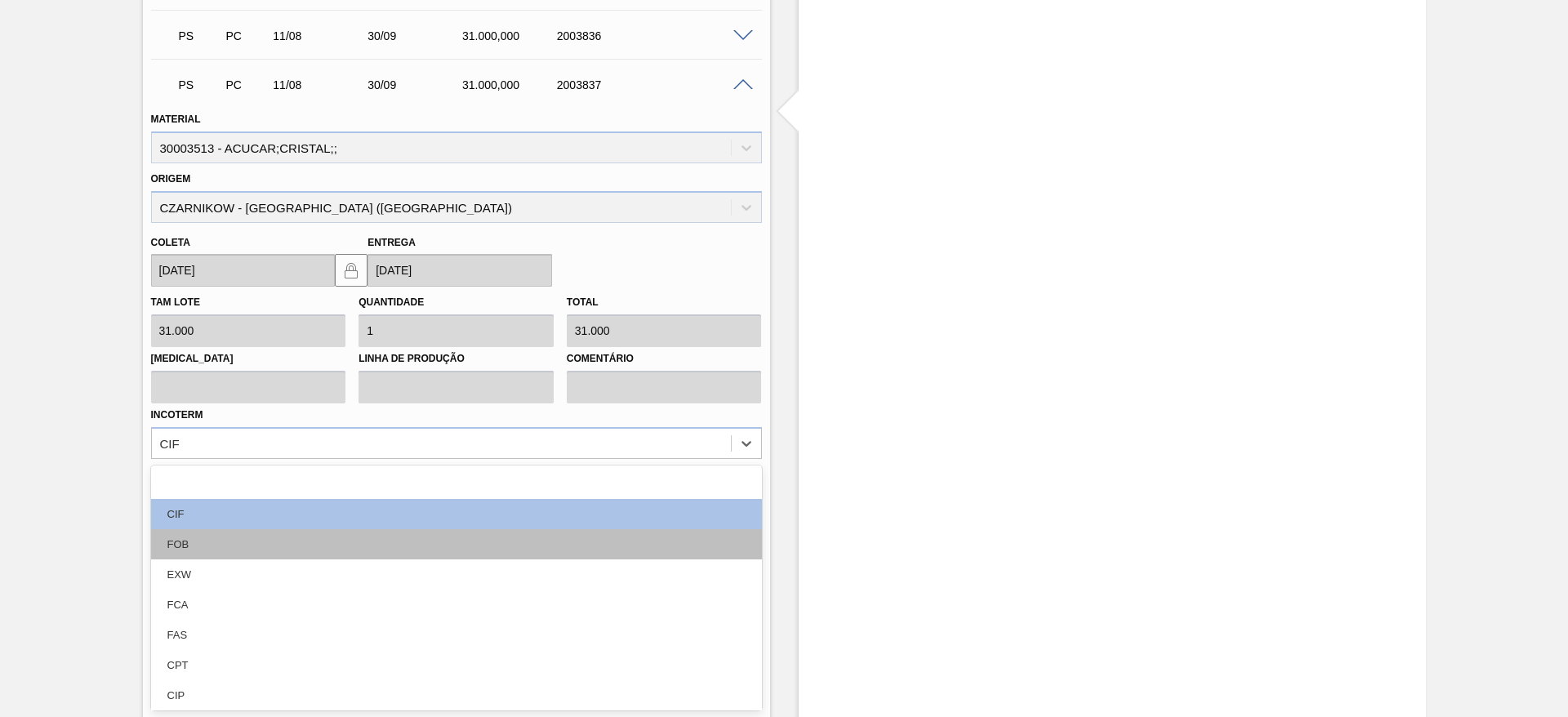
click at [440, 550] on div "FOB" at bounding box center [456, 543] width 611 height 31
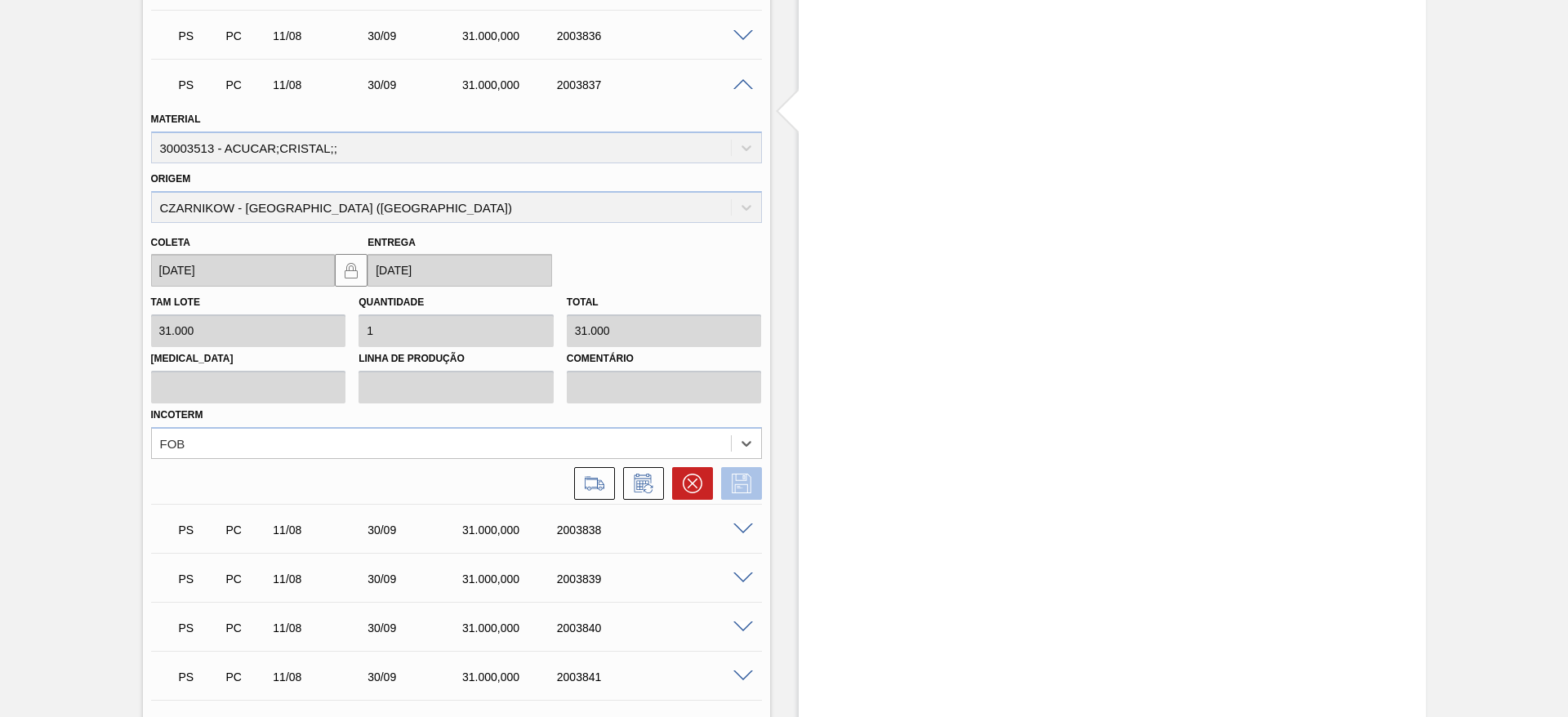
click at [741, 473] on icon at bounding box center [741, 483] width 20 height 20
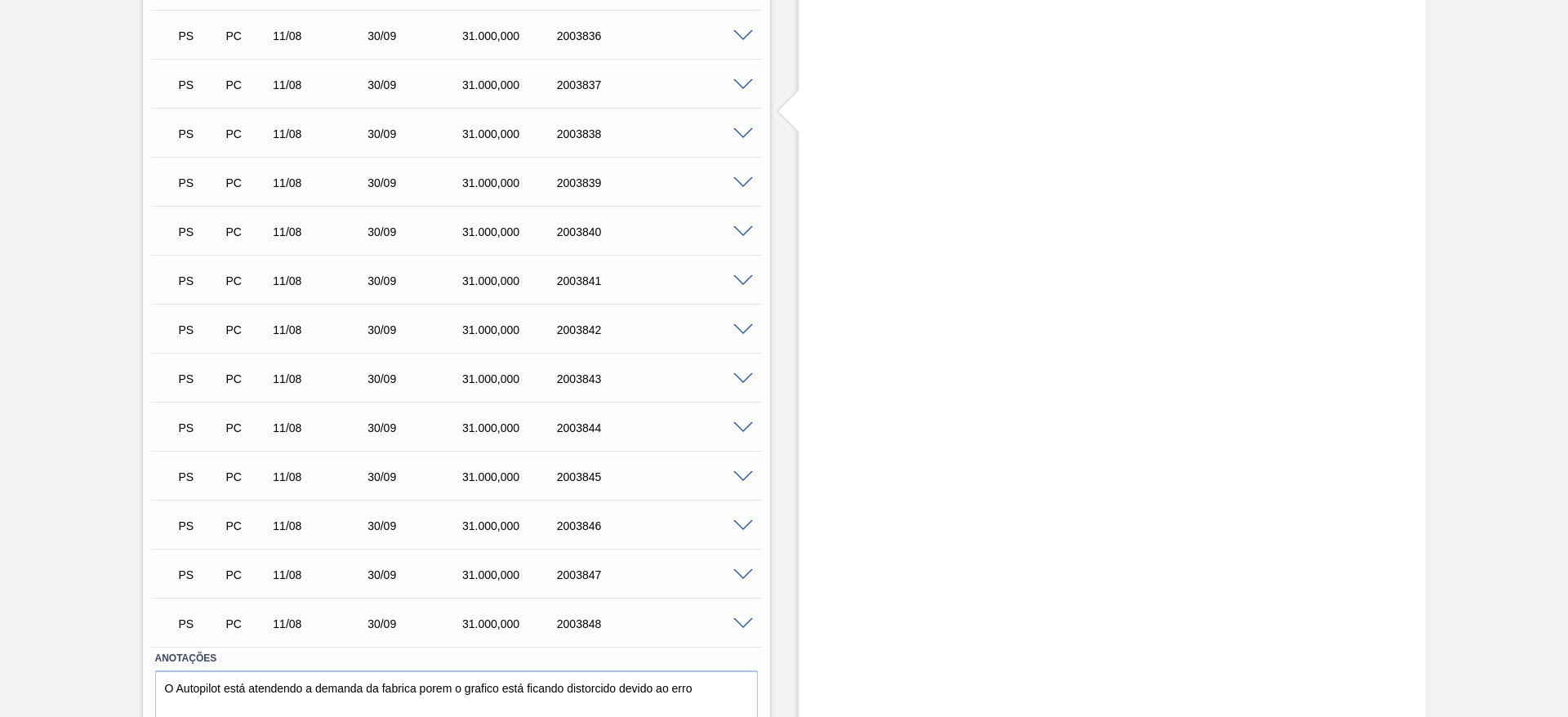
click at [750, 134] on span at bounding box center [743, 134] width 20 height 12
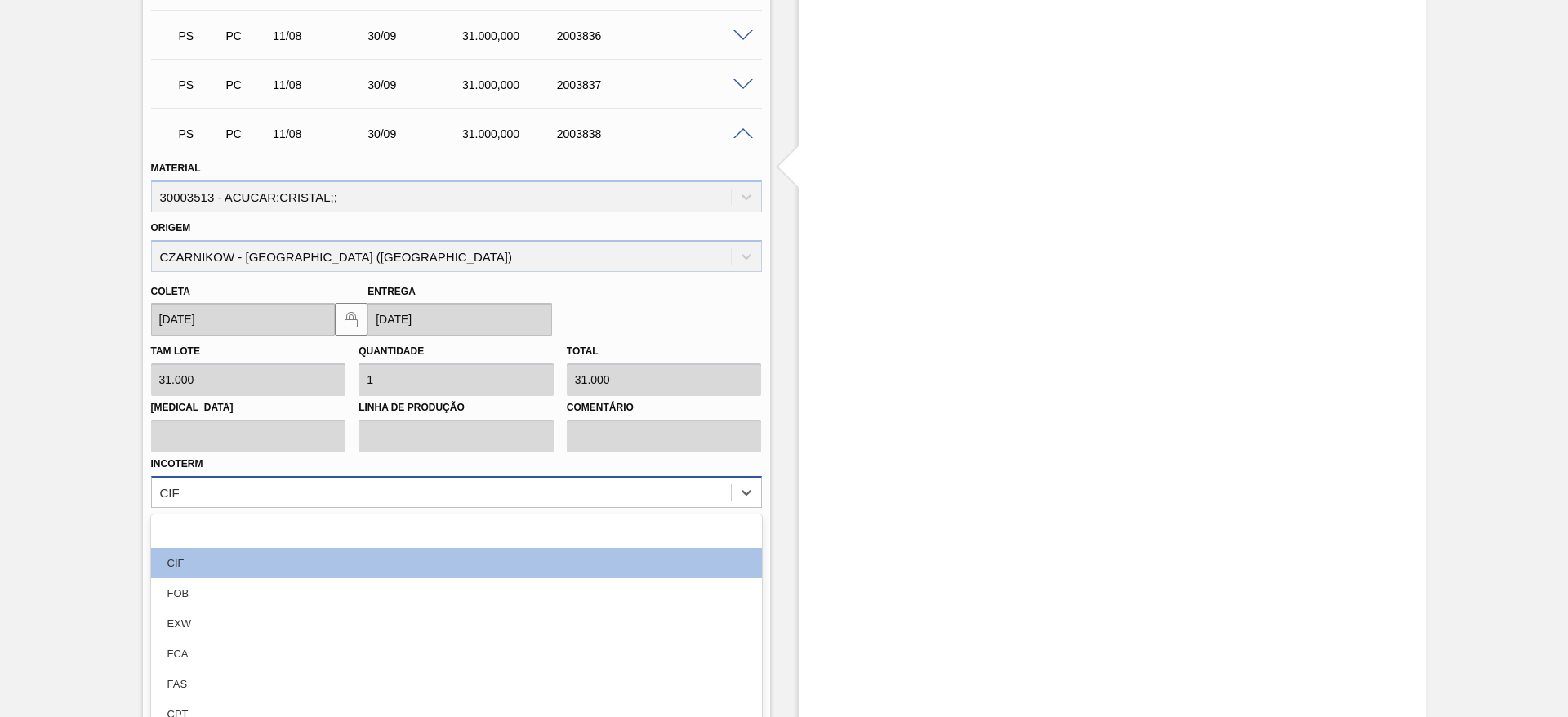
scroll to position [925, 0]
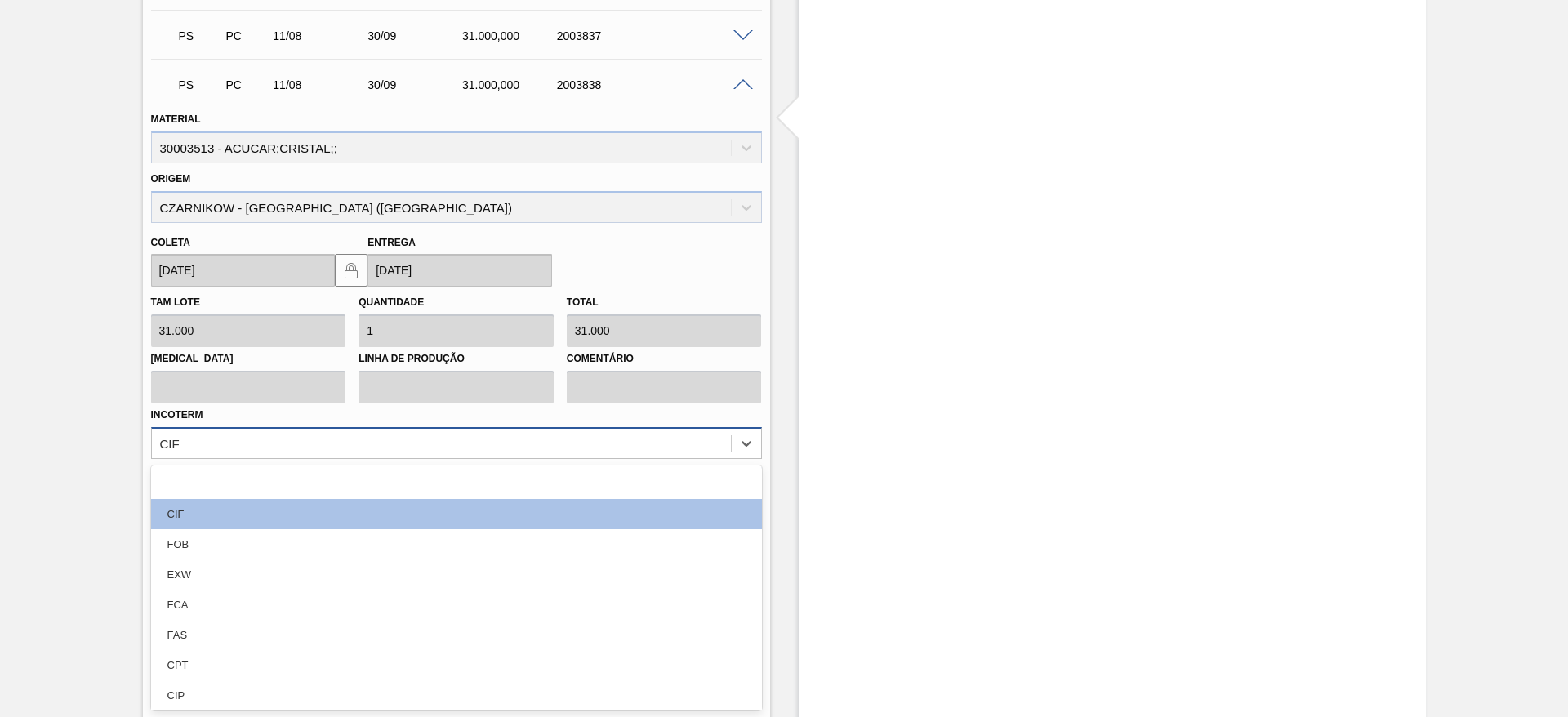
click at [492, 459] on div "option focused, 1 of 12. 12 results available. Use Up and Down to choose option…" at bounding box center [456, 443] width 611 height 32
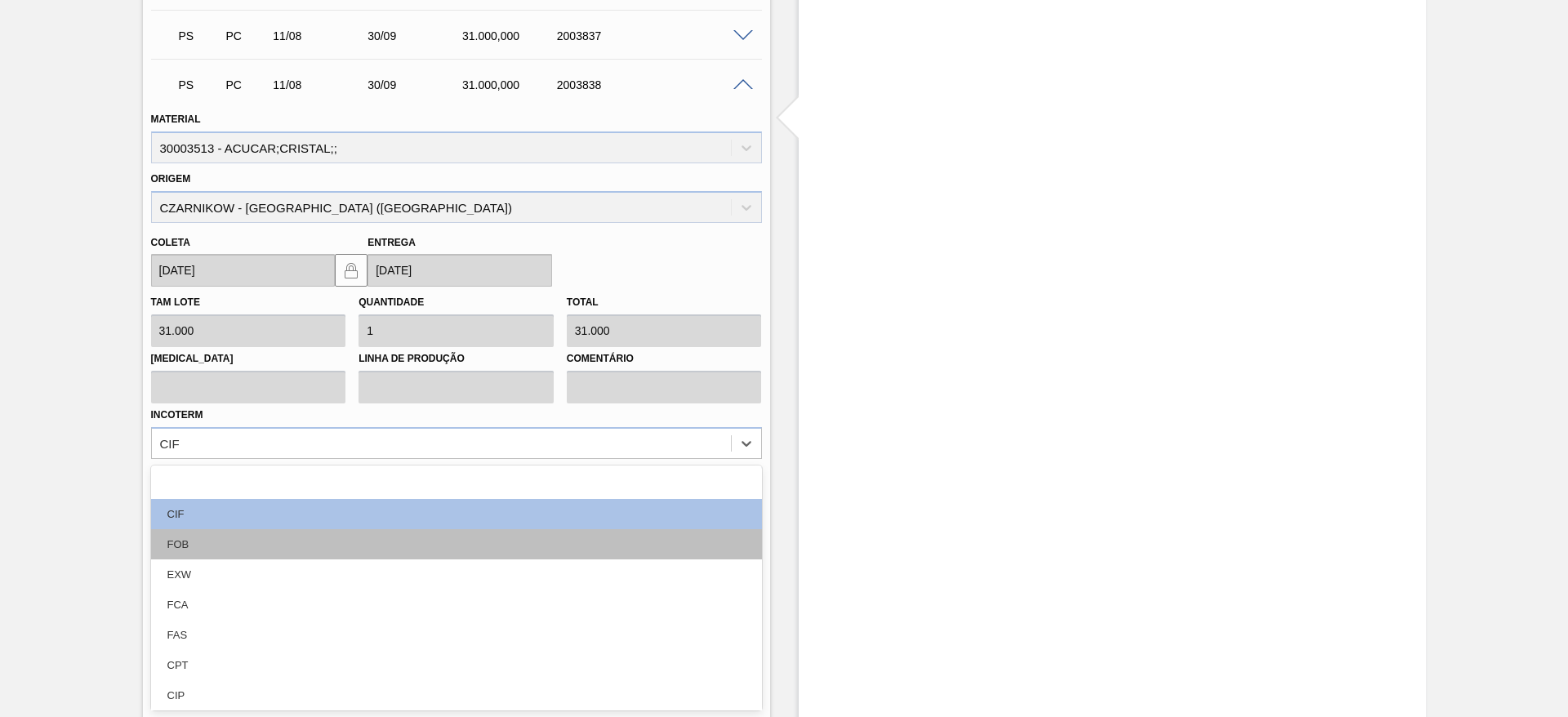
click at [469, 538] on div "FOB" at bounding box center [456, 543] width 611 height 31
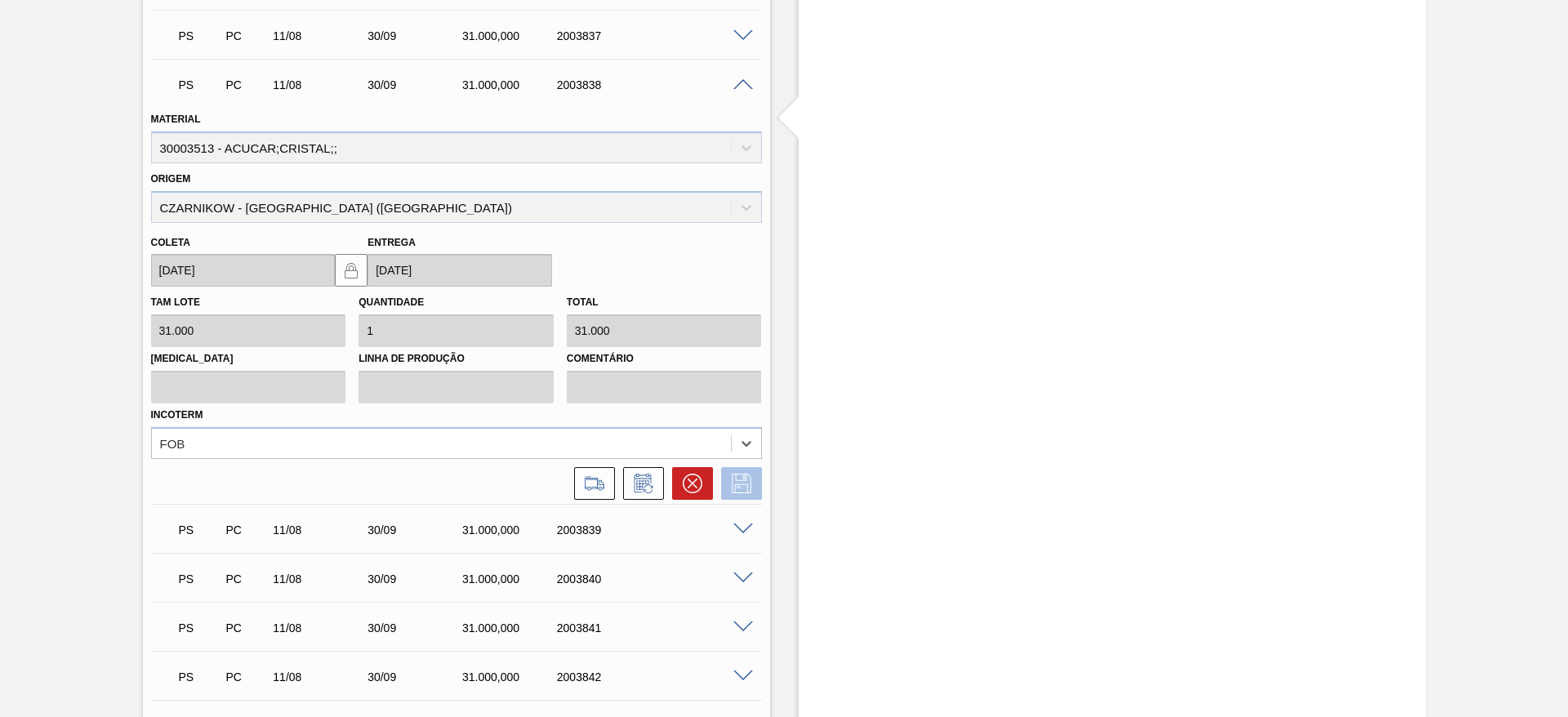
click at [728, 479] on icon at bounding box center [741, 483] width 26 height 20
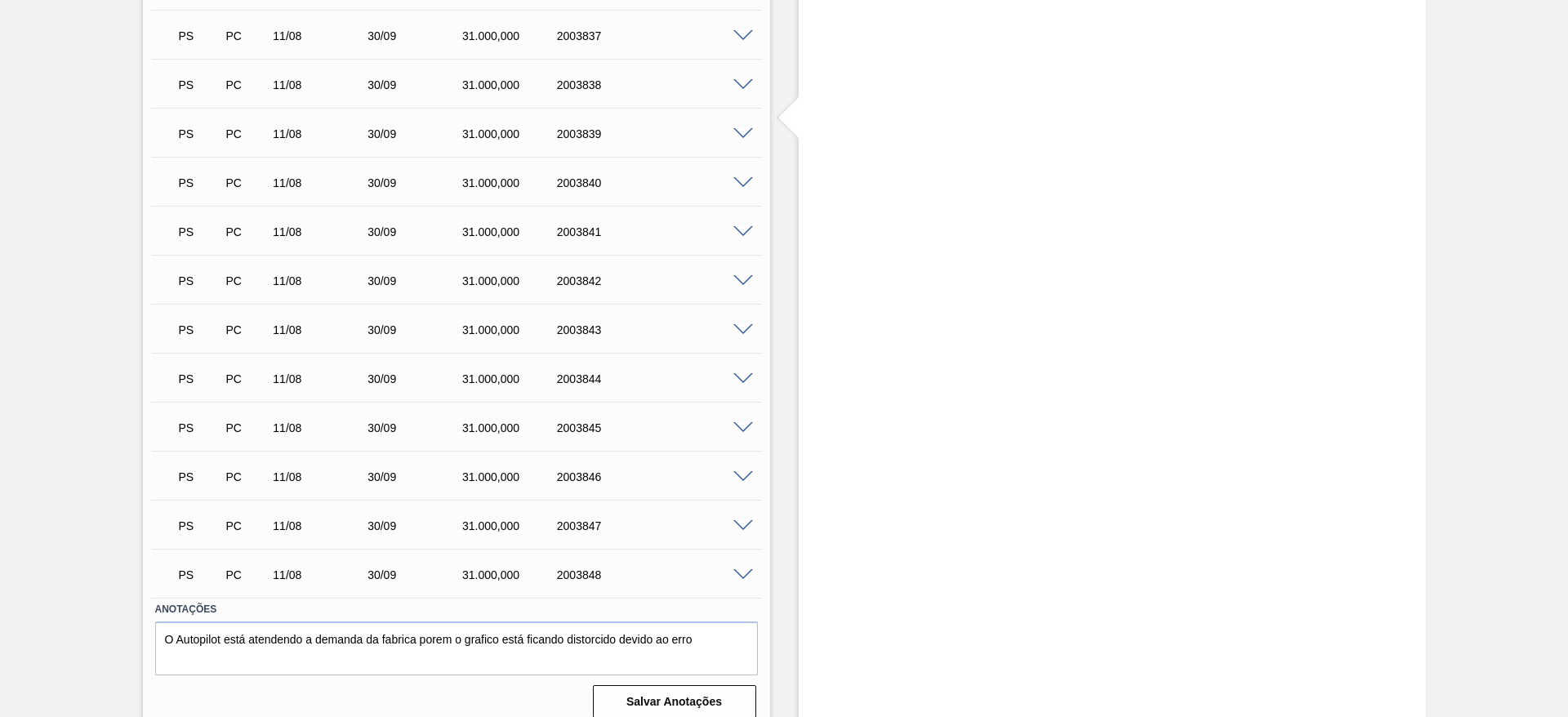
click at [746, 137] on span at bounding box center [743, 134] width 20 height 12
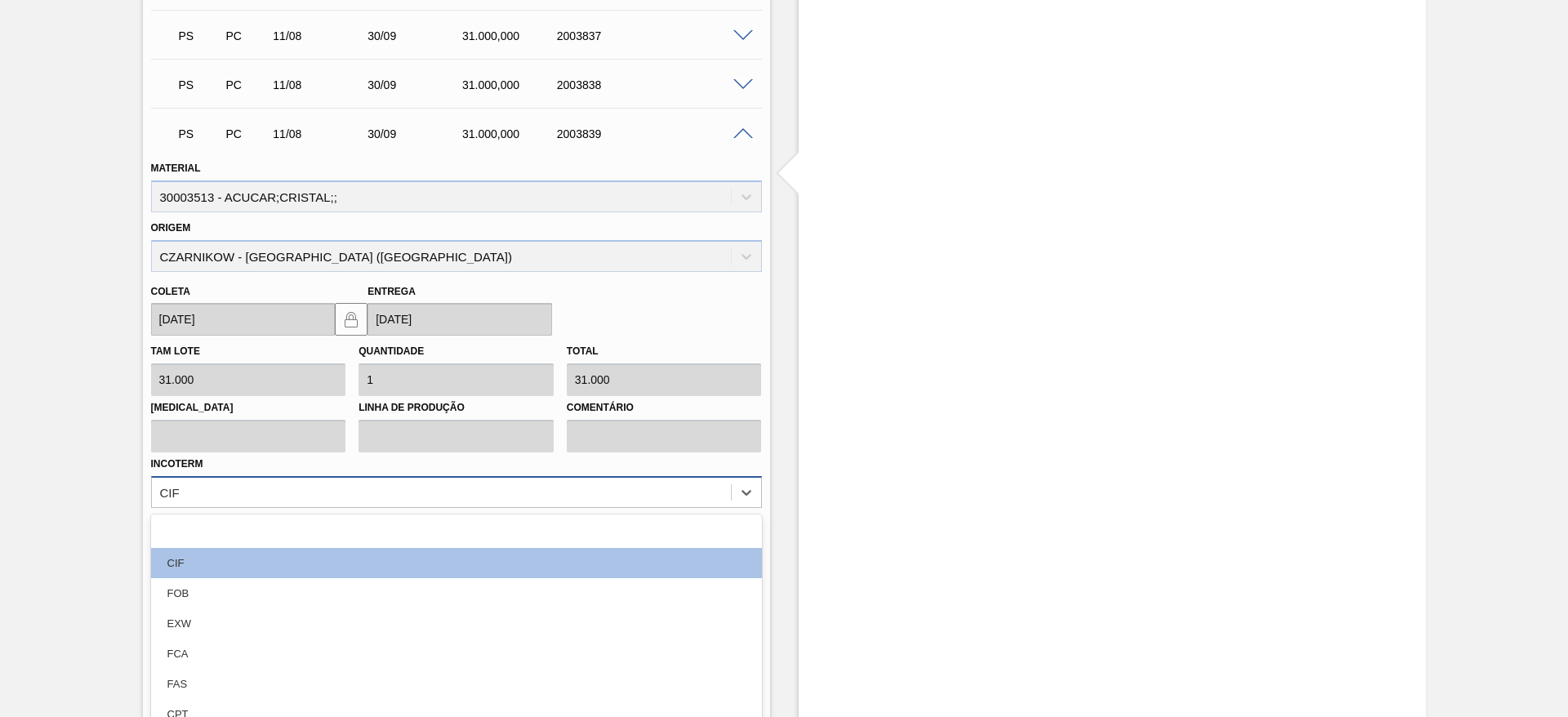
scroll to position [973, 0]
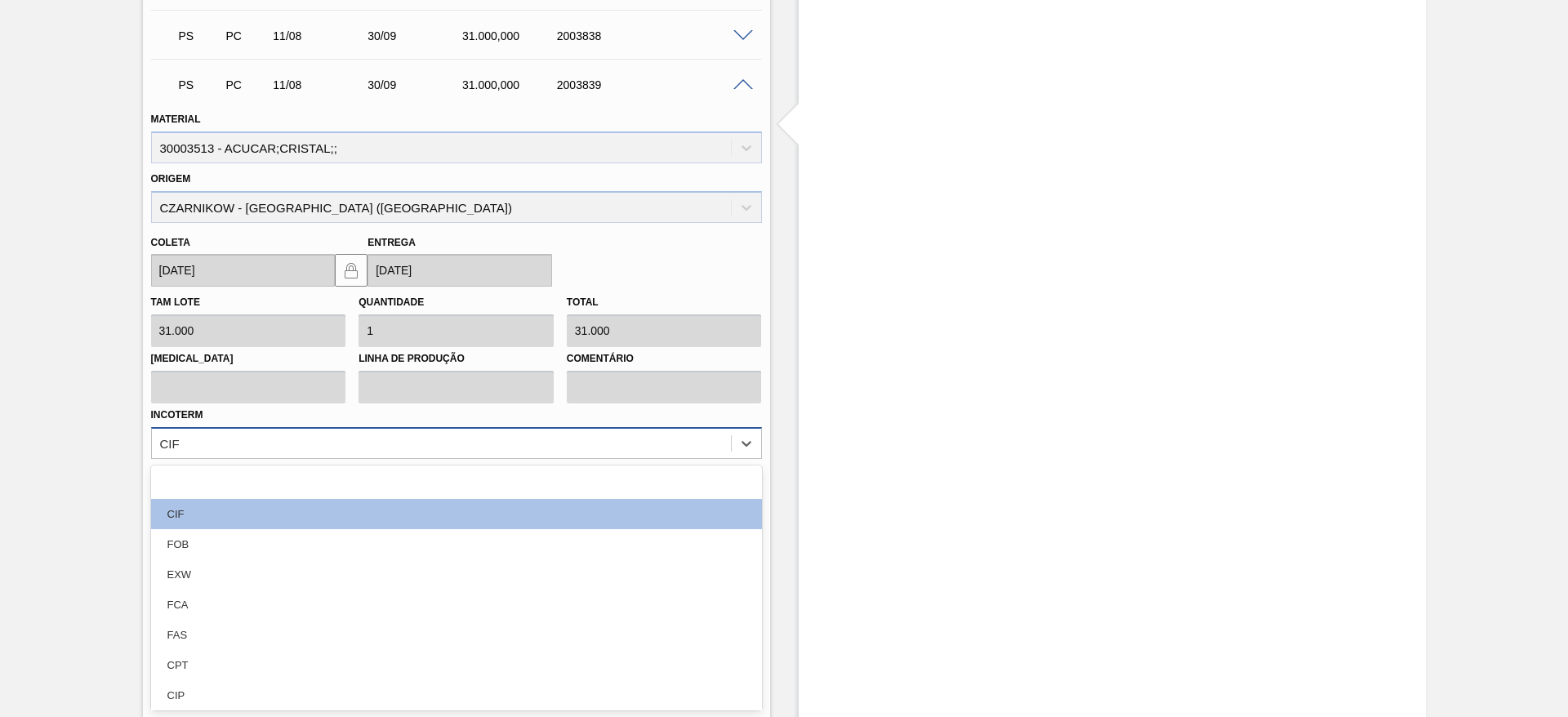
click at [503, 459] on div "option focused, 1 of 12. 12 results available. Use Up and Down to choose option…" at bounding box center [456, 443] width 611 height 32
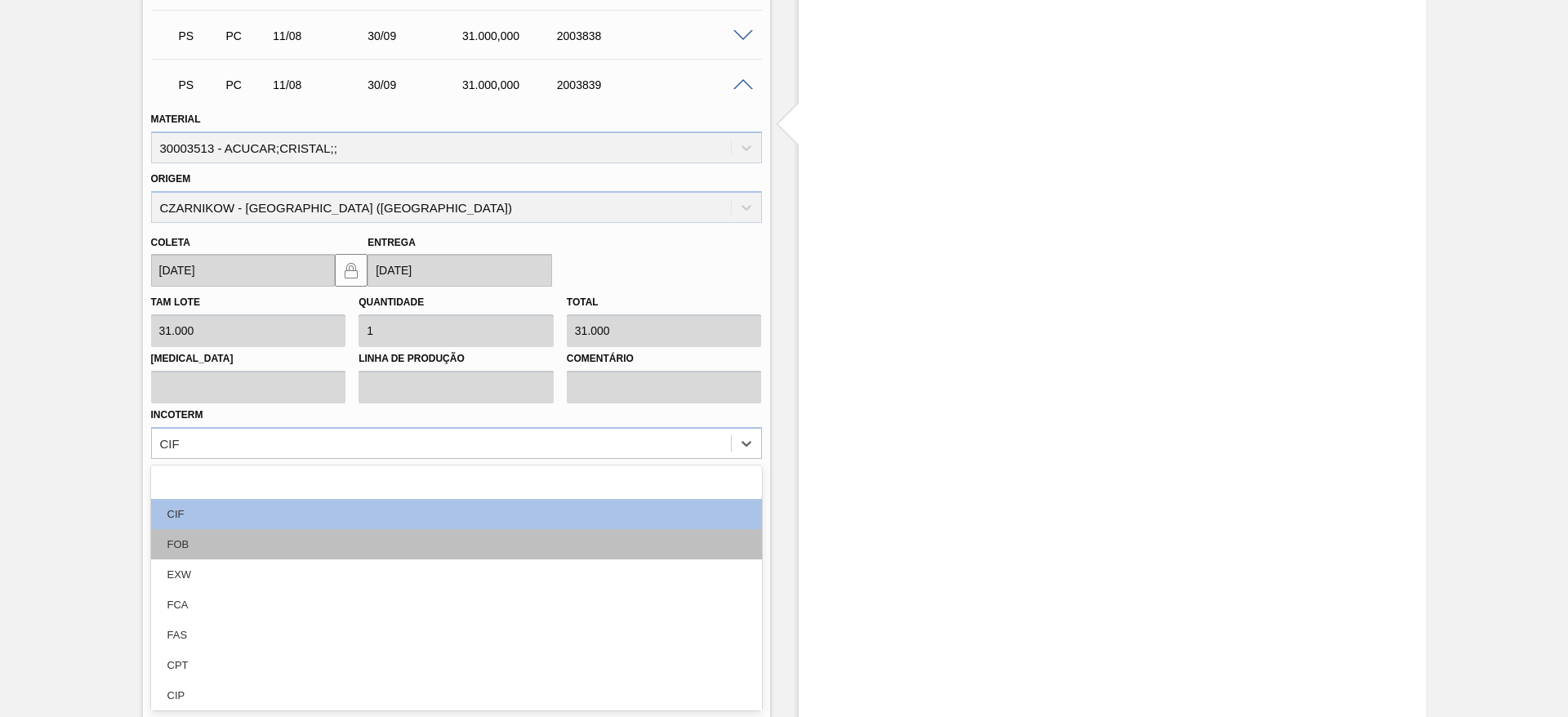
click at [500, 531] on div "FOB" at bounding box center [456, 543] width 611 height 31
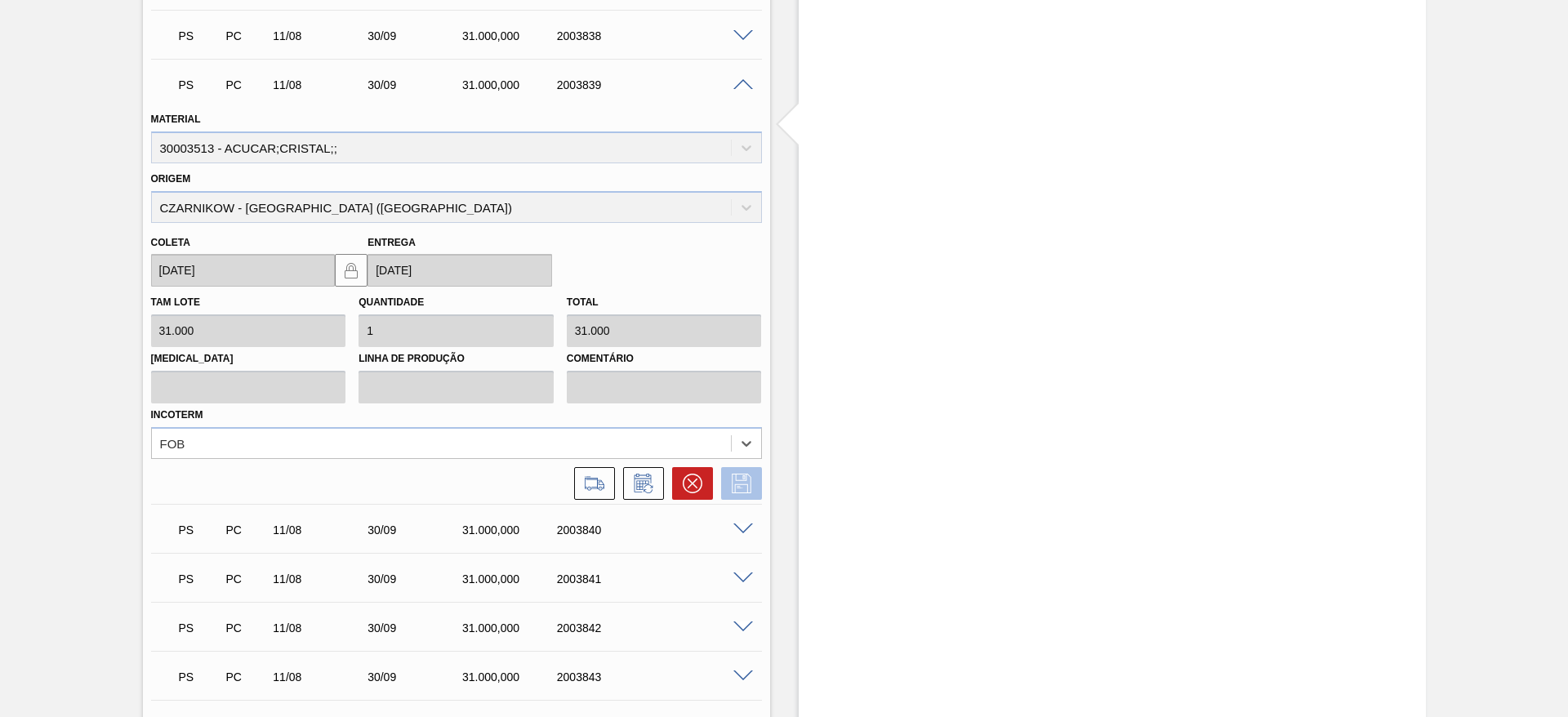
click at [736, 481] on icon at bounding box center [741, 483] width 26 height 20
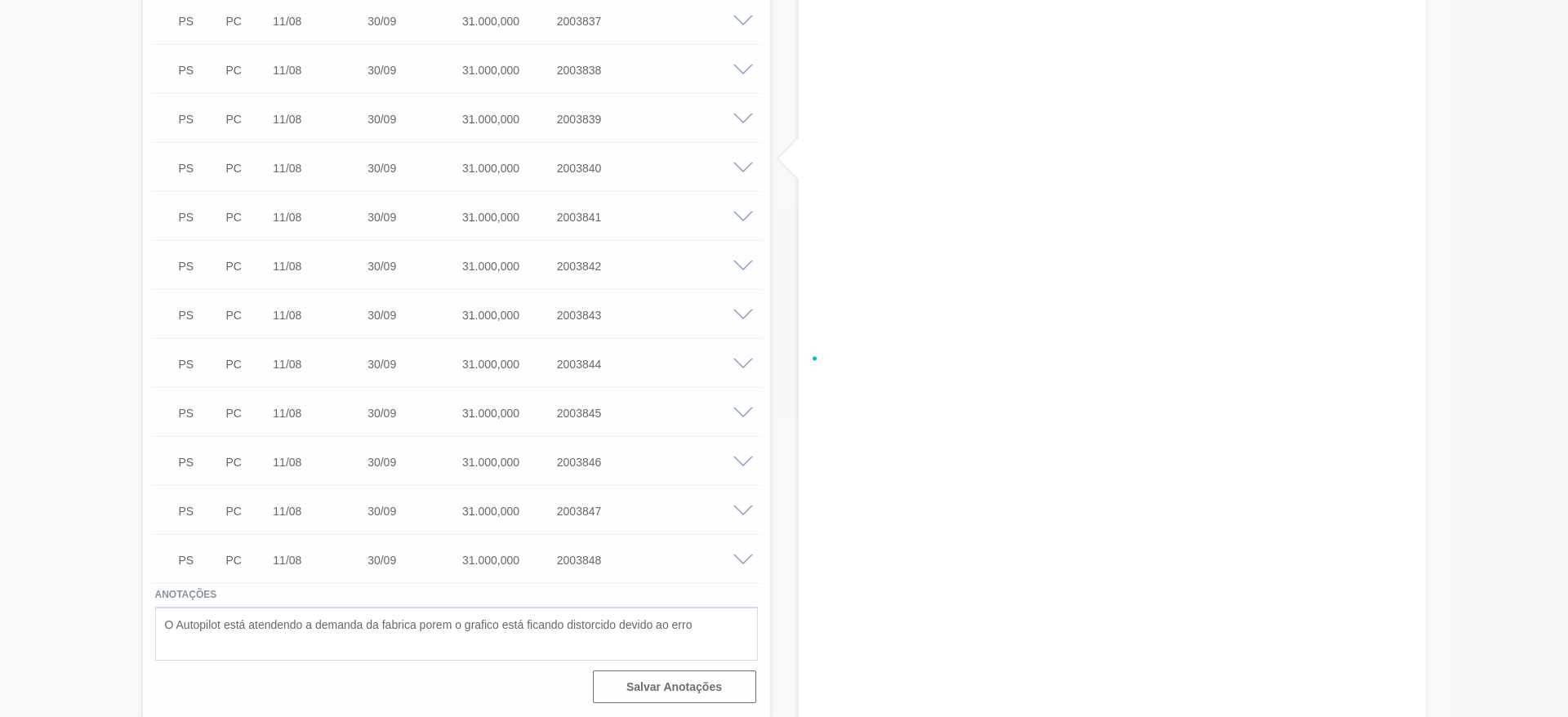
scroll to position [939, 0]
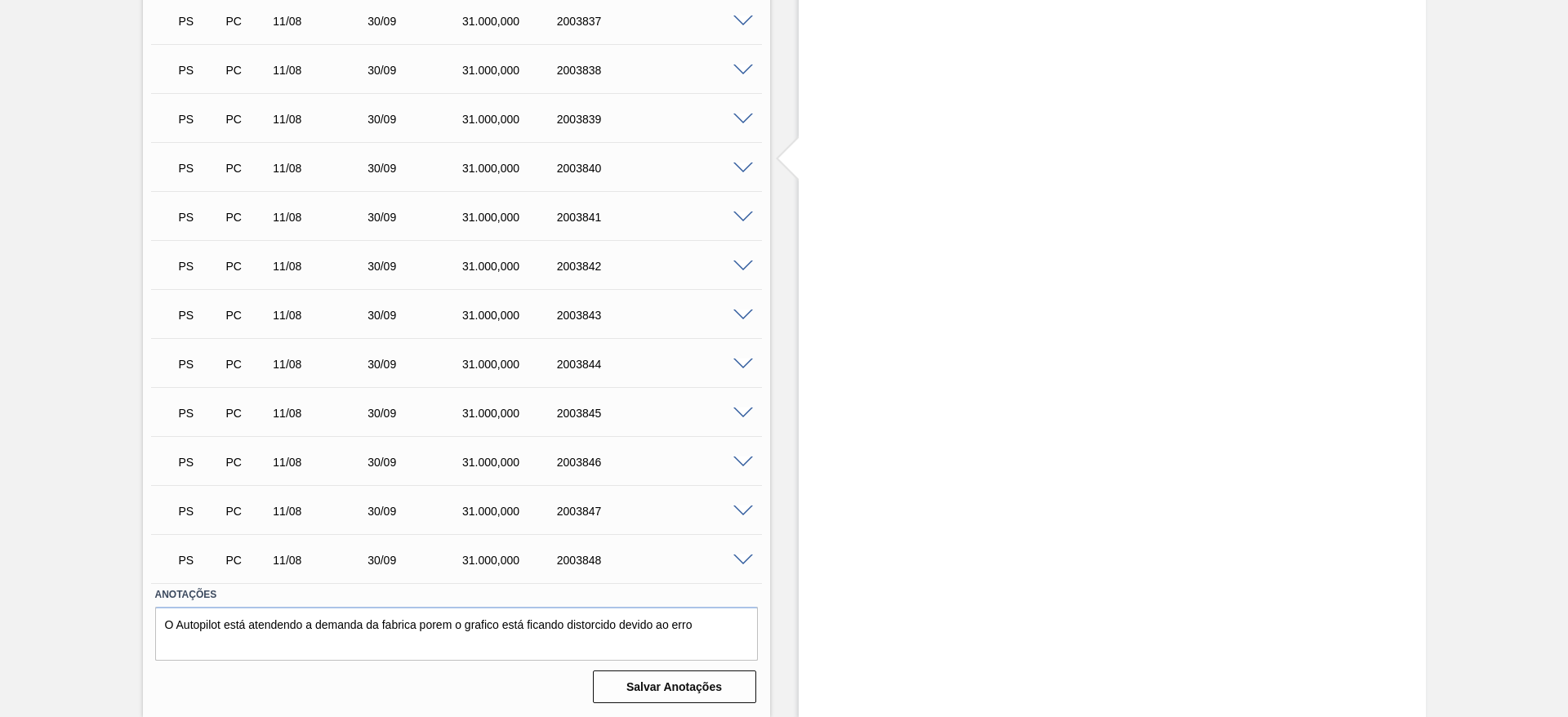
click at [736, 163] on span at bounding box center [743, 169] width 20 height 12
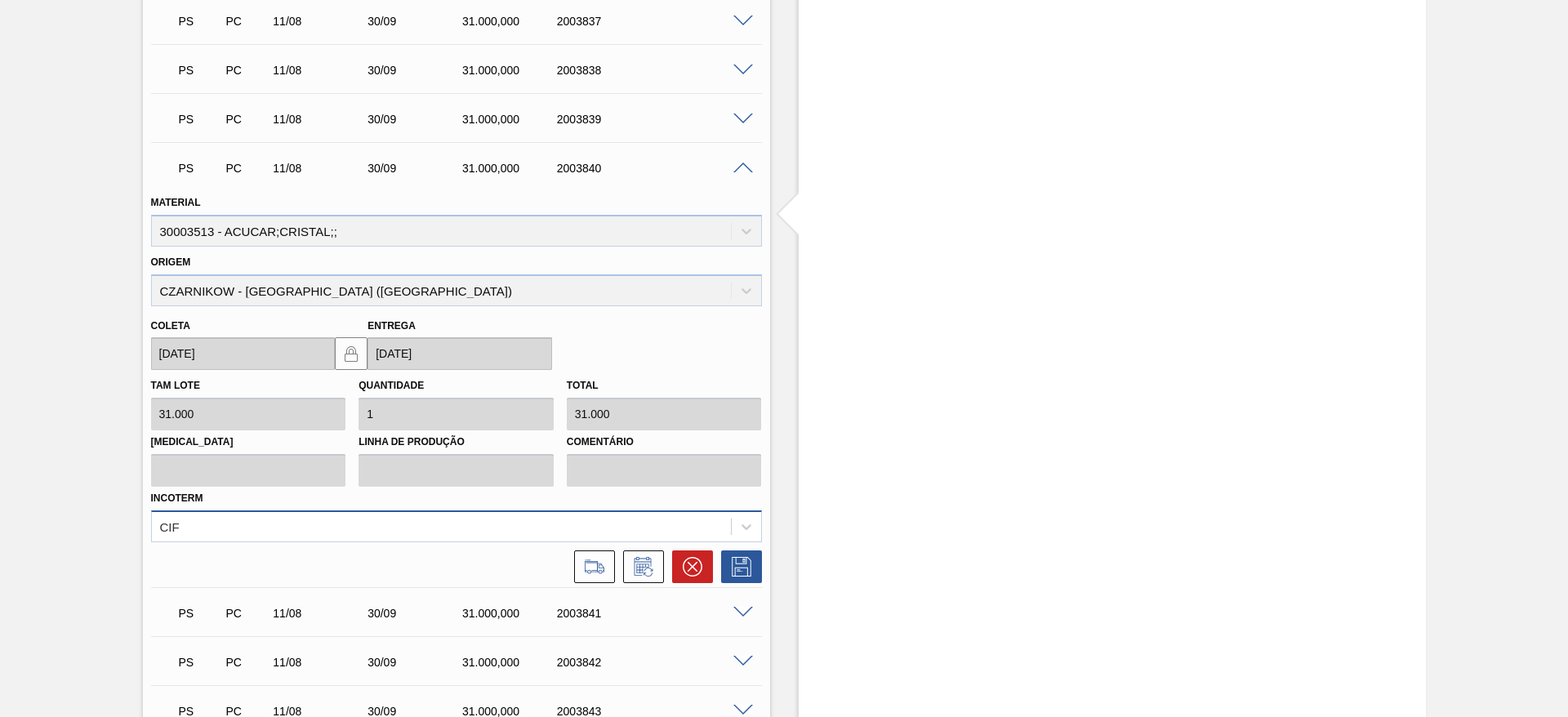
scroll to position [1023, 0]
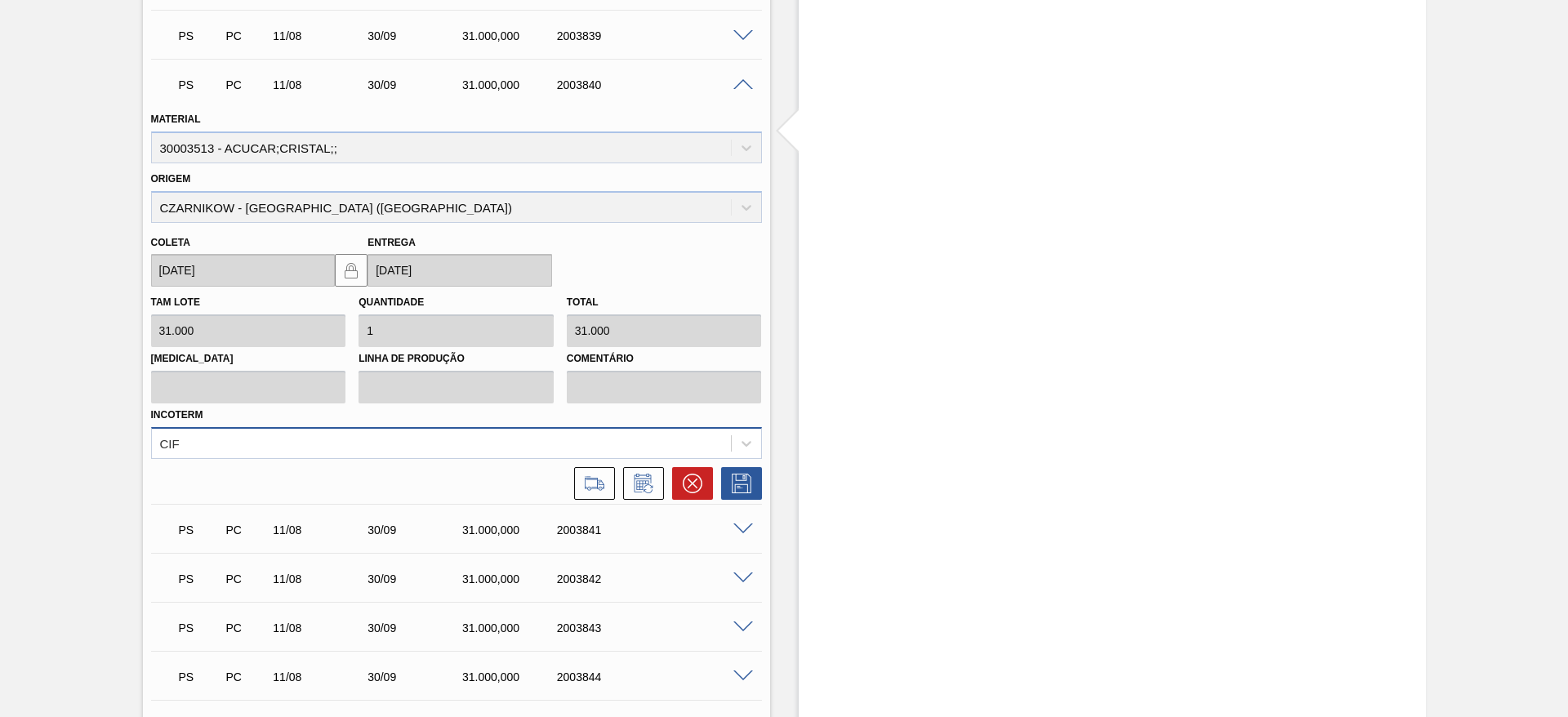
click at [504, 459] on div "CIF" at bounding box center [456, 443] width 611 height 32
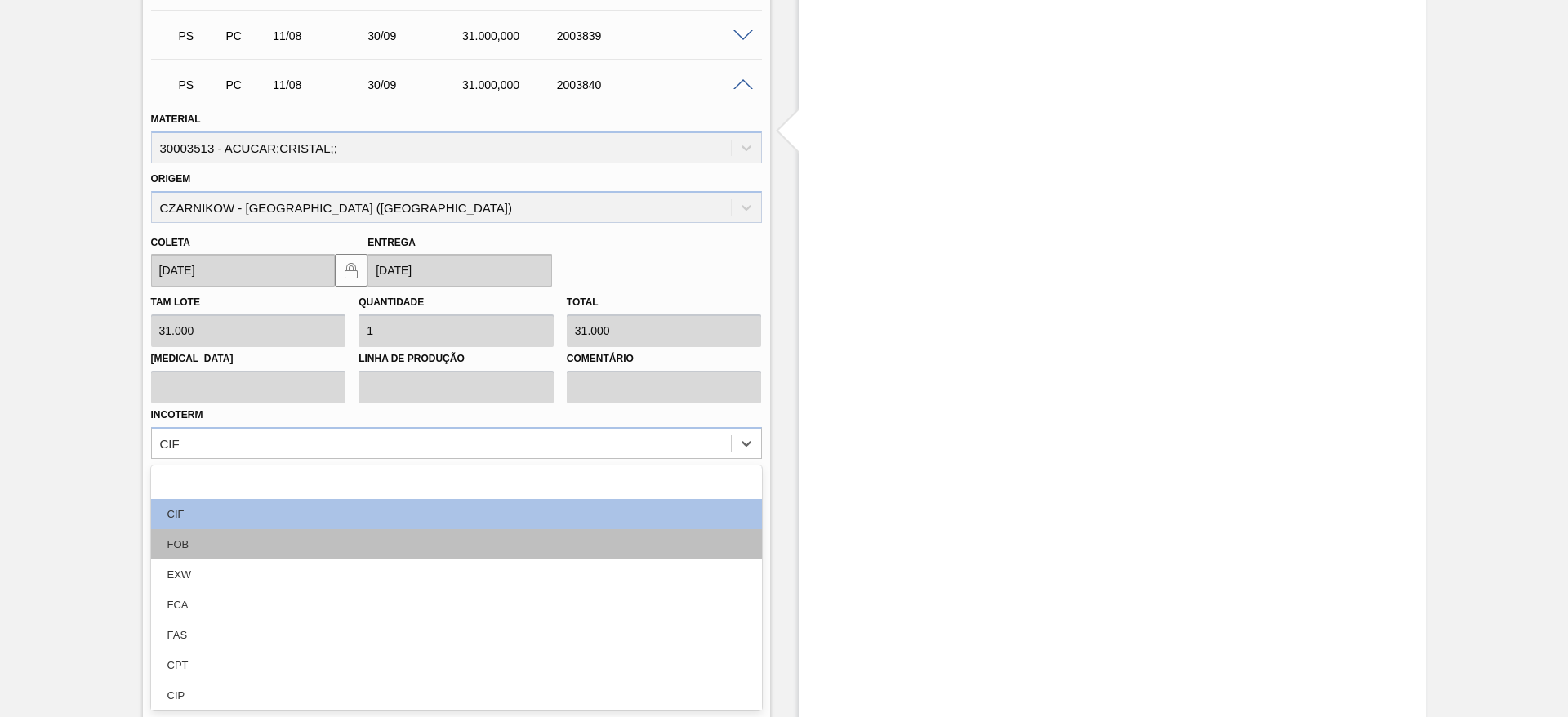
click at [499, 536] on div "FOB" at bounding box center [456, 543] width 611 height 31
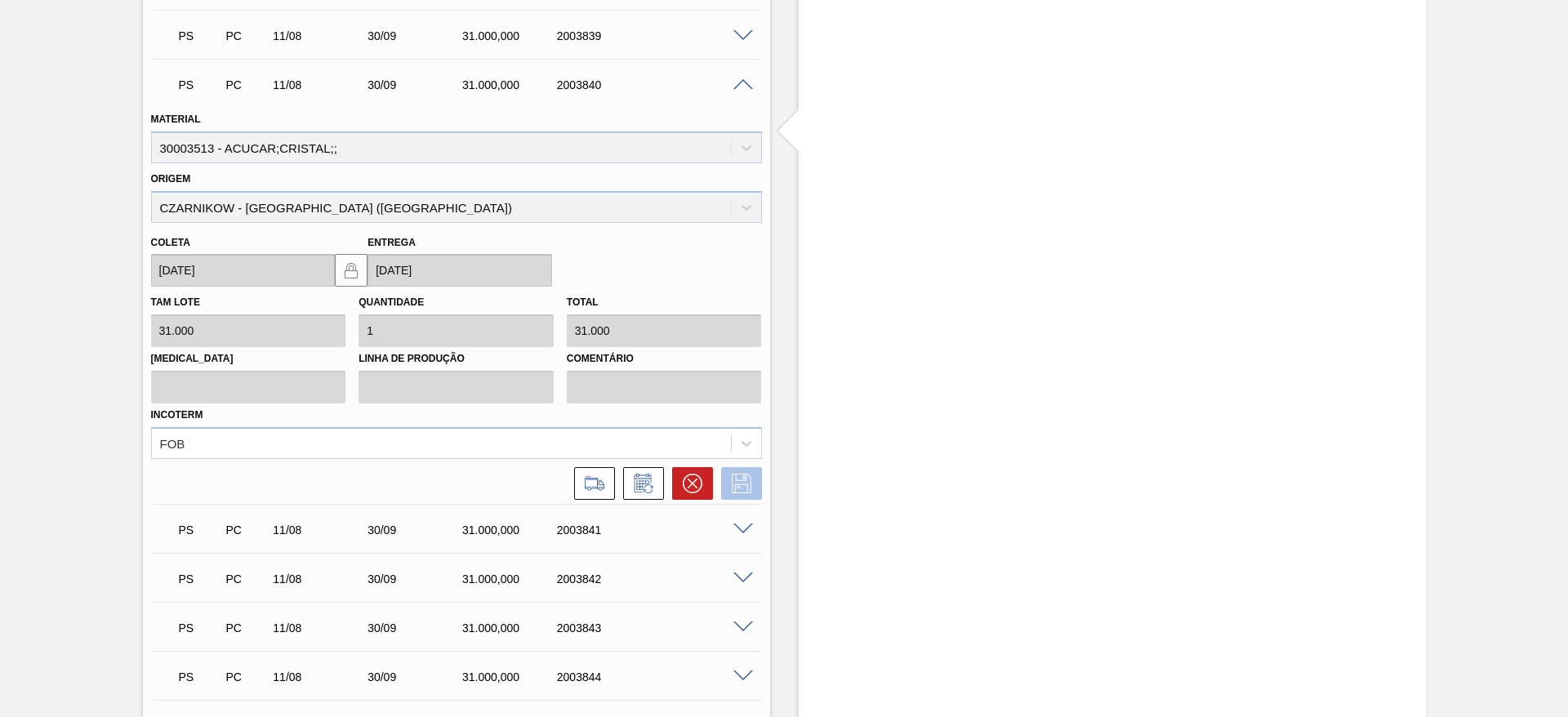
click at [758, 471] on button at bounding box center [741, 482] width 40 height 33
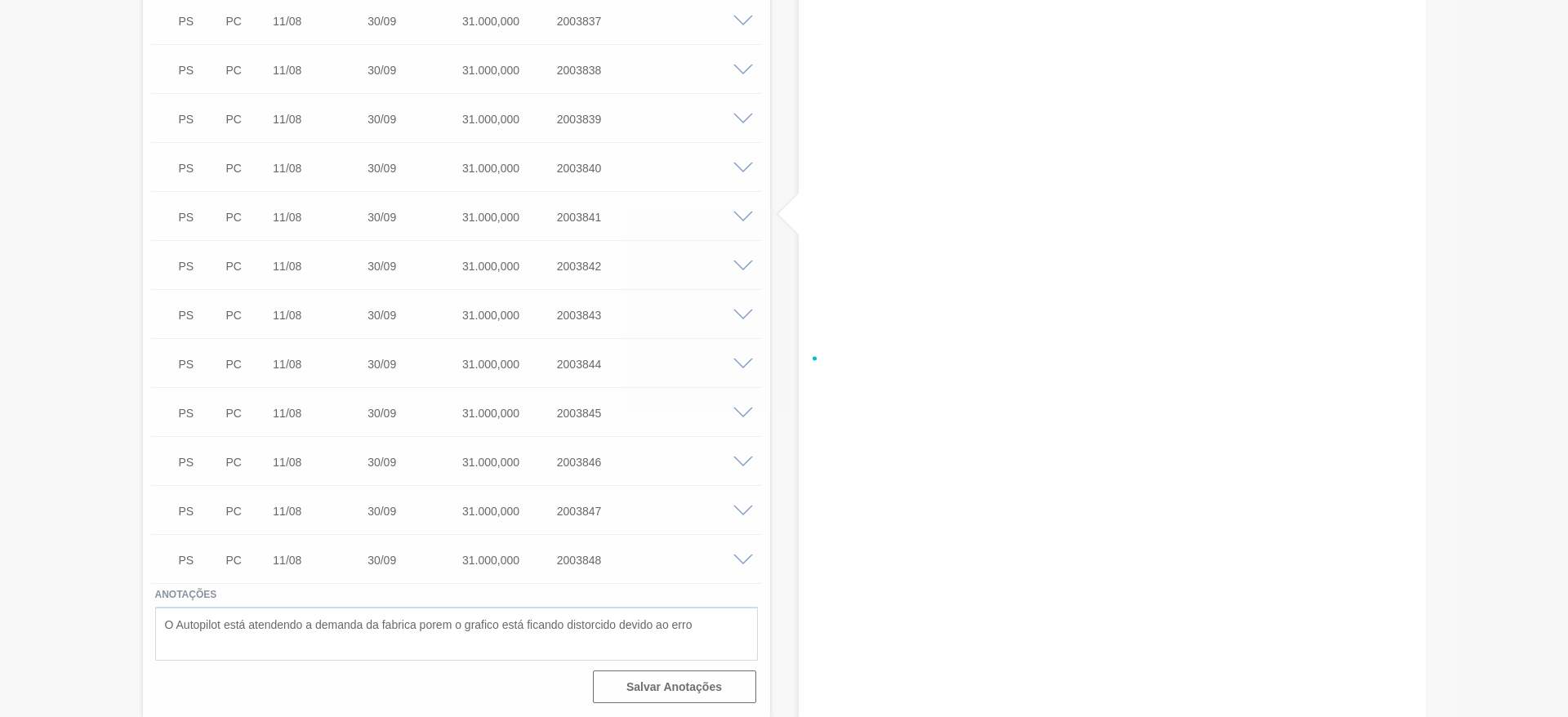
scroll to position [939, 0]
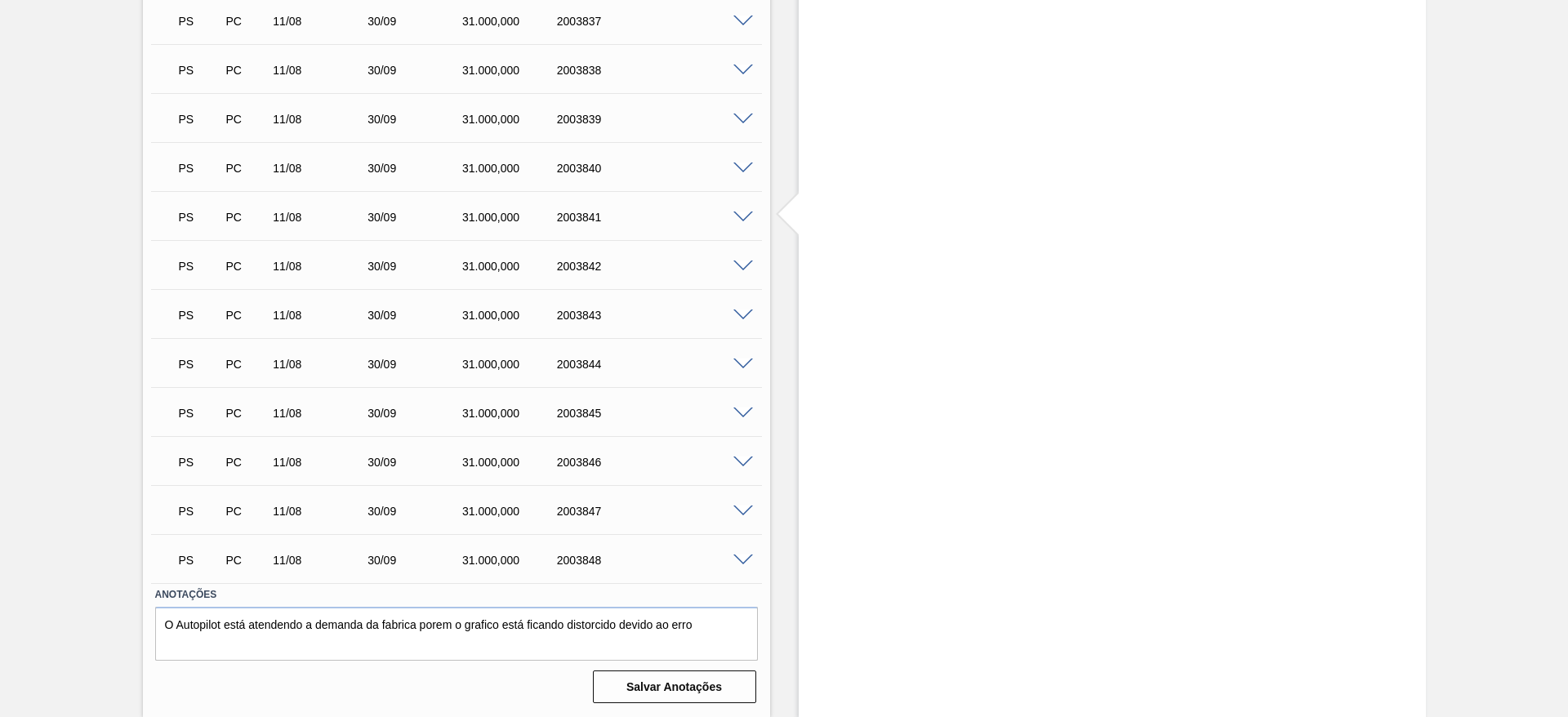
click at [750, 211] on span at bounding box center [743, 217] width 20 height 12
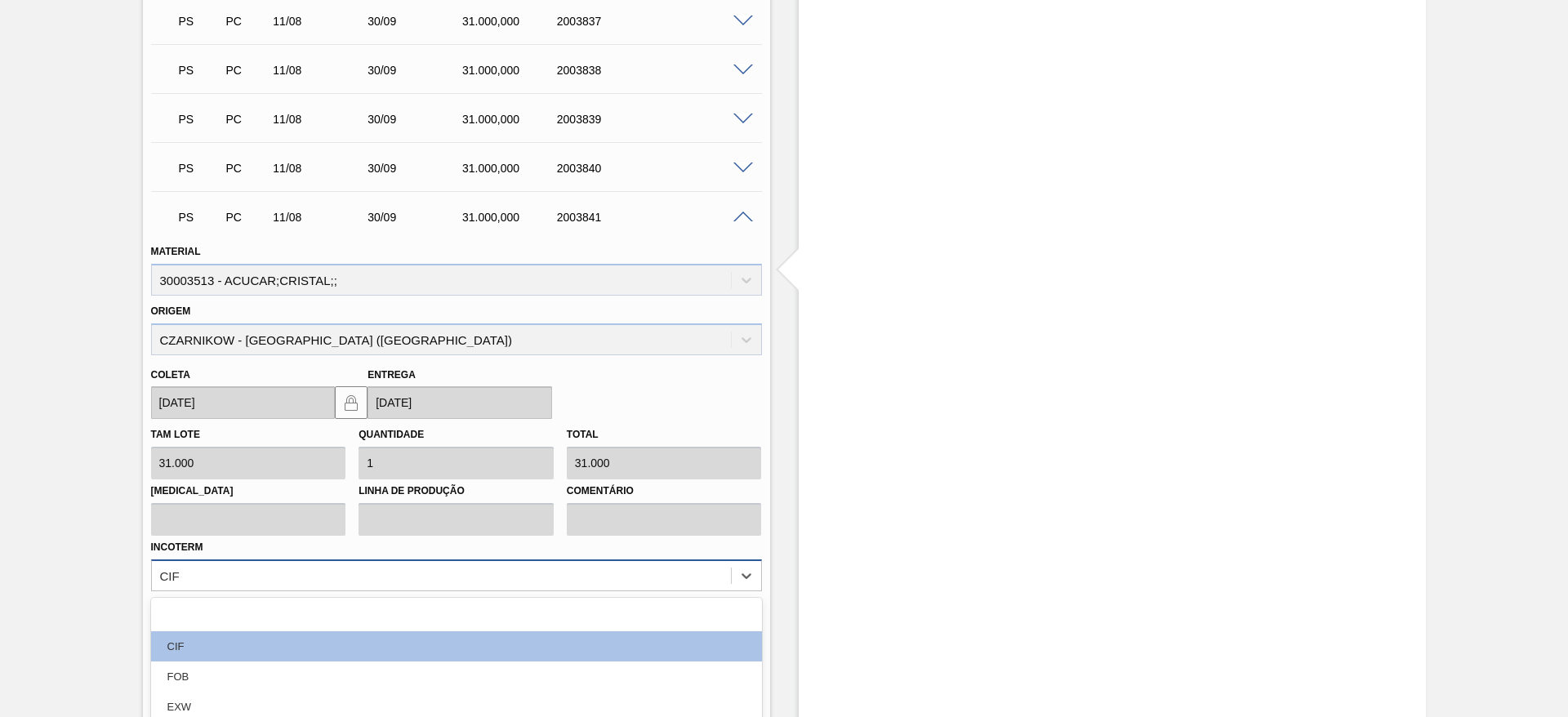
scroll to position [1071, 0]
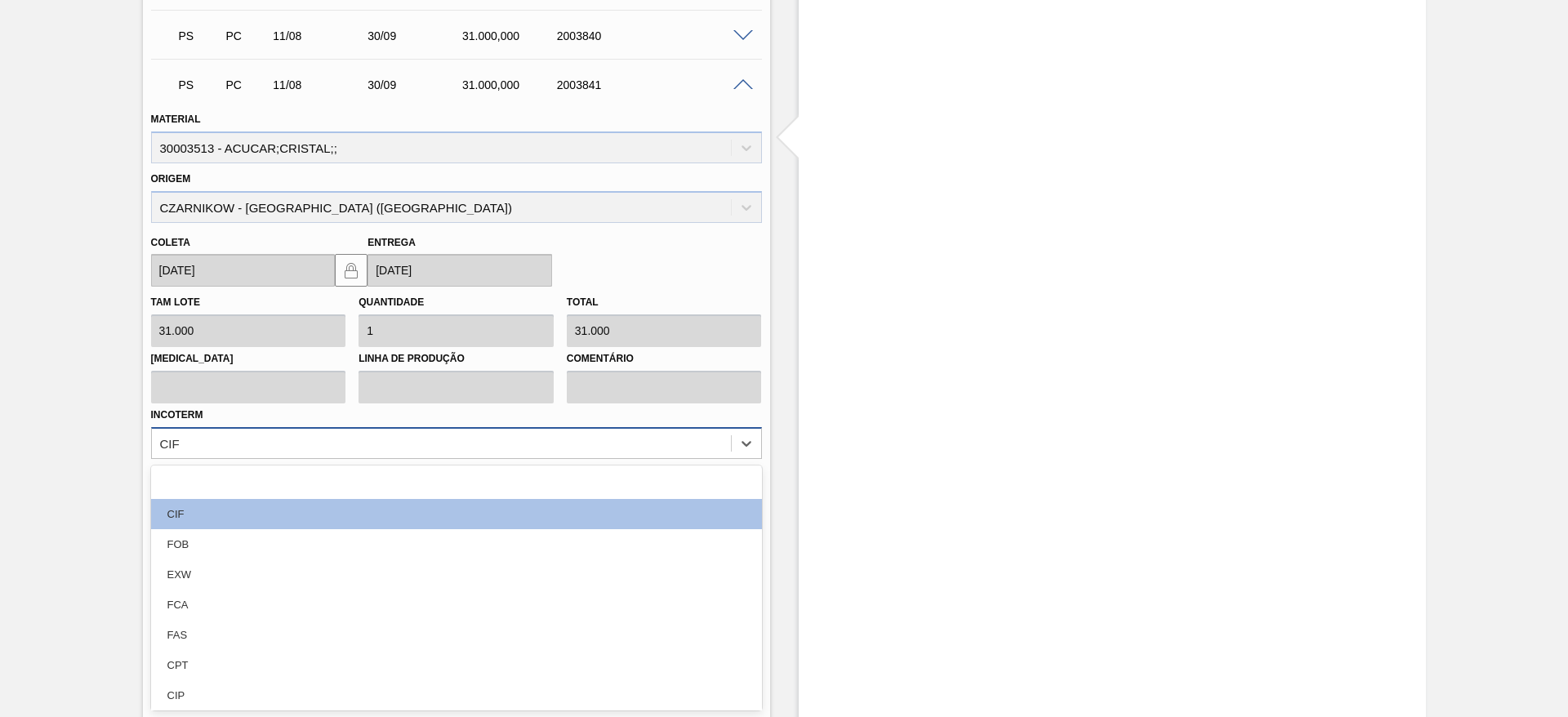
click at [656, 459] on div "option EXW focused, 4 of 12. 12 results available. Use Up and Down to choose op…" at bounding box center [456, 443] width 611 height 32
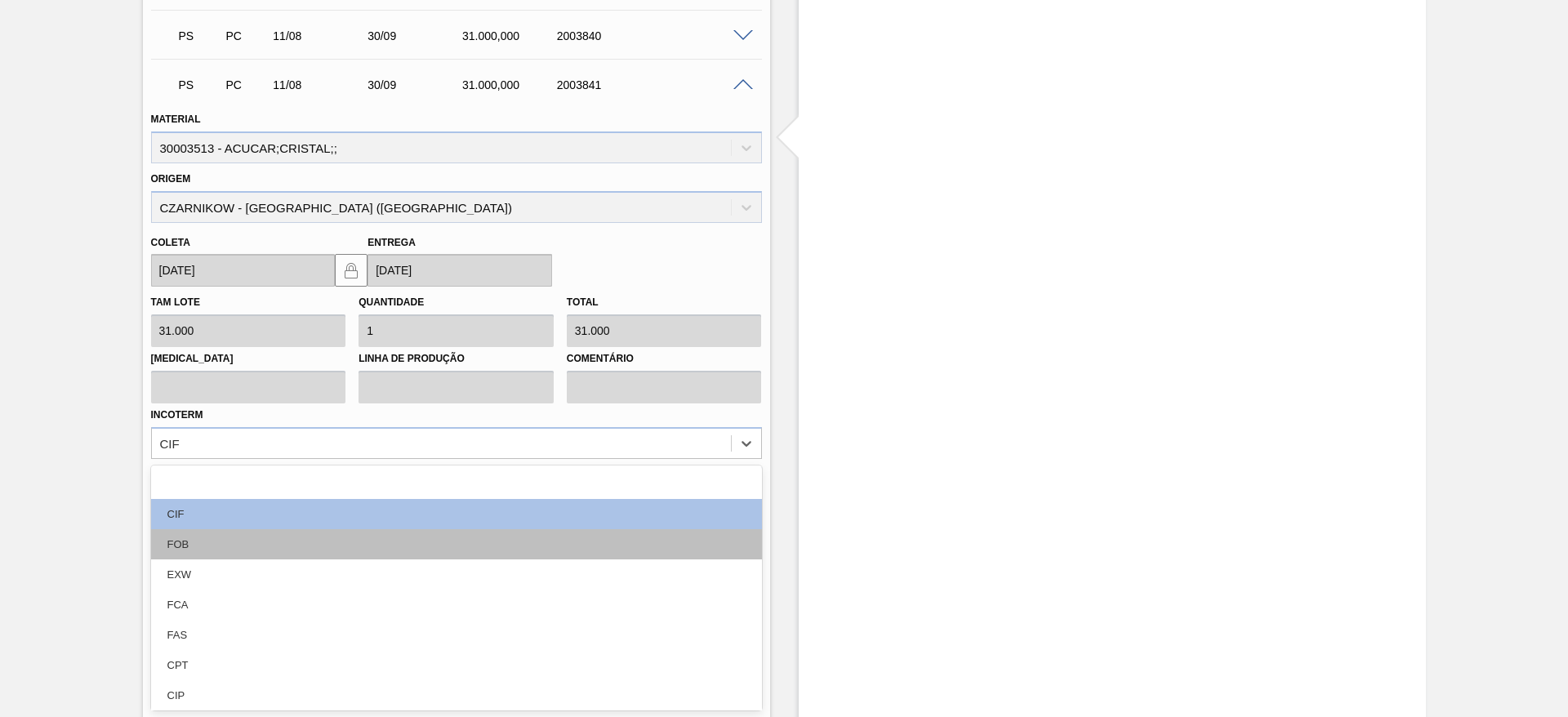
click at [623, 541] on div "FOB" at bounding box center [456, 543] width 611 height 31
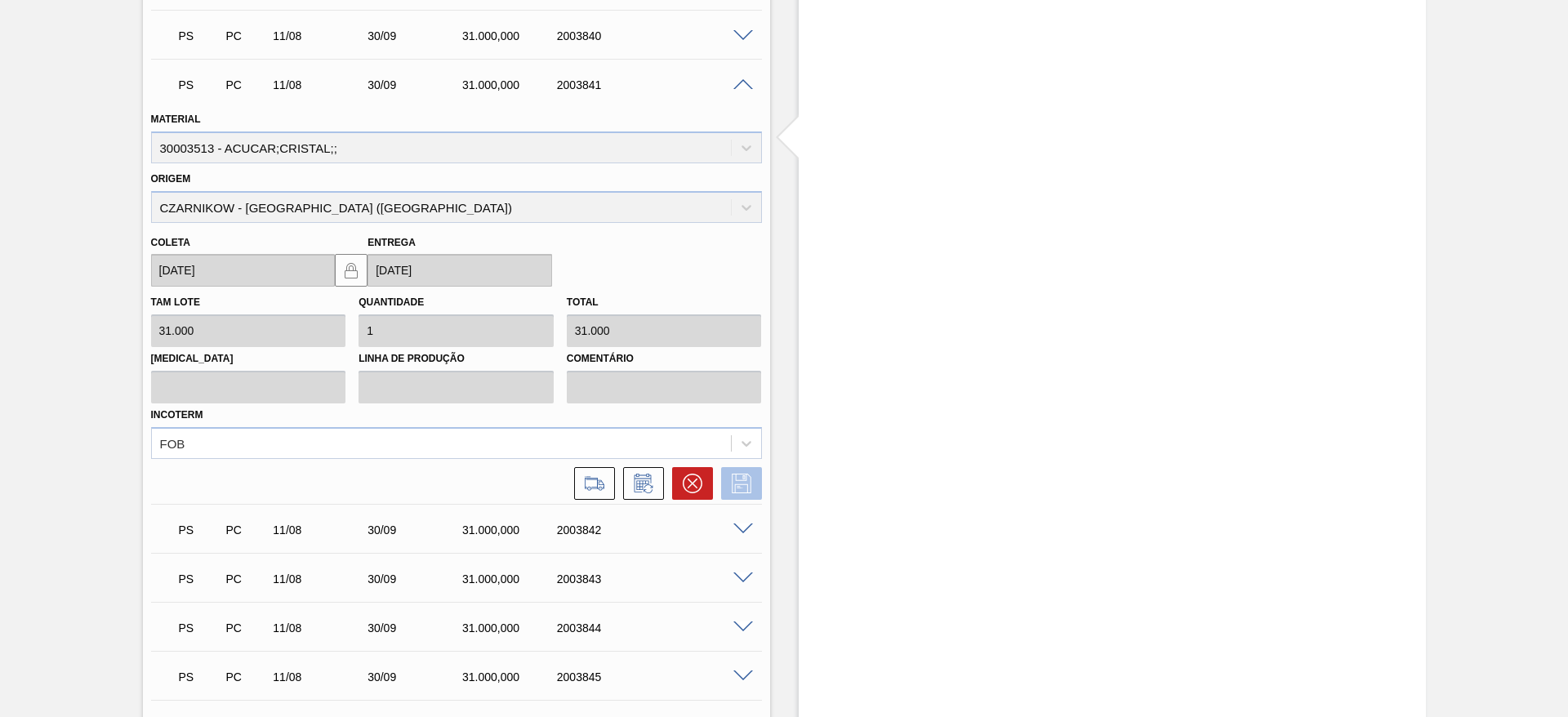
click at [734, 480] on icon at bounding box center [741, 483] width 26 height 20
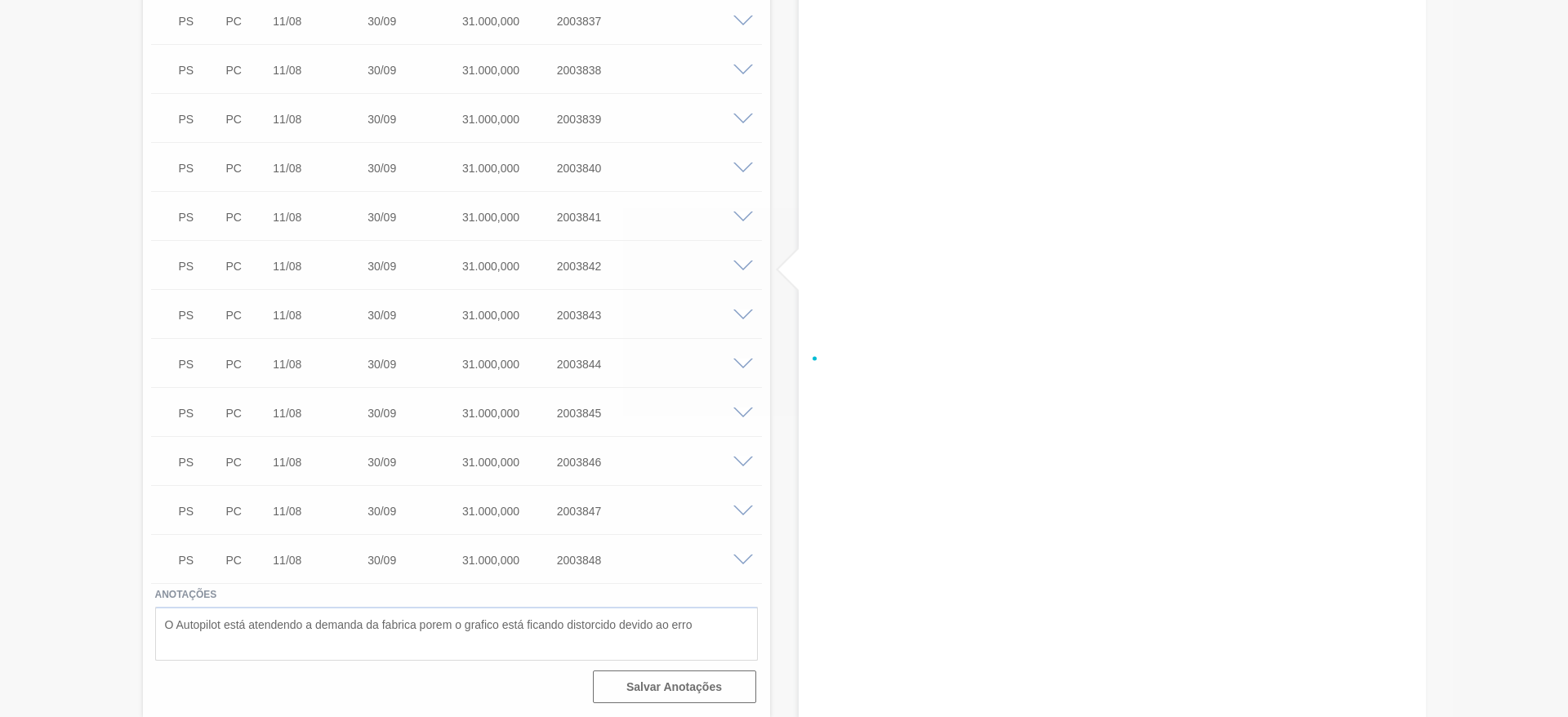
scroll to position [939, 0]
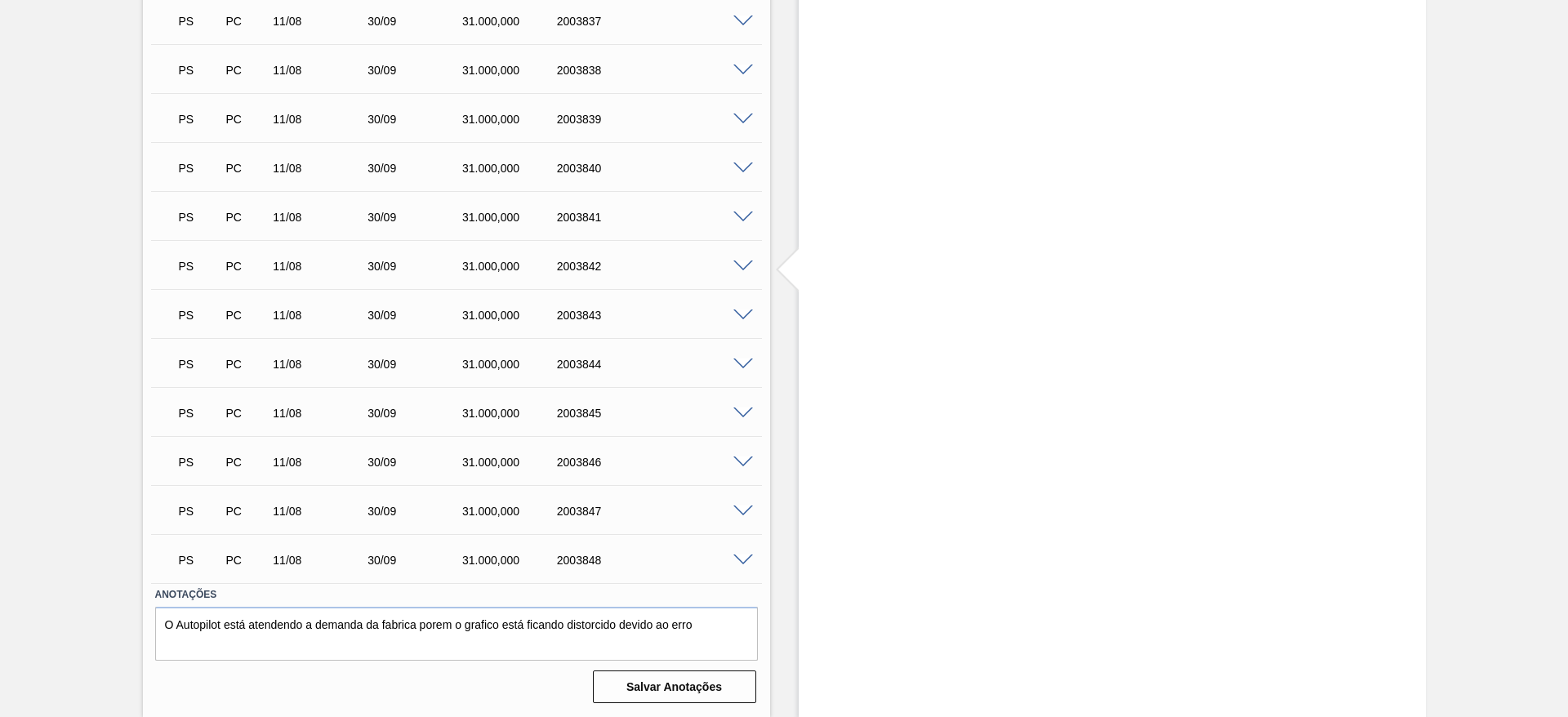
click at [742, 264] on span at bounding box center [743, 266] width 20 height 12
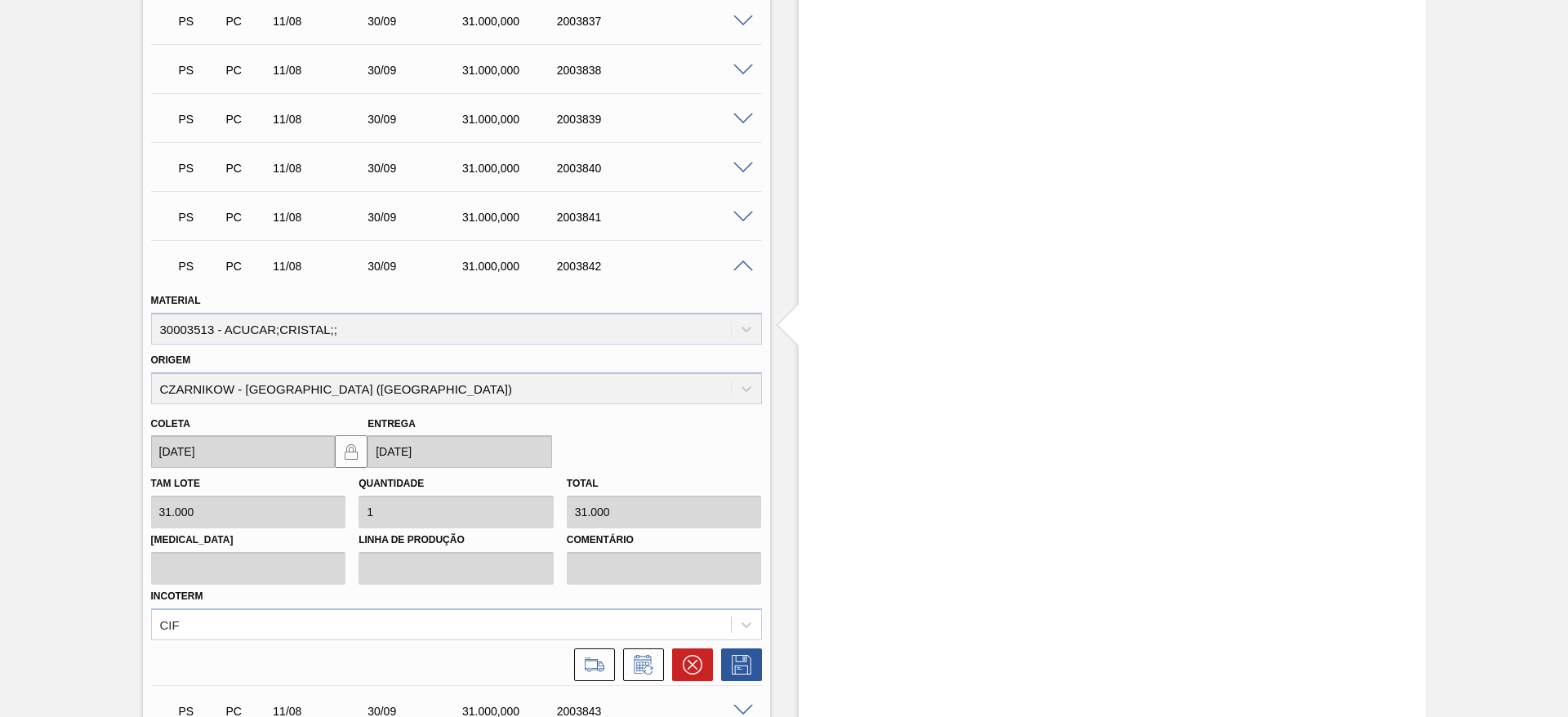
click at [499, 624] on div "CIF" at bounding box center [456, 623] width 611 height 32
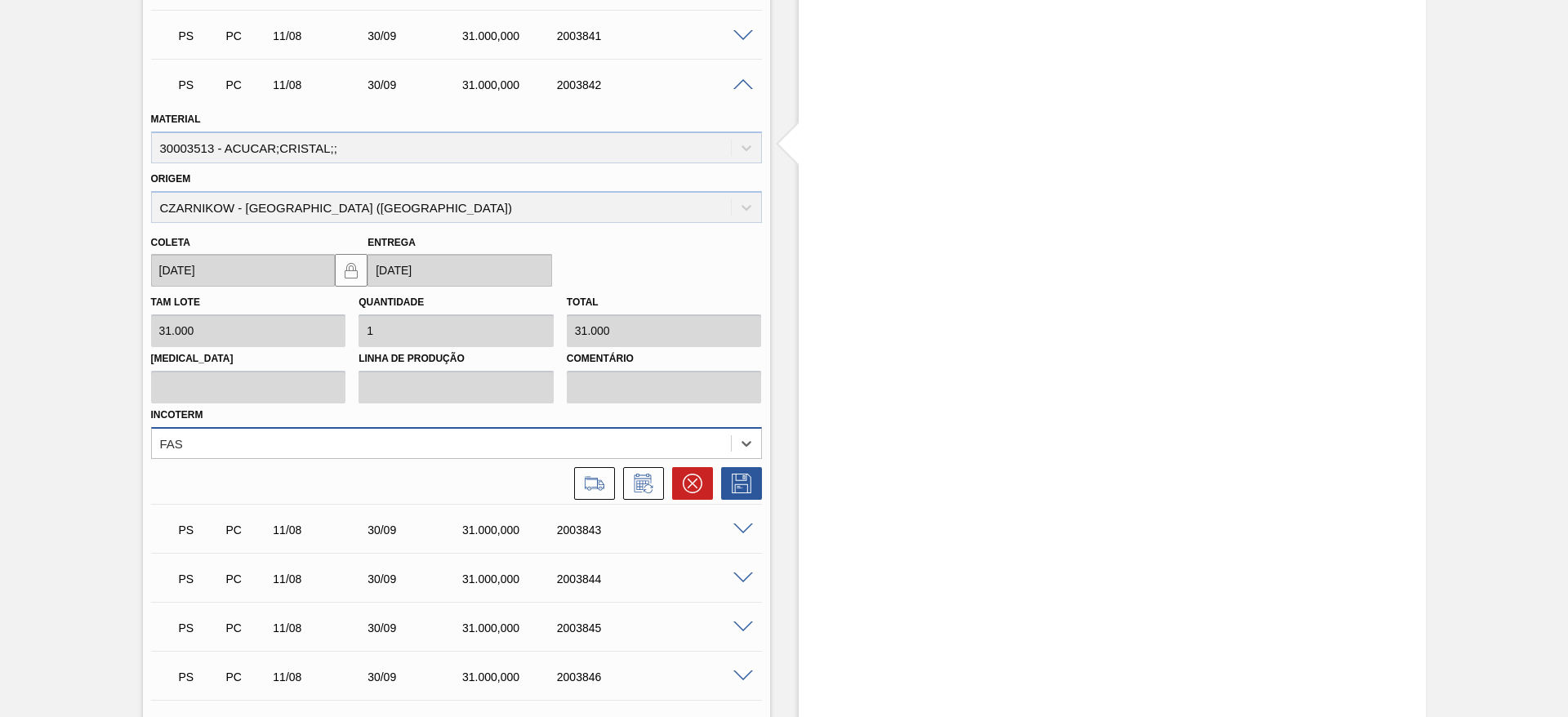
click at [475, 446] on div "FAS" at bounding box center [441, 443] width 579 height 24
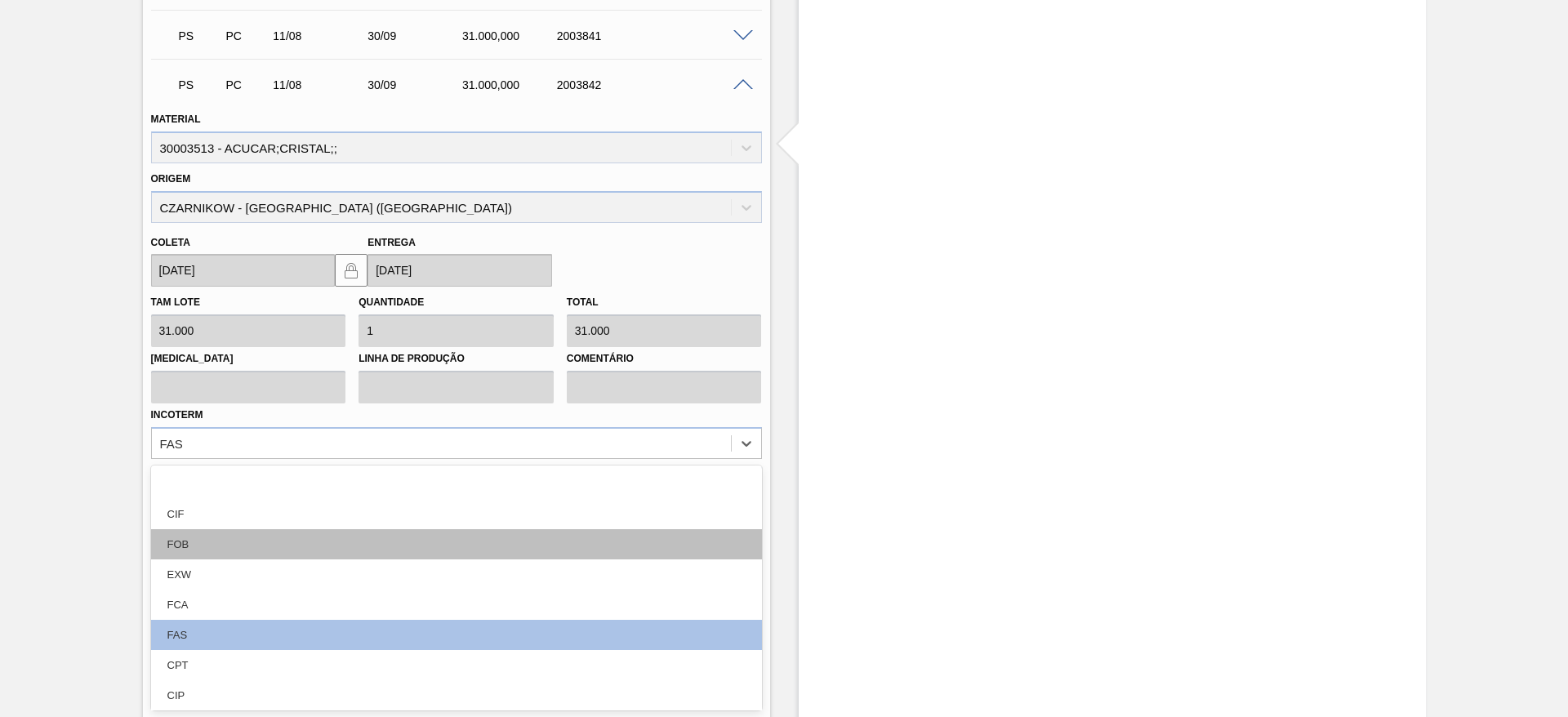
click at [485, 534] on div "FOB" at bounding box center [456, 543] width 611 height 31
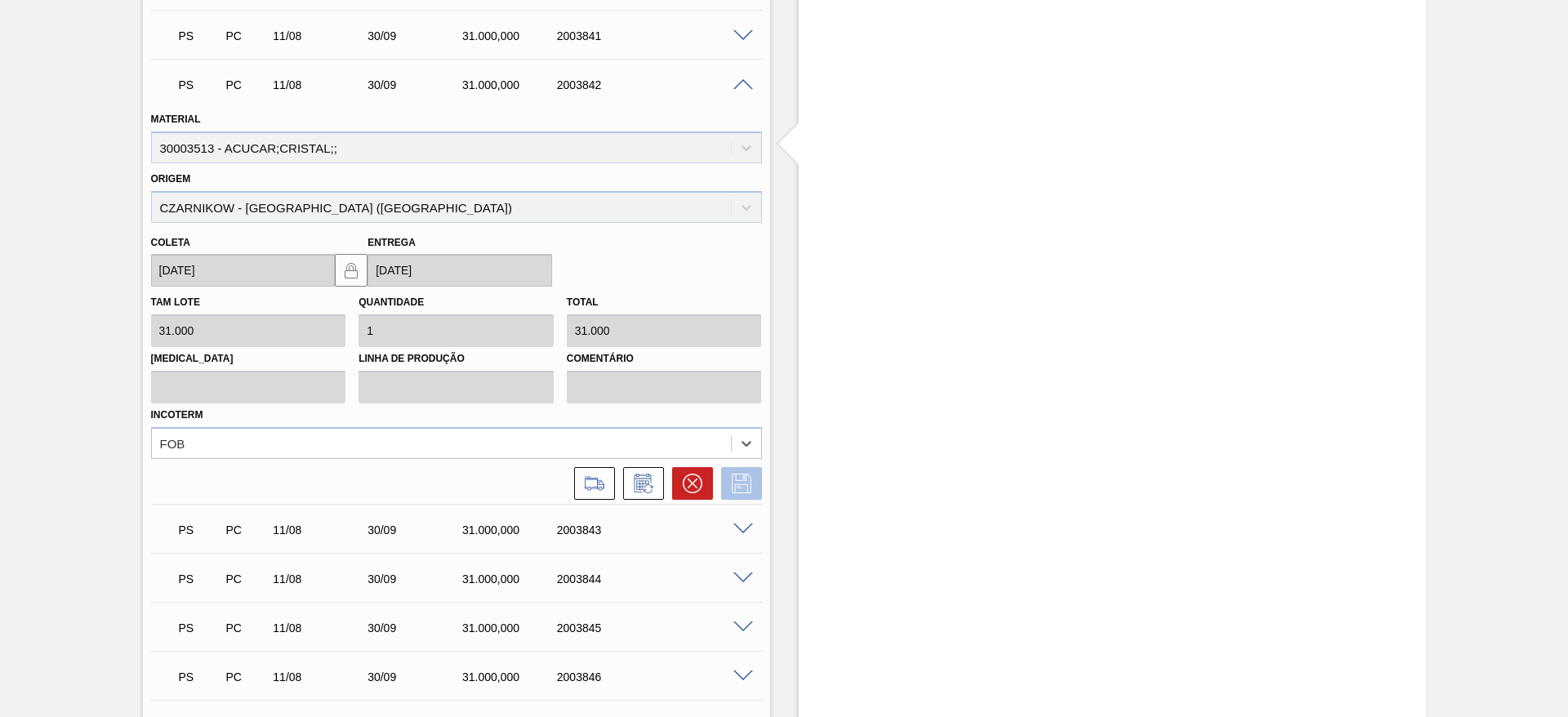
click at [730, 475] on icon at bounding box center [741, 483] width 26 height 20
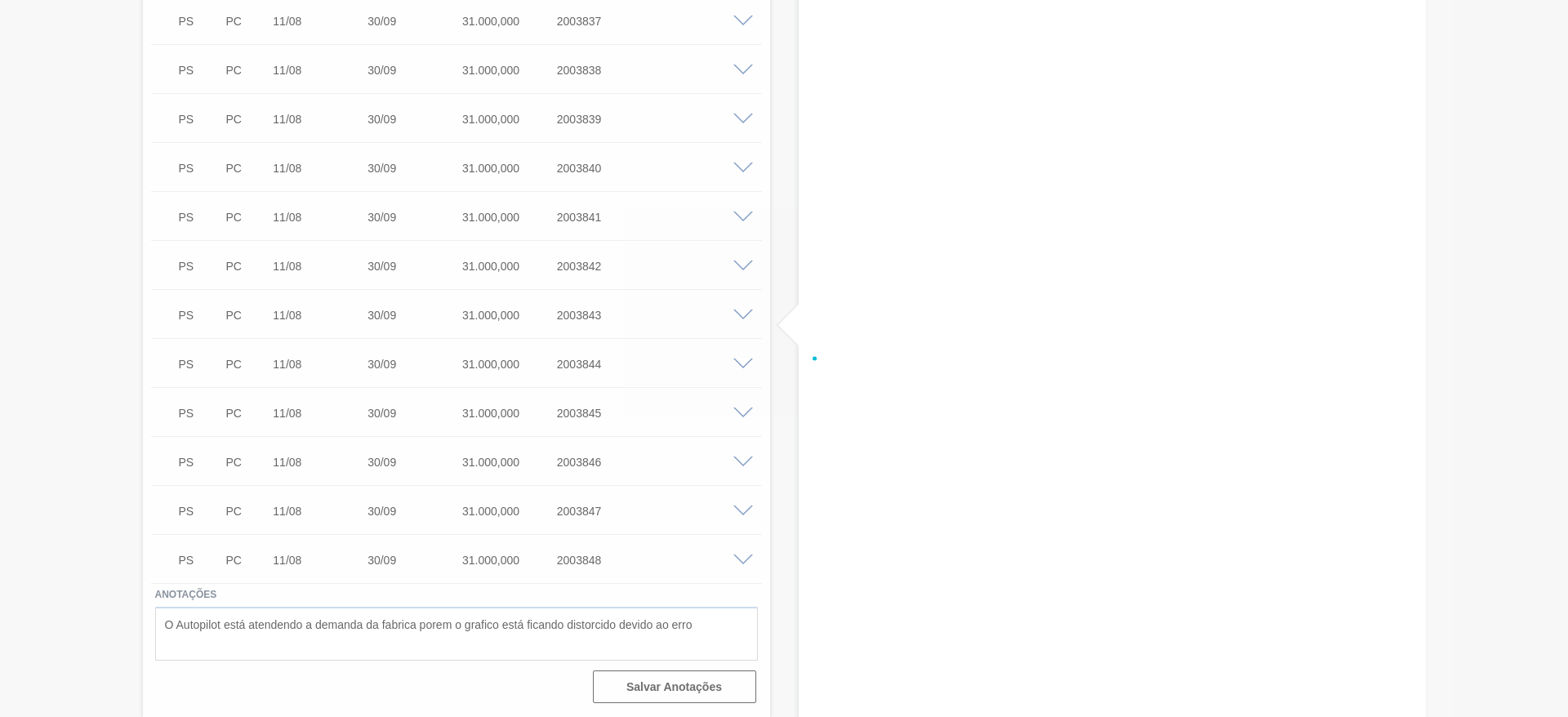
scroll to position [939, 0]
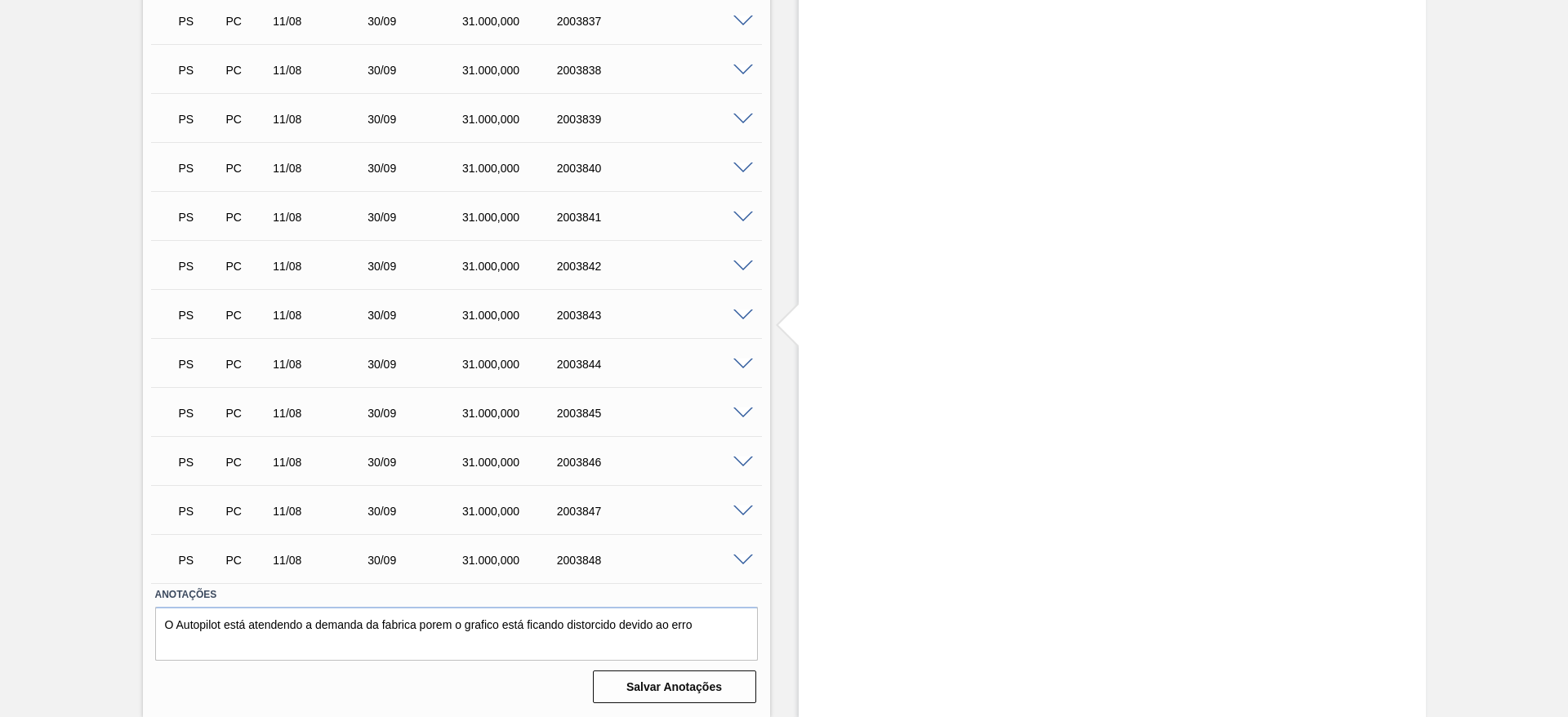
click at [736, 320] on div "PS PC 11/08 30/09 31.000,000 2003843" at bounding box center [456, 313] width 611 height 40
click at [738, 317] on span at bounding box center [743, 316] width 20 height 12
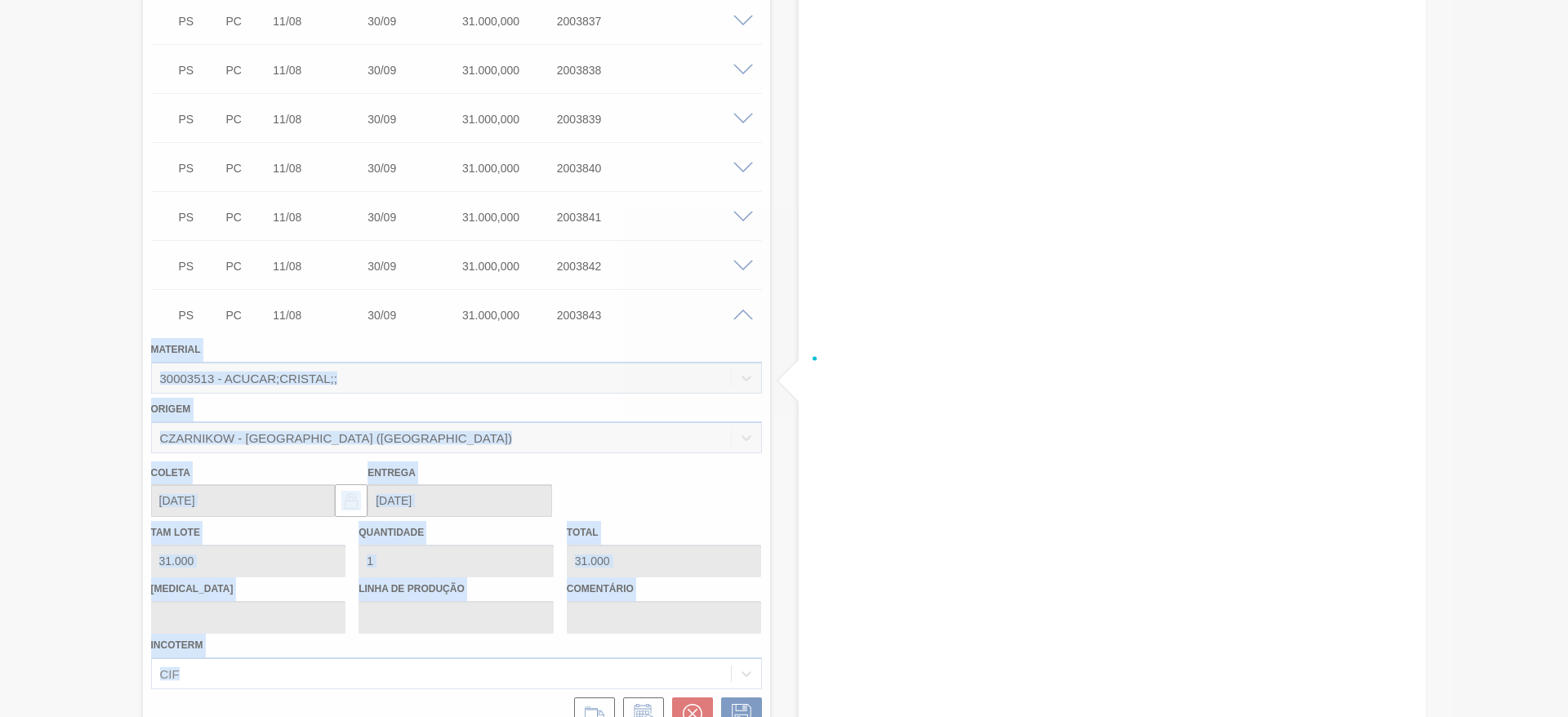
scroll to position [1120, 0]
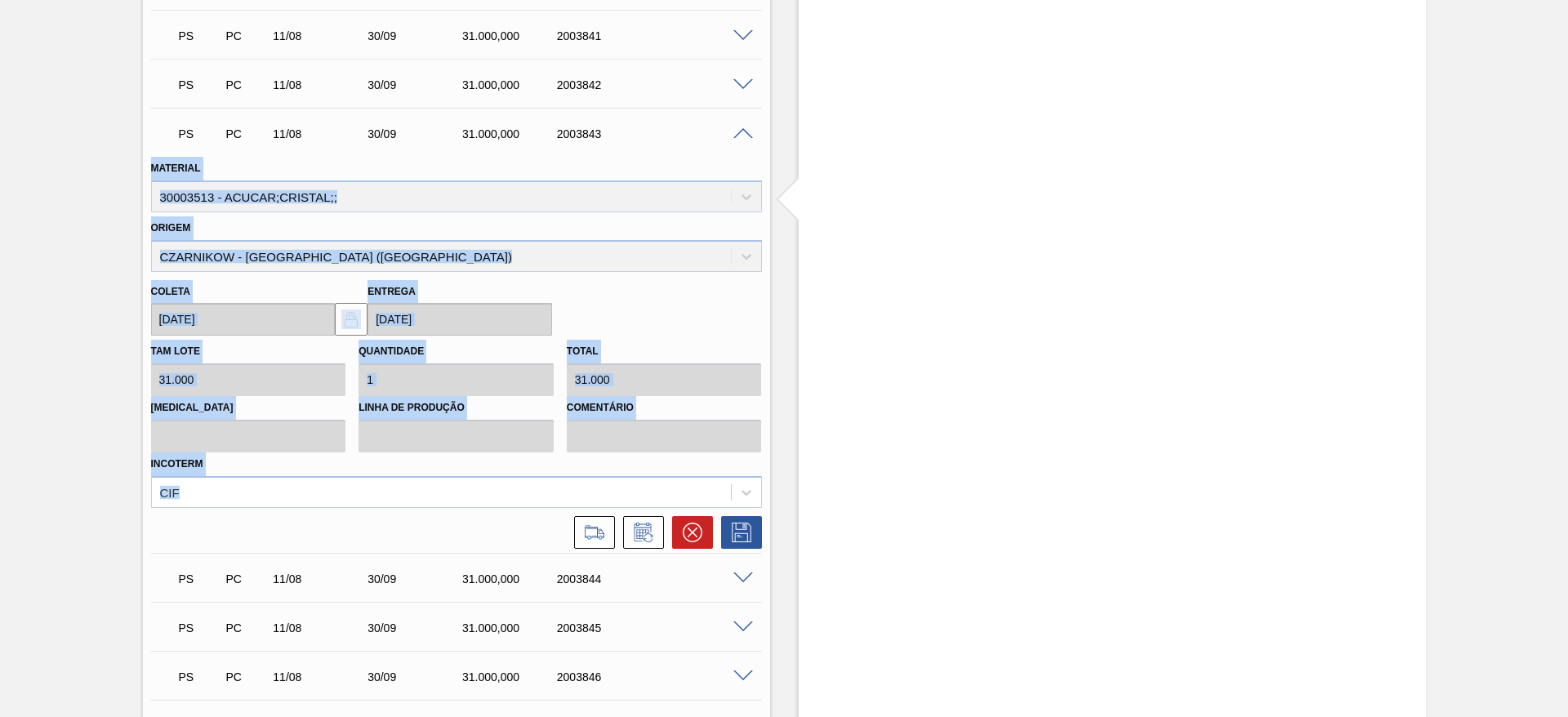
click at [649, 472] on div "Incoterm CIF" at bounding box center [456, 479] width 611 height 55
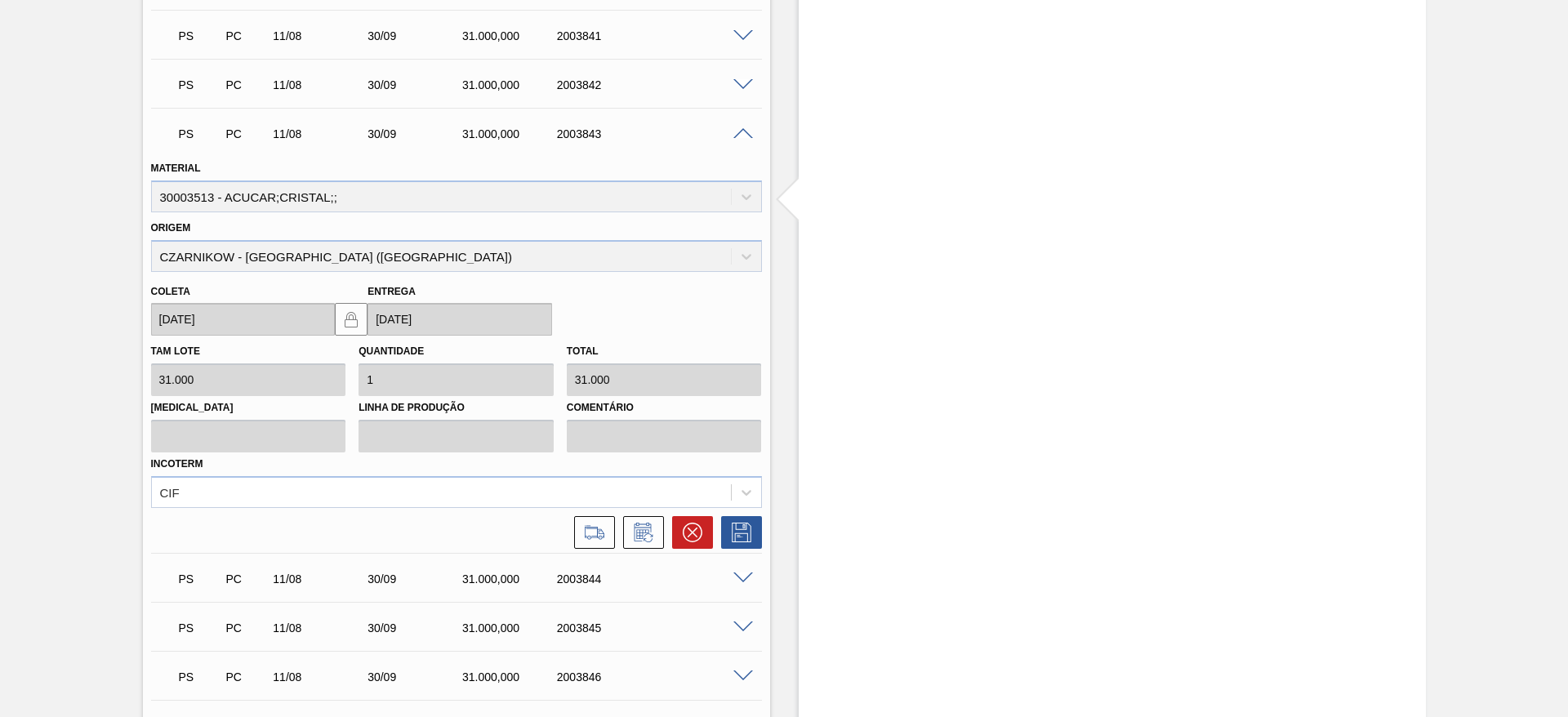
click at [649, 472] on div "Incoterm CIF" at bounding box center [456, 479] width 611 height 55
click at [618, 485] on div "CIF" at bounding box center [456, 491] width 611 height 32
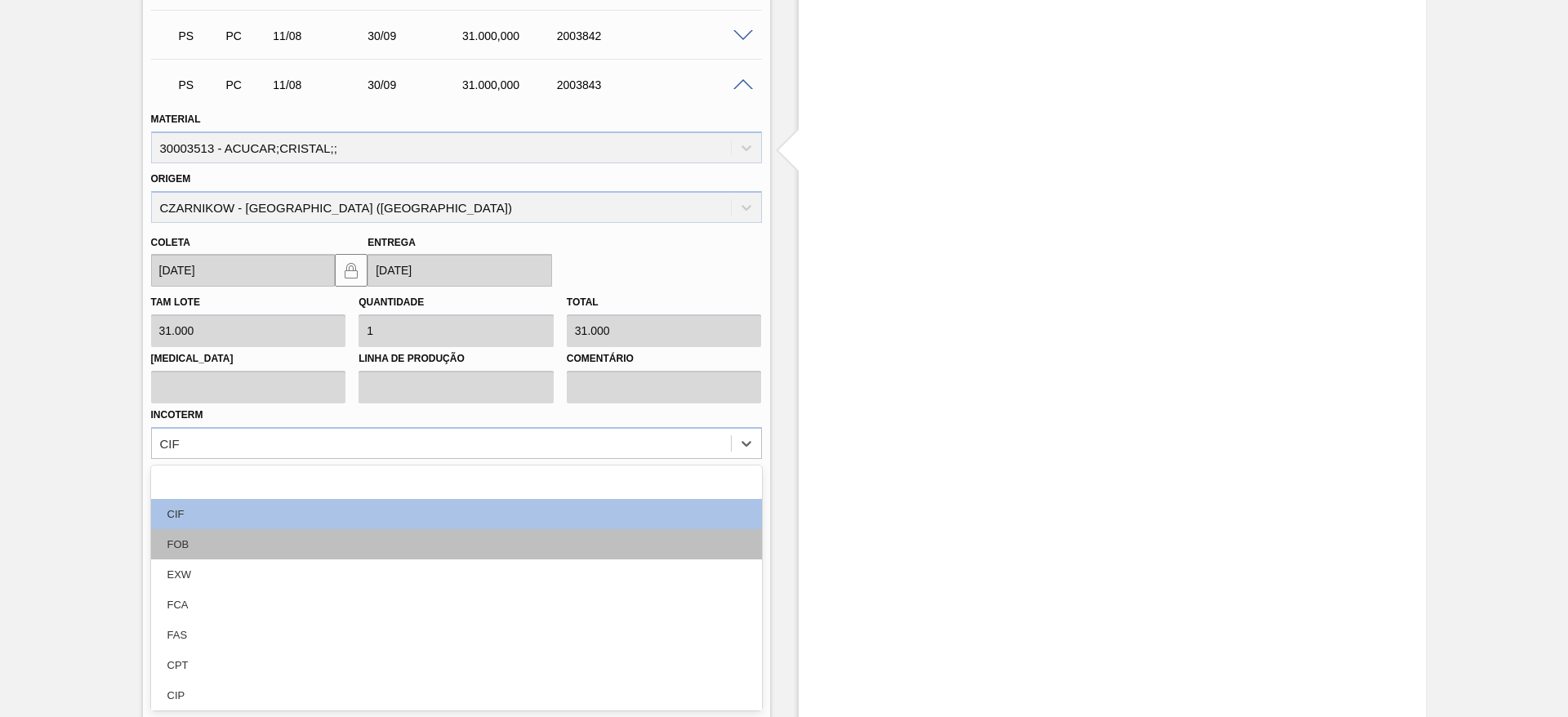
click at [565, 542] on div "FOB" at bounding box center [456, 543] width 611 height 31
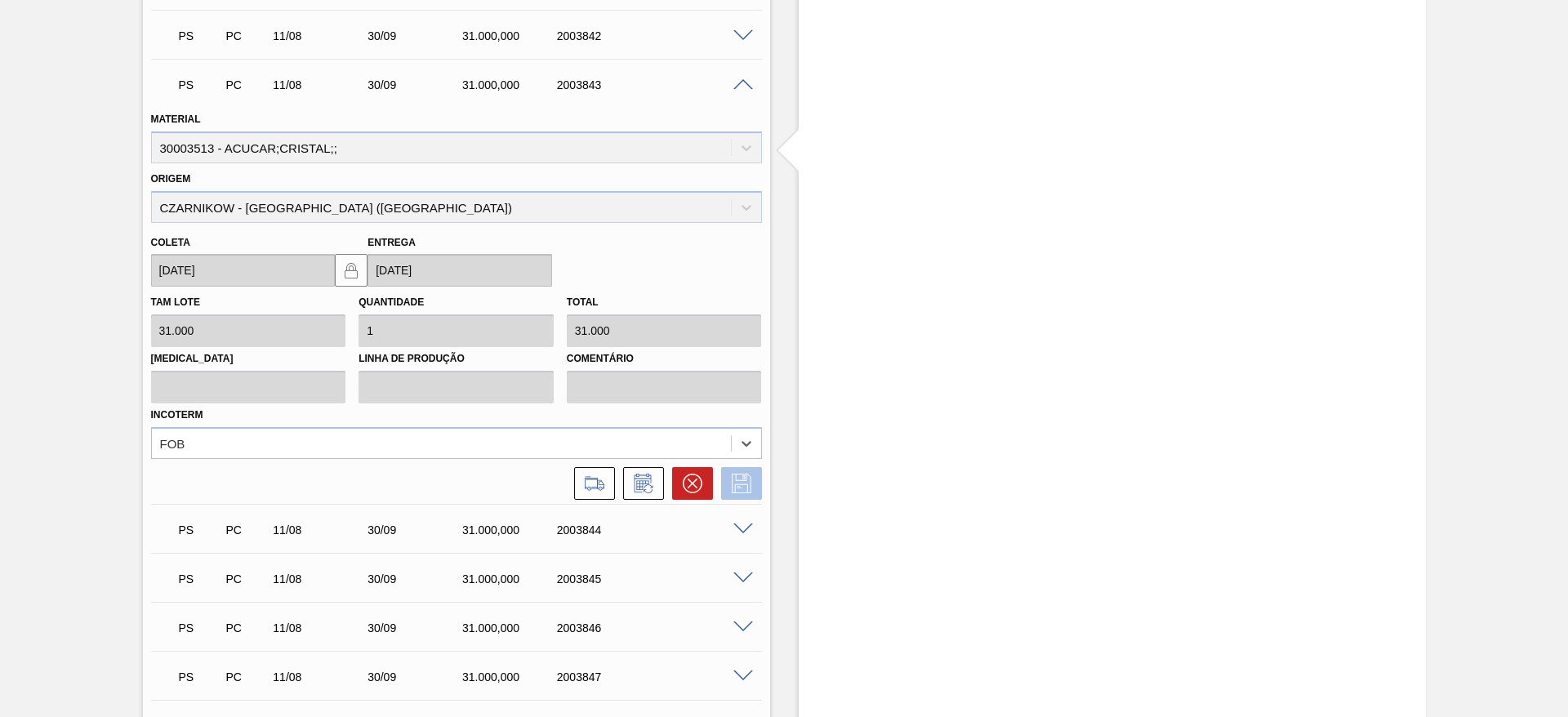
click at [734, 476] on icon at bounding box center [741, 483] width 20 height 20
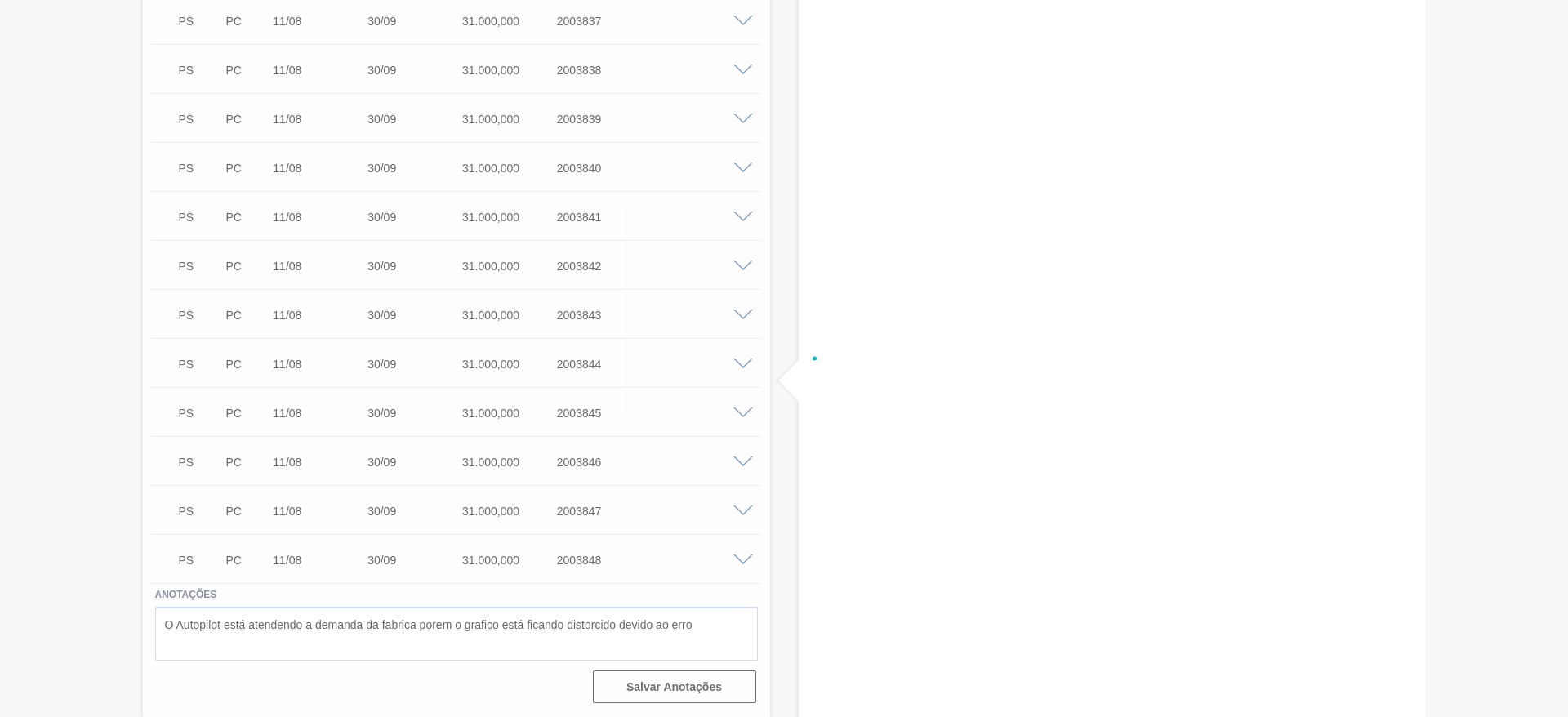
scroll to position [939, 0]
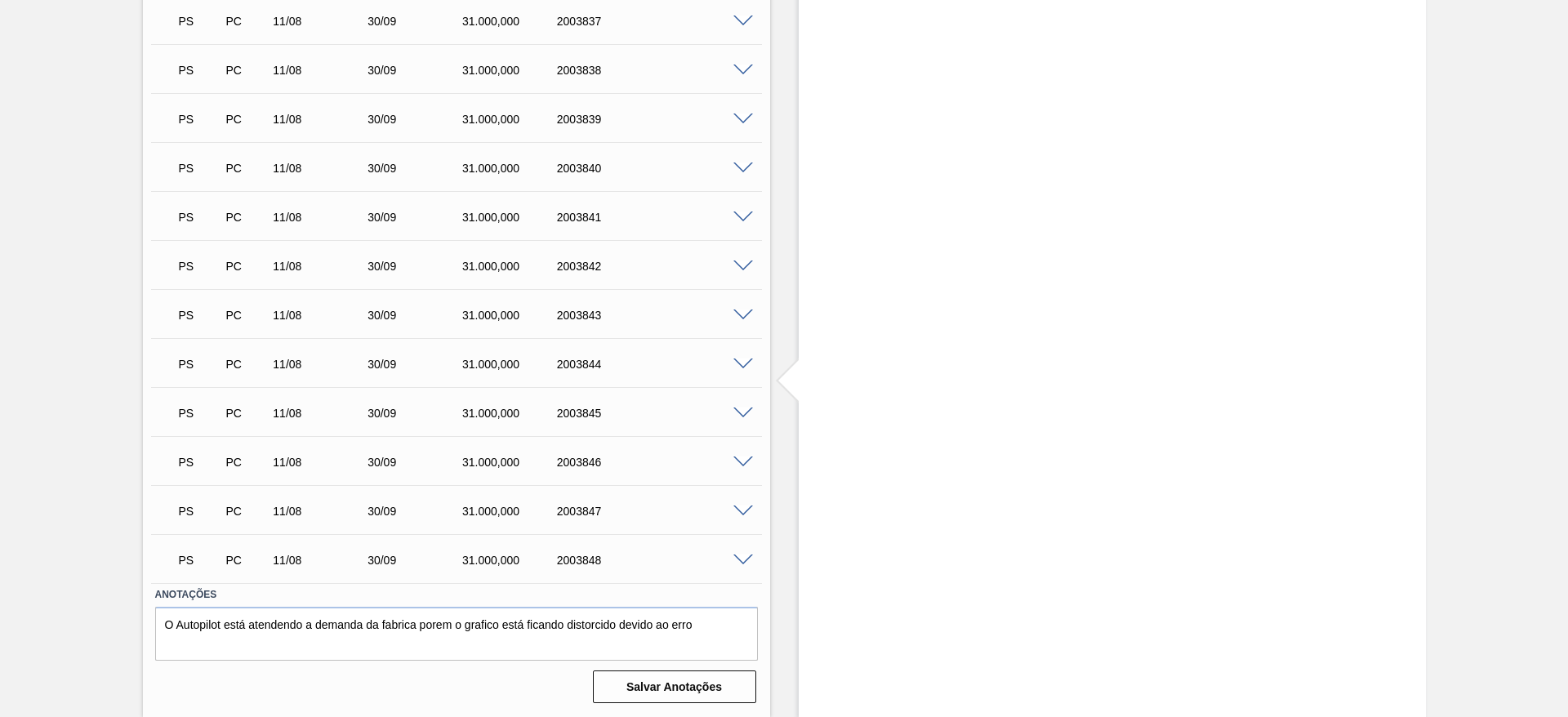
click at [740, 358] on span at bounding box center [743, 364] width 20 height 12
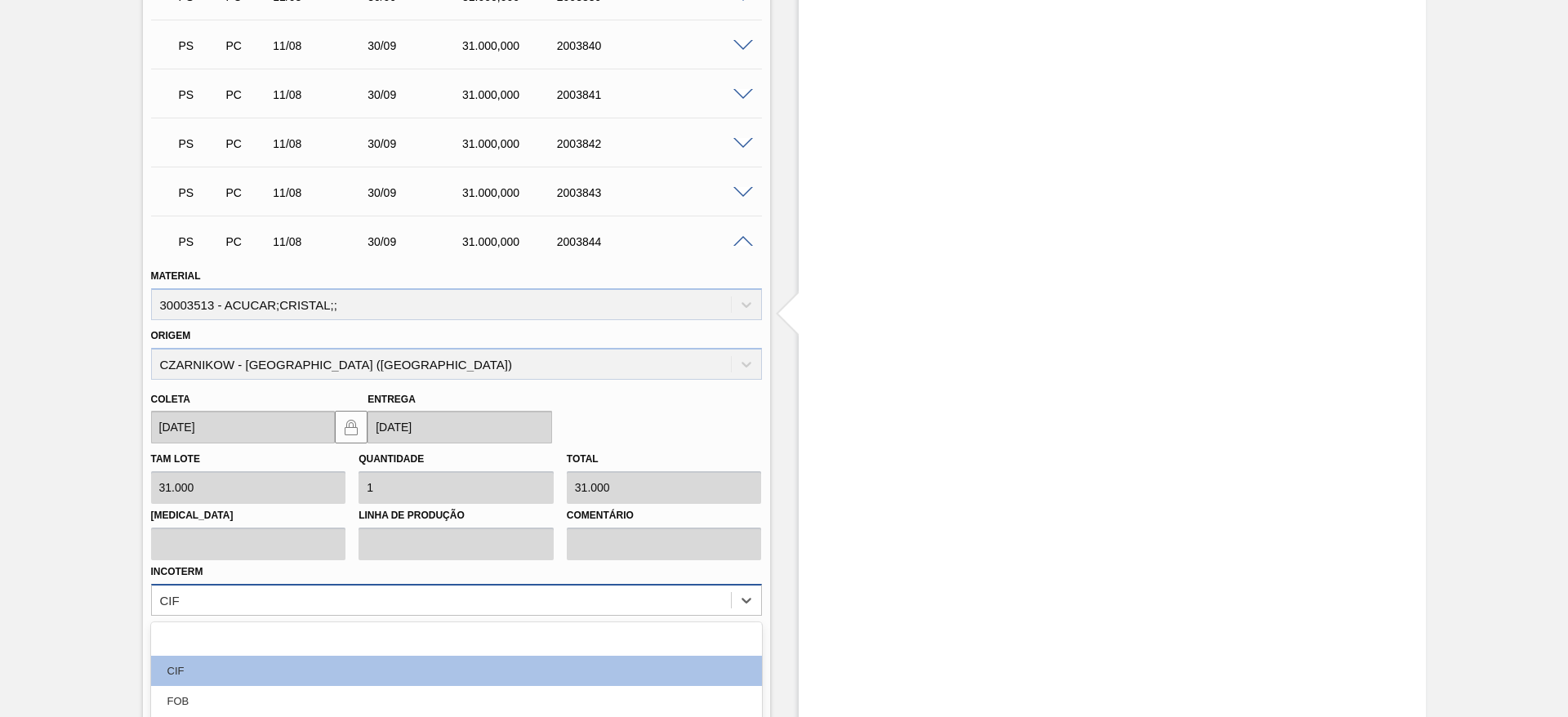
click at [569, 599] on div "option focused, 1 of 12. 12 results available. Use Up and Down to choose option…" at bounding box center [456, 600] width 611 height 32
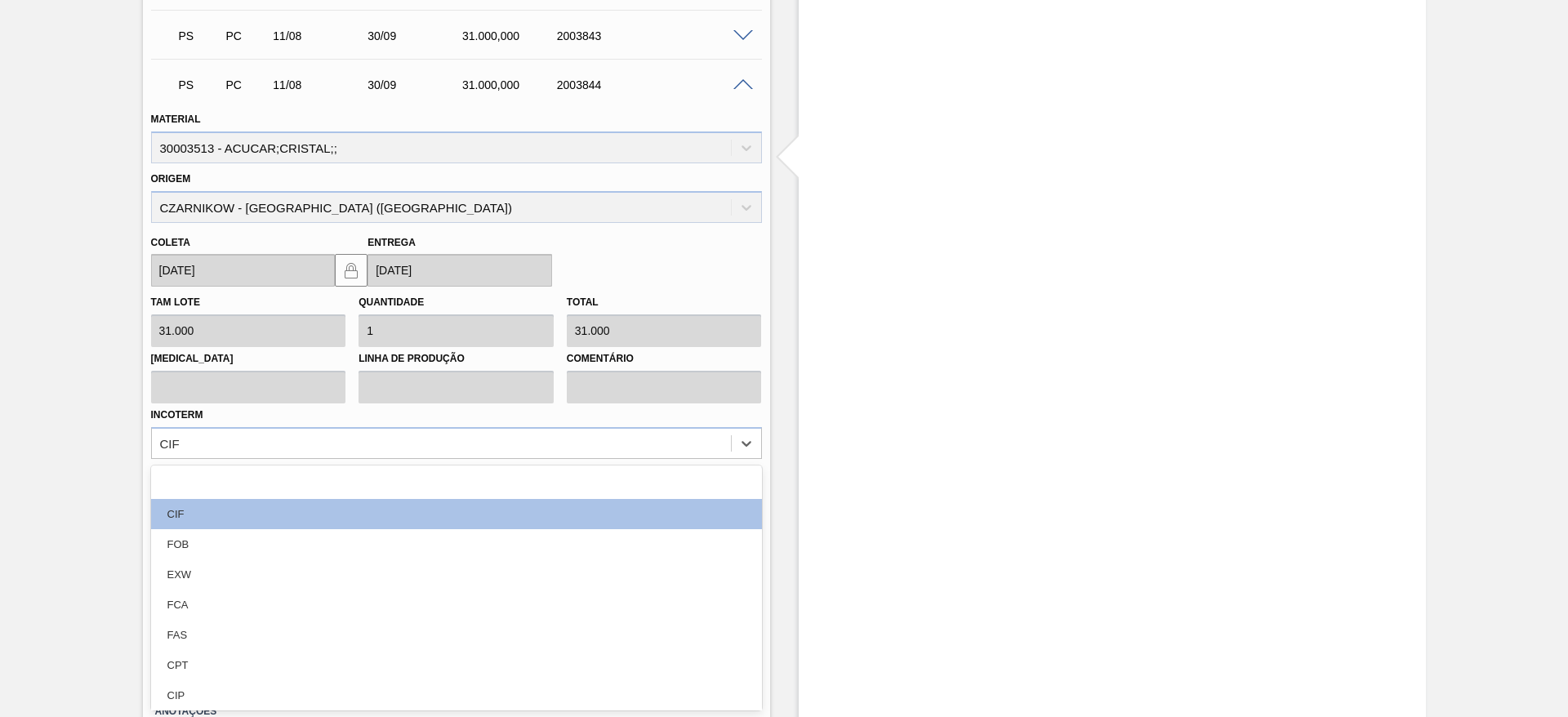
click at [554, 547] on div "FOB" at bounding box center [456, 543] width 611 height 31
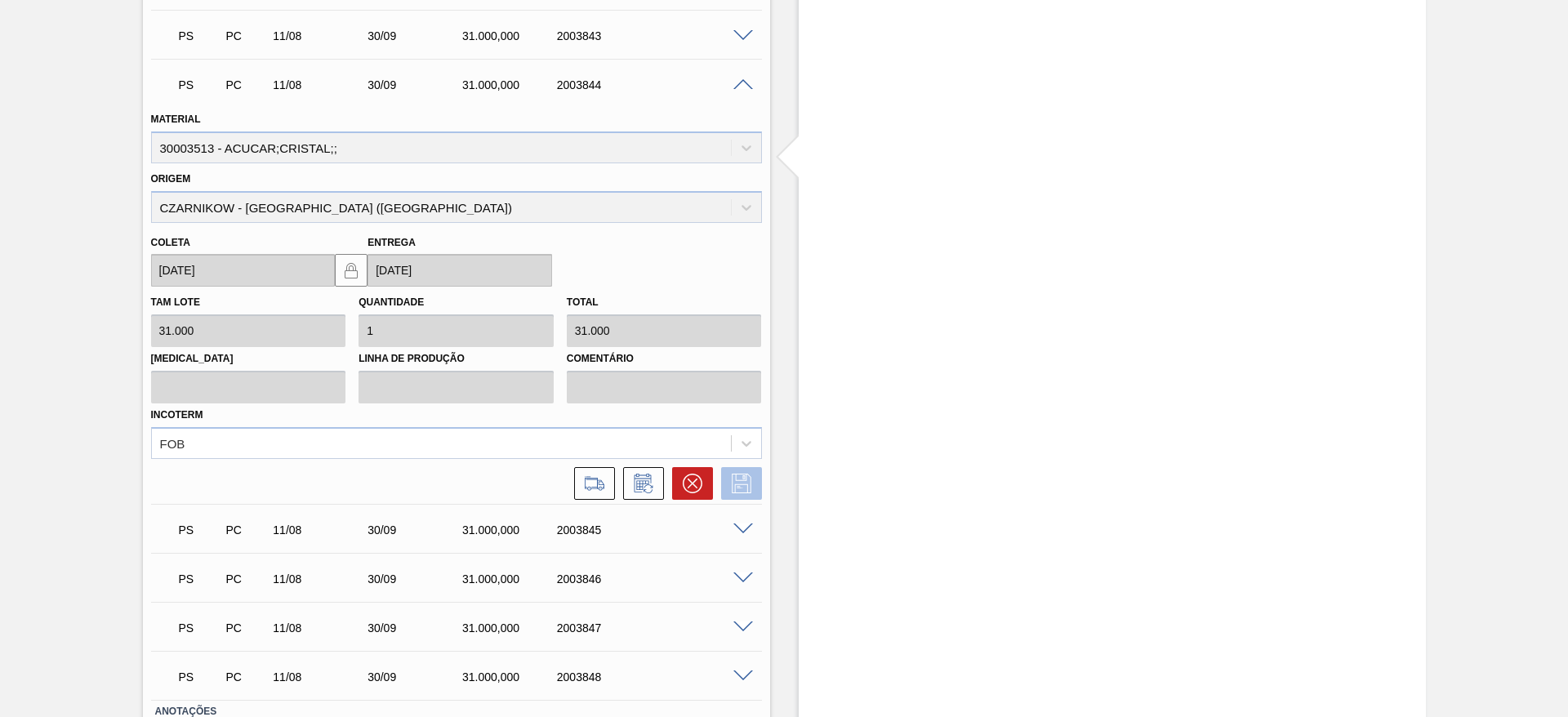
click at [736, 473] on icon at bounding box center [741, 483] width 26 height 20
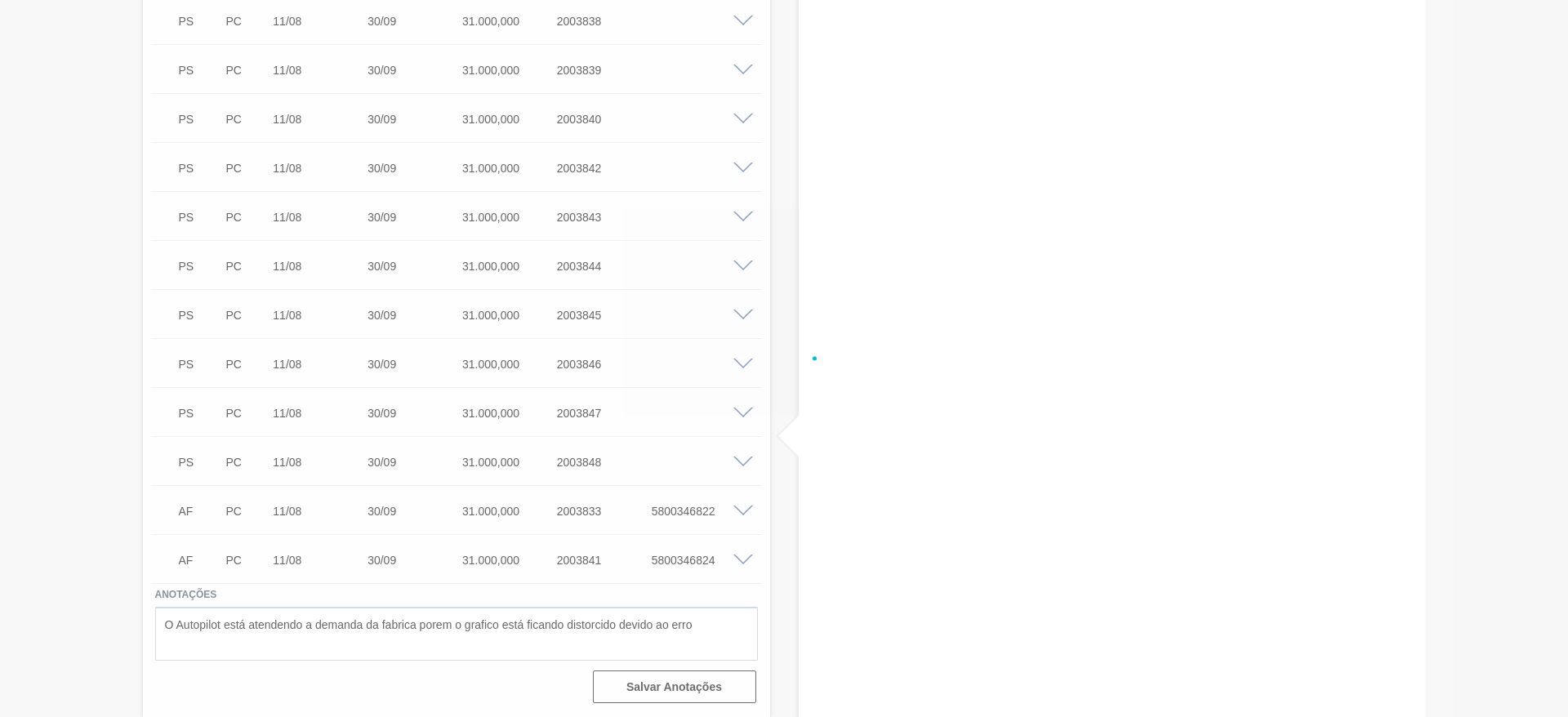
scroll to position [939, 0]
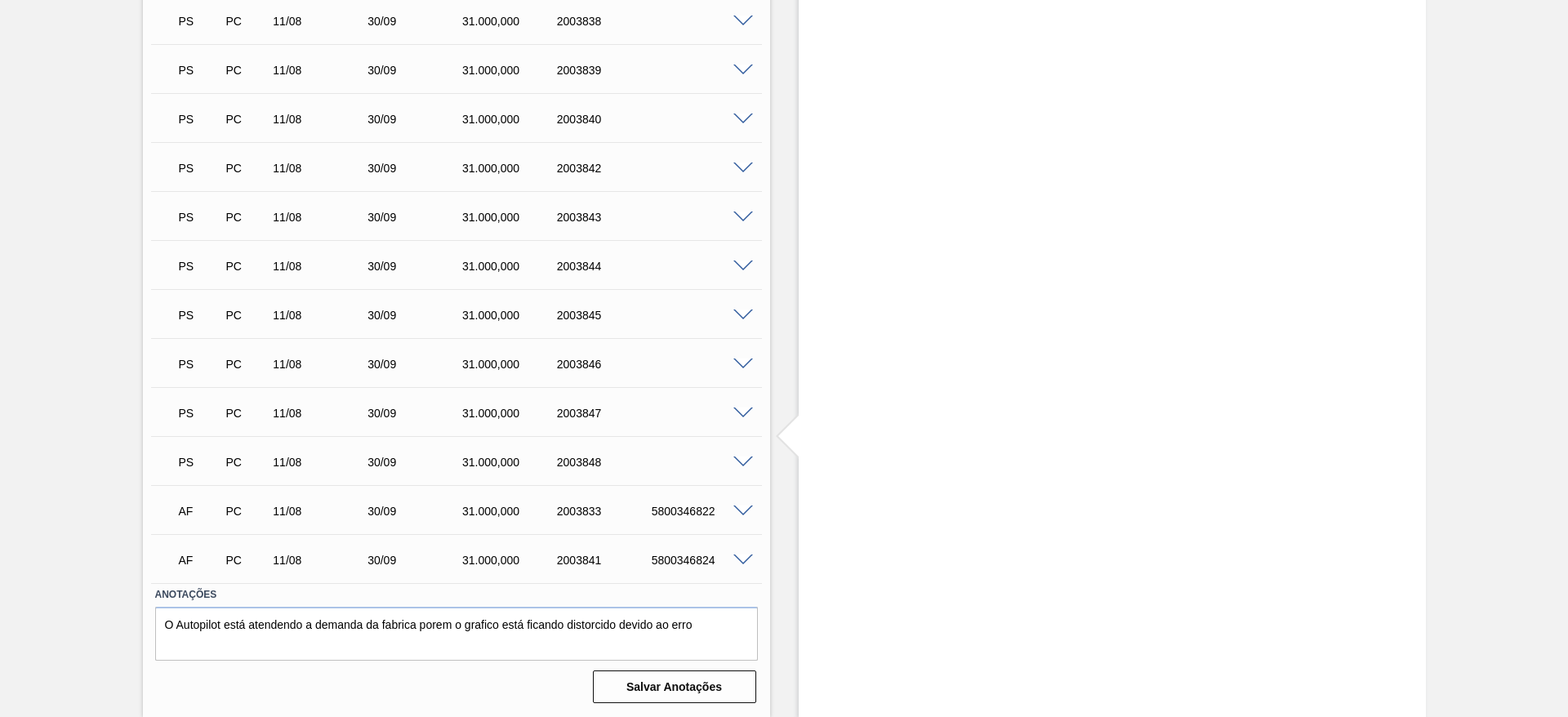
click at [744, 315] on span at bounding box center [743, 316] width 20 height 12
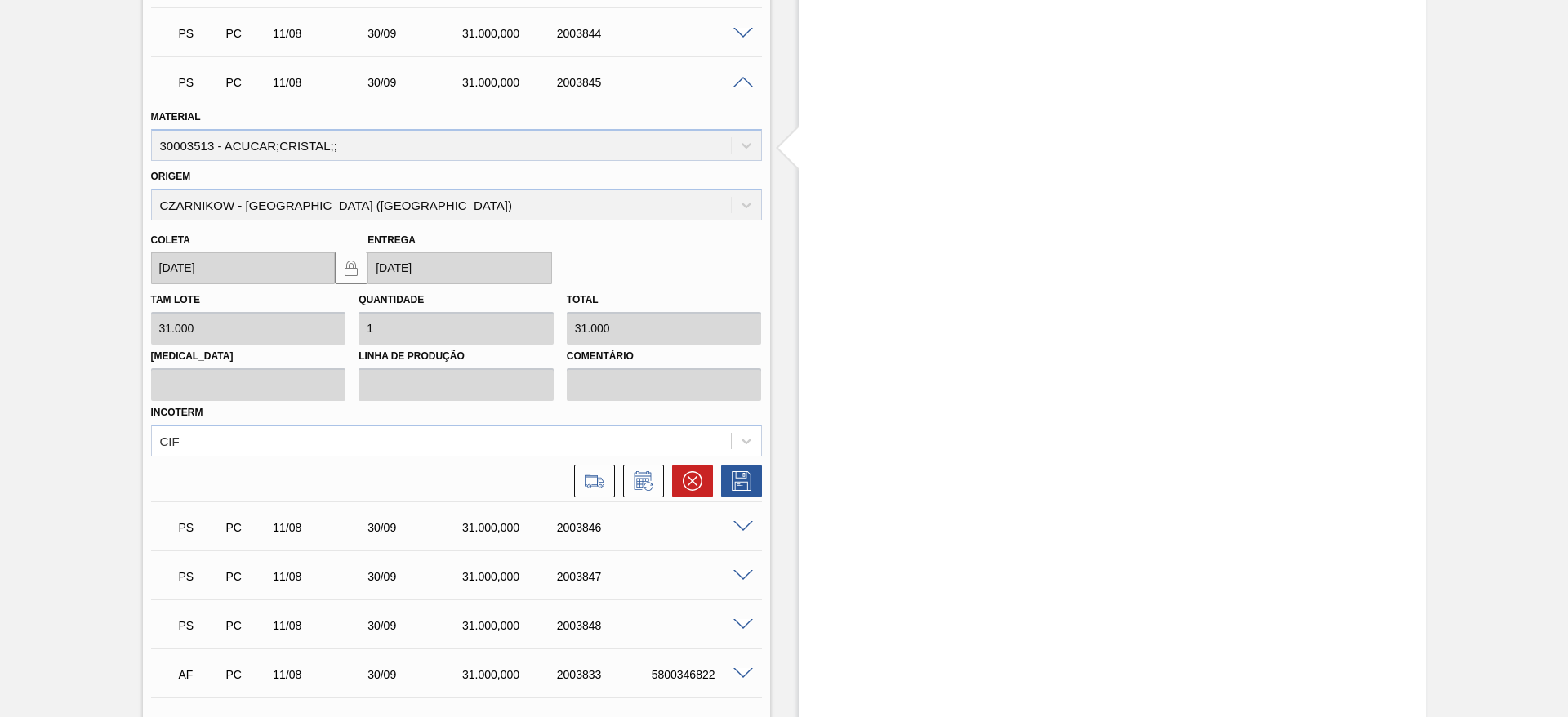
scroll to position [1184, 0]
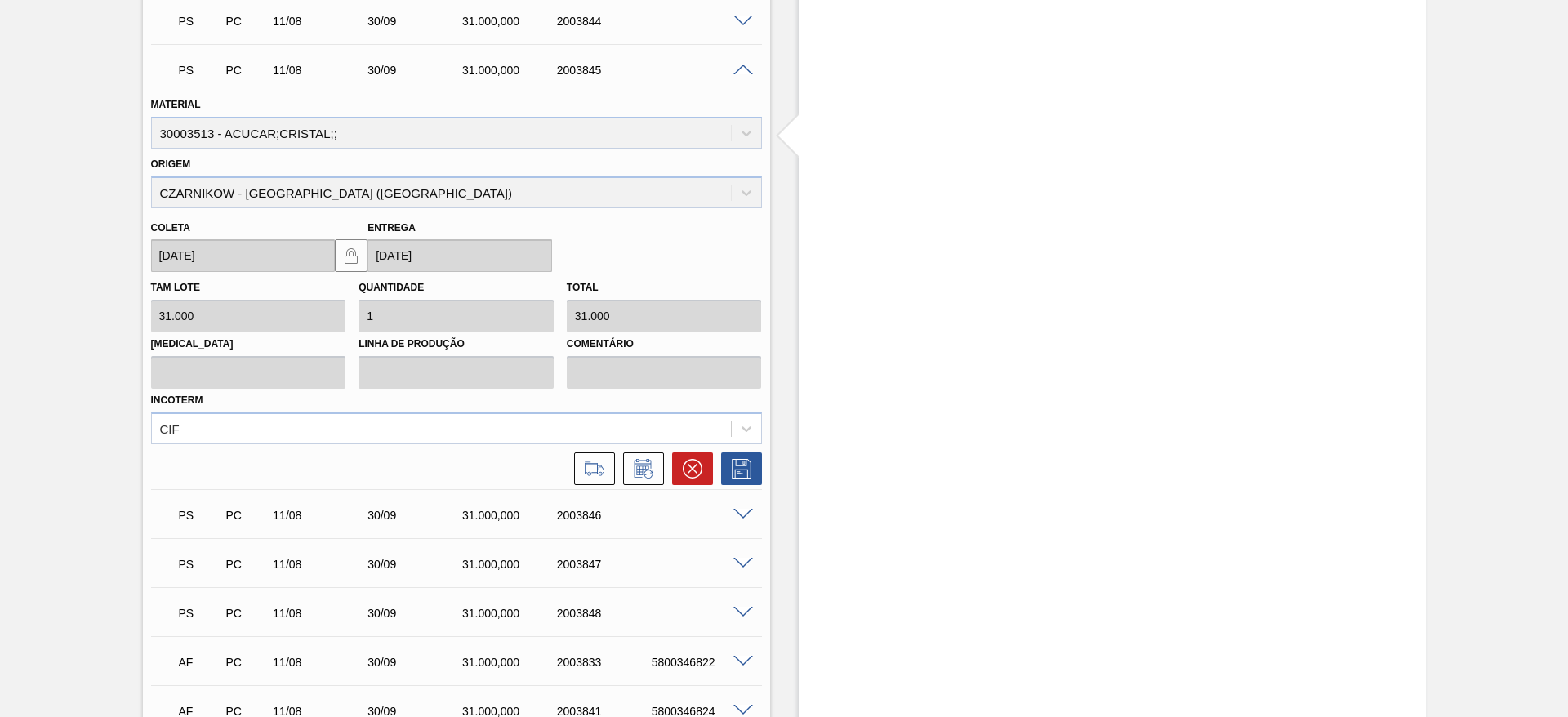
click at [643, 400] on div "Incoterm CIF" at bounding box center [456, 416] width 611 height 55
click at [641, 413] on div "CIF" at bounding box center [456, 428] width 611 height 32
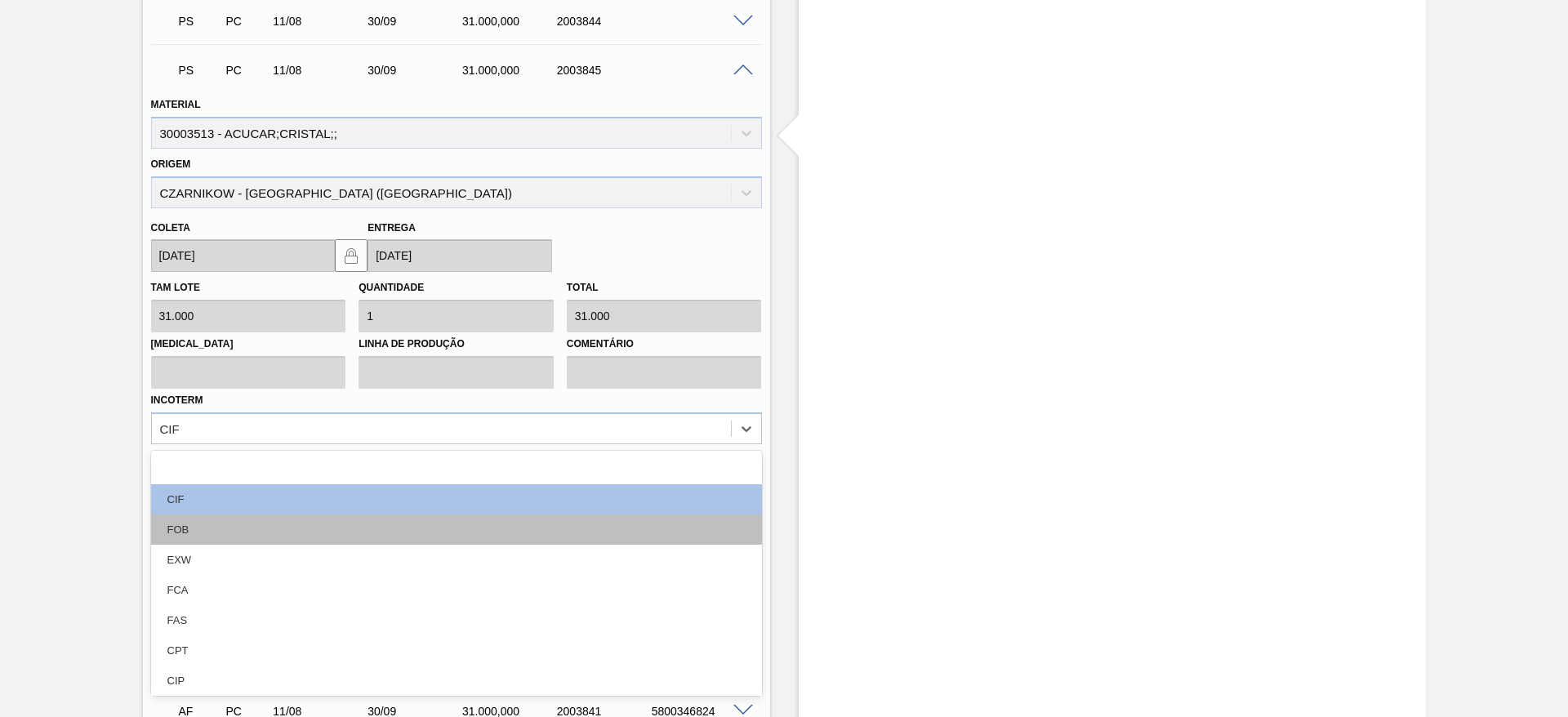
click at [622, 530] on div "FOB" at bounding box center [456, 529] width 611 height 31
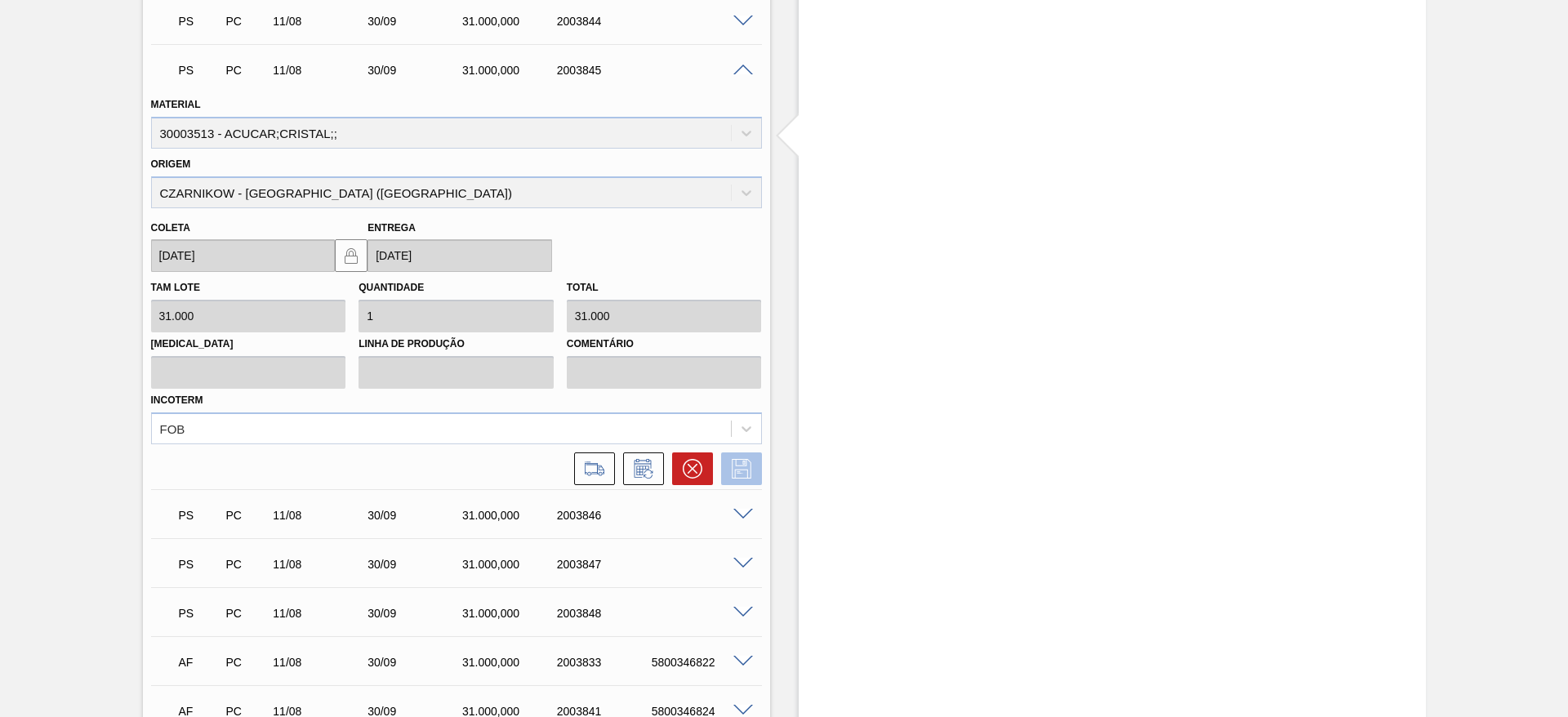
click at [740, 474] on icon at bounding box center [741, 468] width 26 height 20
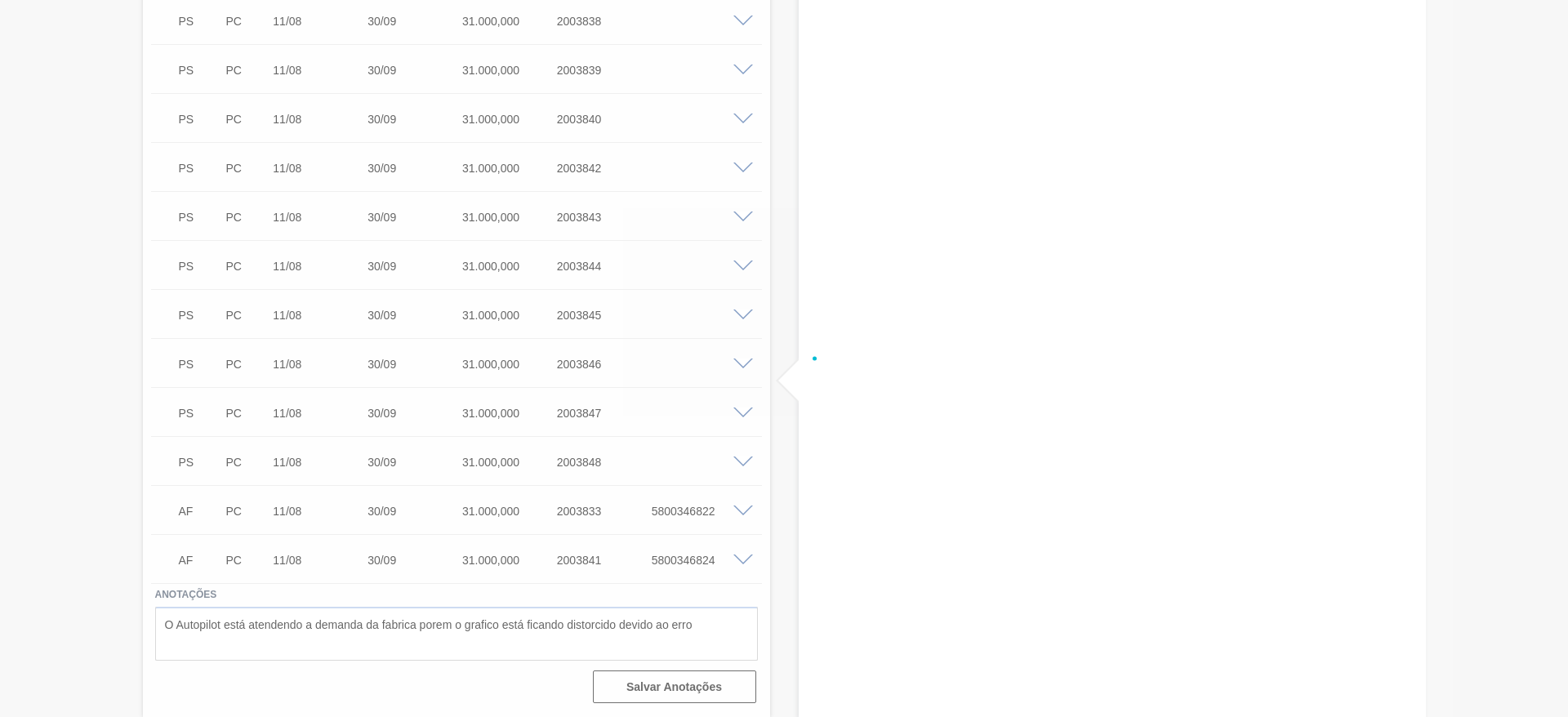
scroll to position [939, 0]
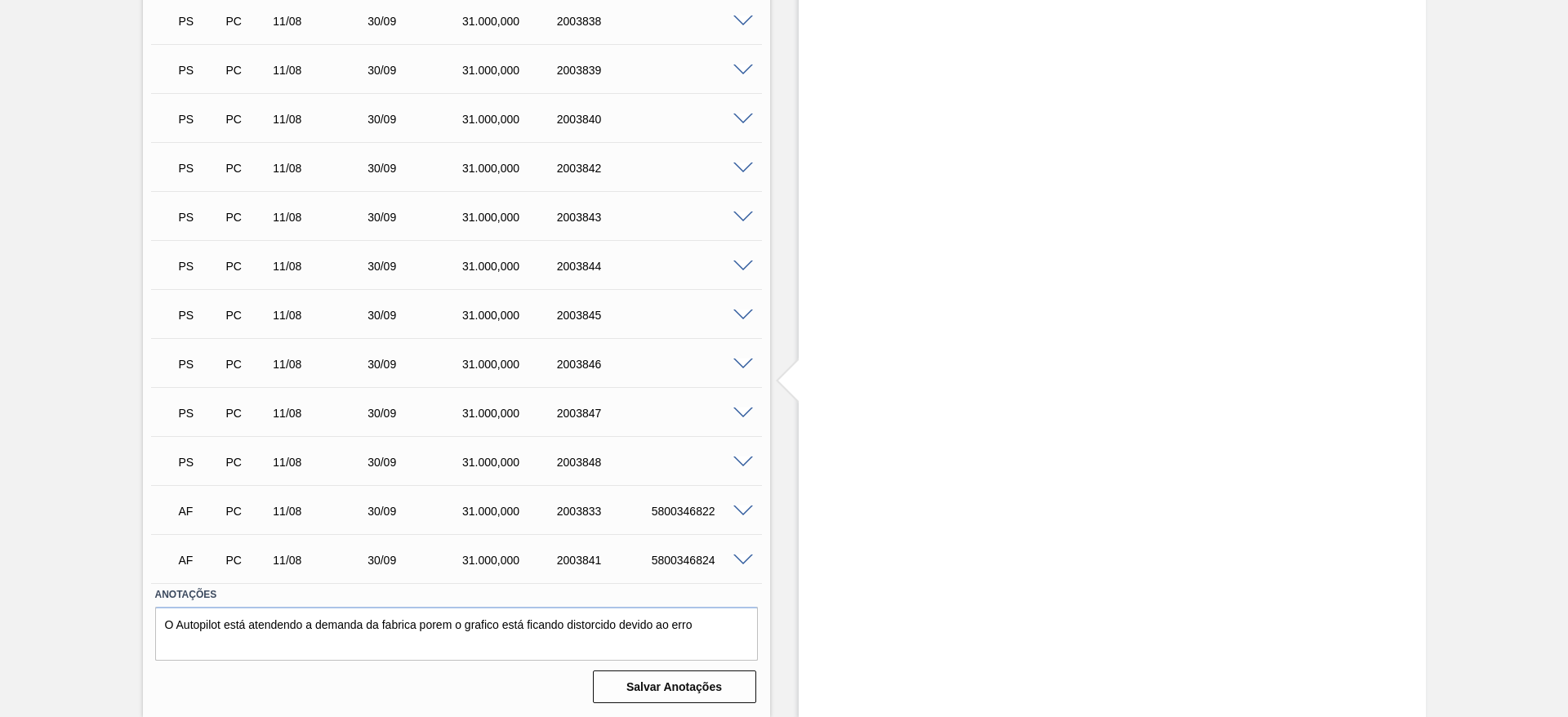
click at [738, 359] on span at bounding box center [743, 364] width 20 height 12
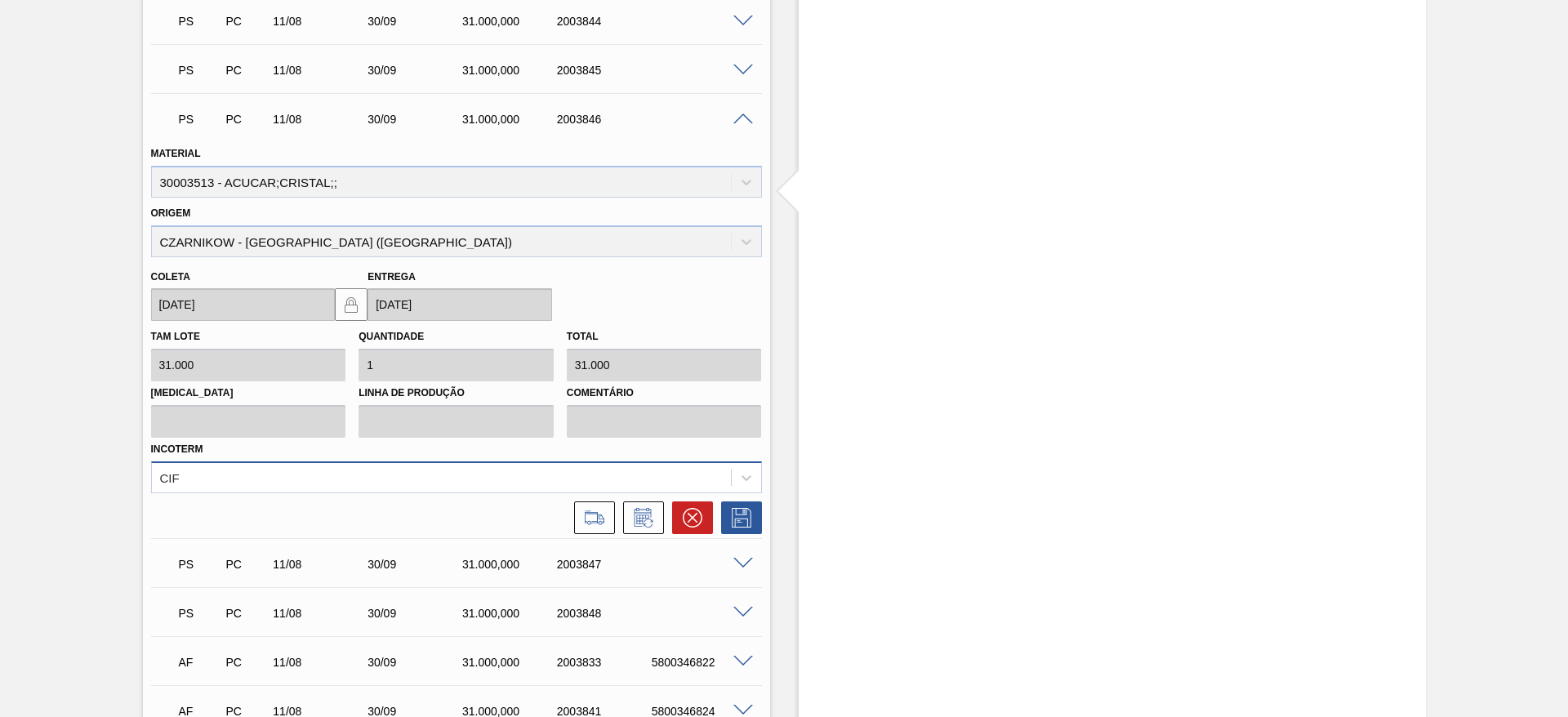
click at [494, 481] on div "CIF" at bounding box center [456, 477] width 611 height 32
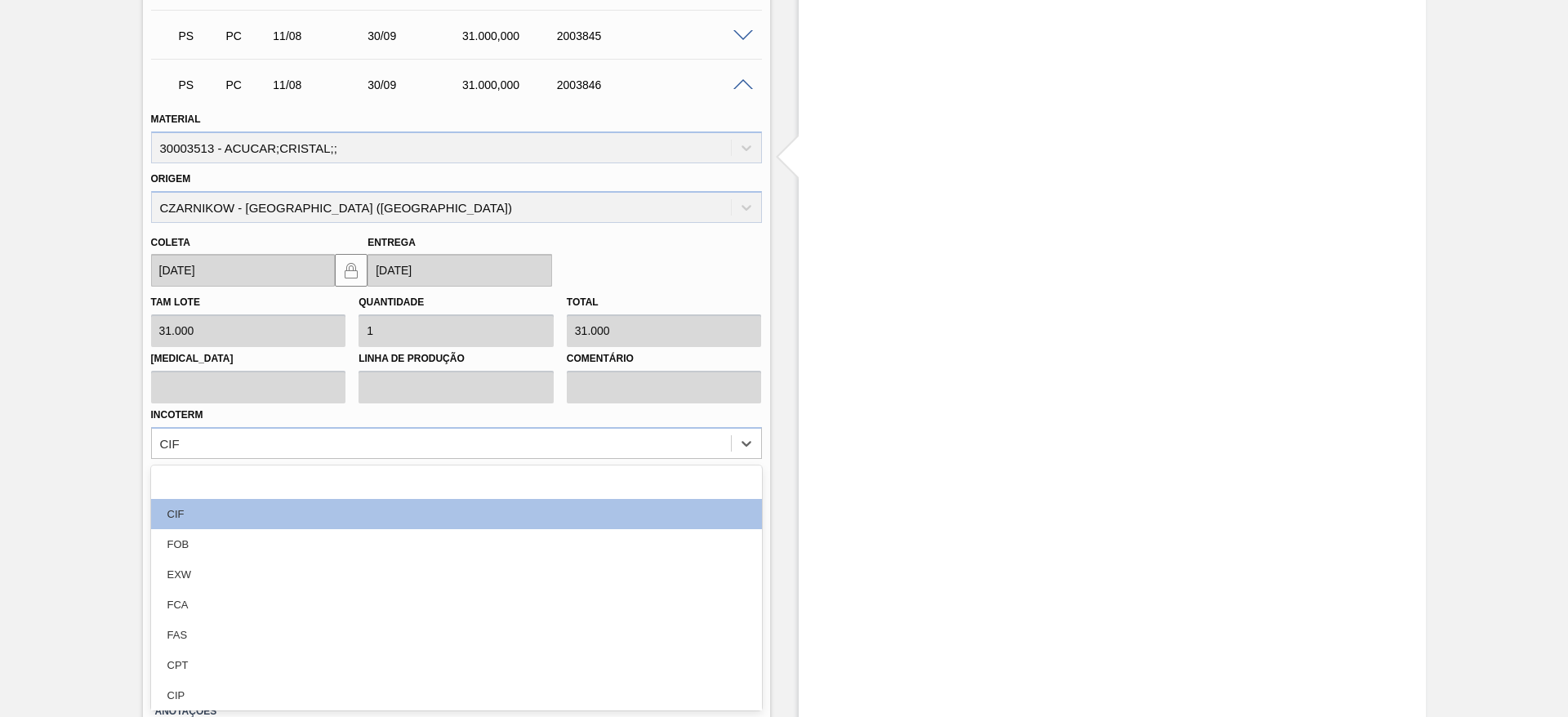
click at [492, 533] on div "FOB" at bounding box center [456, 543] width 611 height 31
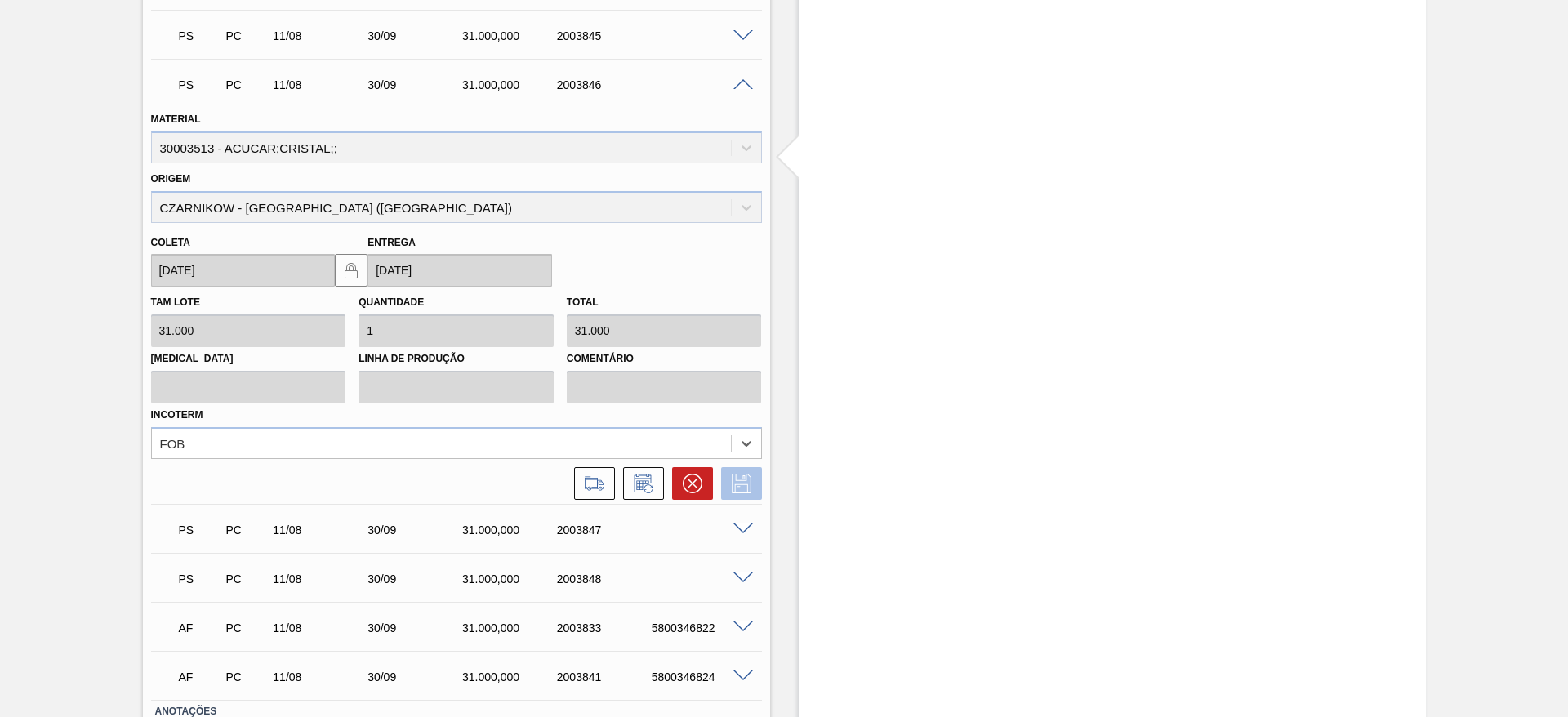
click at [749, 480] on icon at bounding box center [741, 483] width 20 height 20
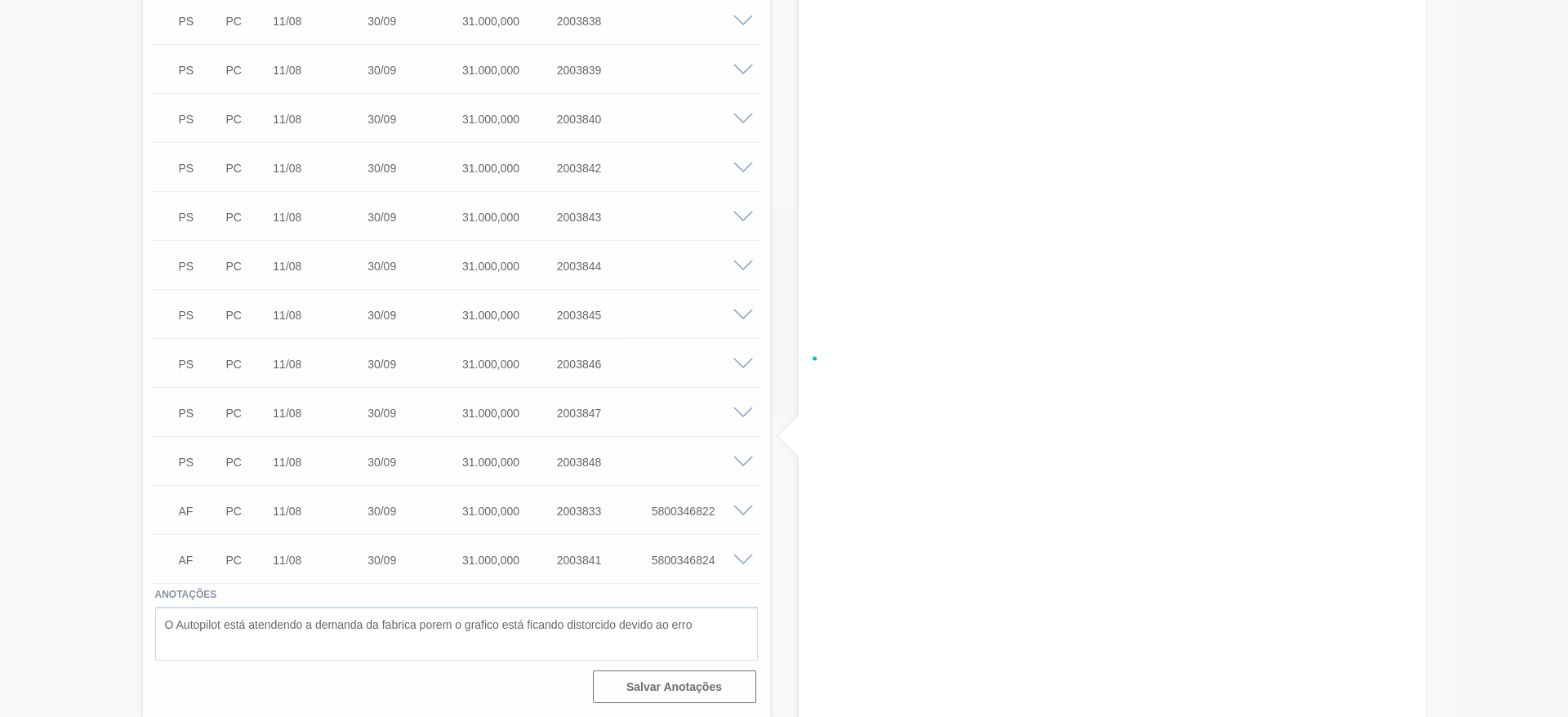
scroll to position [939, 0]
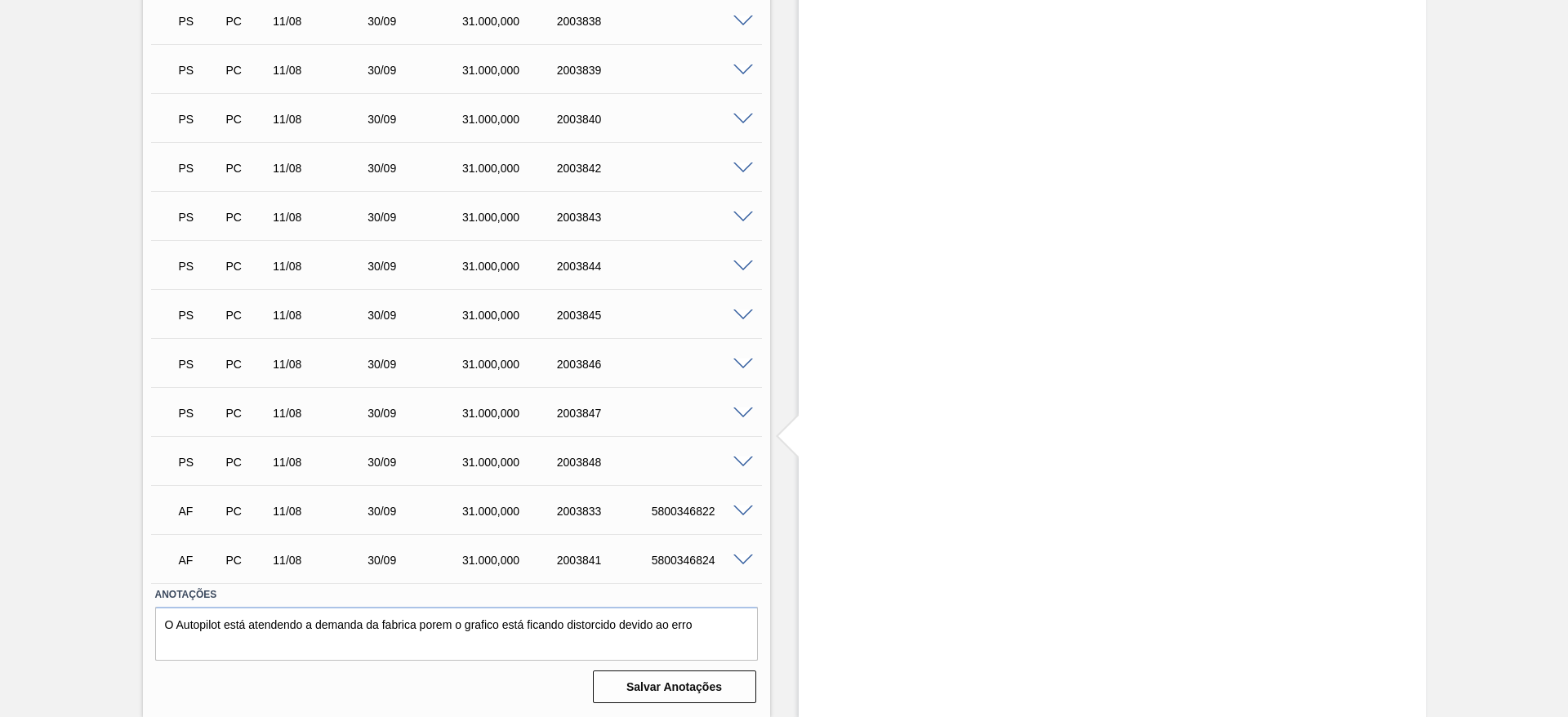
click at [745, 412] on span at bounding box center [743, 413] width 20 height 12
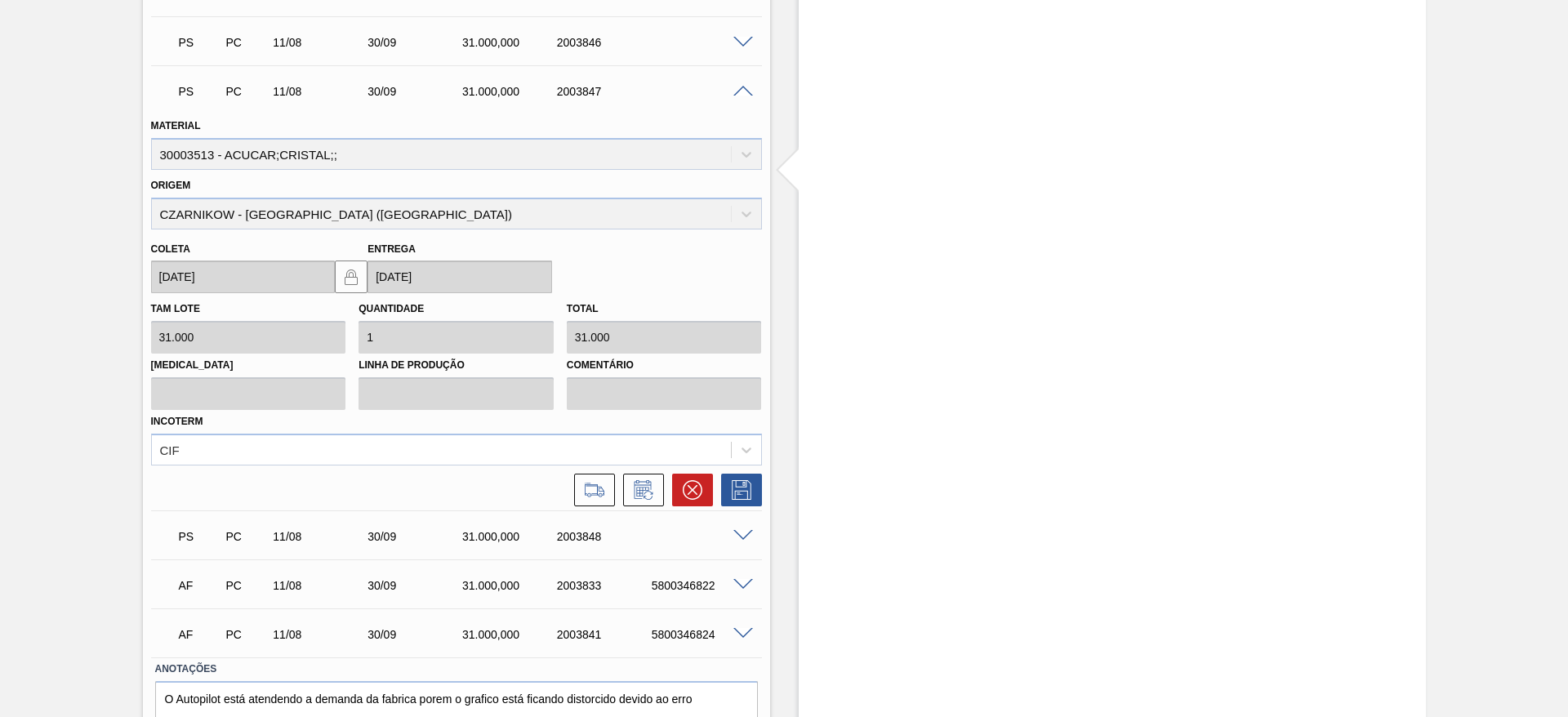
scroll to position [1307, 0]
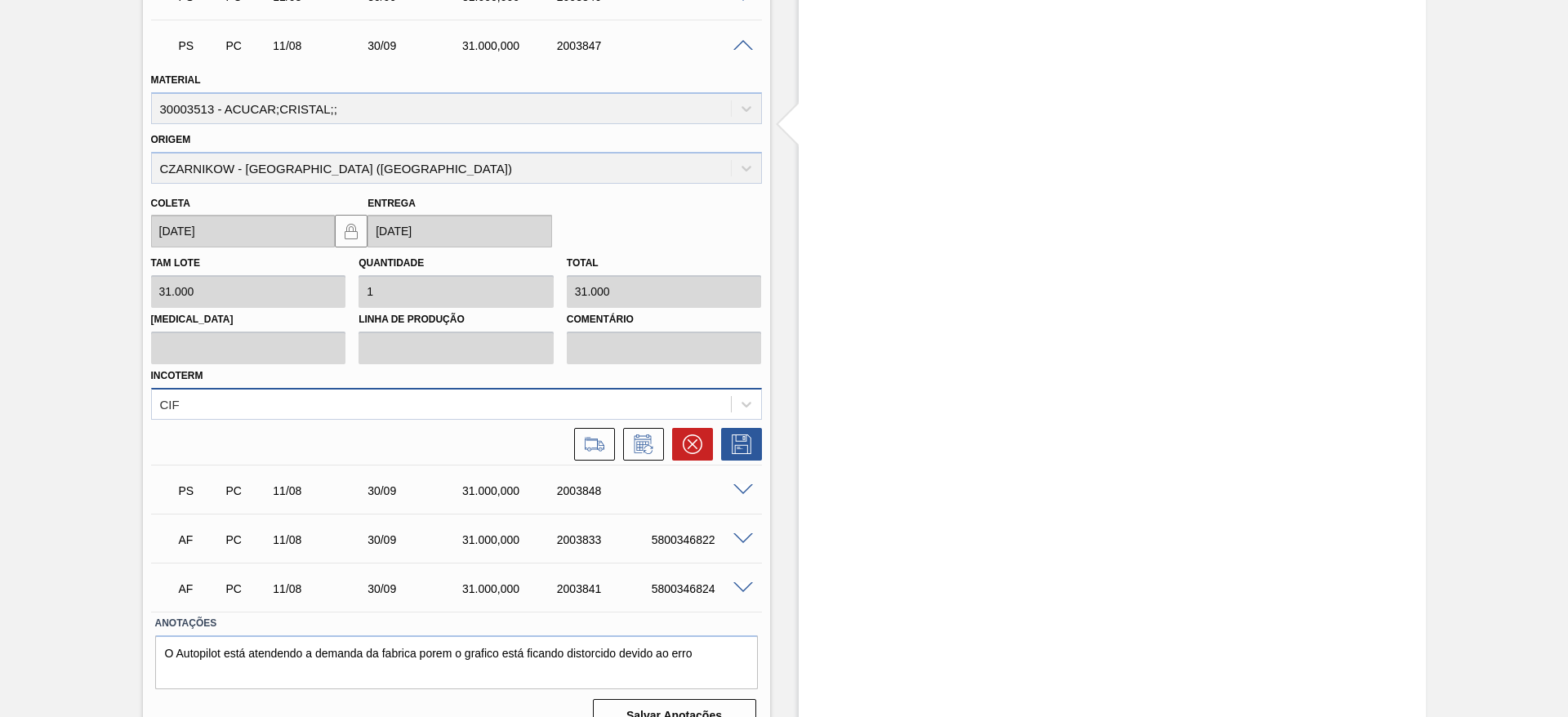
click at [560, 394] on div "CIF" at bounding box center [441, 403] width 579 height 24
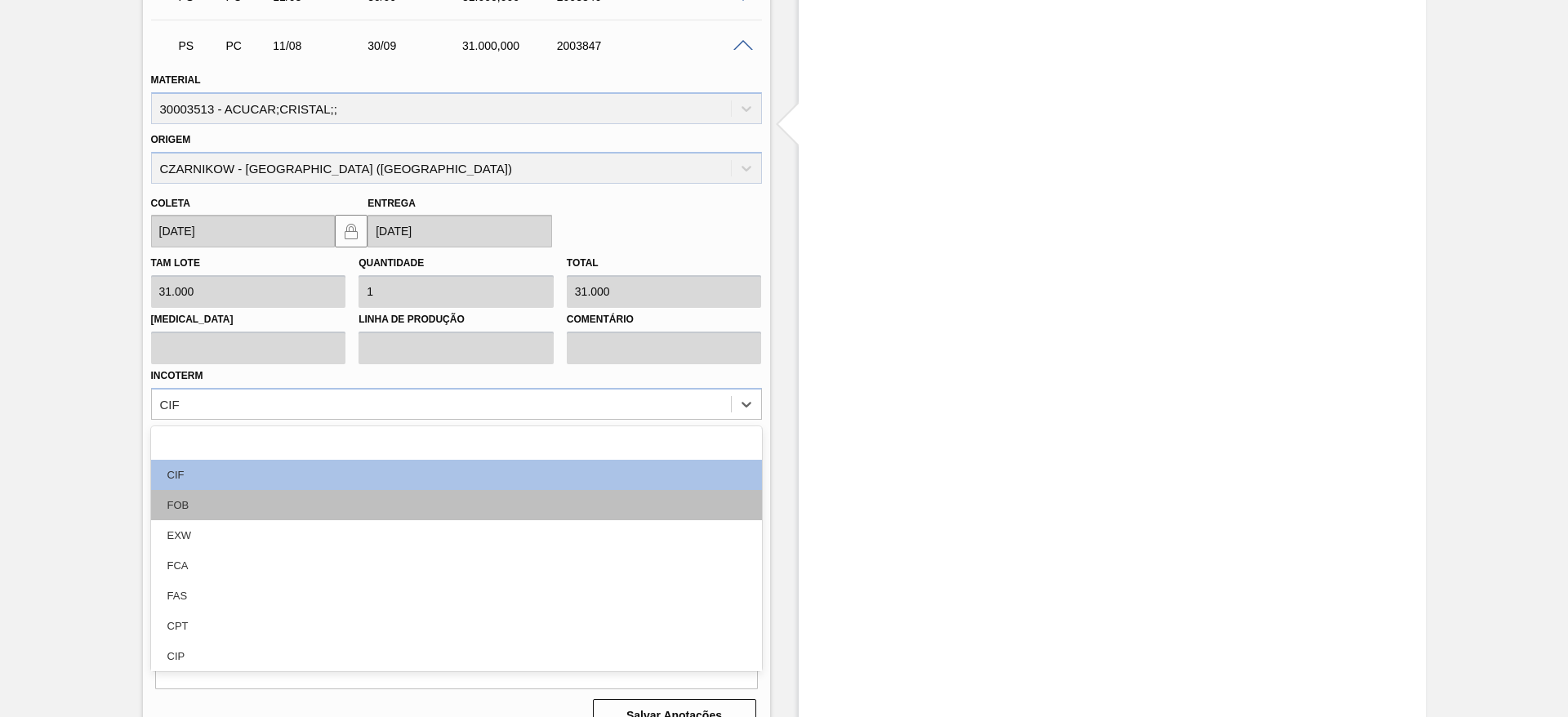
click at [519, 491] on div "FOB" at bounding box center [456, 504] width 611 height 31
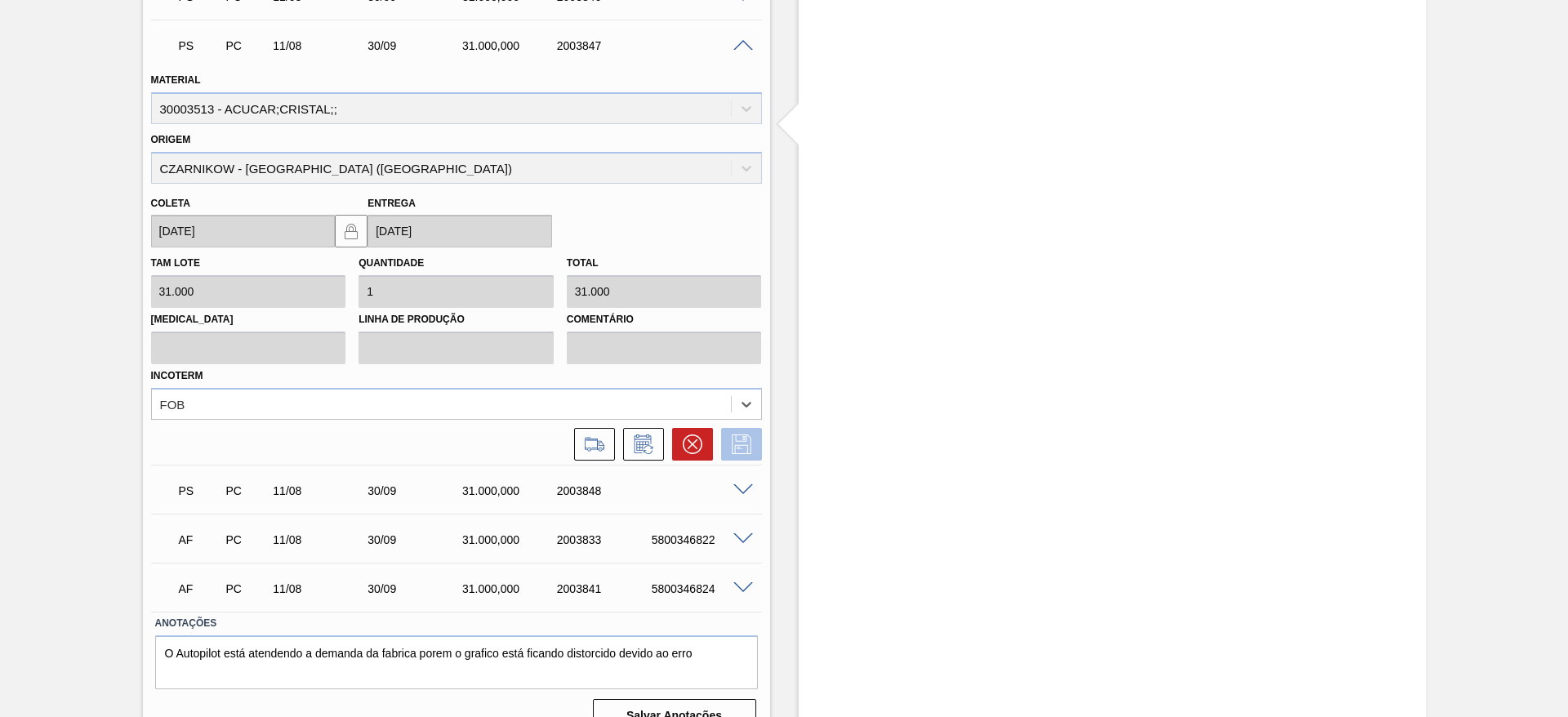
click at [756, 436] on button at bounding box center [741, 444] width 40 height 33
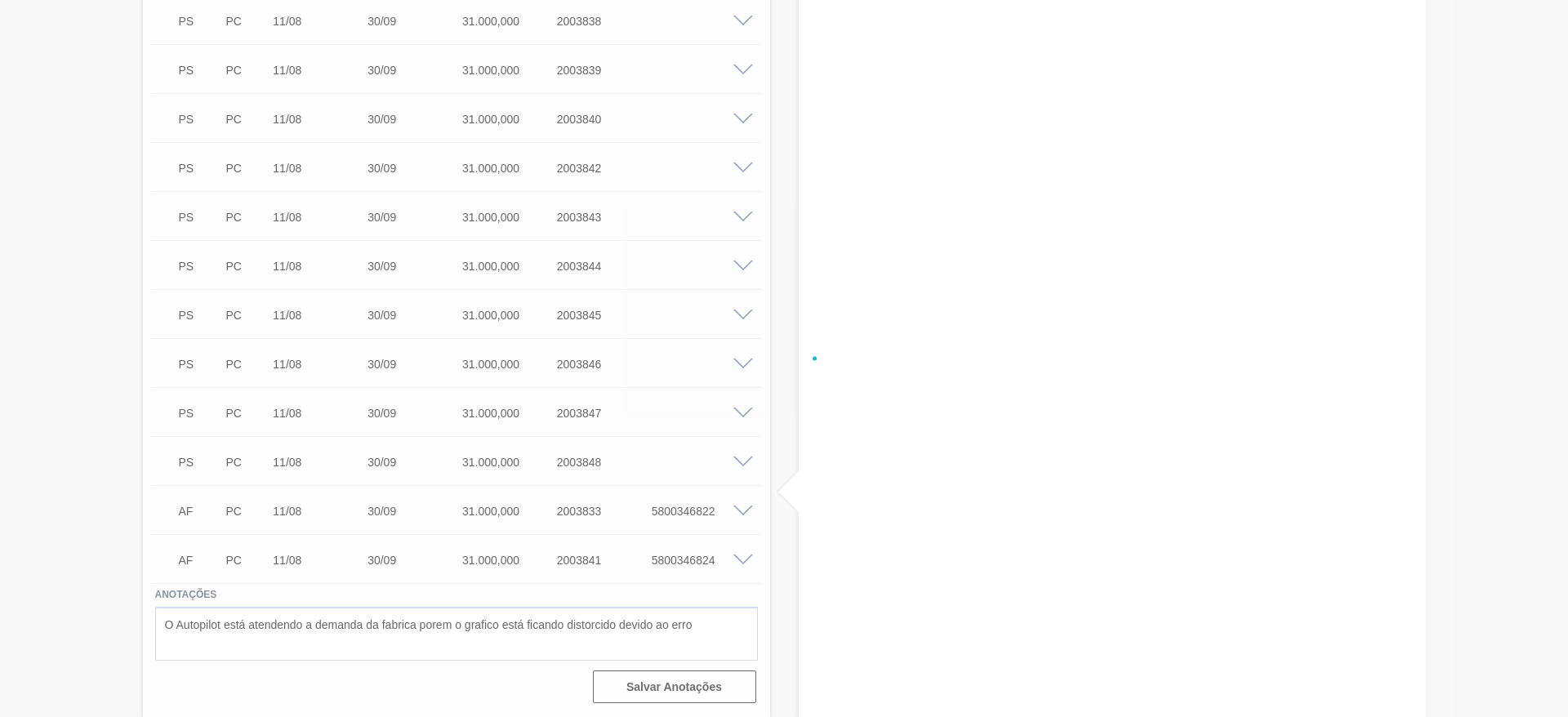
scroll to position [939, 0]
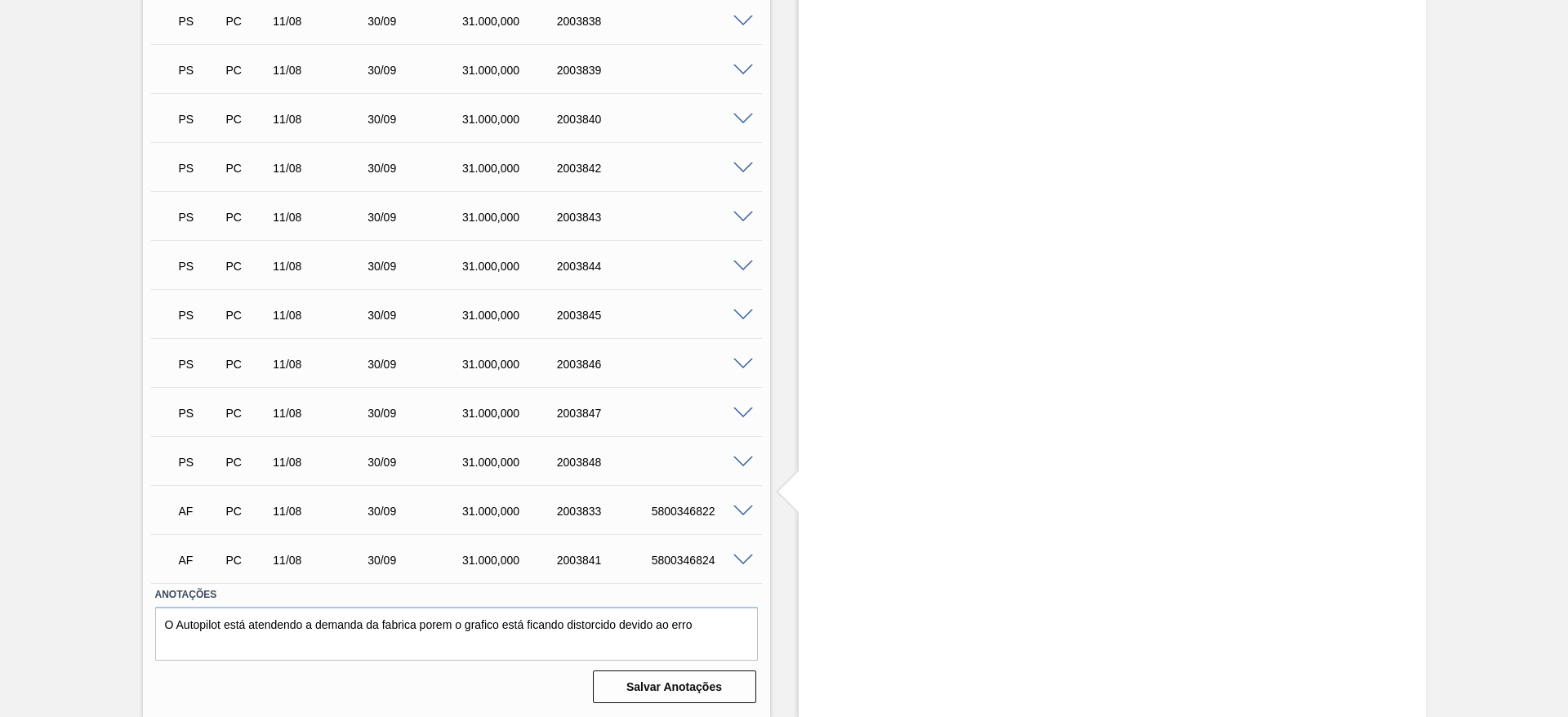
click at [741, 409] on span at bounding box center [743, 413] width 20 height 12
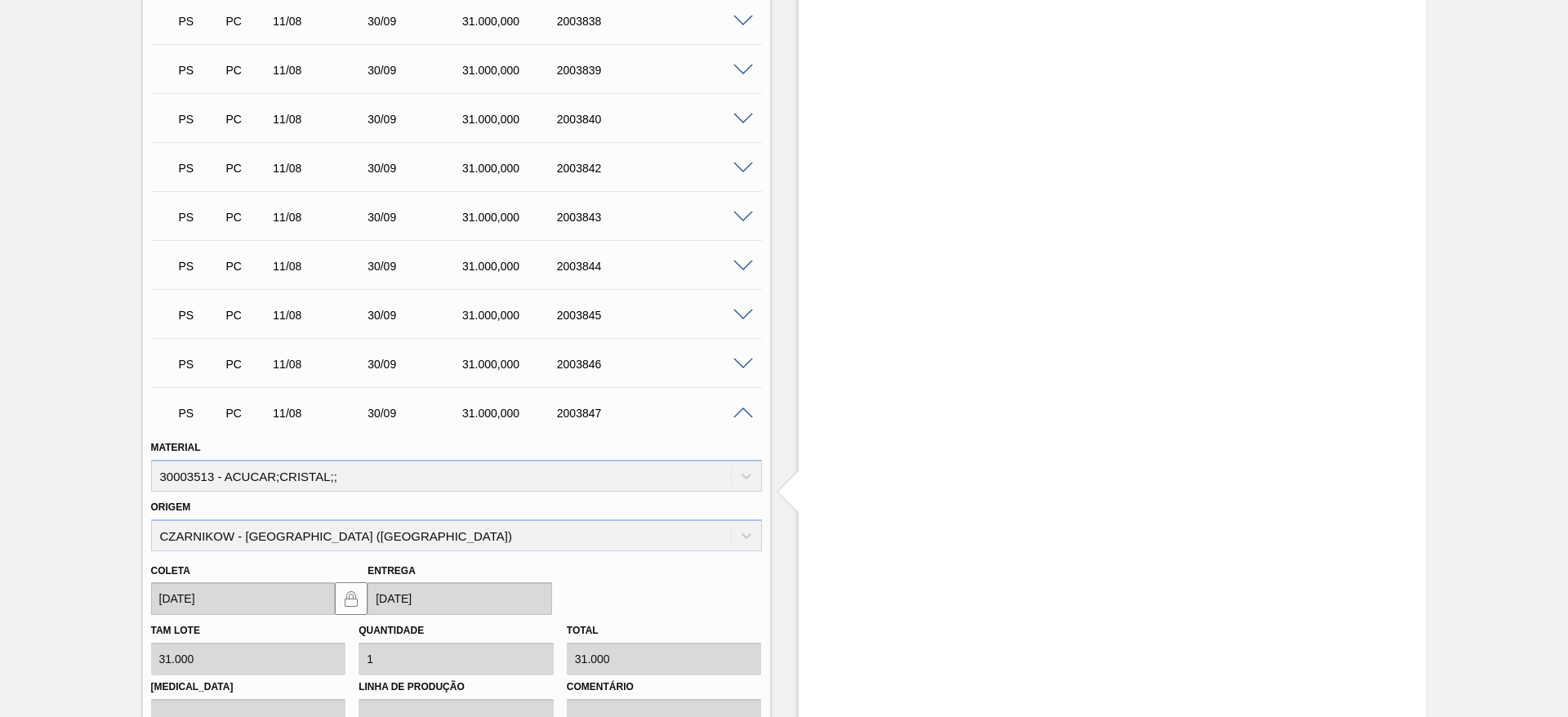
scroll to position [1062, 0]
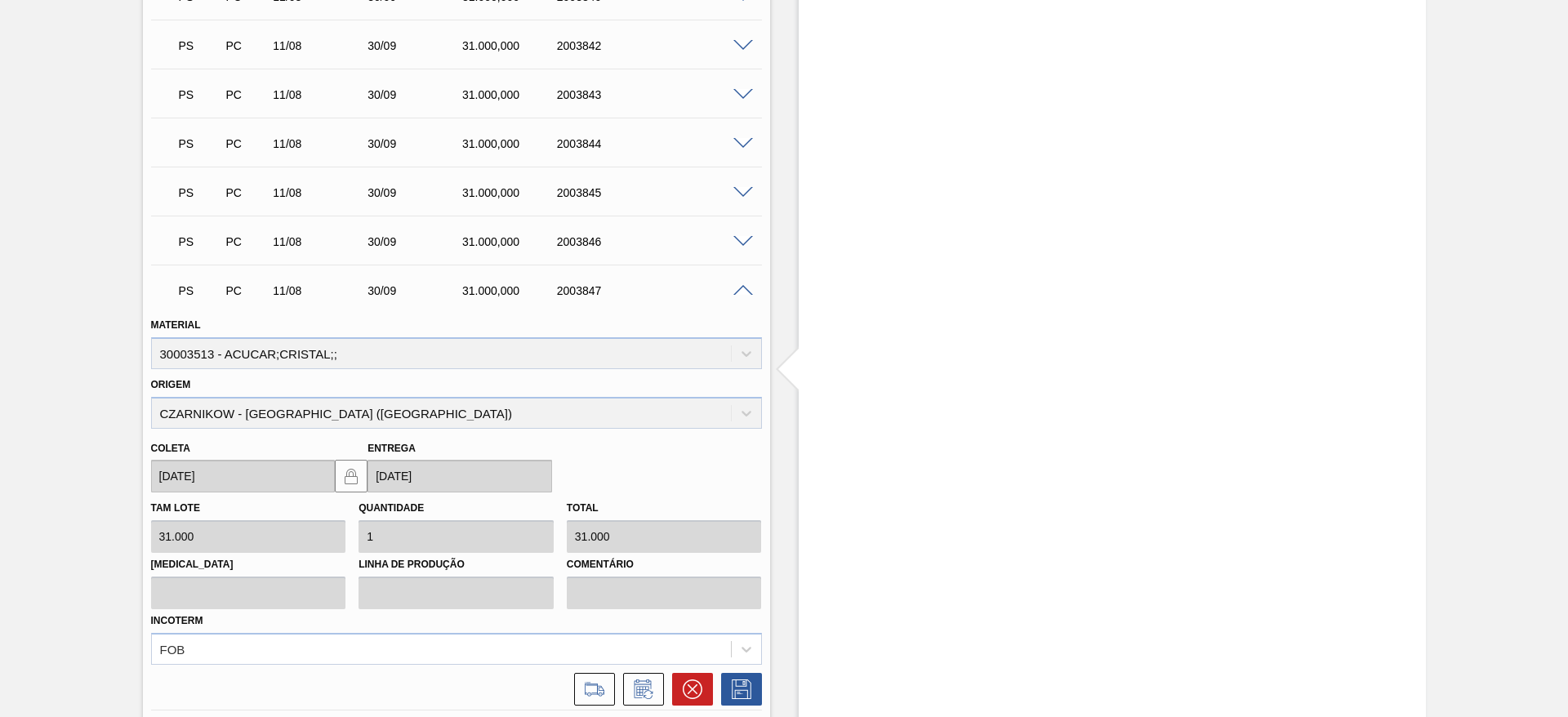
click at [733, 292] on span at bounding box center [743, 291] width 20 height 12
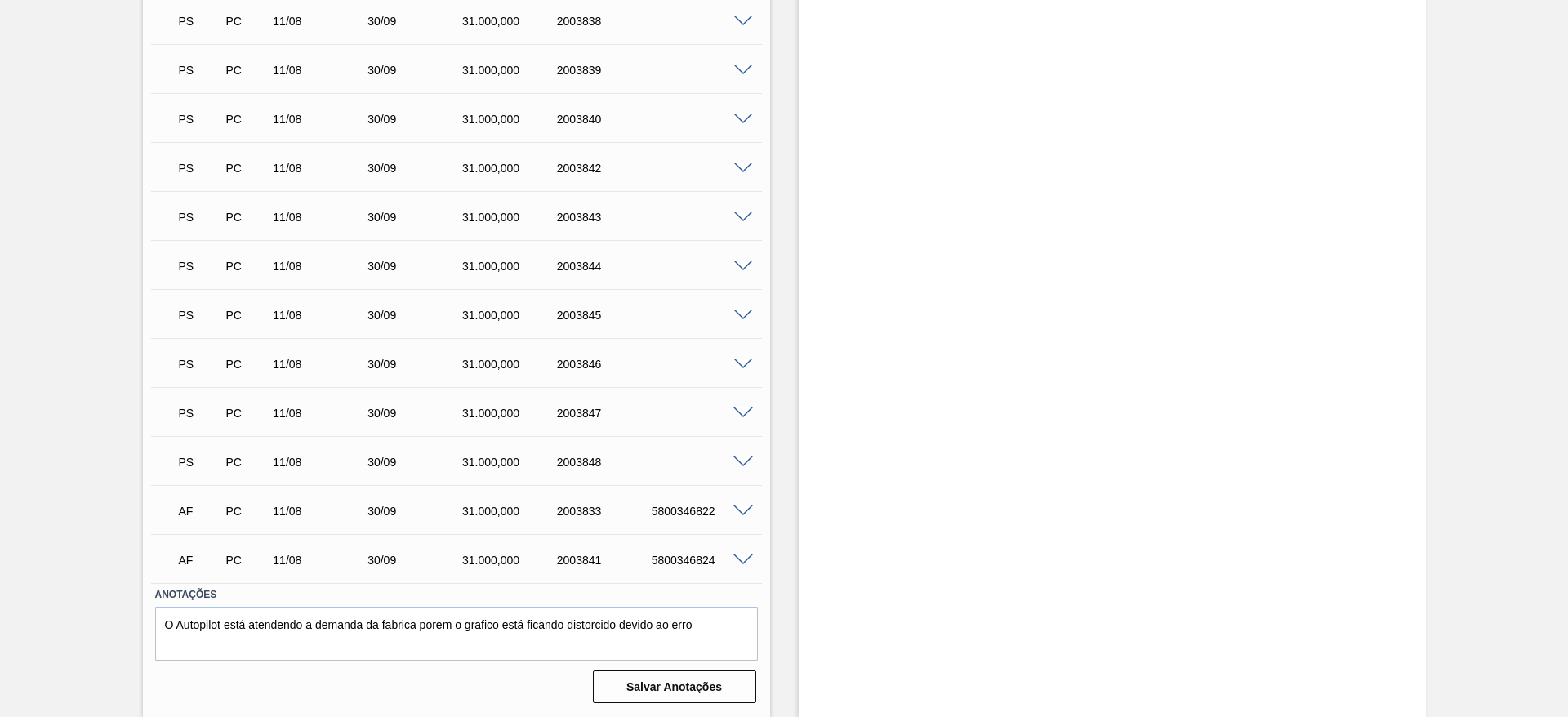
click at [750, 459] on span at bounding box center [743, 463] width 20 height 12
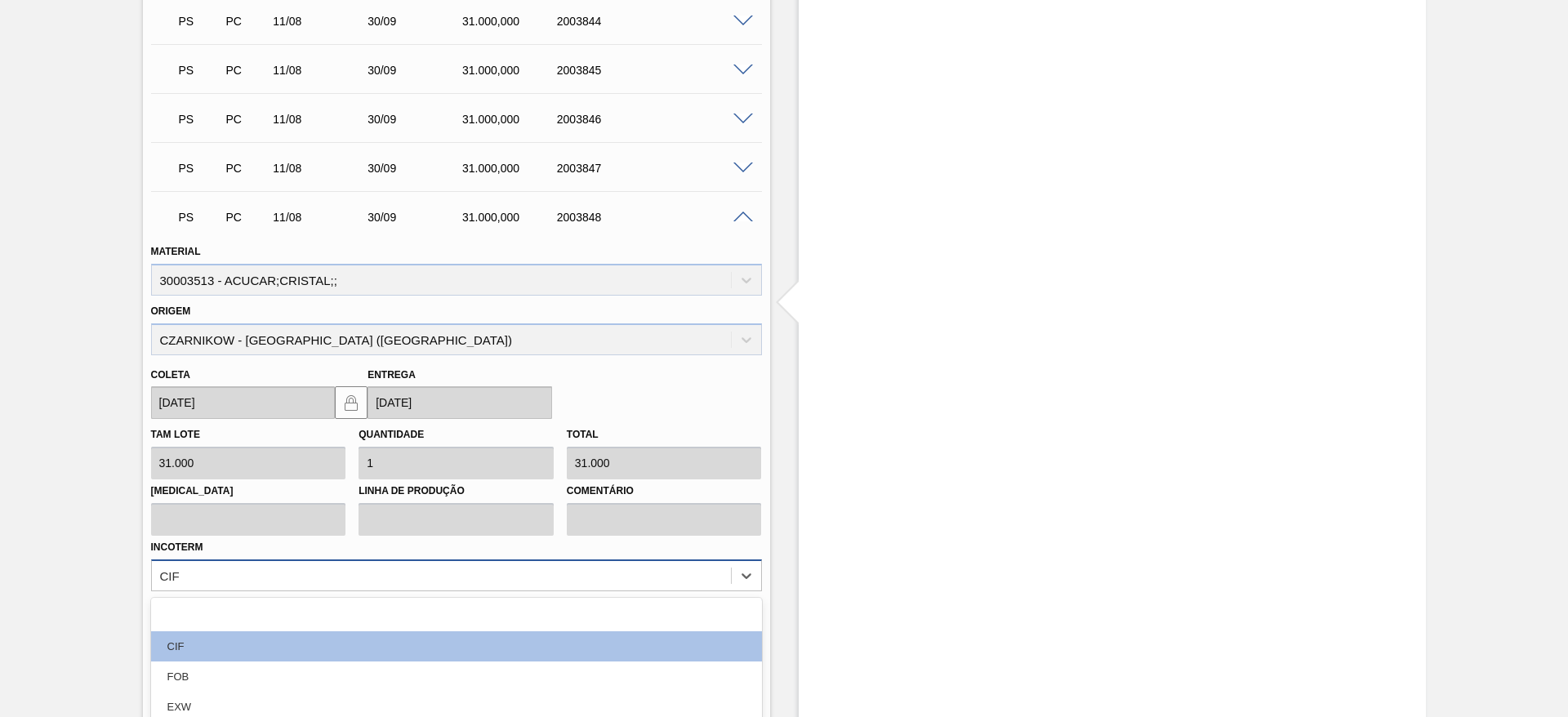
scroll to position [1317, 0]
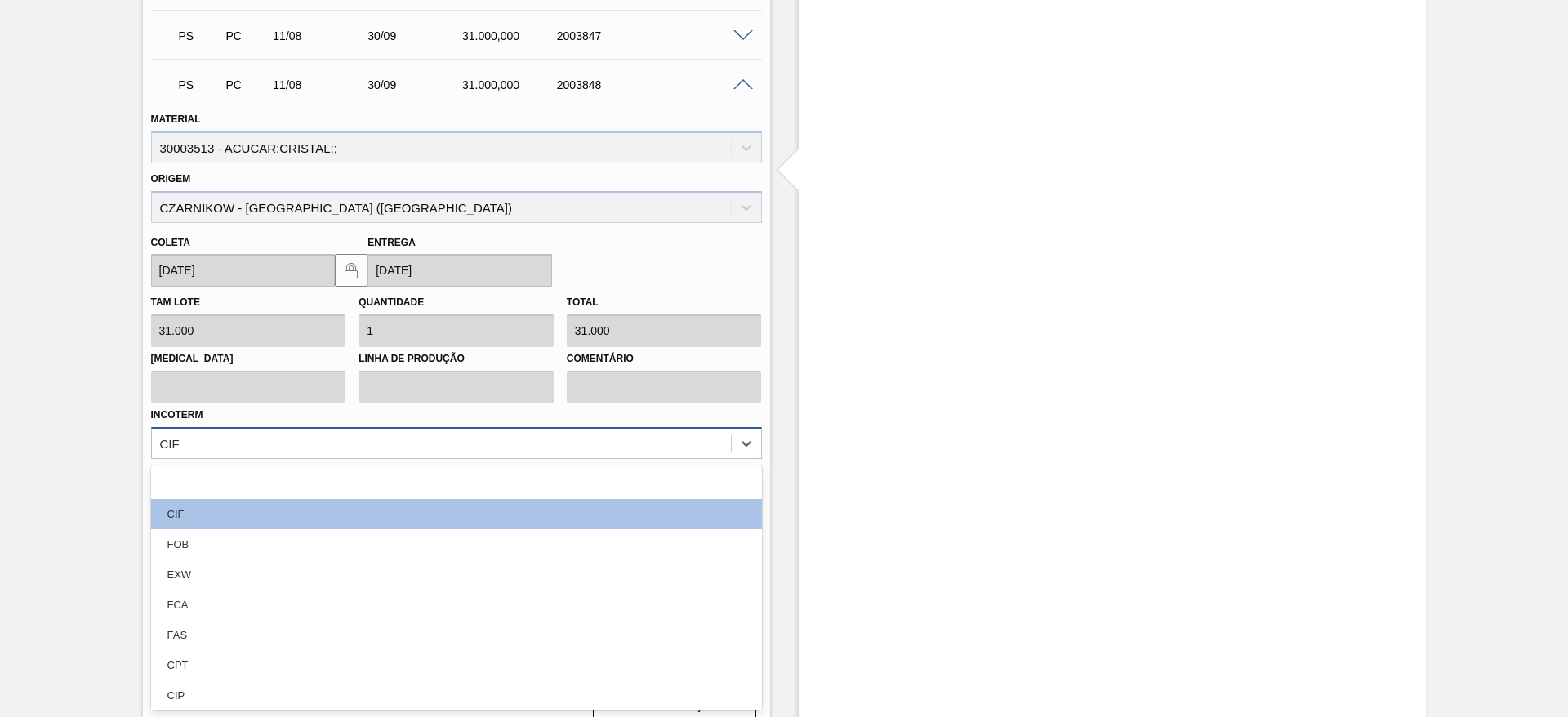
click at [594, 459] on div "option EXW focused, 4 of 12. 12 results available. Use Up and Down to choose op…" at bounding box center [456, 443] width 611 height 32
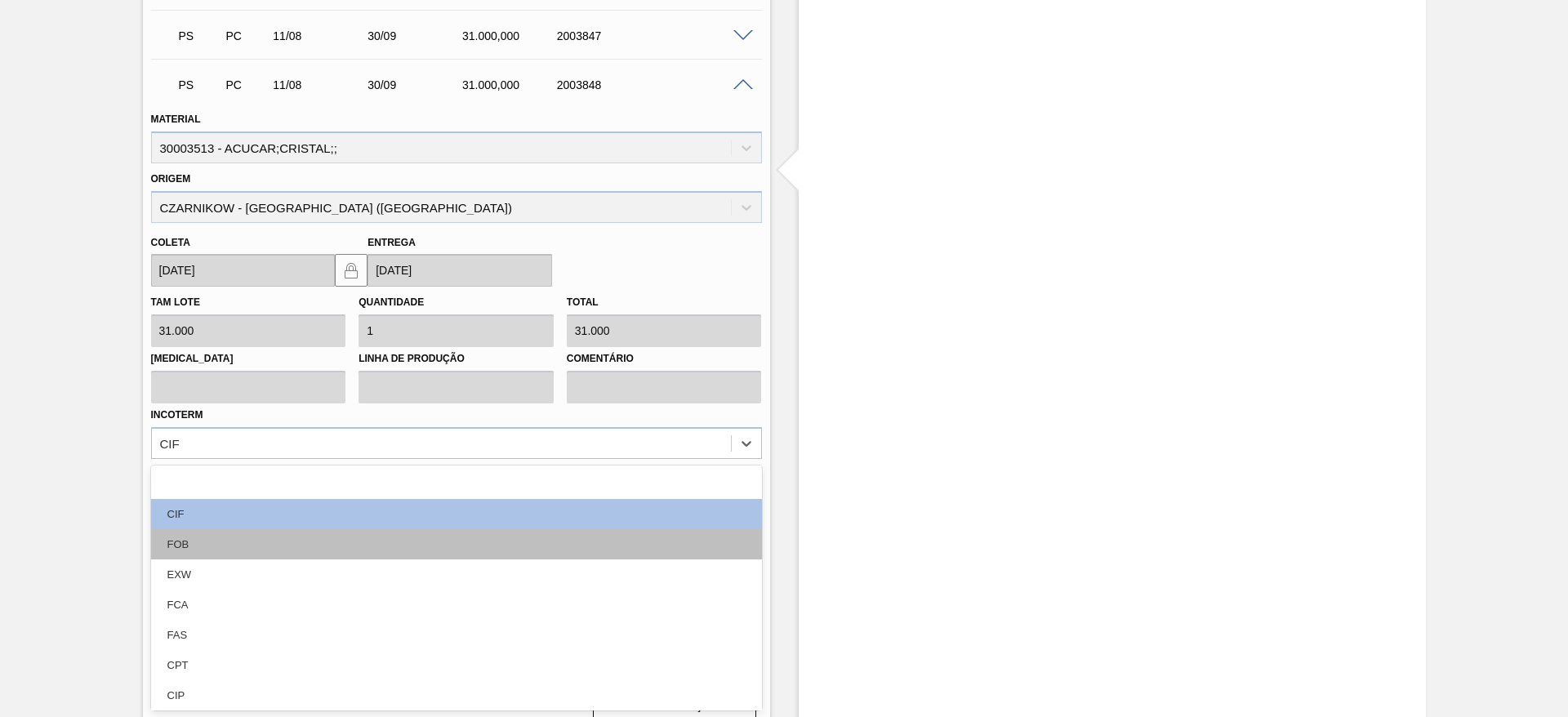
click at [557, 535] on div "FOB" at bounding box center [456, 543] width 611 height 31
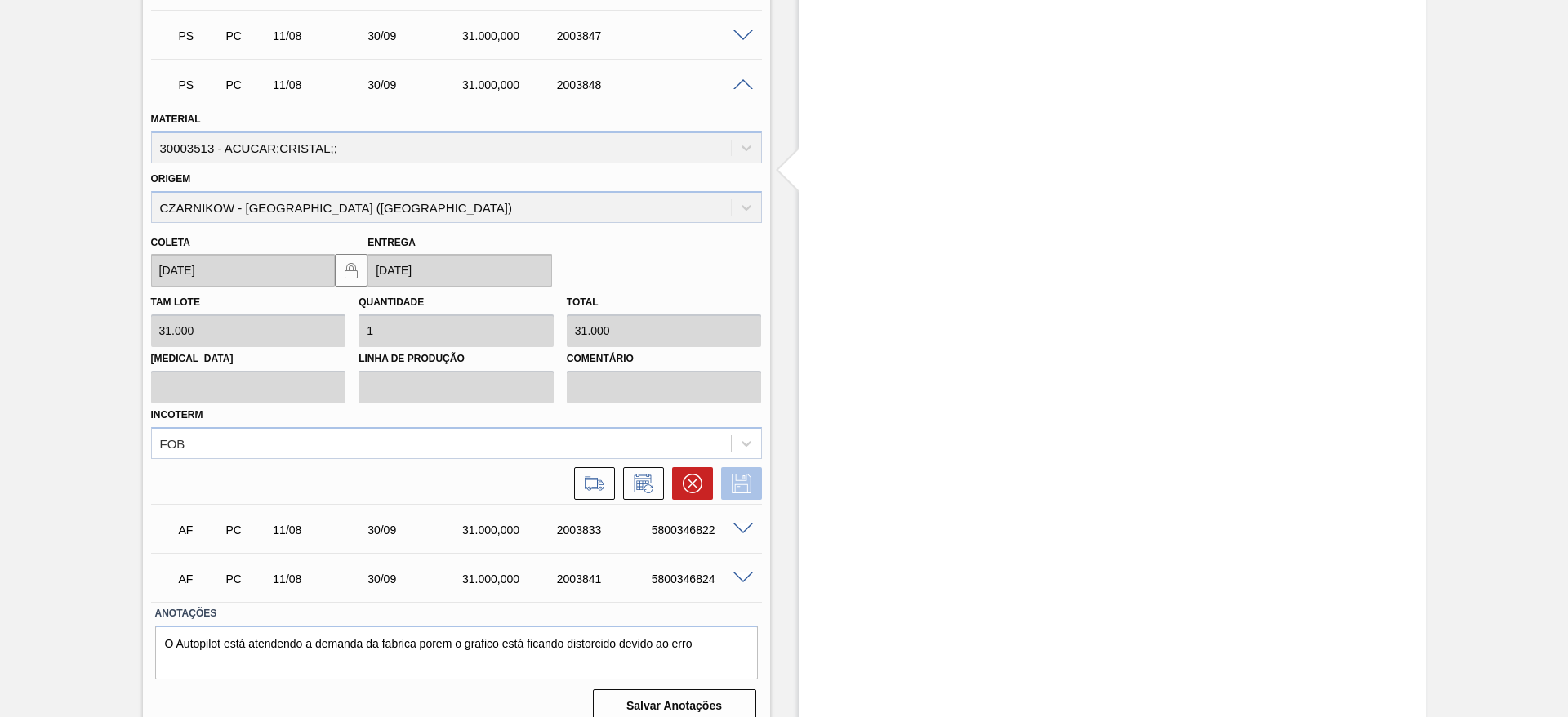
click at [741, 484] on icon at bounding box center [741, 483] width 26 height 20
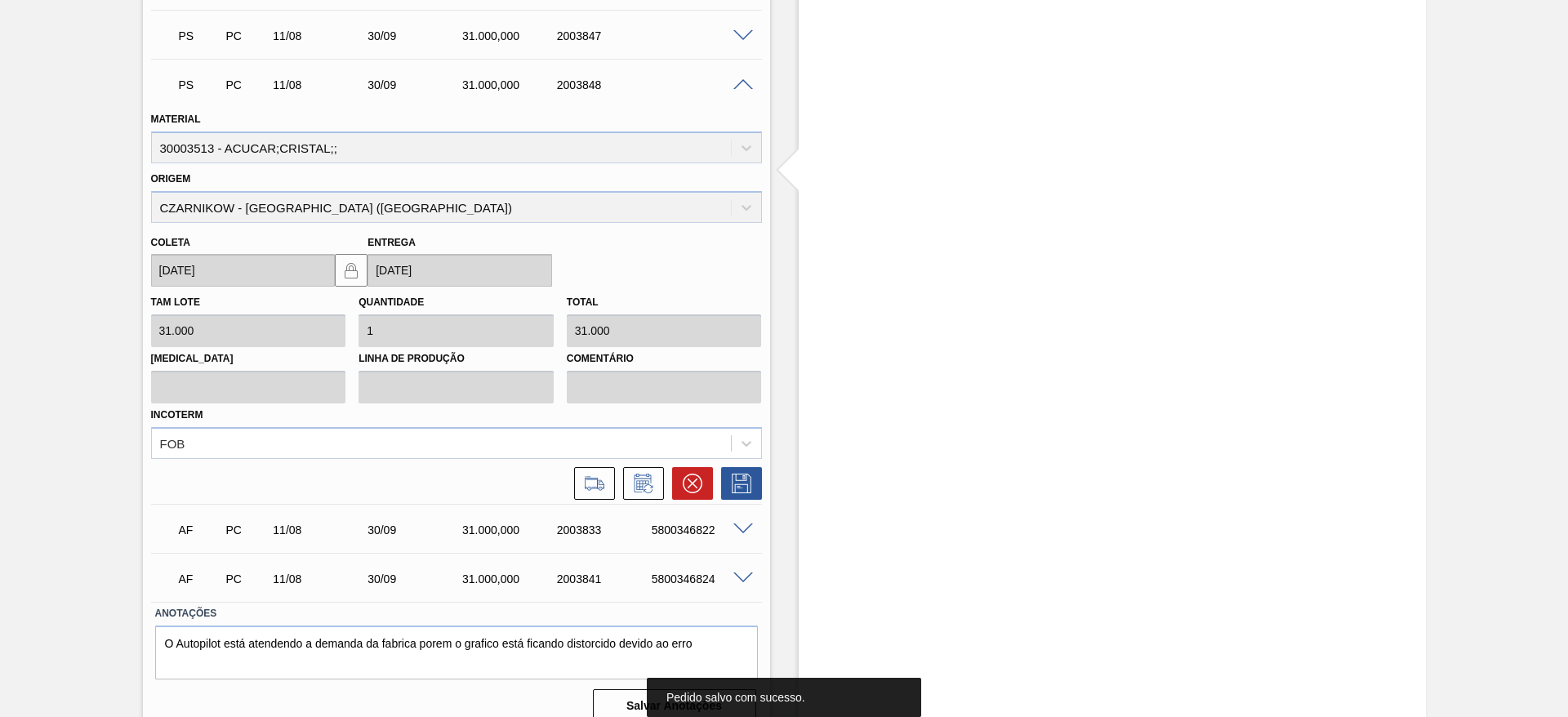
scroll to position [826, 0]
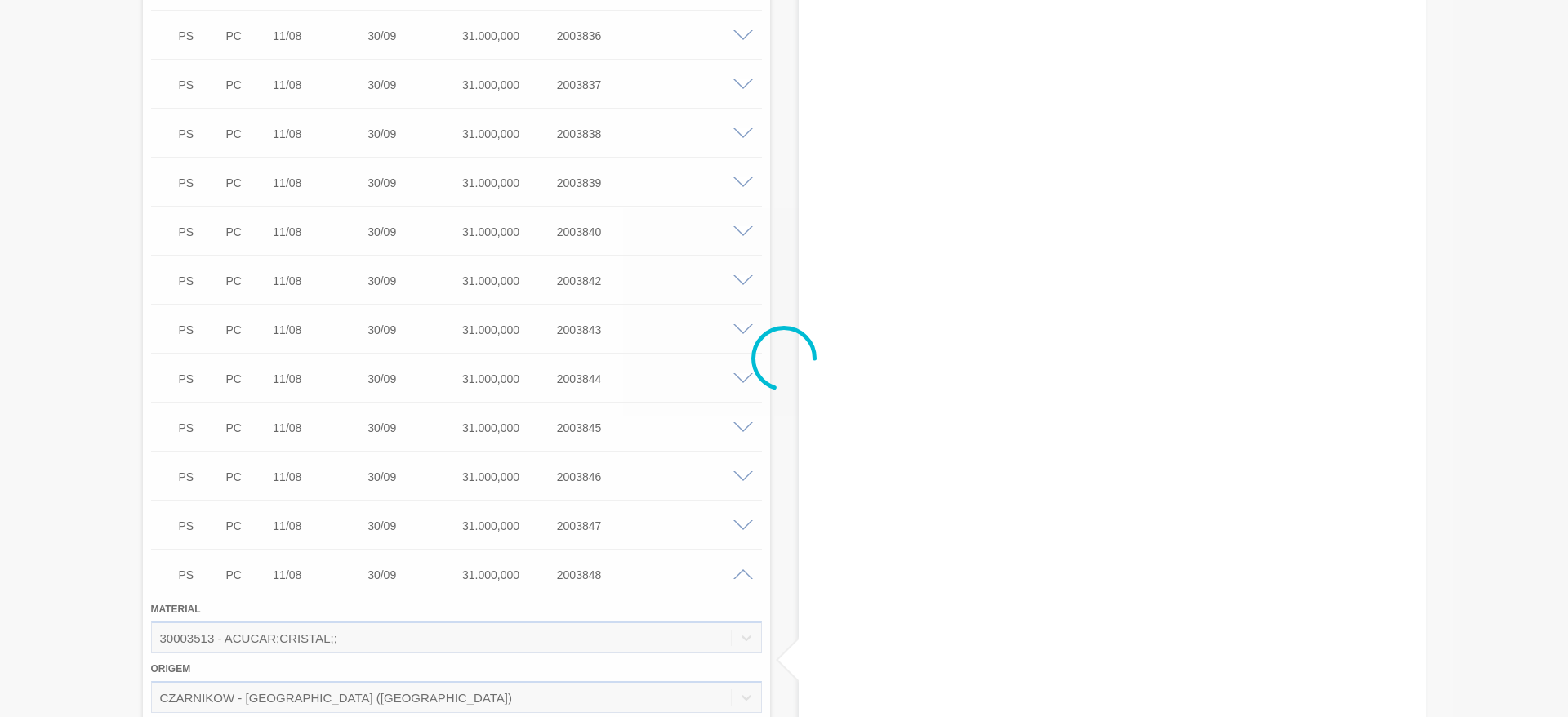
type input "31,000"
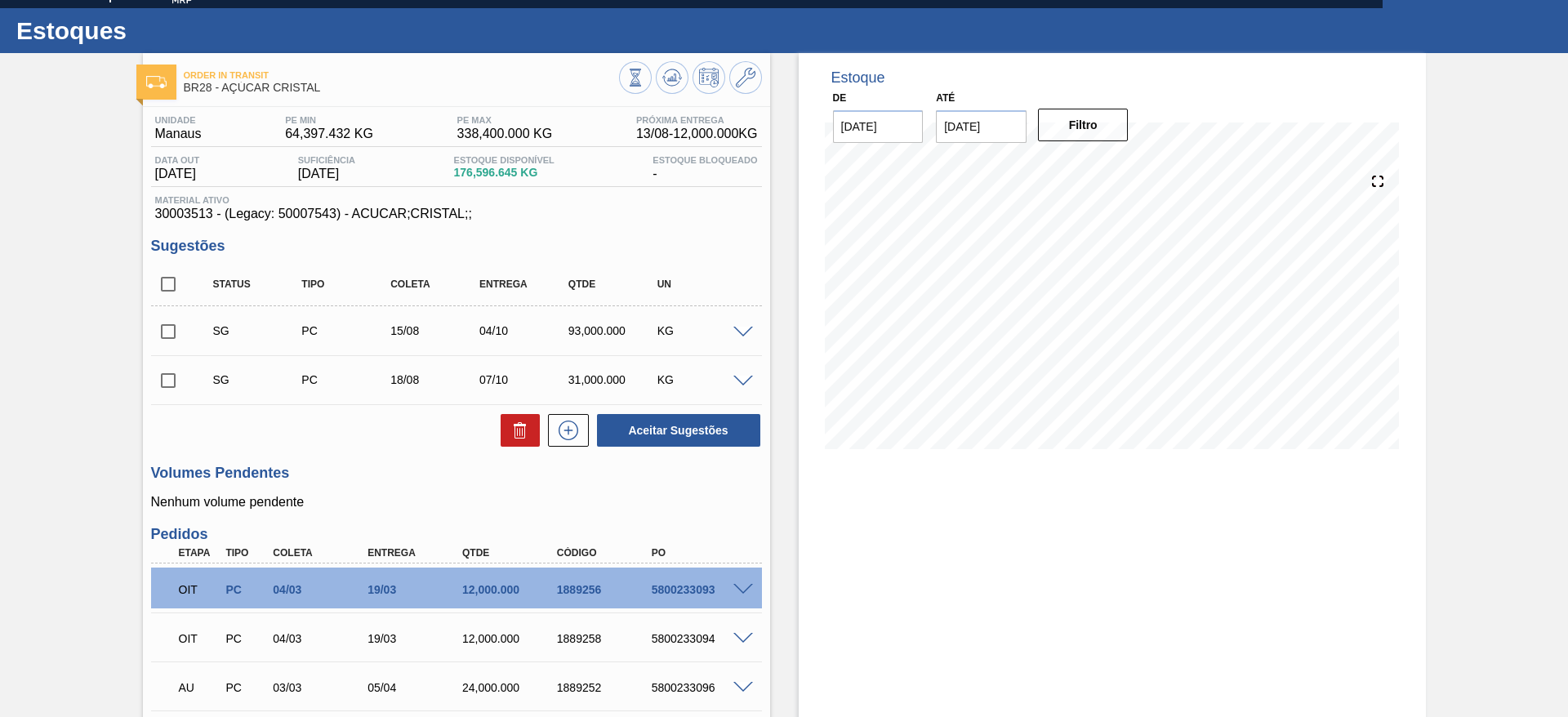
scroll to position [0, 0]
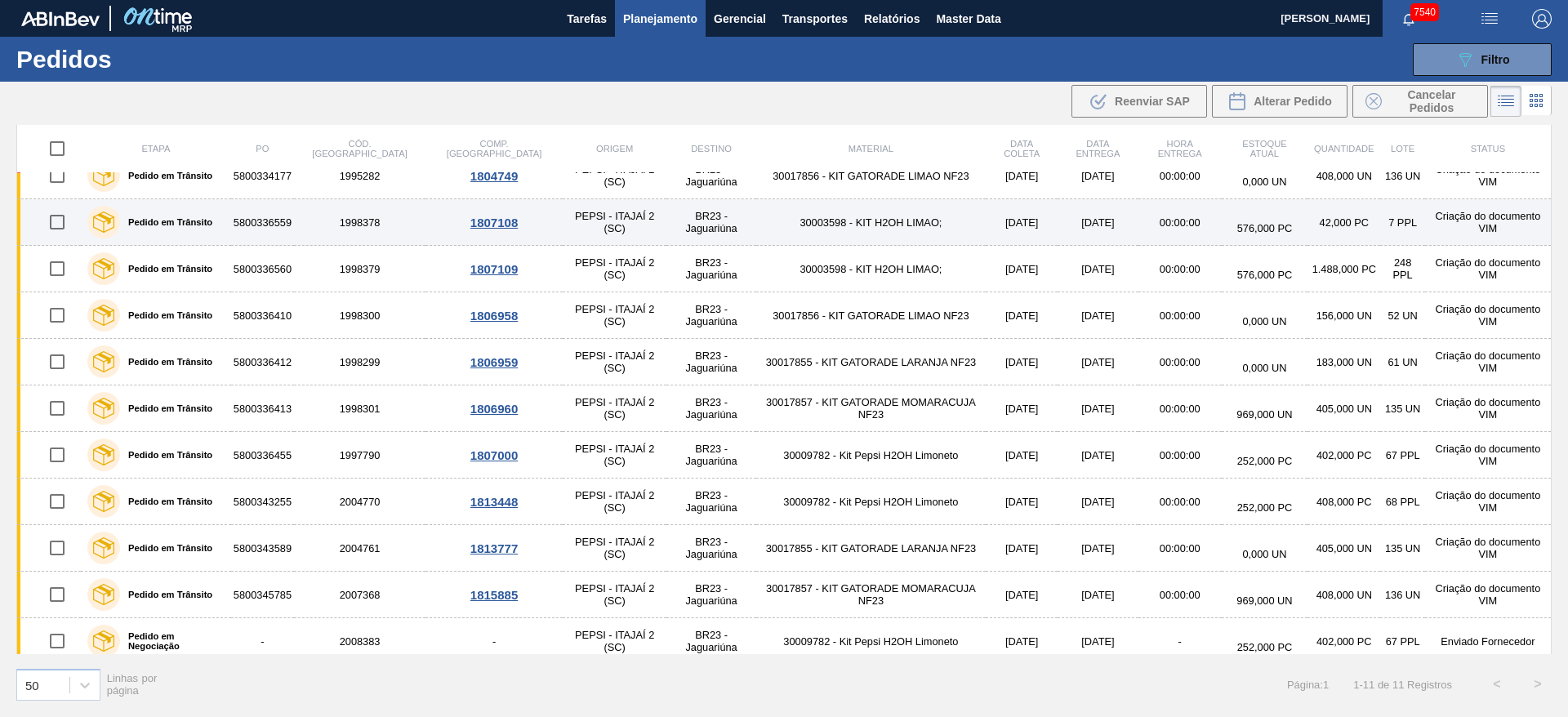
scroll to position [32, 0]
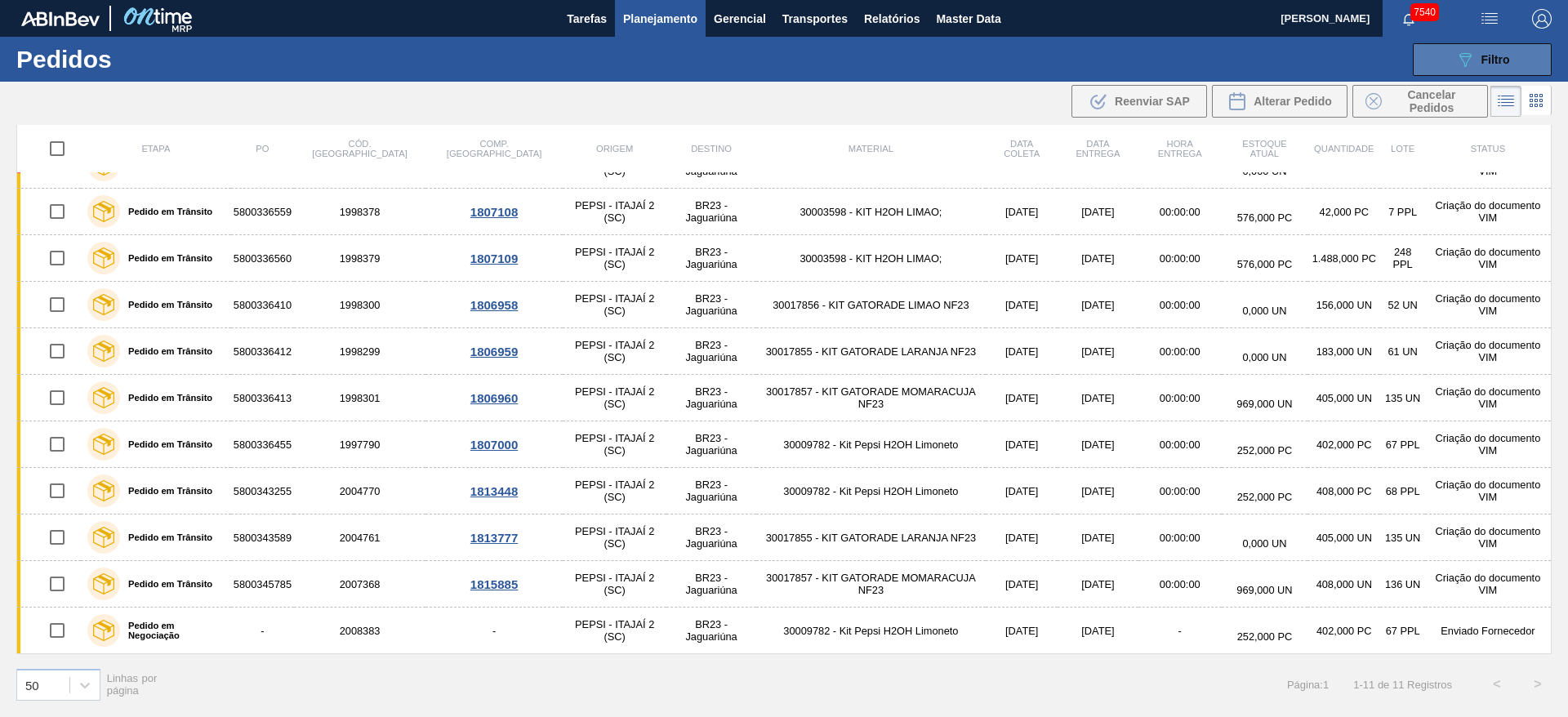
click at [1504, 54] on span "Filtro" at bounding box center [1495, 59] width 29 height 13
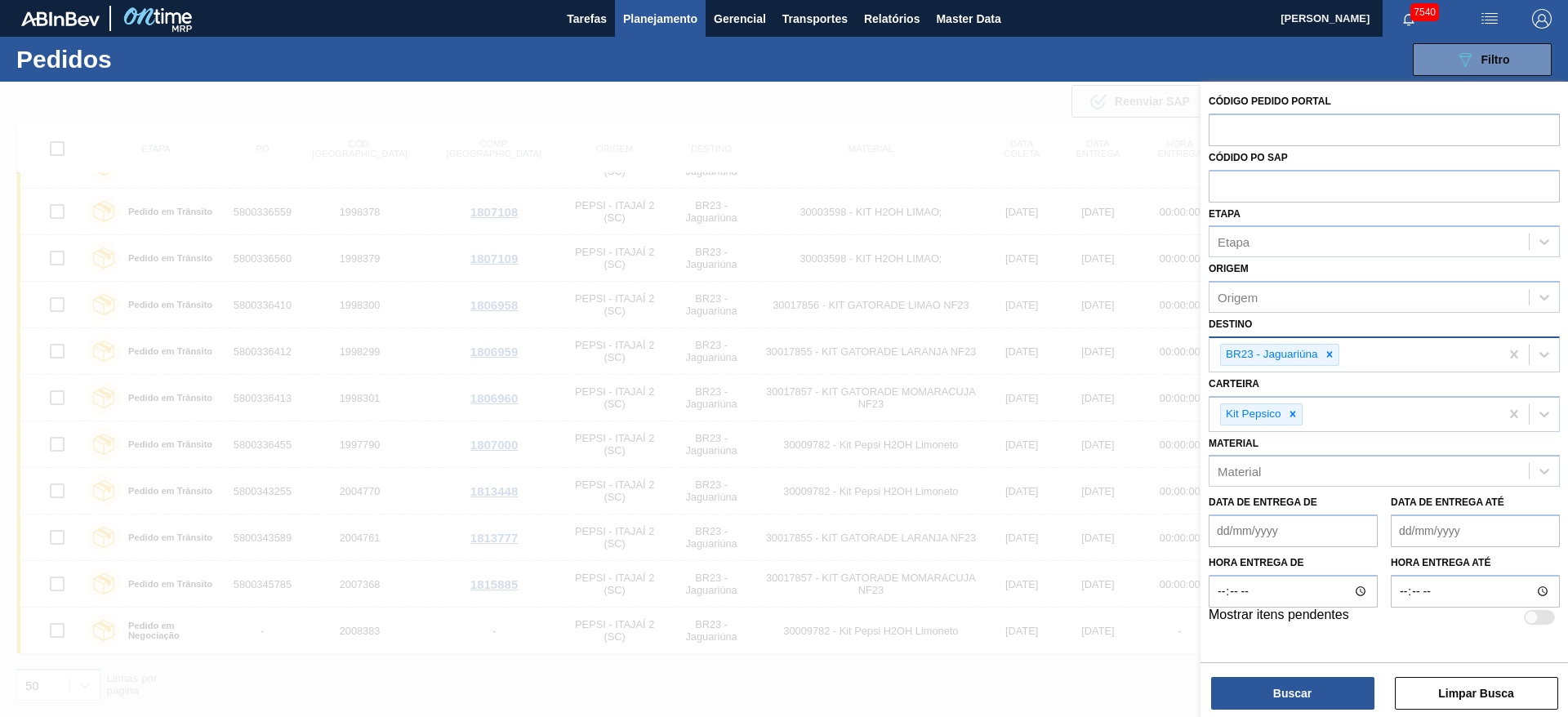
click at [1338, 358] on div "BR23 - Jaguariúna" at bounding box center [1279, 354] width 119 height 22
click at [1324, 366] on div "BR23 - Jaguariúna" at bounding box center [1354, 355] width 290 height 34
click at [1326, 357] on icon at bounding box center [1329, 354] width 12 height 12
click at [1301, 401] on div at bounding box center [1293, 409] width 18 height 21
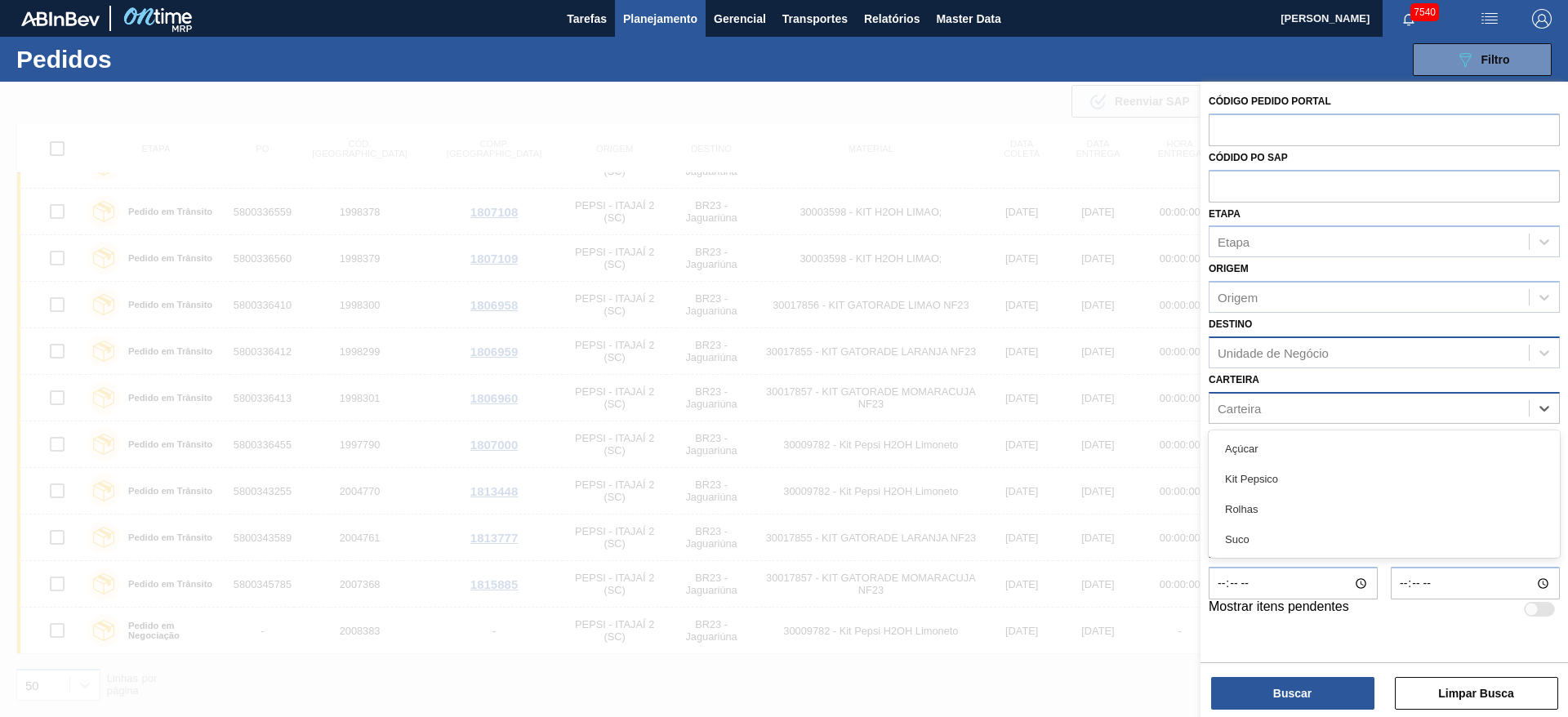
click at [1301, 405] on div "Carteira" at bounding box center [1369, 407] width 320 height 24
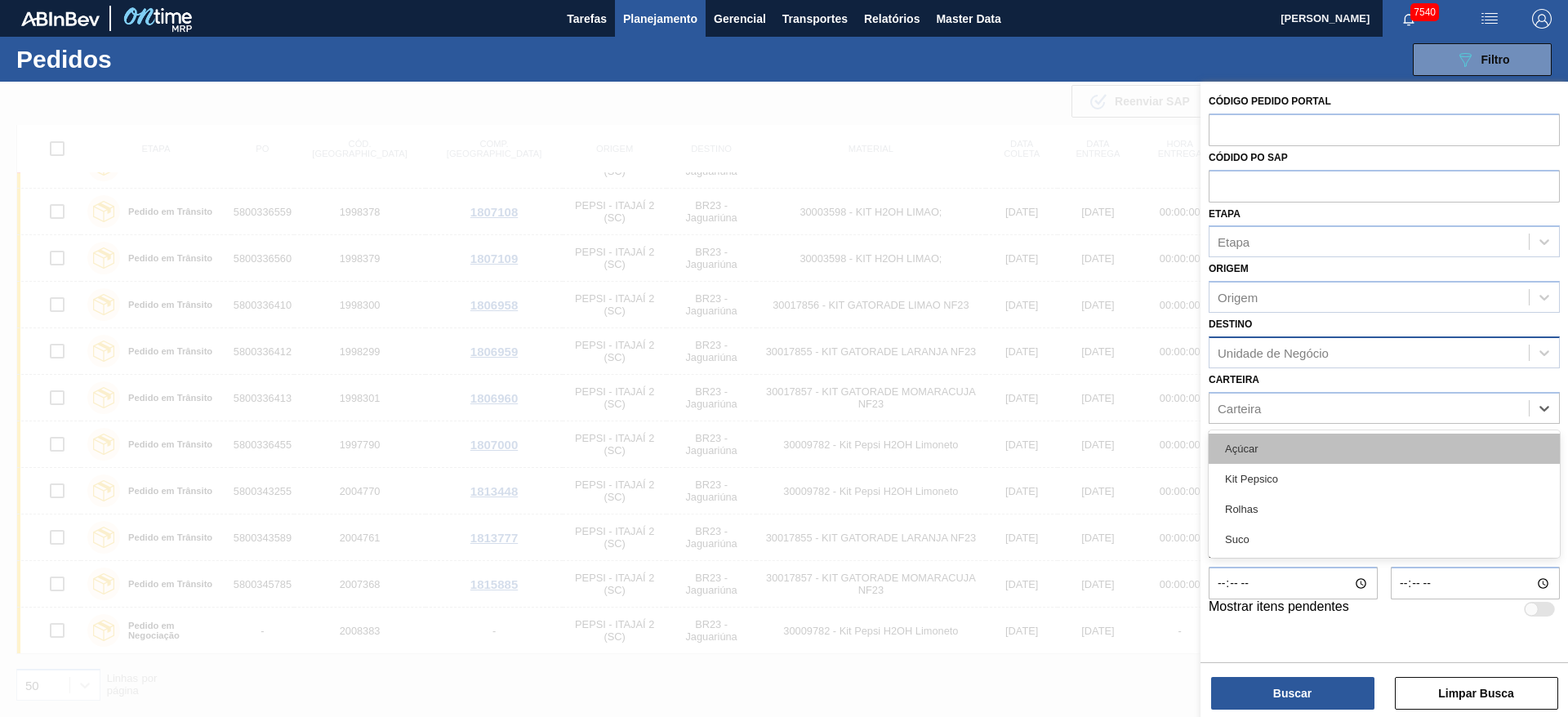
click at [1278, 435] on div "Açúcar" at bounding box center [1384, 448] width 351 height 31
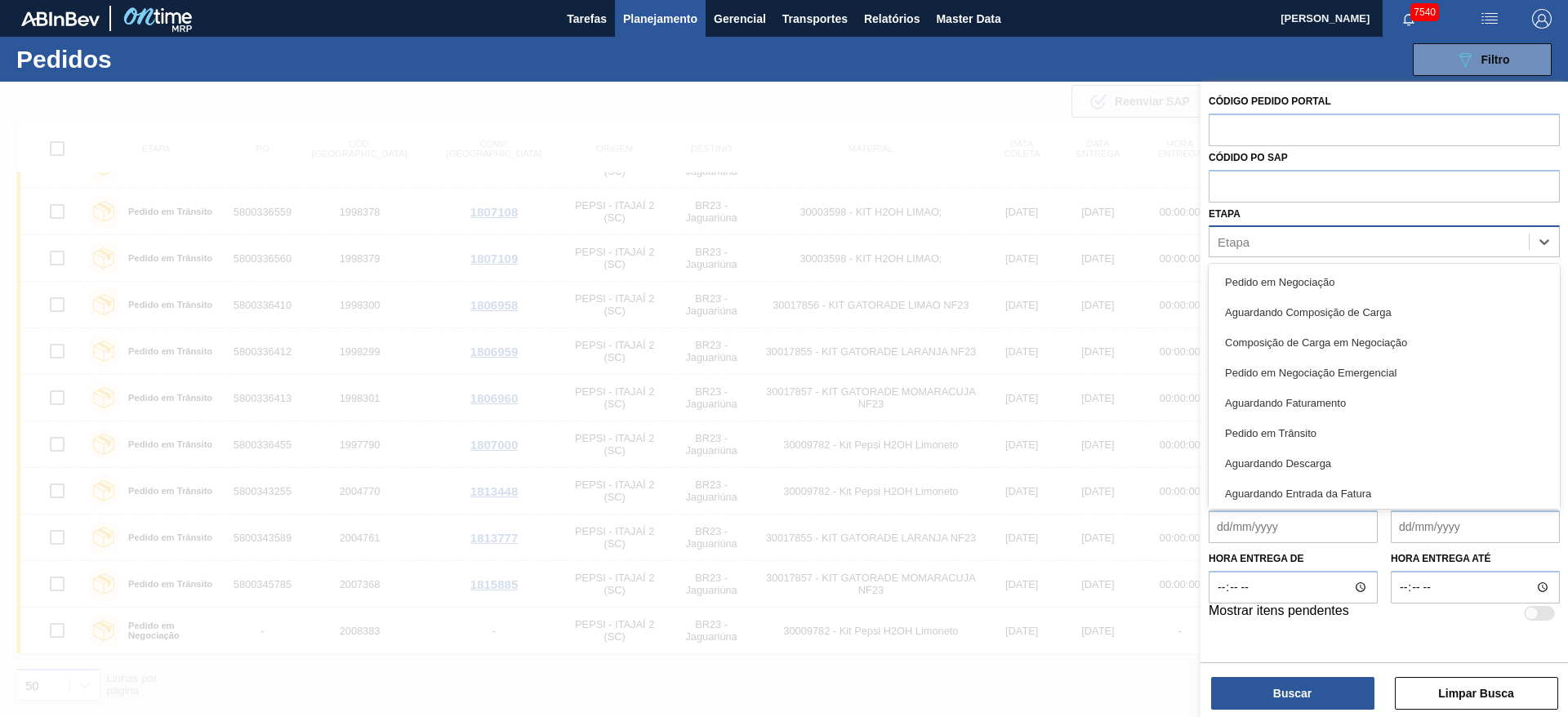
click at [1275, 249] on div "Etapa" at bounding box center [1369, 242] width 320 height 24
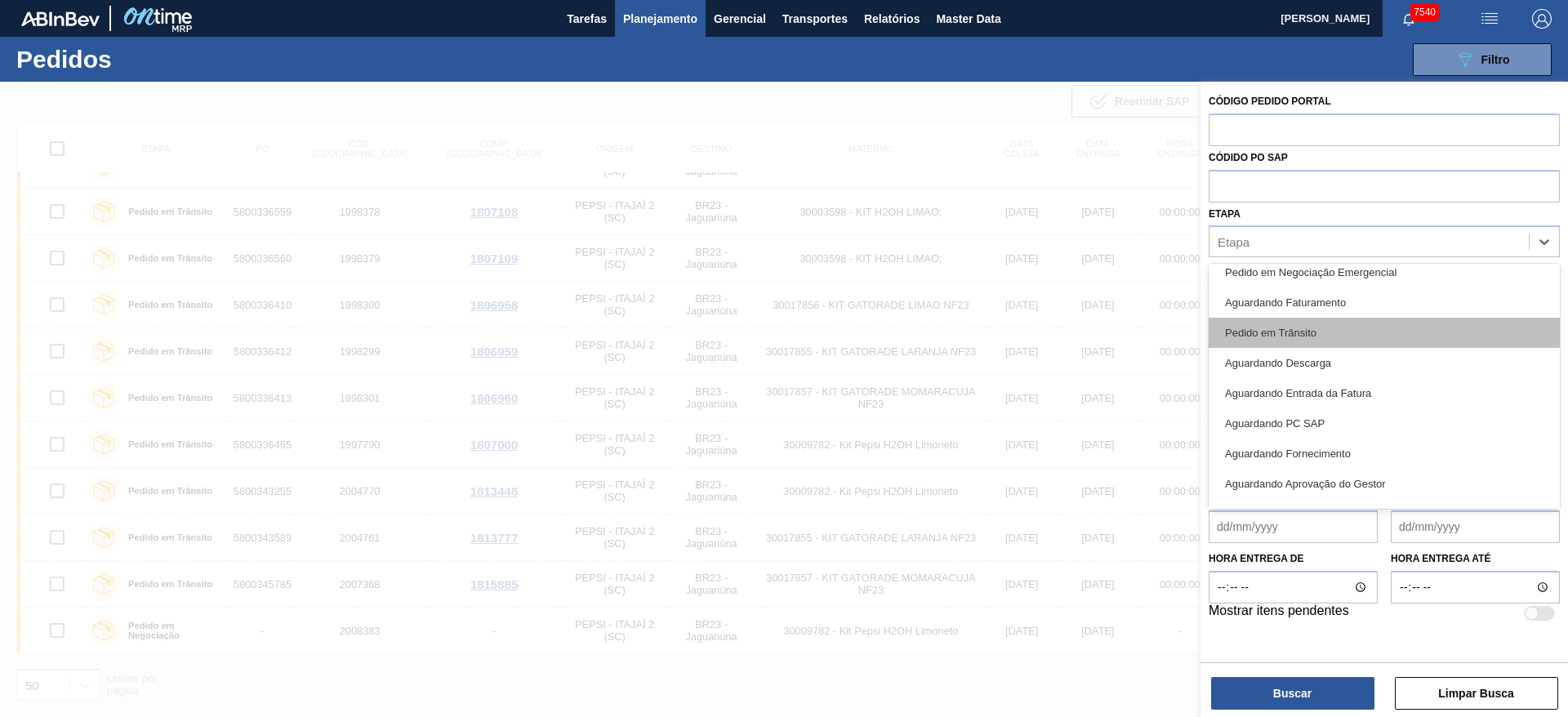
scroll to position [215, 0]
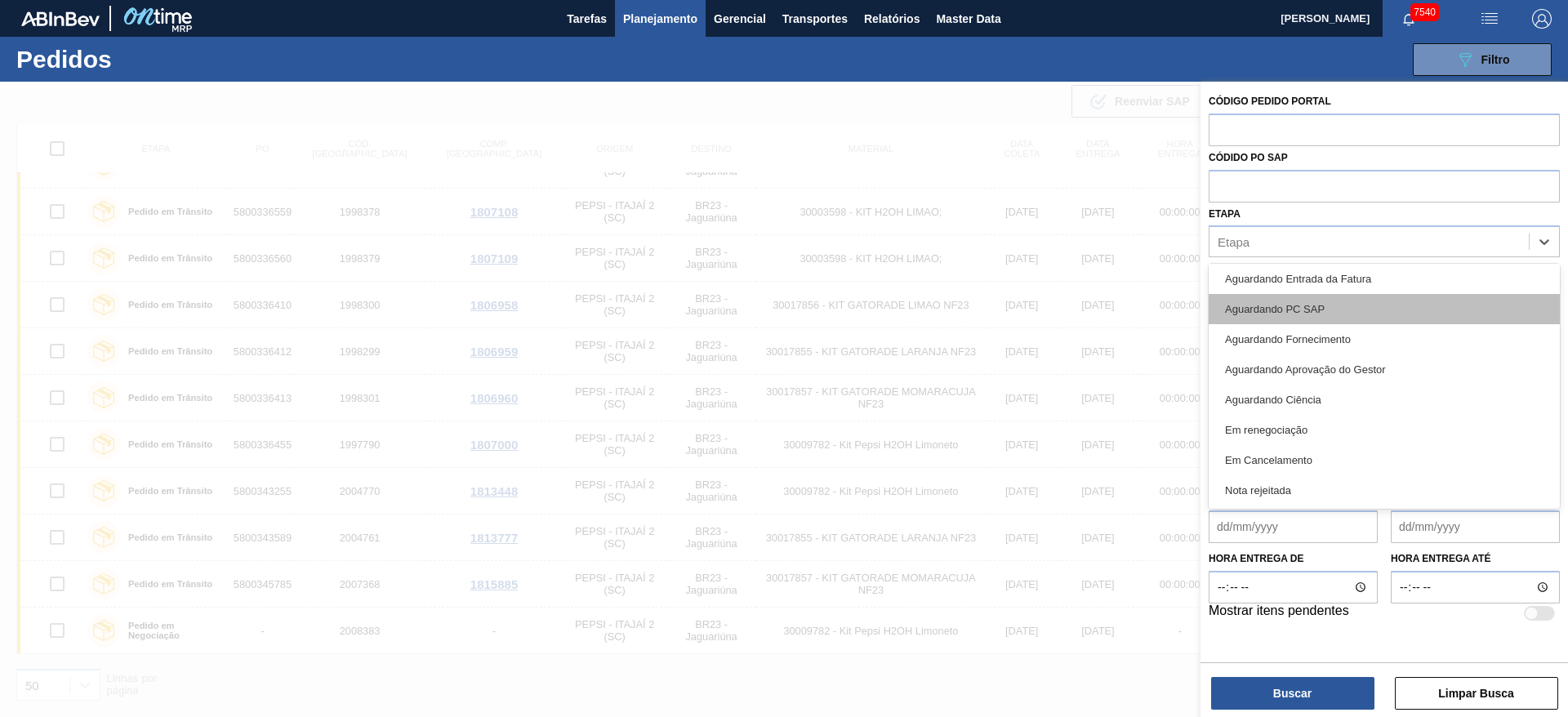
click at [1344, 295] on div "Aguardando PC SAP" at bounding box center [1384, 309] width 351 height 31
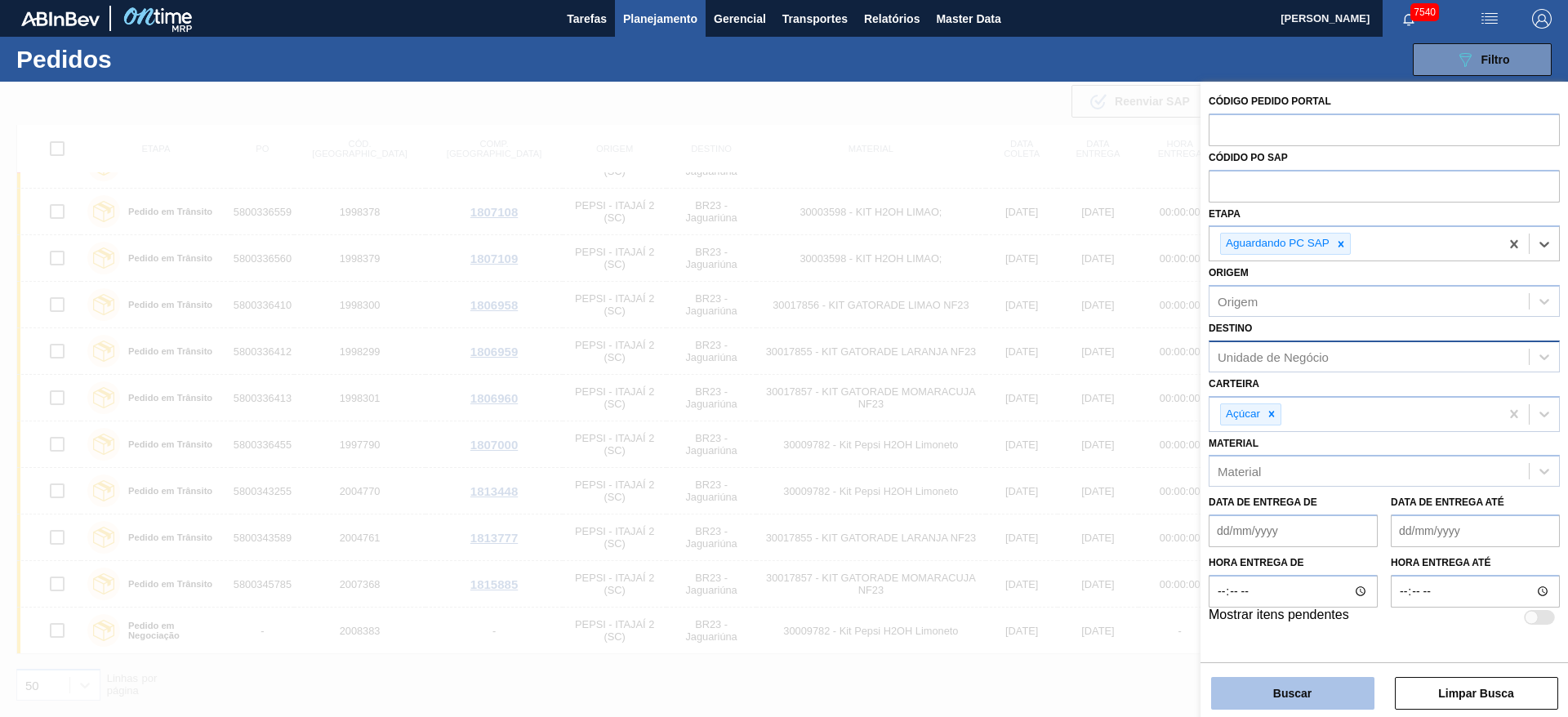
click at [1337, 687] on button "Buscar" at bounding box center [1292, 692] width 163 height 33
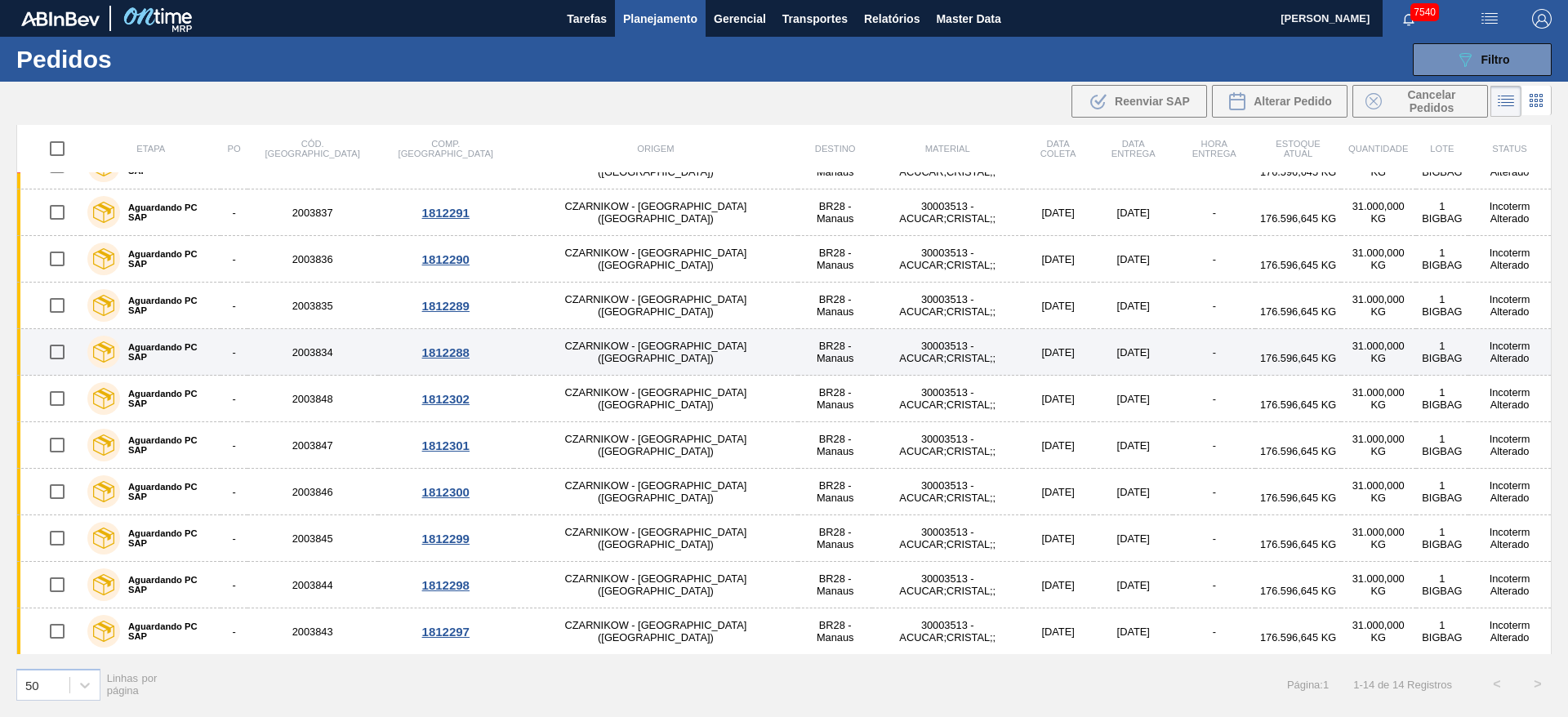
scroll to position [0, 0]
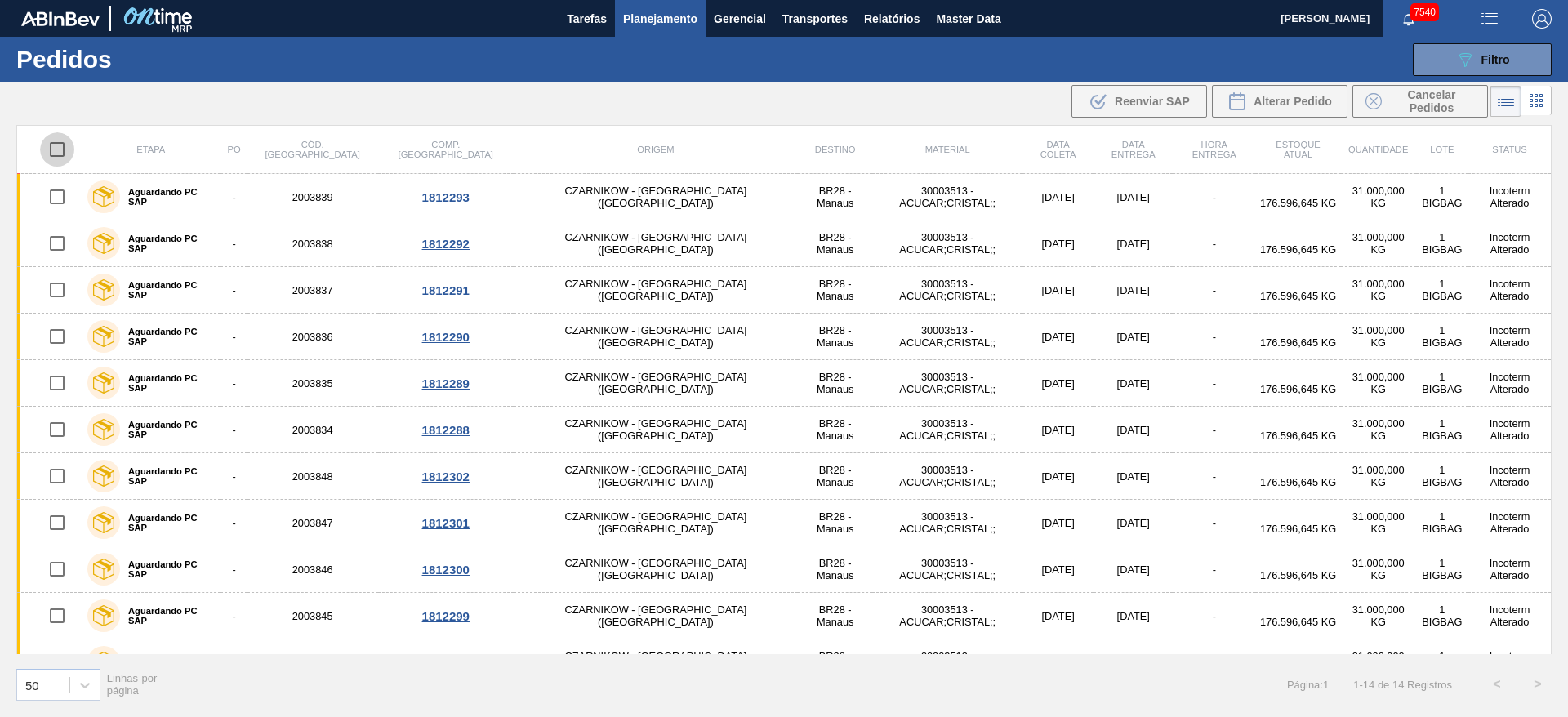
click at [67, 156] on input "checkbox" at bounding box center [57, 149] width 35 height 35
checkbox input "true"
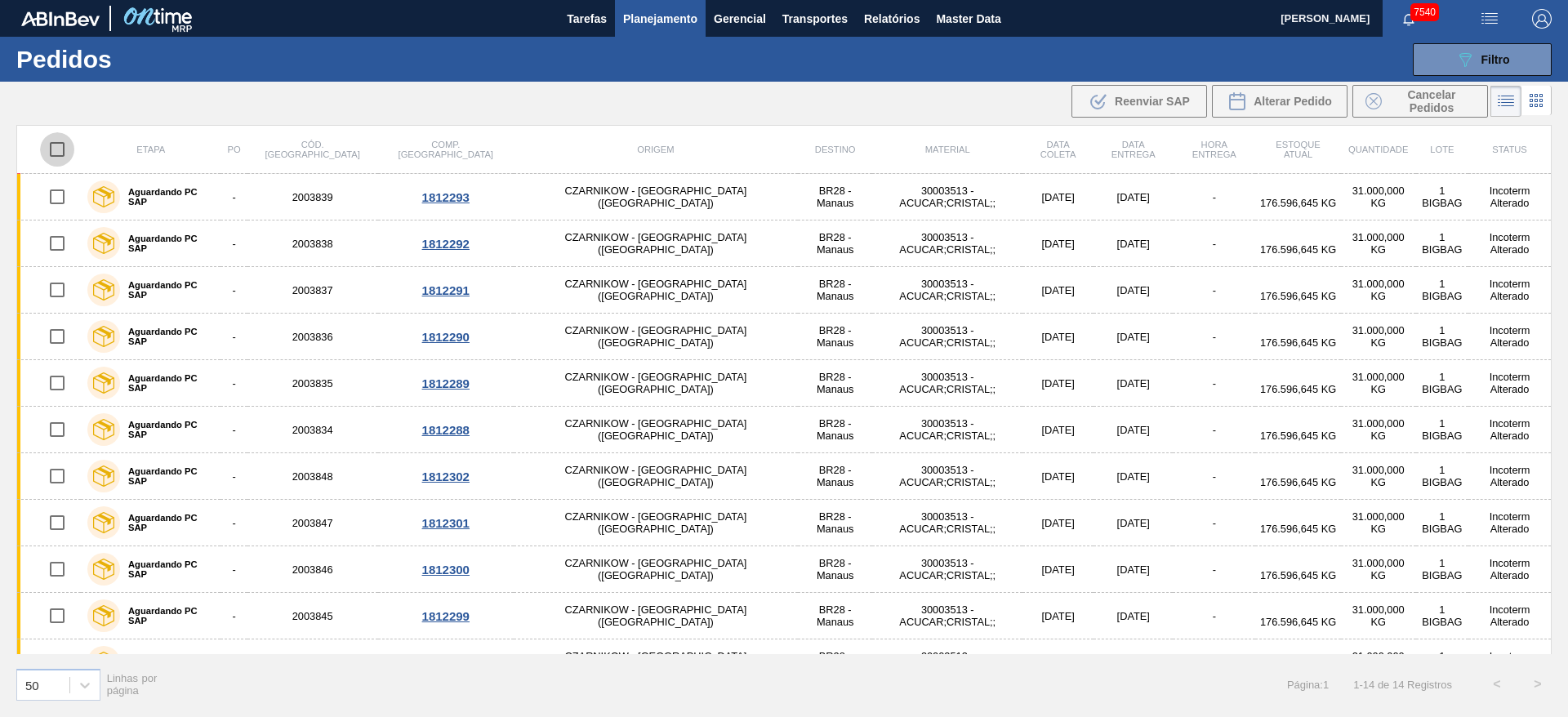
checkbox input "true"
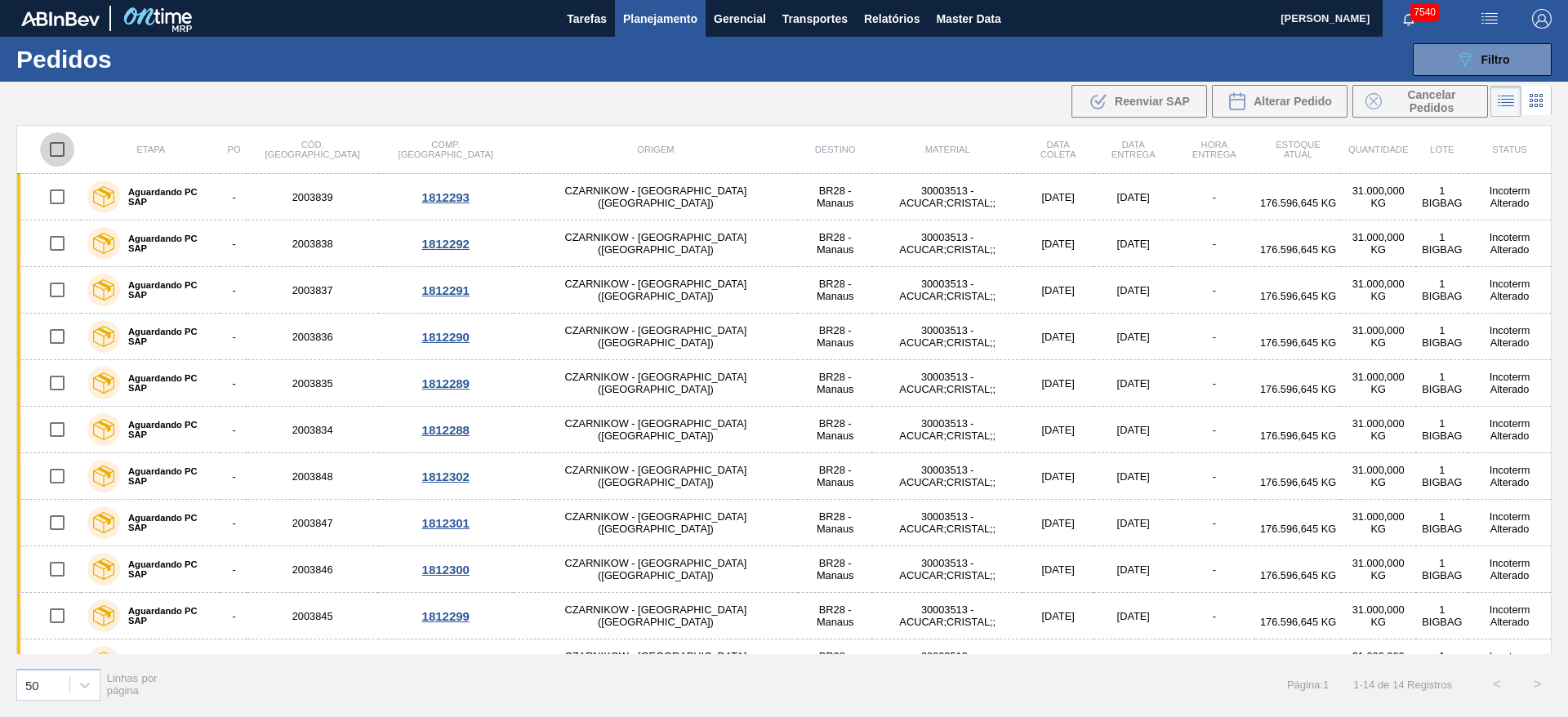
checkbox input "true"
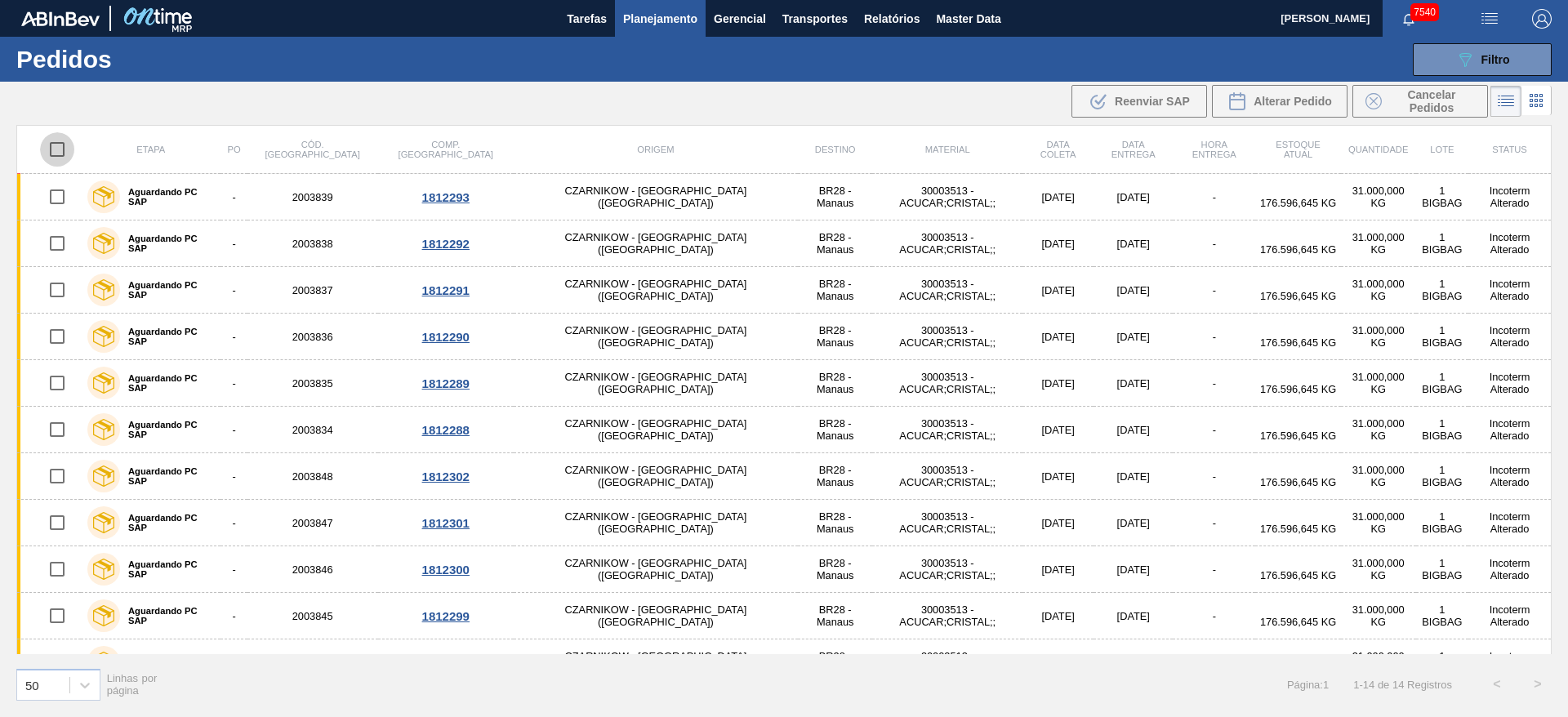
checkbox input "true"
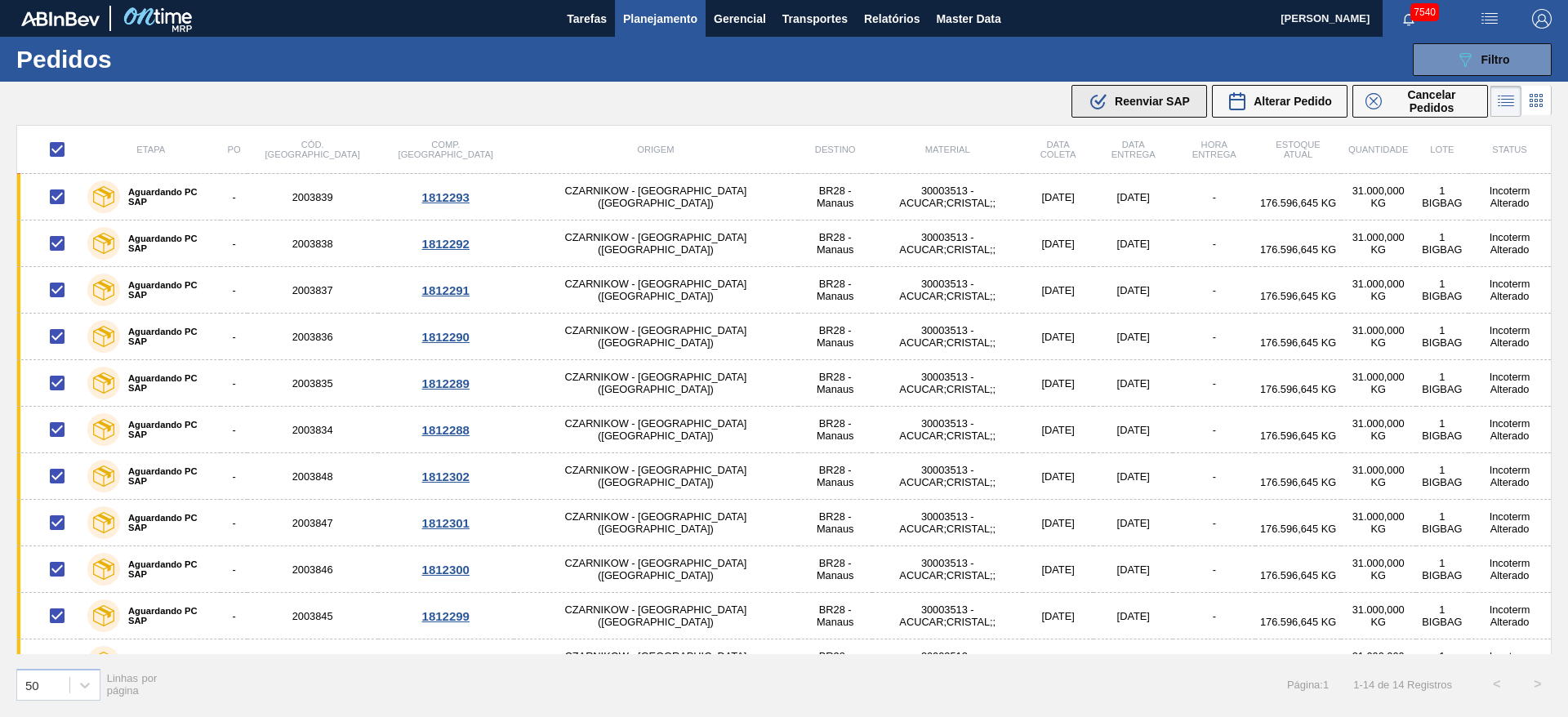
click at [1155, 107] on span "Reenviar SAP" at bounding box center [1152, 101] width 75 height 13
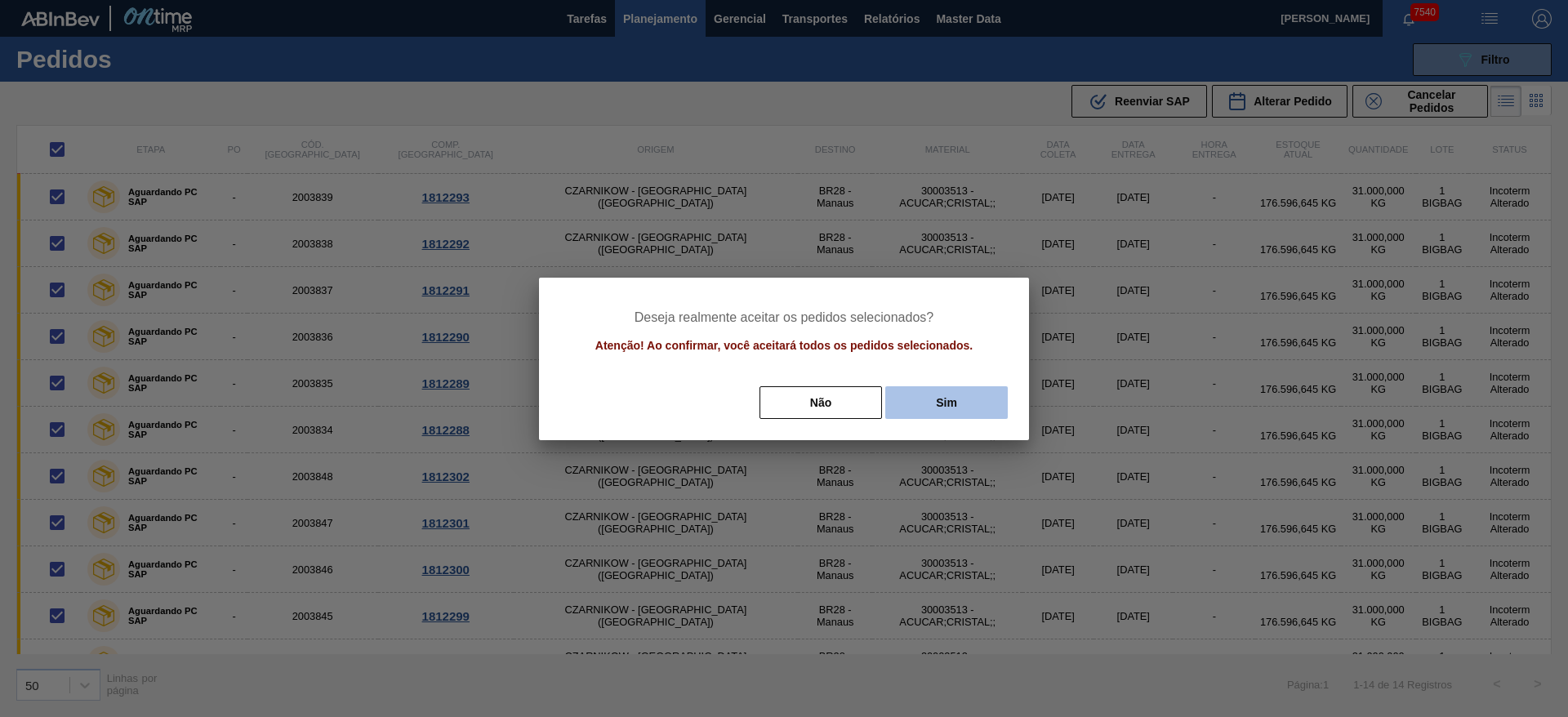
click at [986, 386] on button "Sim" at bounding box center [946, 401] width 122 height 33
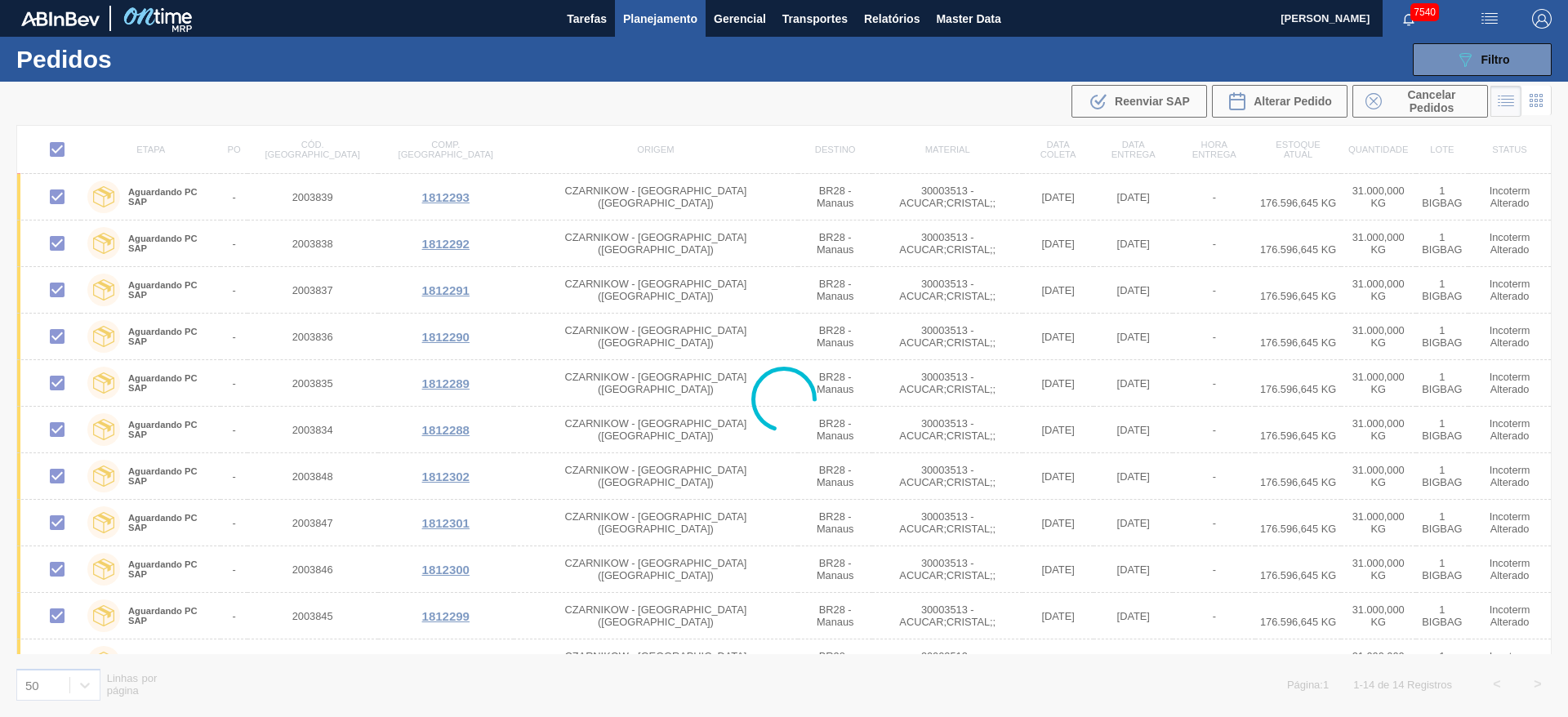
checkbox input "false"
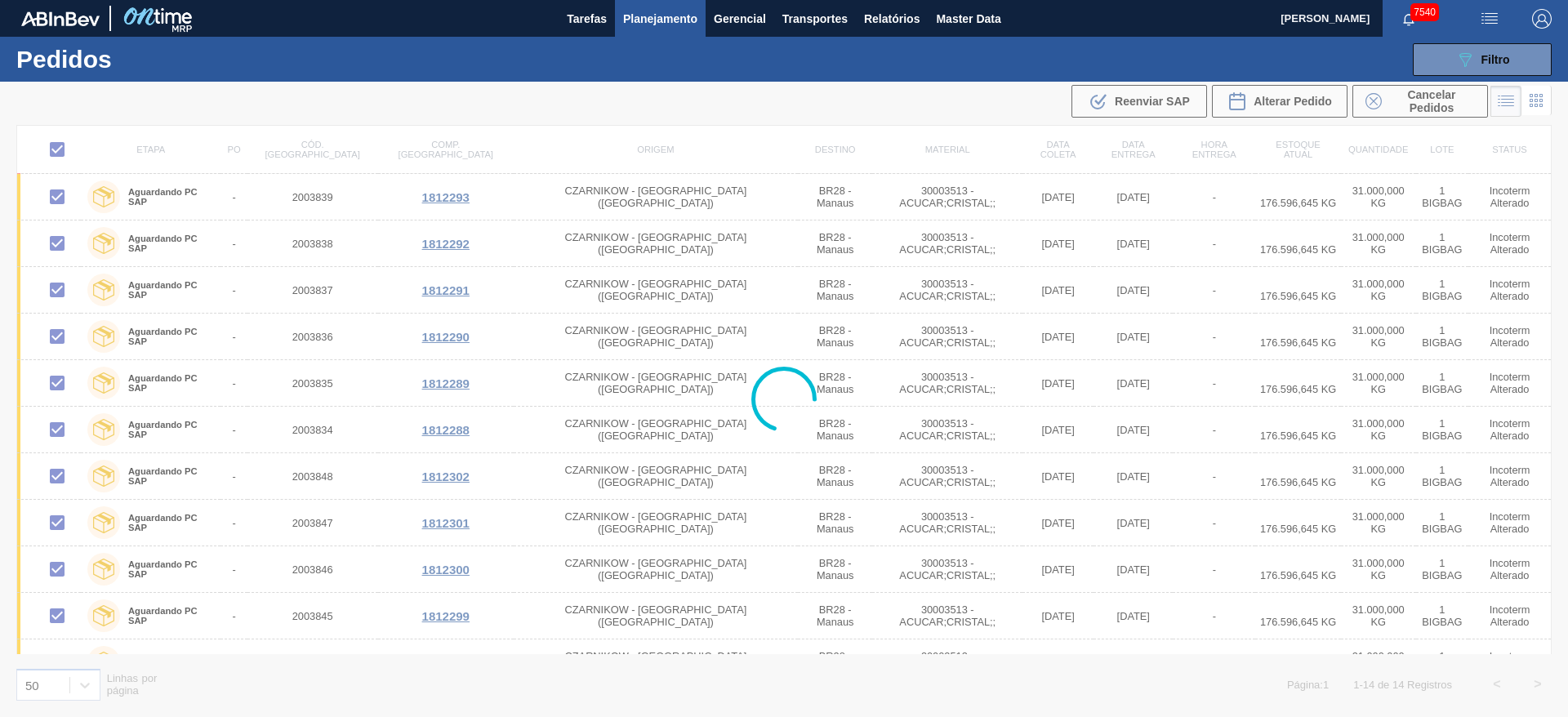
checkbox input "false"
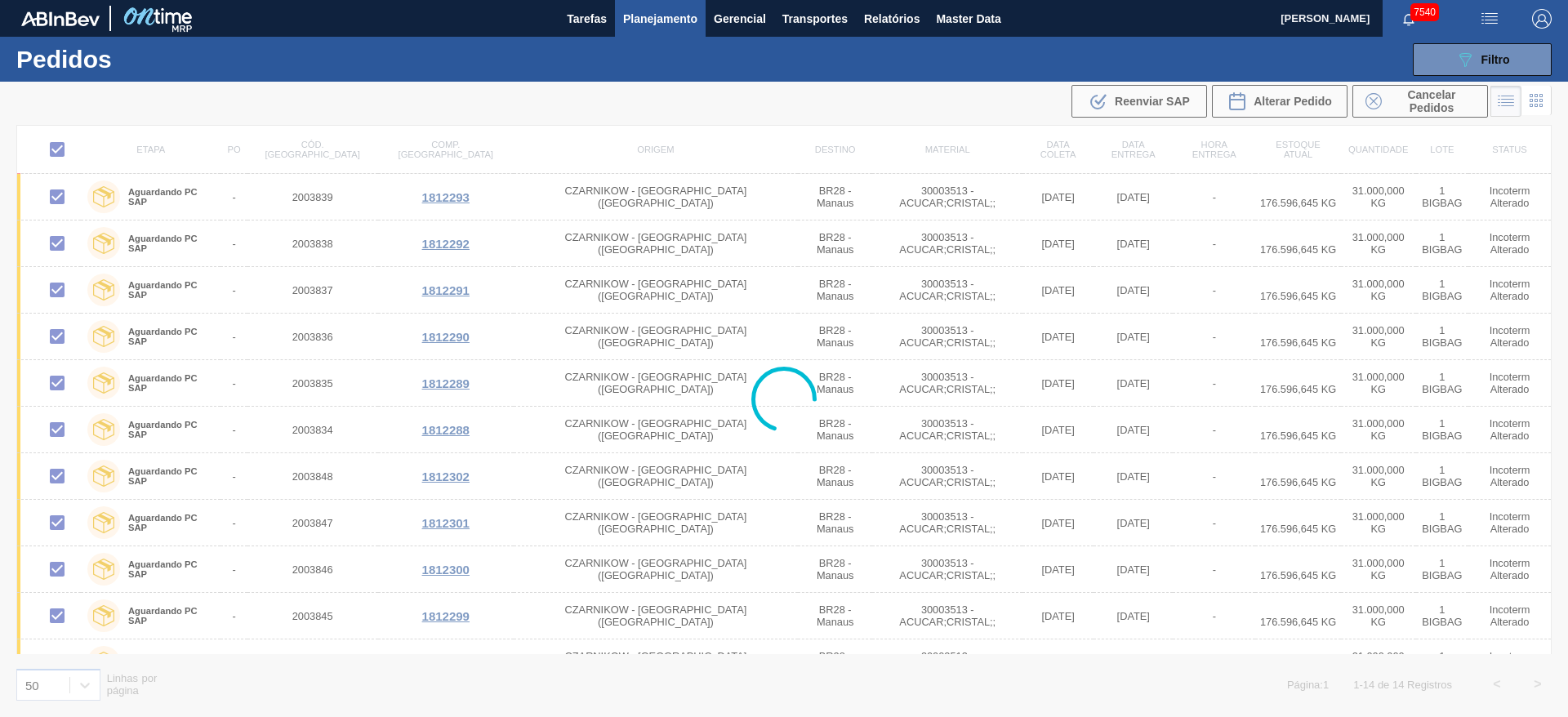
checkbox input "false"
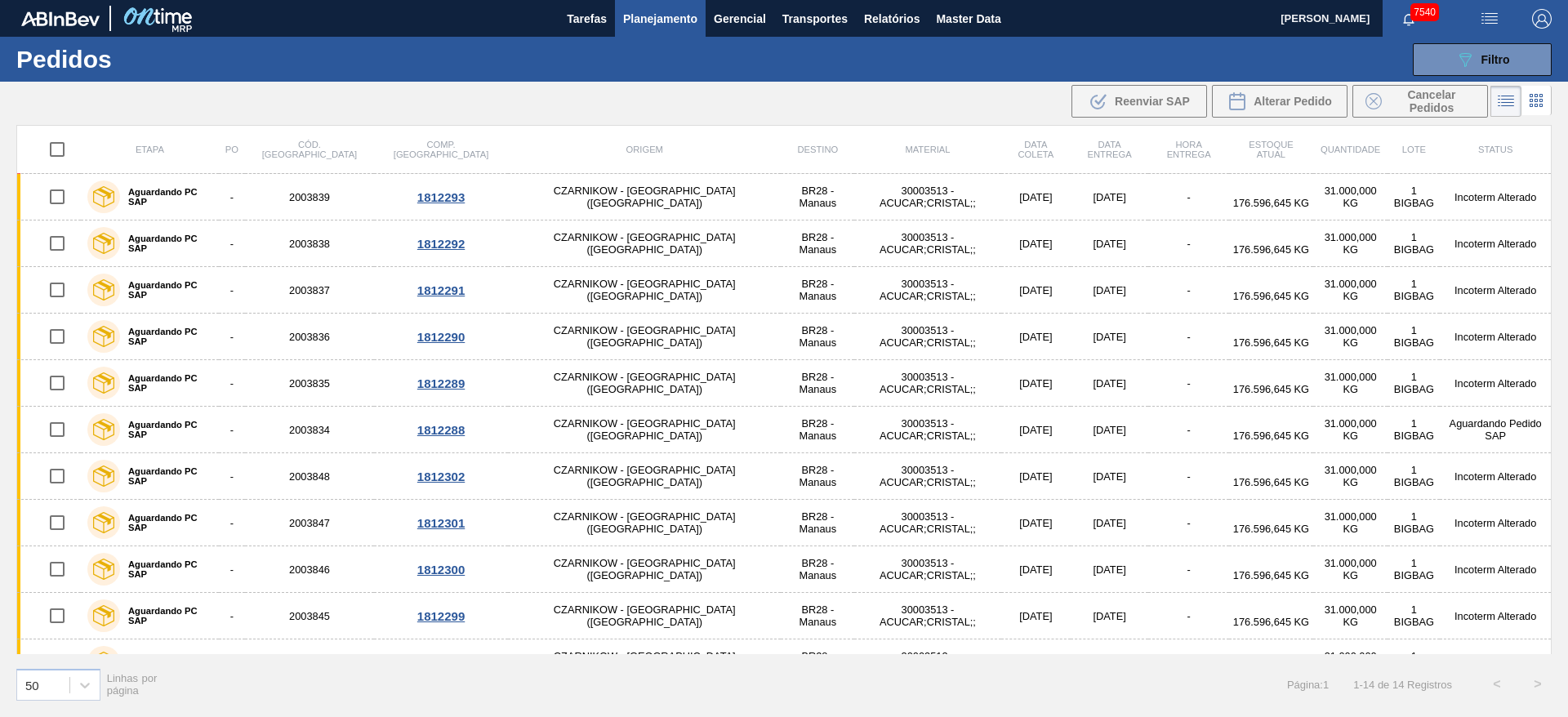
click at [65, 151] on input "checkbox" at bounding box center [57, 149] width 35 height 35
checkbox input "true"
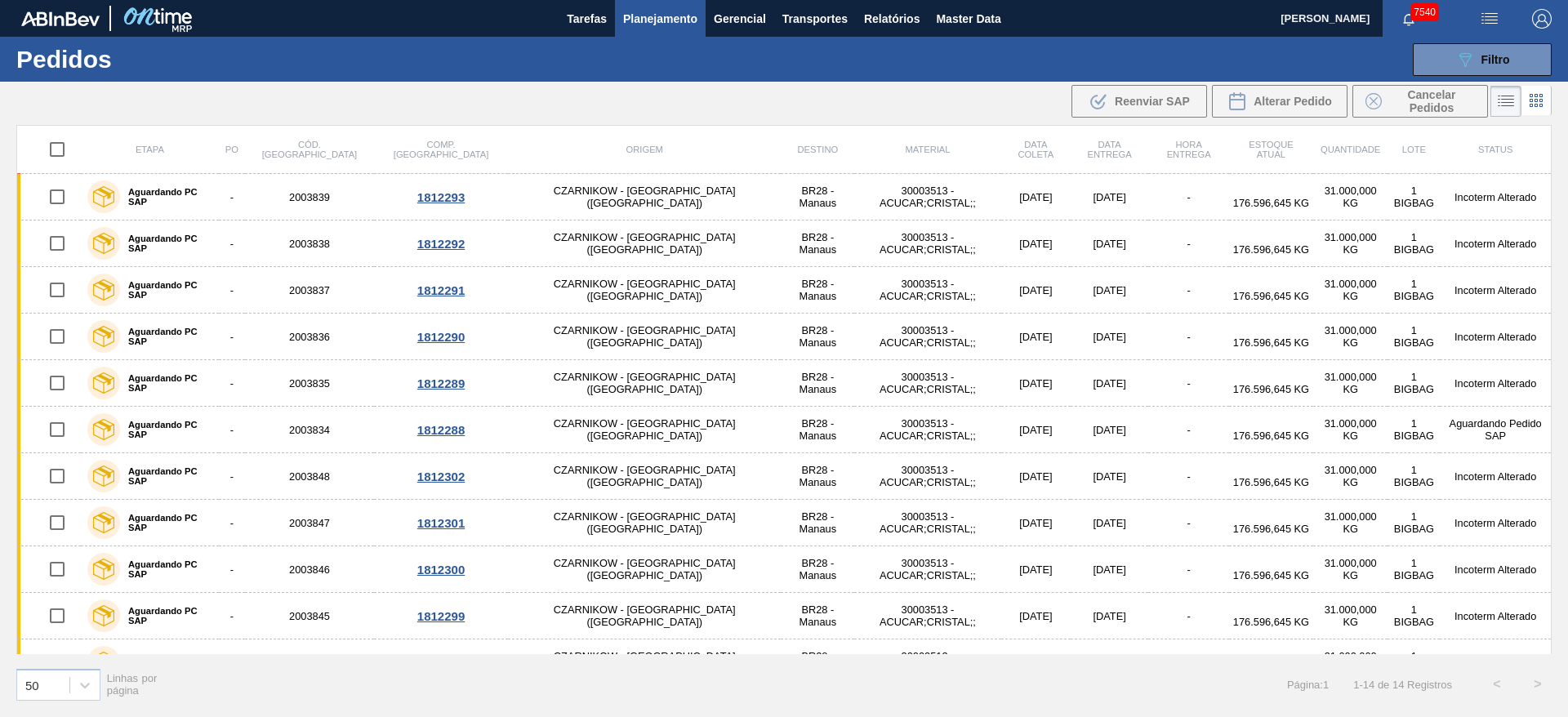
checkbox input "true"
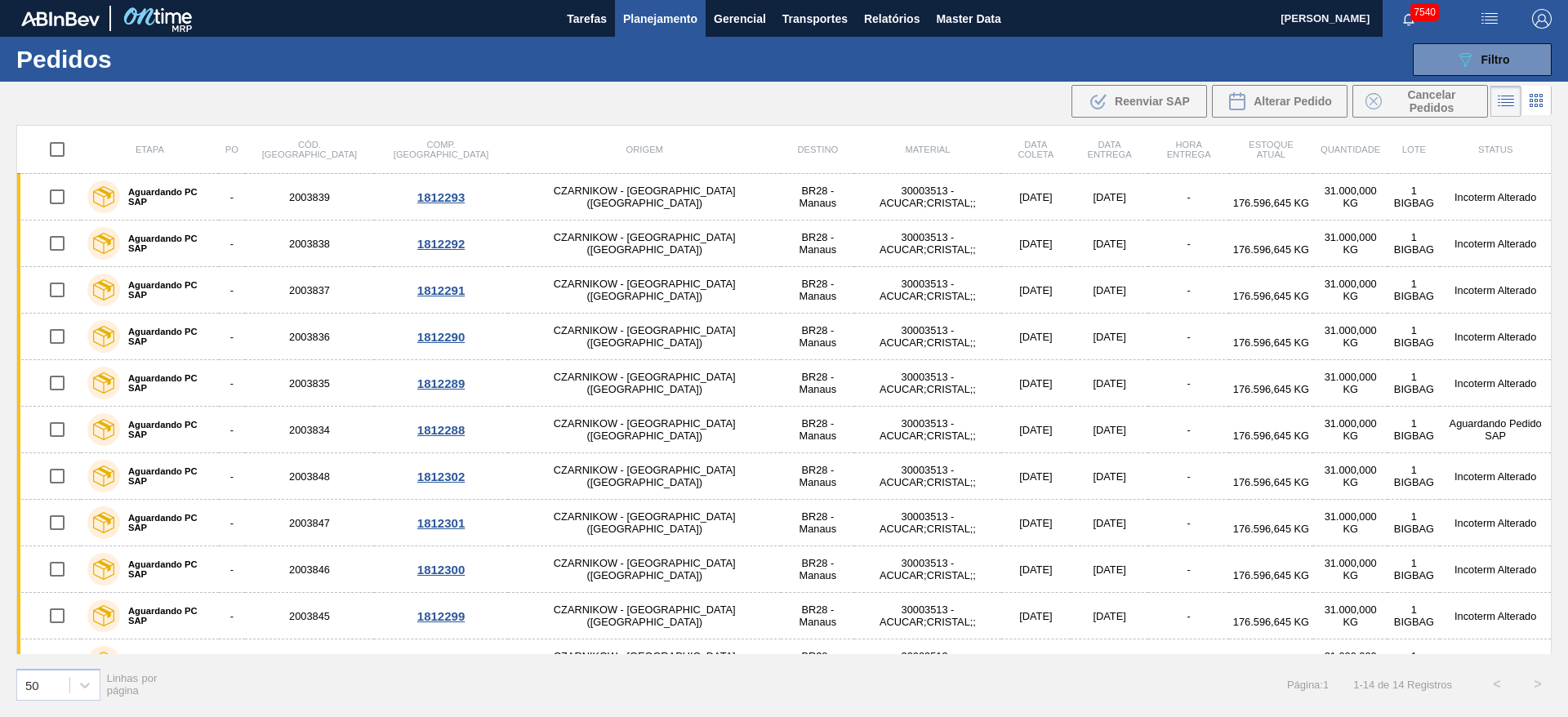
checkbox input "true"
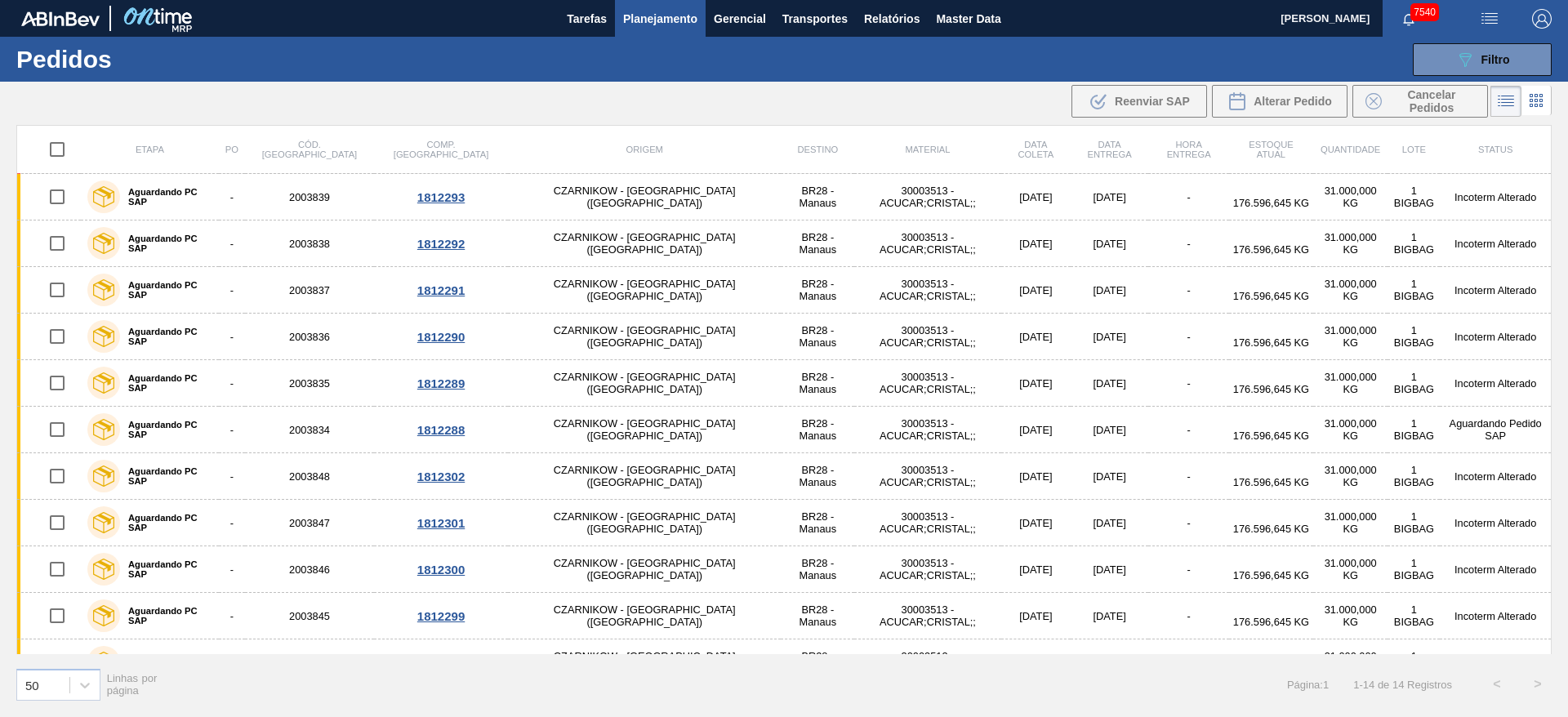
checkbox input "true"
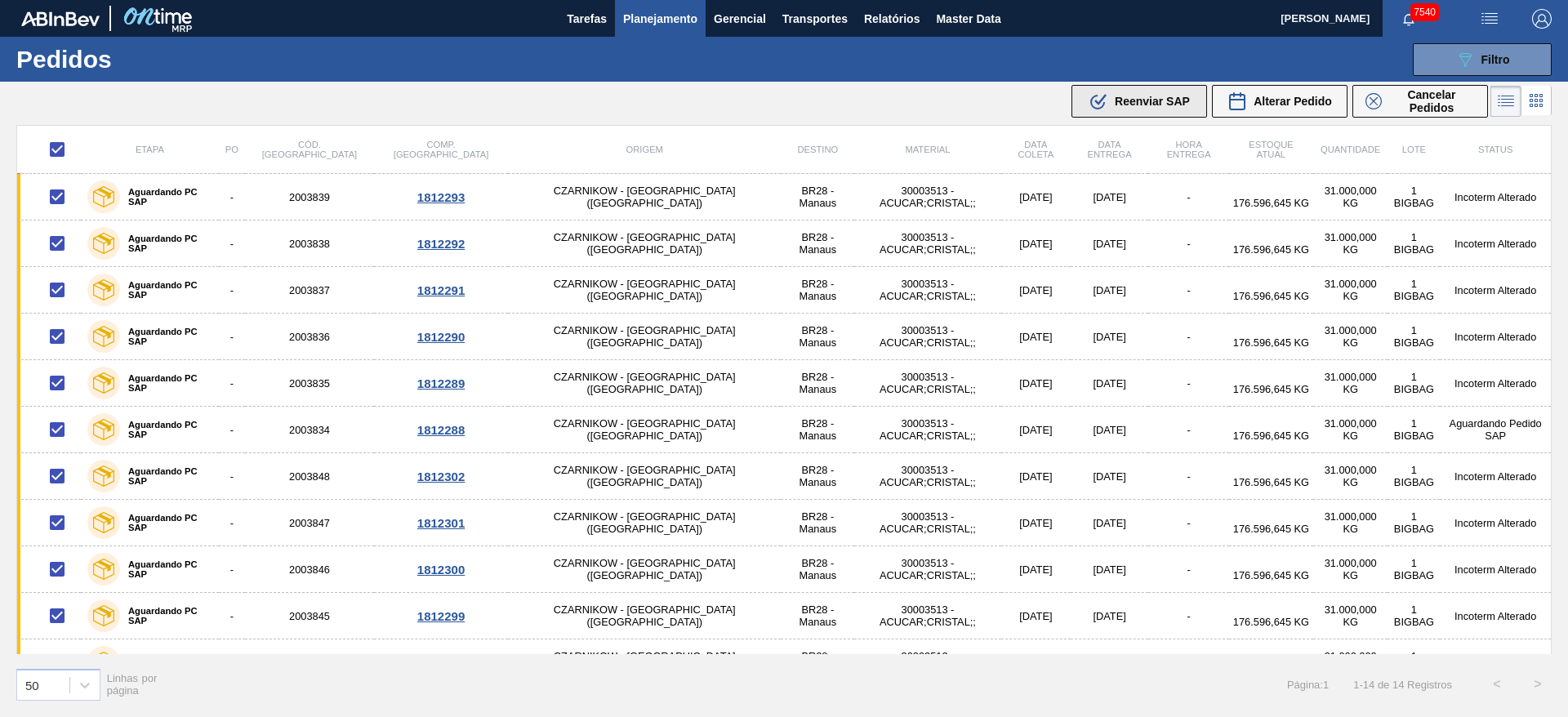
click at [1126, 96] on span "Reenviar SAP" at bounding box center [1152, 101] width 75 height 13
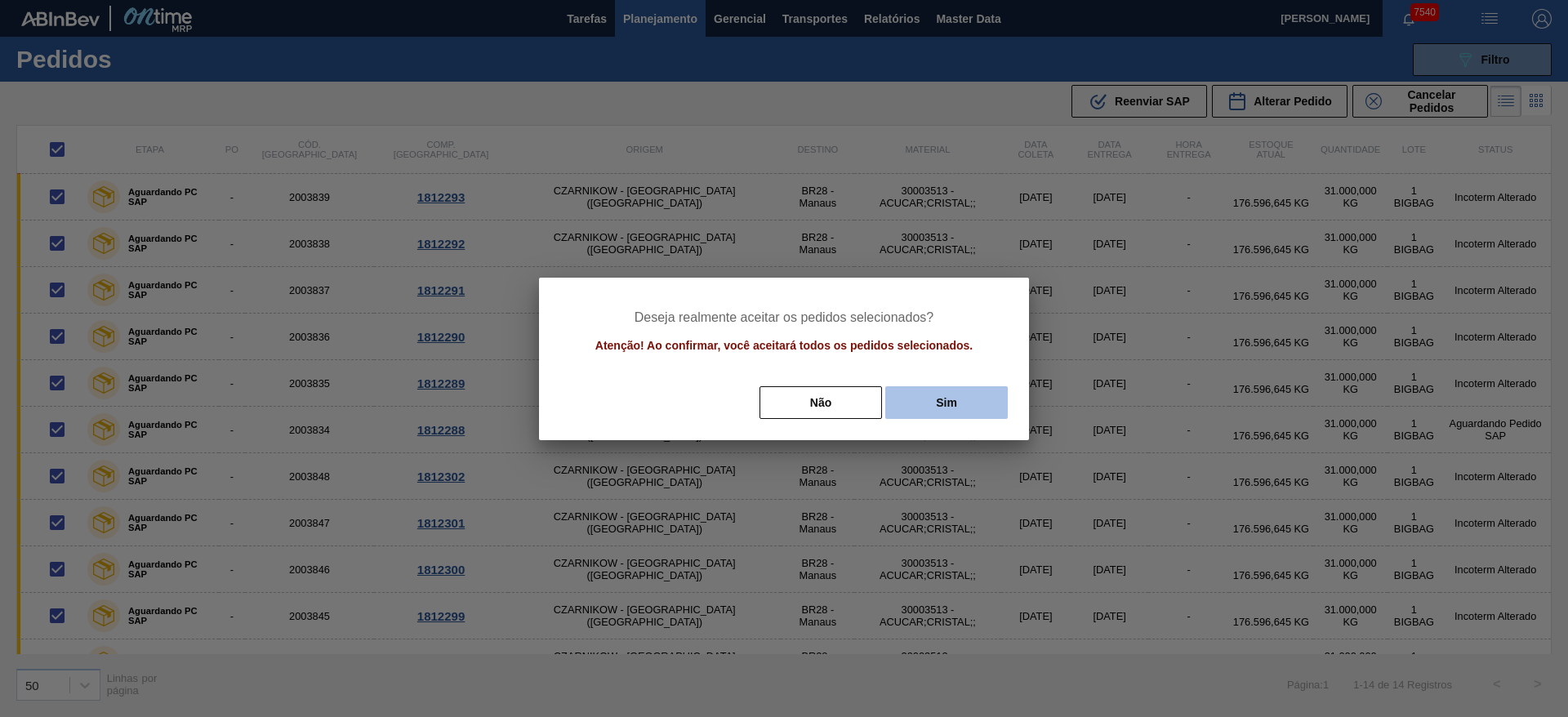
click at [939, 397] on button "Sim" at bounding box center [946, 401] width 122 height 33
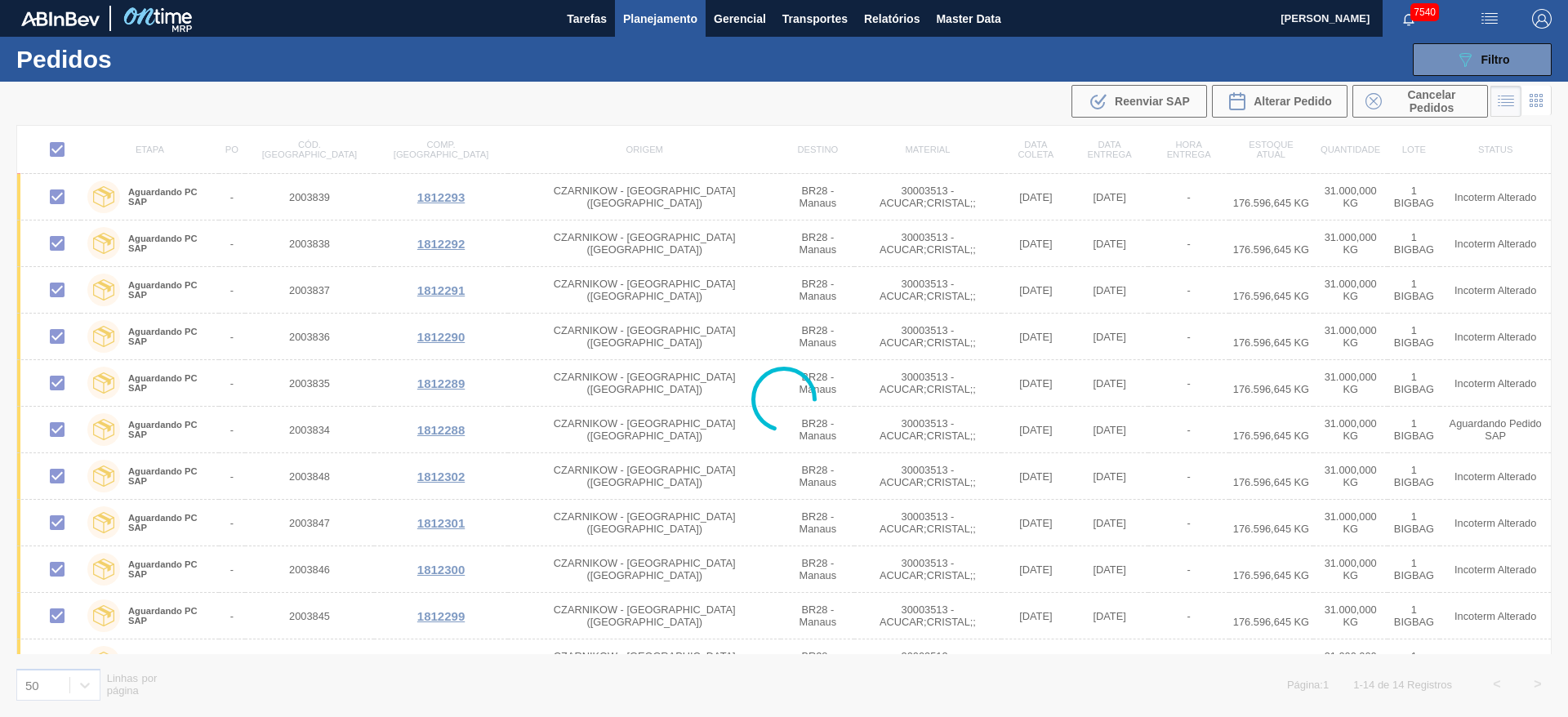
checkbox input "false"
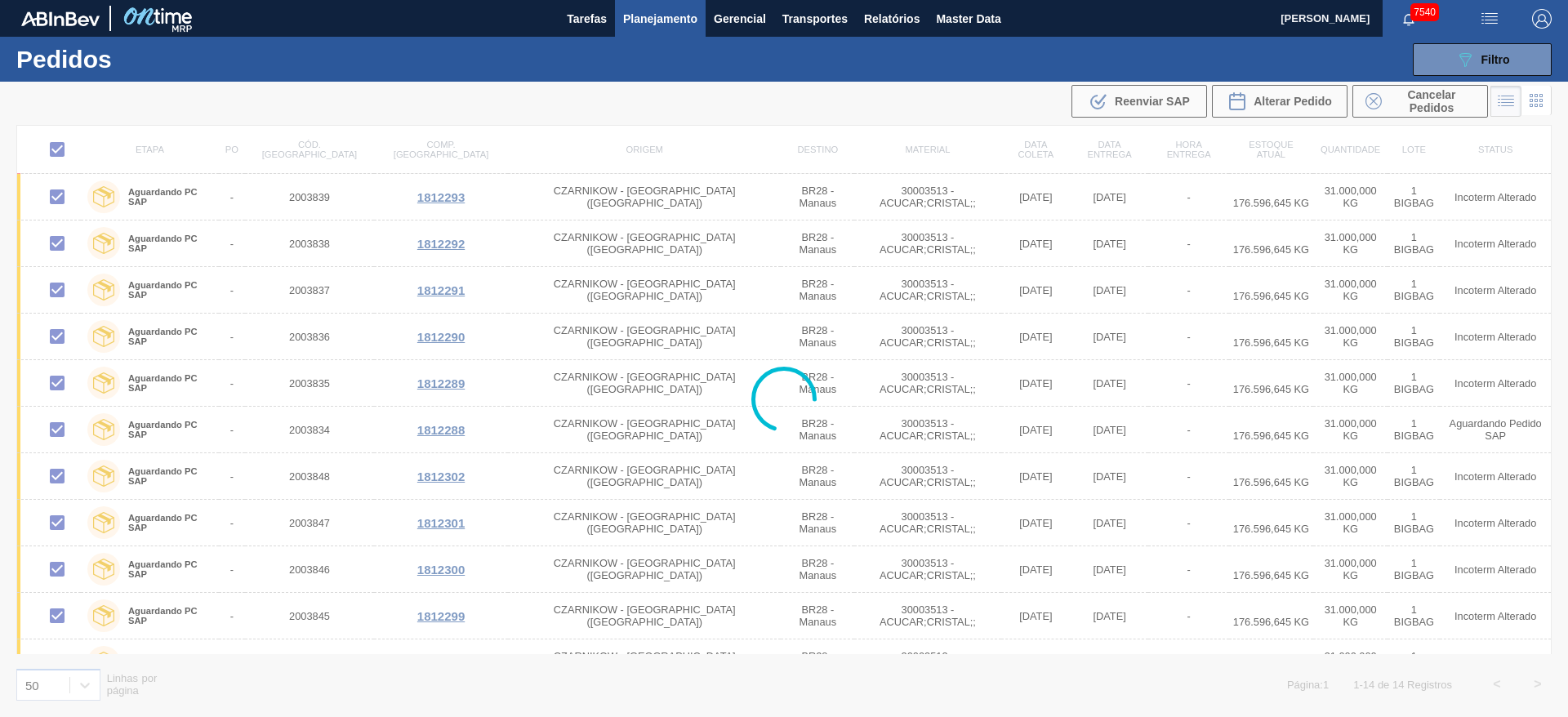
checkbox input "false"
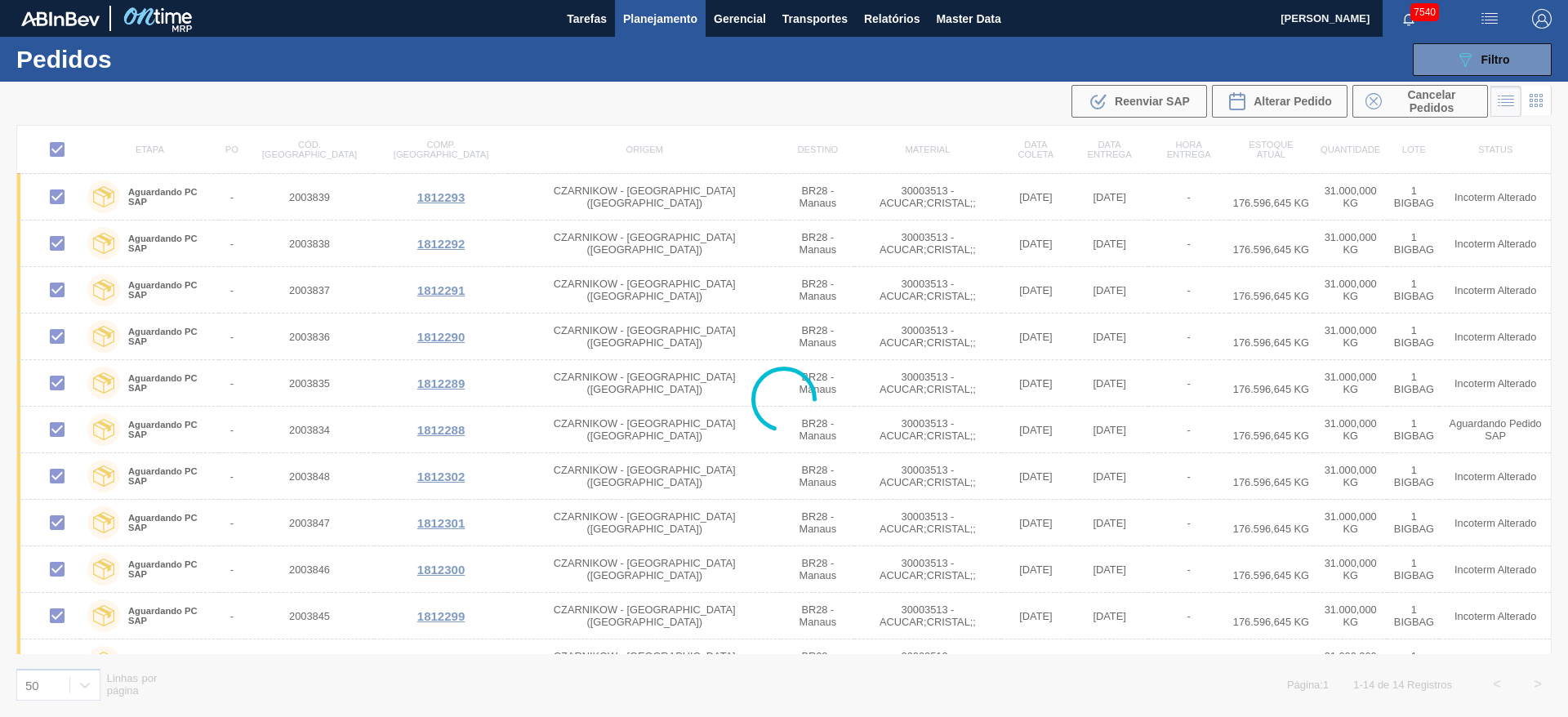
checkbox input "false"
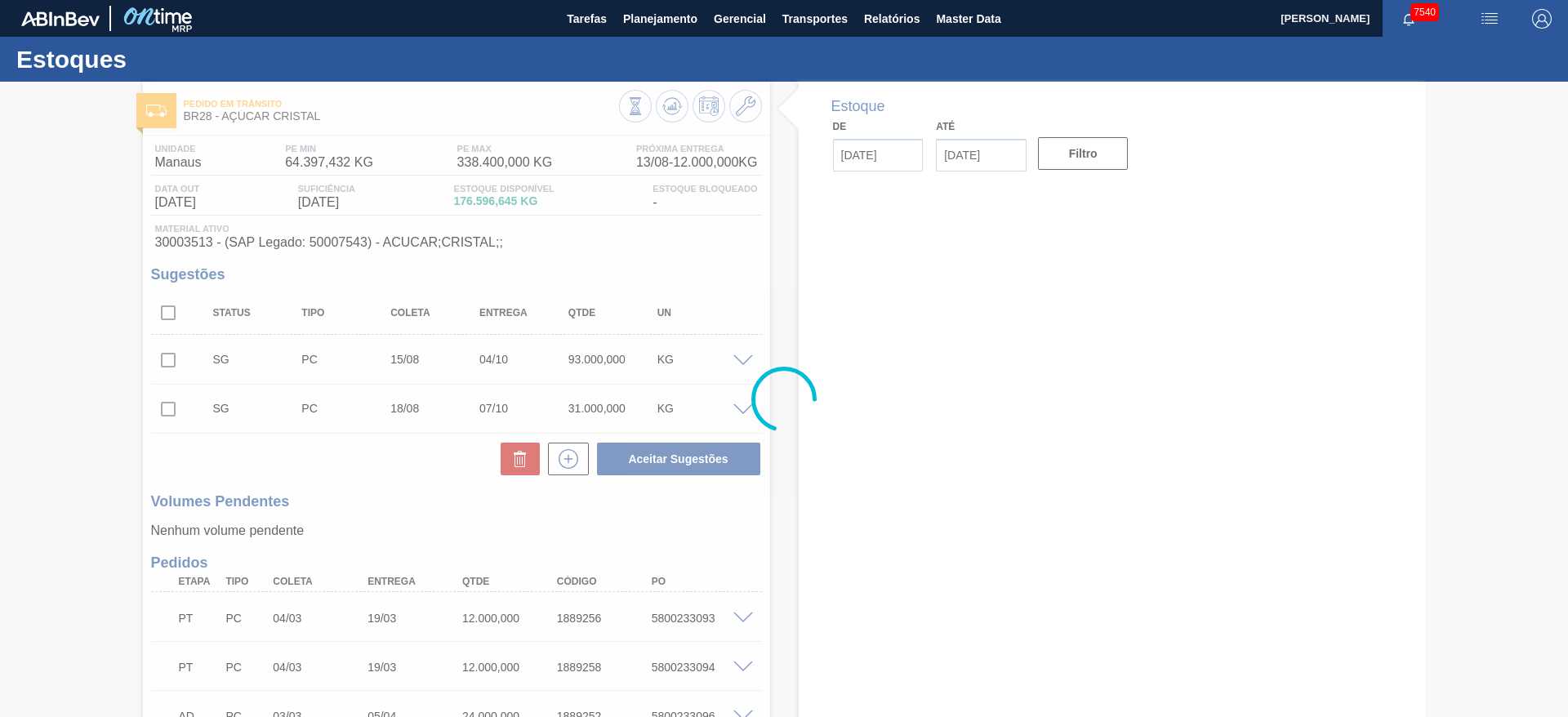
type input "[DATE]"
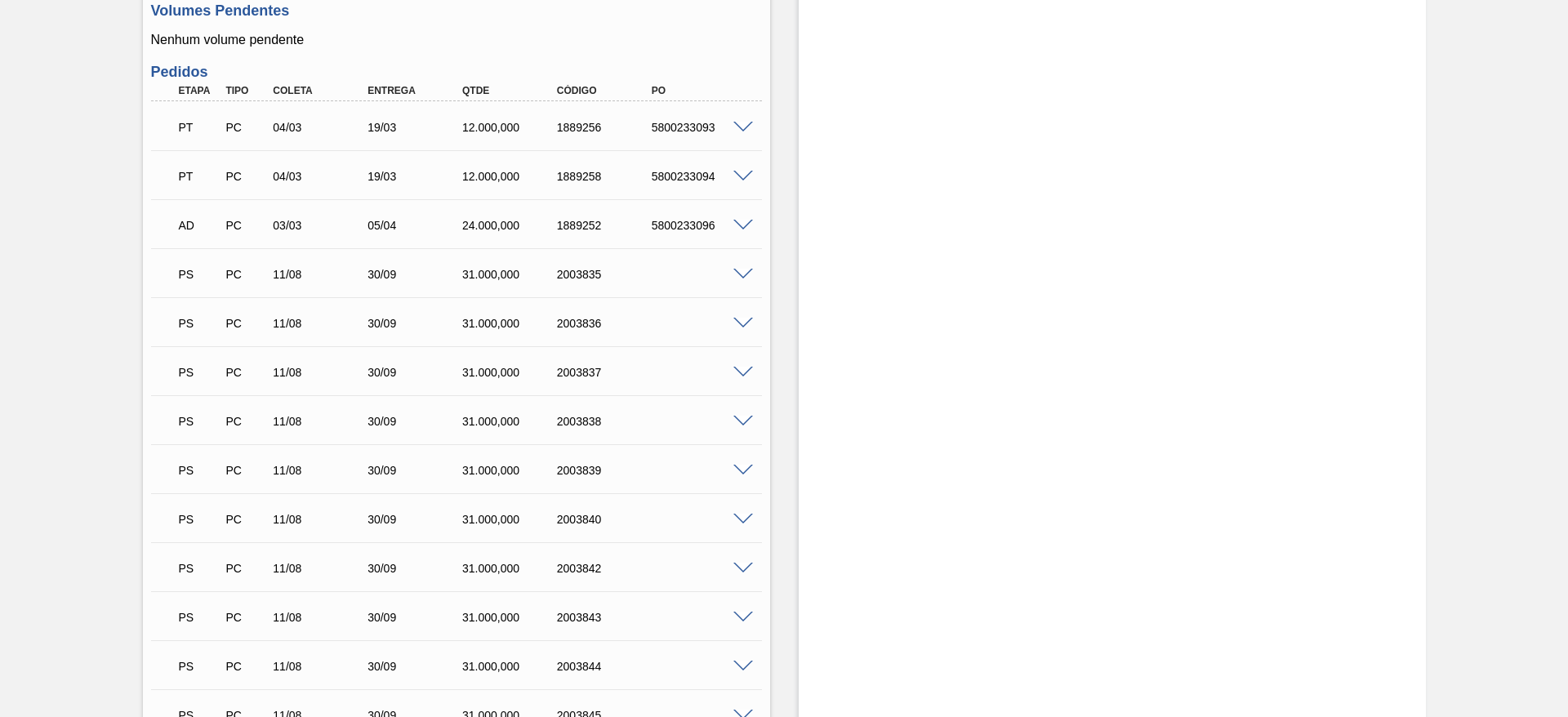
scroll to position [450, 0]
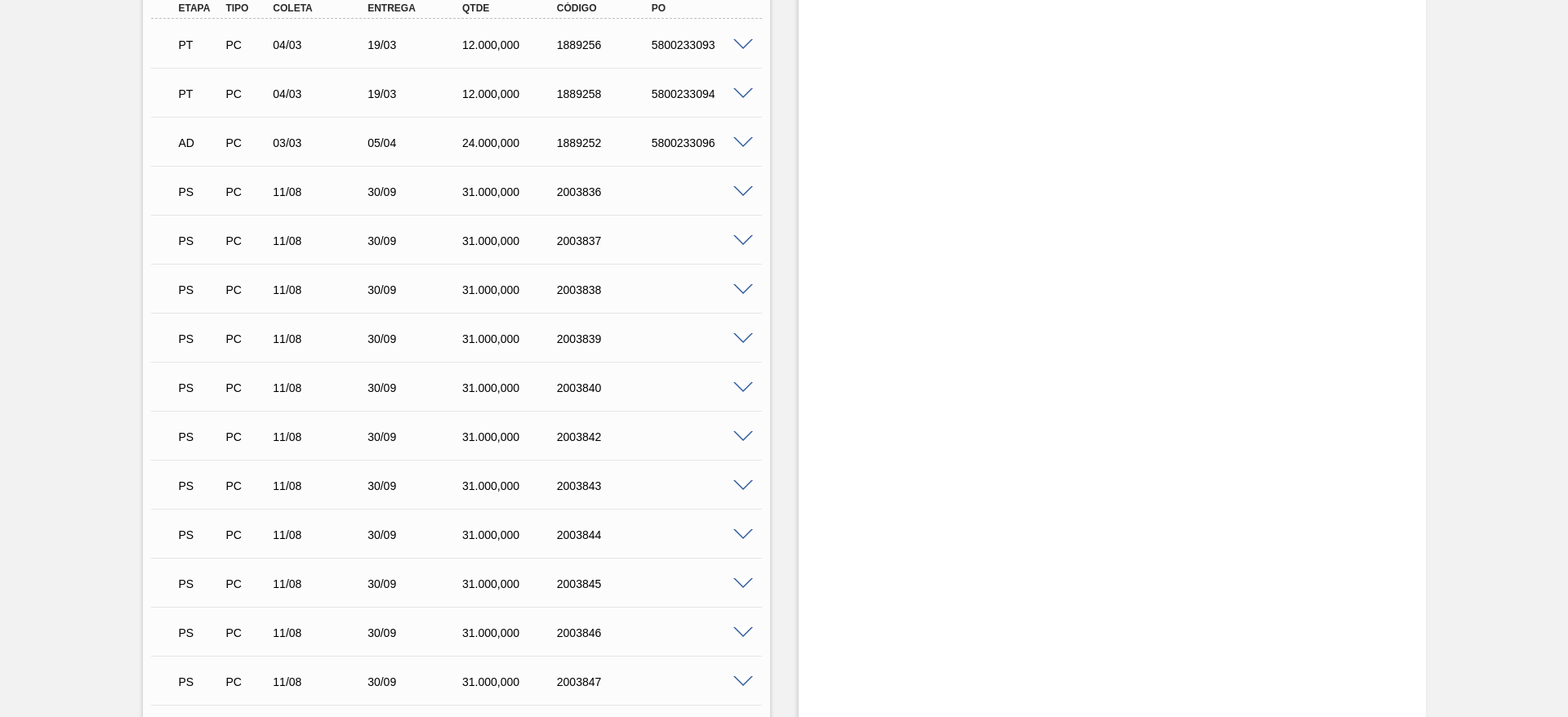
scroll to position [572, 0]
click at [746, 194] on span at bounding box center [743, 192] width 20 height 12
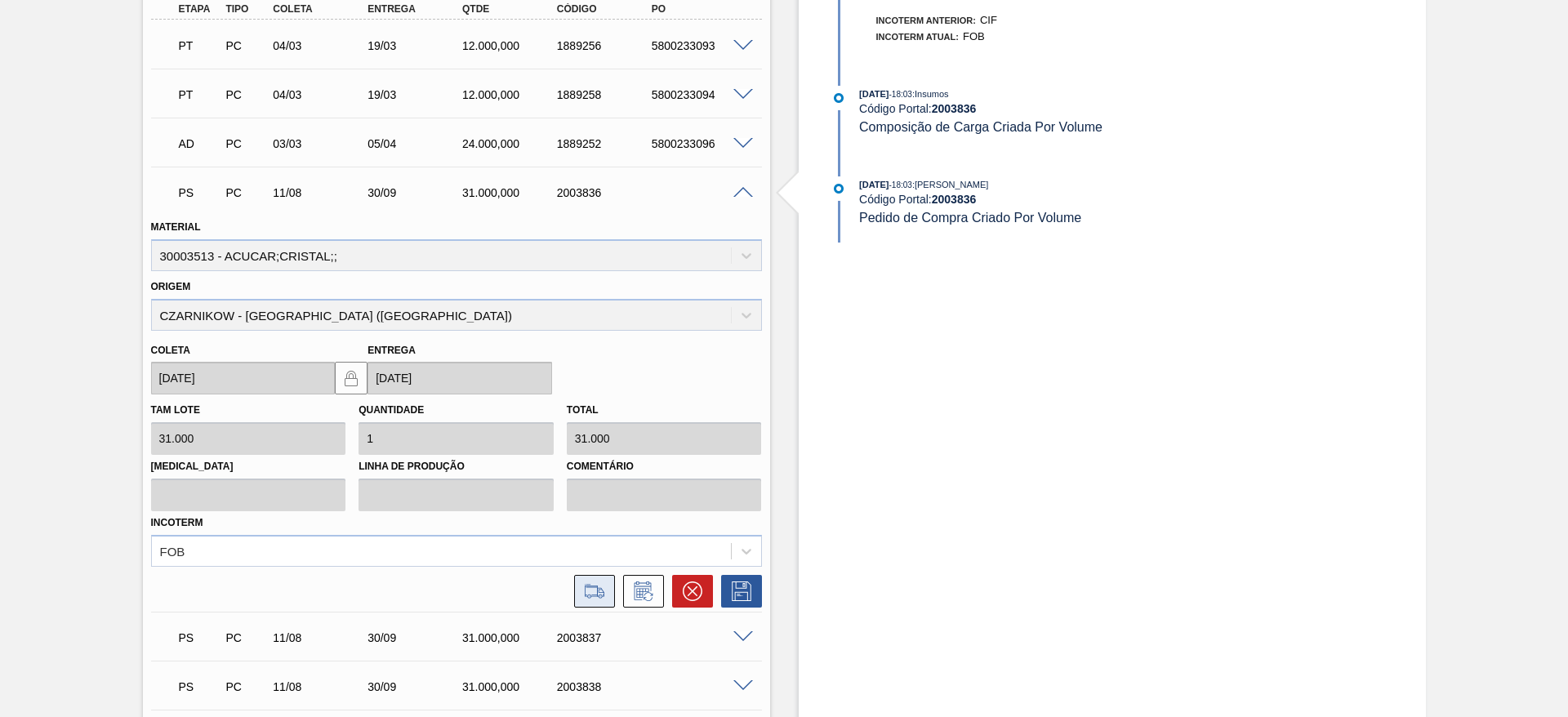
click at [603, 583] on icon at bounding box center [594, 591] width 26 height 20
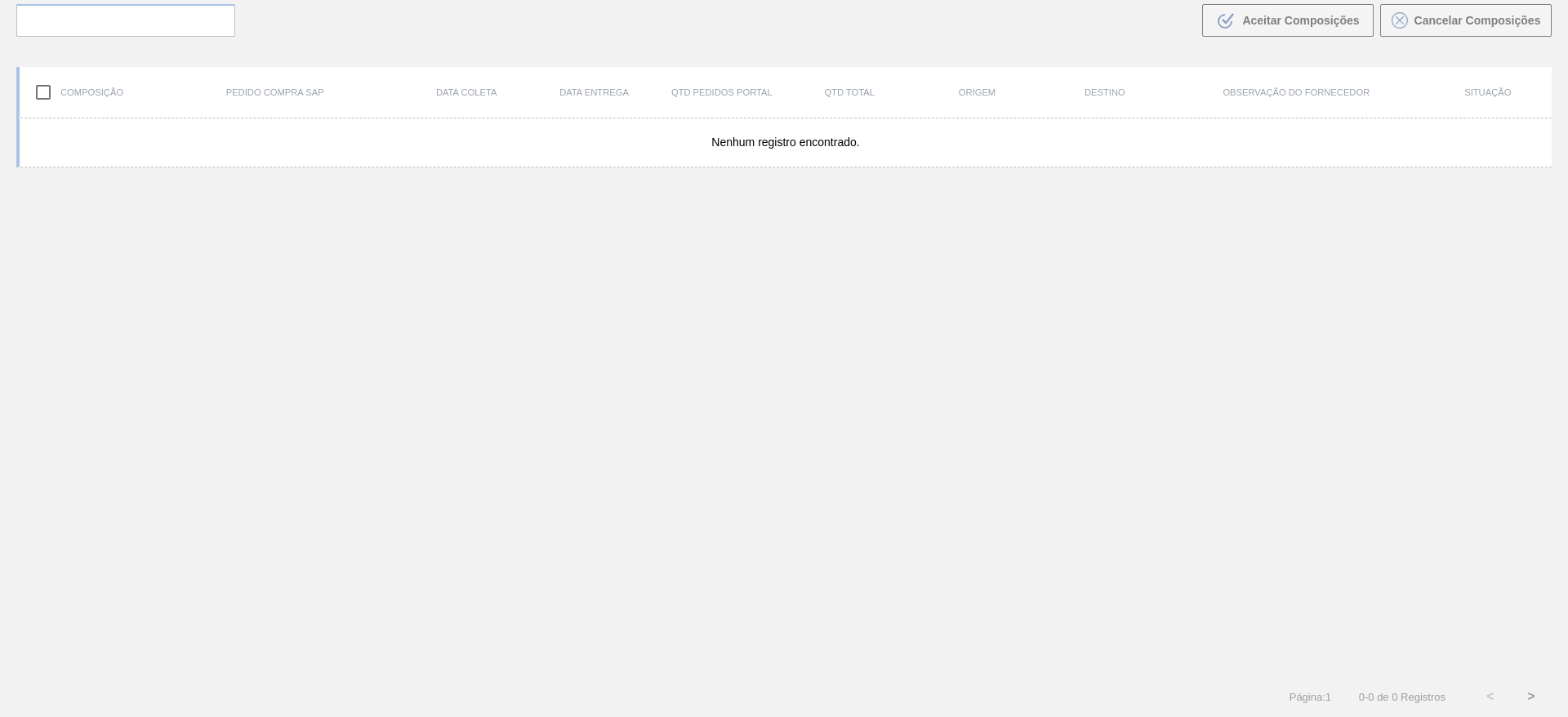
scroll to position [117, 0]
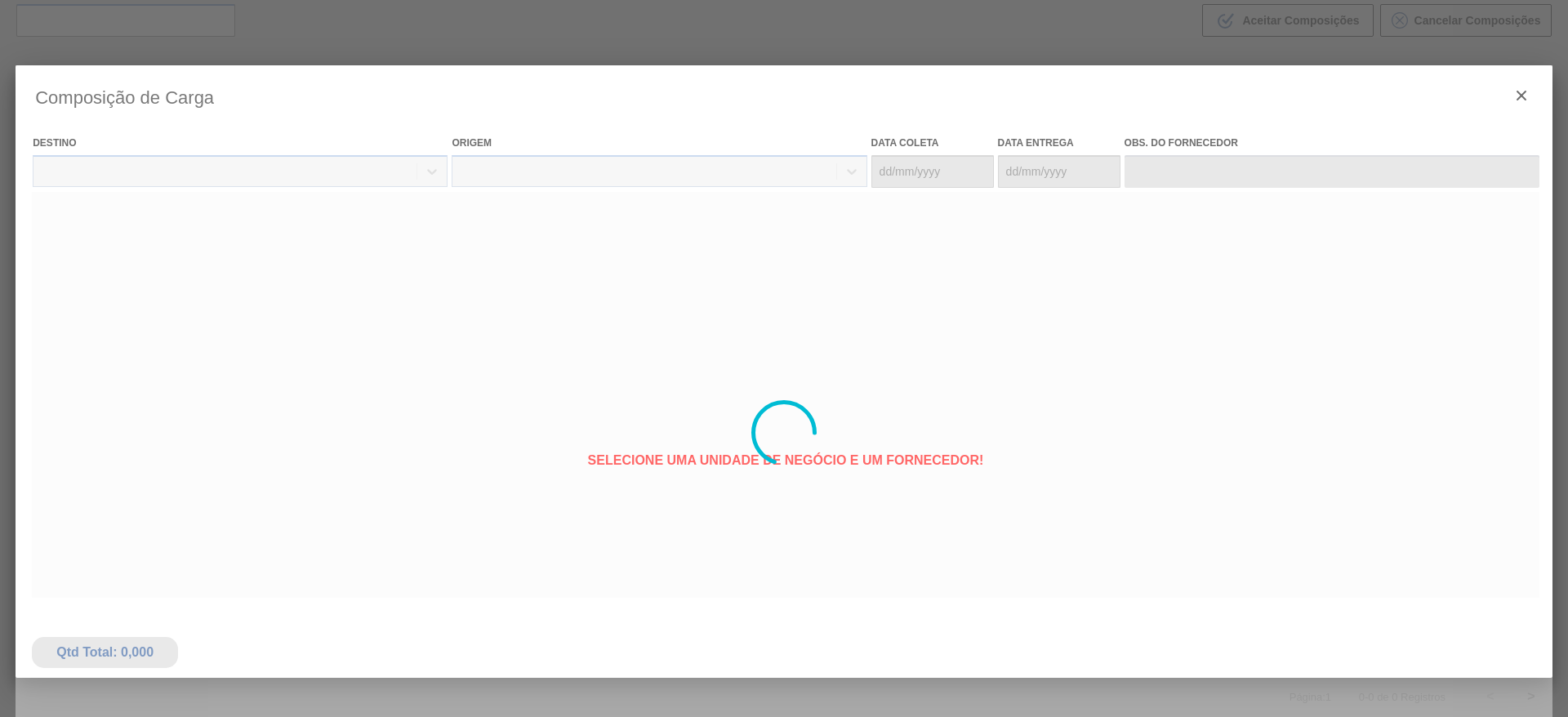
type coleta "[DATE]"
type entrega "[DATE]"
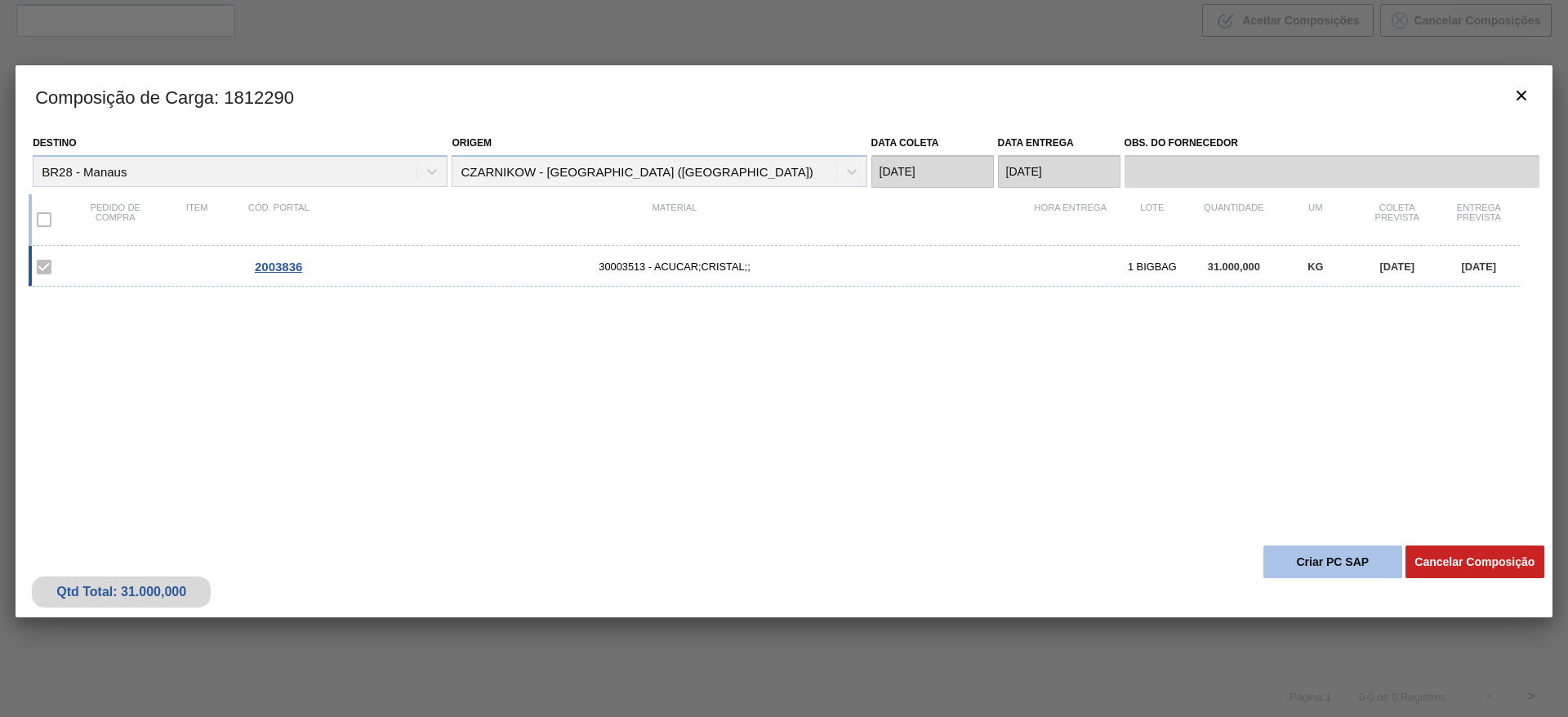
click at [1333, 550] on button "Criar PC SAP" at bounding box center [1332, 561] width 139 height 33
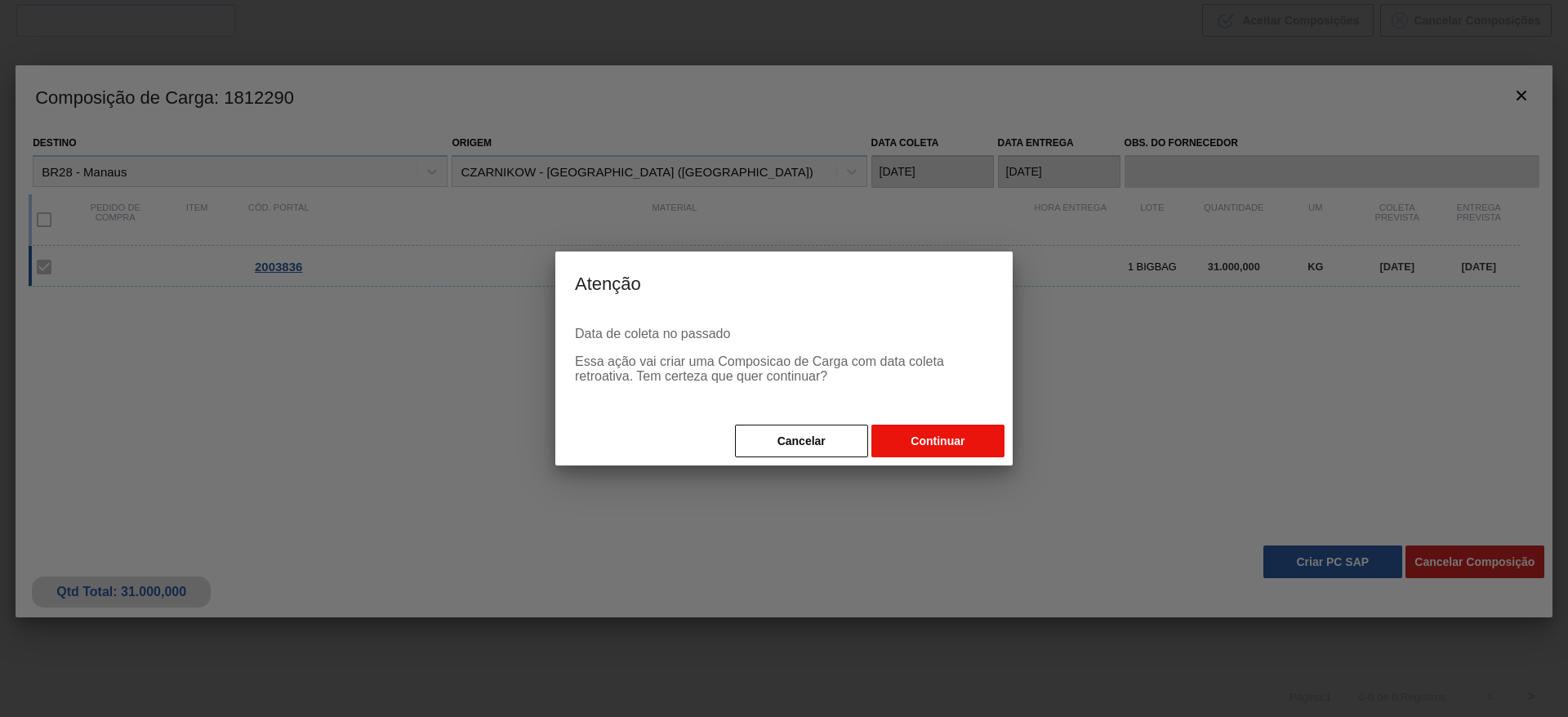
click at [950, 436] on button "Continuar" at bounding box center [937, 440] width 133 height 33
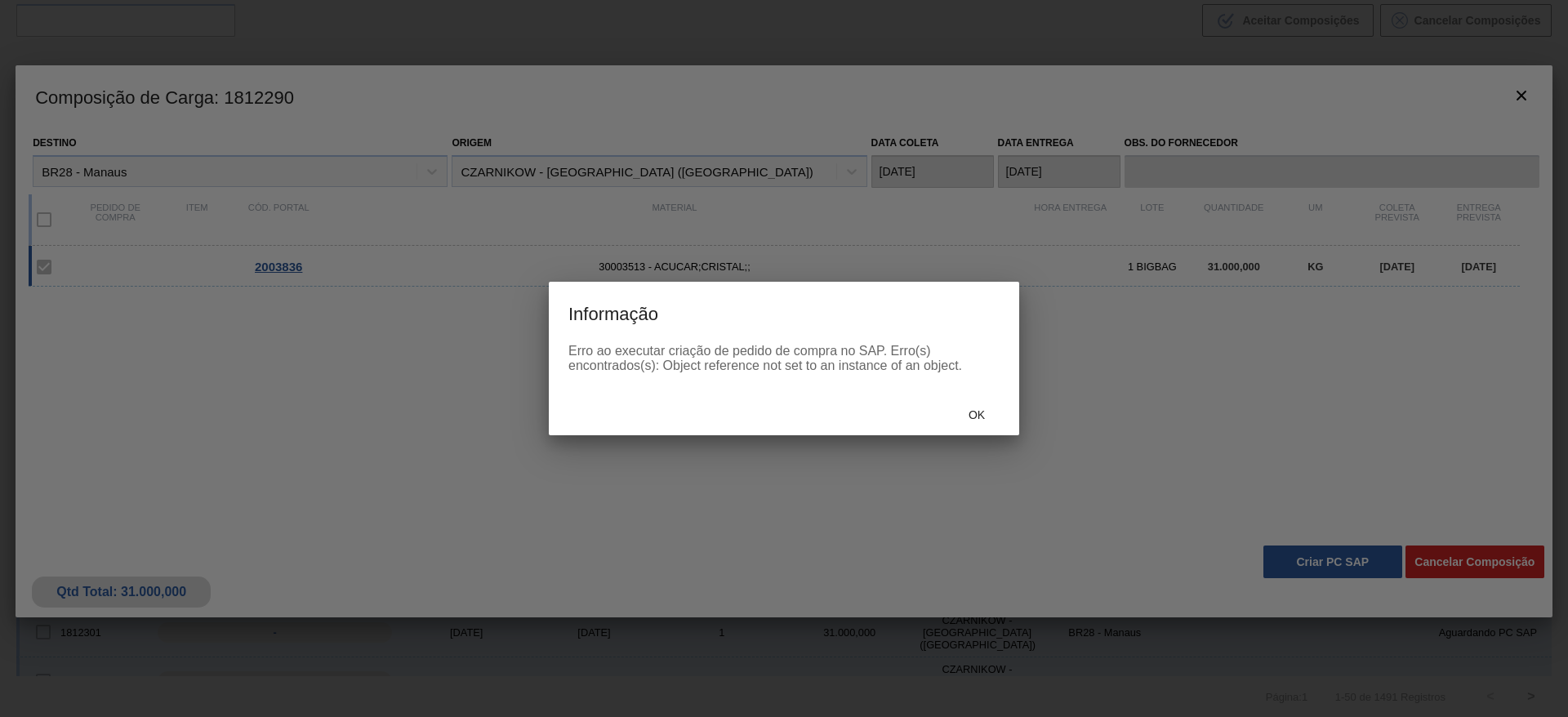
drag, startPoint x: 940, startPoint y: 391, endPoint x: 963, endPoint y: 411, distance: 30.5
click at [942, 393] on div "Informação Erro ao executar criação de pedido de compra no SAP. Erro(s) encontr…" at bounding box center [784, 358] width 471 height 154
click at [975, 396] on div "Ok" at bounding box center [784, 413] width 471 height 42
click at [971, 406] on div "Ok" at bounding box center [976, 414] width 72 height 31
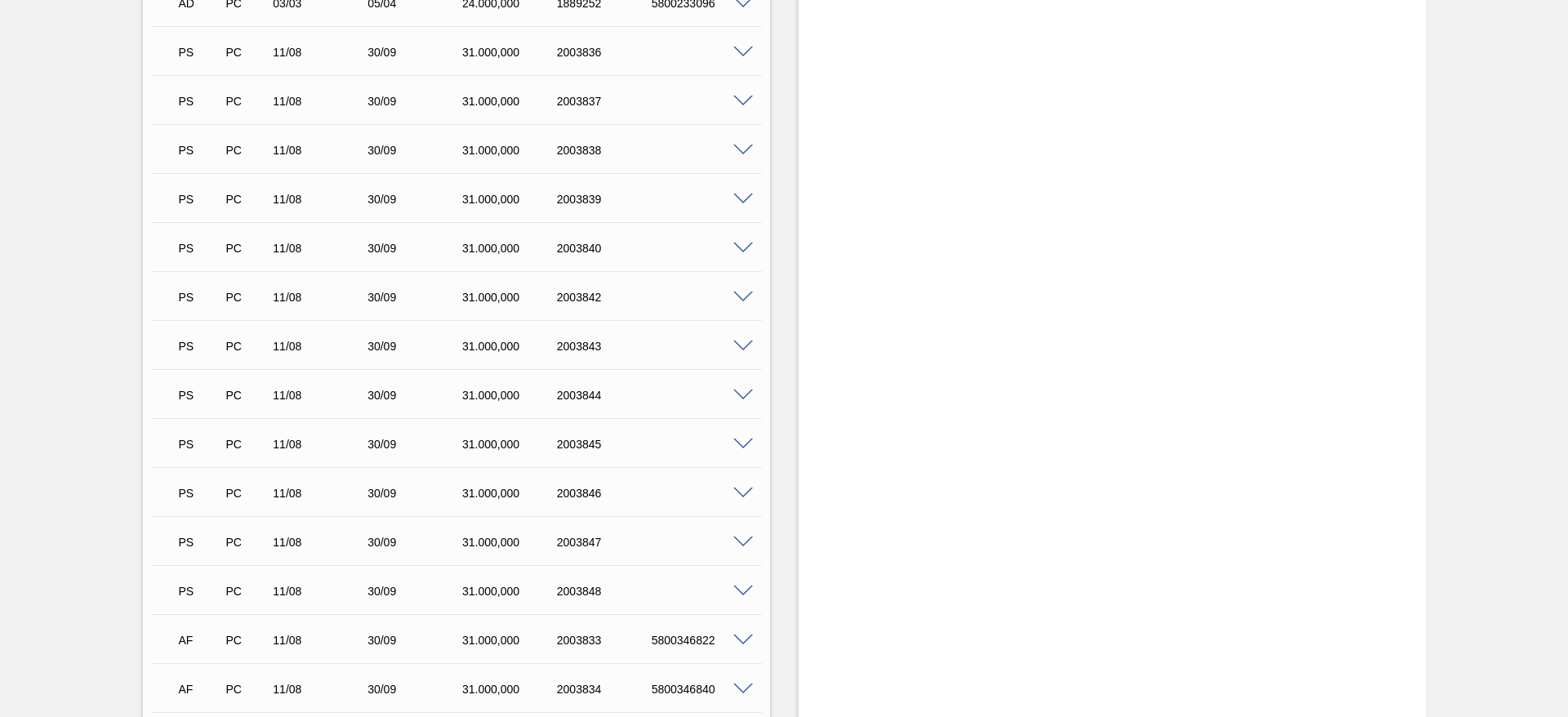
scroll to position [572, 0]
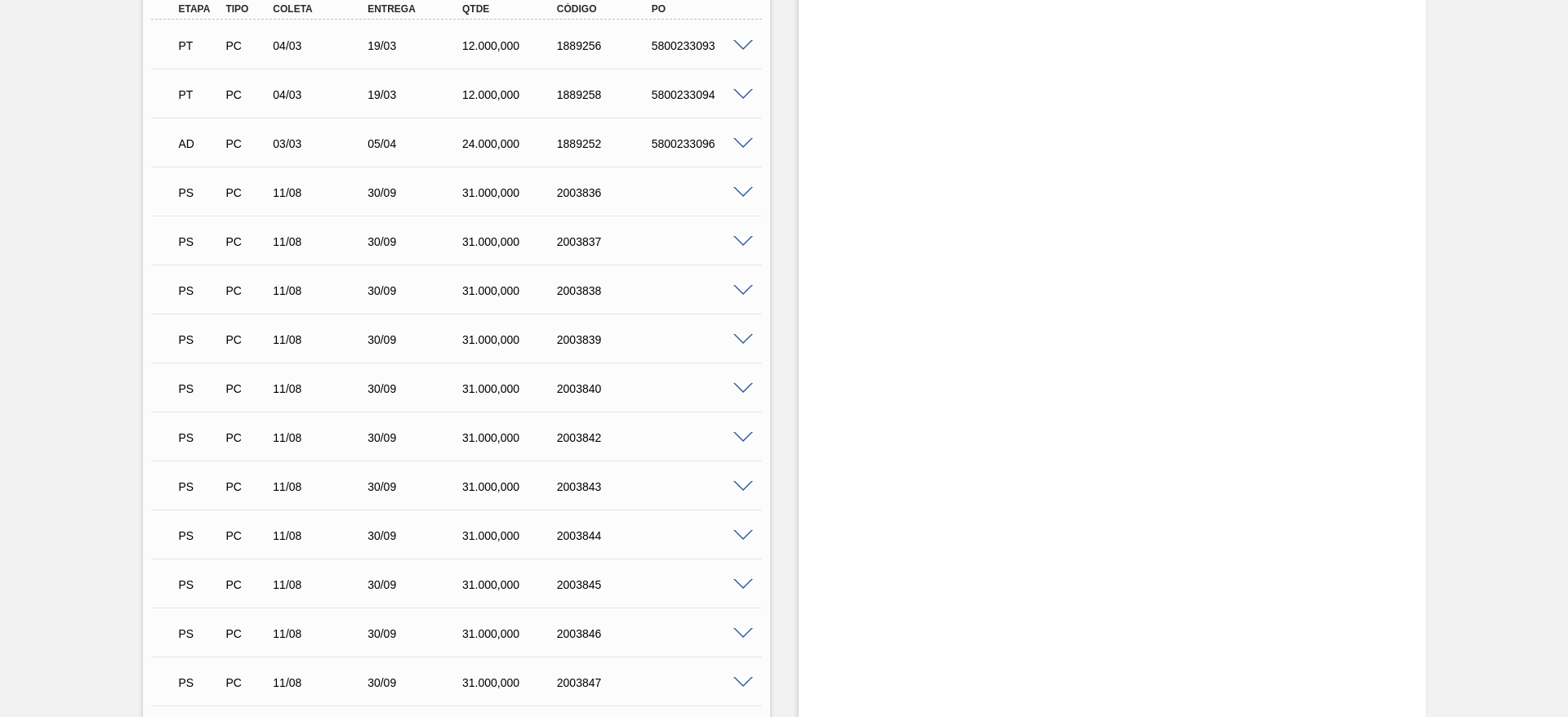
click at [736, 193] on span at bounding box center [743, 192] width 20 height 12
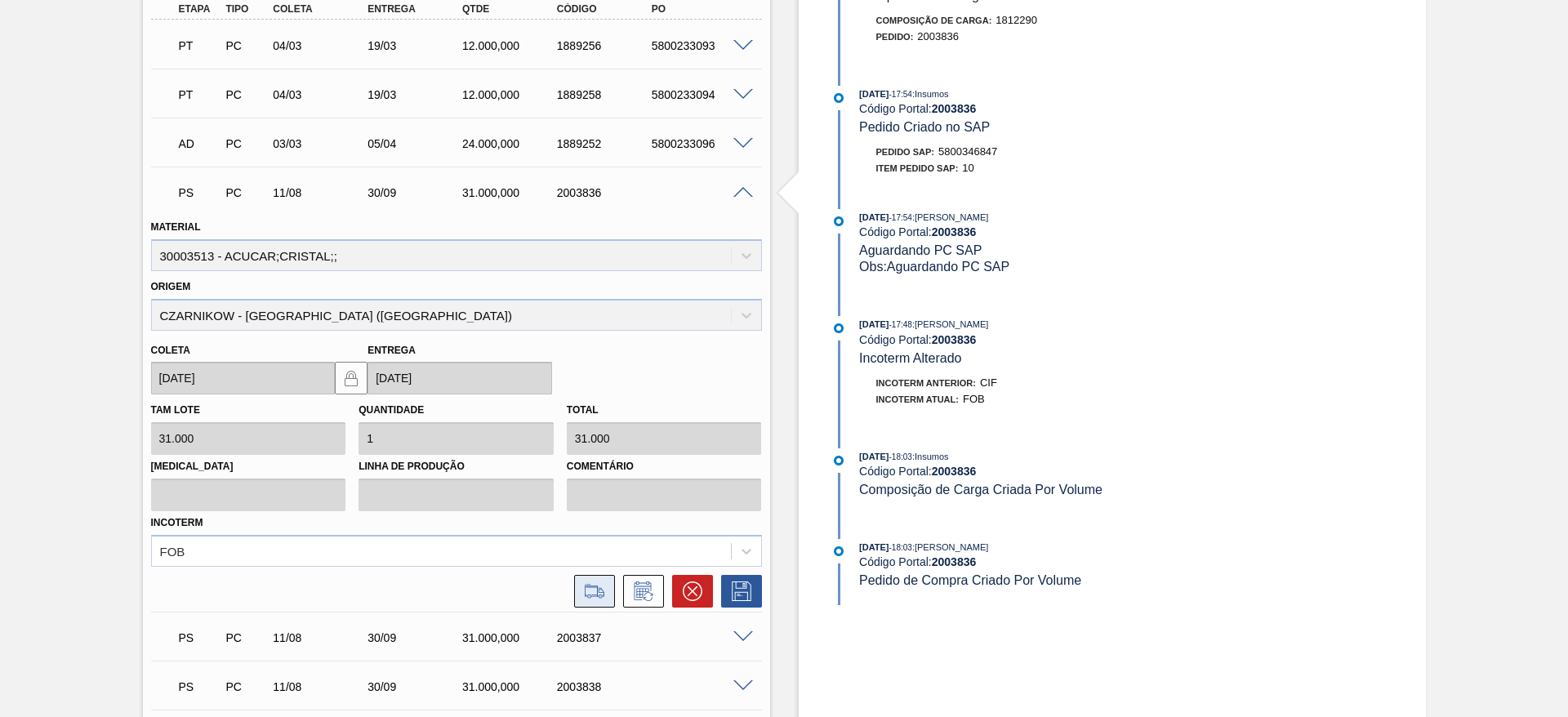
click at [605, 594] on icon at bounding box center [594, 591] width 26 height 20
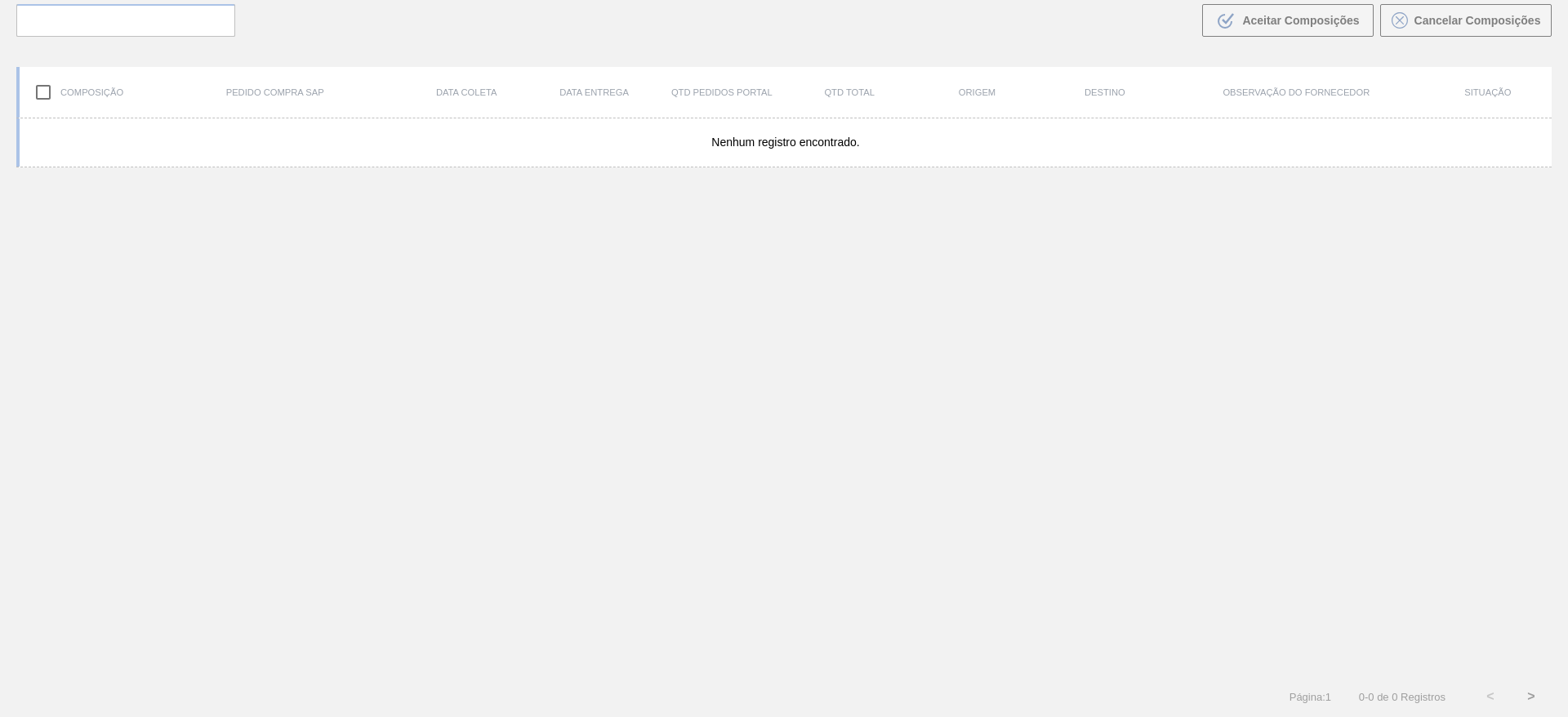
scroll to position [117, 0]
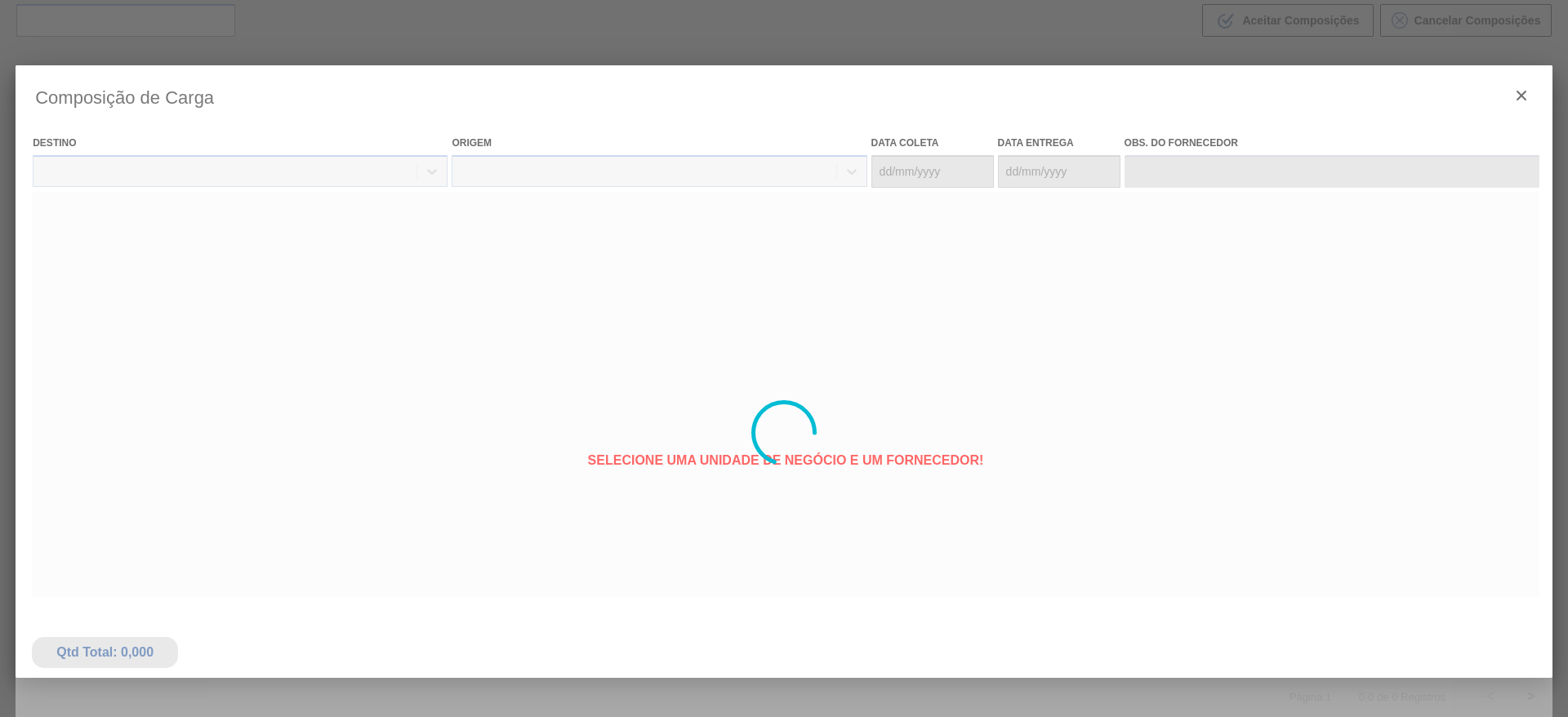
type coleta "[DATE]"
type entrega "[DATE]"
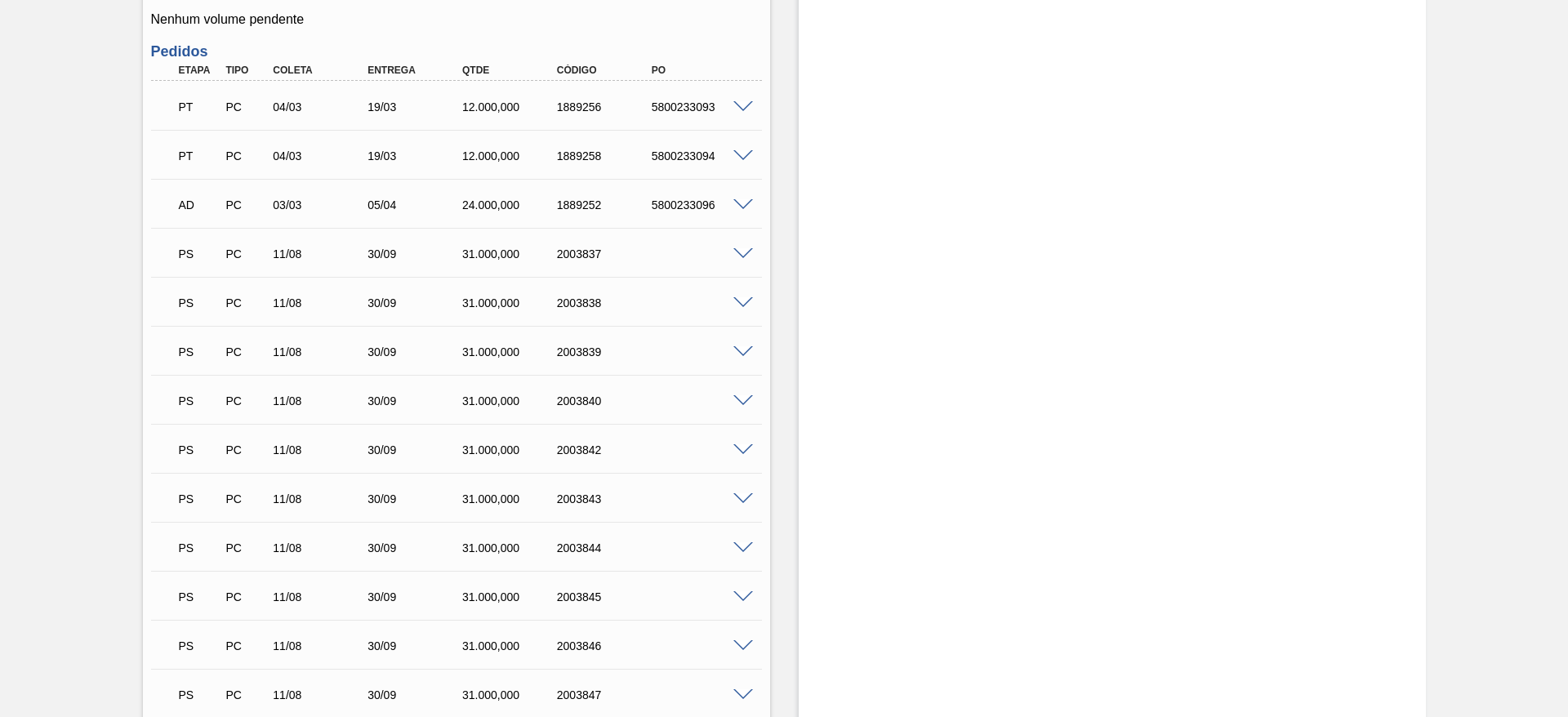
scroll to position [450, 0]
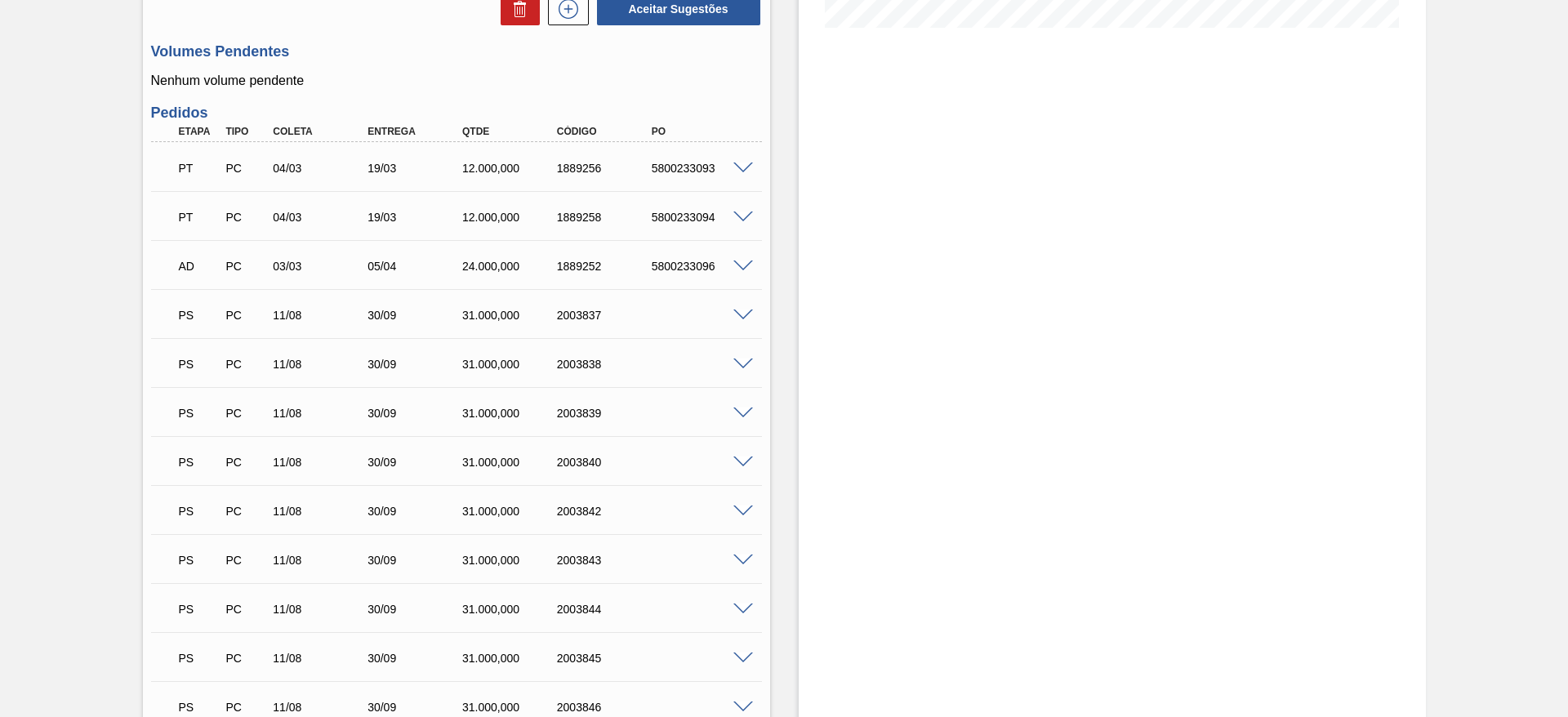
click at [748, 323] on div "PS PC 11/08 30/09 31.000,000 2003837" at bounding box center [456, 313] width 611 height 40
click at [748, 315] on span at bounding box center [743, 316] width 20 height 12
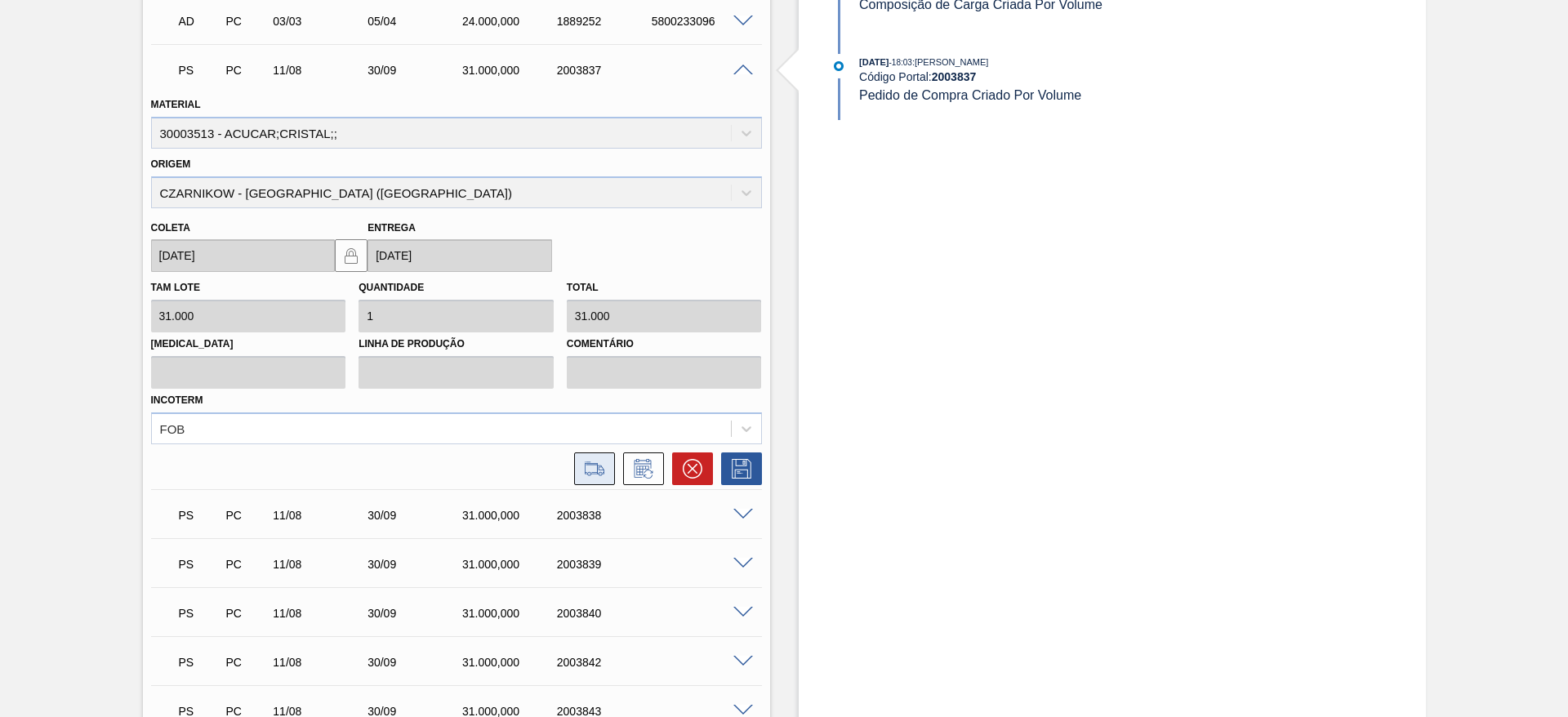
click at [599, 467] on icon at bounding box center [594, 468] width 26 height 20
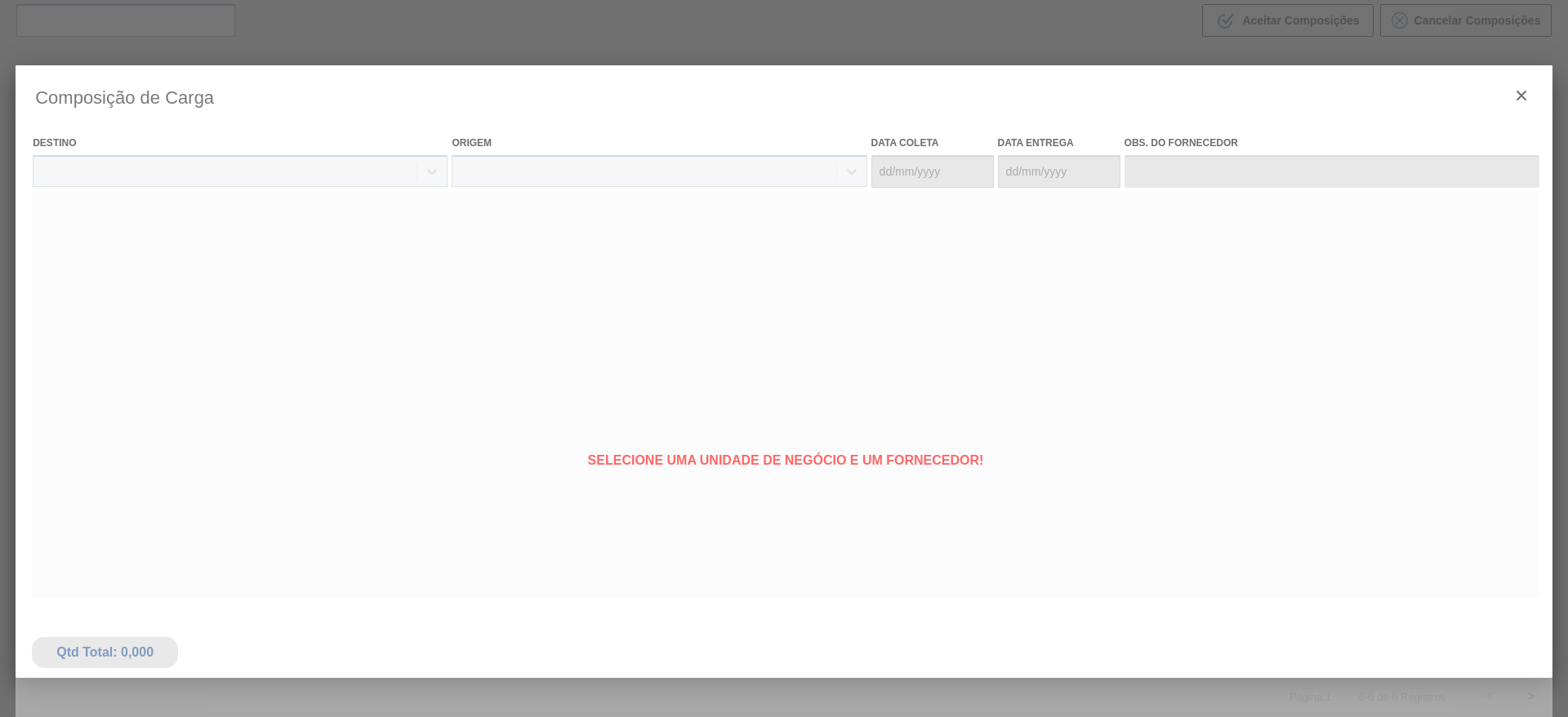
type coleta "[DATE]"
type entrega "[DATE]"
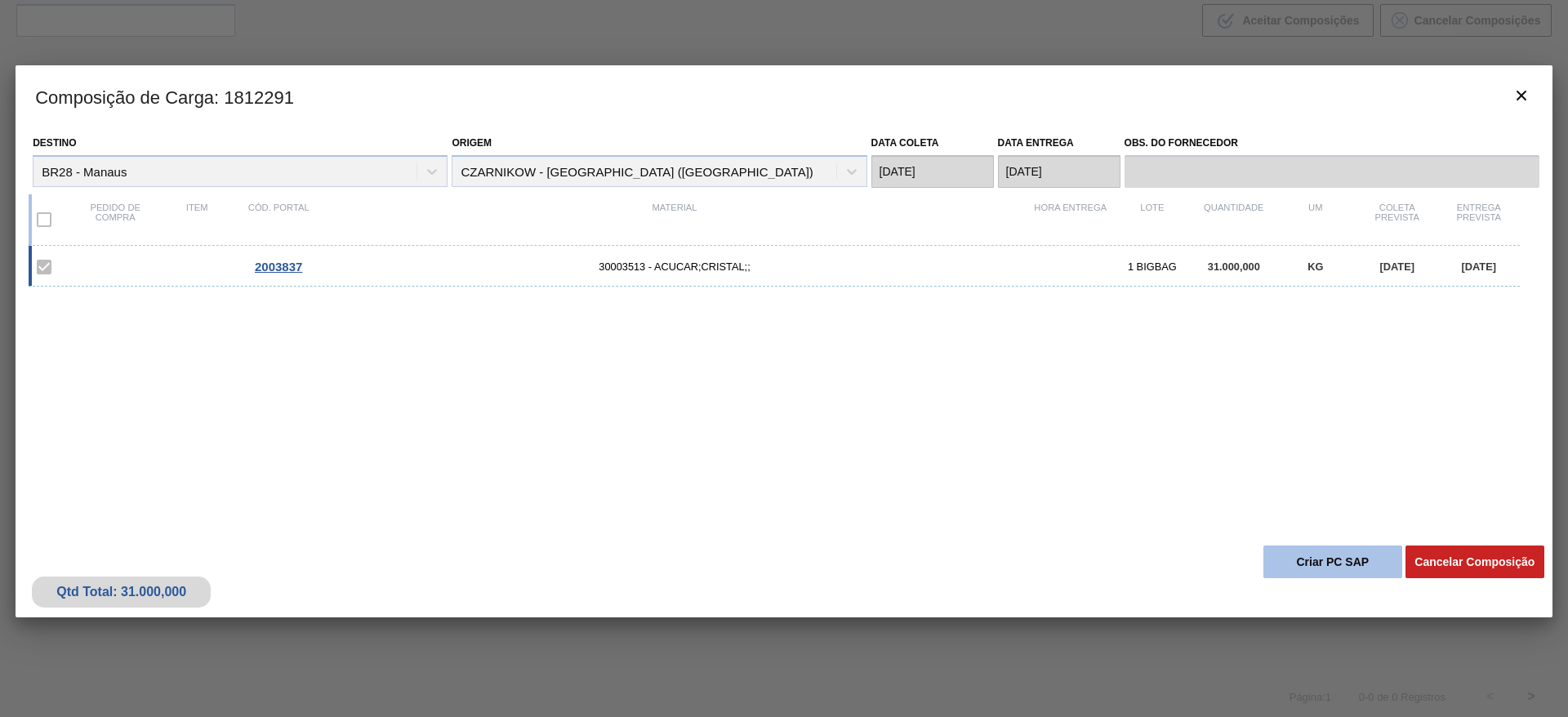
click at [1314, 558] on button "Criar PC SAP" at bounding box center [1332, 561] width 139 height 33
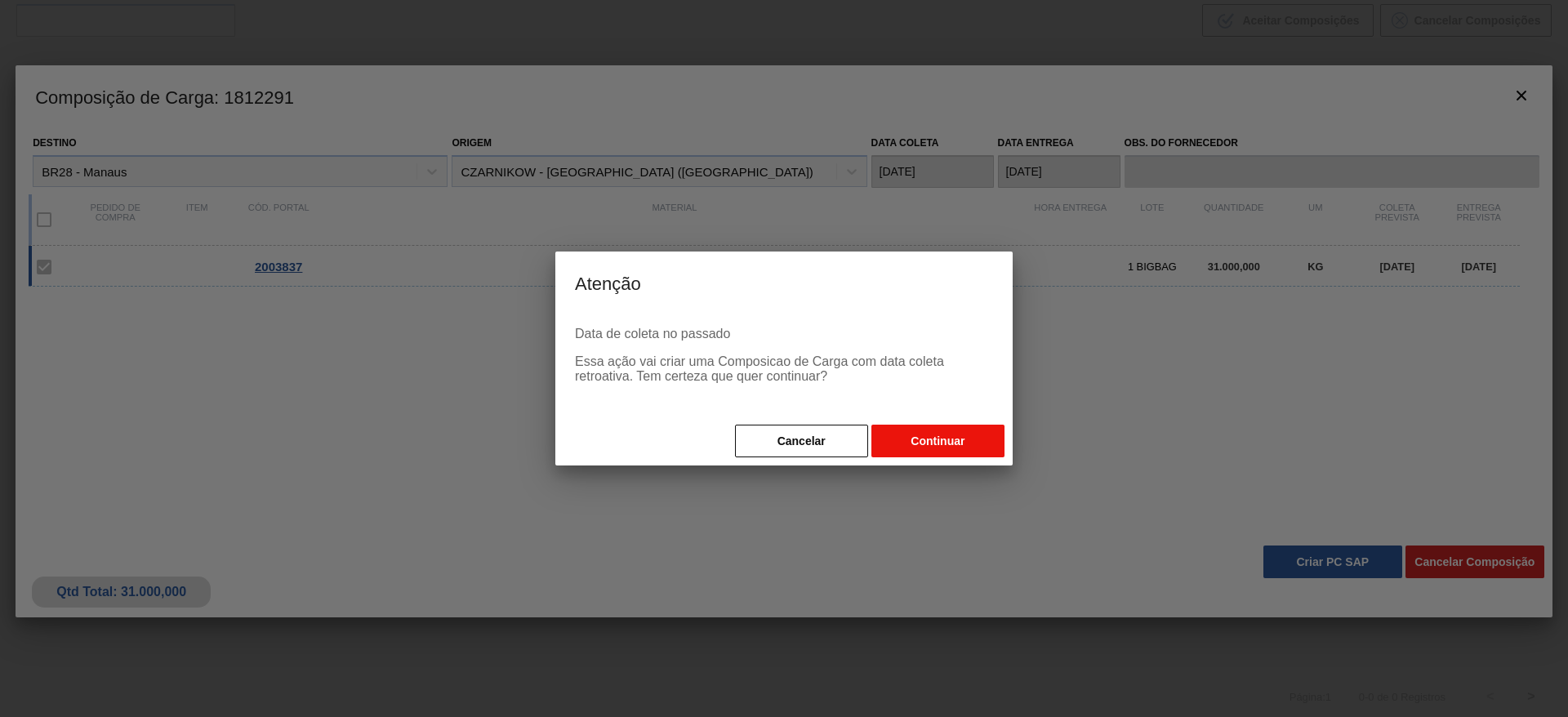
click at [922, 438] on button "Continuar" at bounding box center [937, 440] width 133 height 33
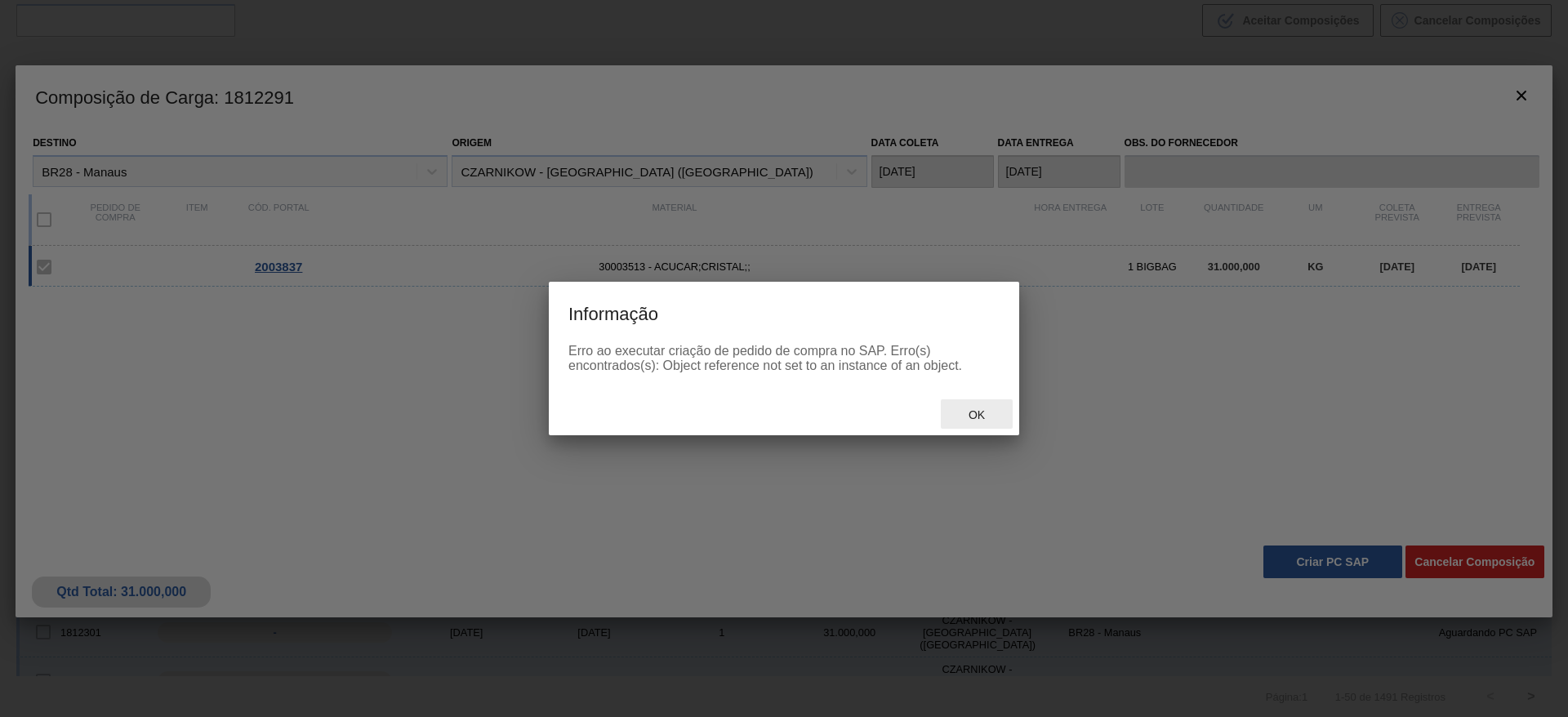
click at [980, 420] on span "Ok" at bounding box center [976, 414] width 42 height 13
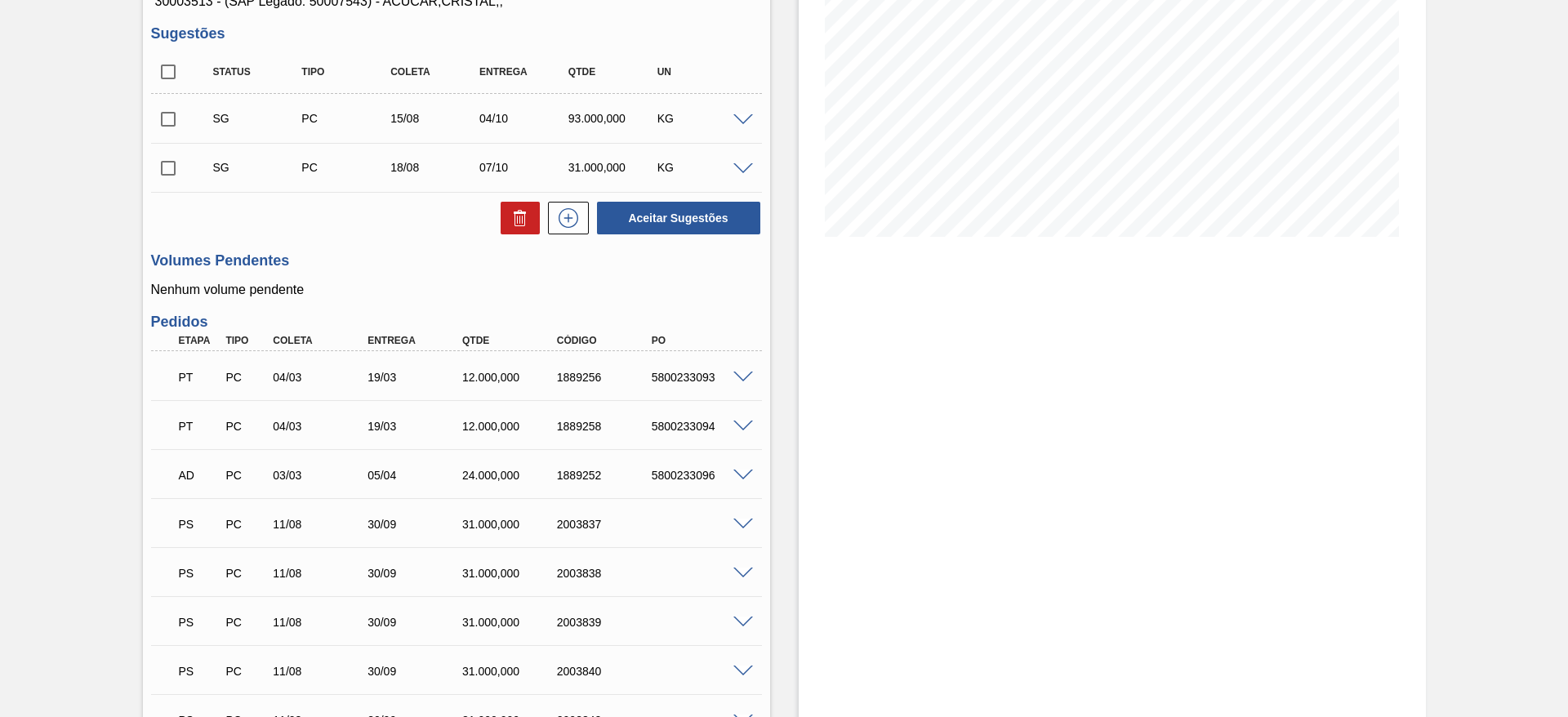
scroll to position [612, 0]
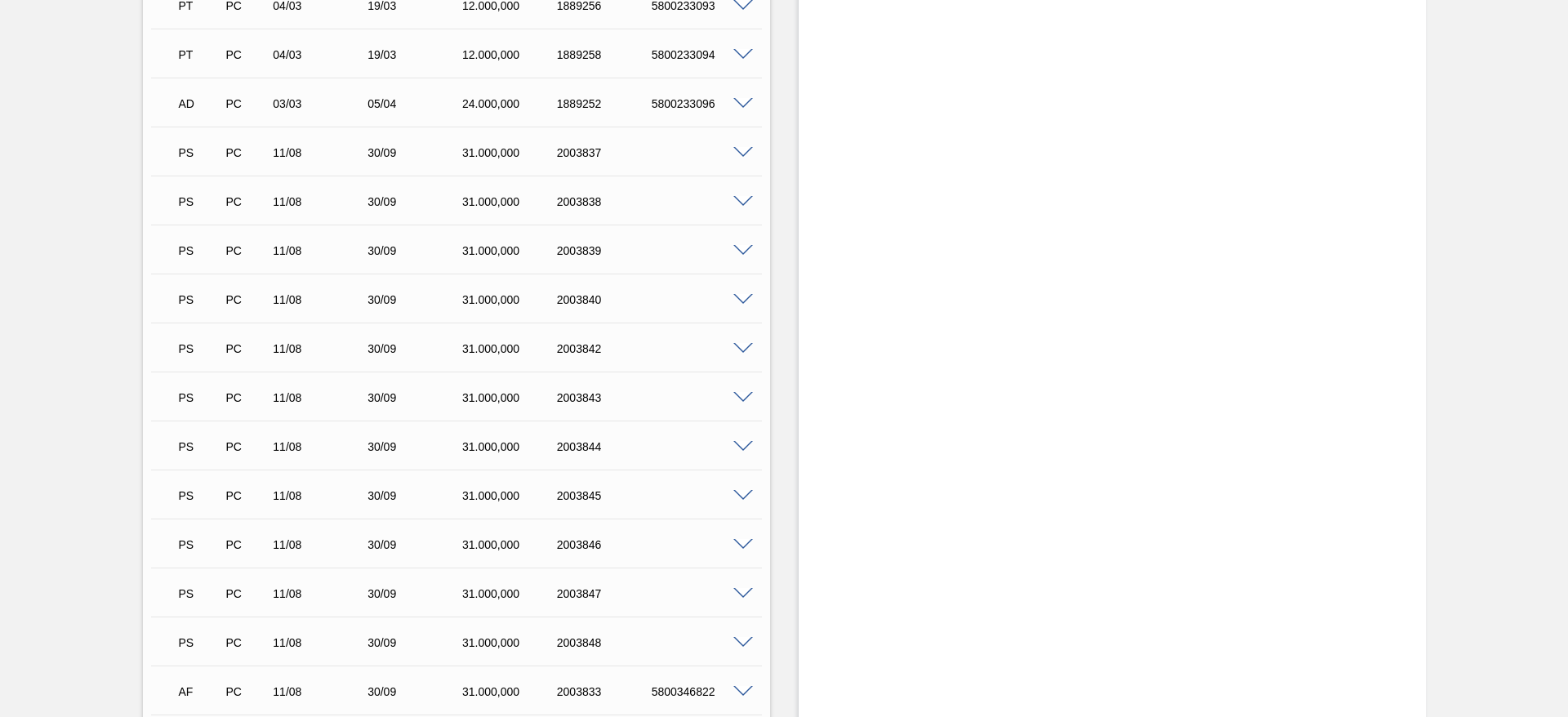
click at [742, 159] on div "PS PC 11/08 30/09 31.000,000 2003837" at bounding box center [456, 150] width 611 height 40
click at [739, 144] on div "PS PC 11/08 30/09 31.000,000 2003837" at bounding box center [456, 150] width 611 height 40
click at [742, 145] on div at bounding box center [745, 151] width 33 height 12
click at [745, 154] on span at bounding box center [743, 153] width 20 height 12
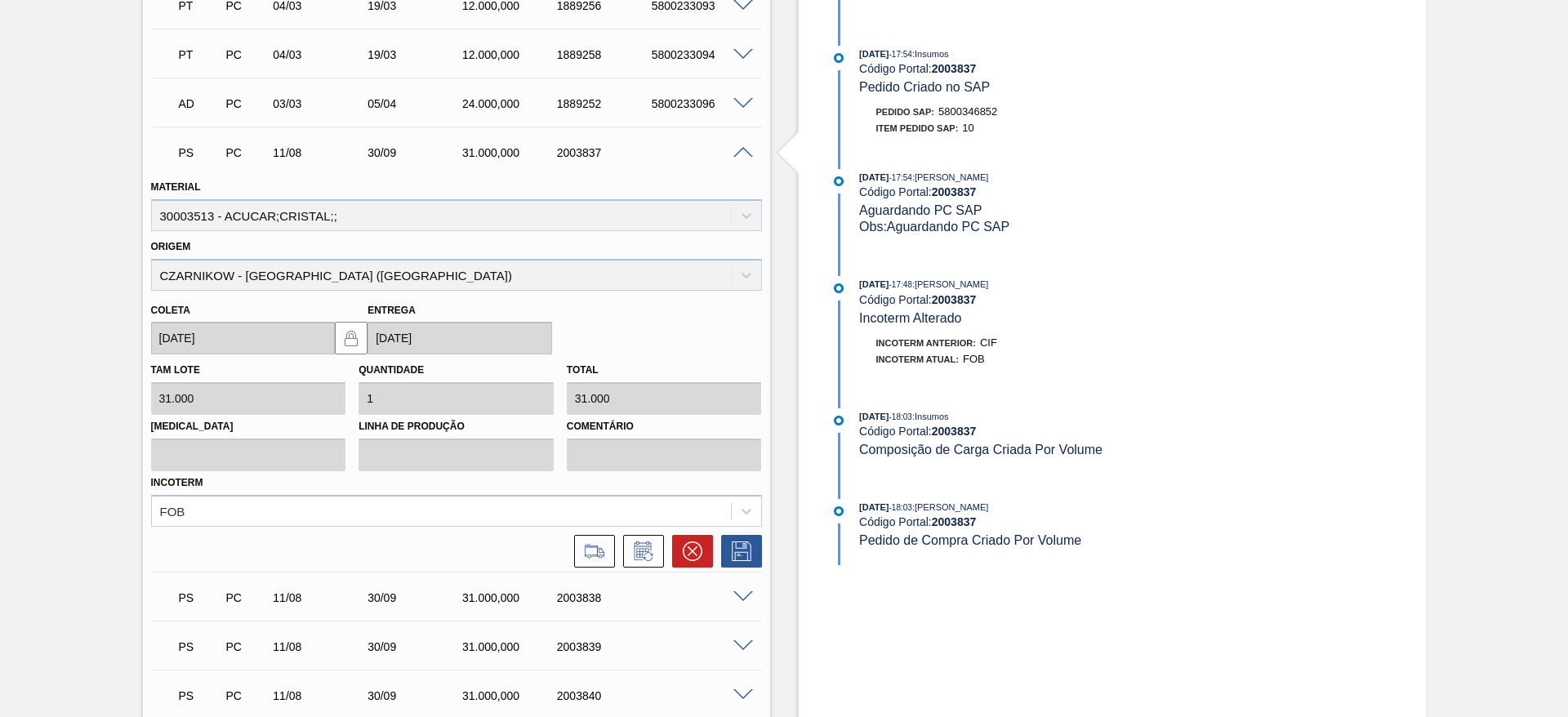
click at [746, 148] on span at bounding box center [743, 153] width 20 height 12
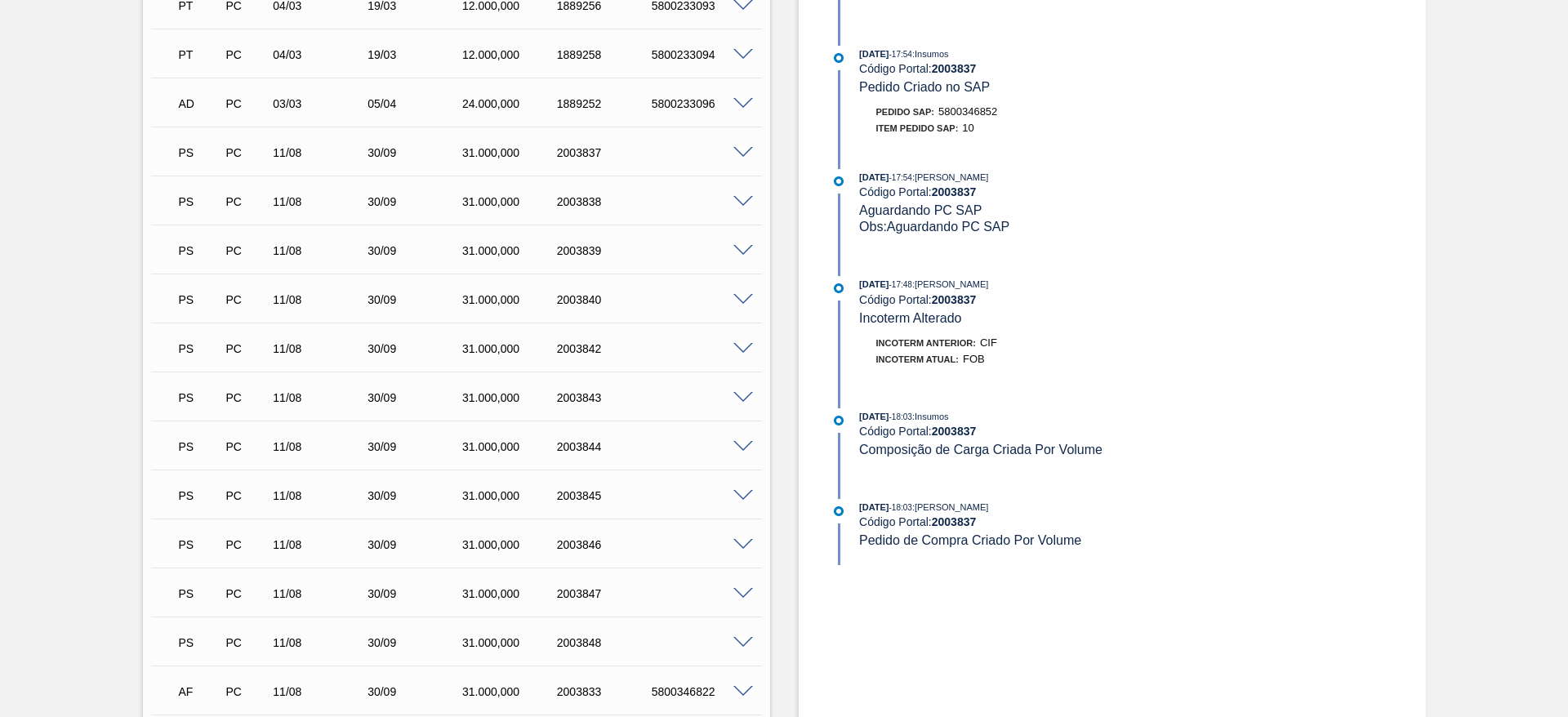
click at [741, 200] on span at bounding box center [743, 202] width 20 height 12
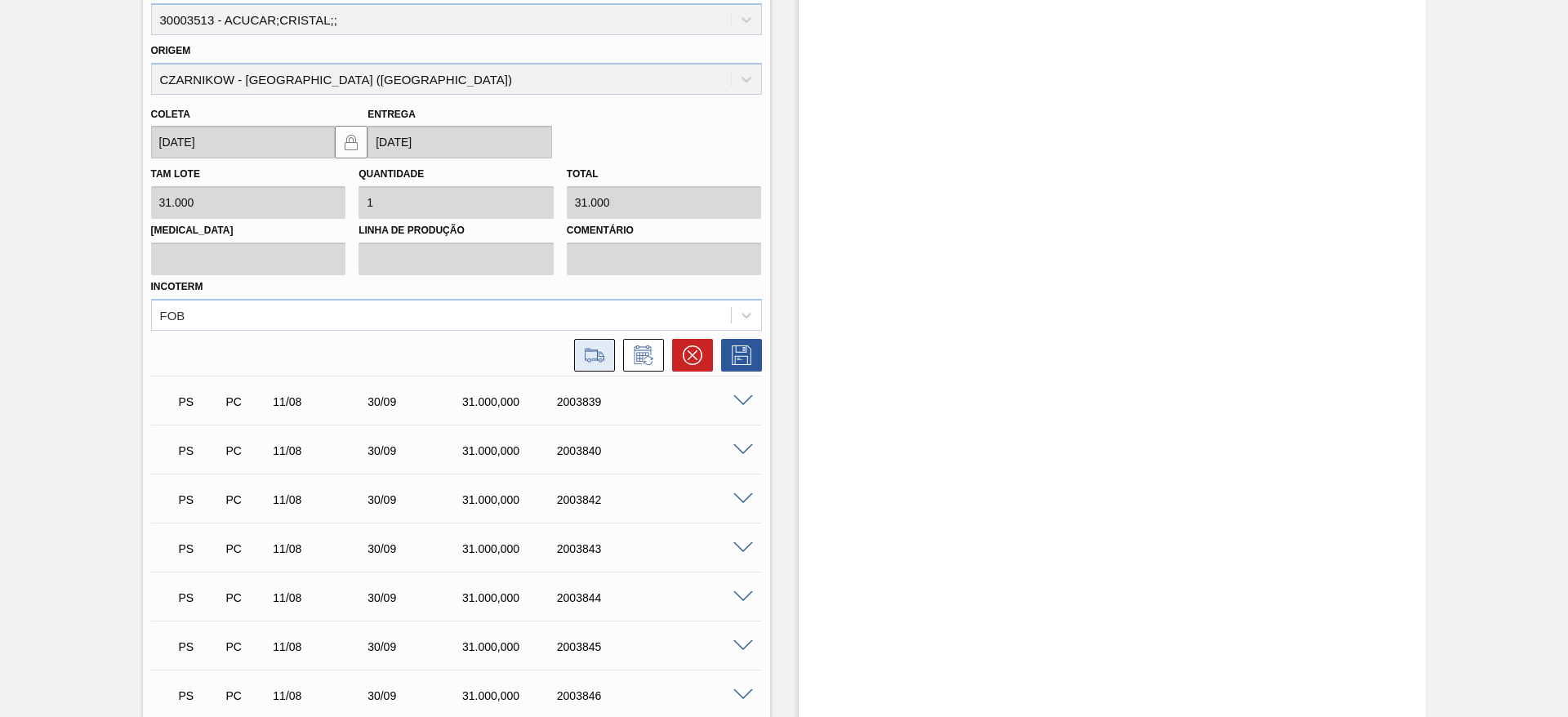
click at [589, 343] on button at bounding box center [594, 354] width 40 height 33
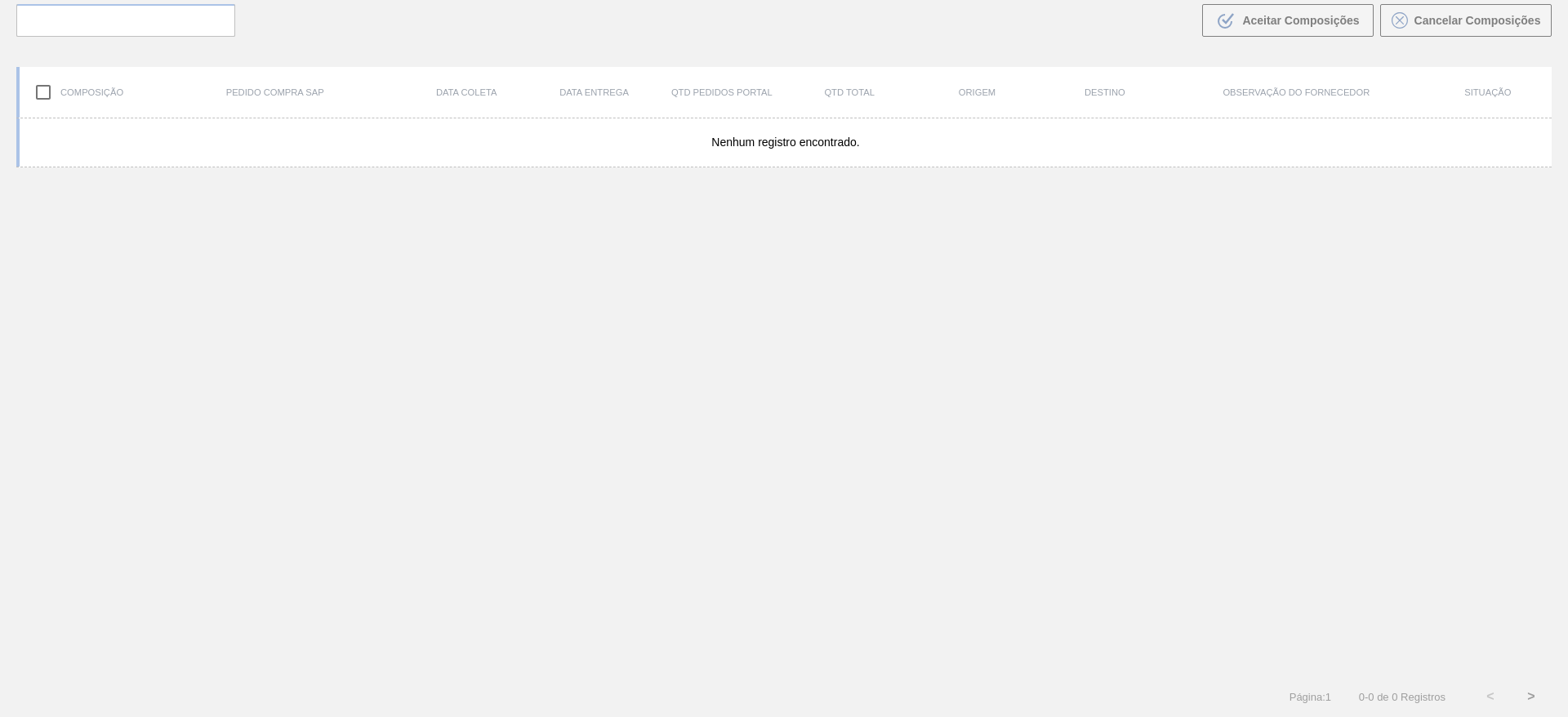
scroll to position [117, 0]
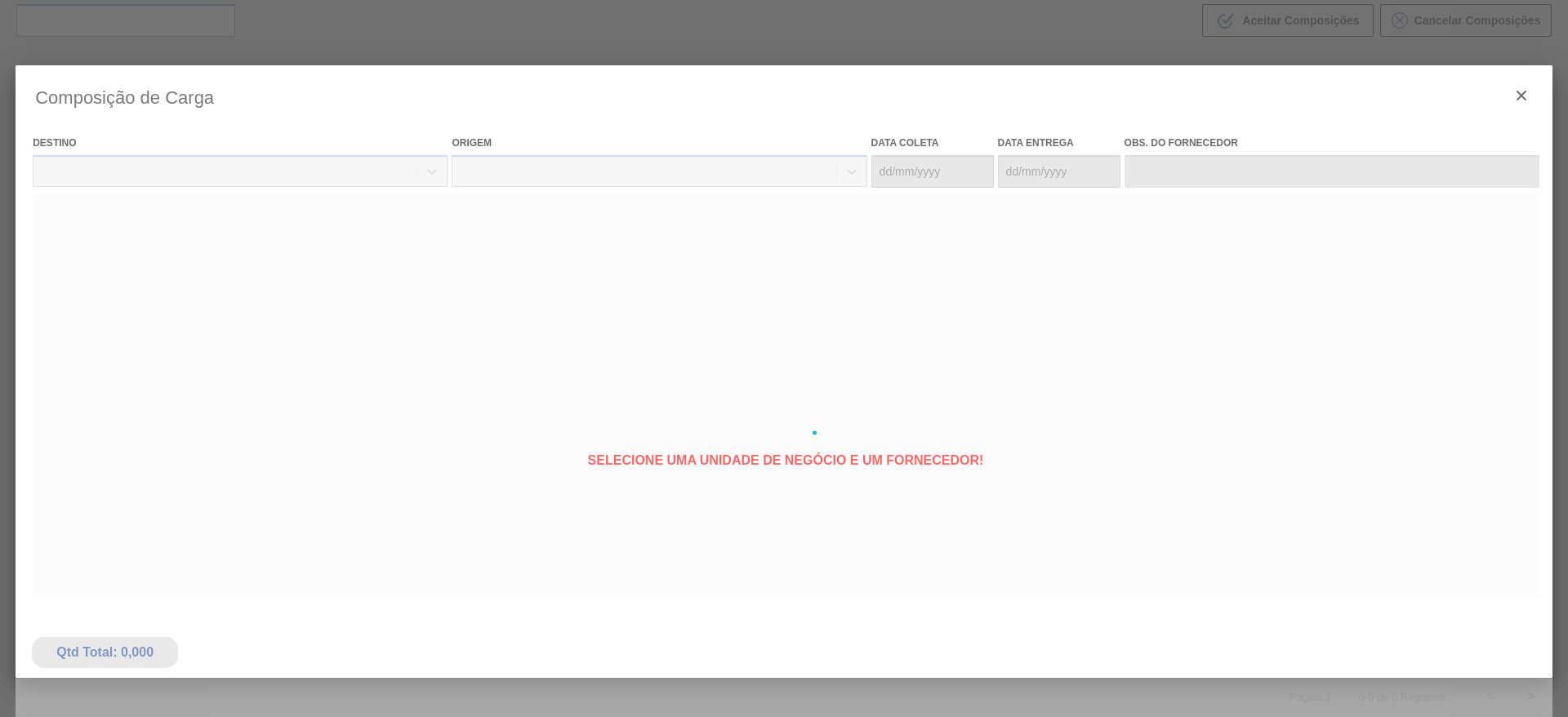
type coleta "[DATE]"
type entrega "[DATE]"
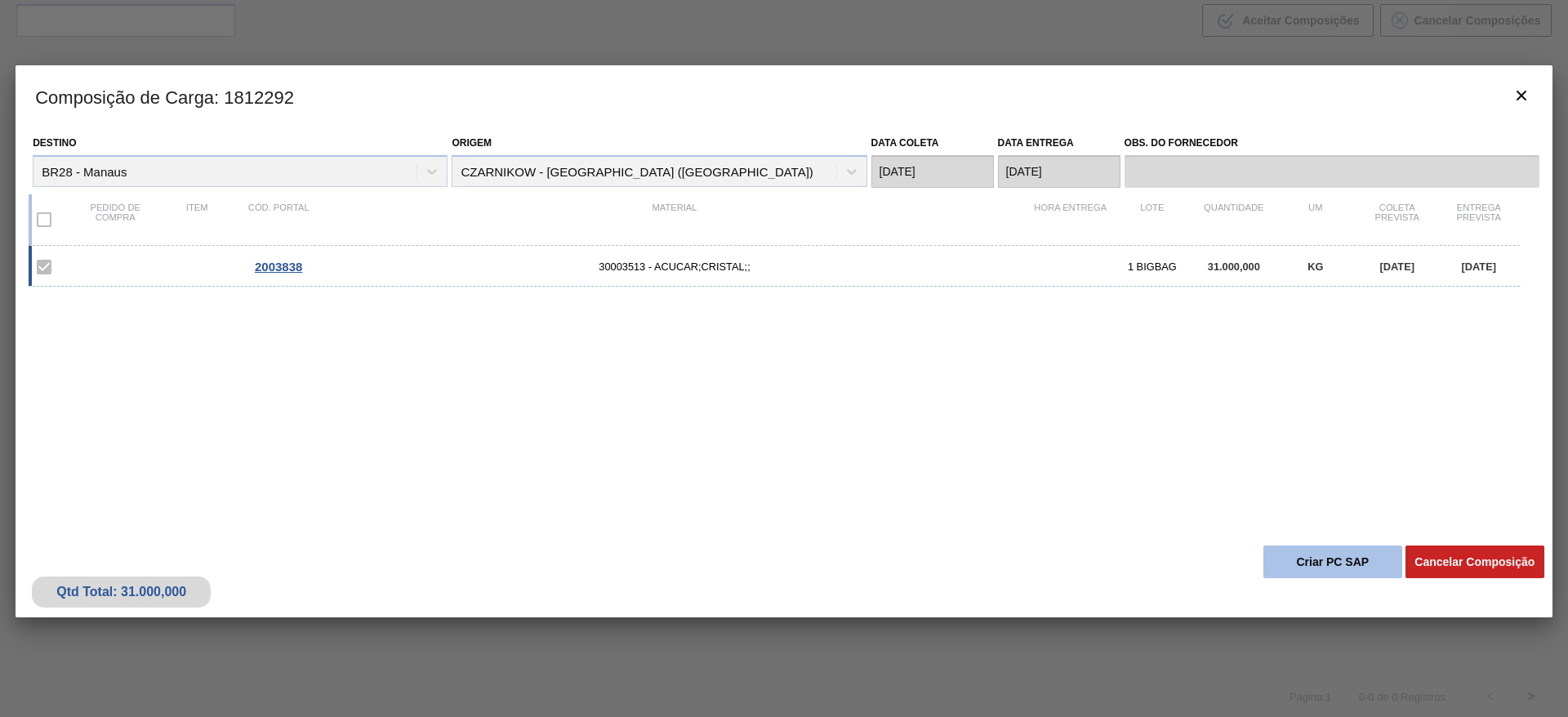
click at [1371, 556] on button "Criar PC SAP" at bounding box center [1332, 561] width 139 height 33
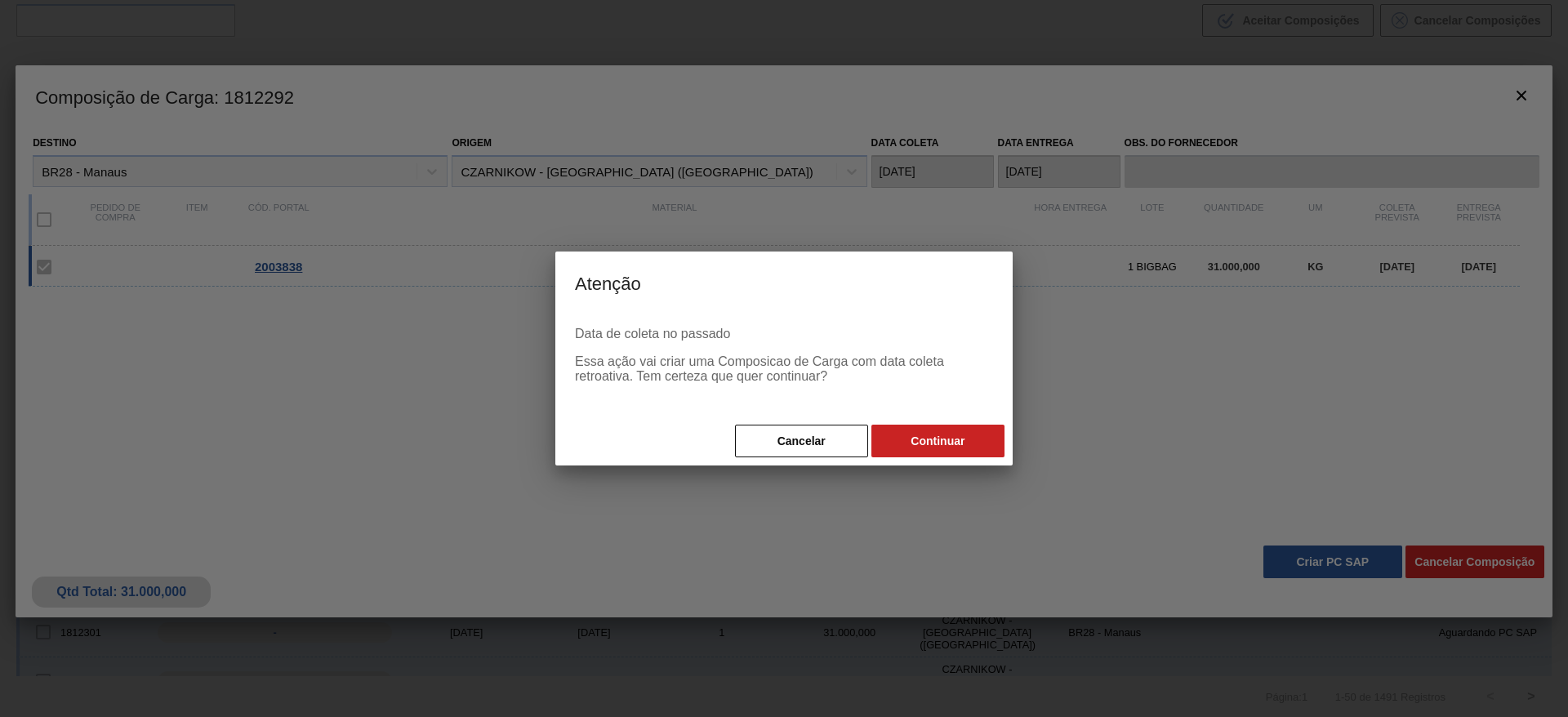
click at [968, 460] on div "Cancelar Continuar" at bounding box center [784, 441] width 457 height 49
click at [957, 451] on button "Continuar" at bounding box center [937, 440] width 133 height 33
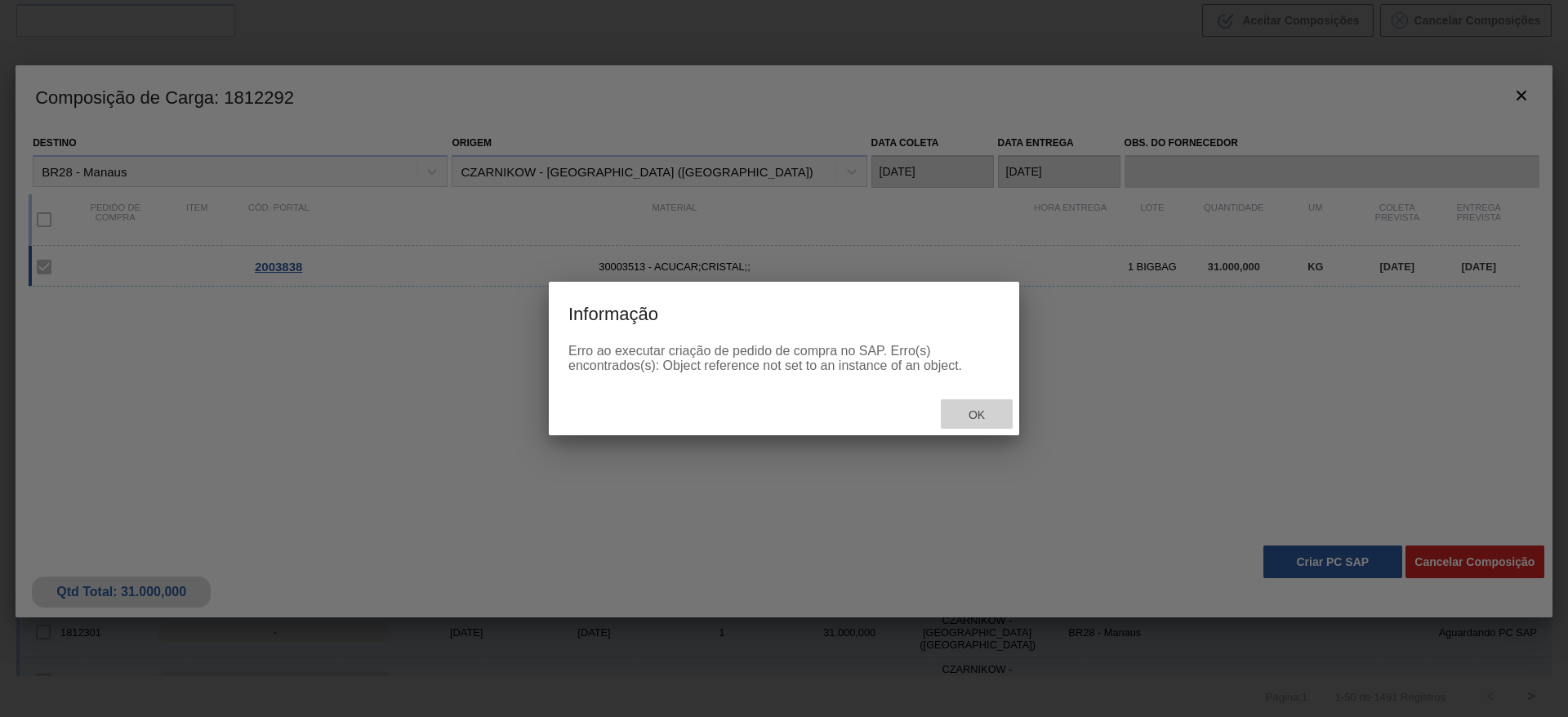
click at [957, 409] on span "Ok" at bounding box center [976, 414] width 42 height 13
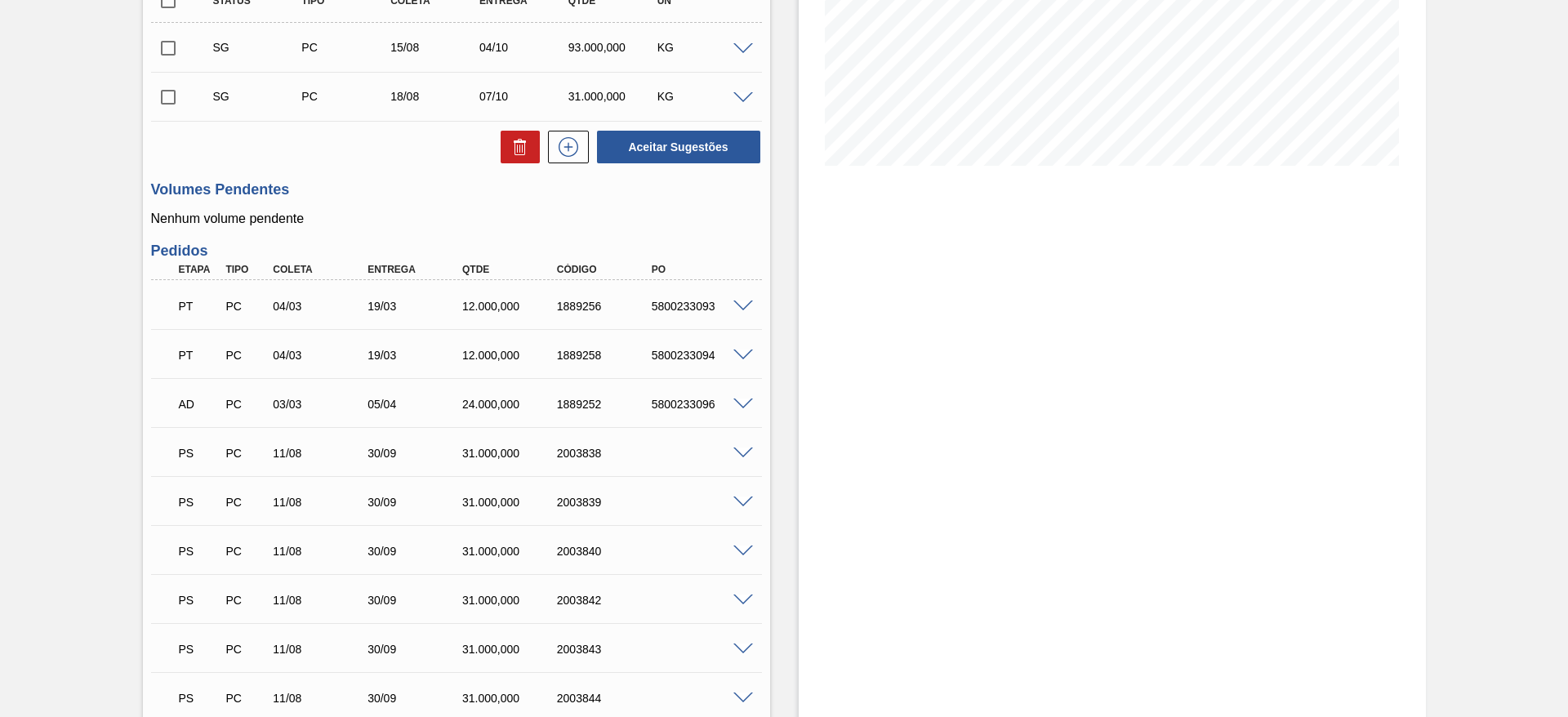
scroll to position [367, 0]
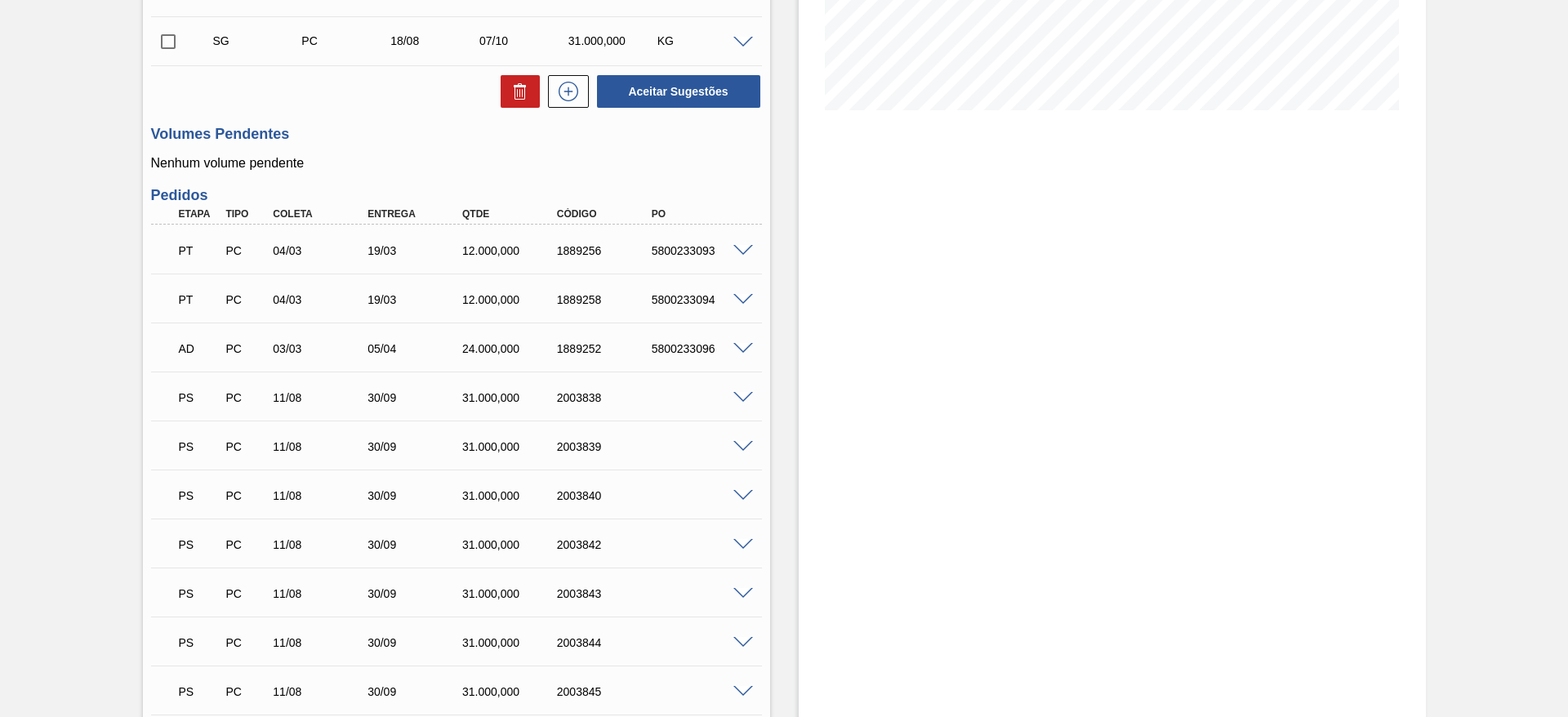
click at [738, 453] on div "PS PC 11/08 30/09 31.000,000 2003839" at bounding box center [456, 444] width 611 height 40
click at [739, 447] on span at bounding box center [743, 447] width 20 height 12
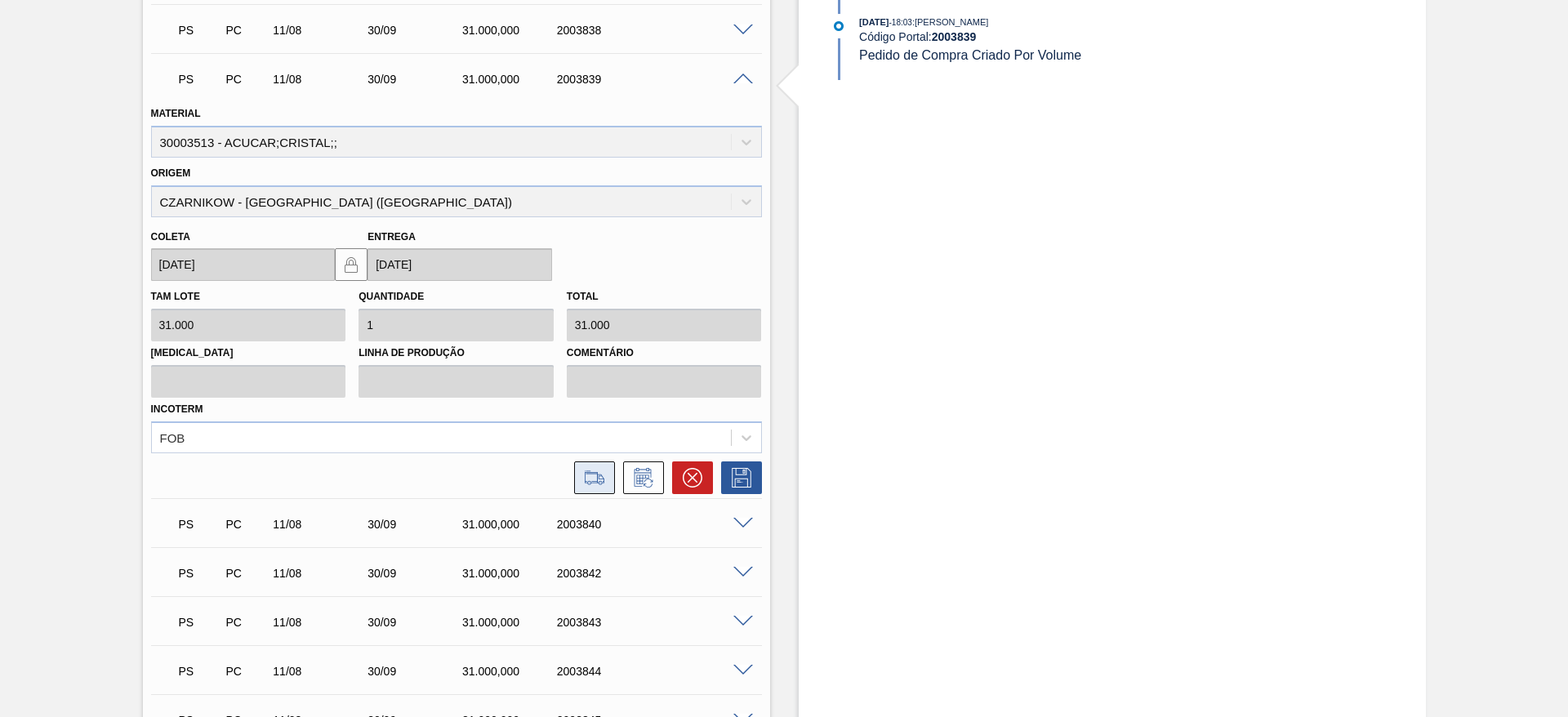
click at [604, 464] on button at bounding box center [594, 477] width 40 height 33
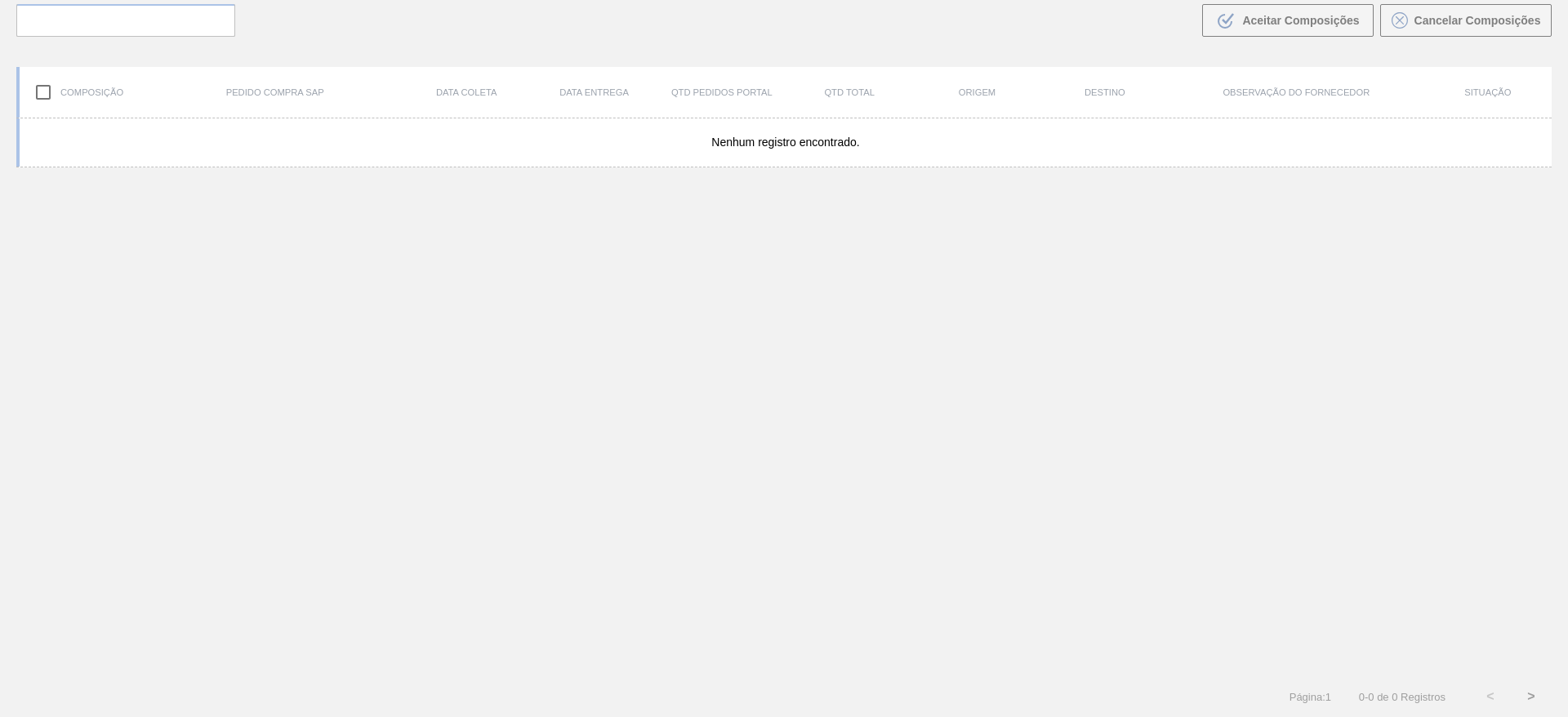
scroll to position [117, 0]
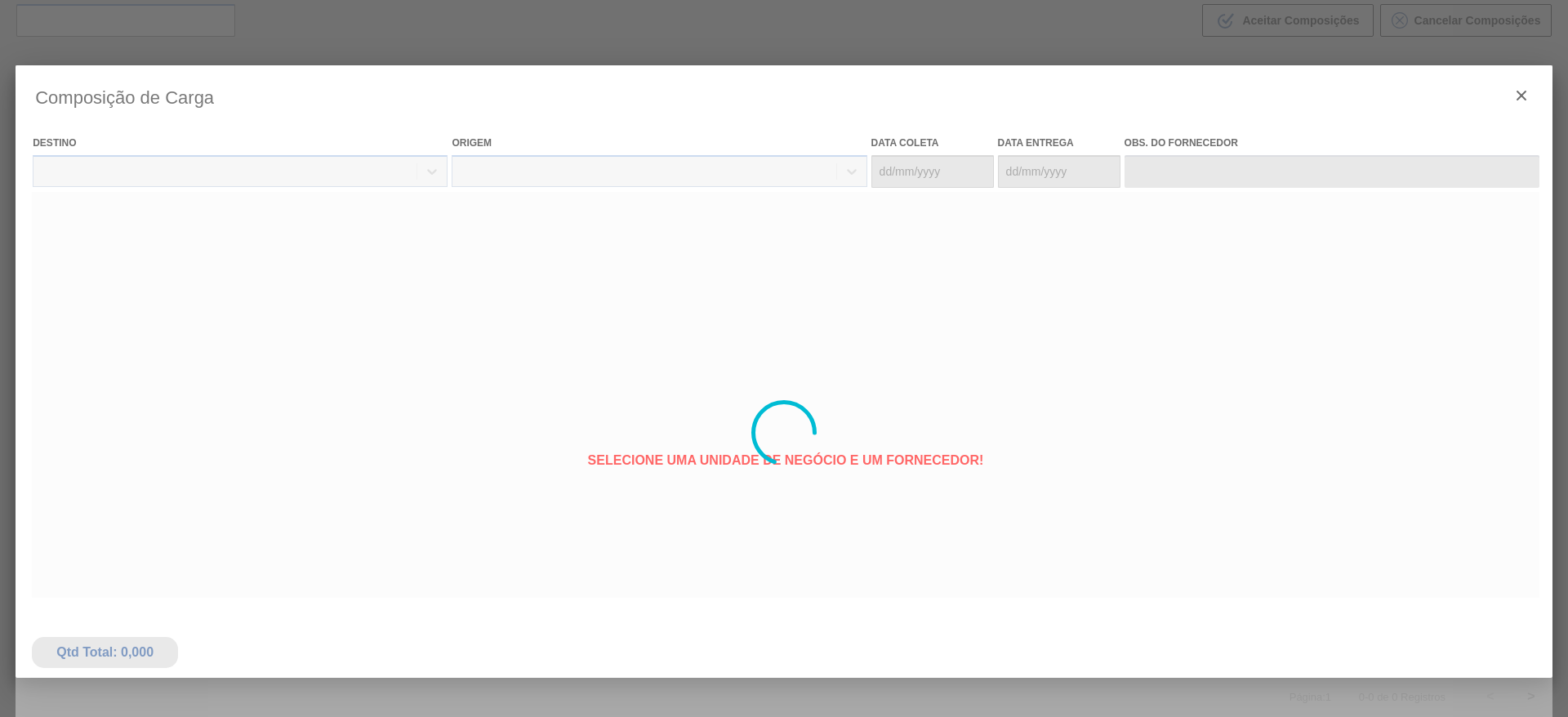
type coleta "[DATE]"
type entrega "[DATE]"
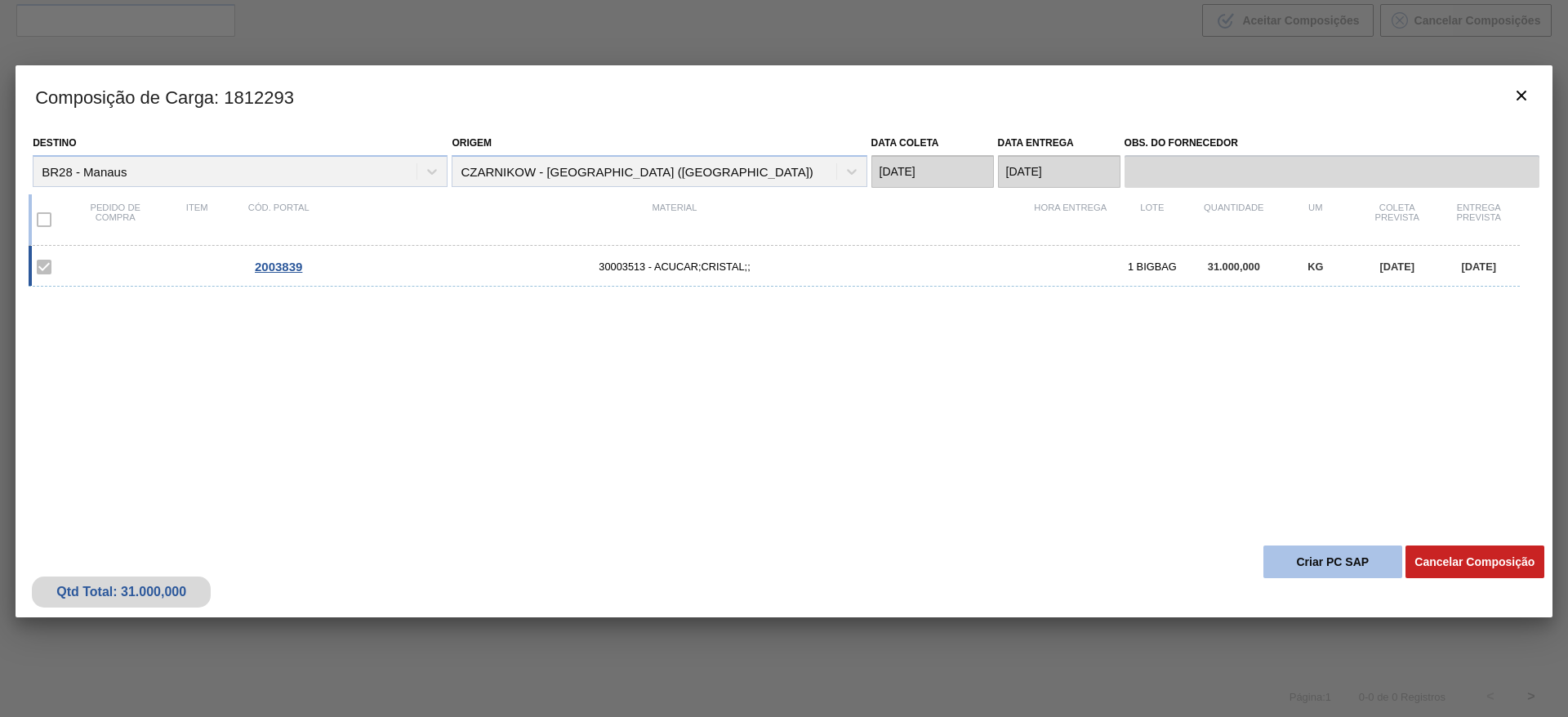
click at [1327, 556] on button "Criar PC SAP" at bounding box center [1332, 561] width 139 height 33
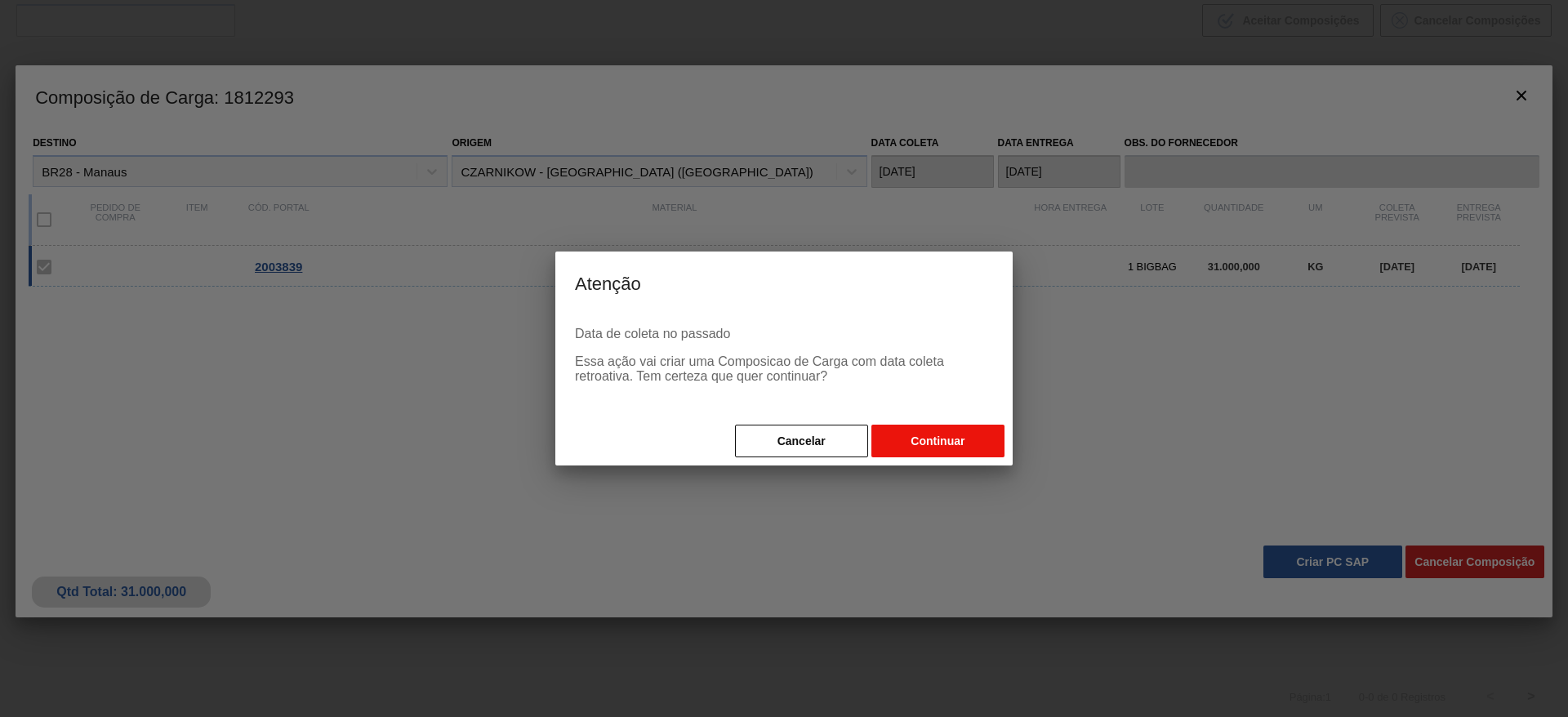
click at [975, 441] on button "Continuar" at bounding box center [937, 440] width 133 height 33
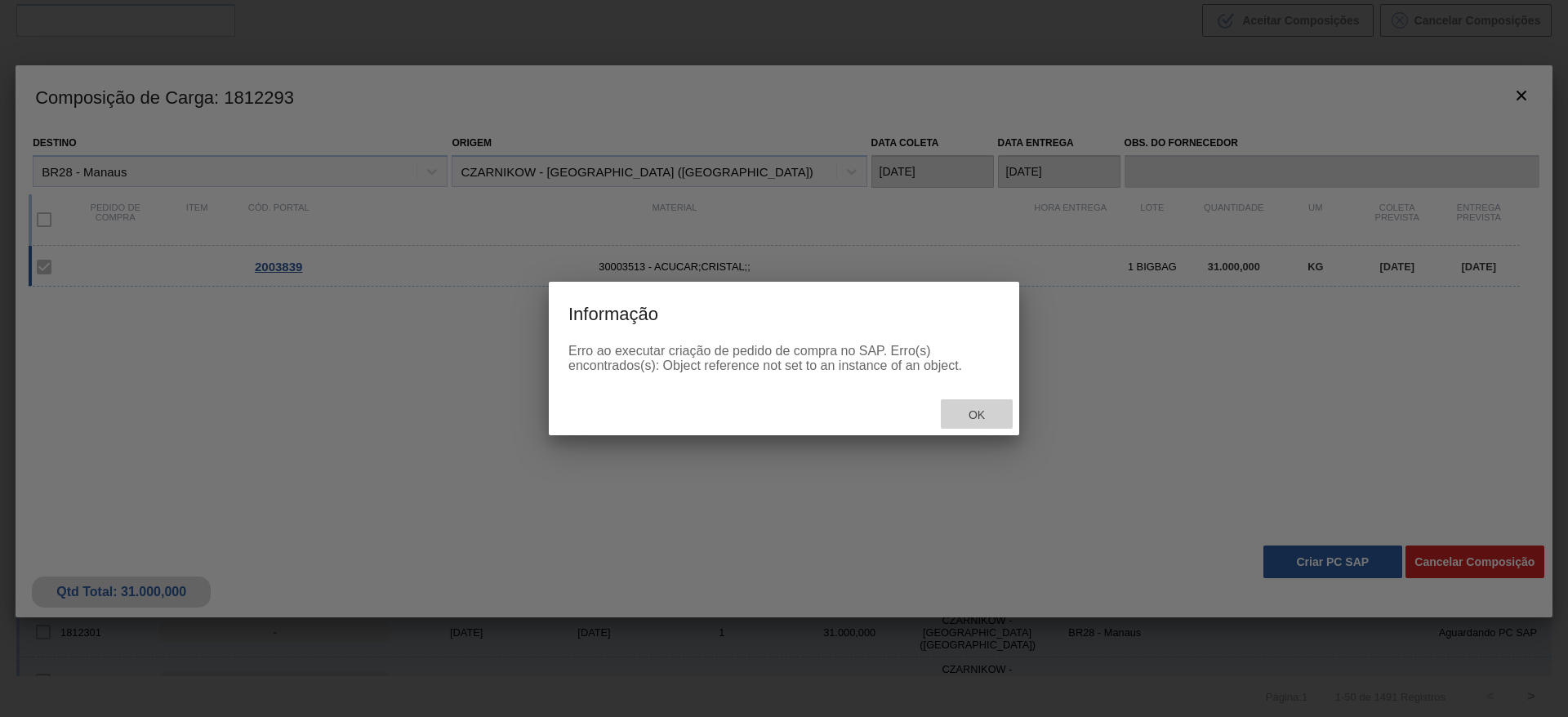
click at [990, 417] on span "Ok" at bounding box center [976, 414] width 42 height 13
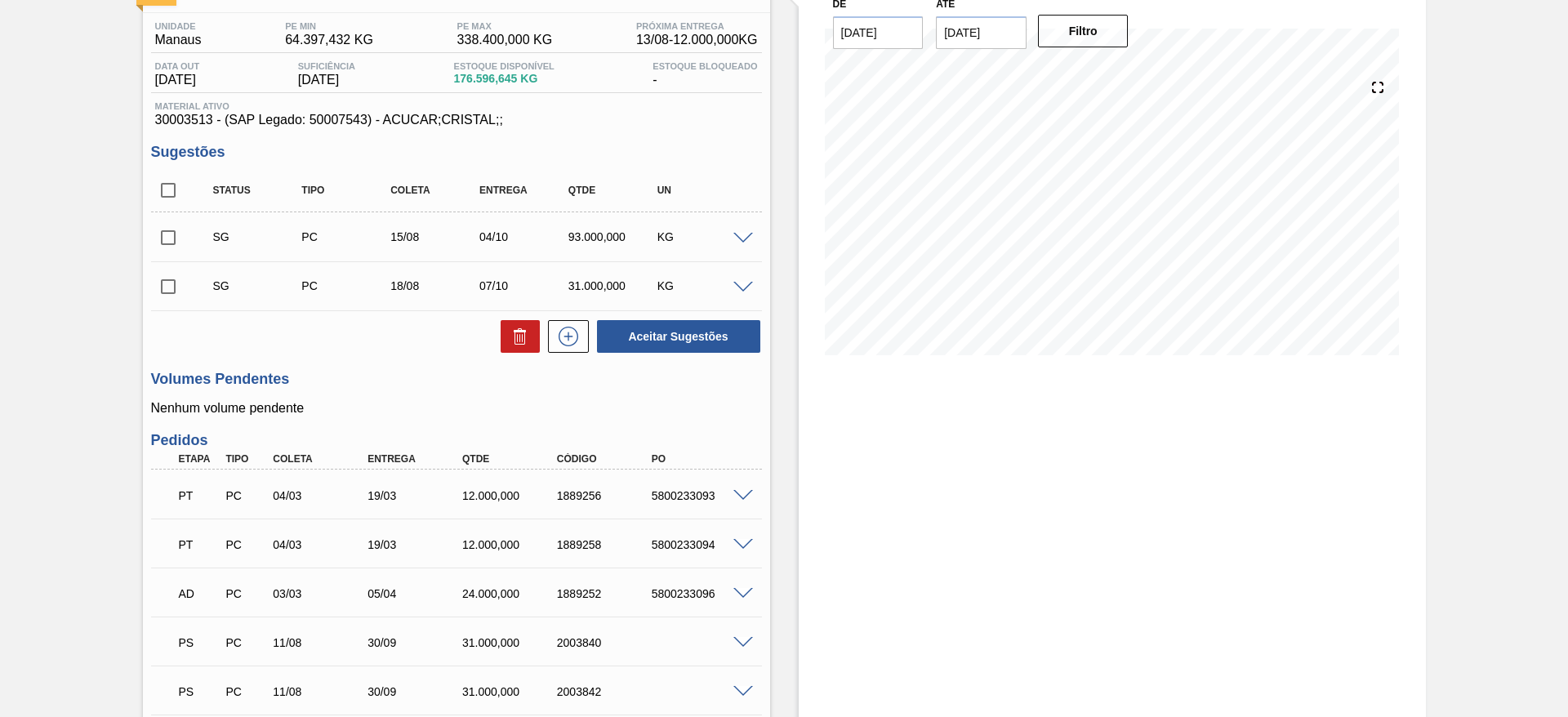
scroll to position [612, 0]
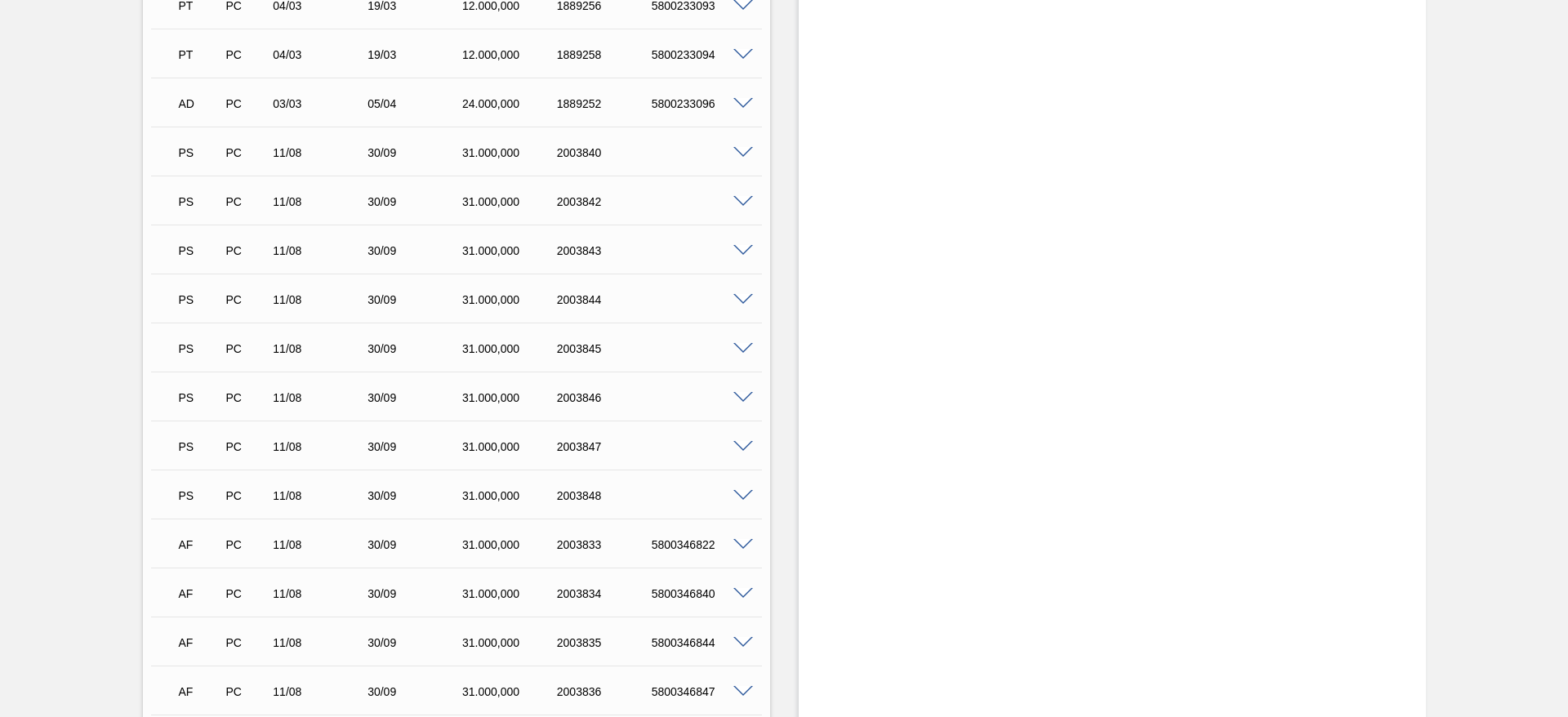
click at [731, 149] on div at bounding box center [745, 151] width 33 height 12
click at [733, 150] on span at bounding box center [743, 153] width 20 height 12
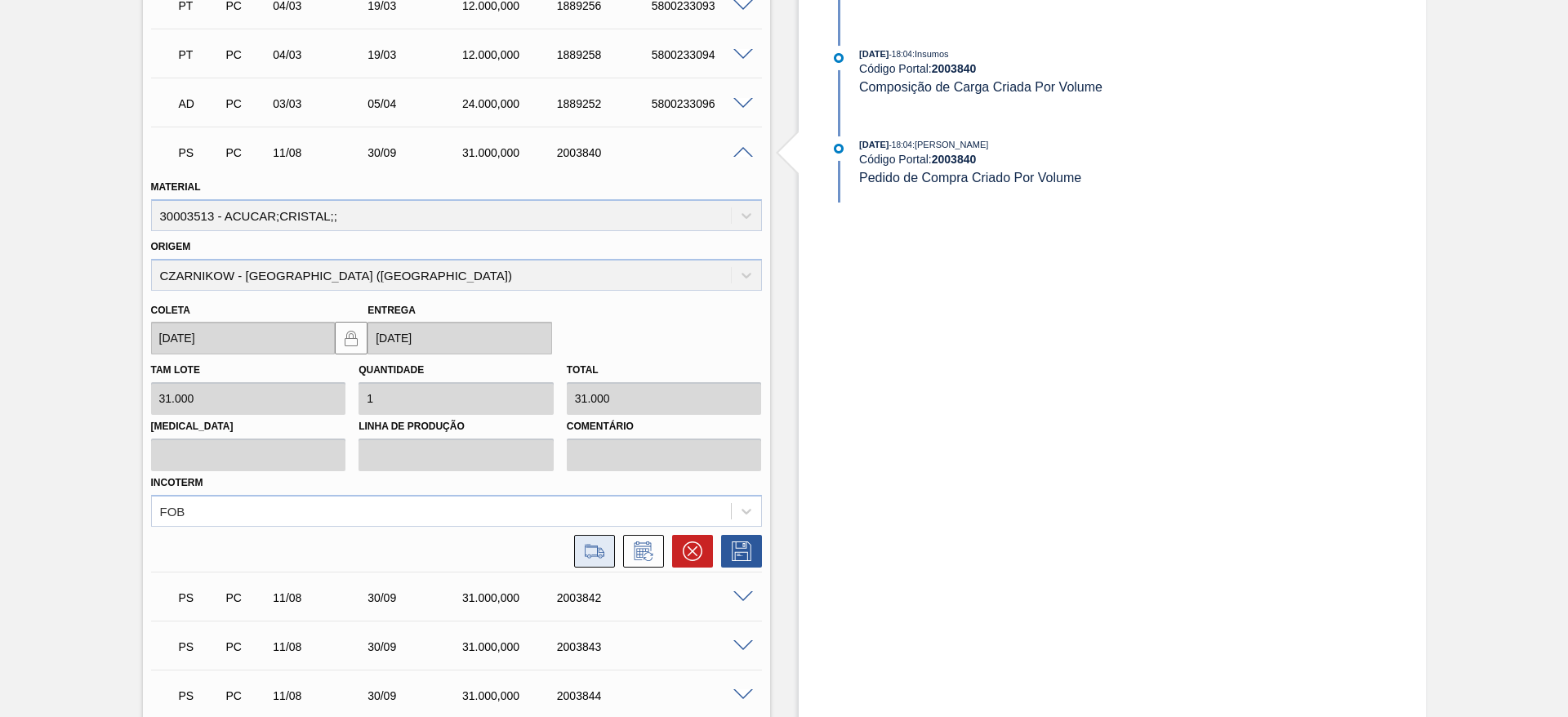
click at [602, 539] on button at bounding box center [594, 550] width 40 height 33
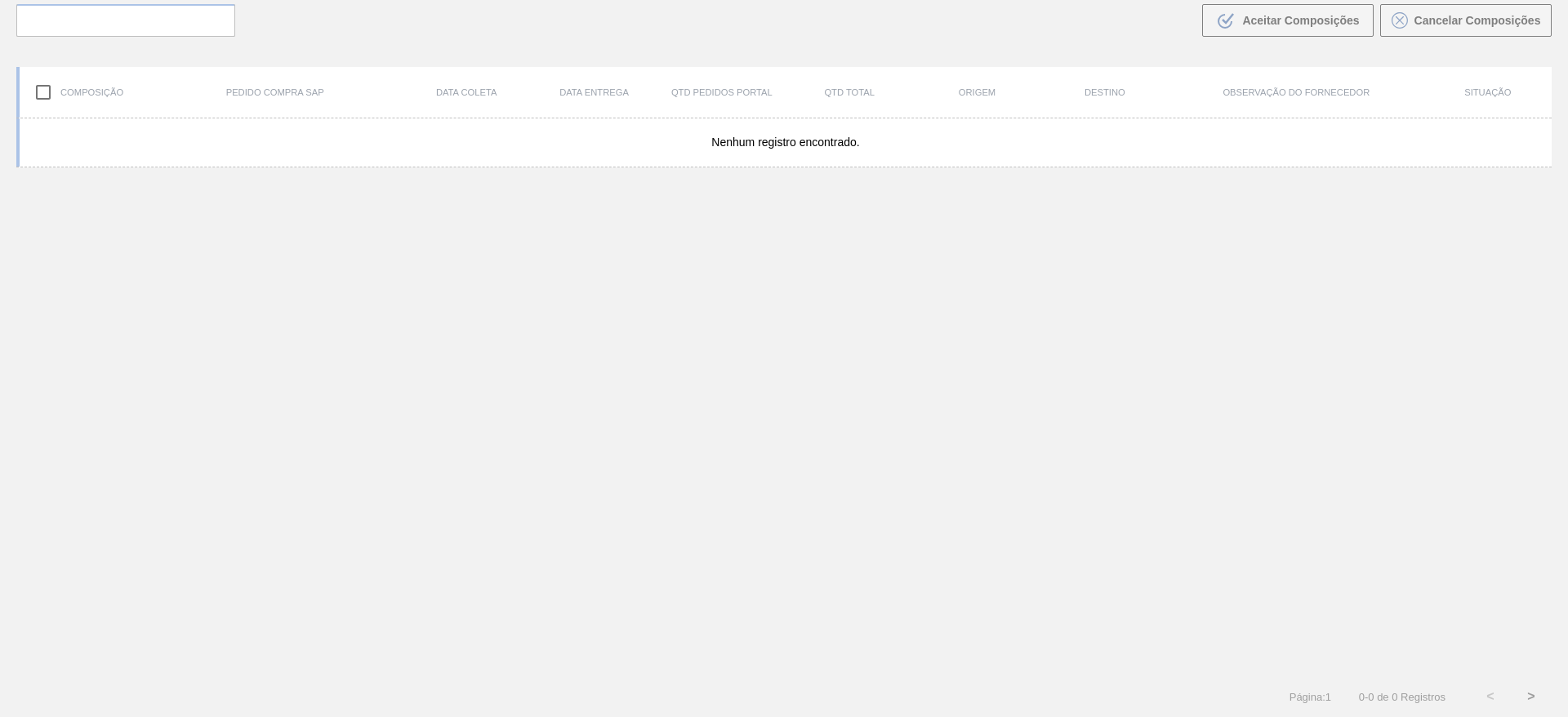
scroll to position [117, 0]
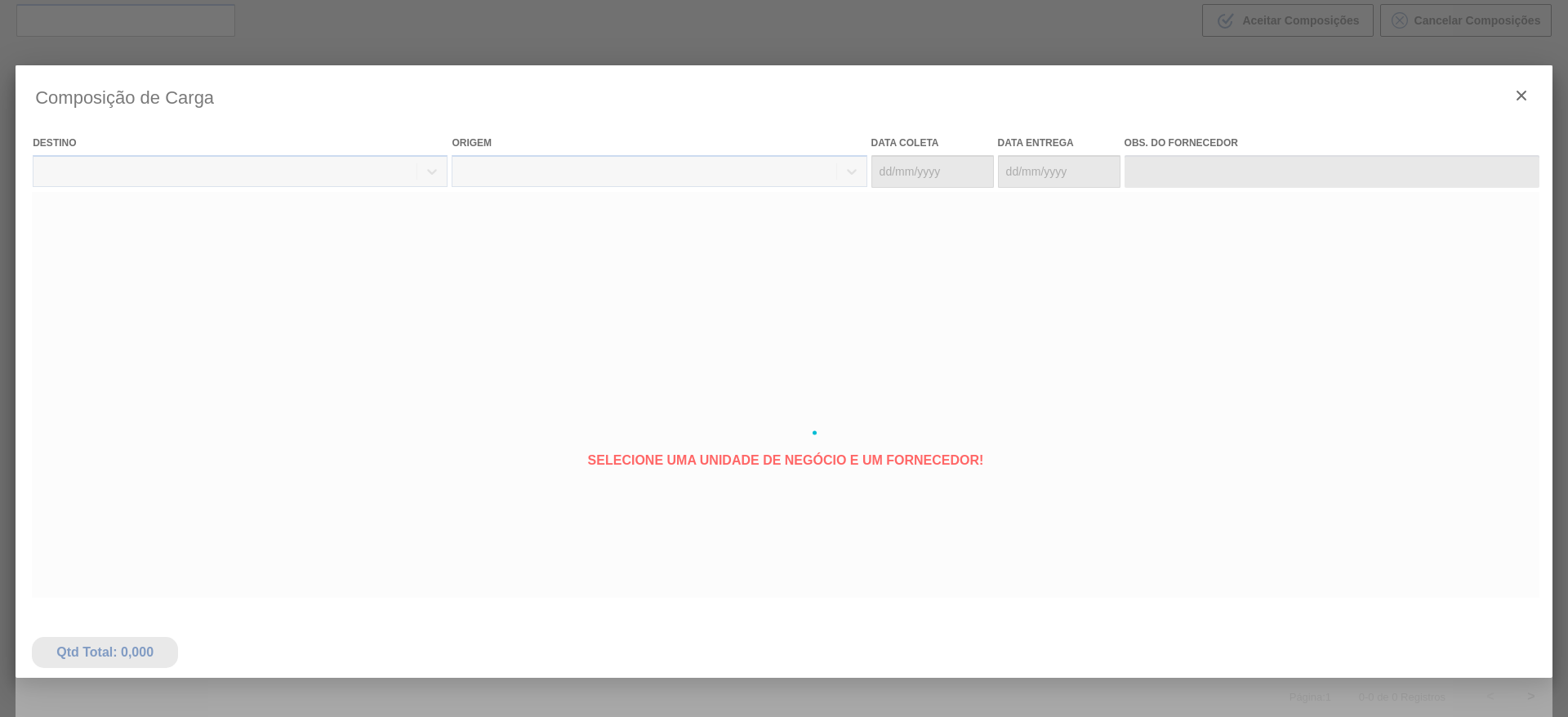
type coleta "[DATE]"
type entrega "[DATE]"
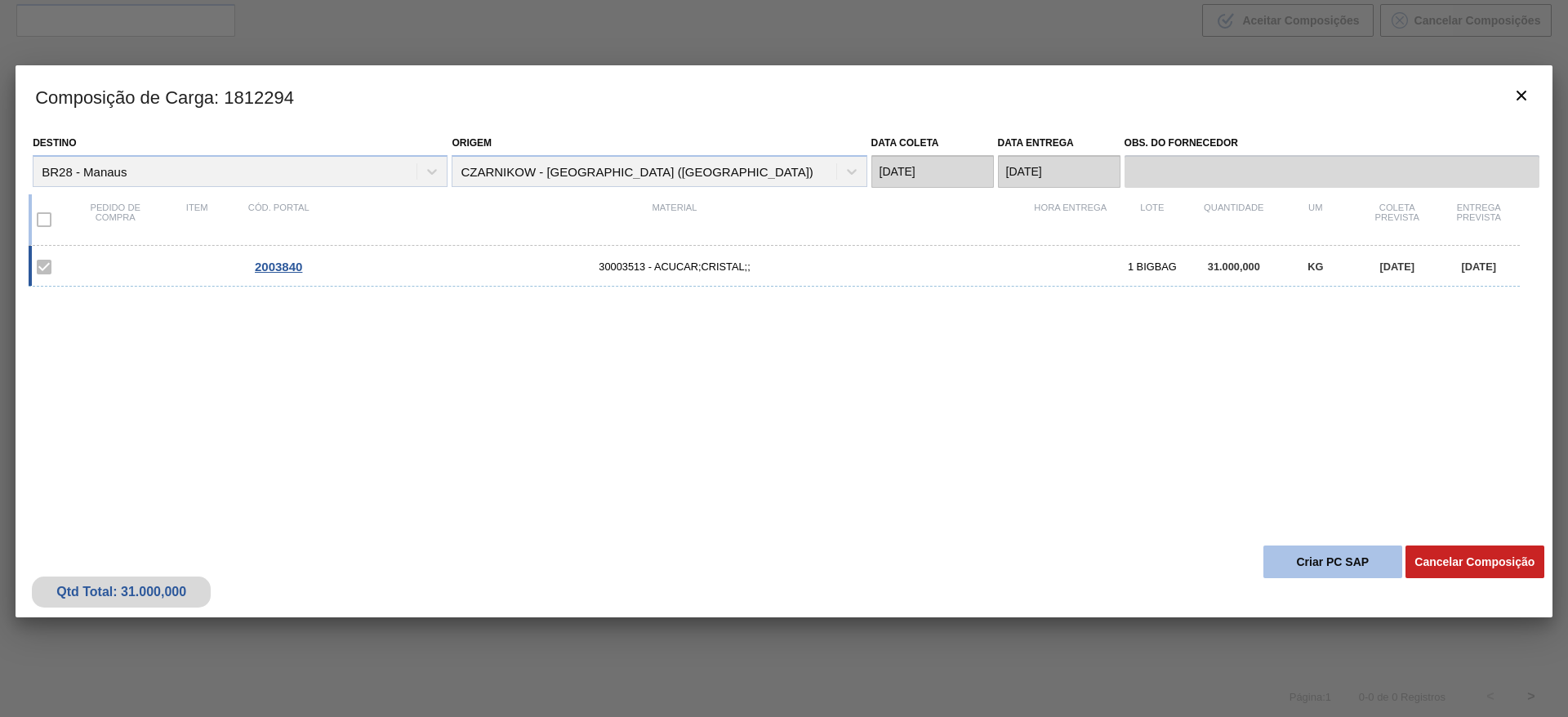
click at [1310, 542] on div "Qtd Total: 31.000,000 Cancelar Composição Criar PC SAP" at bounding box center [784, 576] width 1536 height 80
click at [1311, 550] on button "Criar PC SAP" at bounding box center [1332, 561] width 139 height 33
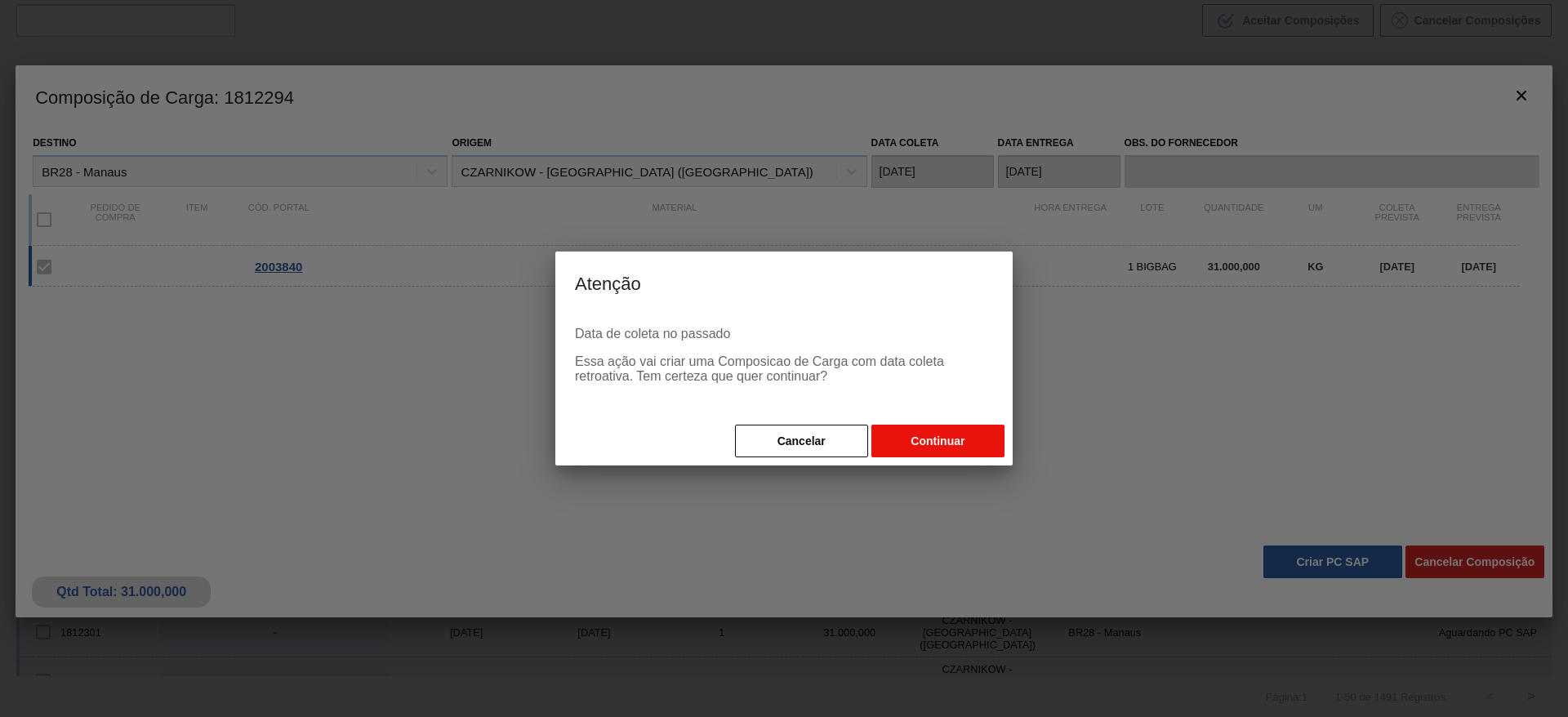
click at [934, 430] on button "Continuar" at bounding box center [937, 440] width 133 height 33
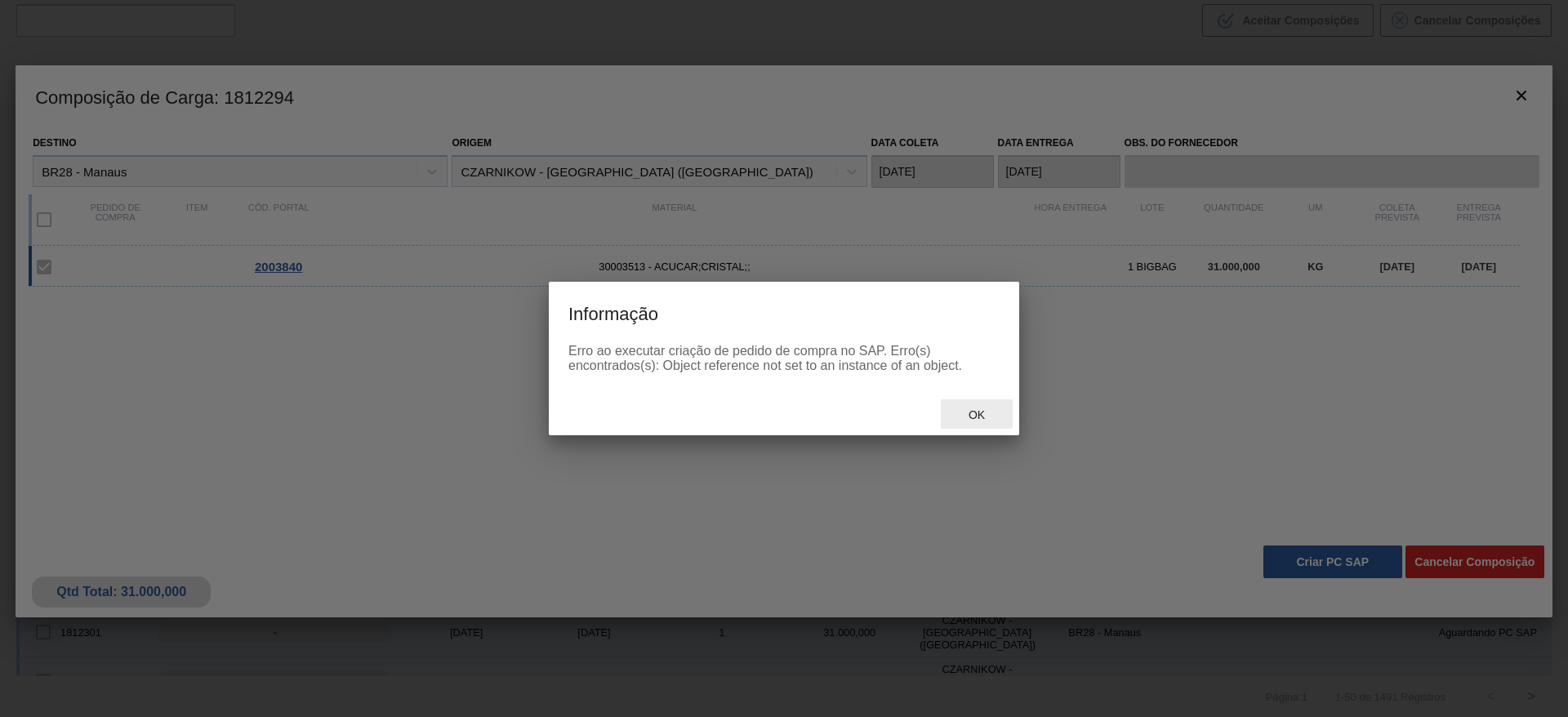
click at [983, 410] on span "Ok" at bounding box center [976, 414] width 42 height 13
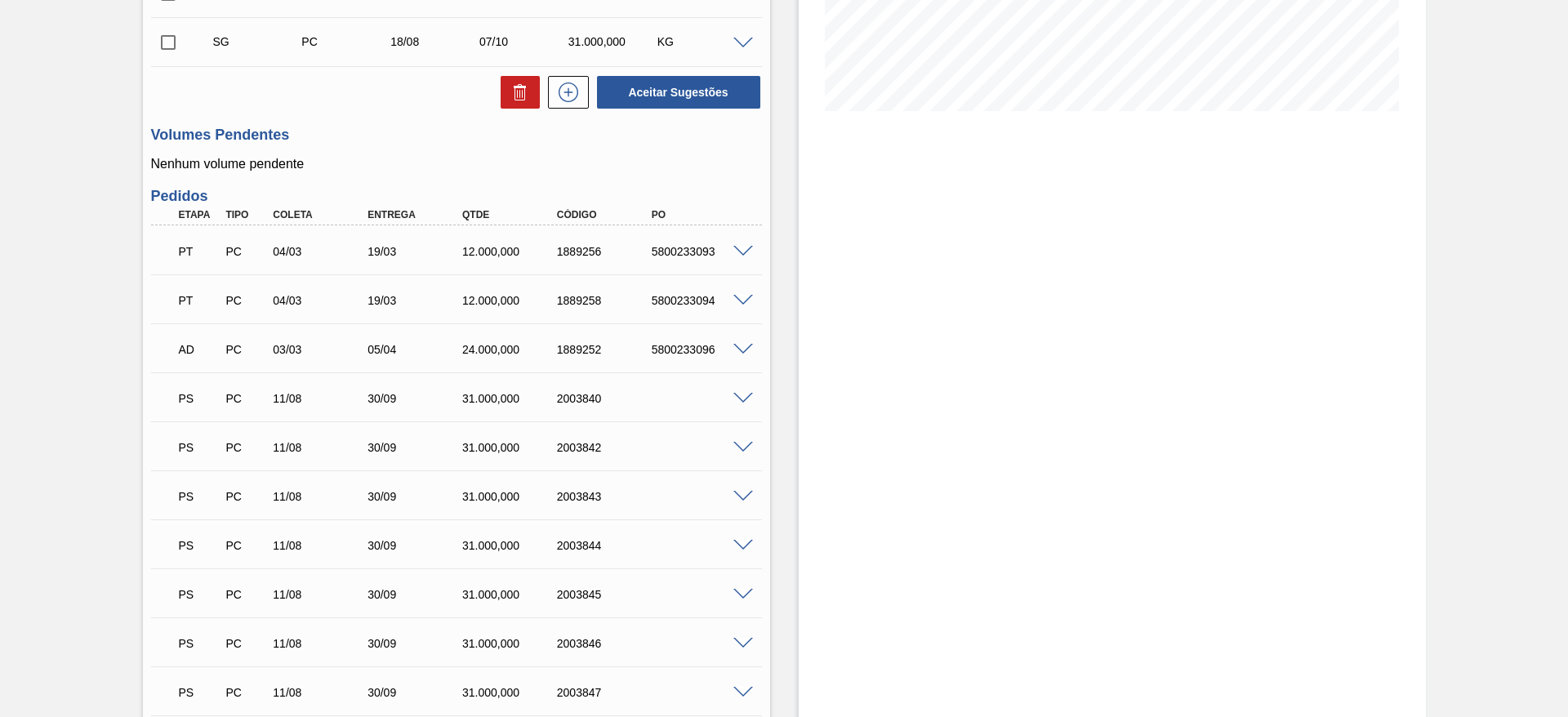
scroll to position [367, 0]
click at [742, 448] on span at bounding box center [743, 447] width 20 height 12
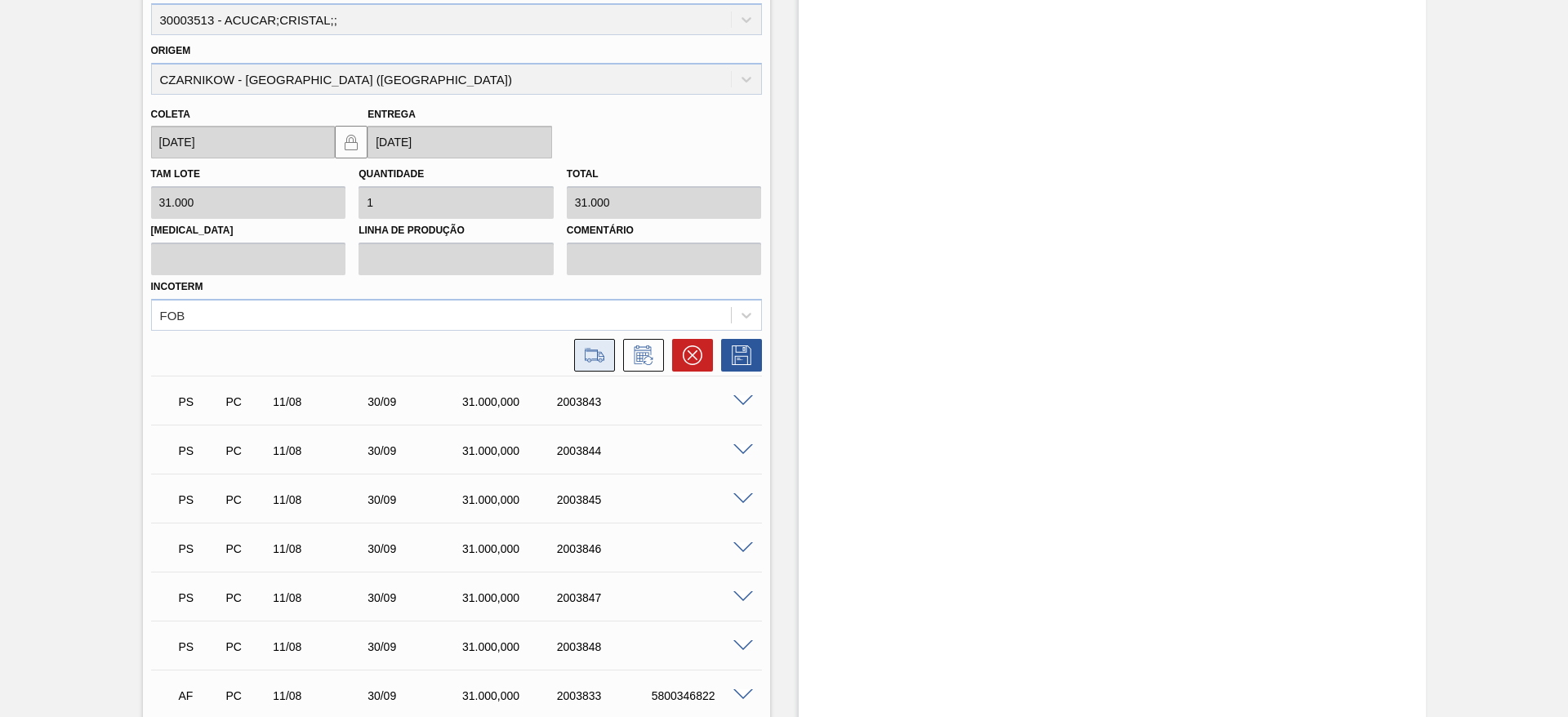
click at [591, 351] on icon at bounding box center [594, 355] width 26 height 20
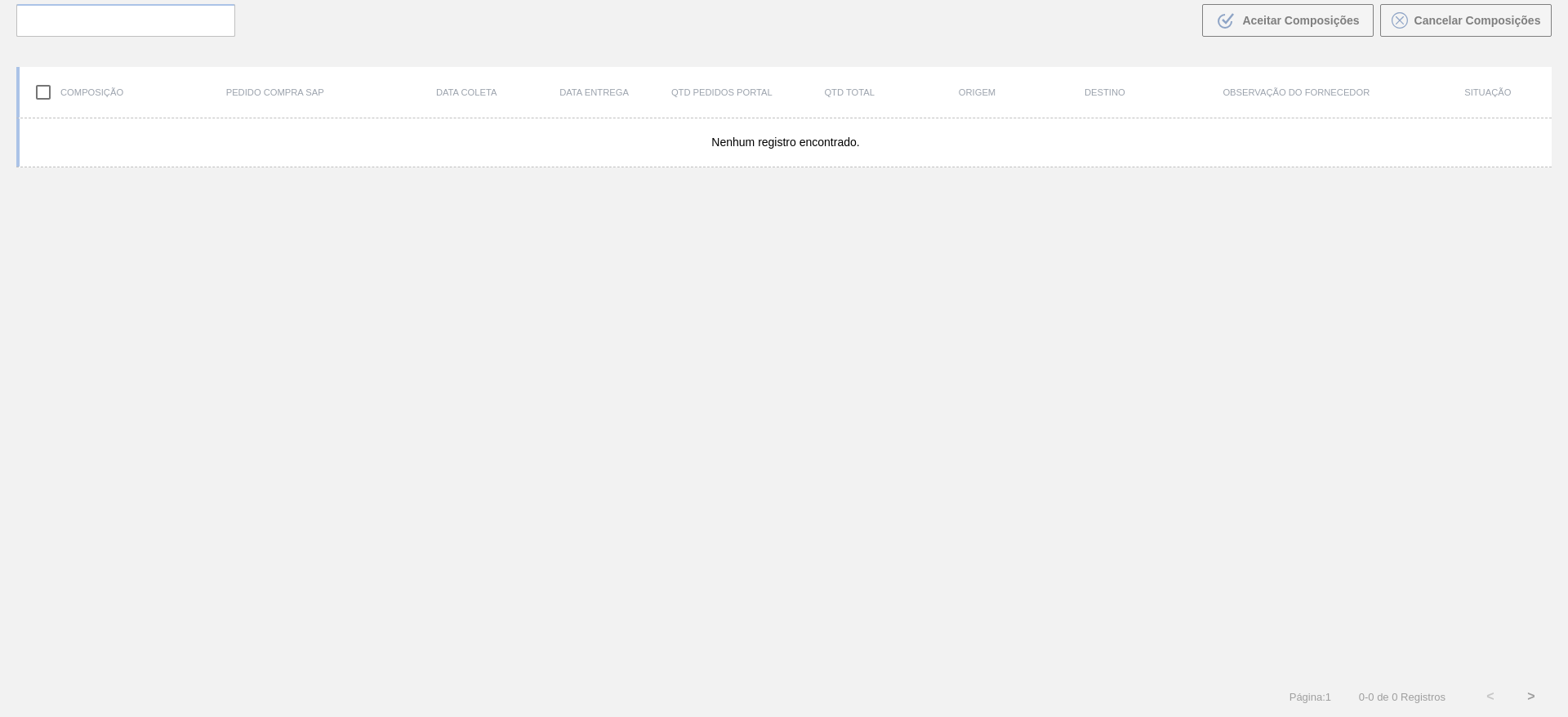
scroll to position [117, 0]
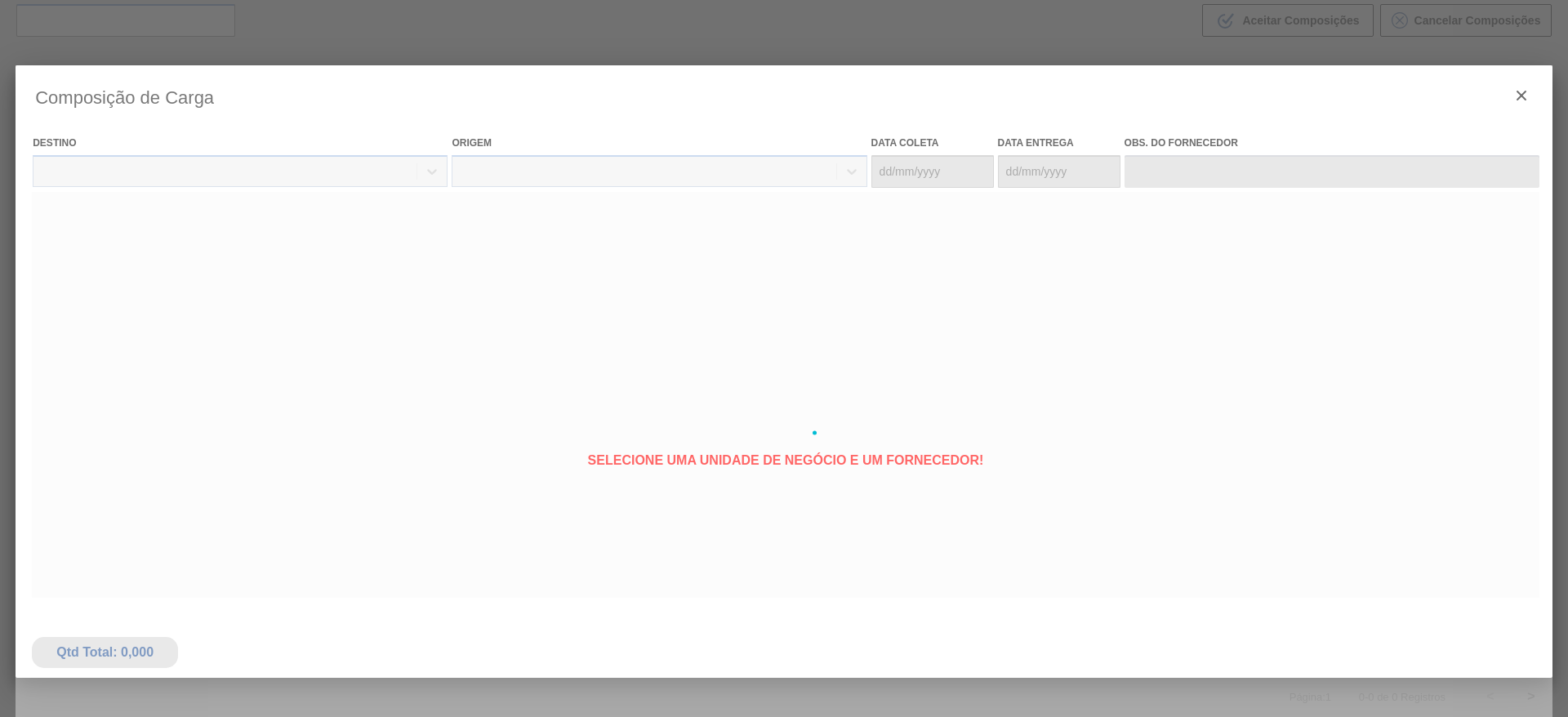
type coleta "[DATE]"
type entrega "[DATE]"
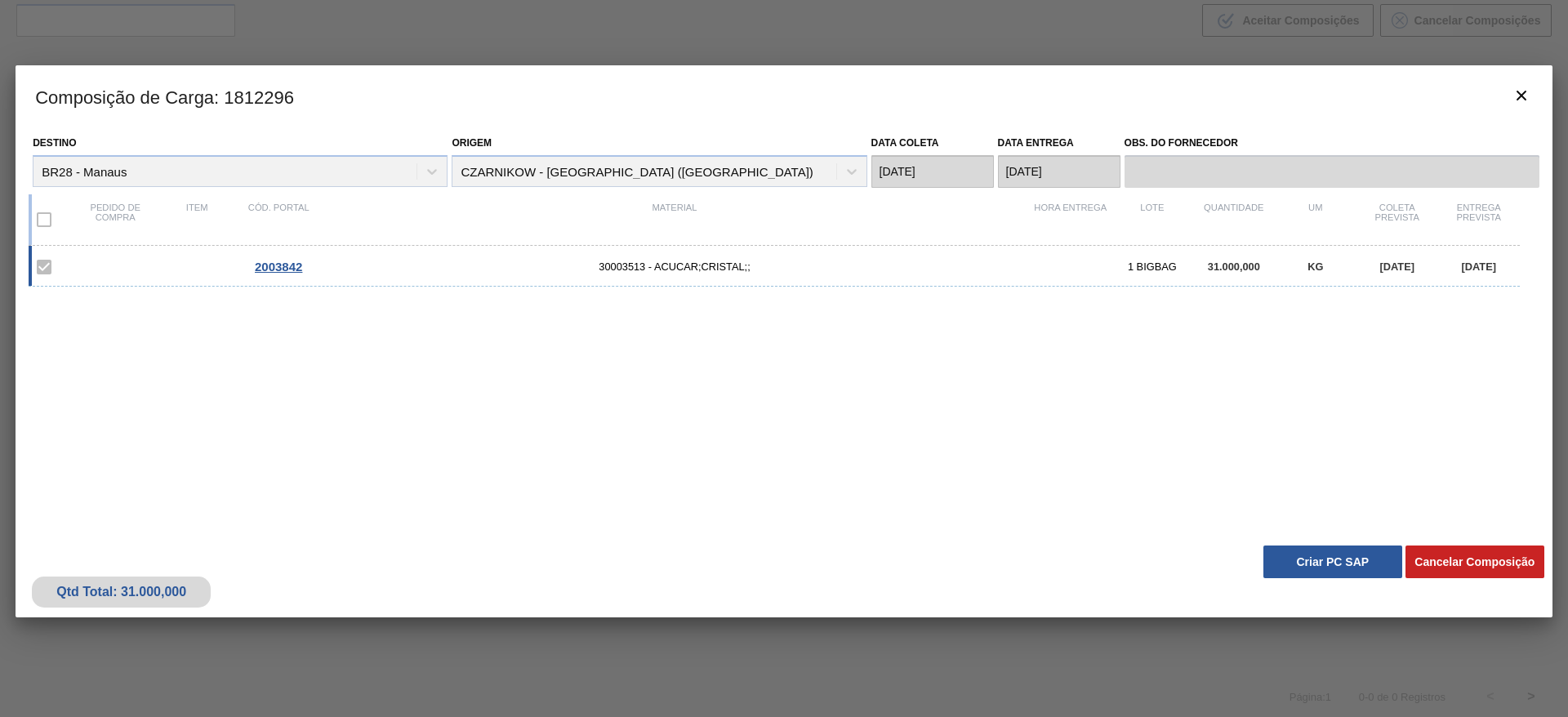
click at [1318, 561] on button "Criar PC SAP" at bounding box center [1332, 561] width 139 height 33
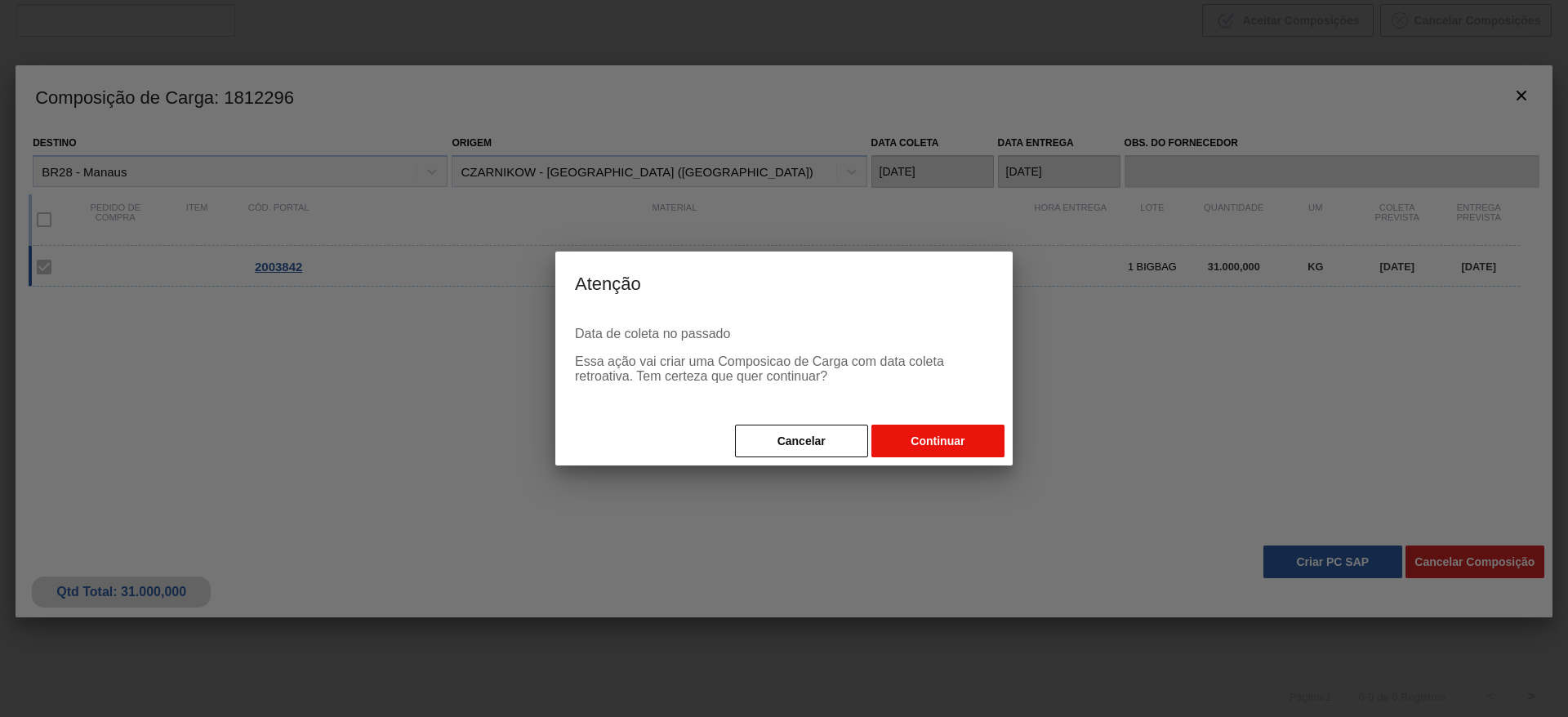
click at [925, 438] on button "Continuar" at bounding box center [937, 440] width 133 height 33
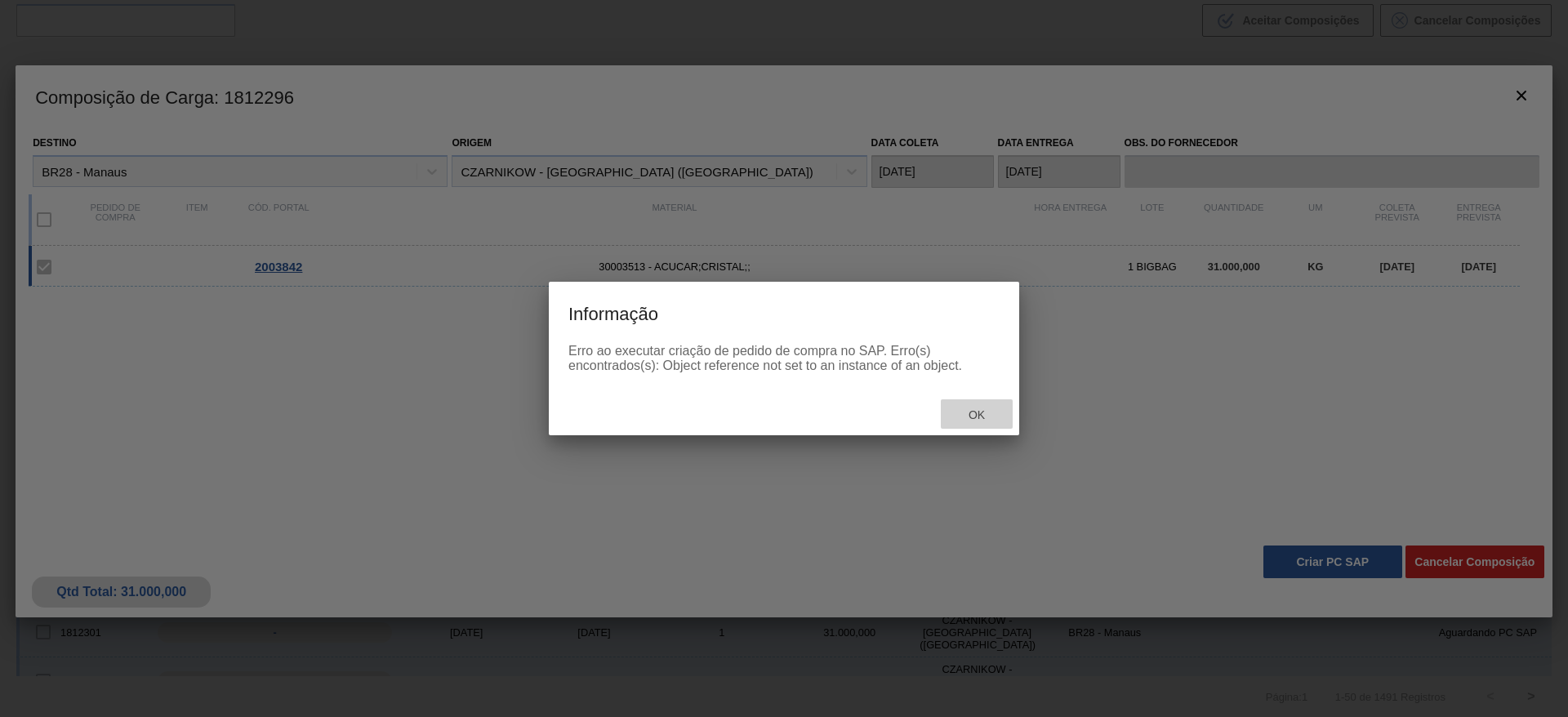
click at [989, 418] on span "Ok" at bounding box center [976, 414] width 42 height 13
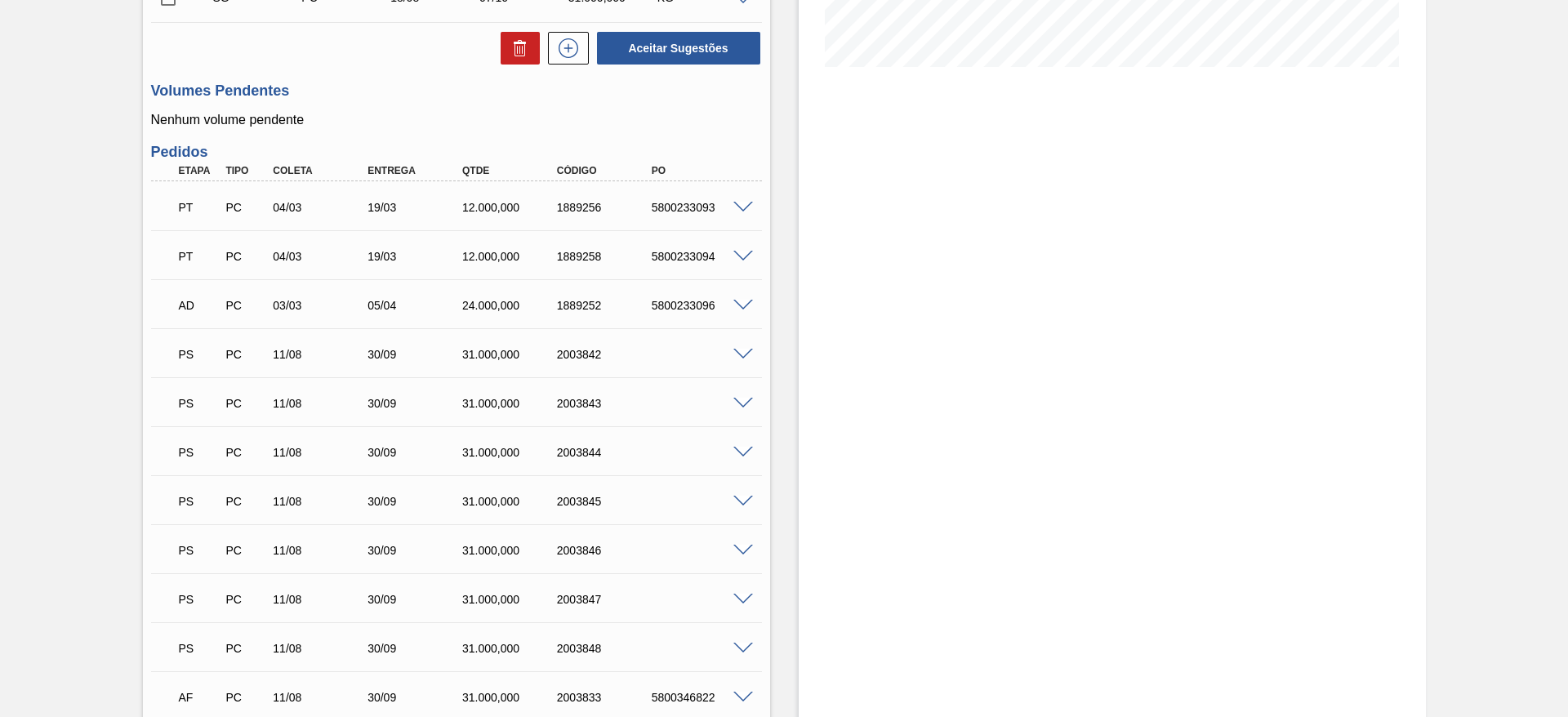
scroll to position [489, 0]
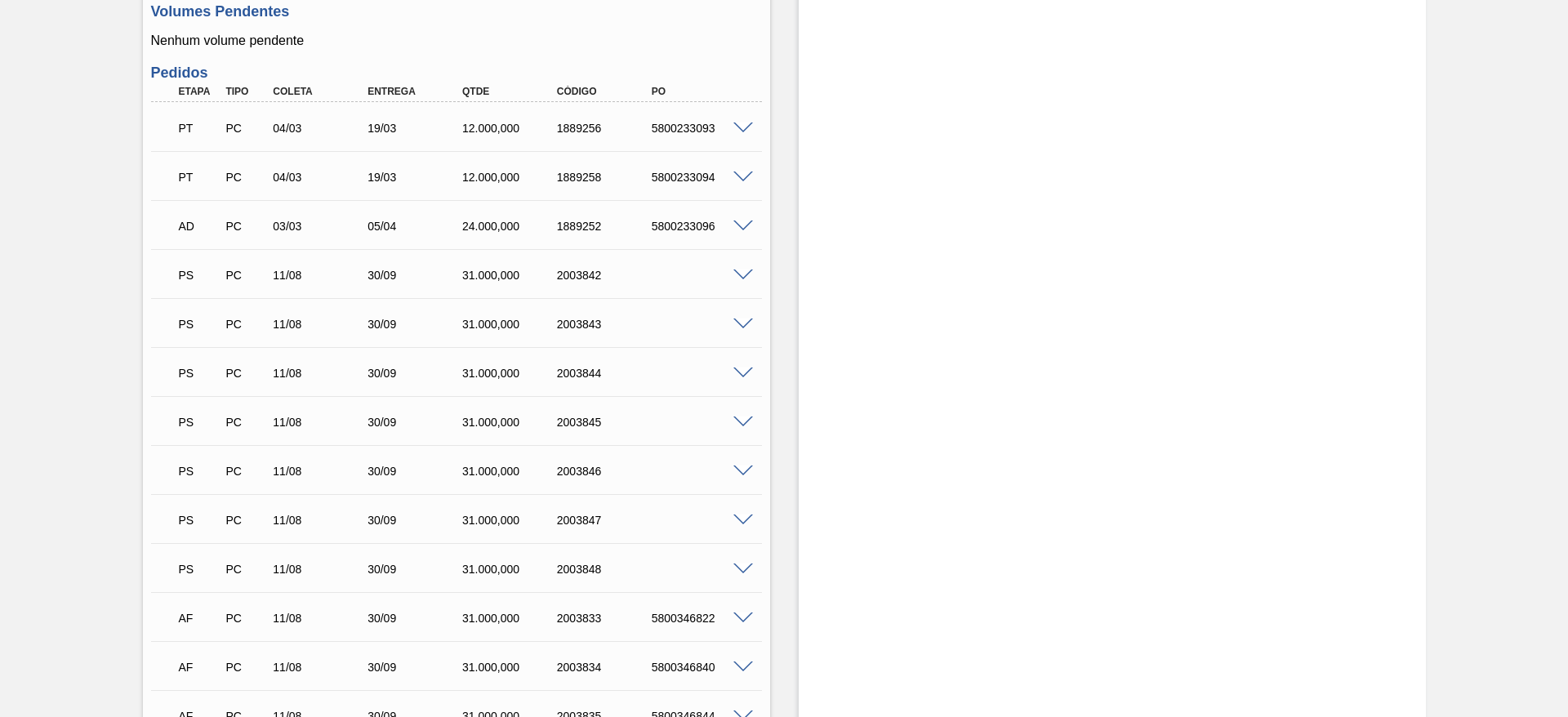
click at [749, 324] on span at bounding box center [743, 324] width 20 height 12
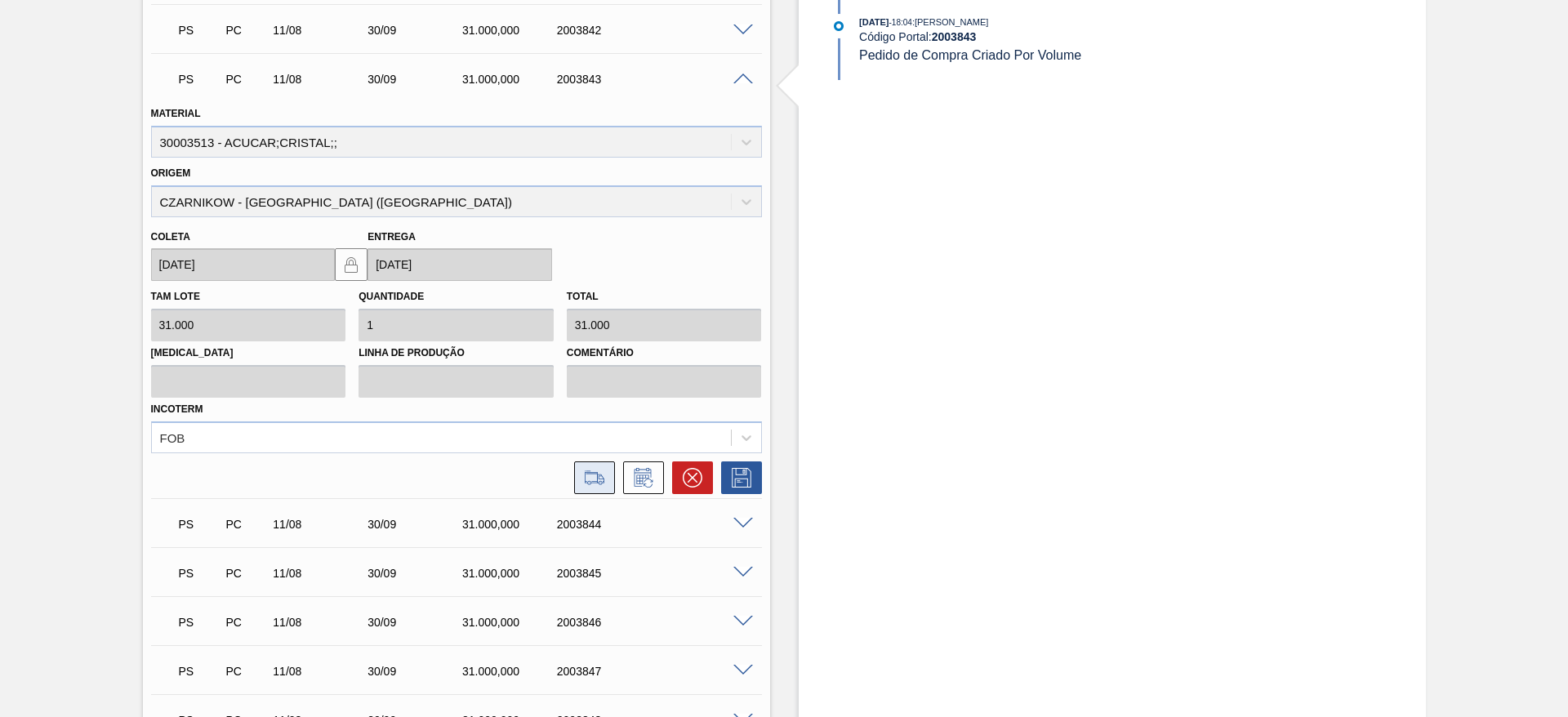
click at [598, 479] on icon at bounding box center [594, 477] width 26 height 20
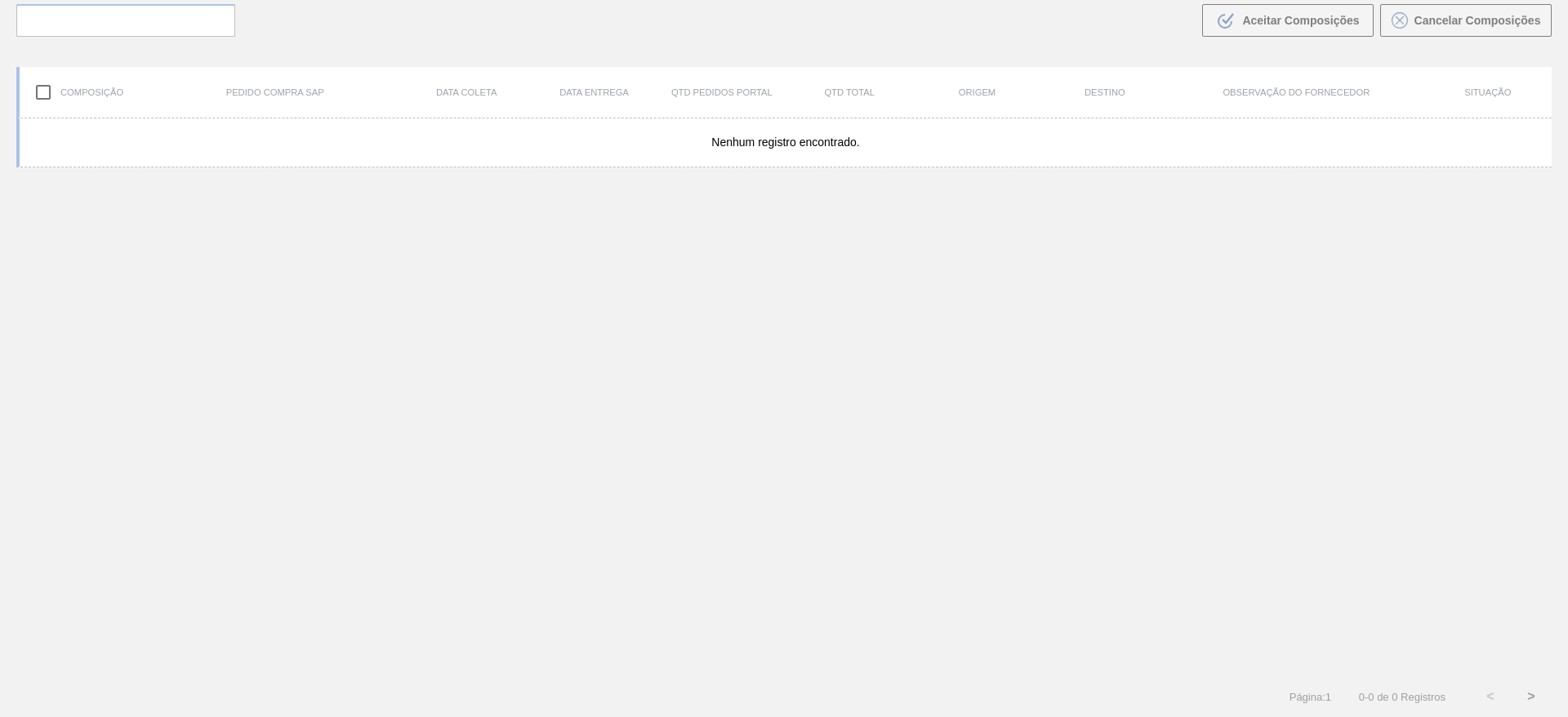
scroll to position [117, 0]
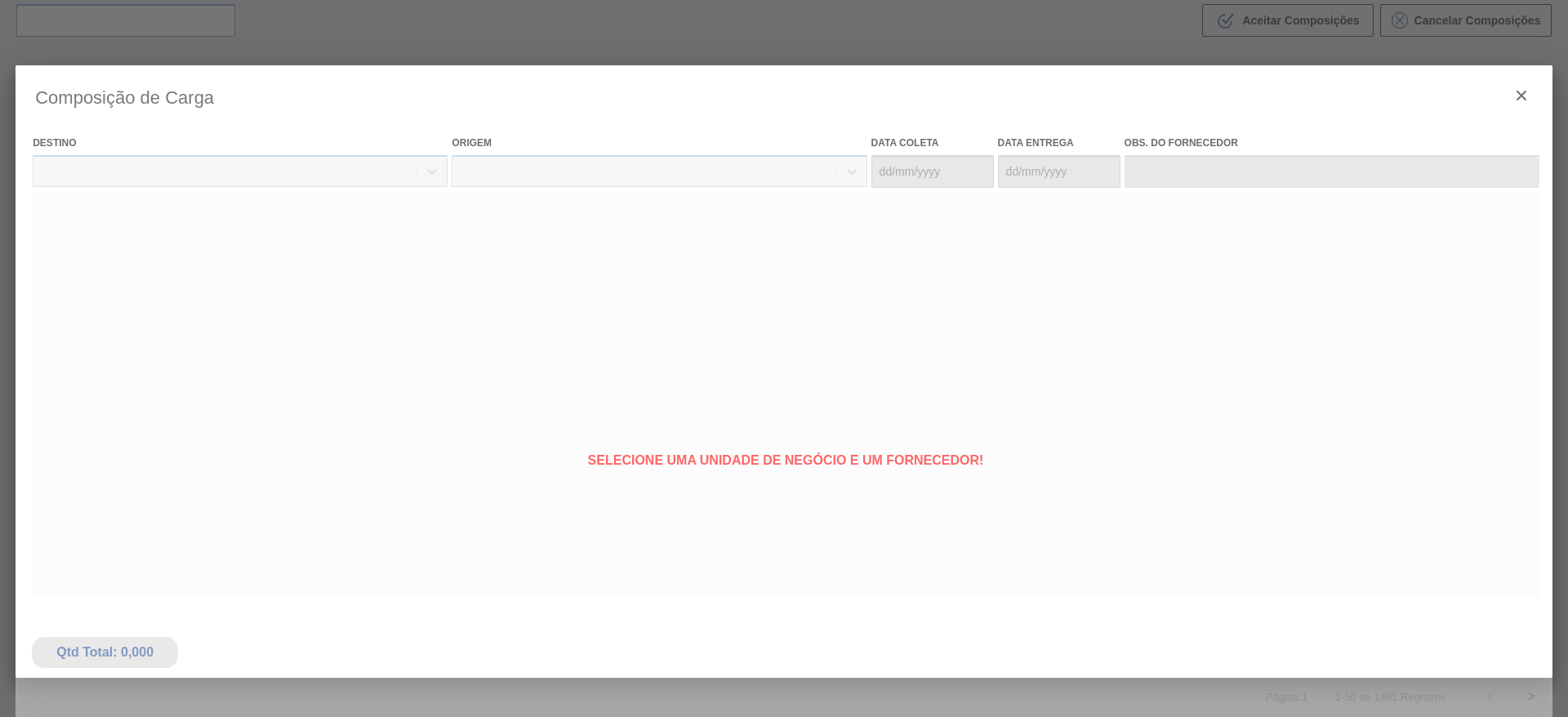
type coleta "[DATE]"
type entrega "[DATE]"
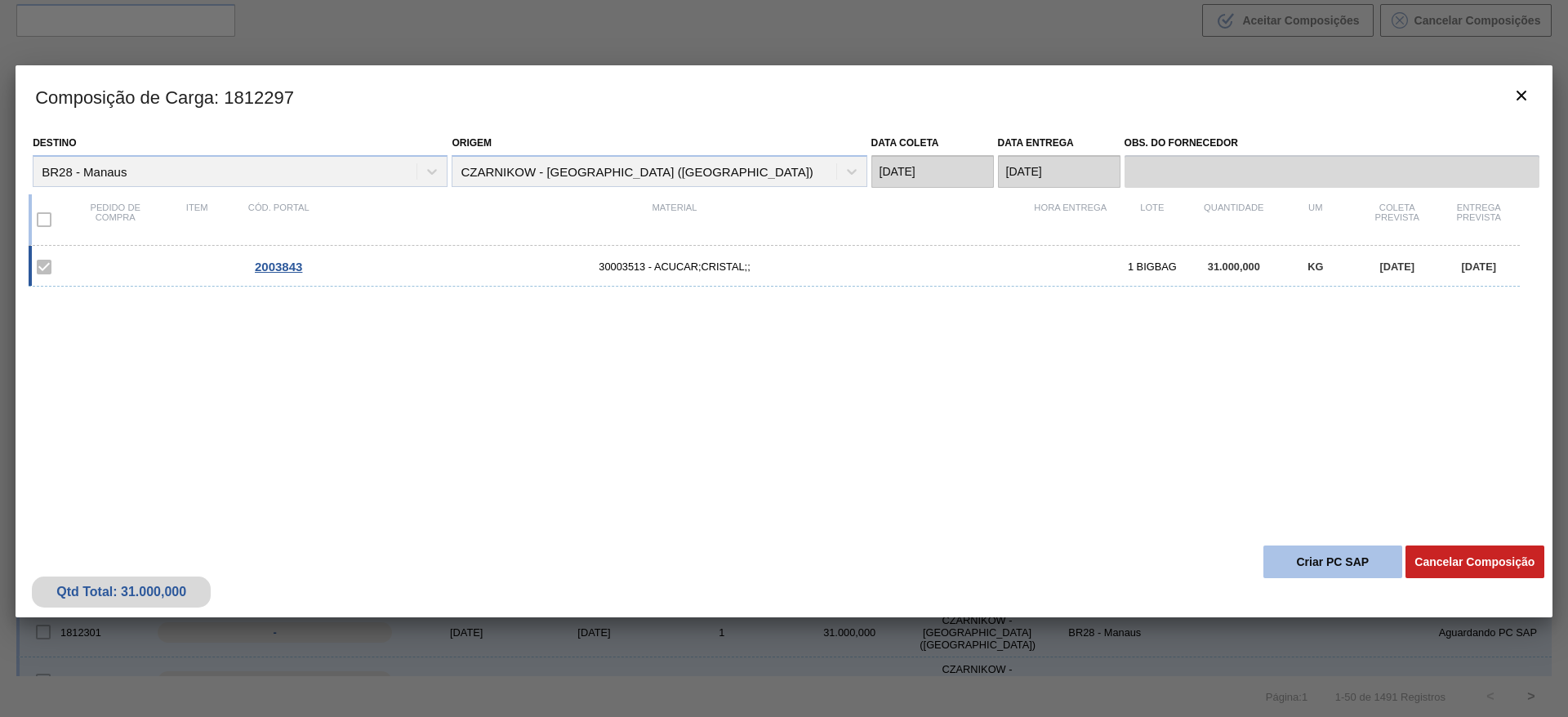
click at [1332, 568] on button "Criar PC SAP" at bounding box center [1332, 561] width 139 height 33
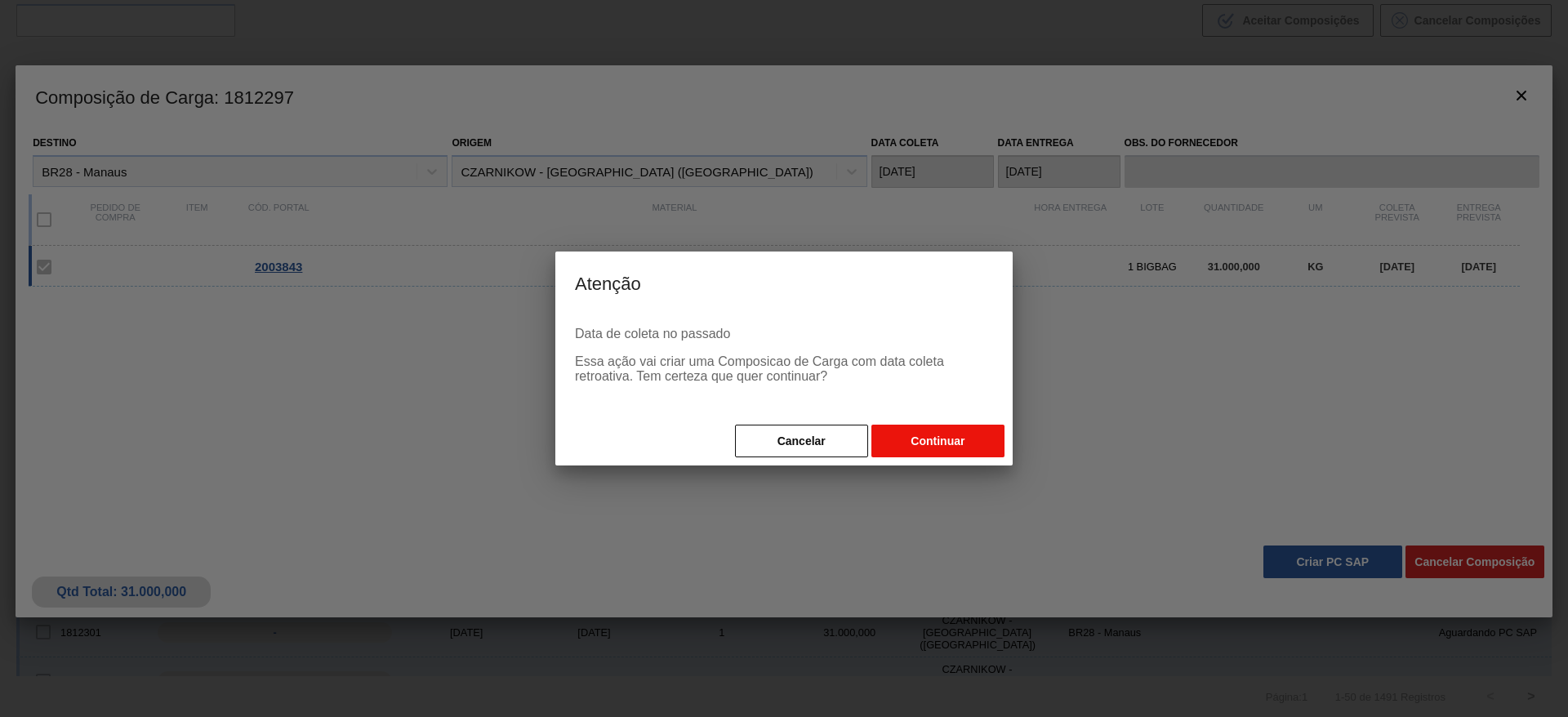
click at [968, 435] on button "Continuar" at bounding box center [937, 440] width 133 height 33
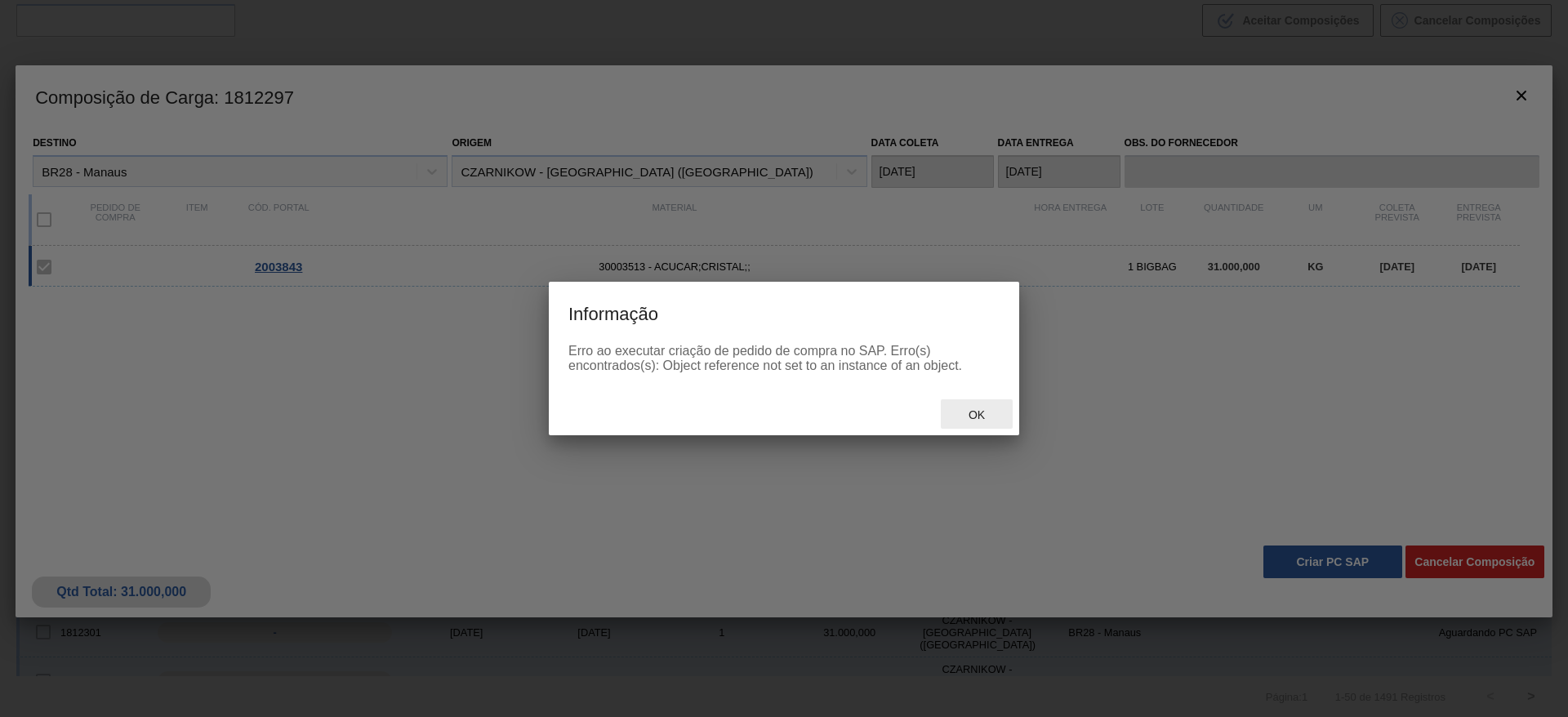
click at [957, 405] on div "Ok" at bounding box center [976, 414] width 72 height 31
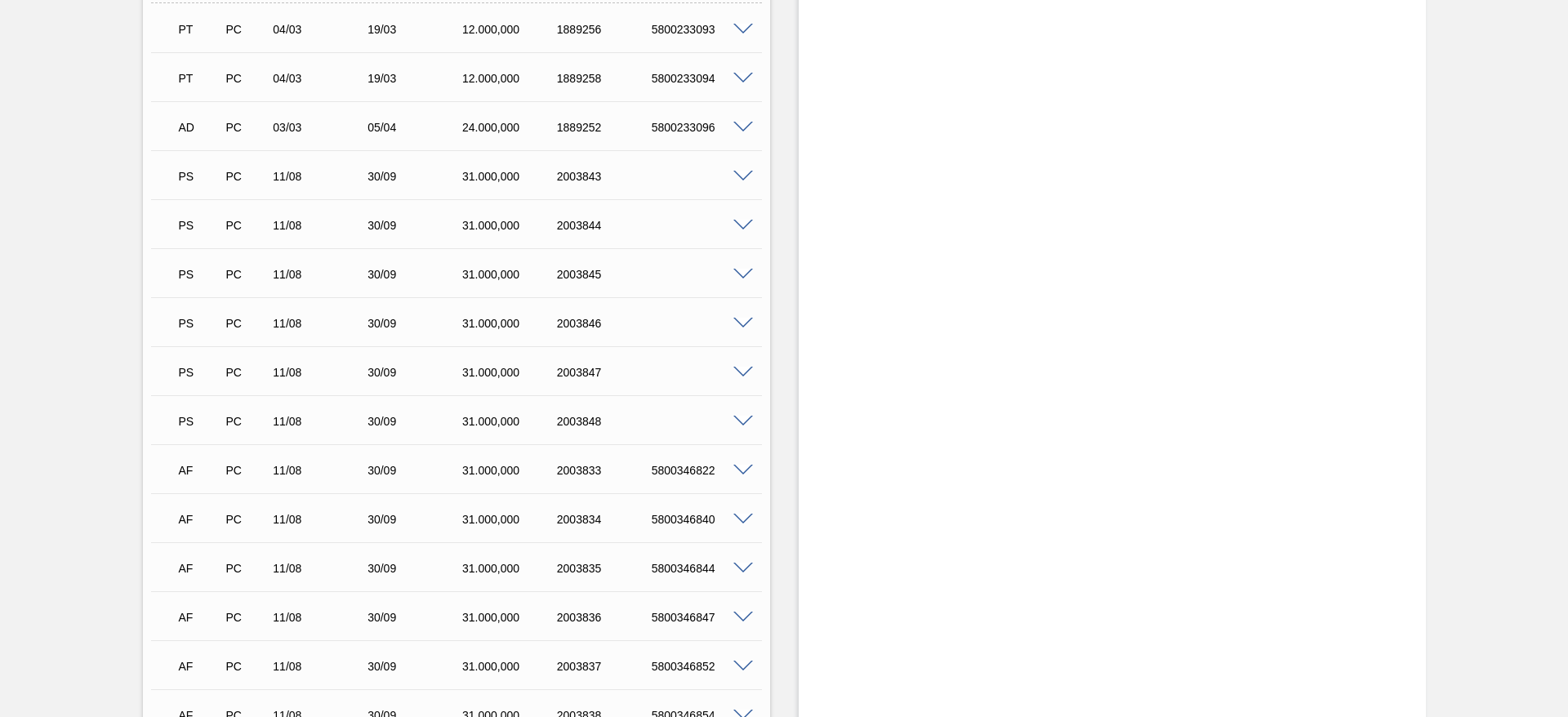
scroll to position [612, 0]
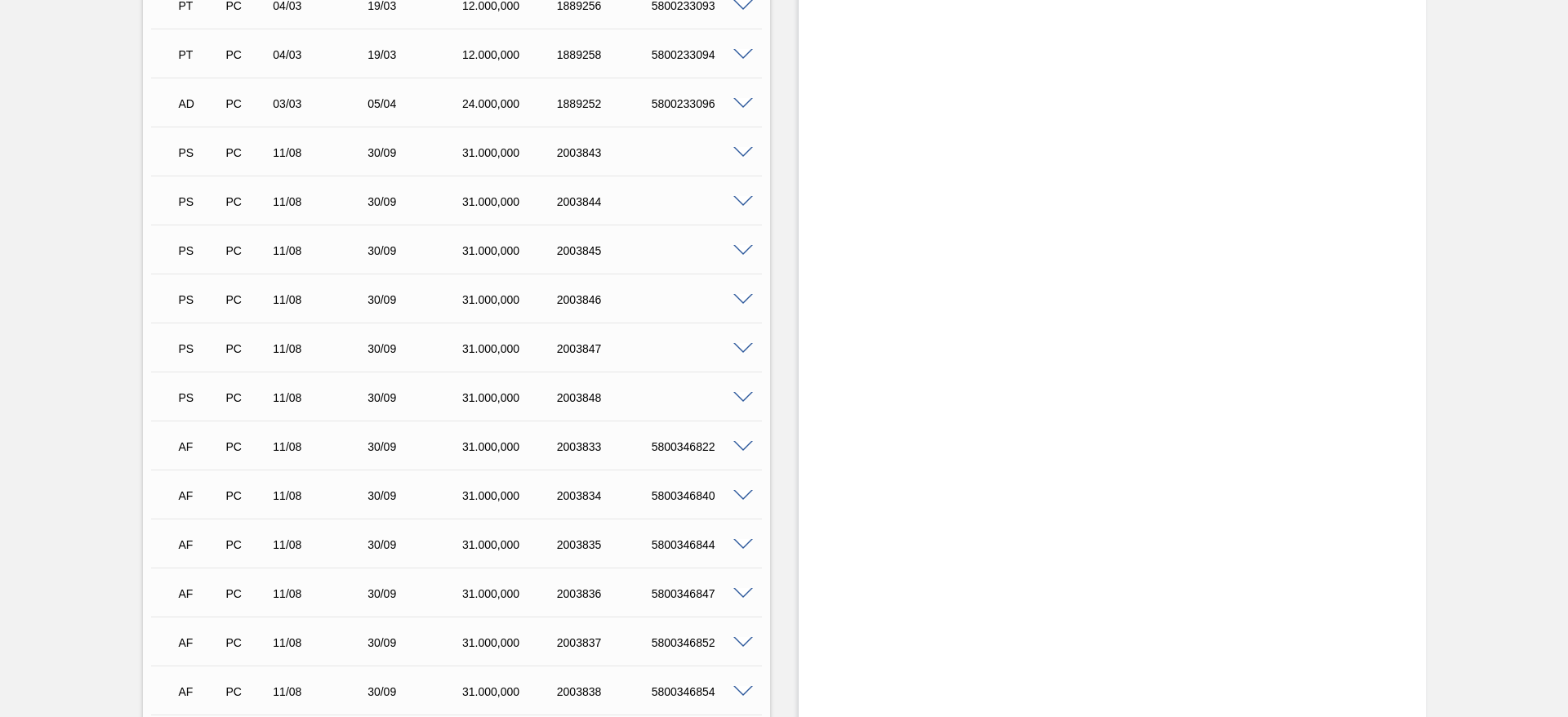
click at [745, 204] on span at bounding box center [743, 202] width 20 height 12
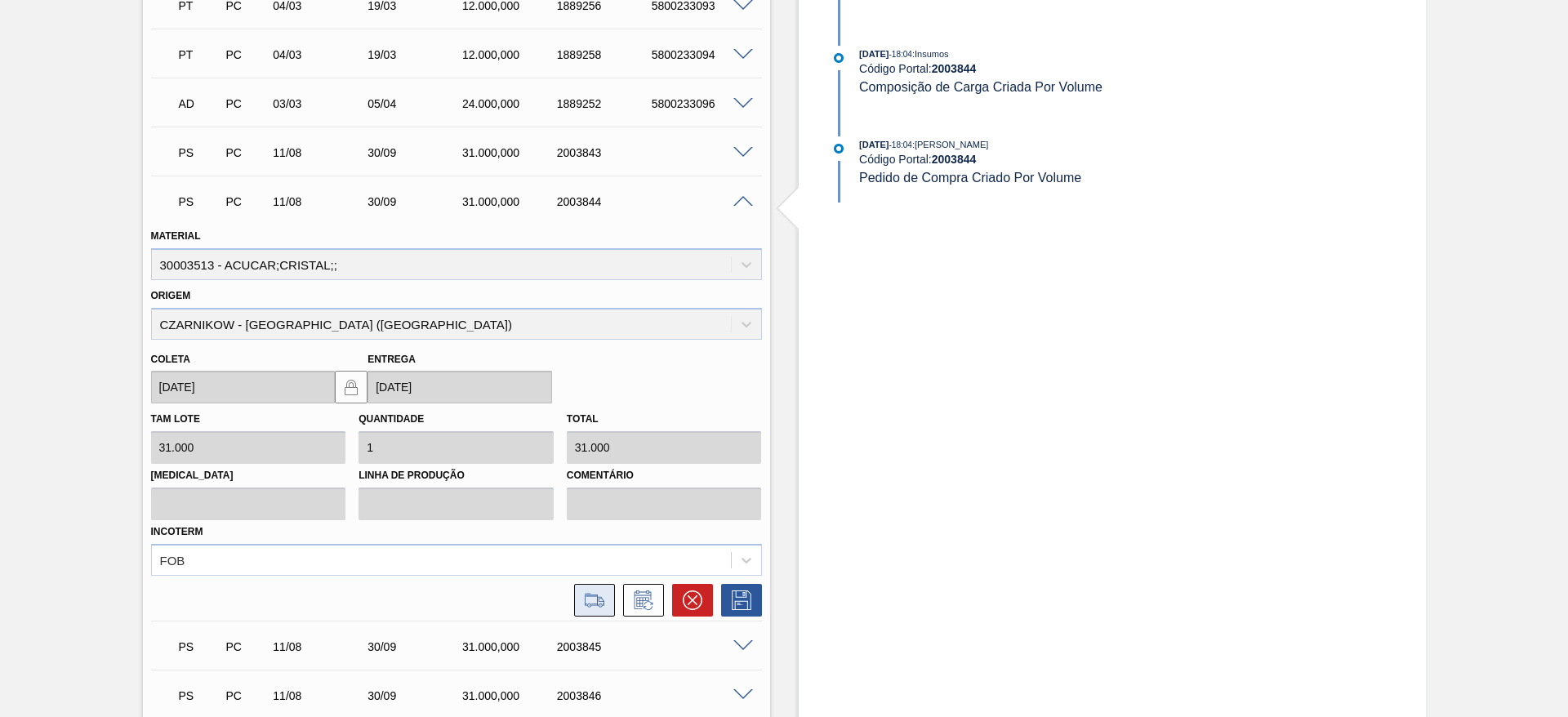
click at [603, 603] on icon at bounding box center [594, 600] width 26 height 20
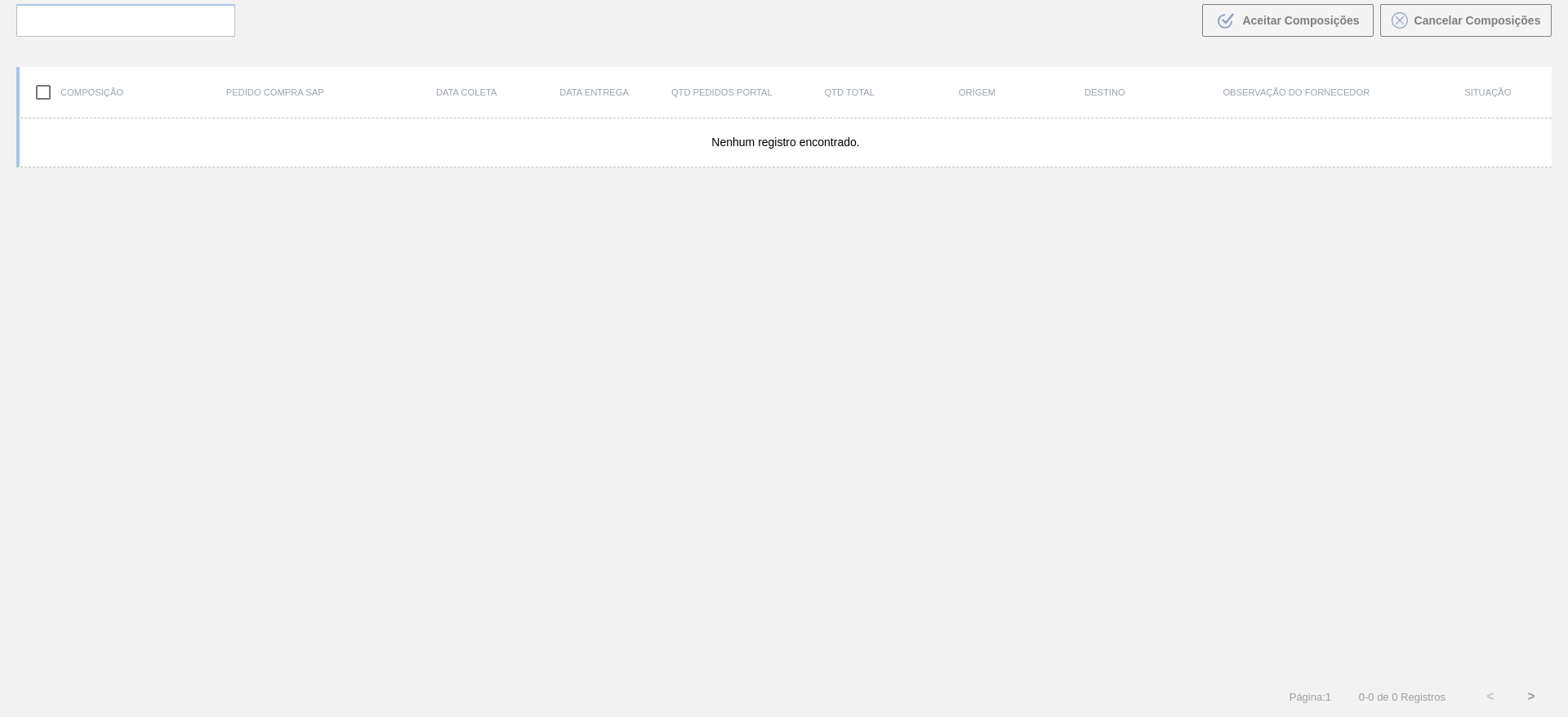
scroll to position [117, 0]
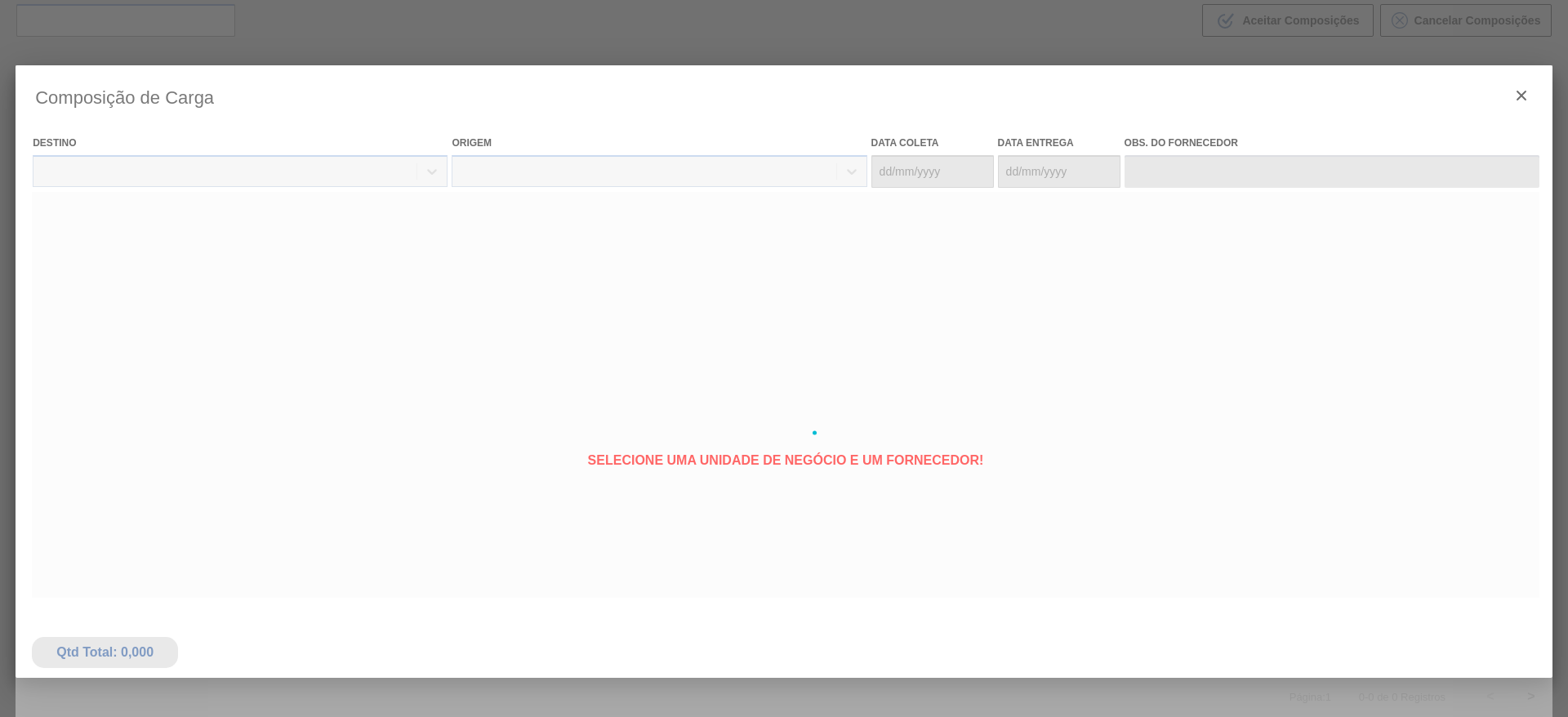
type coleta "[DATE]"
type entrega "[DATE]"
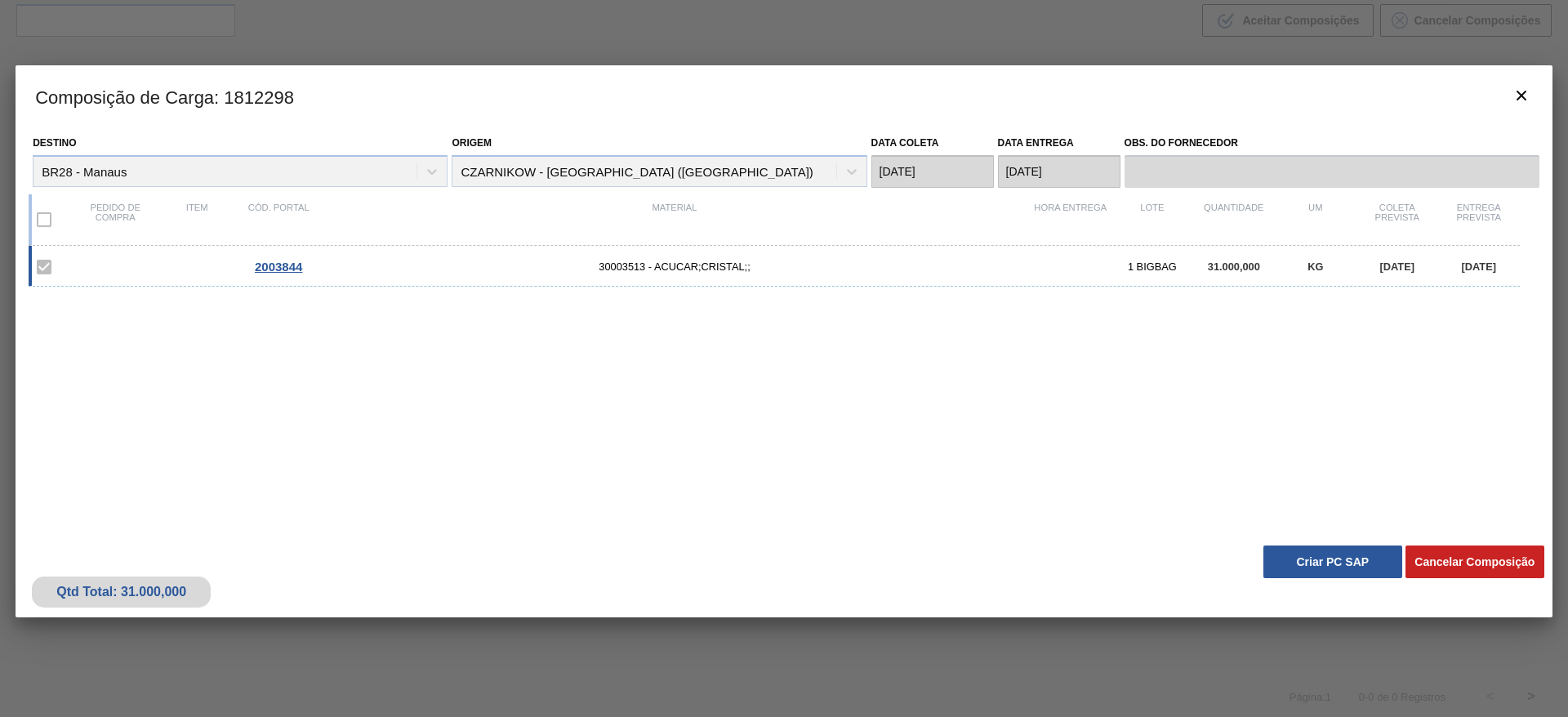
click at [1294, 541] on div "Qtd Total: 31.000,000 Cancelar Composição Criar PC SAP" at bounding box center [784, 576] width 1536 height 80
click at [1296, 545] on button "Criar PC SAP" at bounding box center [1332, 561] width 139 height 33
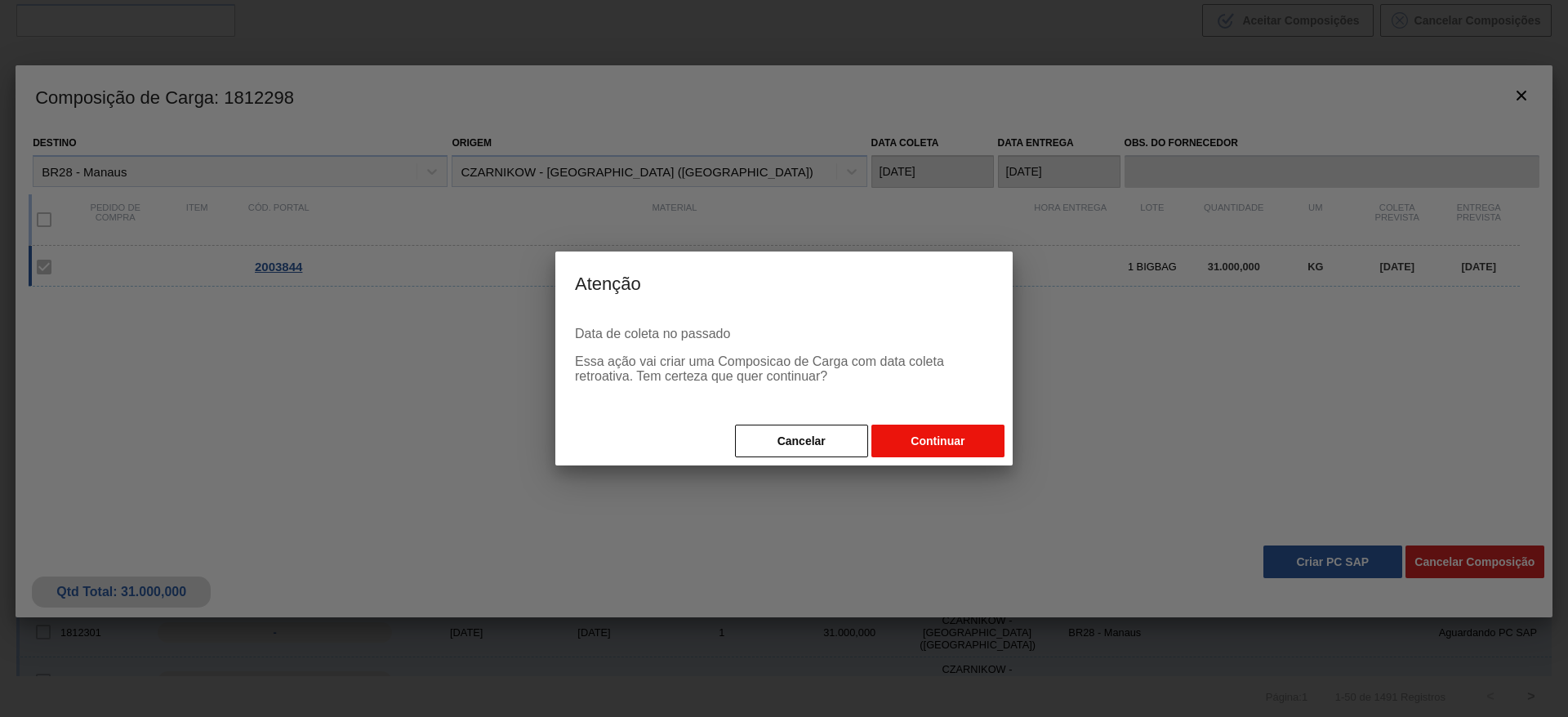
click at [938, 444] on button "Continuar" at bounding box center [937, 440] width 133 height 33
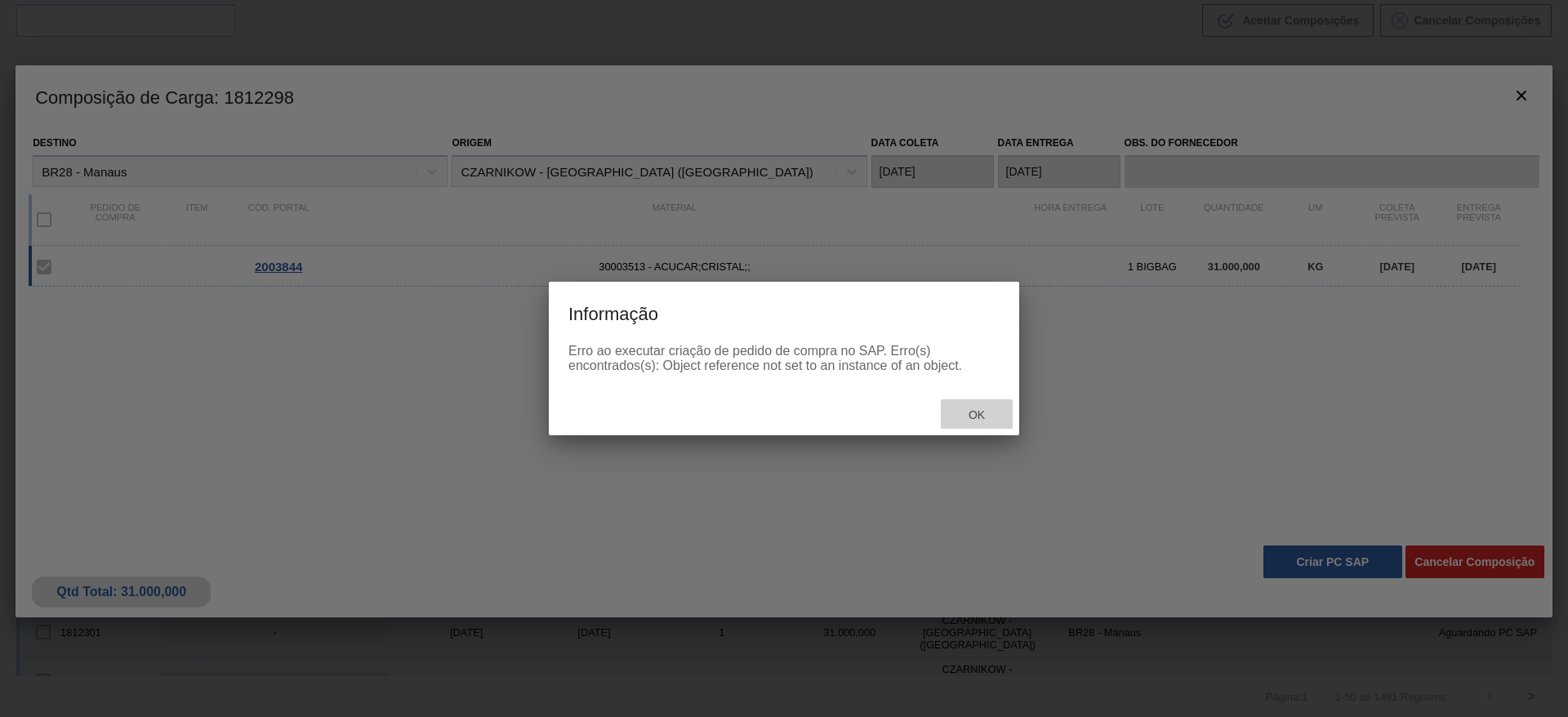
click at [960, 409] on span "Ok" at bounding box center [976, 414] width 42 height 13
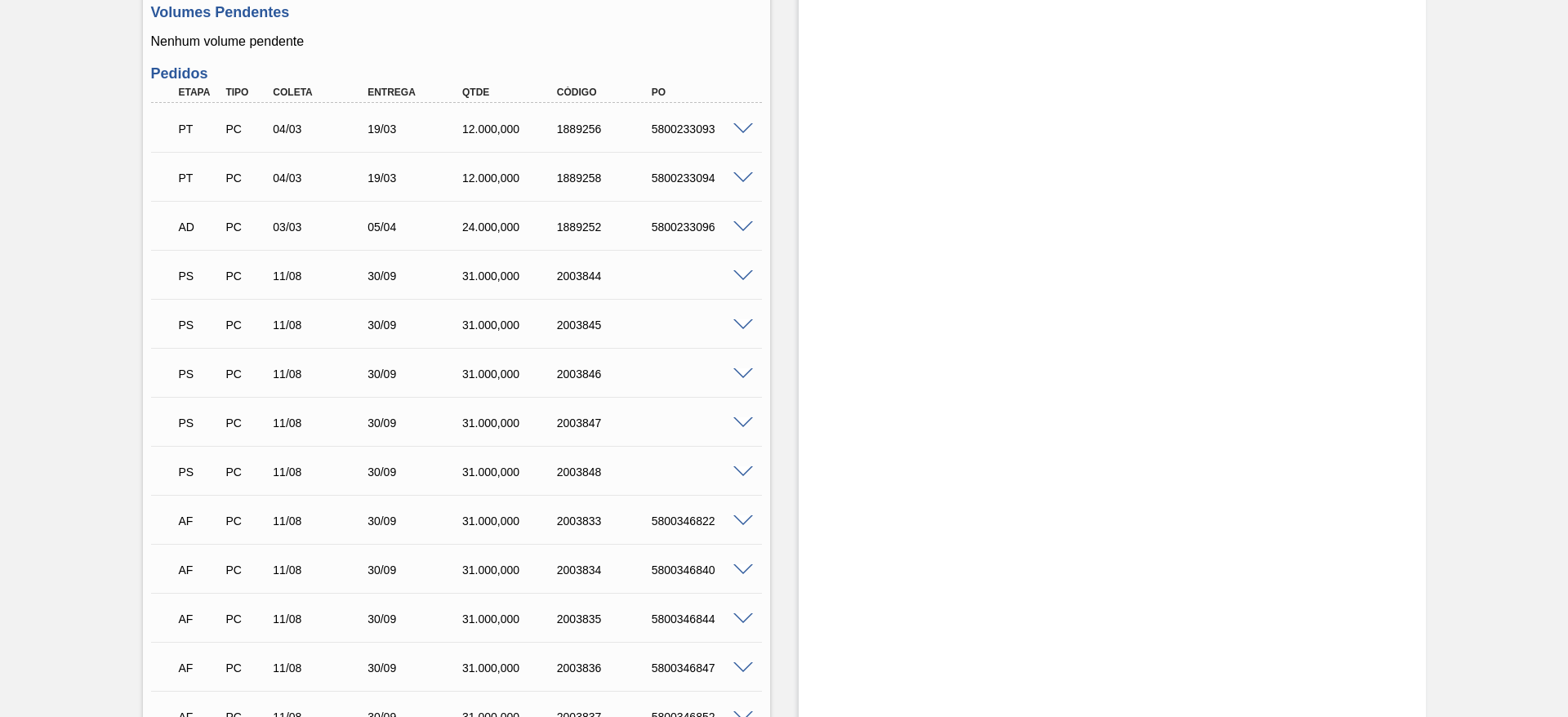
scroll to position [489, 0]
click at [747, 315] on div "PS PC 11/08 30/09 31.000,000 2003845" at bounding box center [456, 322] width 611 height 40
drag, startPoint x: 748, startPoint y: 331, endPoint x: 739, endPoint y: 326, distance: 10.3
click at [740, 327] on div "PS PC 11/08 30/09 31.000,000 2003845" at bounding box center [456, 322] width 611 height 40
click at [739, 326] on span at bounding box center [743, 324] width 20 height 12
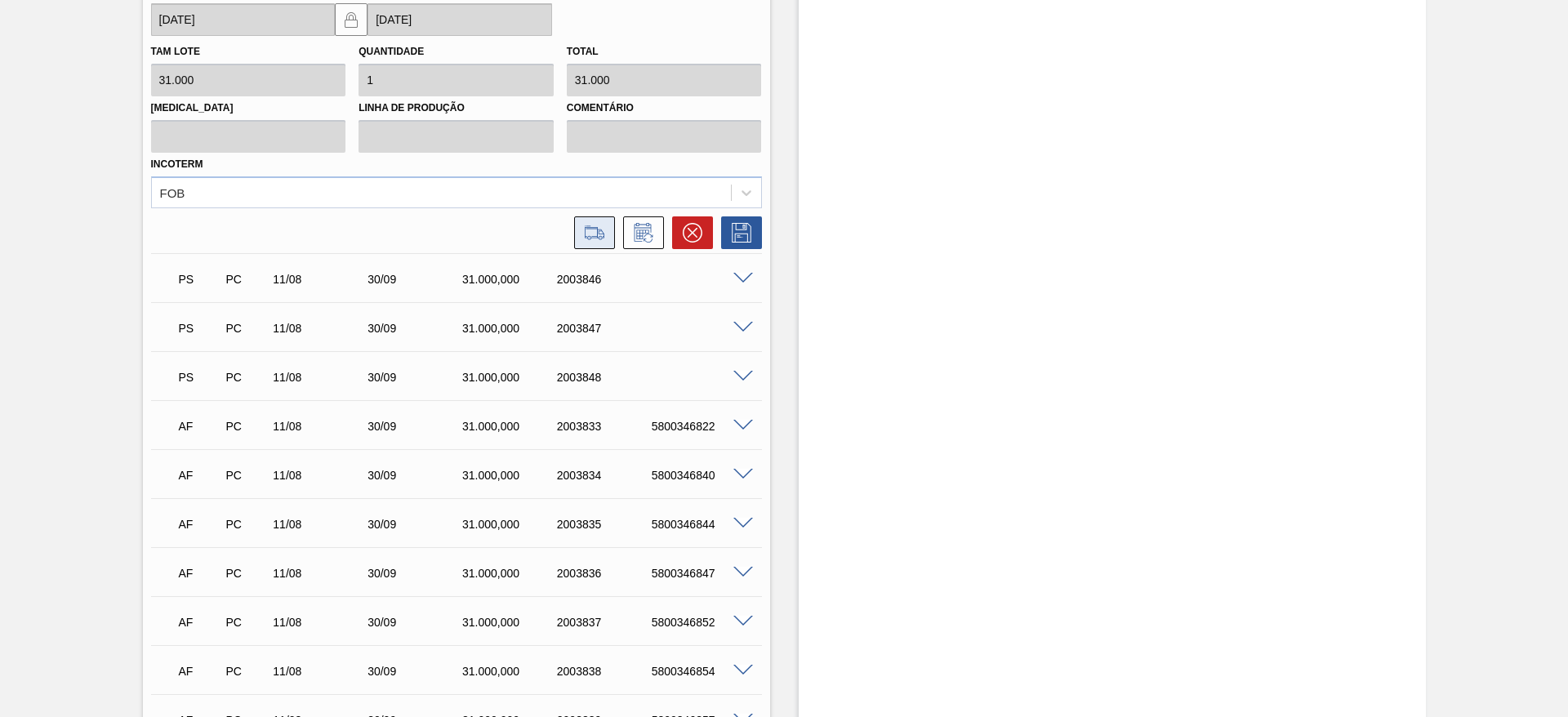
click at [589, 239] on icon at bounding box center [594, 233] width 26 height 20
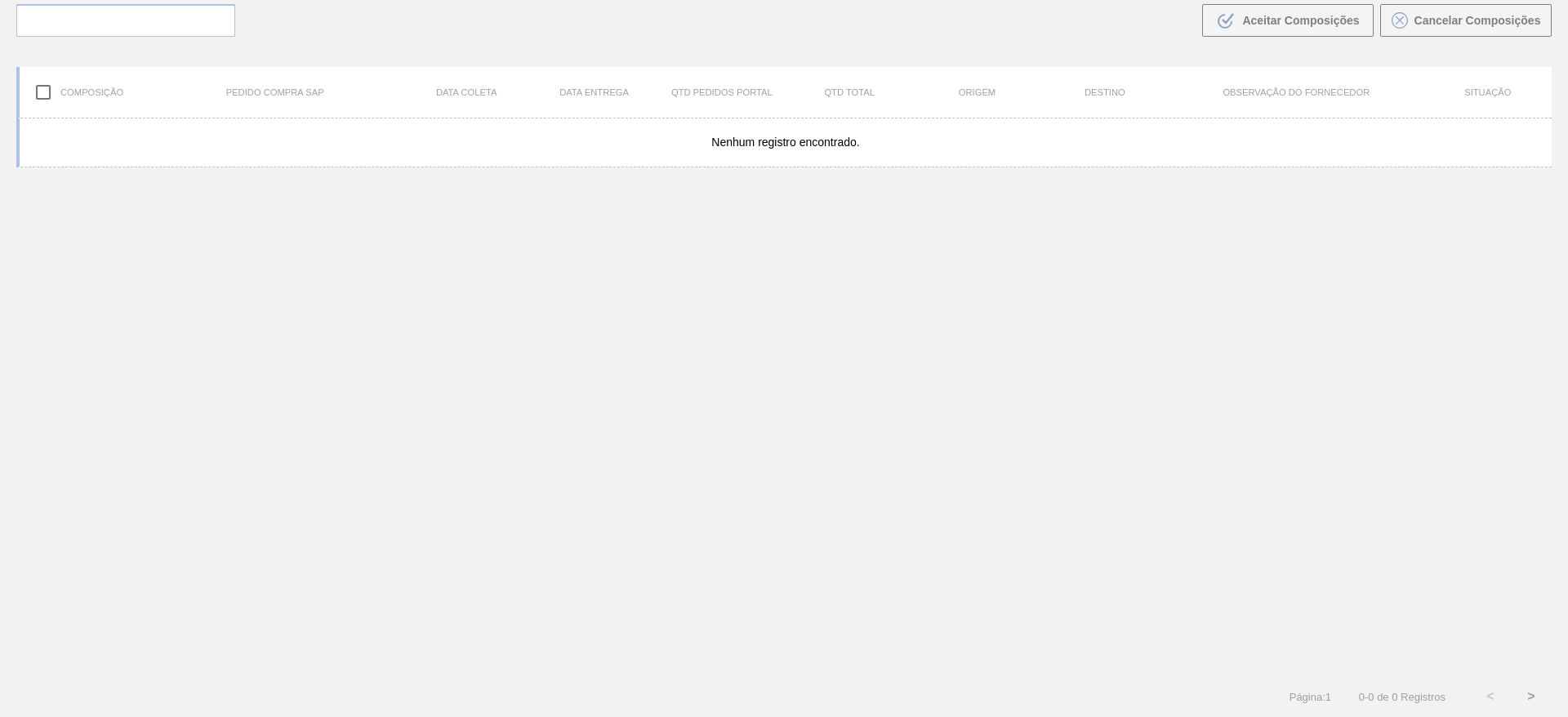
scroll to position [117, 0]
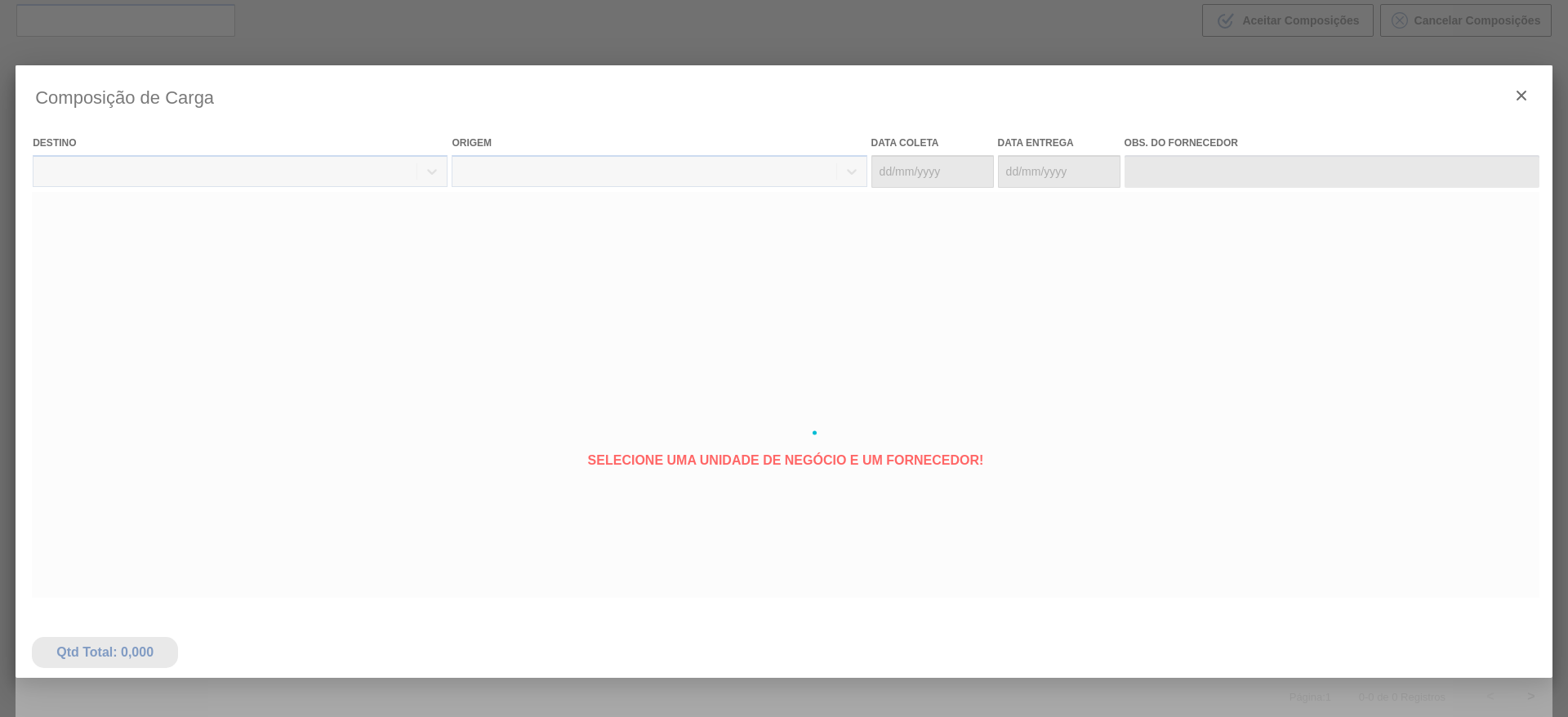
type coleta "[DATE]"
type entrega "[DATE]"
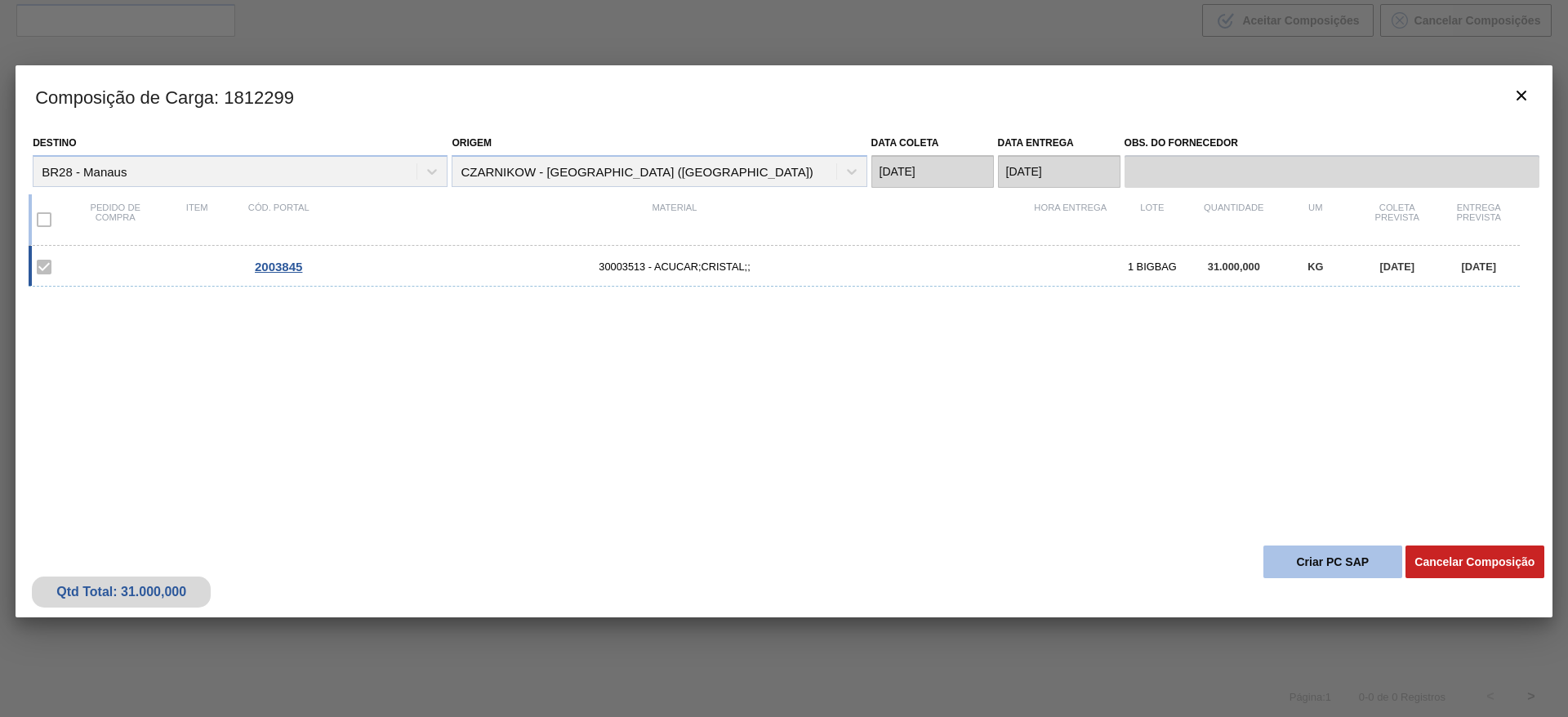
click at [1281, 564] on button "Criar PC SAP" at bounding box center [1332, 561] width 139 height 33
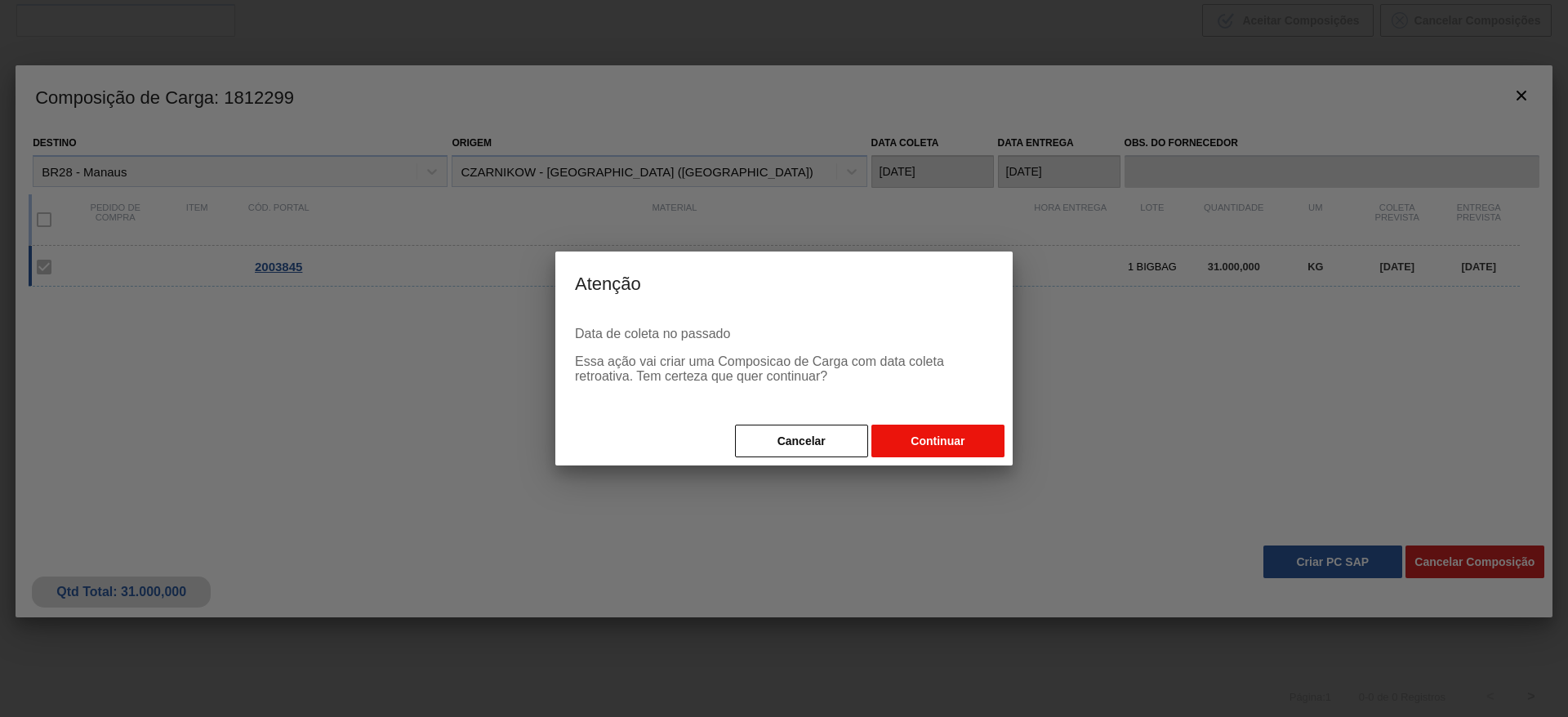
click at [941, 443] on button "Continuar" at bounding box center [937, 440] width 133 height 33
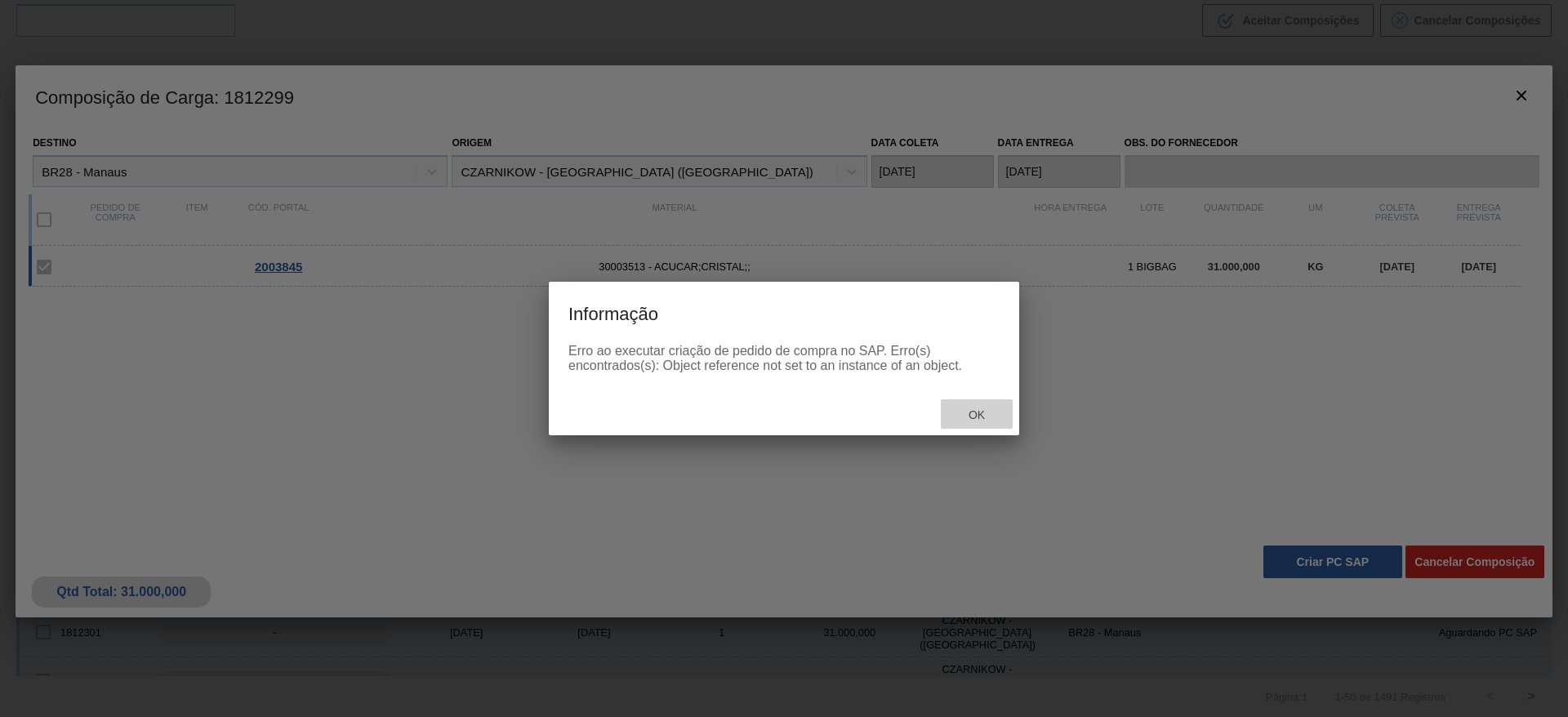
click at [987, 406] on div "Ok" at bounding box center [976, 414] width 72 height 31
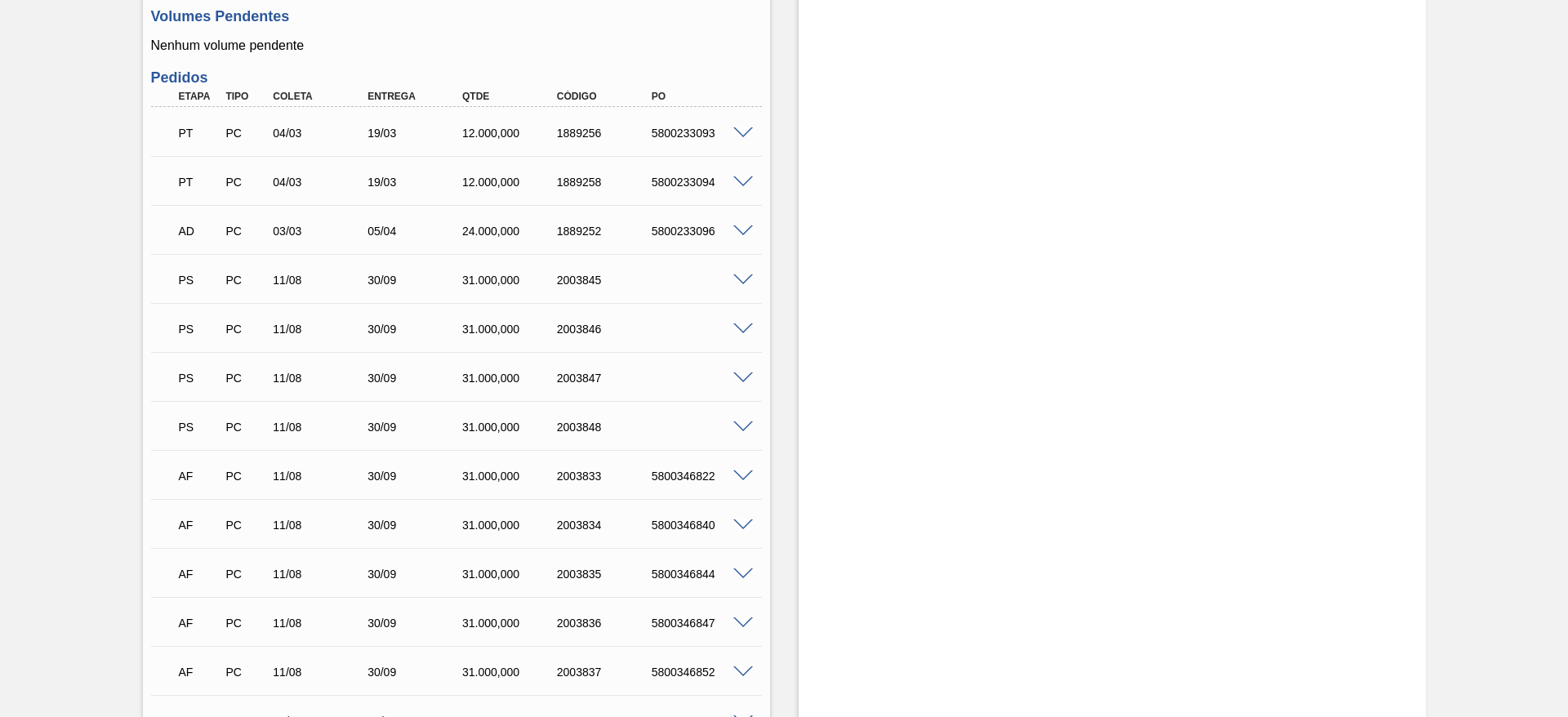
scroll to position [489, 0]
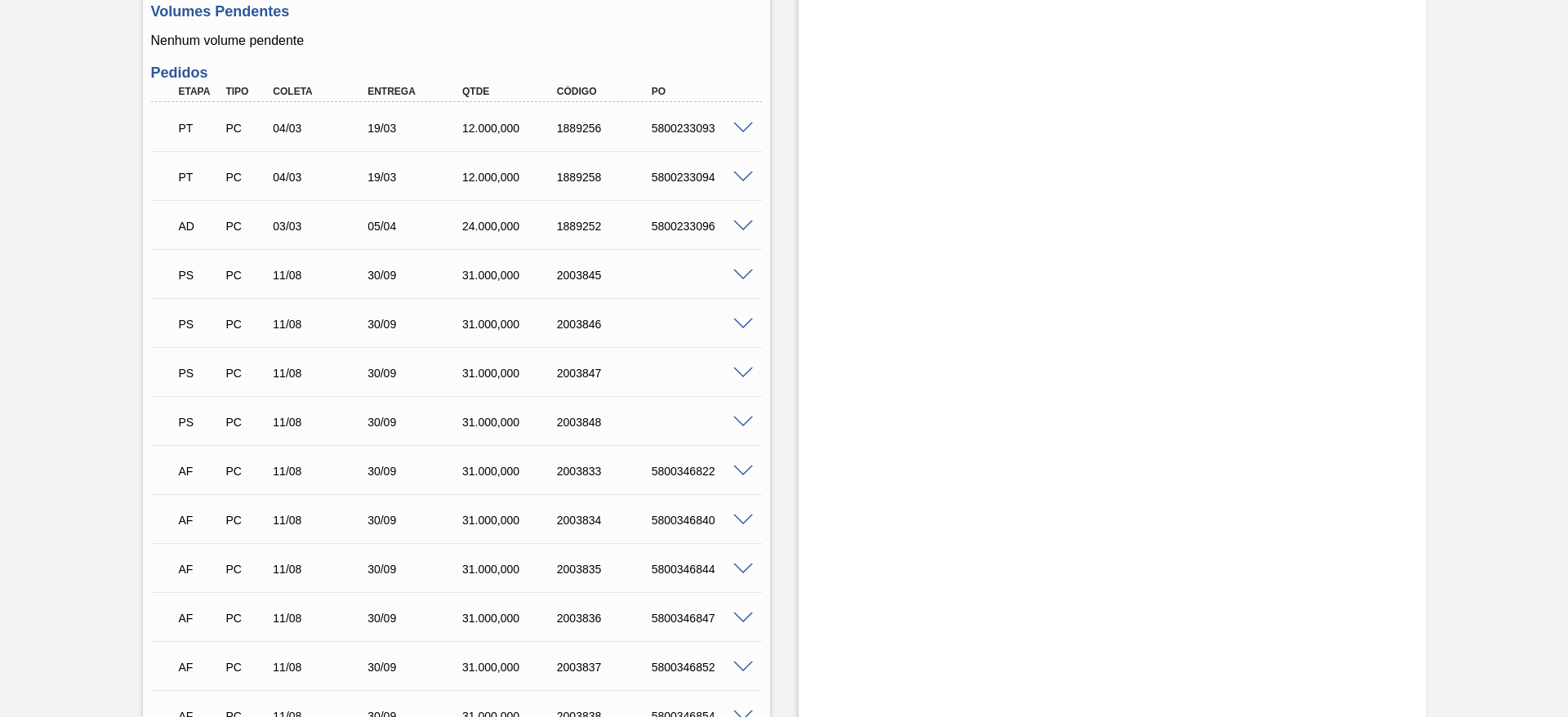
click at [745, 325] on span at bounding box center [743, 324] width 20 height 12
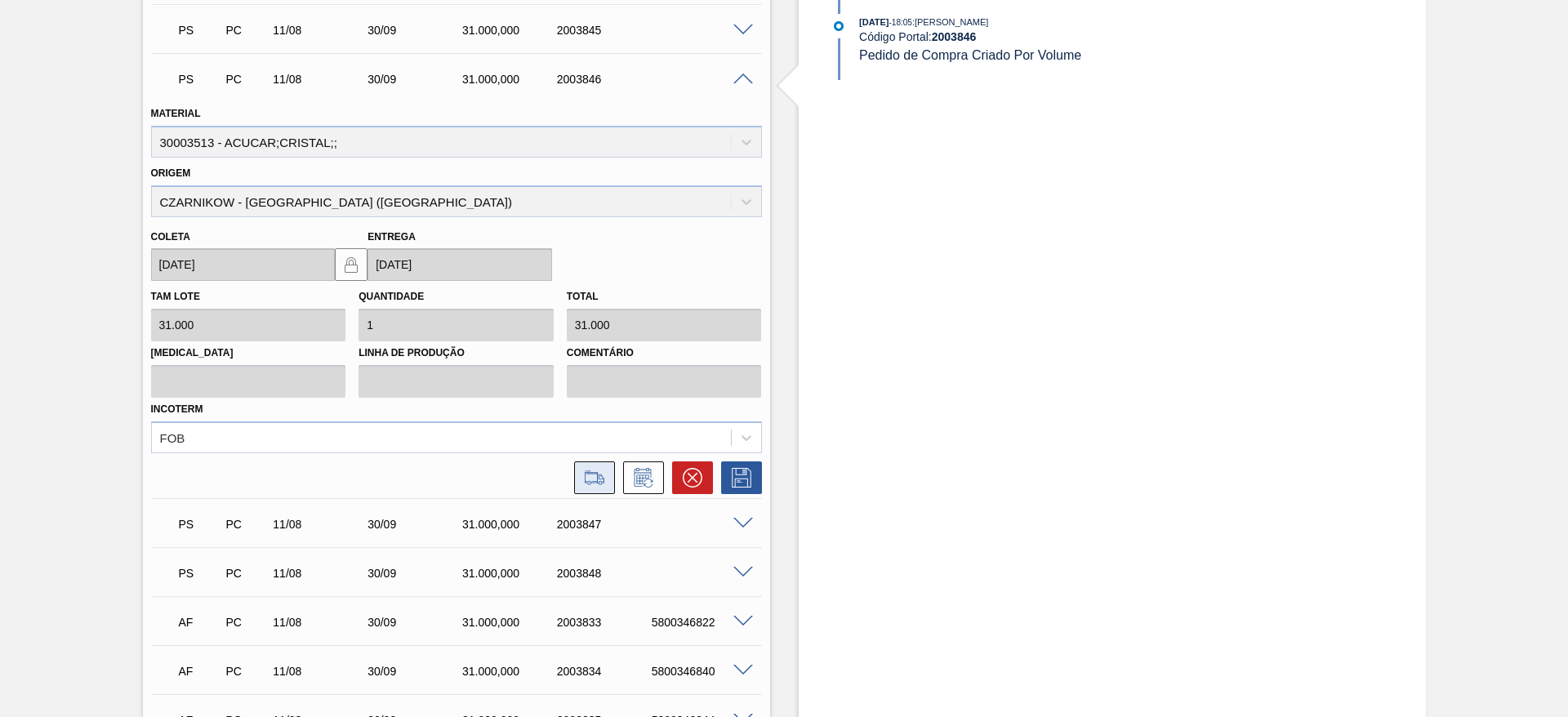
click at [599, 483] on icon at bounding box center [594, 477] width 26 height 20
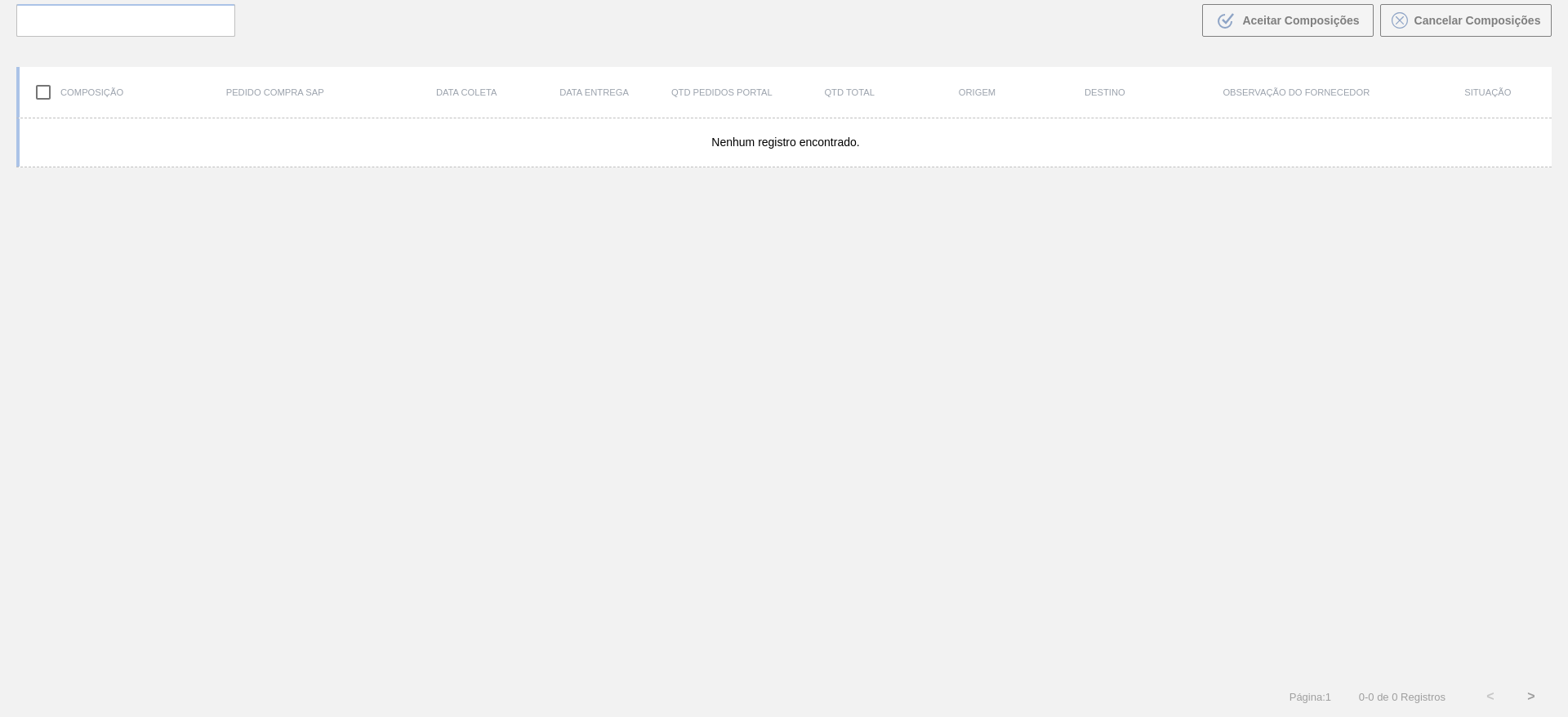
scroll to position [117, 0]
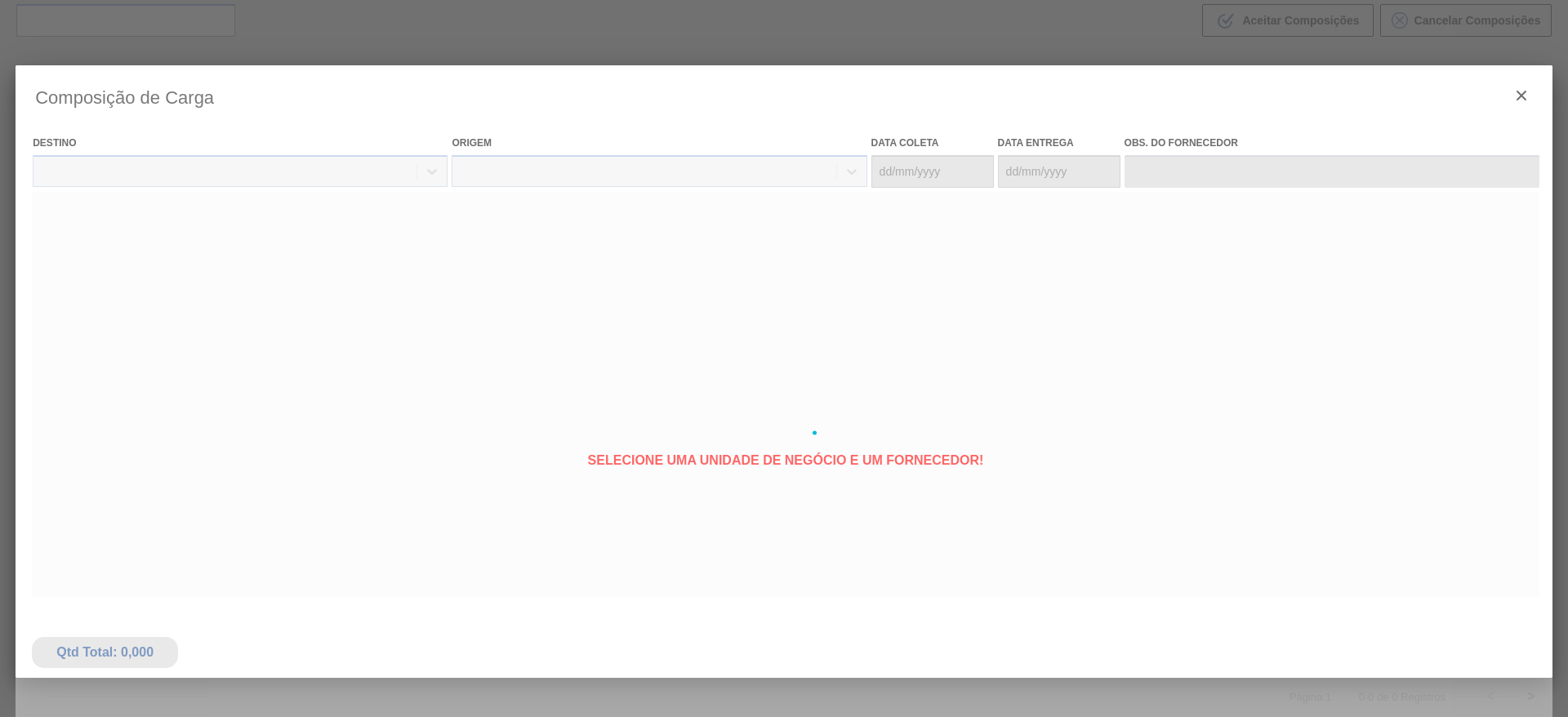
type coleta "[DATE]"
type entrega "[DATE]"
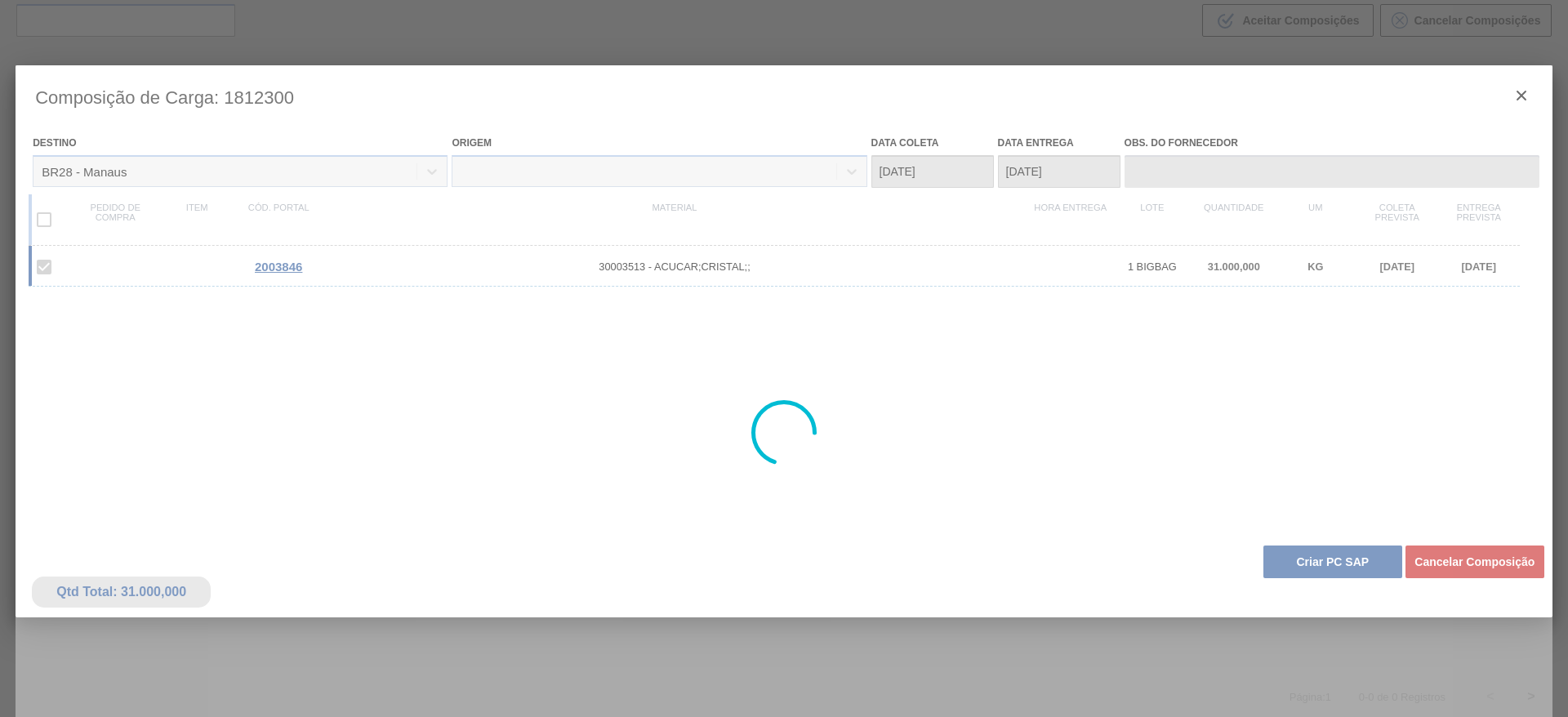
click at [1315, 572] on div at bounding box center [784, 432] width 1536 height 735
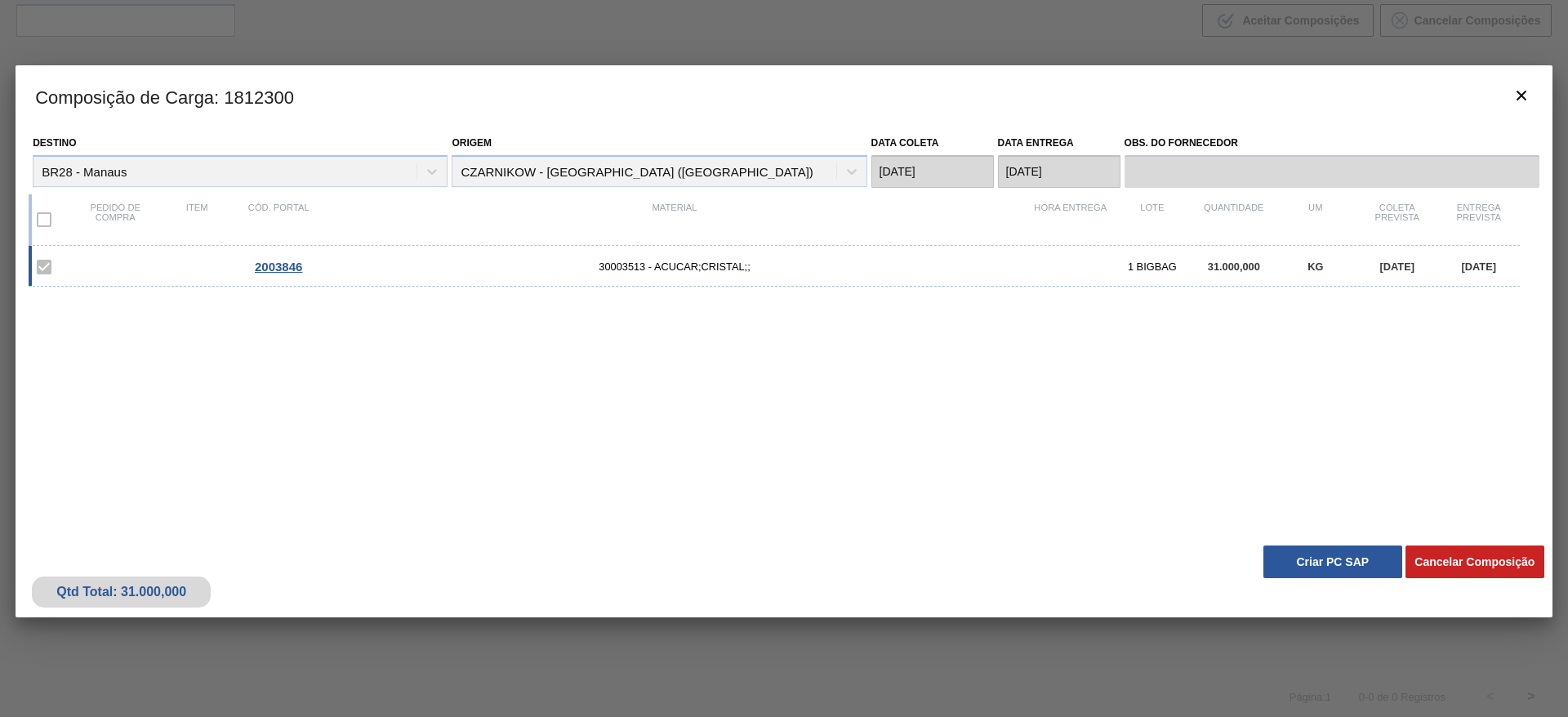
click at [1312, 564] on button "Criar PC SAP" at bounding box center [1332, 561] width 139 height 33
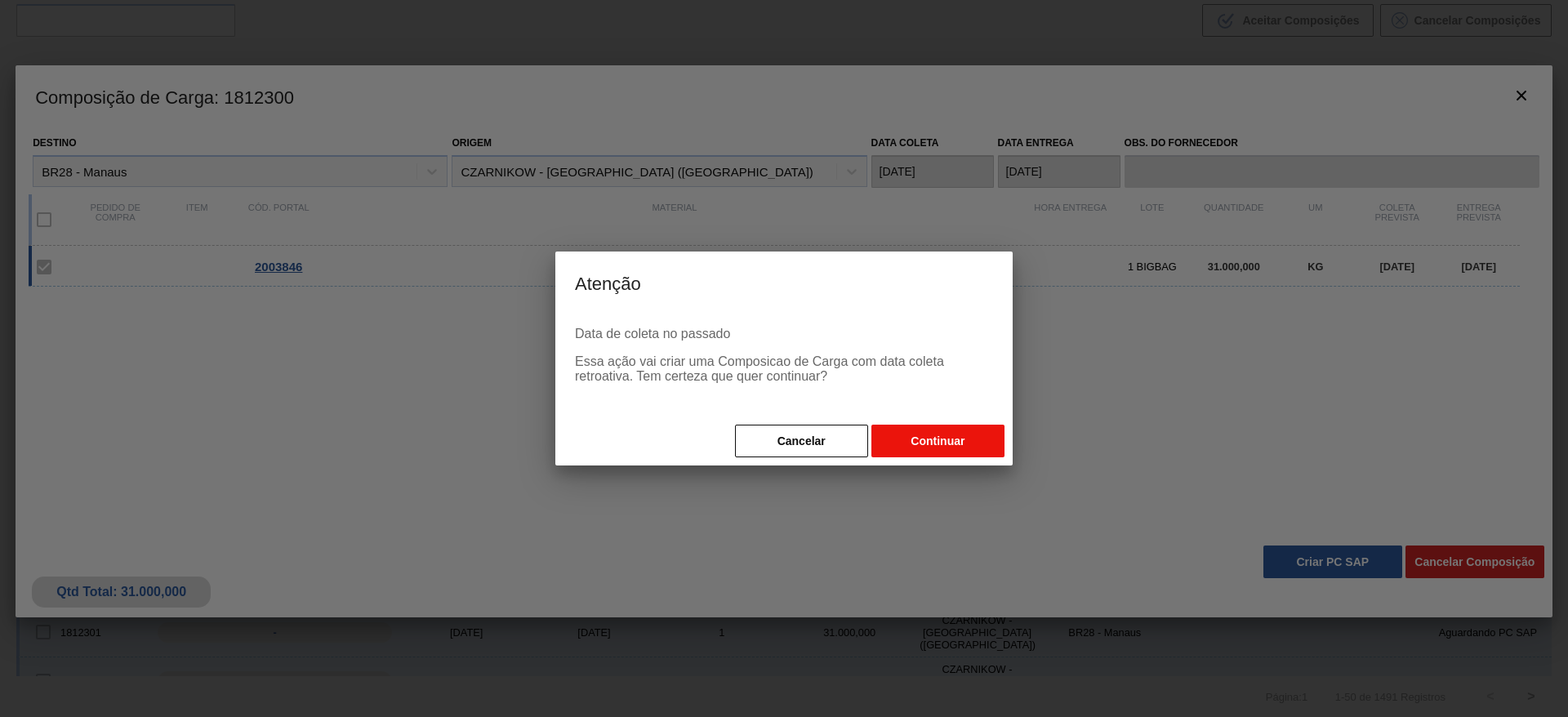
click at [942, 448] on button "Continuar" at bounding box center [937, 440] width 133 height 33
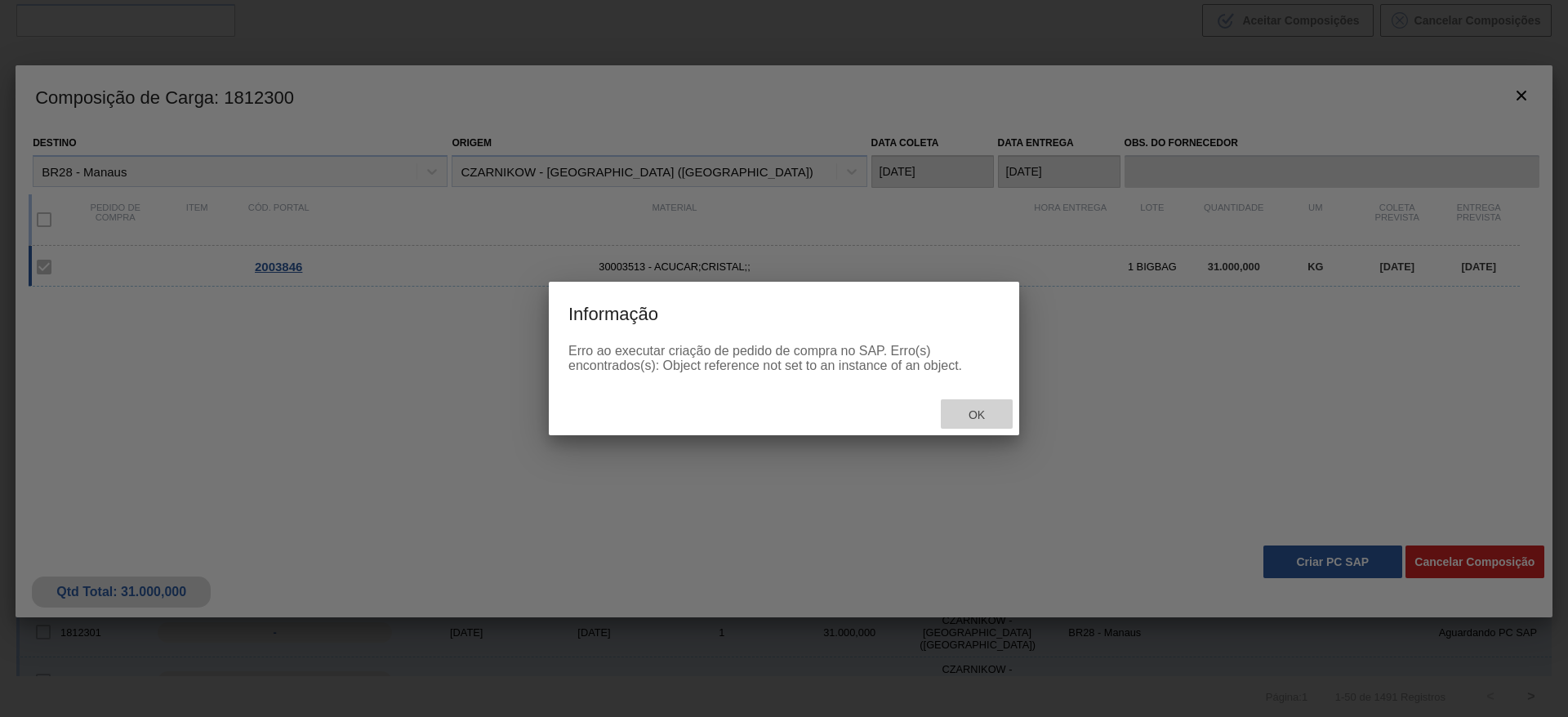
click at [976, 418] on span "Ok" at bounding box center [976, 414] width 42 height 13
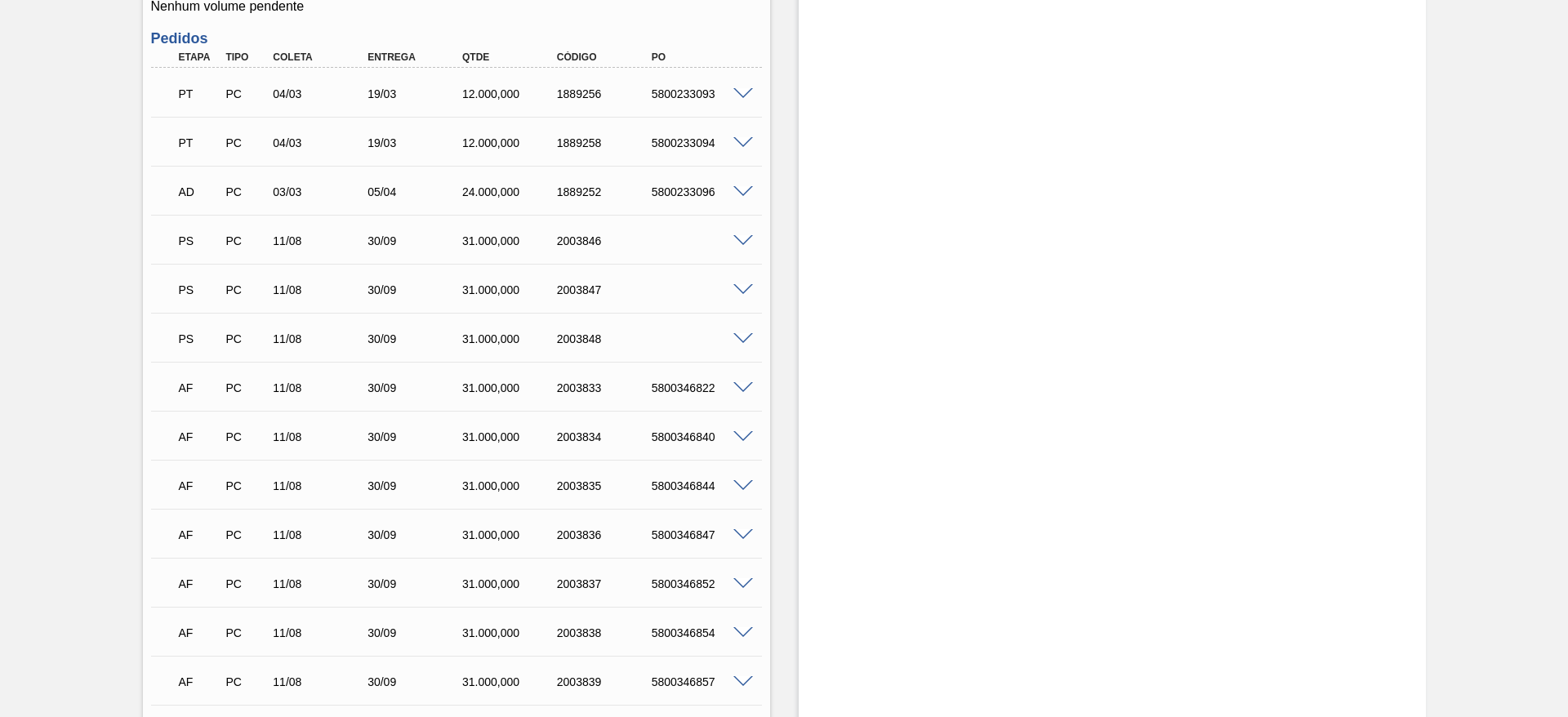
scroll to position [489, 0]
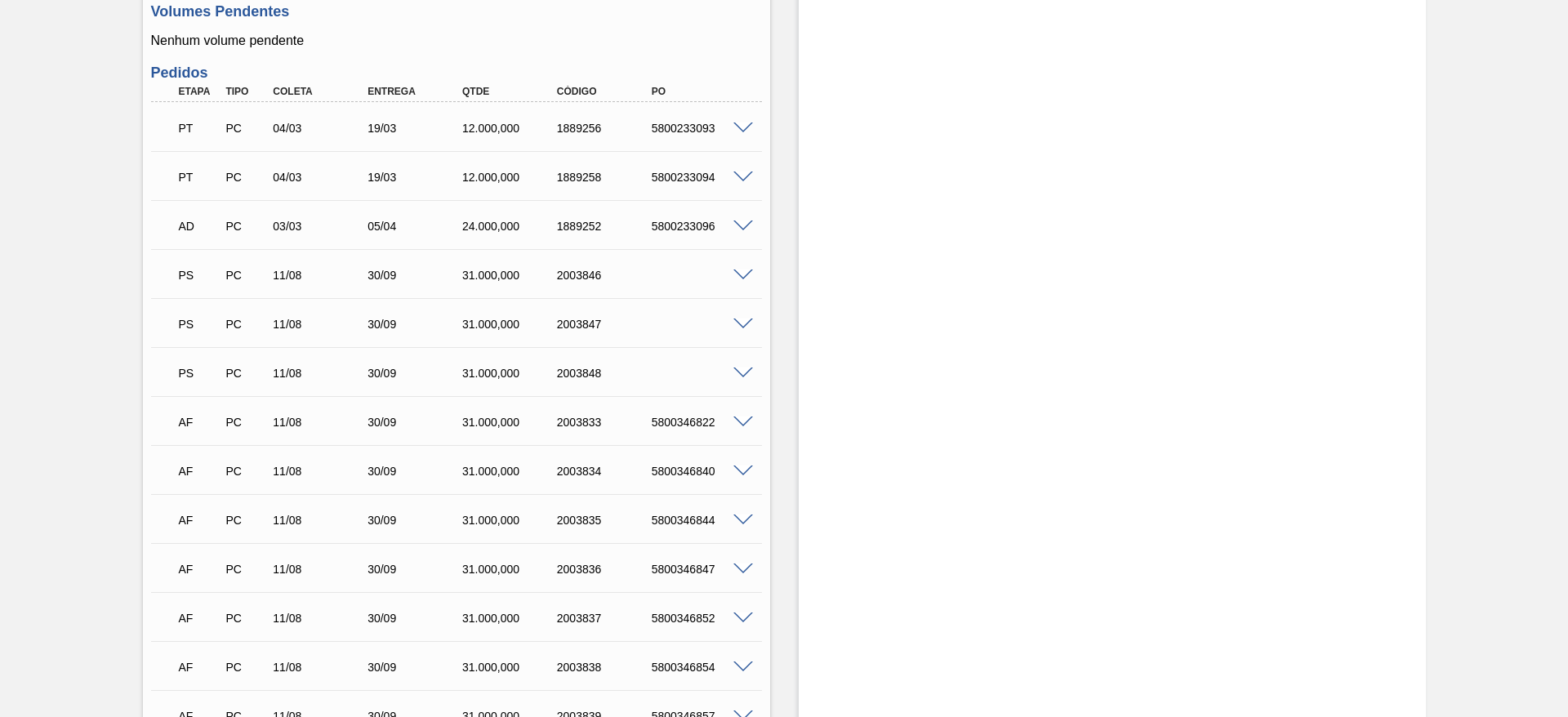
click at [750, 317] on div at bounding box center [745, 323] width 33 height 12
click at [747, 319] on span at bounding box center [743, 324] width 20 height 12
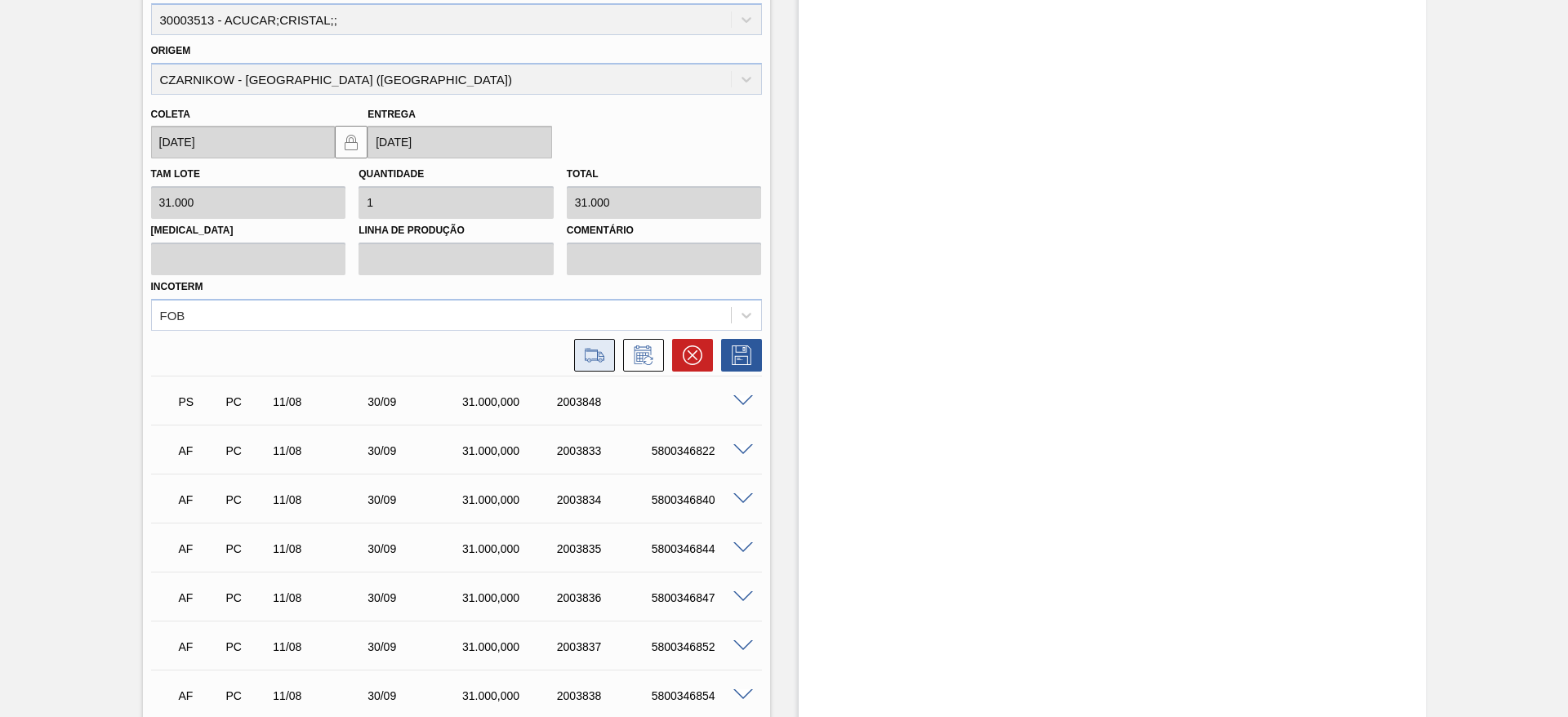
click at [601, 367] on button at bounding box center [594, 354] width 40 height 33
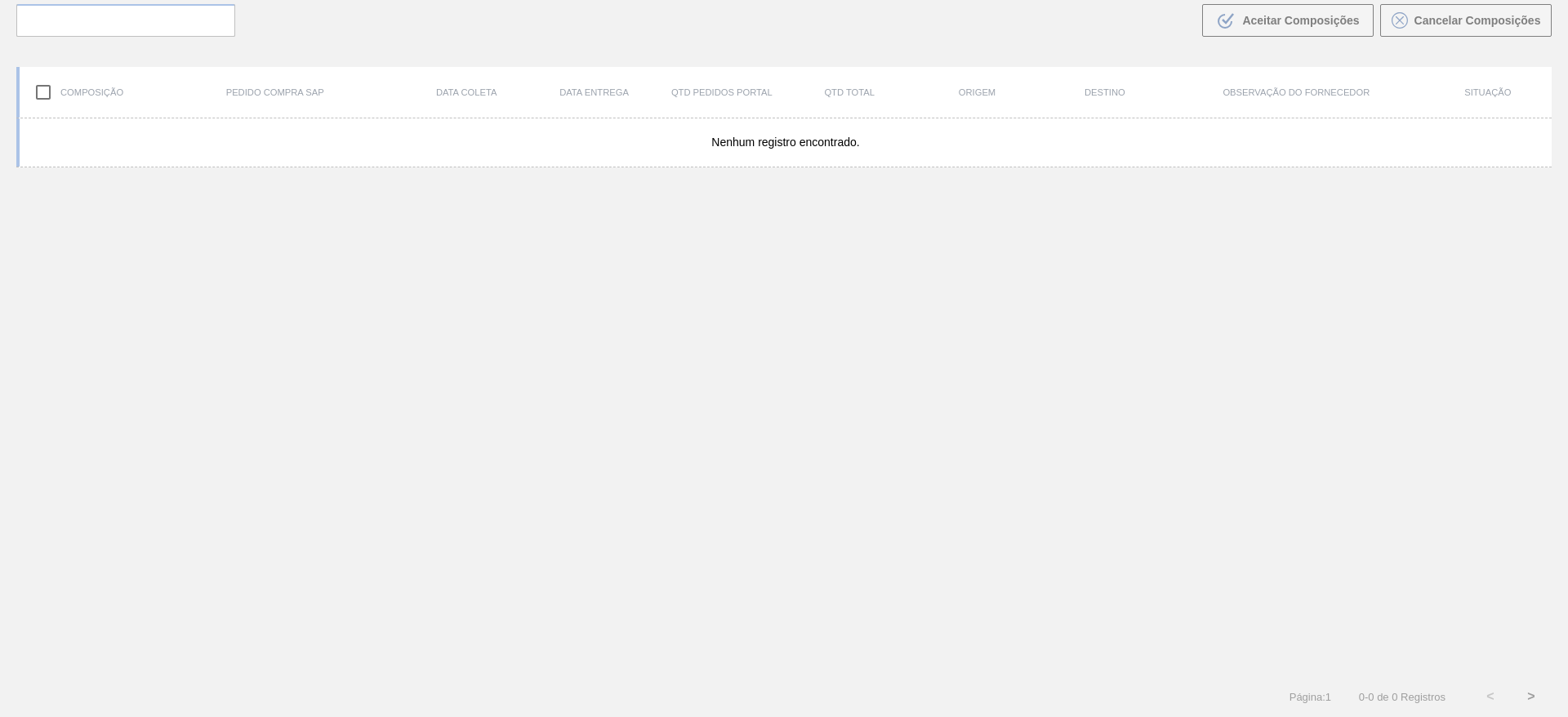
scroll to position [117, 0]
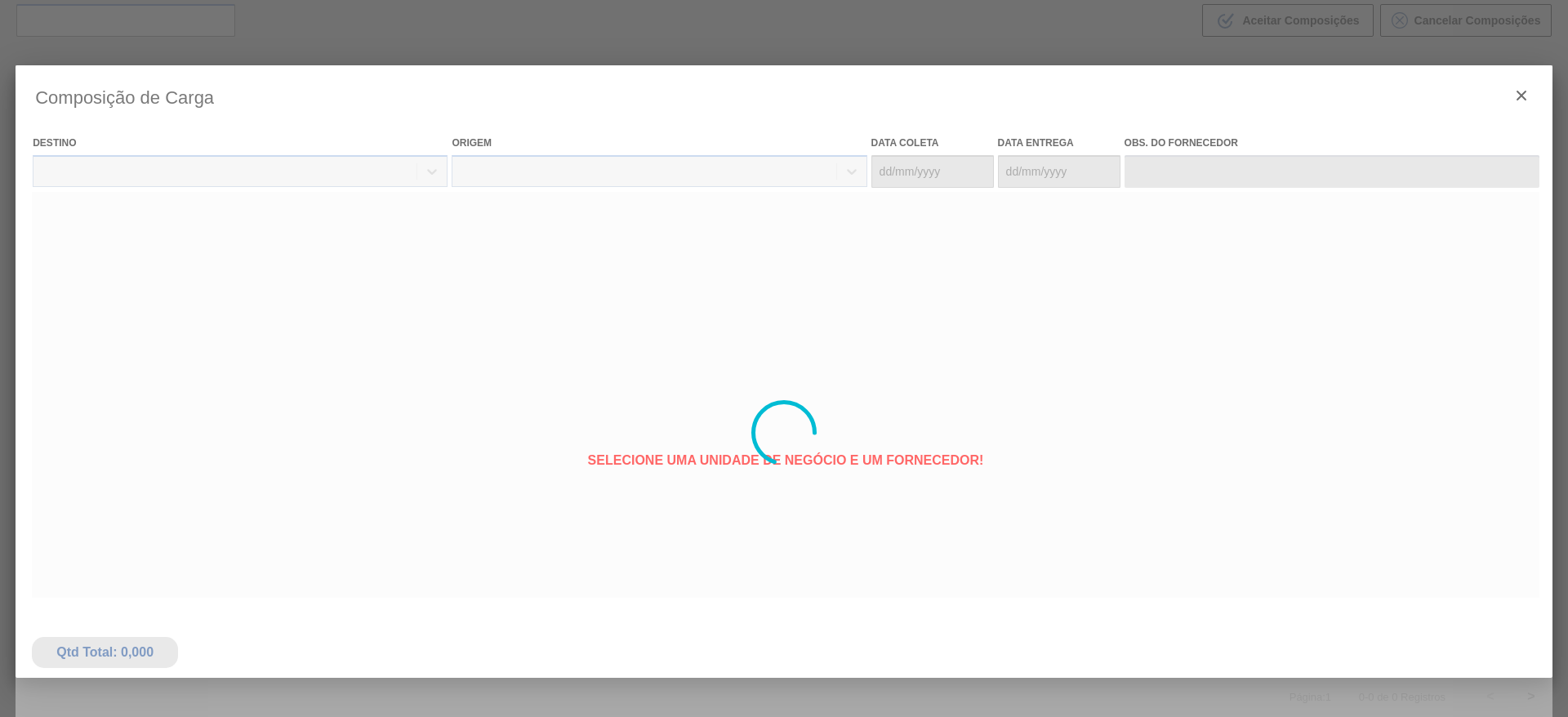
type coleta "[DATE]"
type entrega "[DATE]"
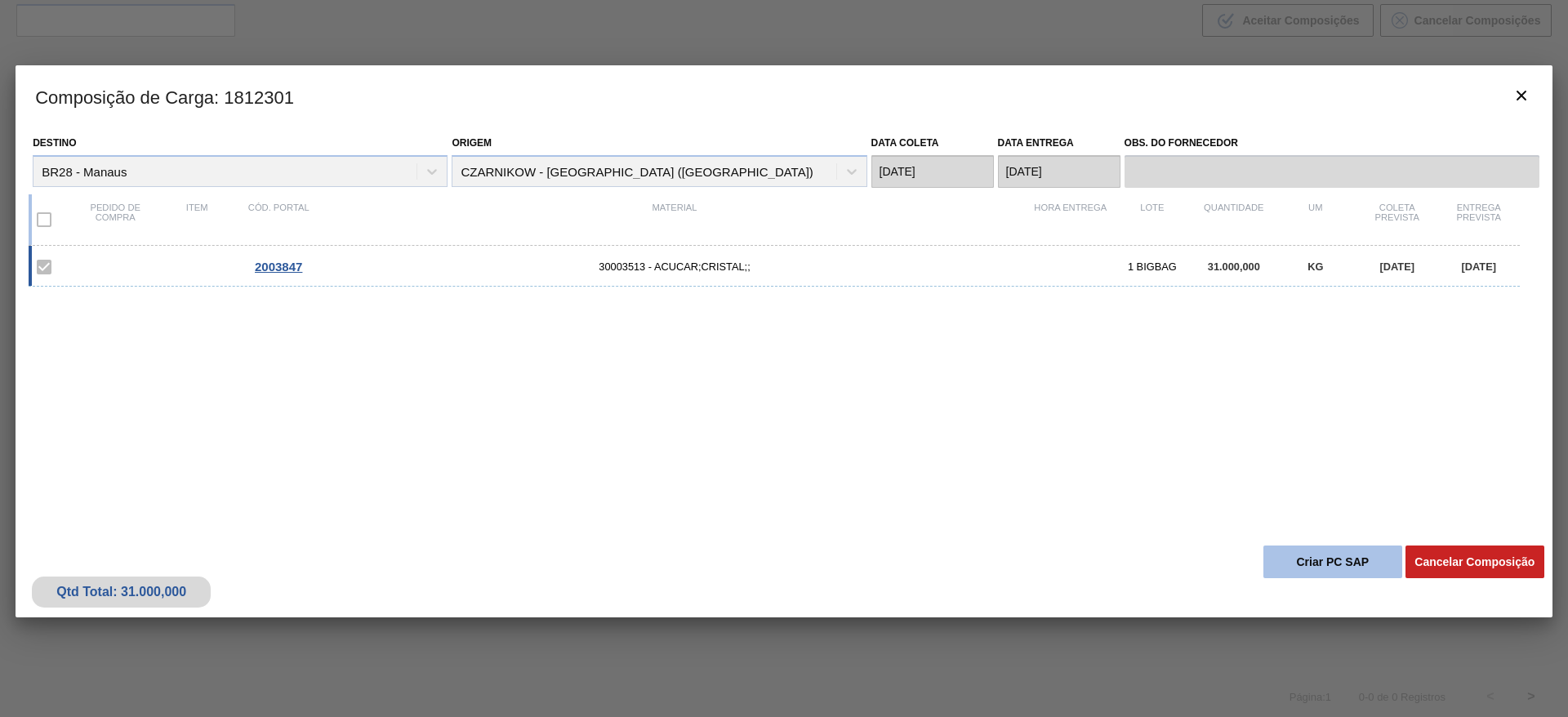
click at [1295, 548] on button "Criar PC SAP" at bounding box center [1332, 561] width 139 height 33
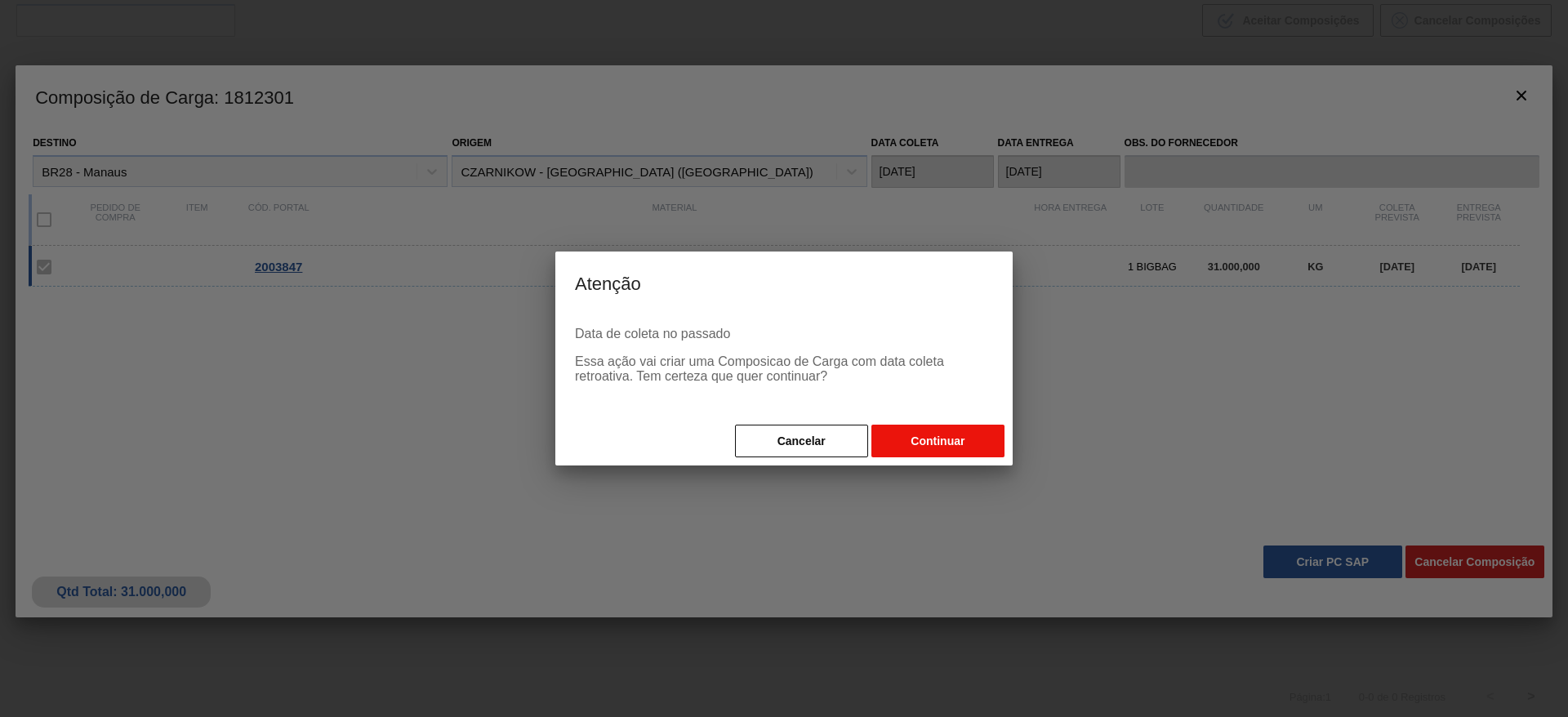
click at [990, 447] on button "Continuar" at bounding box center [937, 440] width 133 height 33
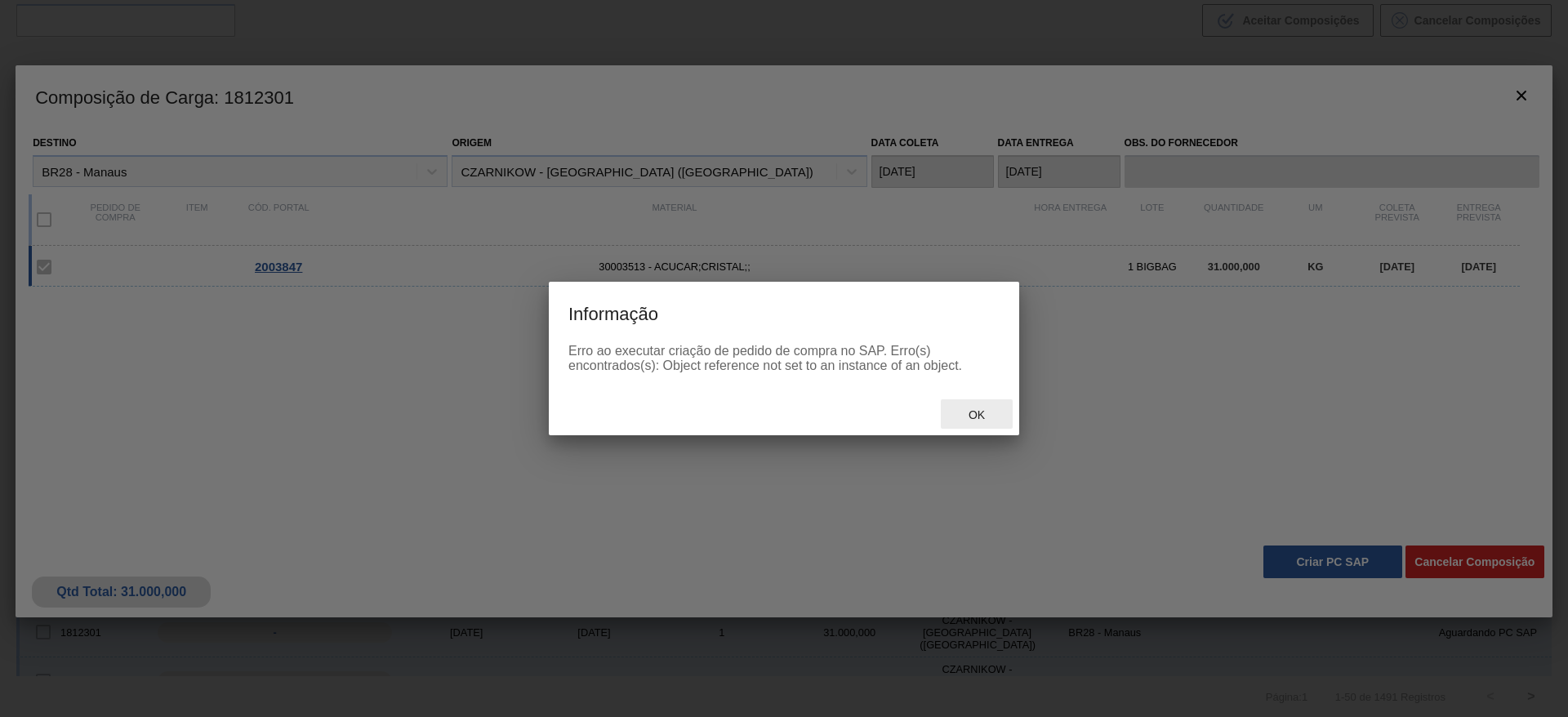
click at [1003, 407] on div "Ok" at bounding box center [976, 414] width 72 height 31
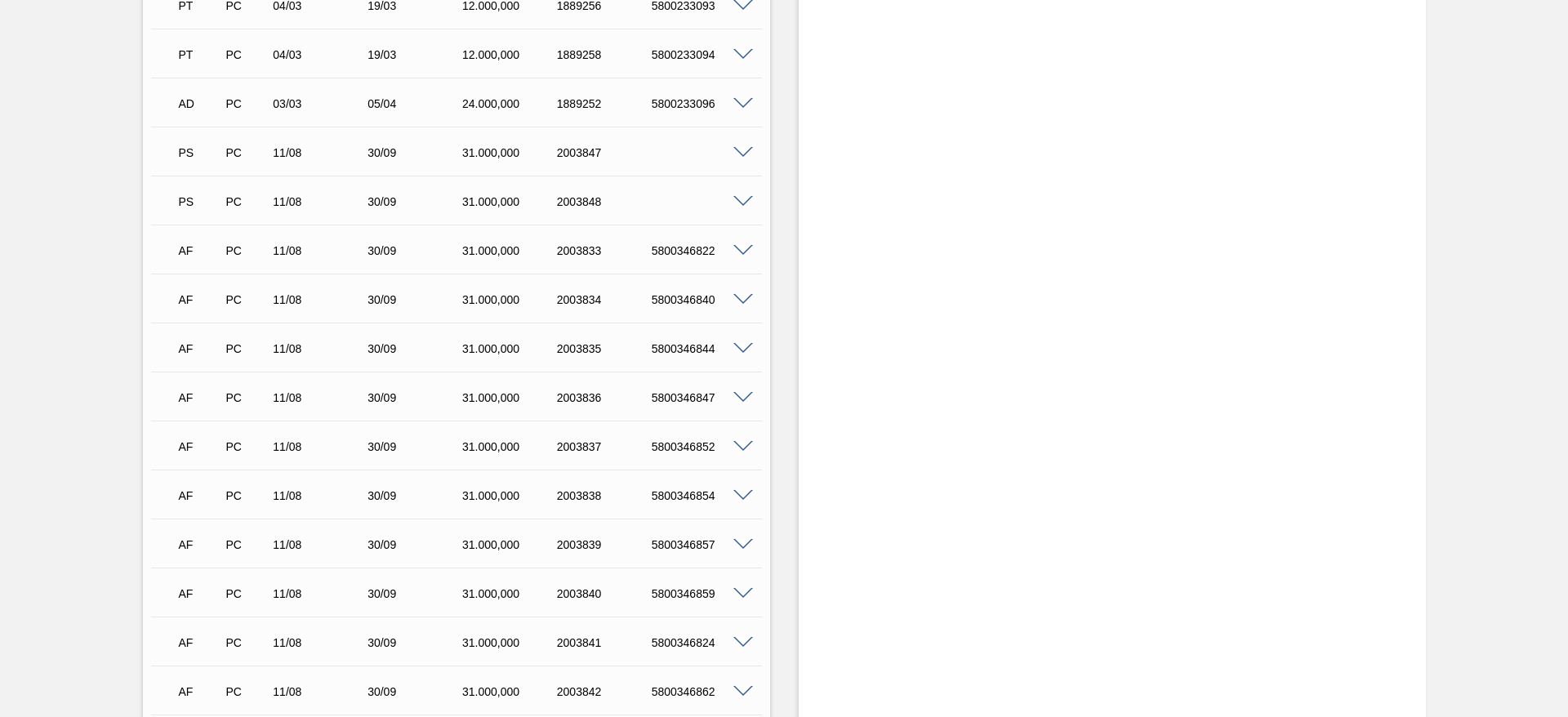
scroll to position [489, 0]
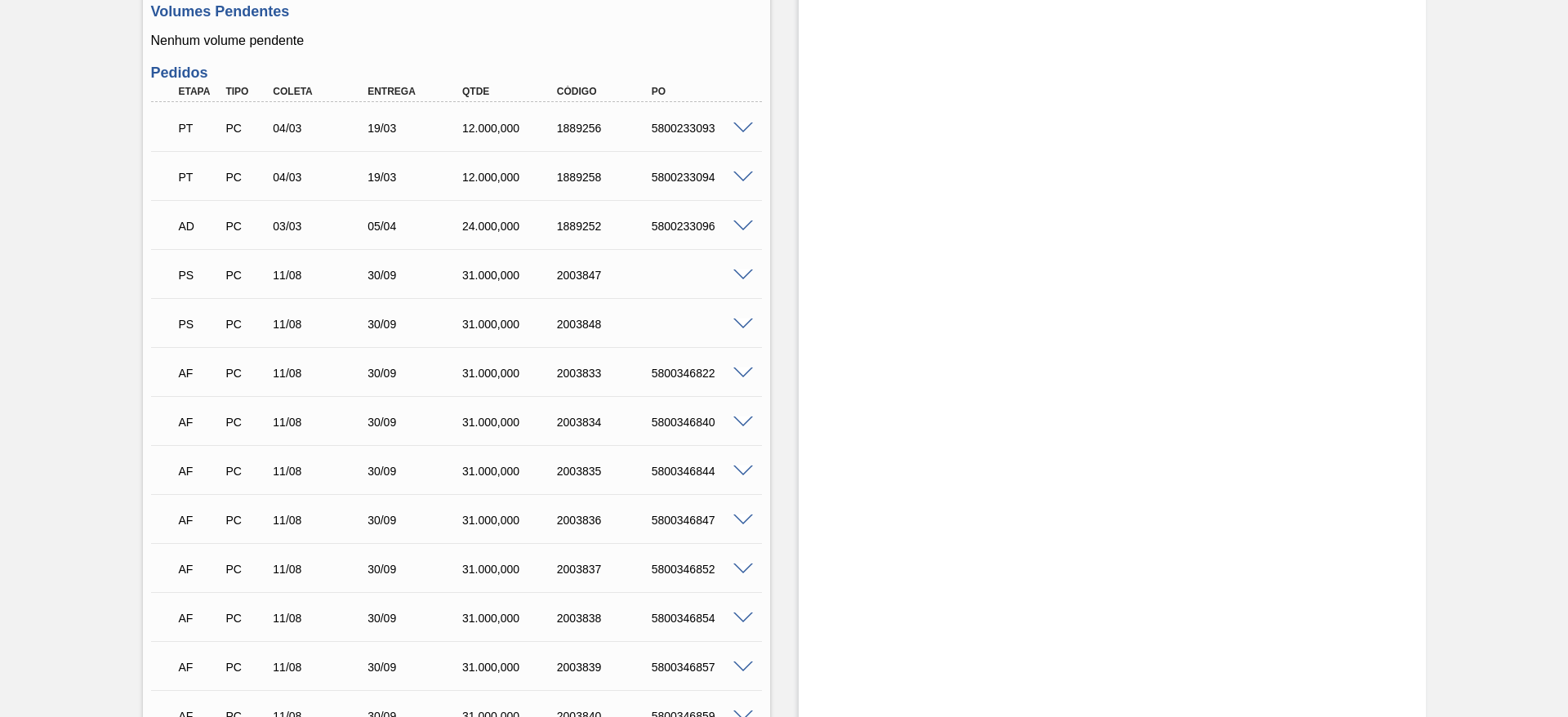
click at [738, 327] on span at bounding box center [743, 324] width 20 height 12
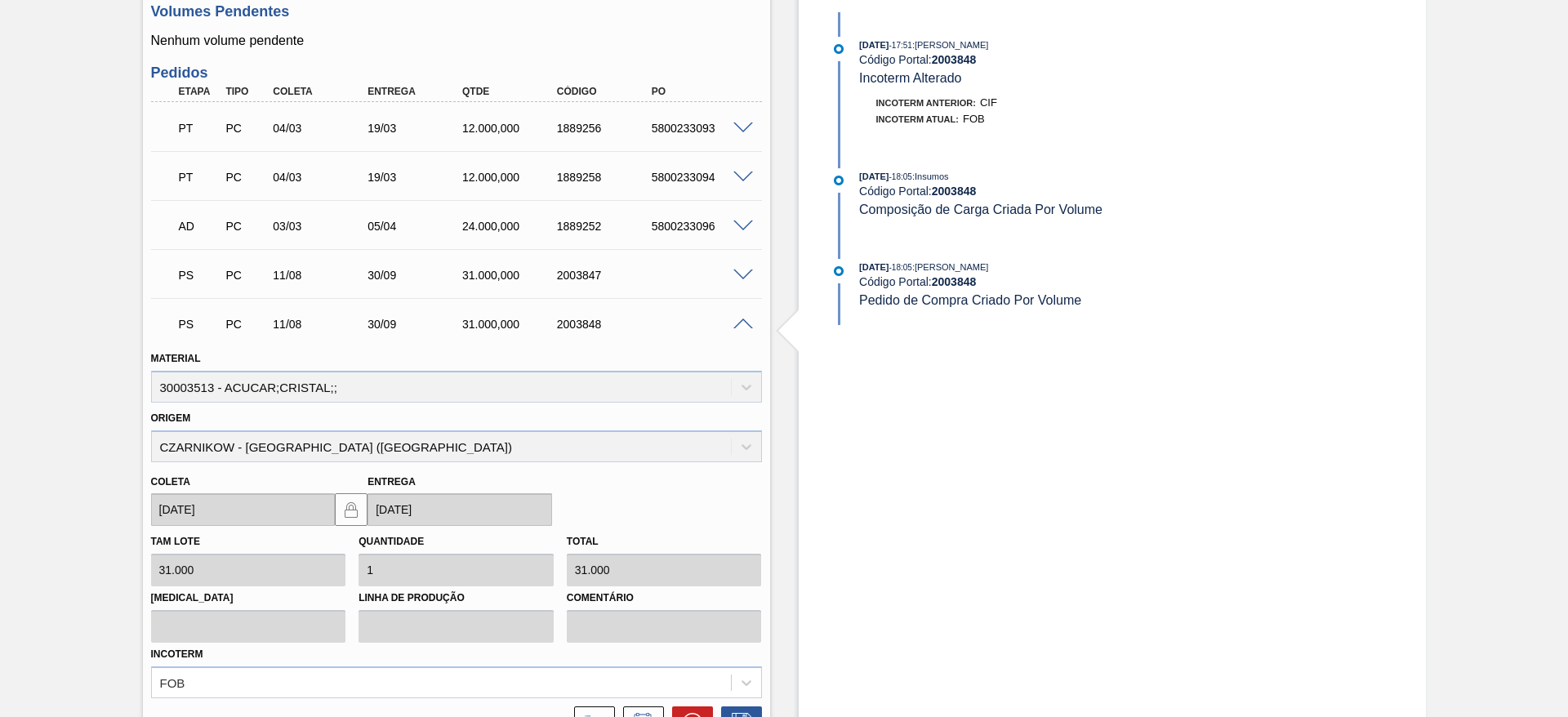
scroll to position [612, 0]
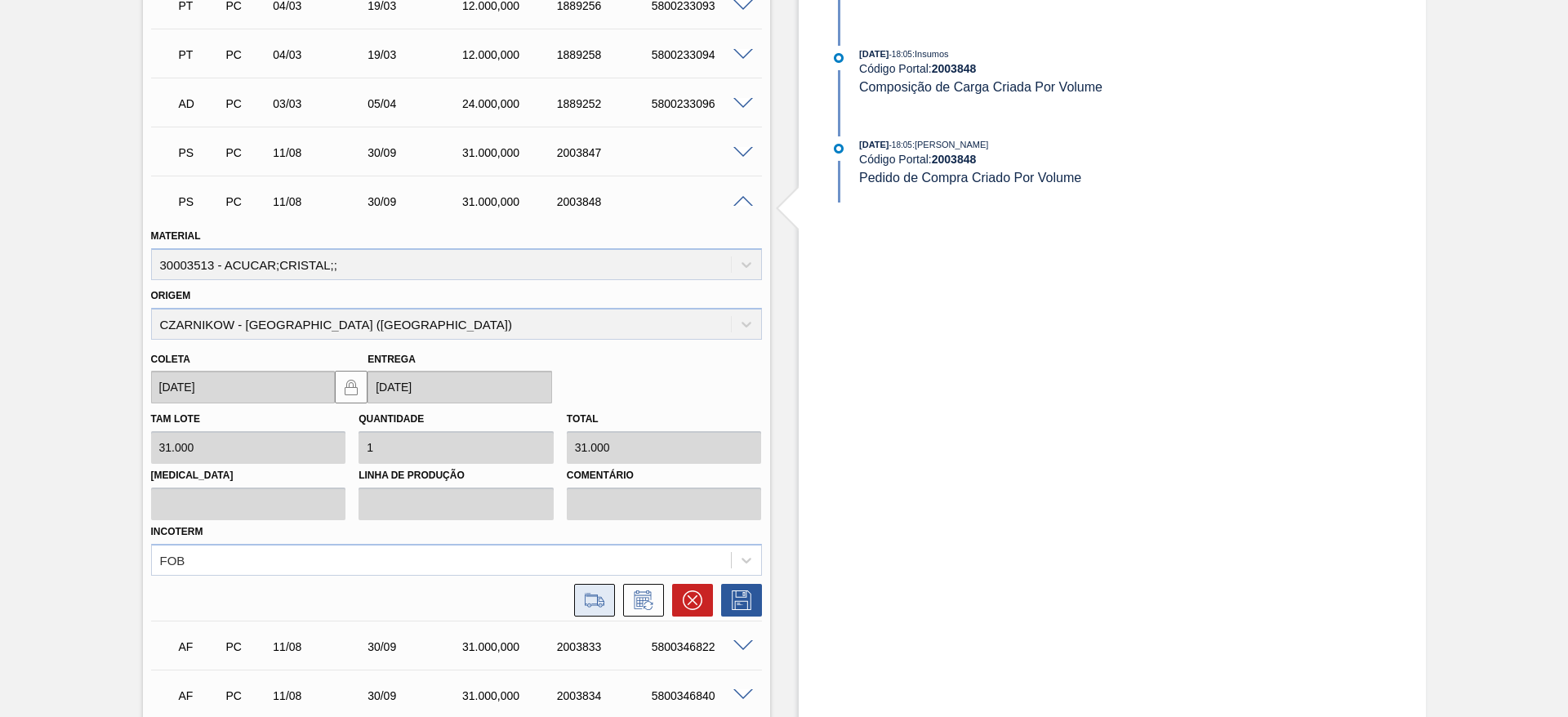
click at [589, 590] on icon at bounding box center [594, 600] width 26 height 20
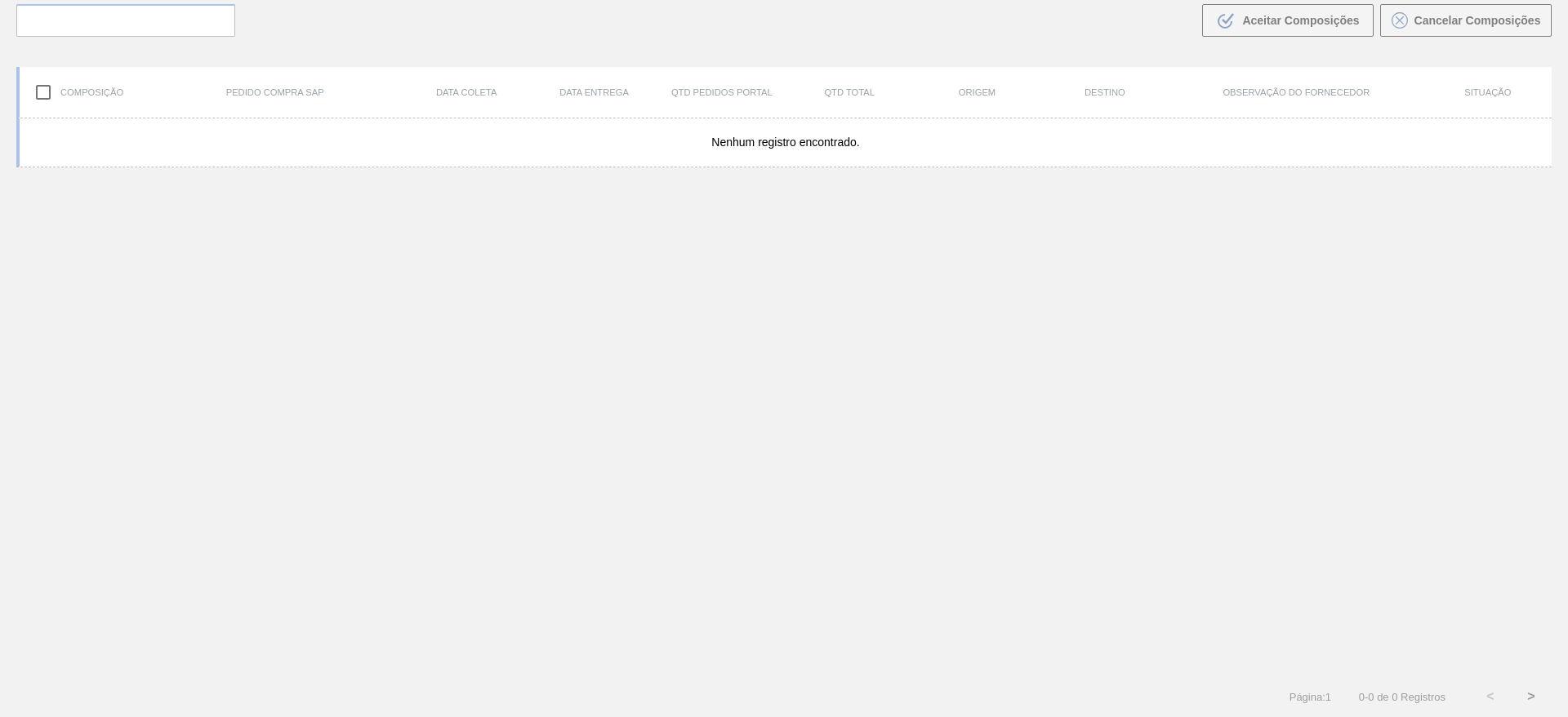
scroll to position [117, 0]
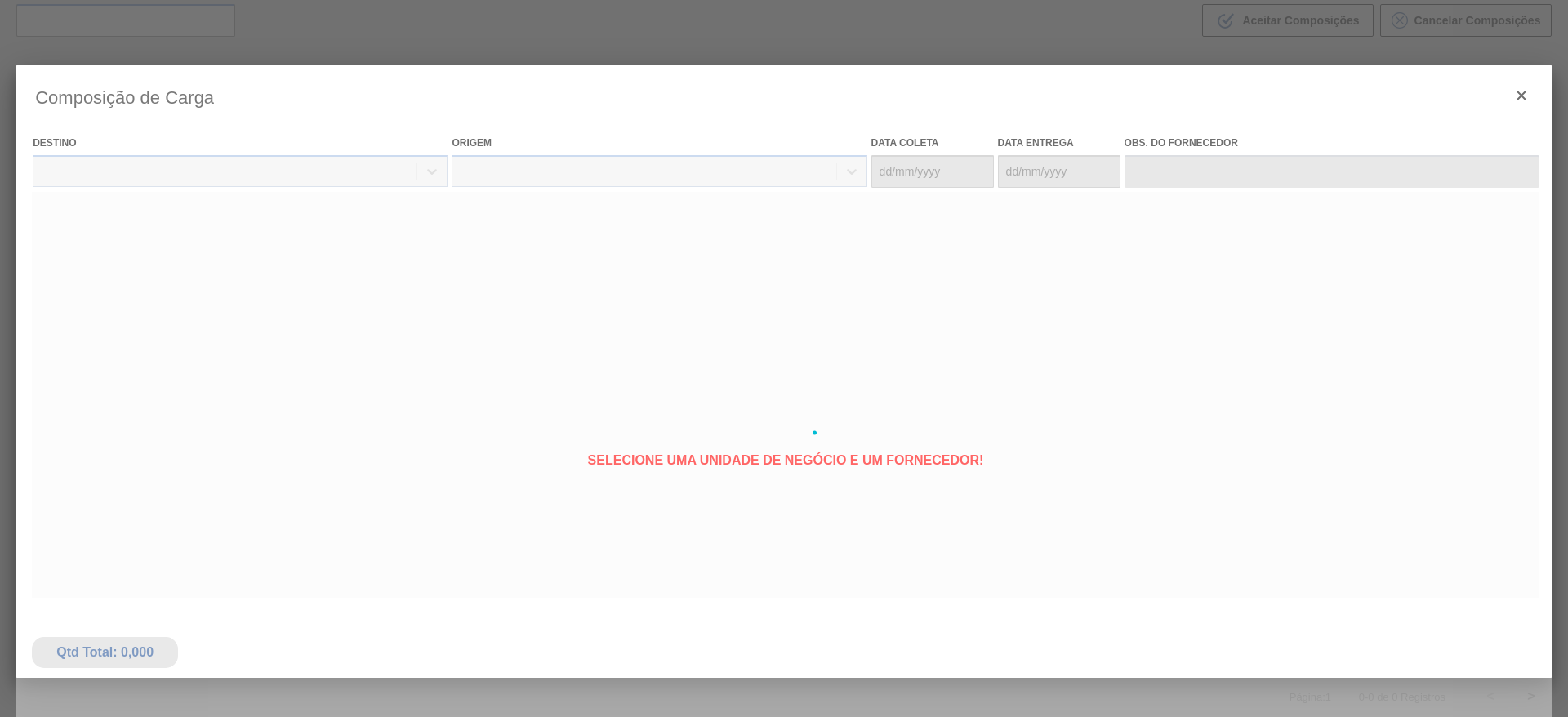
type coleta "[DATE]"
type entrega "[DATE]"
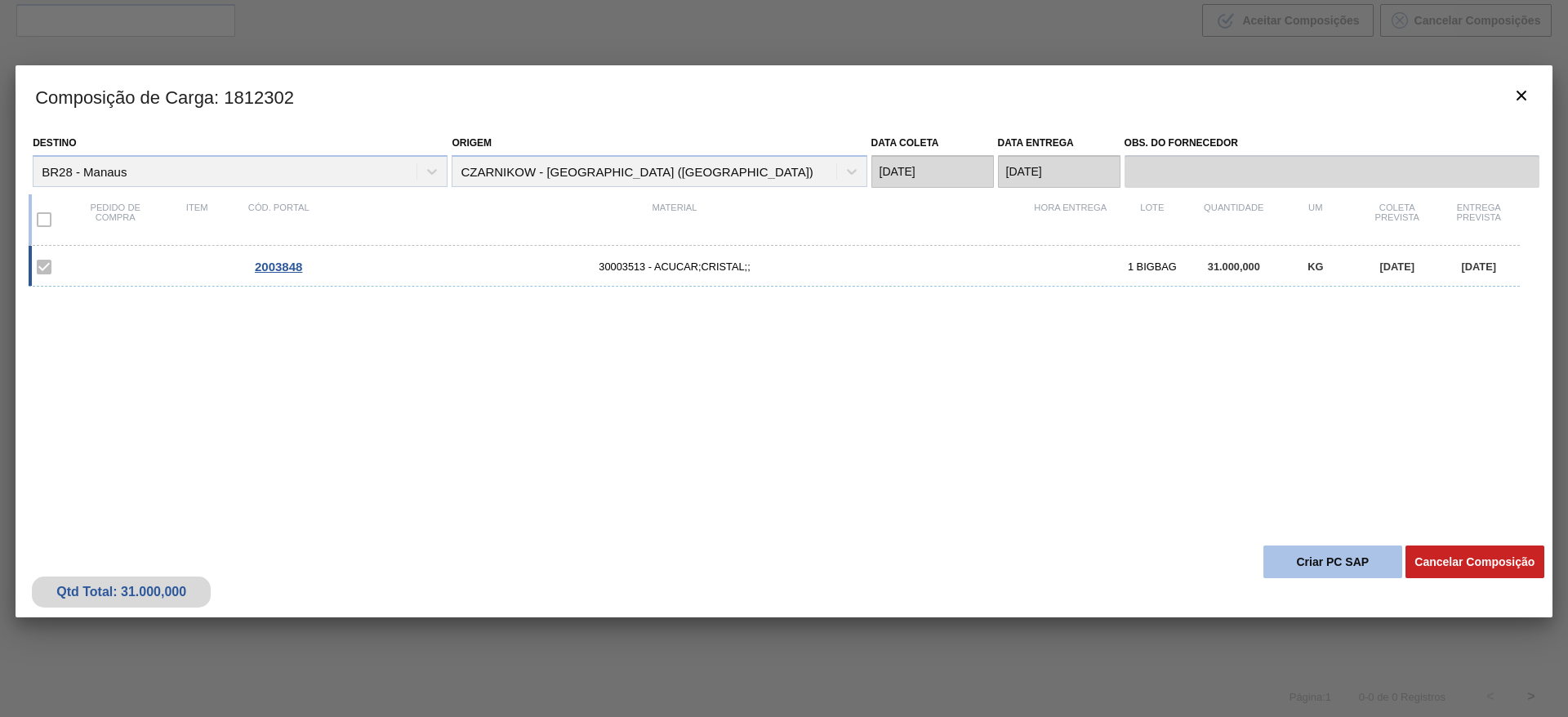
click at [1311, 550] on button "Criar PC SAP" at bounding box center [1332, 561] width 139 height 33
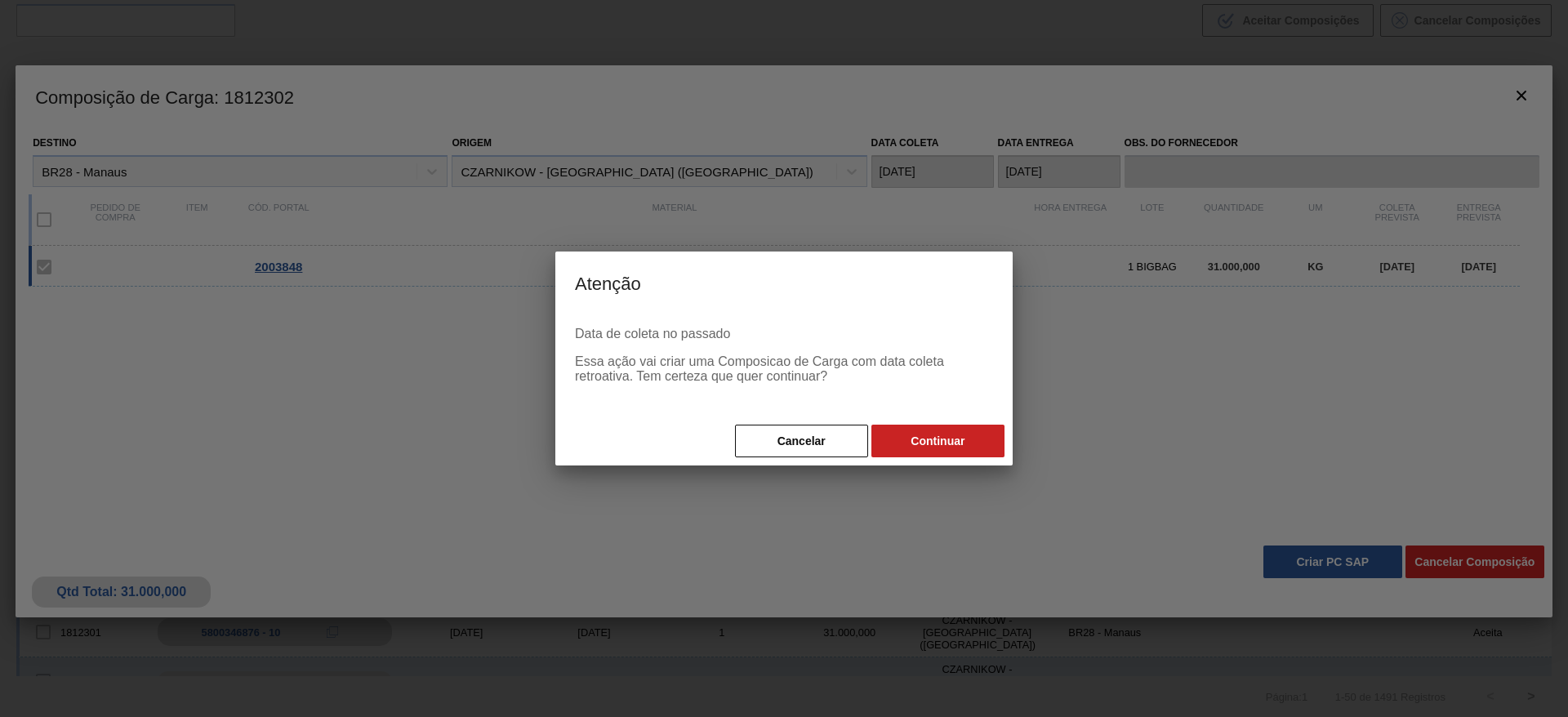
click at [926, 416] on div "Cancelar Continuar" at bounding box center [784, 441] width 457 height 49
click at [940, 442] on button "Continuar" at bounding box center [937, 440] width 133 height 33
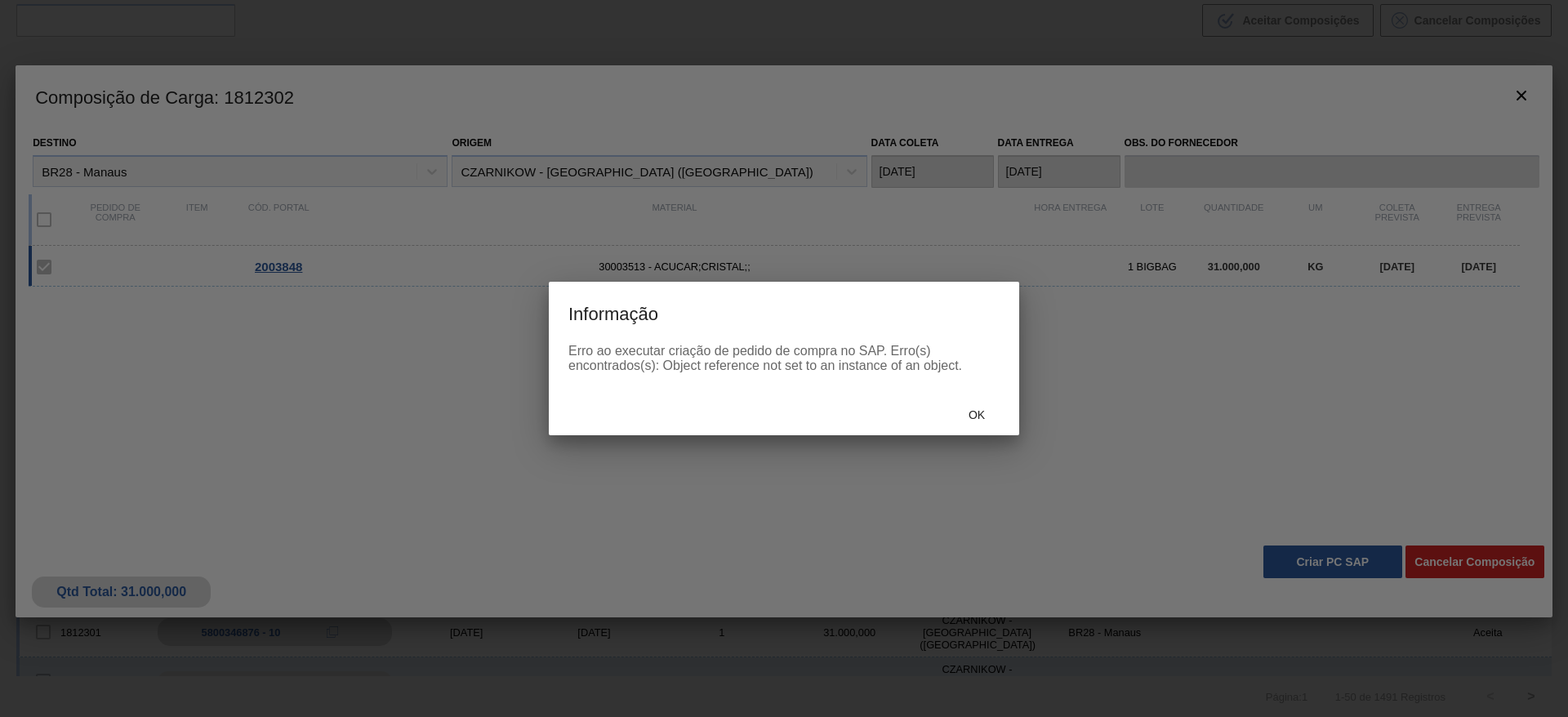
click at [962, 408] on span "Ok" at bounding box center [976, 414] width 42 height 13
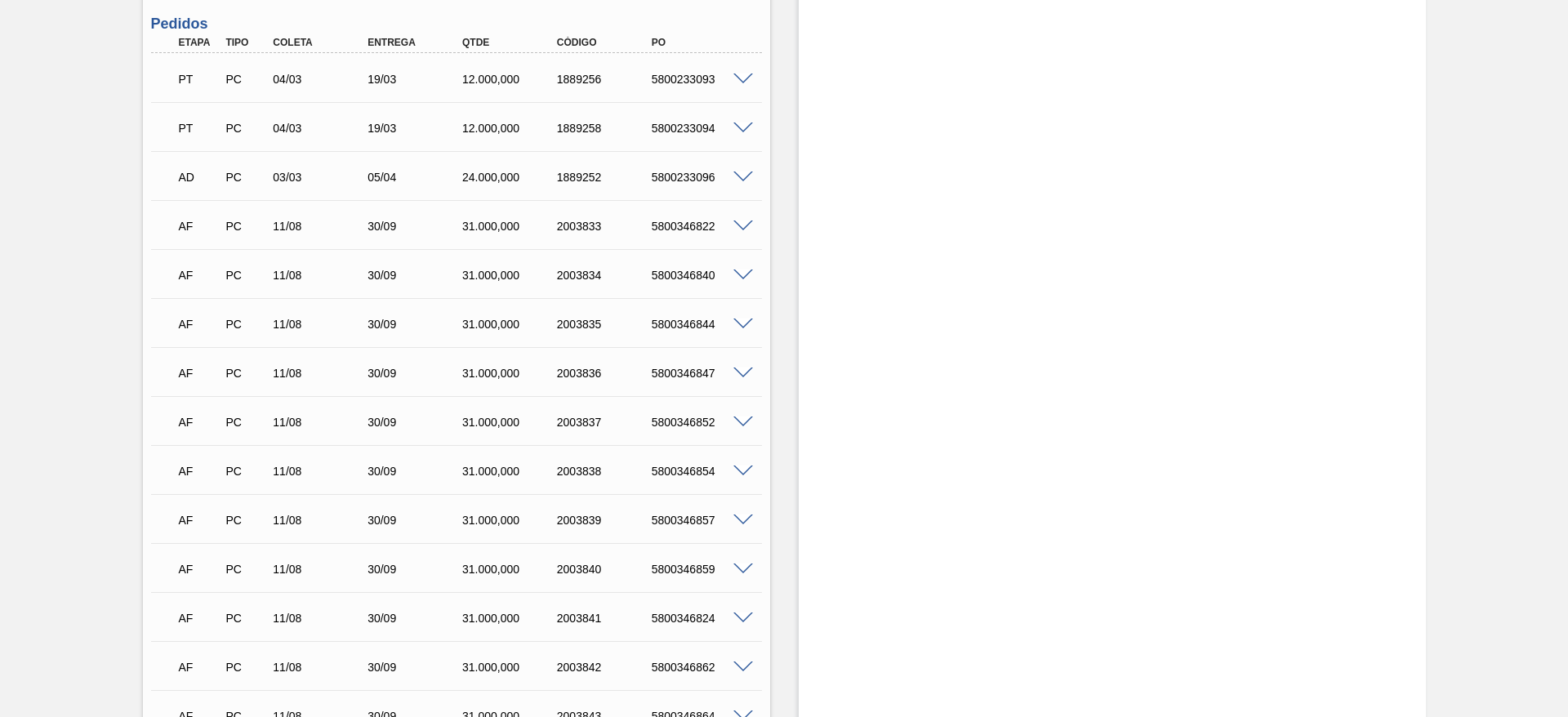
scroll to position [205, 0]
